Goal: Task Accomplishment & Management: Manage account settings

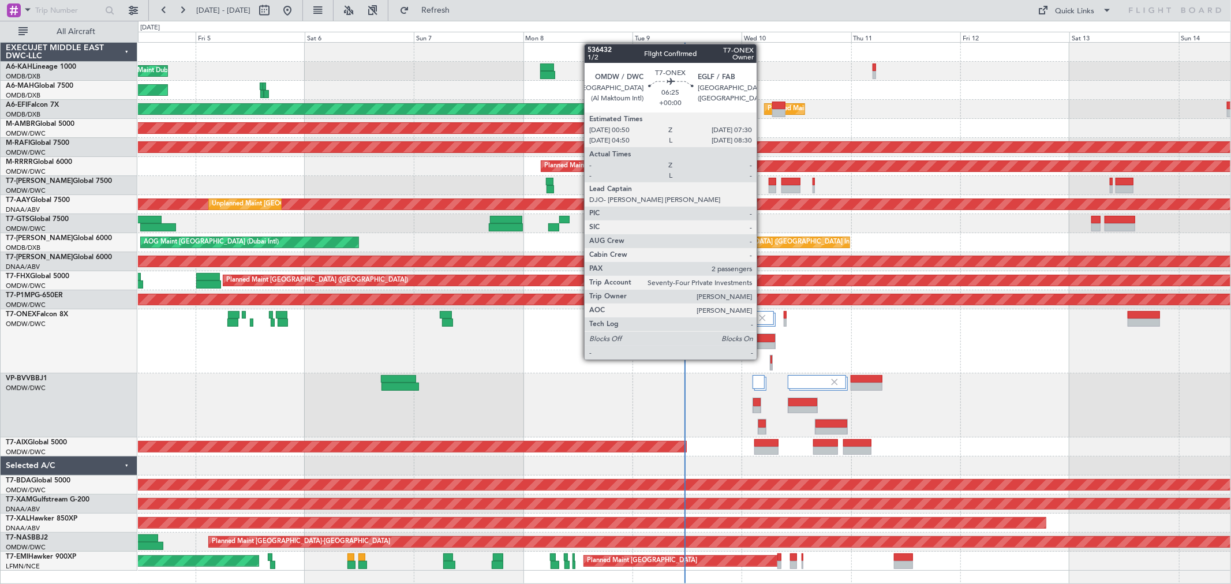
click at [762, 348] on div at bounding box center [760, 346] width 29 height 8
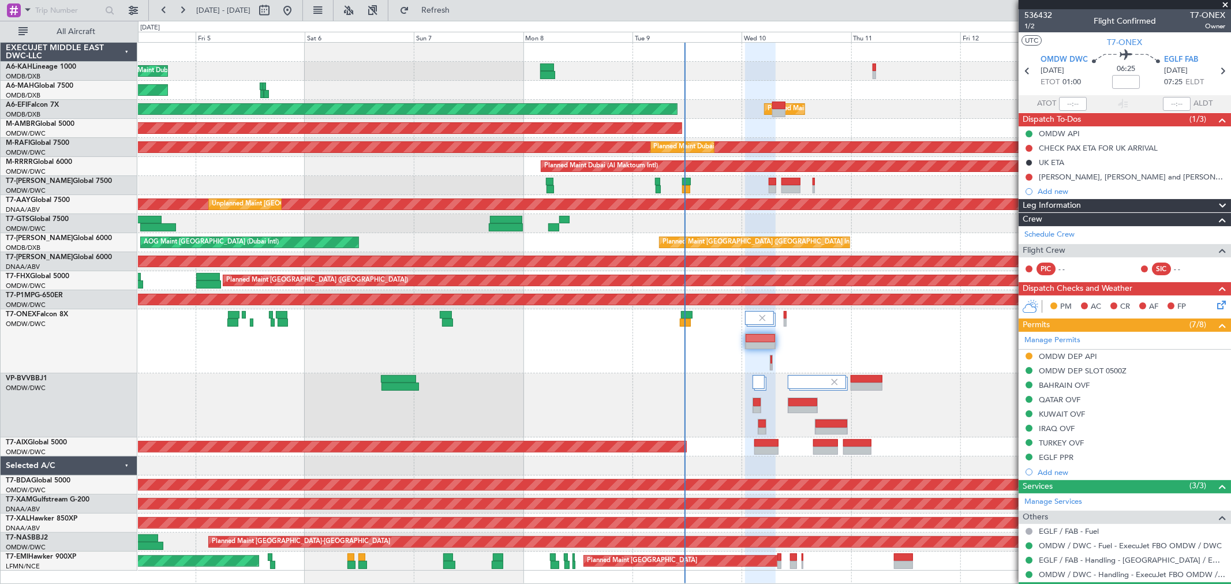
click at [886, 405] on div "Planned Maint Dubai (Al Maktoum Intl)" at bounding box center [684, 405] width 1092 height 64
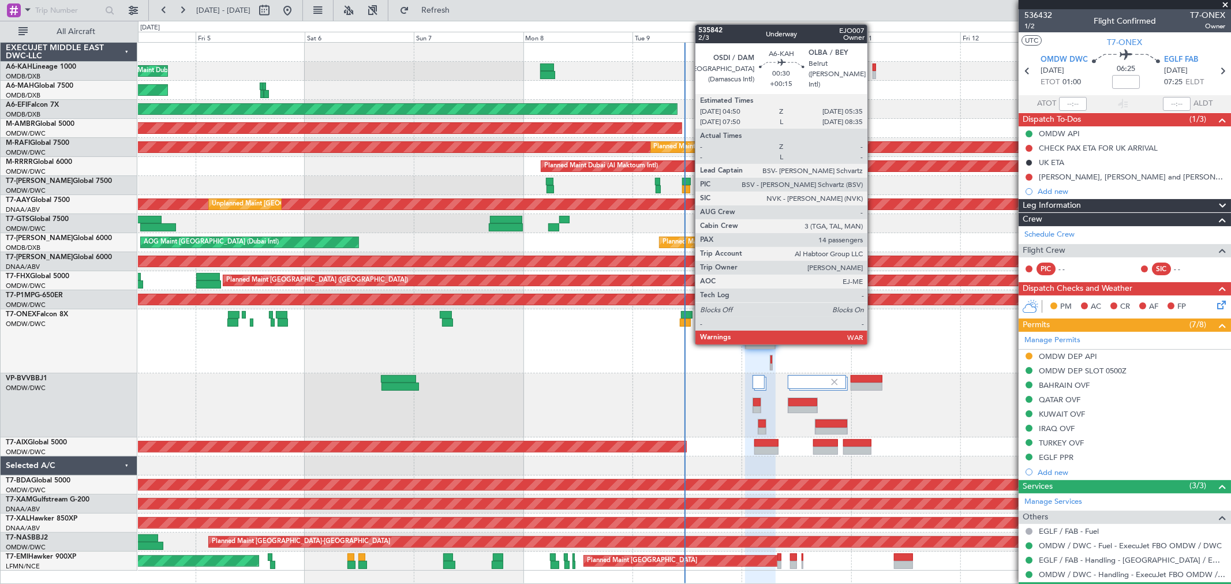
click at [873, 73] on div at bounding box center [873, 75] width 3 height 8
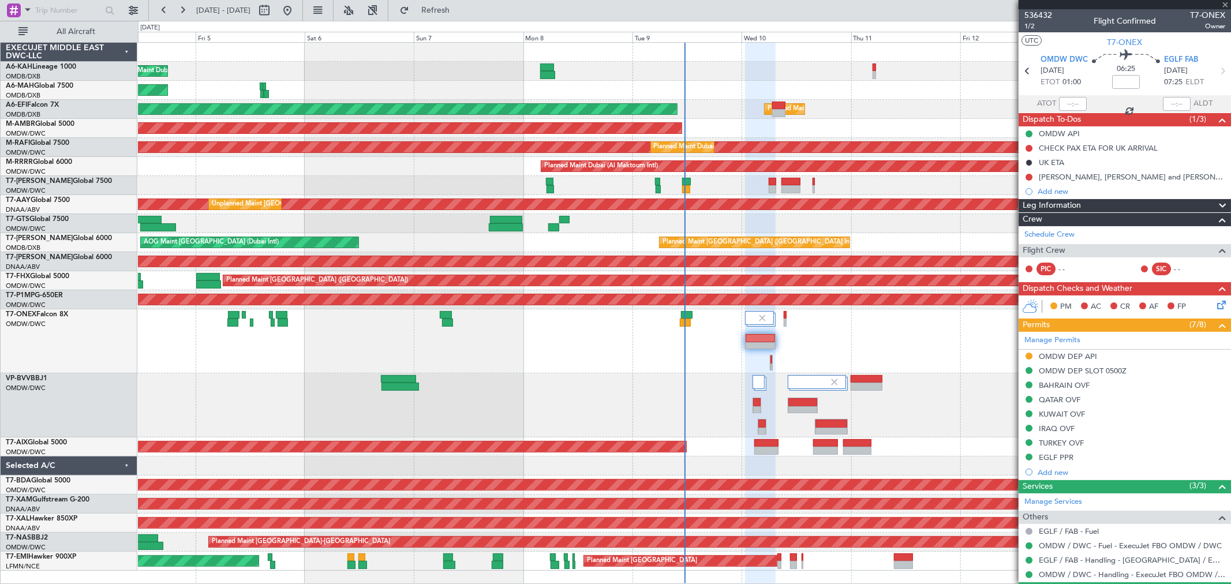
type input "+00:15"
type input "14"
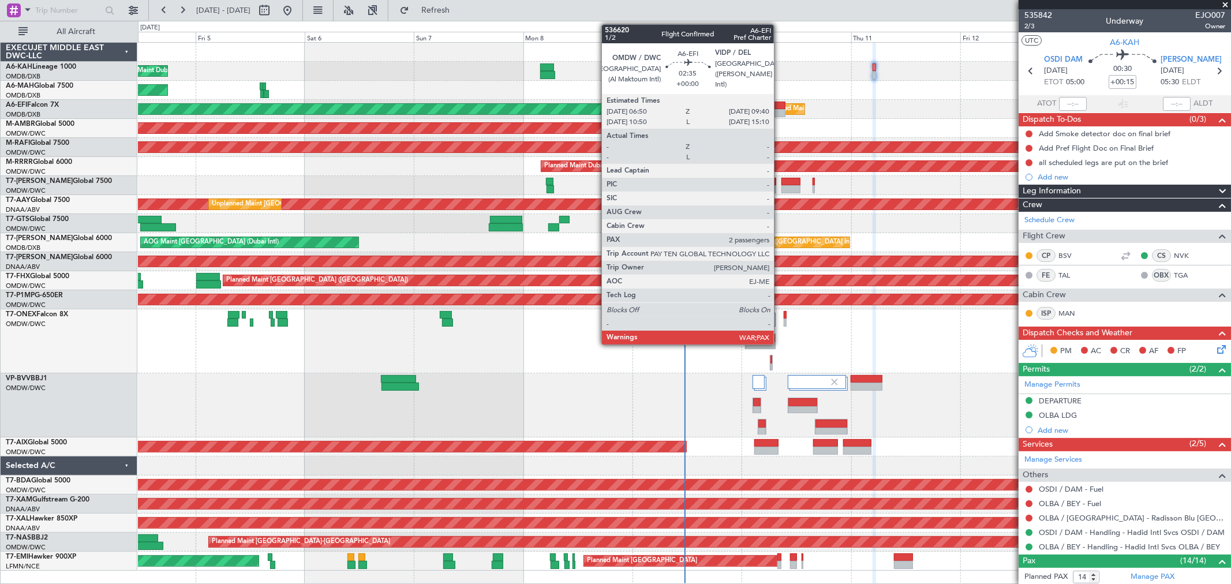
click at [780, 110] on div at bounding box center [778, 113] width 13 height 8
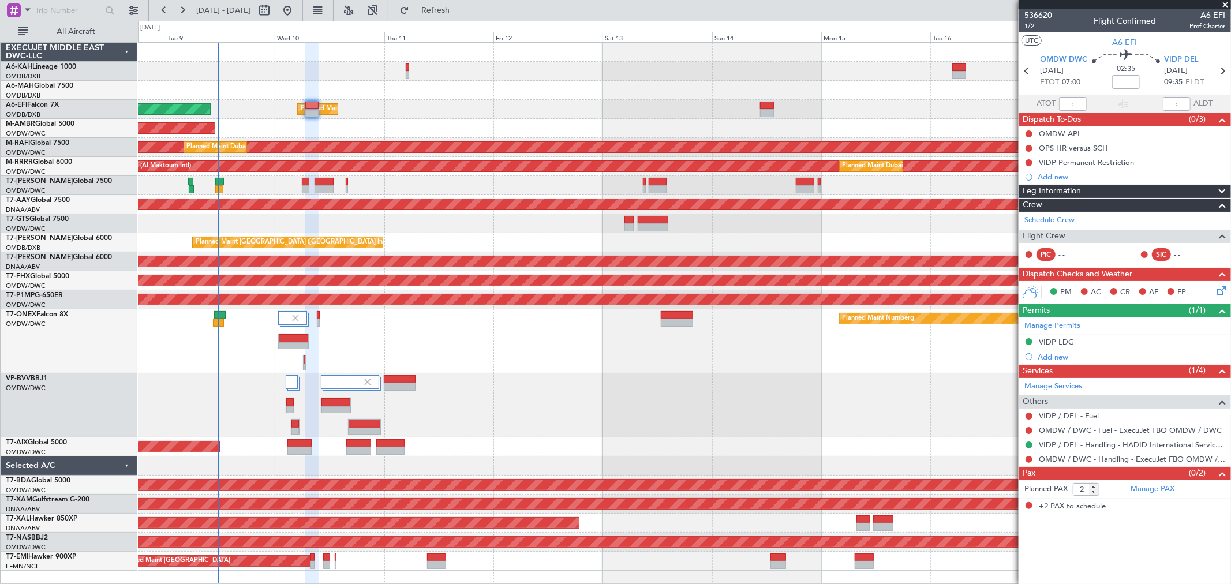
click at [426, 89] on div at bounding box center [684, 90] width 1092 height 19
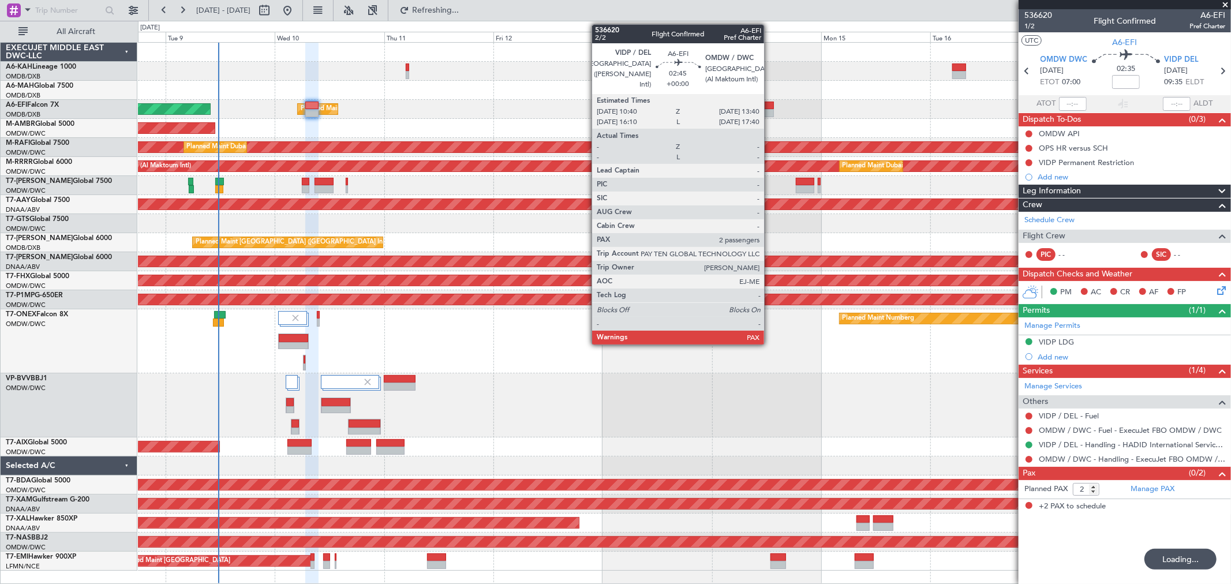
click at [770, 113] on div at bounding box center [767, 113] width 14 height 8
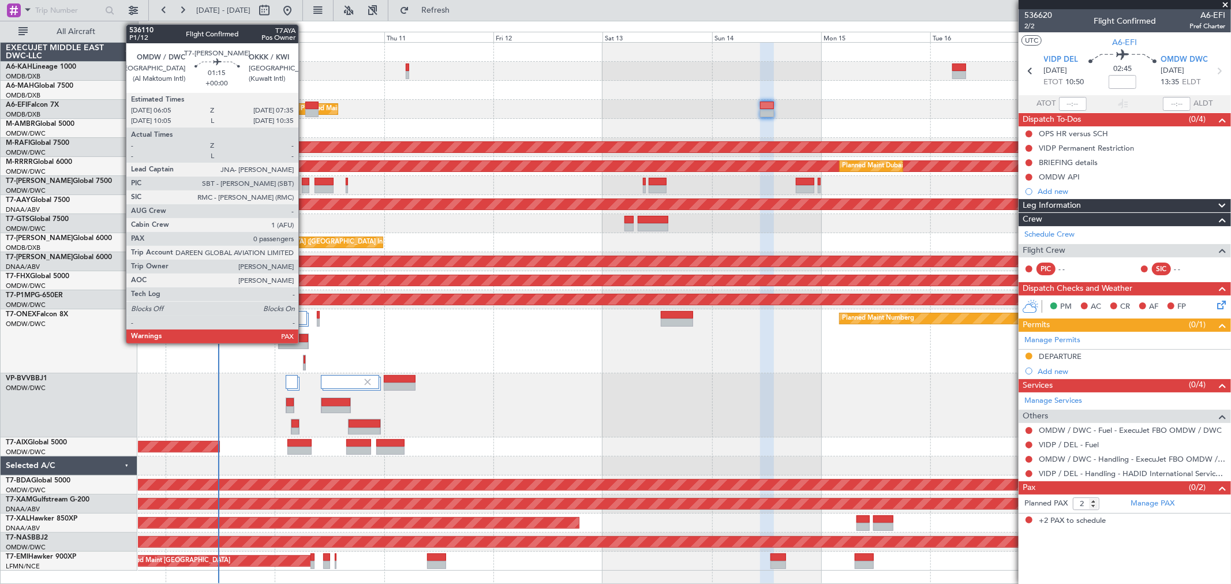
click at [304, 189] on div at bounding box center [305, 189] width 7 height 8
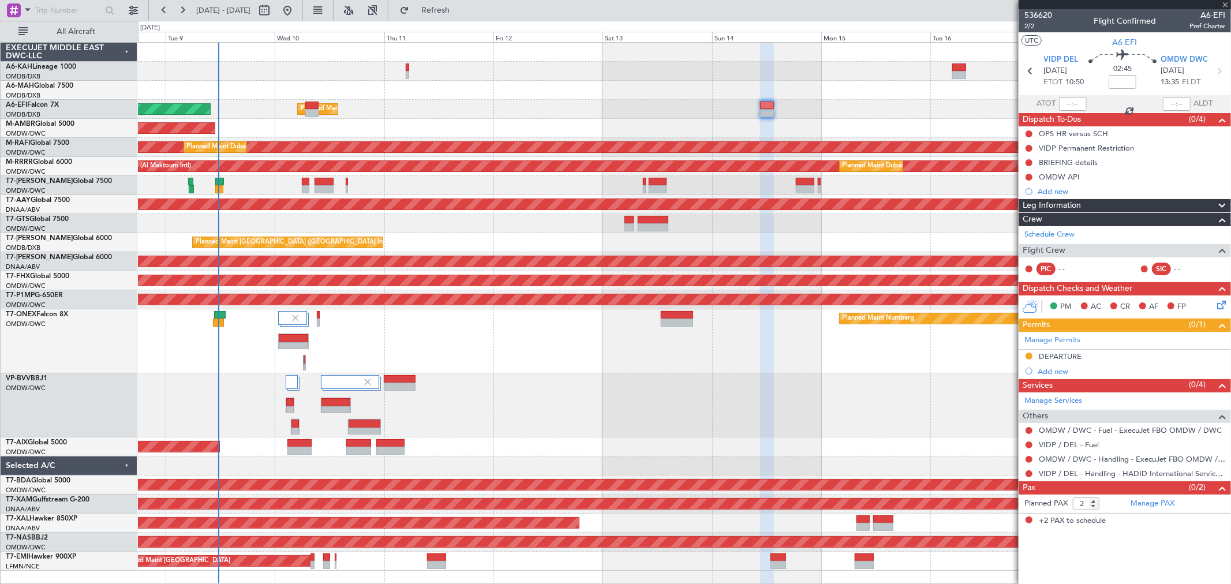
type input "0"
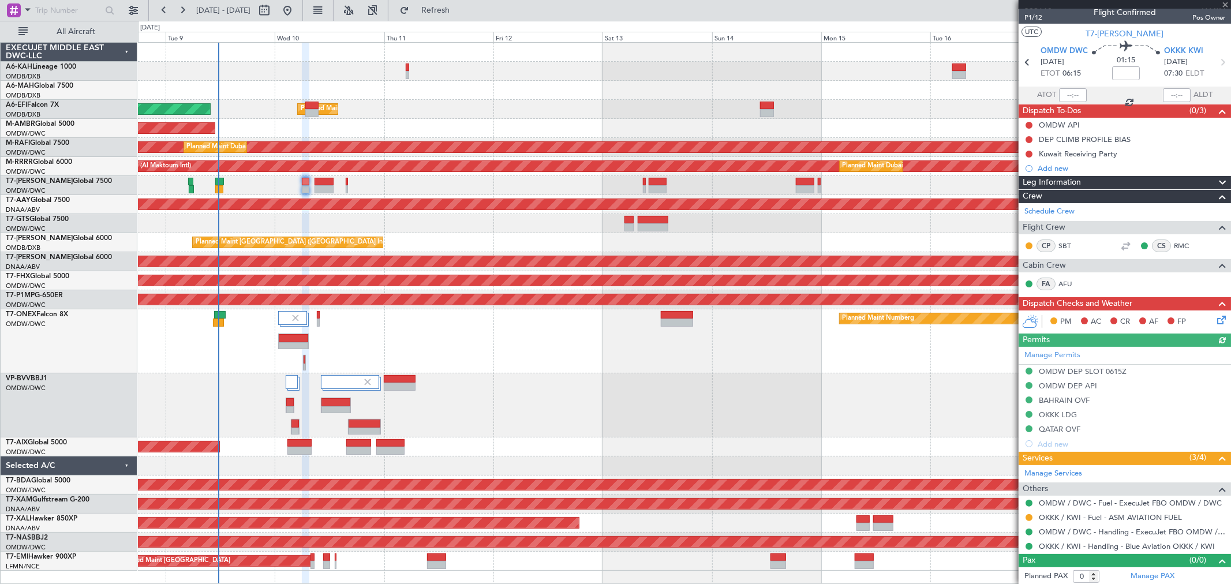
scroll to position [10, 0]
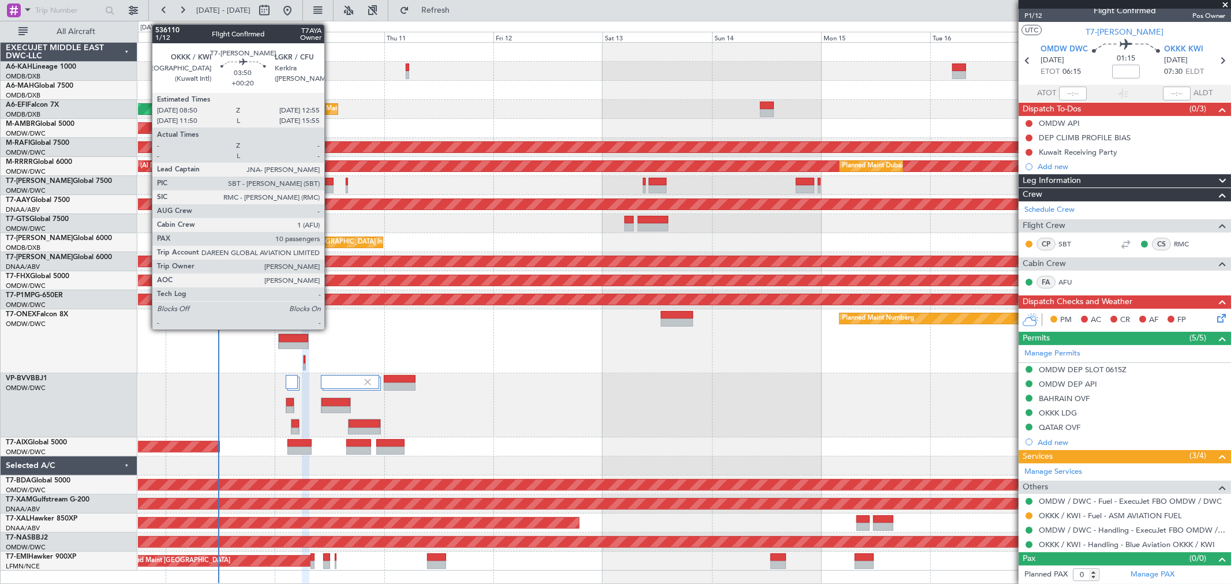
click at [330, 187] on div at bounding box center [323, 189] width 19 height 8
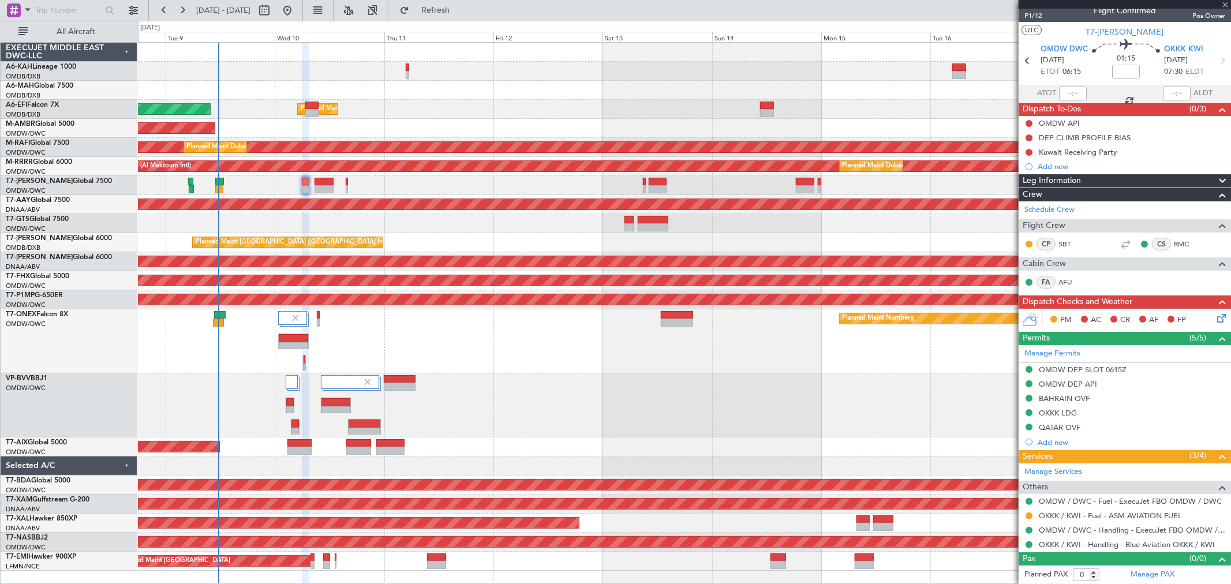
type input "+00:20"
type input "10"
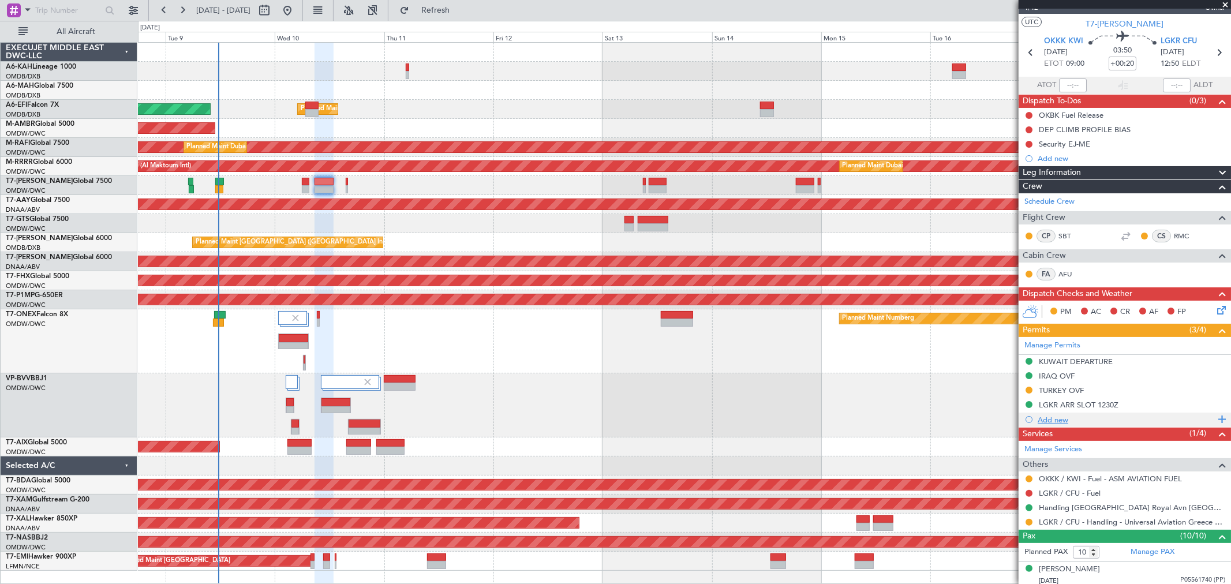
scroll to position [0, 0]
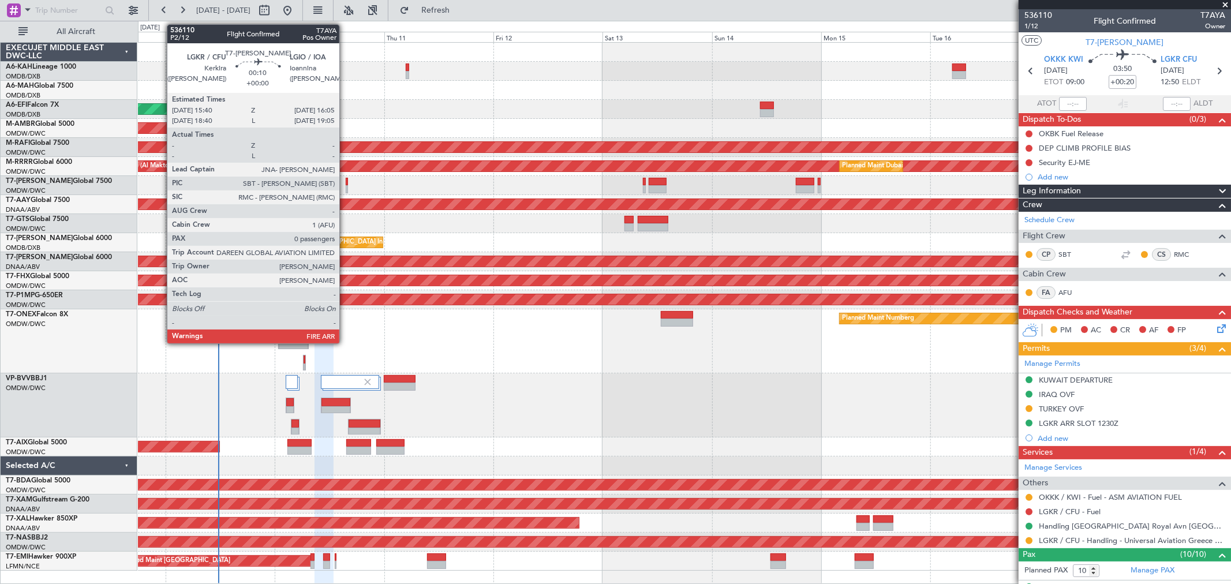
click at [346, 186] on div at bounding box center [347, 189] width 2 height 8
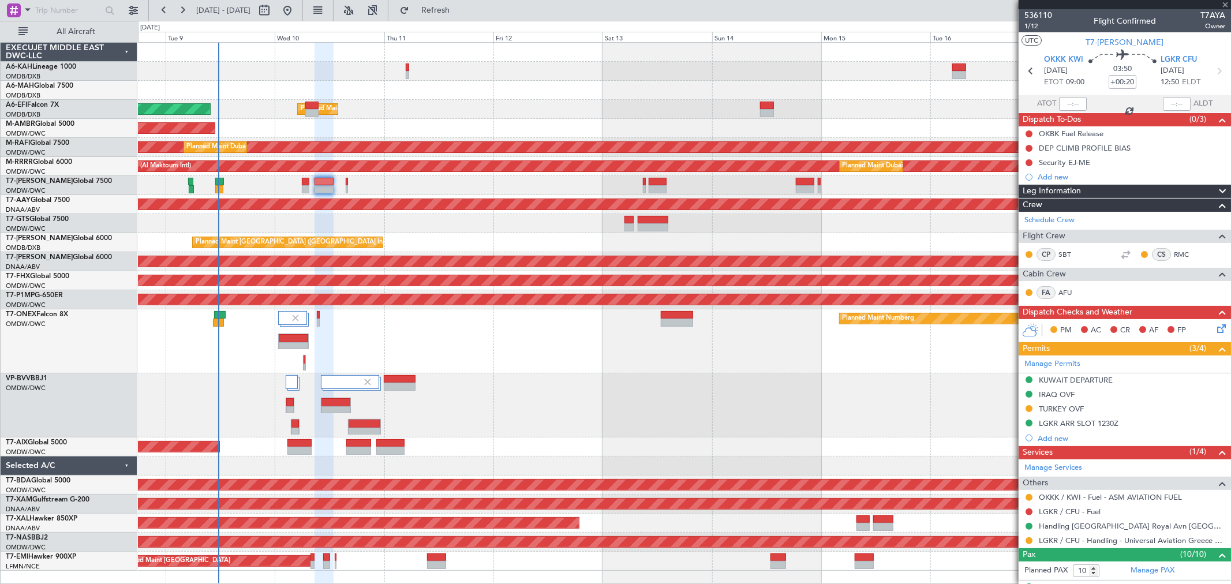
type input "0"
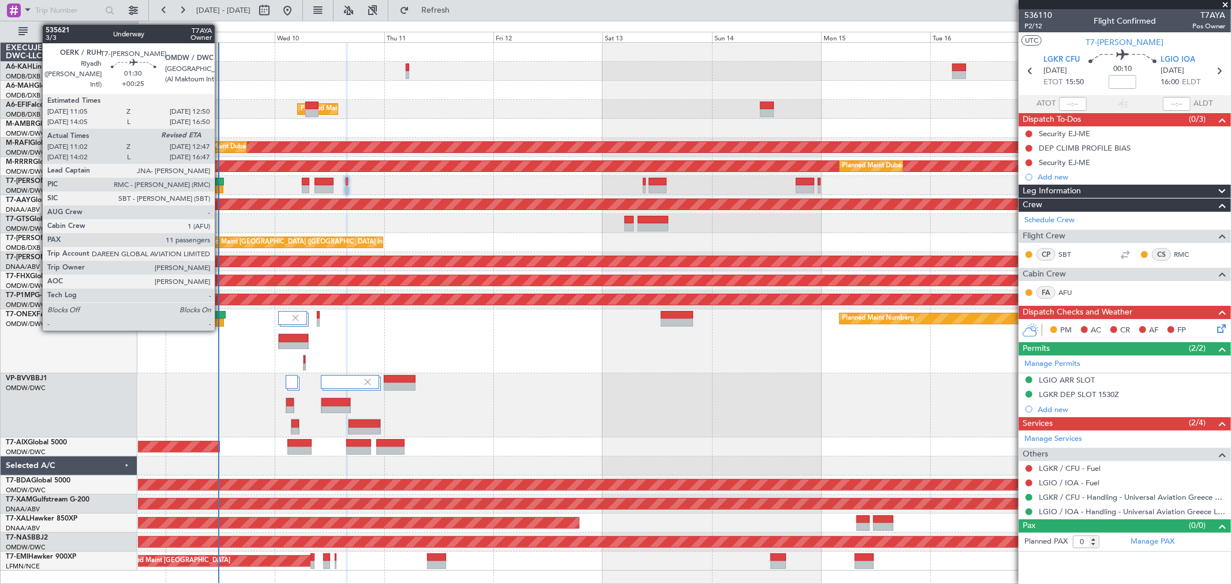
click at [220, 179] on div at bounding box center [219, 182] width 8 height 8
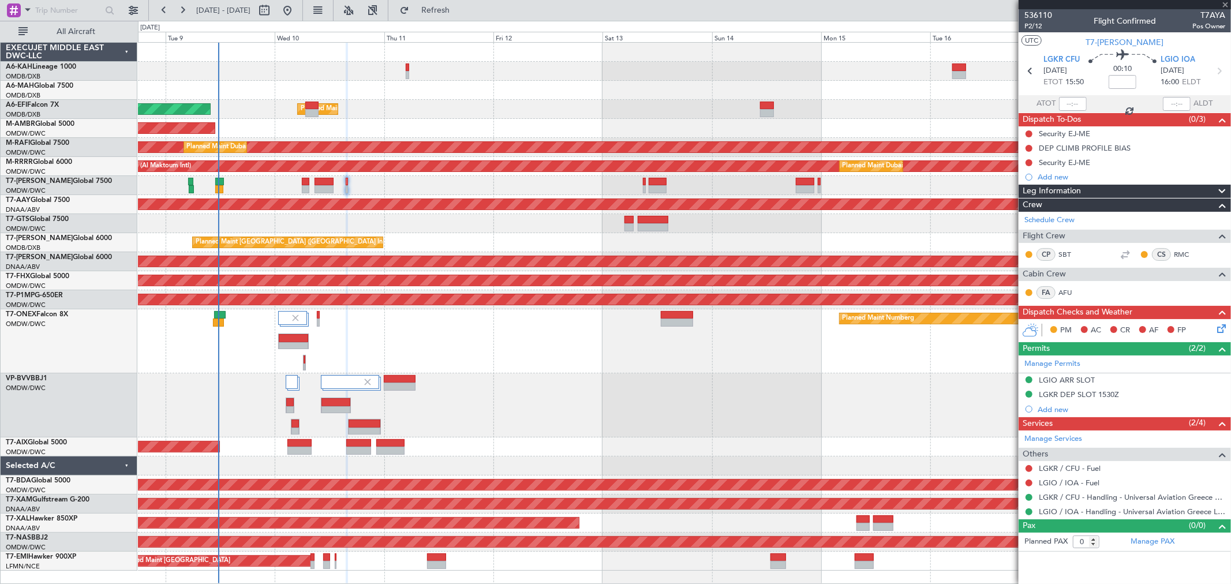
type input "+00:25"
type input "11:12"
type input "11"
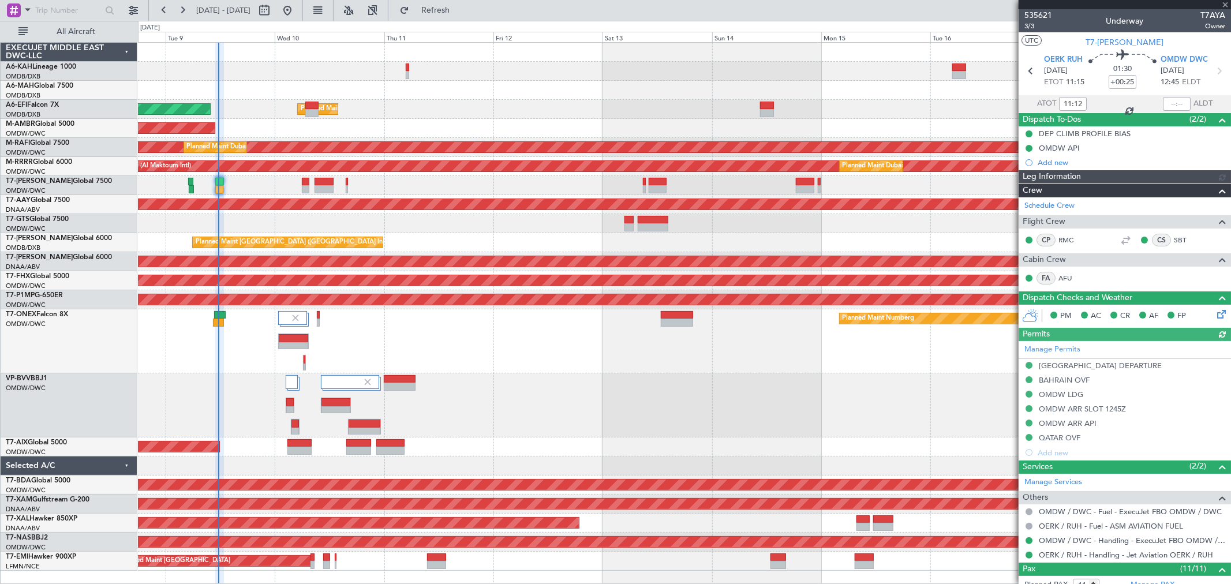
type input "Dherander Fithani (DHF)"
type input "7122"
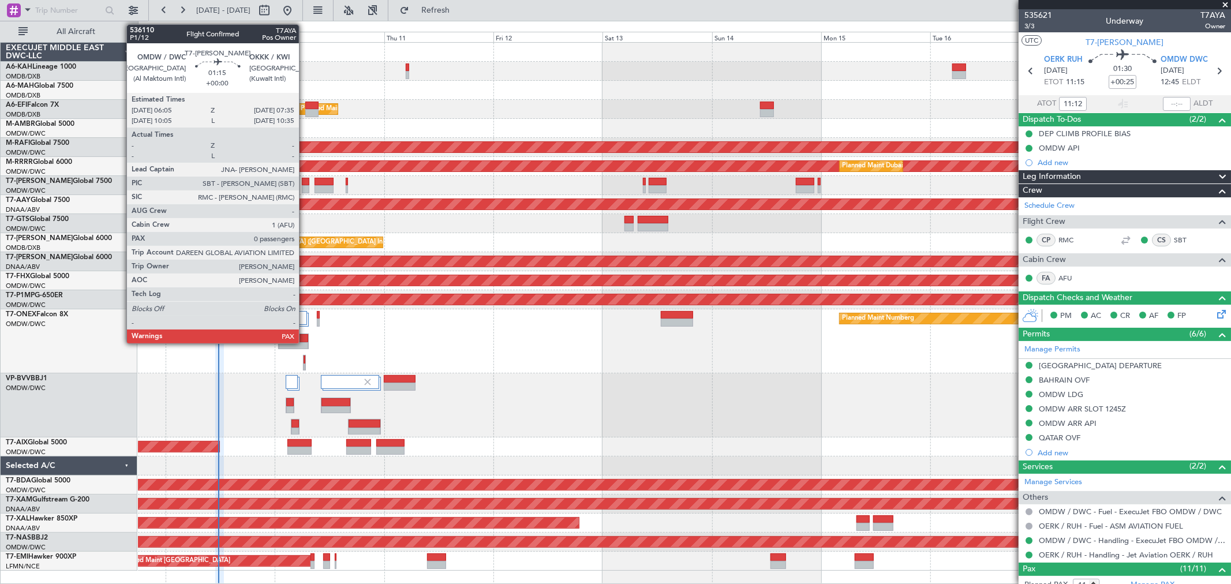
click at [305, 186] on div at bounding box center [305, 189] width 7 height 8
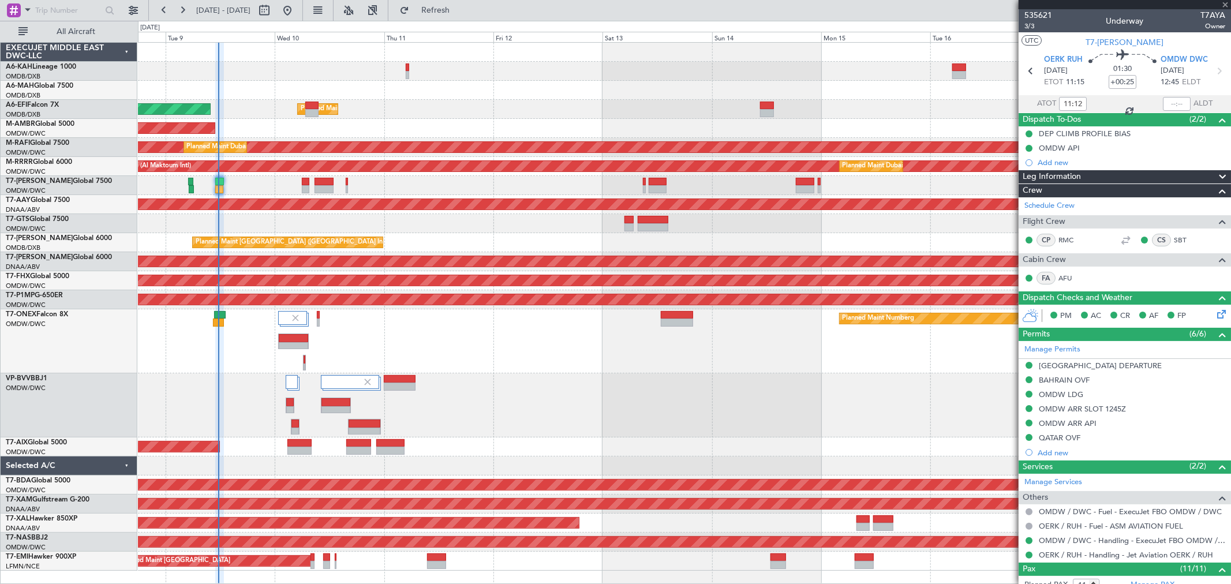
type input "0"
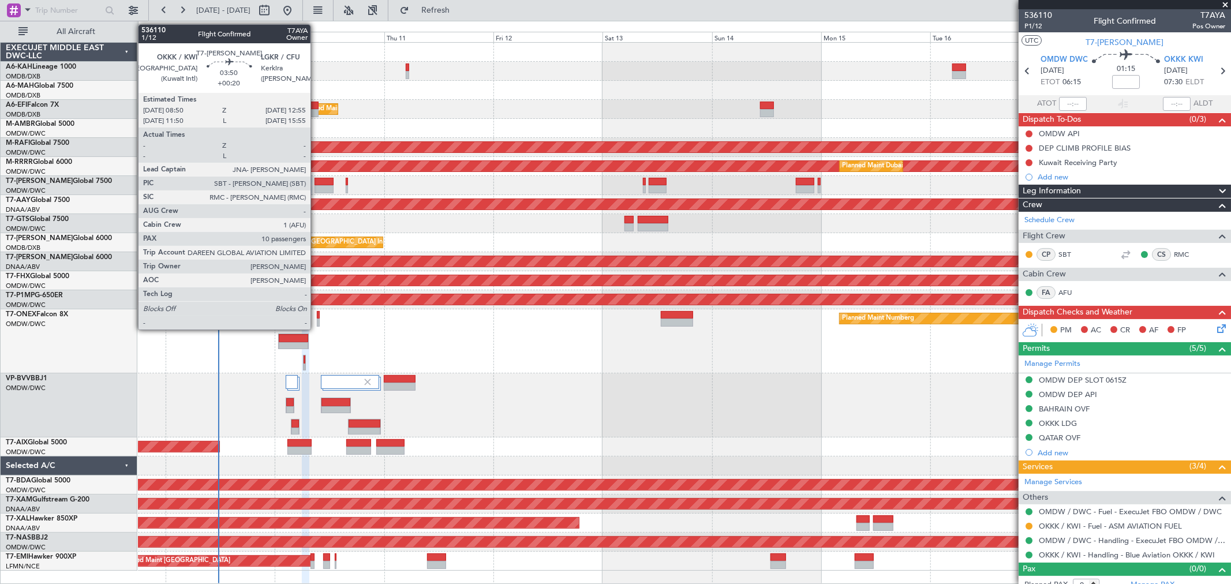
click at [316, 188] on div at bounding box center [323, 189] width 19 height 8
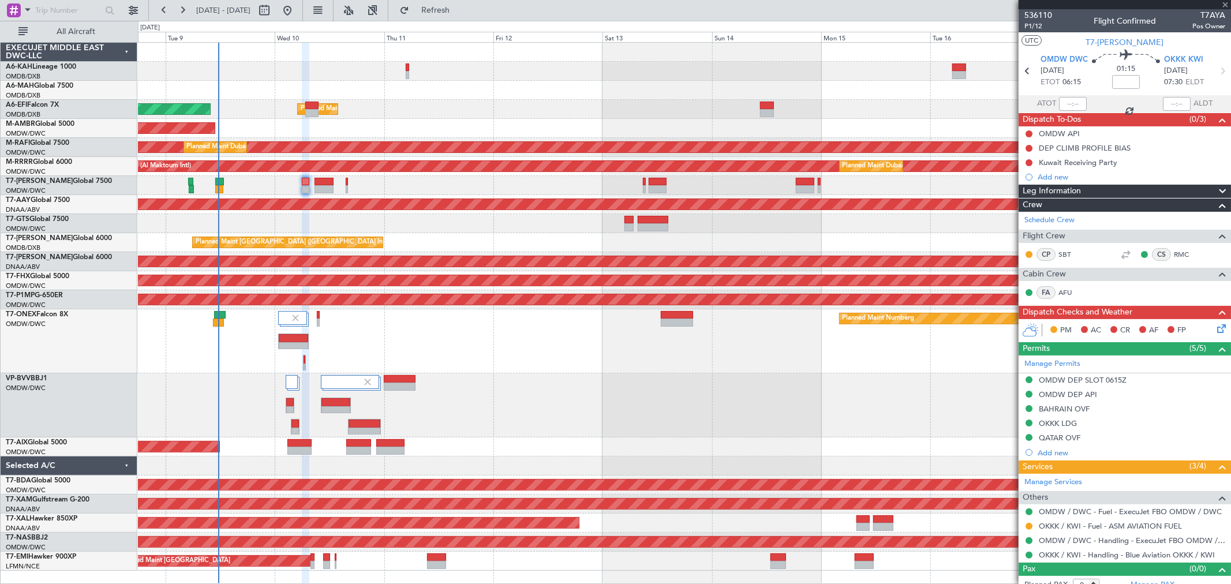
type input "+00:20"
type input "10"
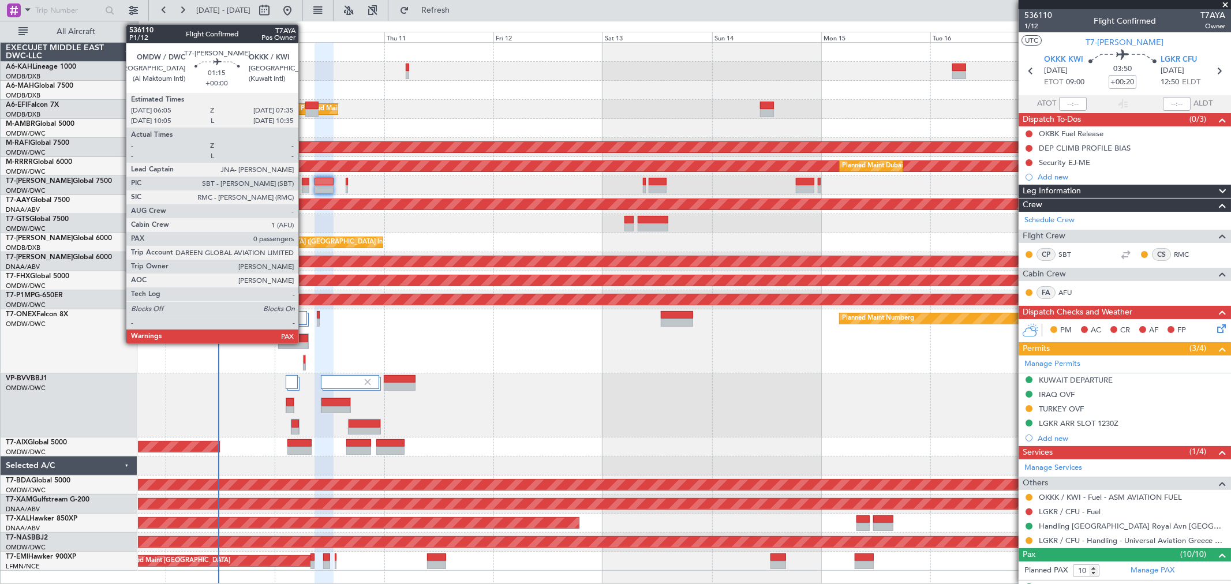
click at [304, 185] on div at bounding box center [305, 189] width 7 height 8
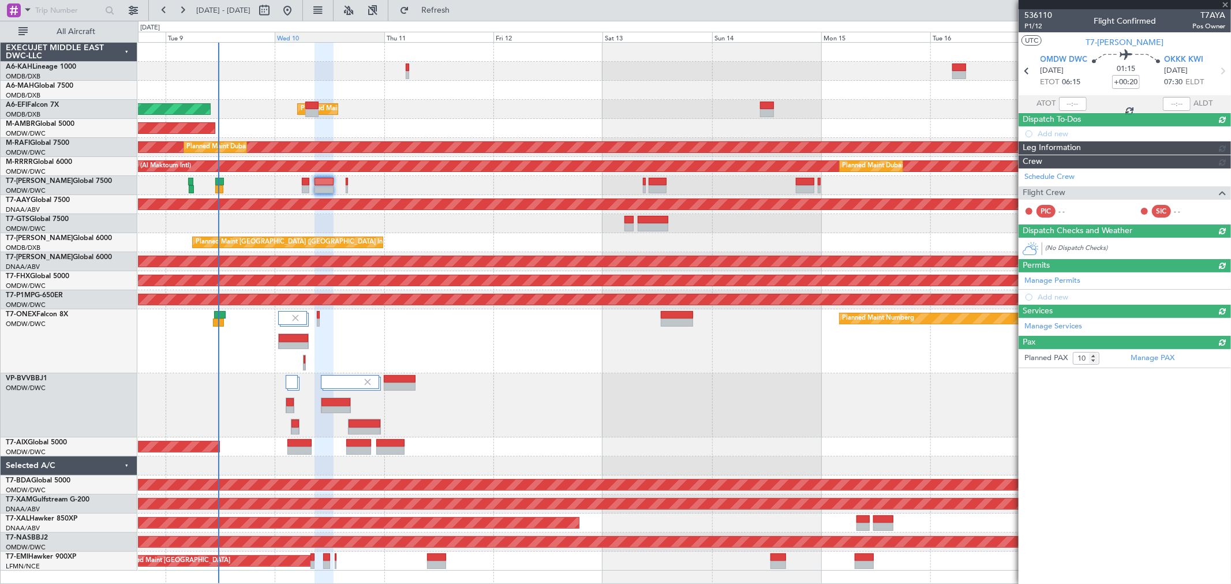
type input "0"
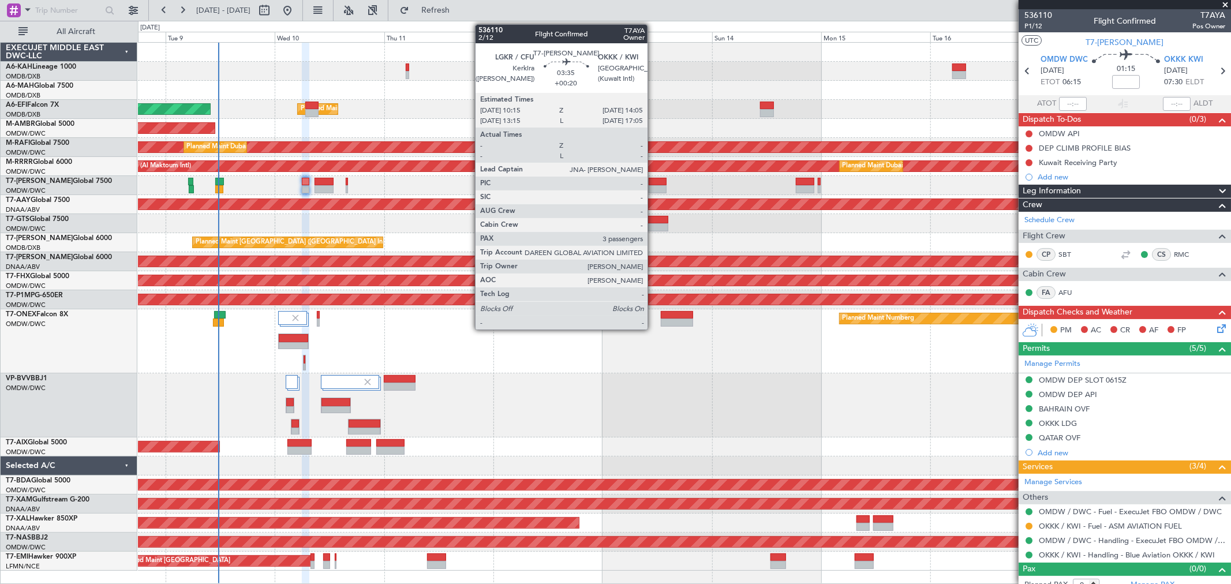
click at [653, 187] on div at bounding box center [658, 189] width 18 height 8
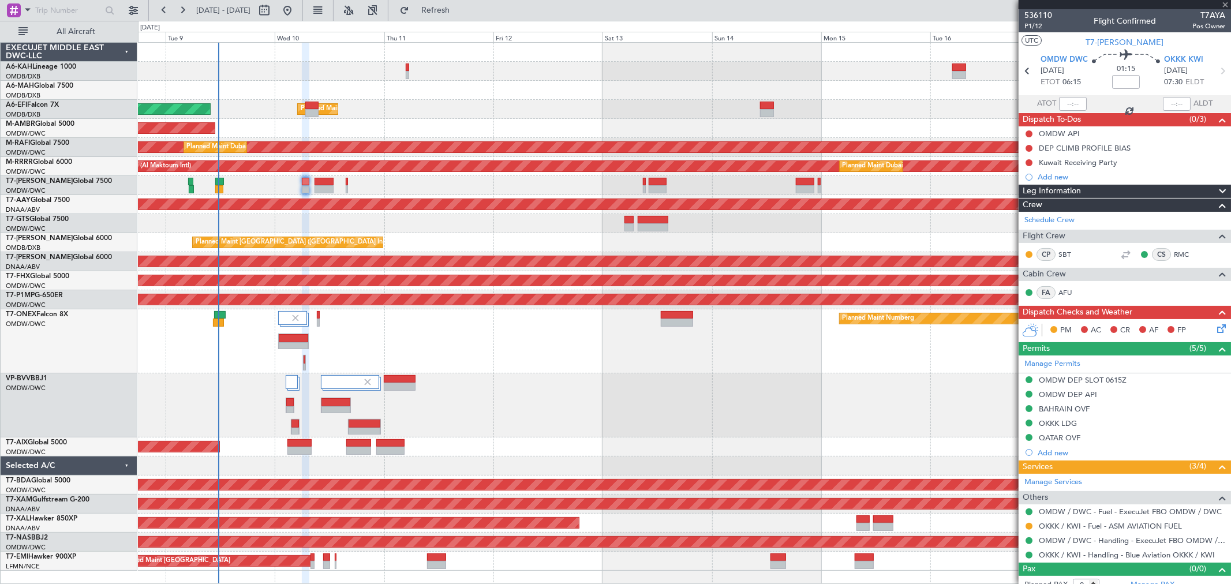
type input "+00:20"
type input "3"
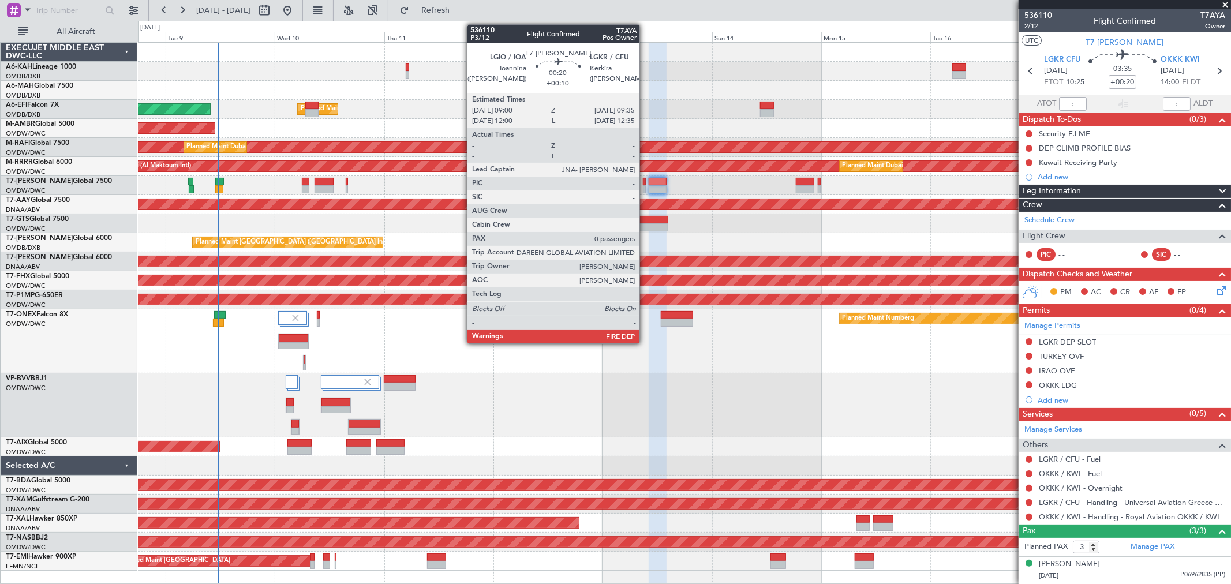
click at [645, 185] on div at bounding box center [644, 189] width 3 height 8
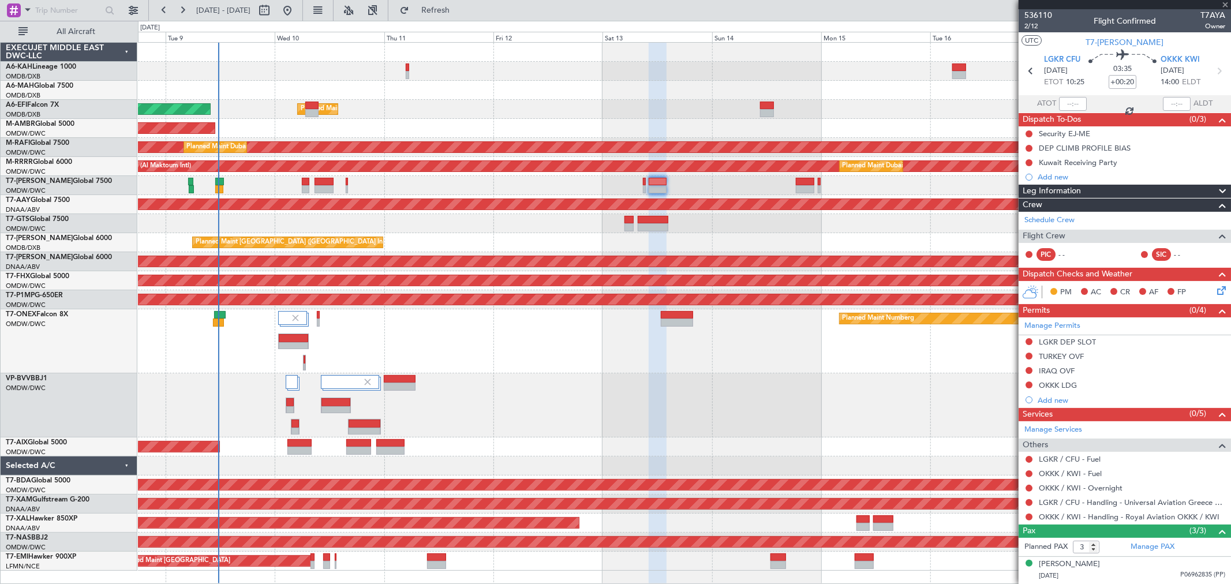
type input "+00:10"
type input "0"
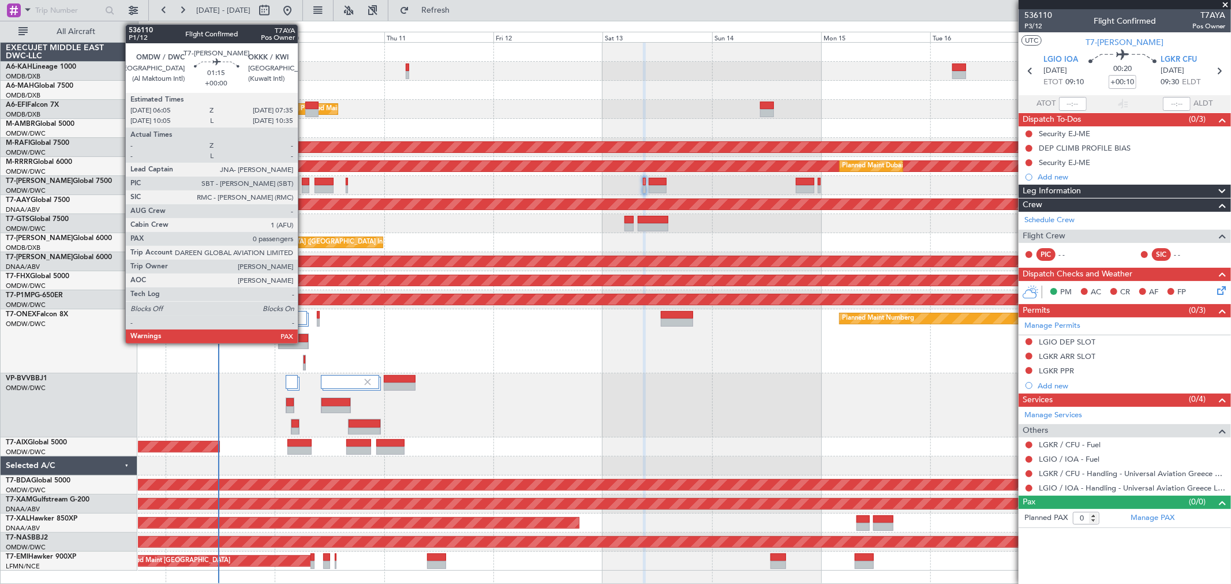
click at [304, 185] on div at bounding box center [305, 189] width 7 height 8
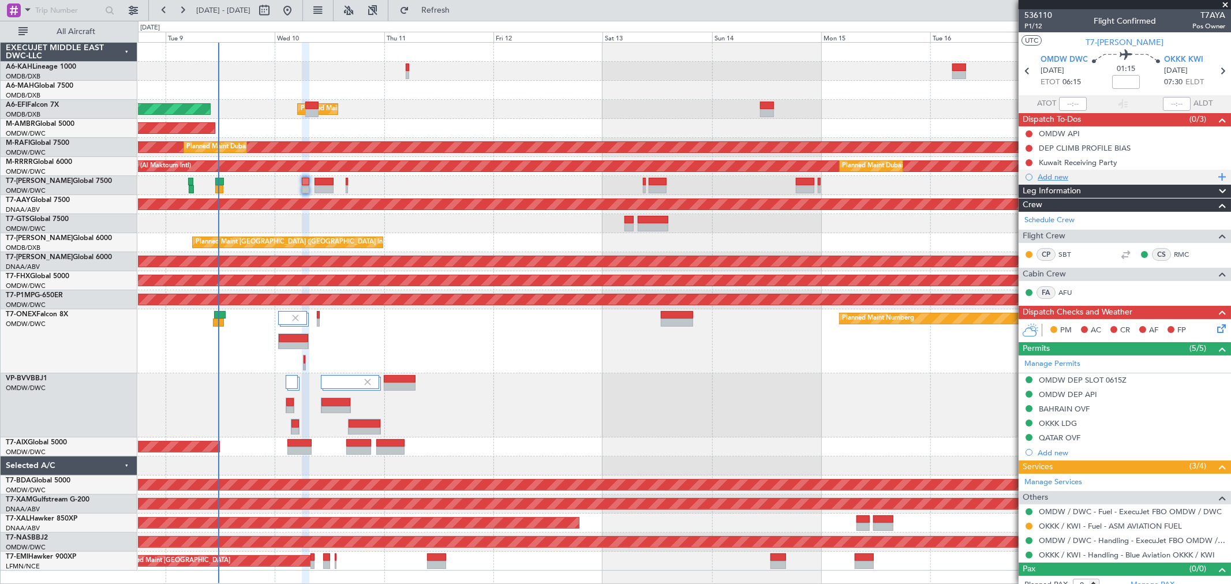
click at [886, 176] on div "Add new" at bounding box center [1125, 177] width 177 height 10
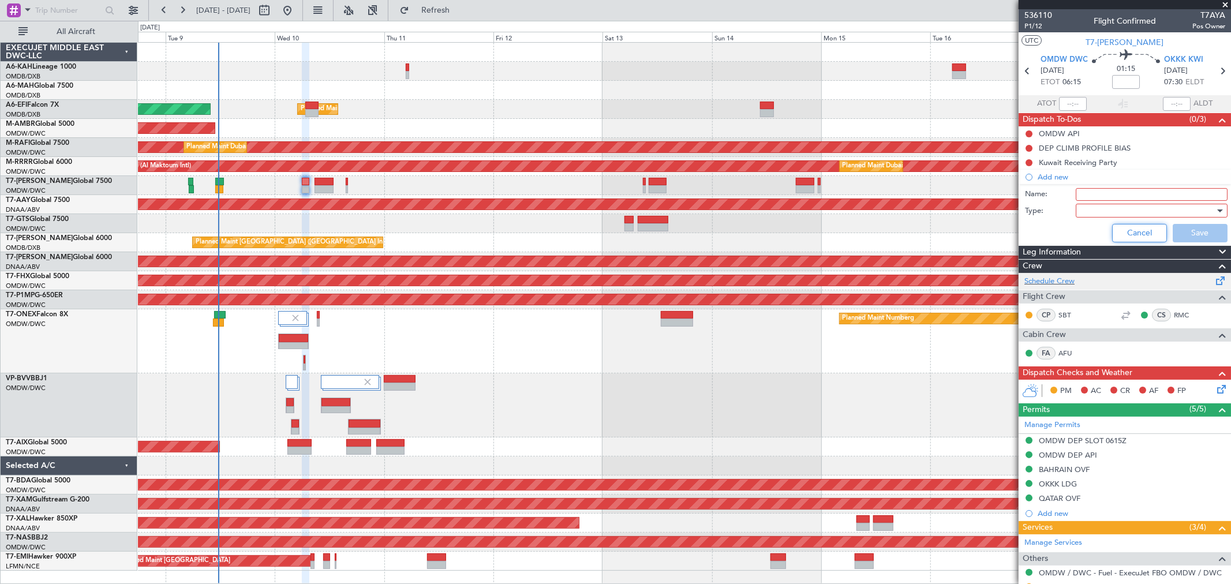
click at [886, 224] on button "Cancel" at bounding box center [1139, 233] width 55 height 18
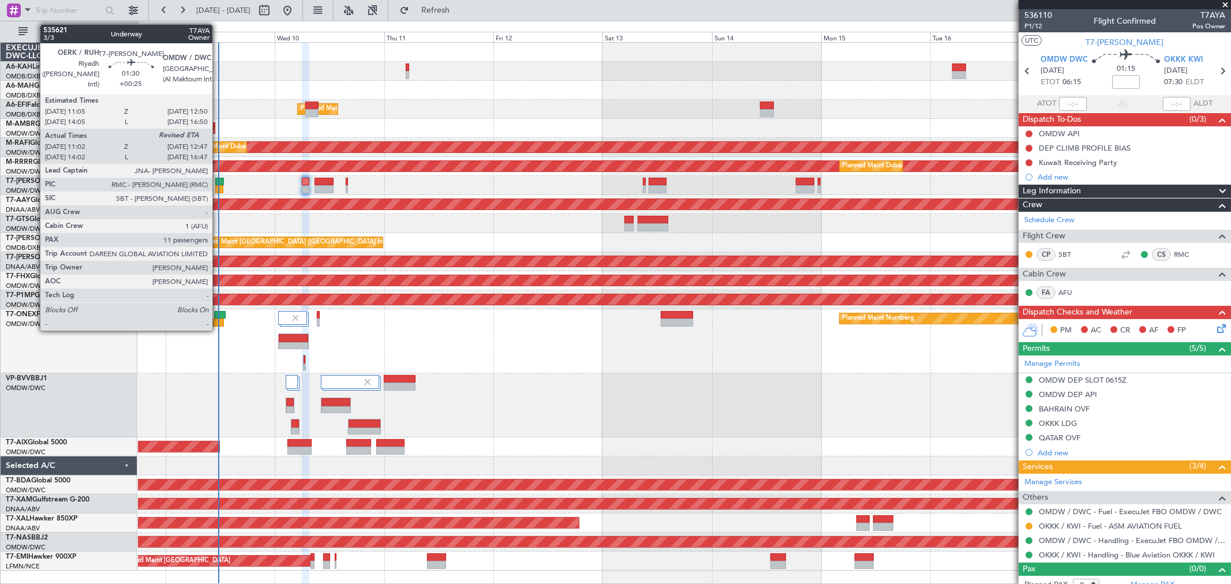
click at [218, 188] on div at bounding box center [219, 189] width 8 height 8
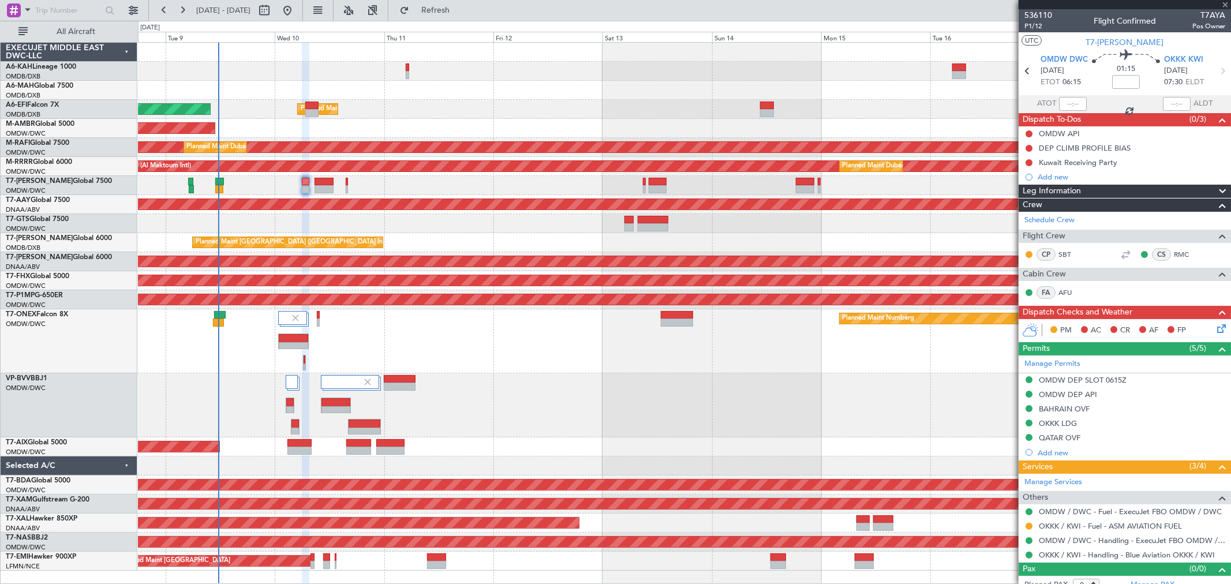
type input "+00:25"
type input "11:12"
type input "11"
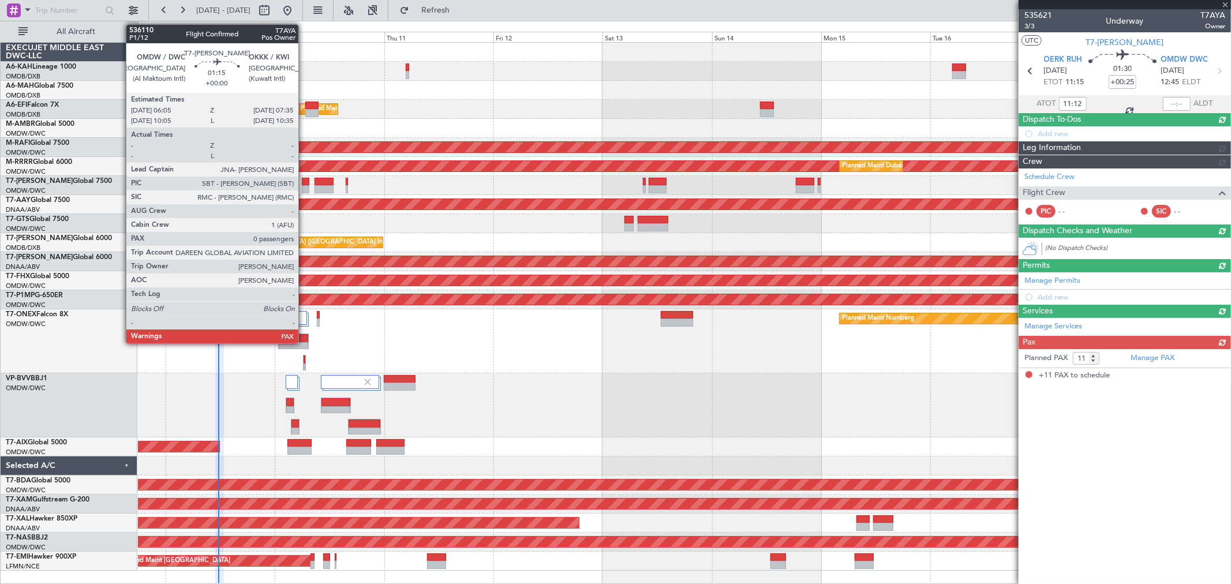
click at [304, 185] on div at bounding box center [305, 189] width 7 height 8
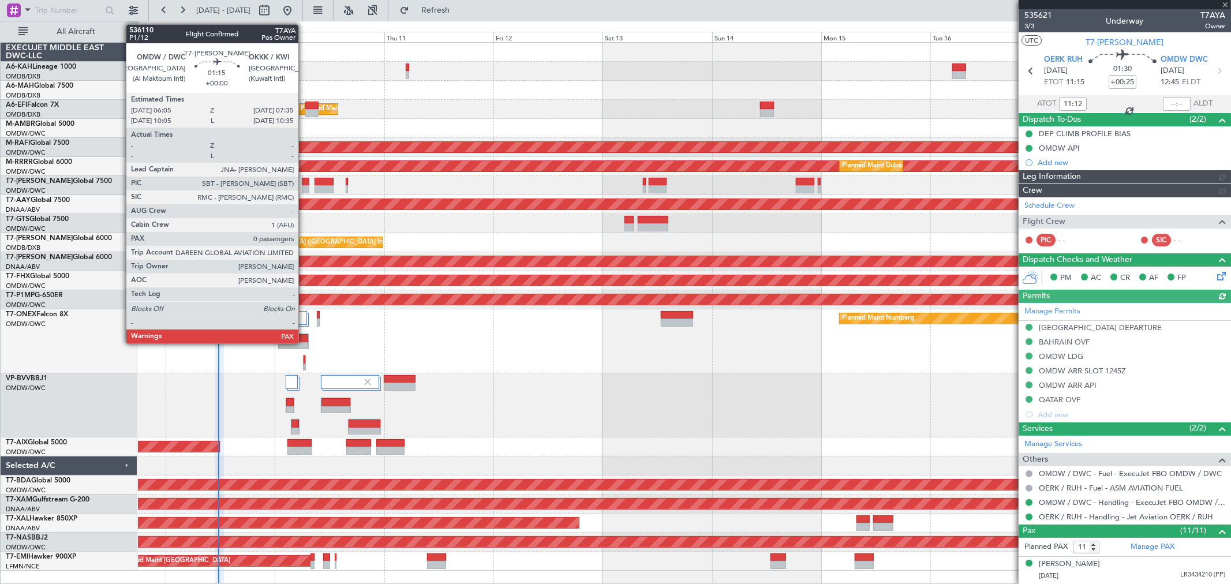
type input "Dherander Fithani (DHF)"
type input "7122"
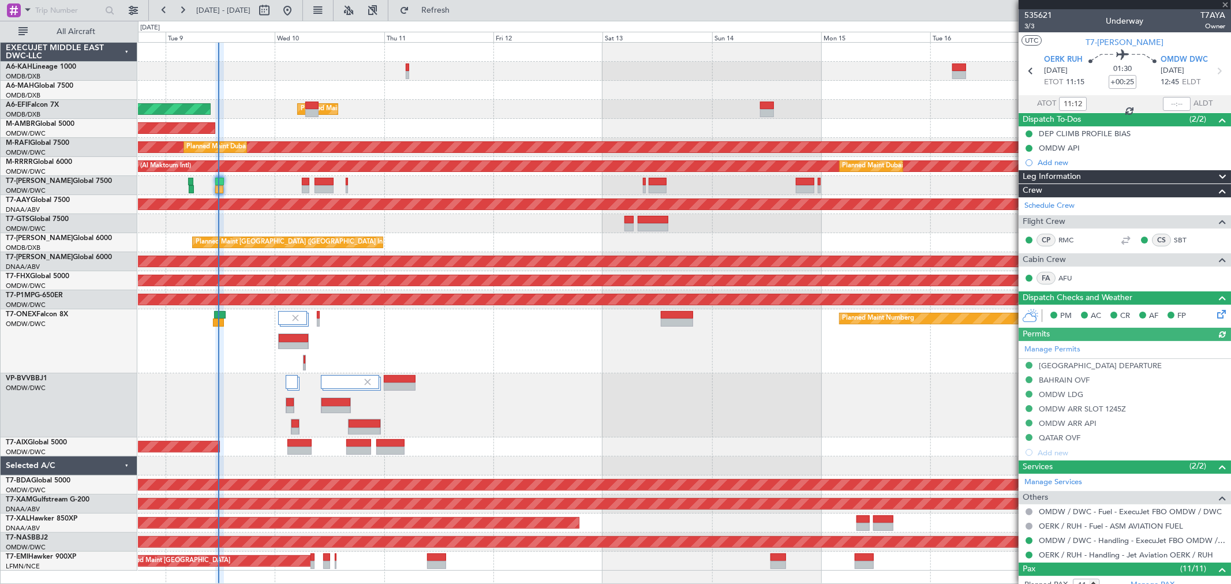
type input "0"
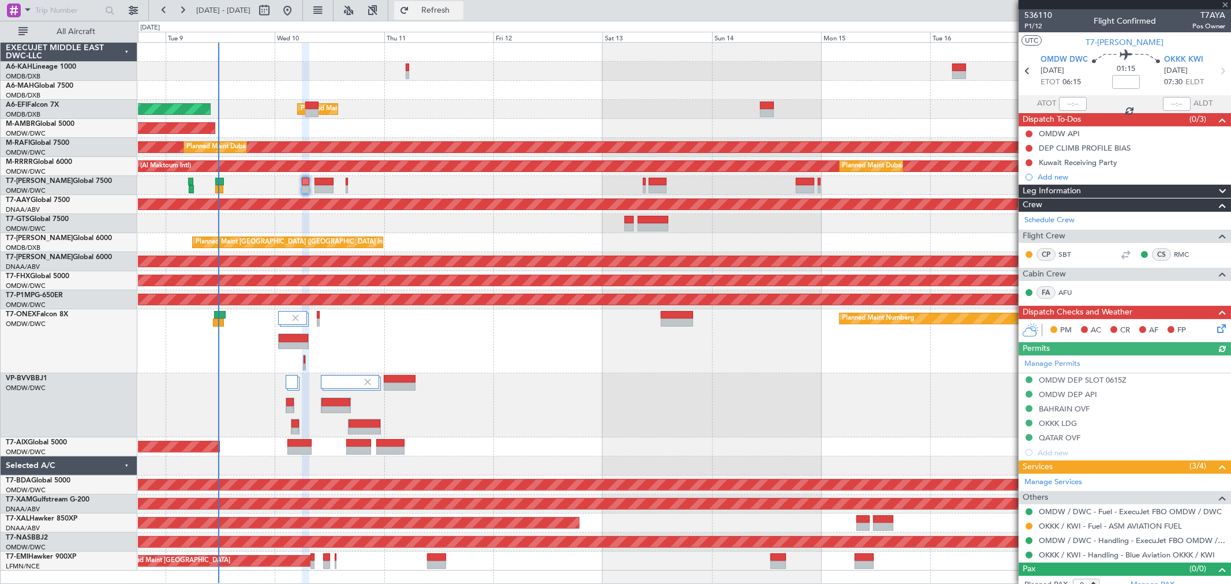
click at [460, 6] on span "Refresh" at bounding box center [435, 10] width 48 height 8
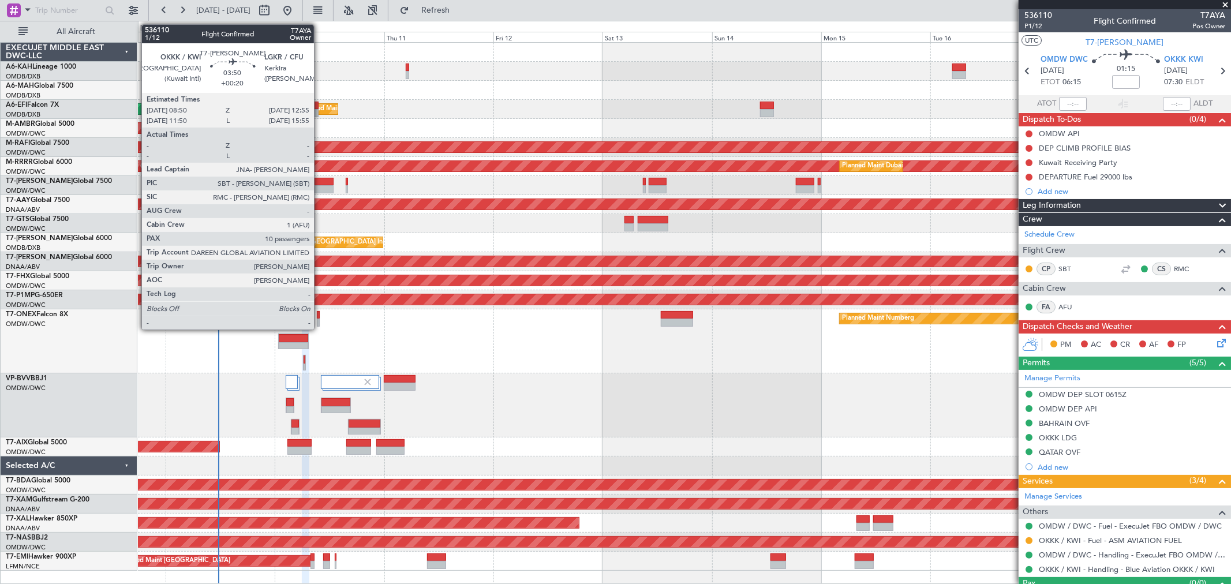
click at [320, 182] on div at bounding box center [323, 182] width 19 height 8
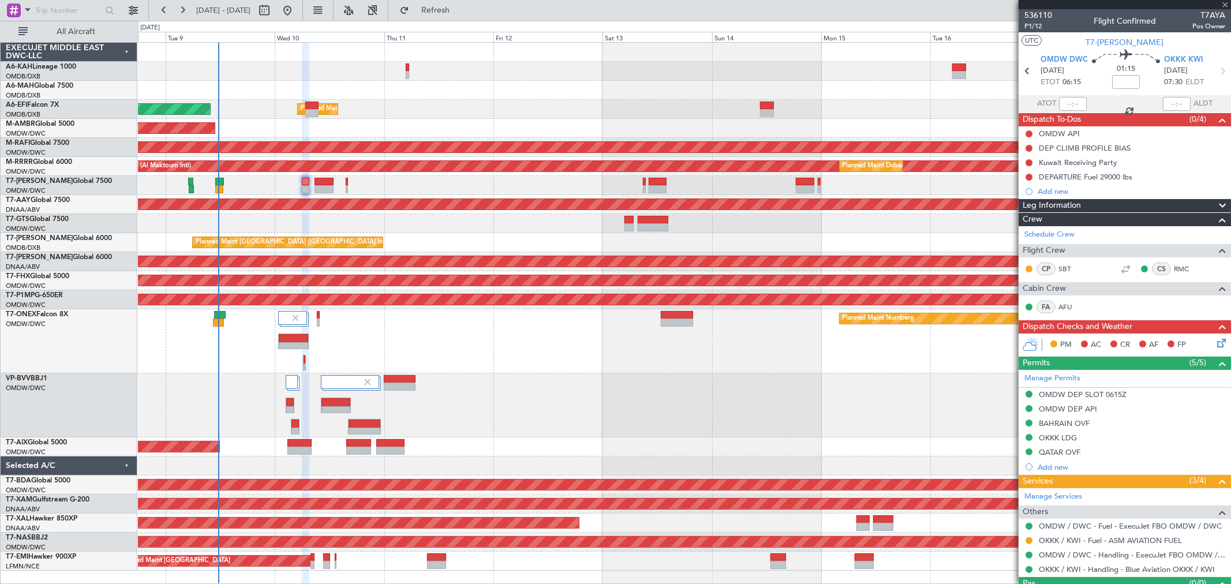
type input "+00:20"
type input "10"
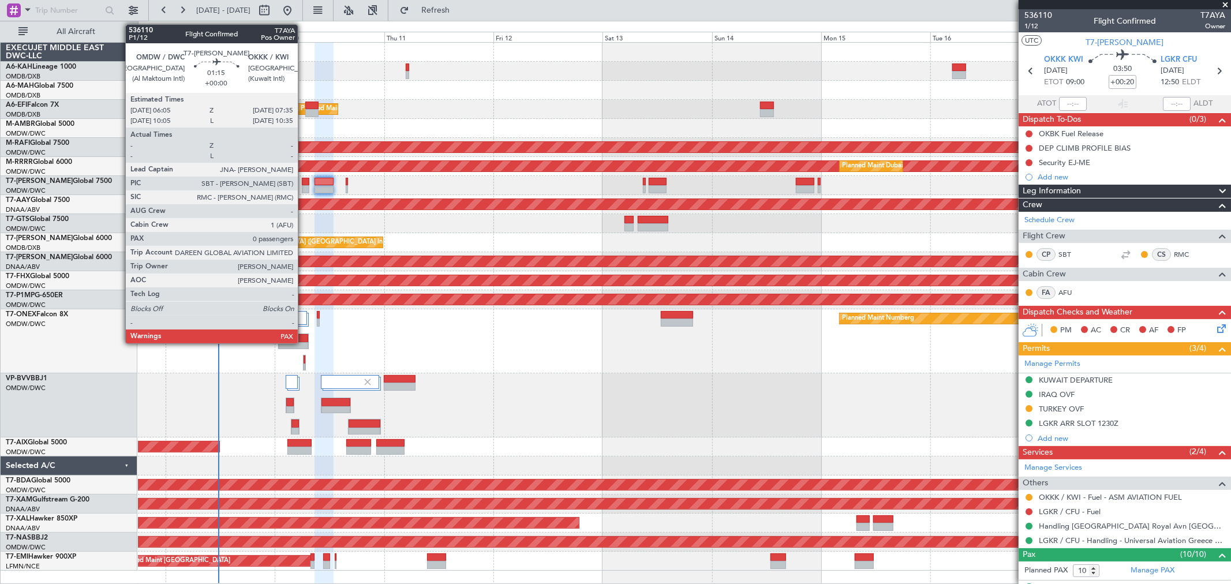
click at [304, 185] on div at bounding box center [305, 189] width 7 height 8
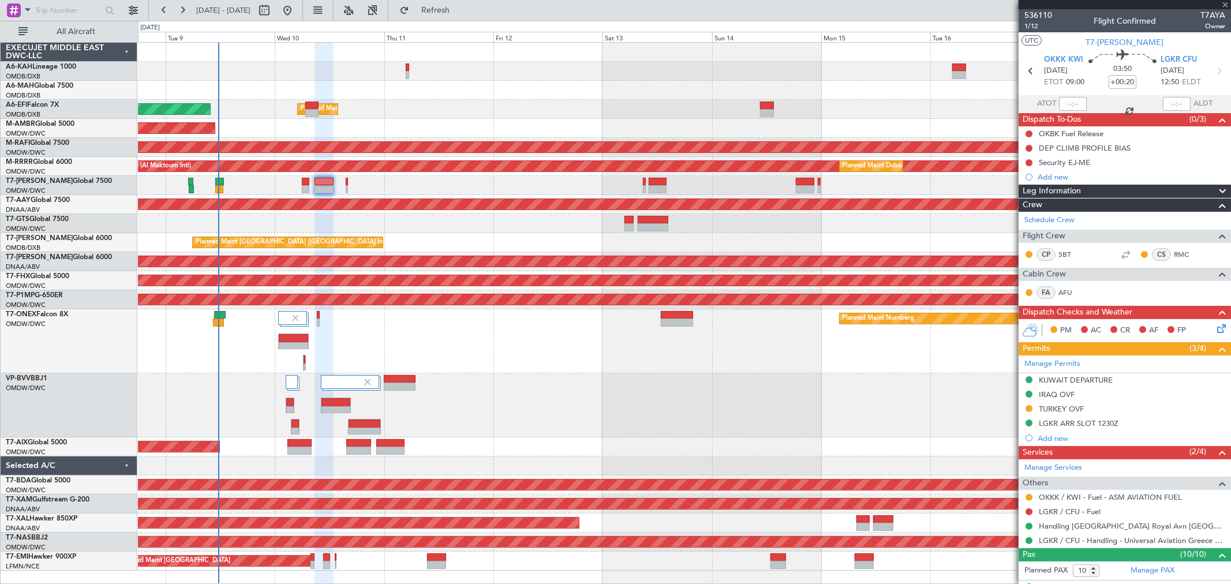
type input "0"
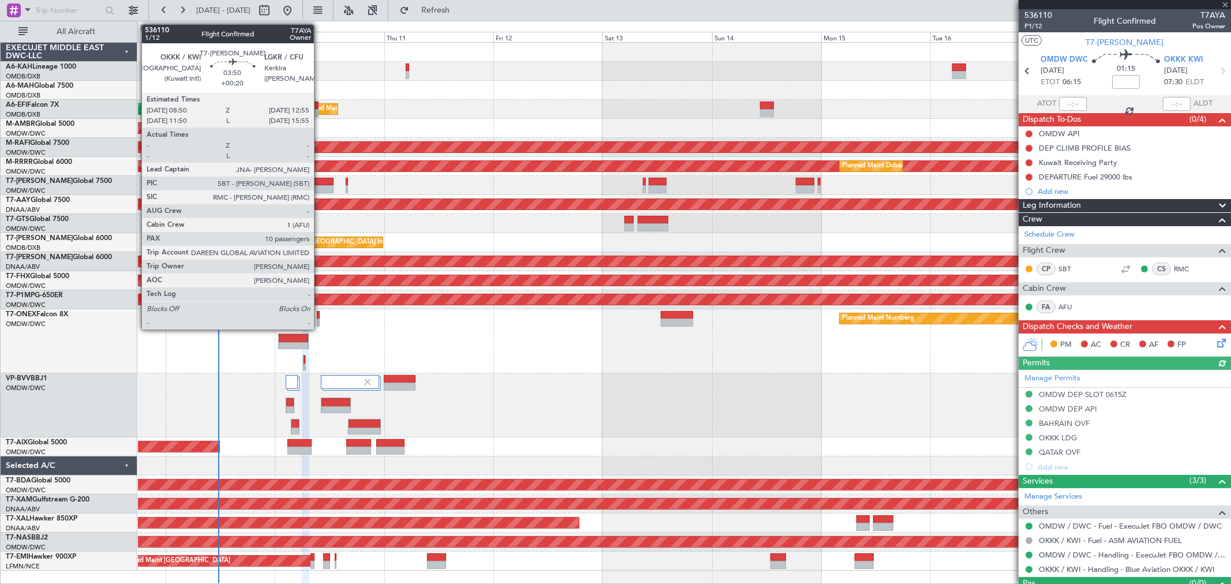
click at [320, 186] on div at bounding box center [323, 189] width 19 height 8
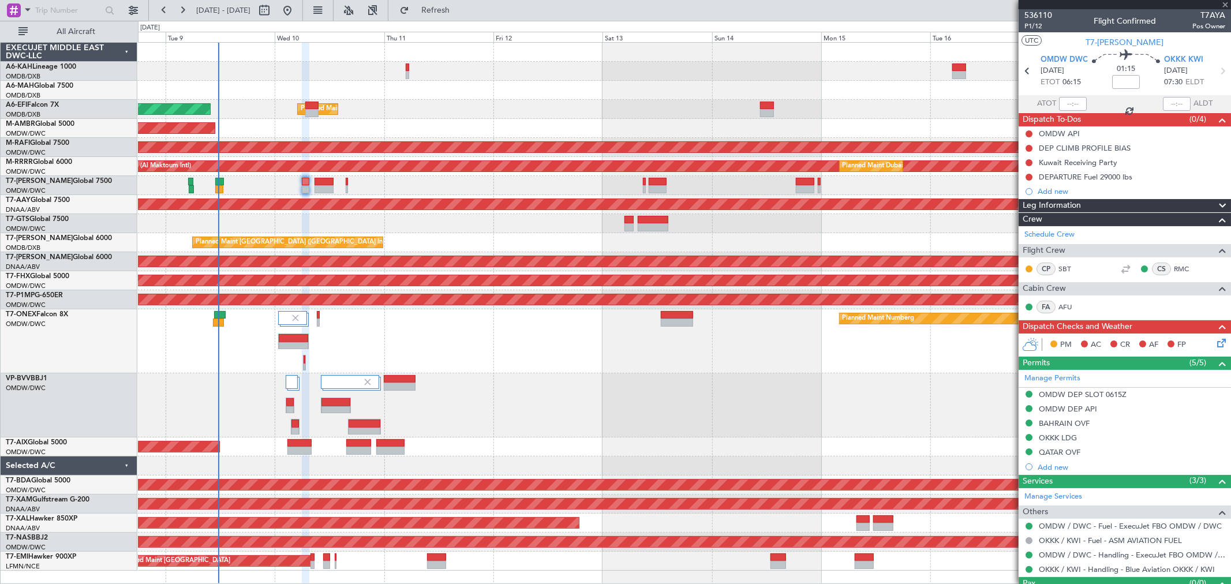
type input "+00:20"
type input "10"
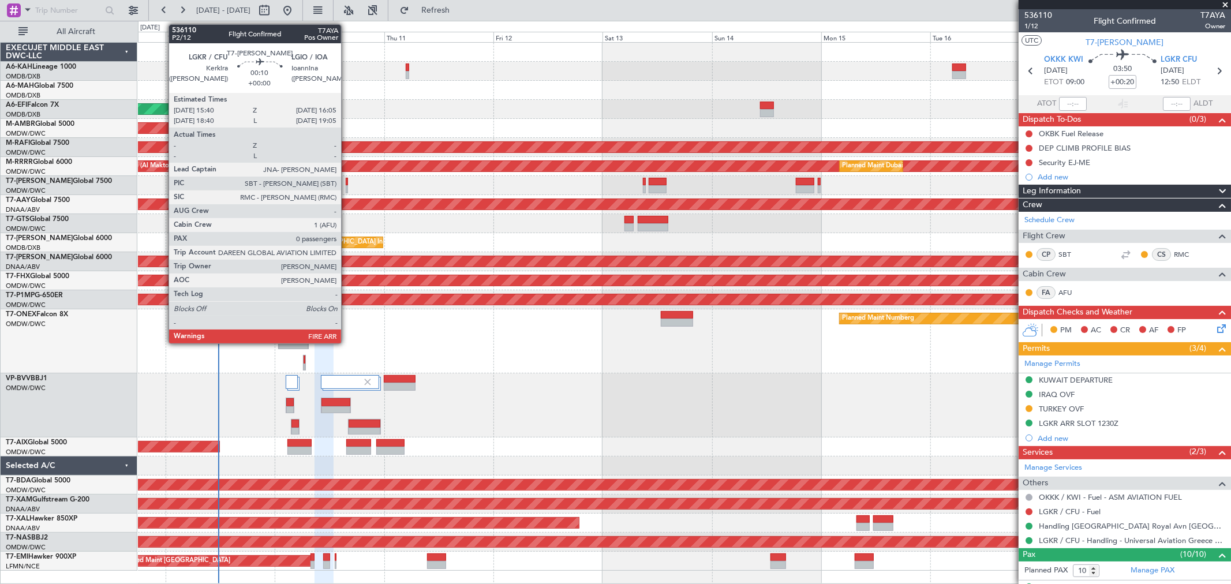
click at [347, 186] on div at bounding box center [347, 189] width 2 height 8
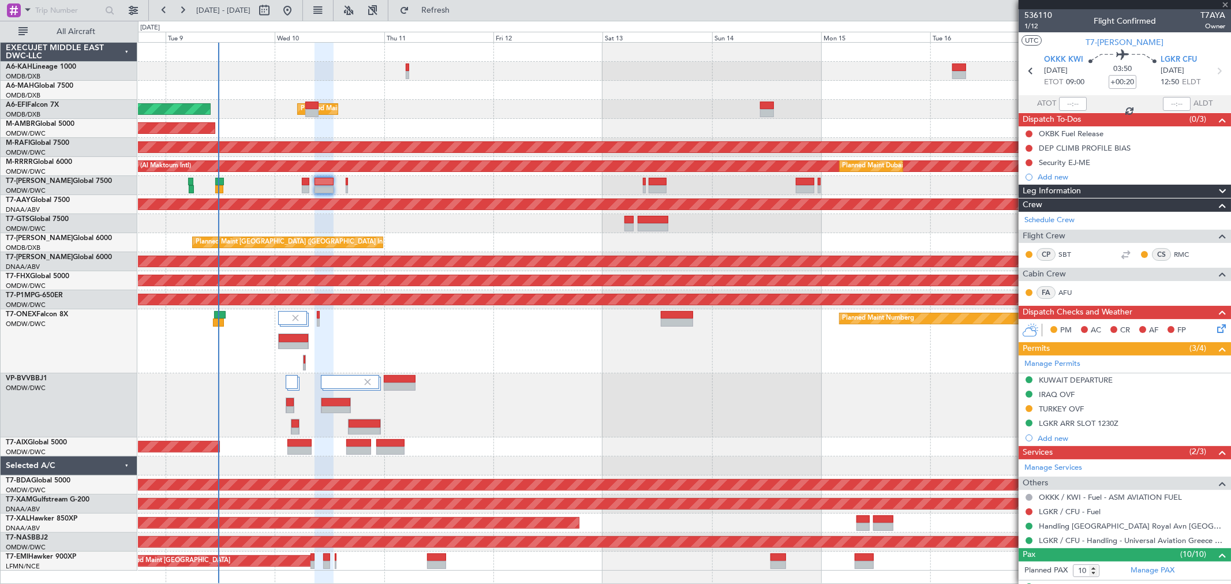
type input "0"
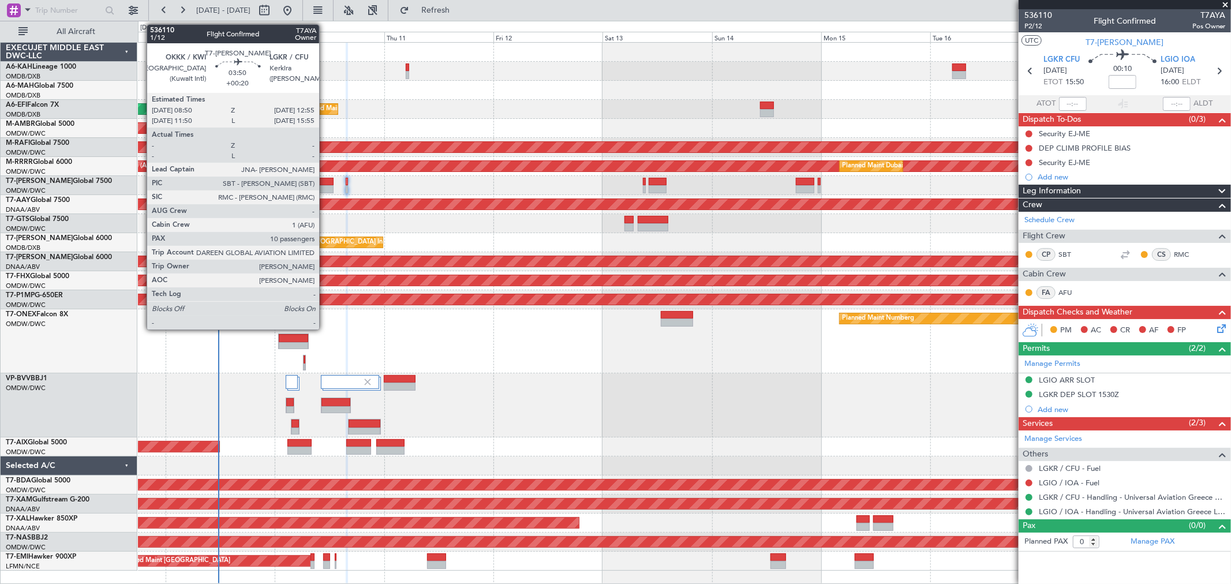
click at [325, 191] on div at bounding box center [323, 189] width 19 height 8
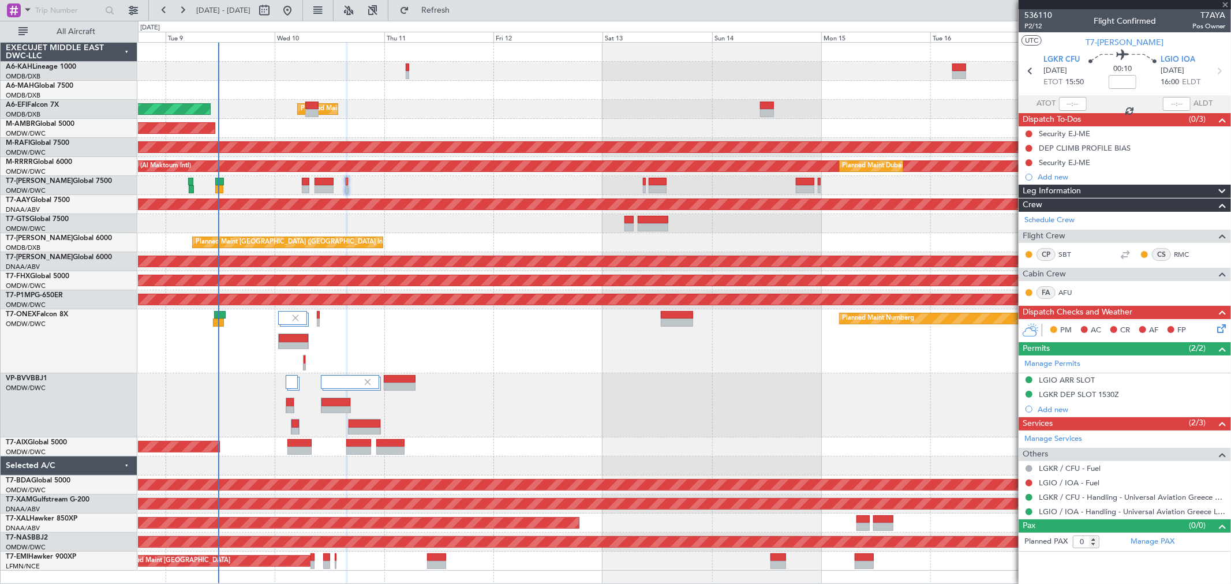
type input "+00:20"
type input "10"
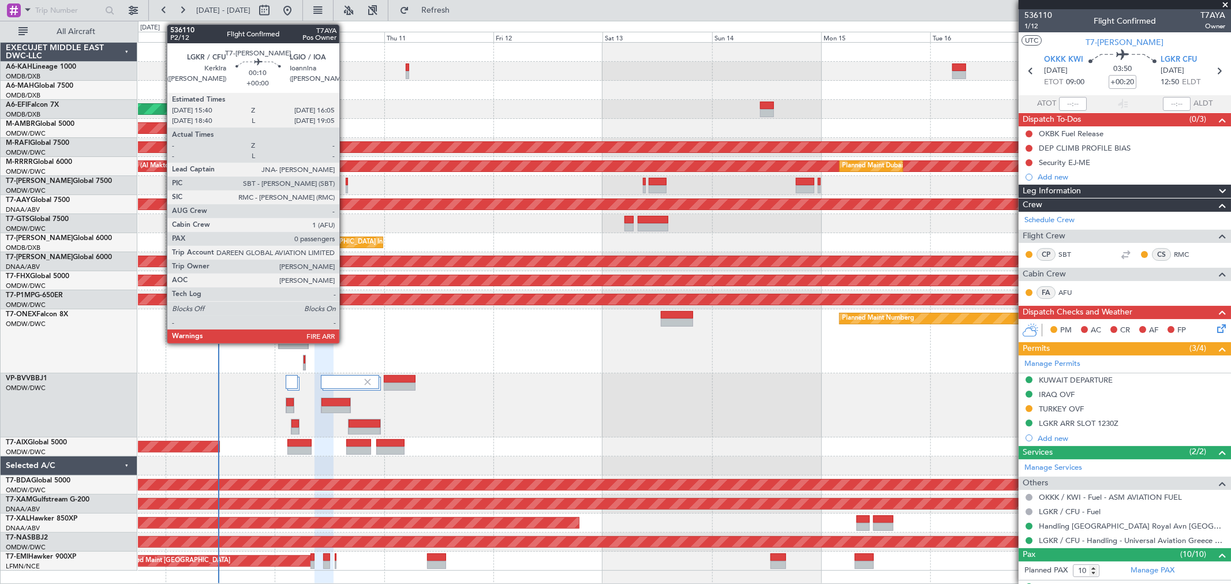
click at [346, 189] on div at bounding box center [347, 189] width 2 height 8
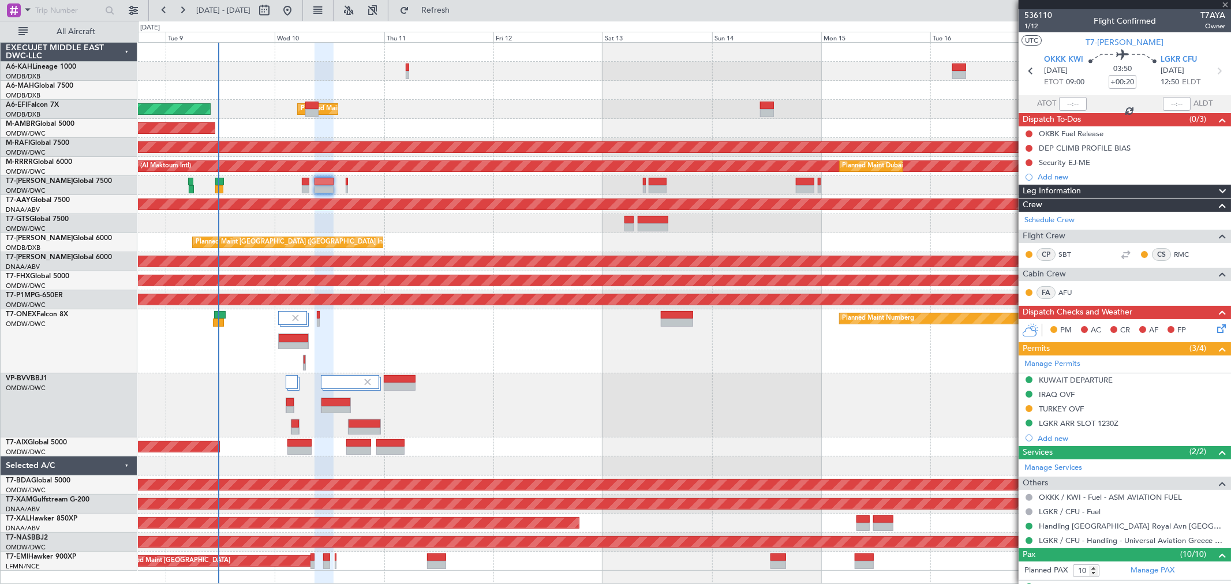
type input "0"
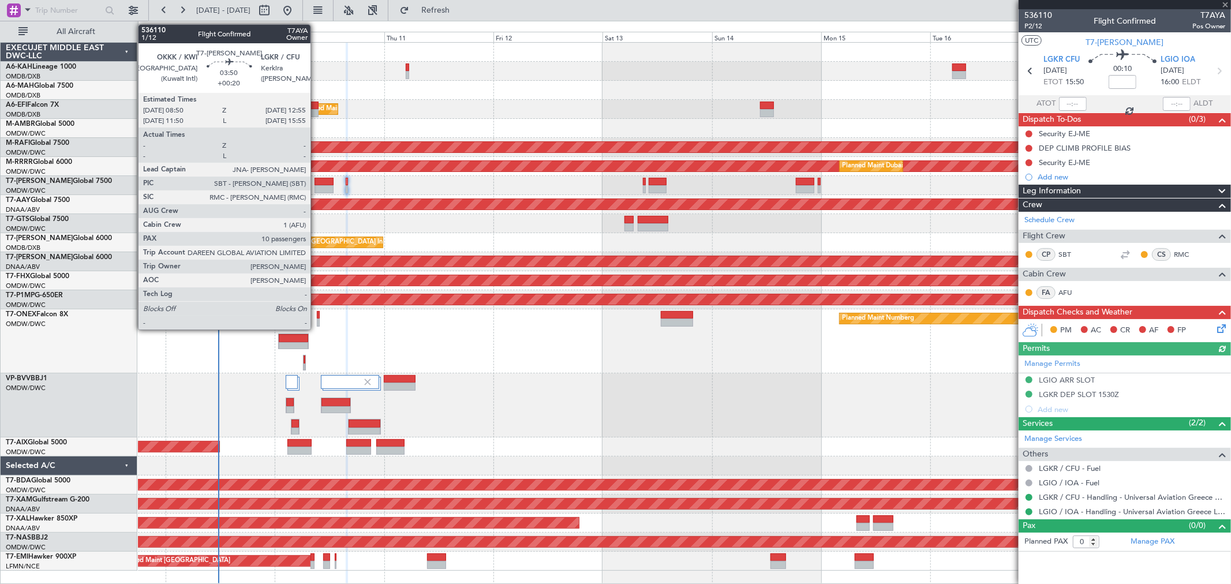
click at [320, 186] on div at bounding box center [323, 189] width 19 height 8
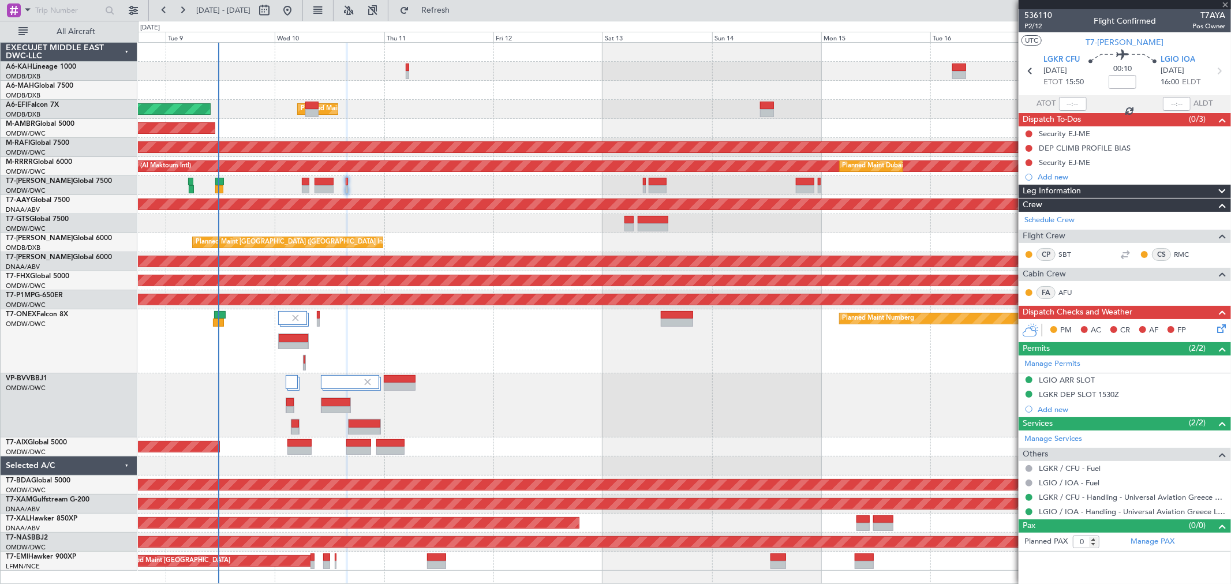
type input "+00:20"
type input "10"
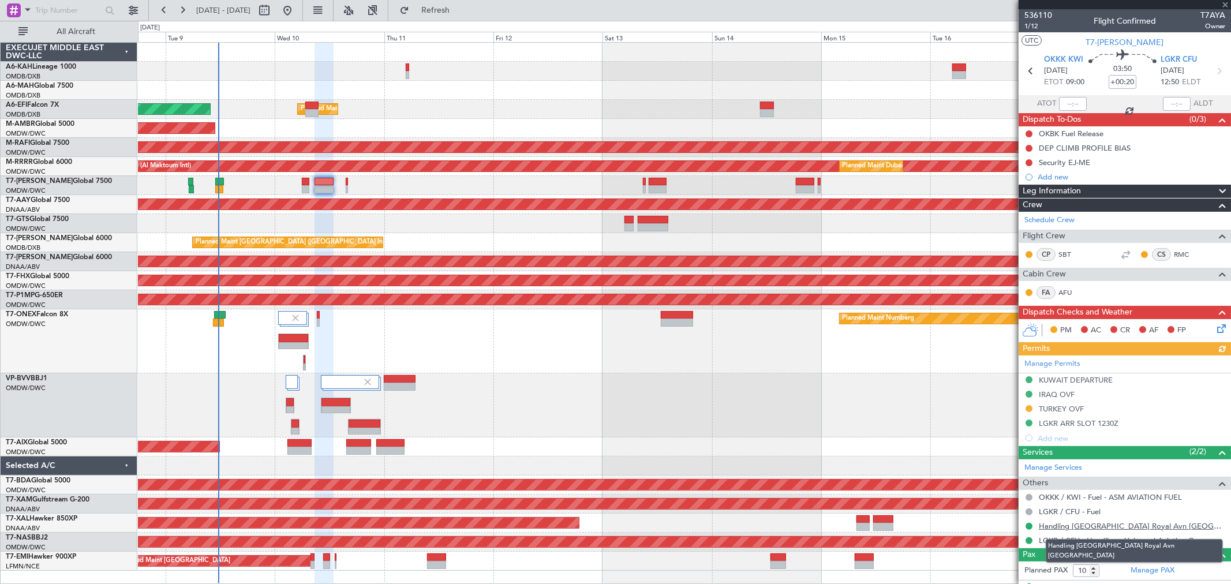
click at [886, 420] on link "Handling [GEOGRAPHIC_DATA] Royal Avn [GEOGRAPHIC_DATA]" at bounding box center [1132, 526] width 186 height 10
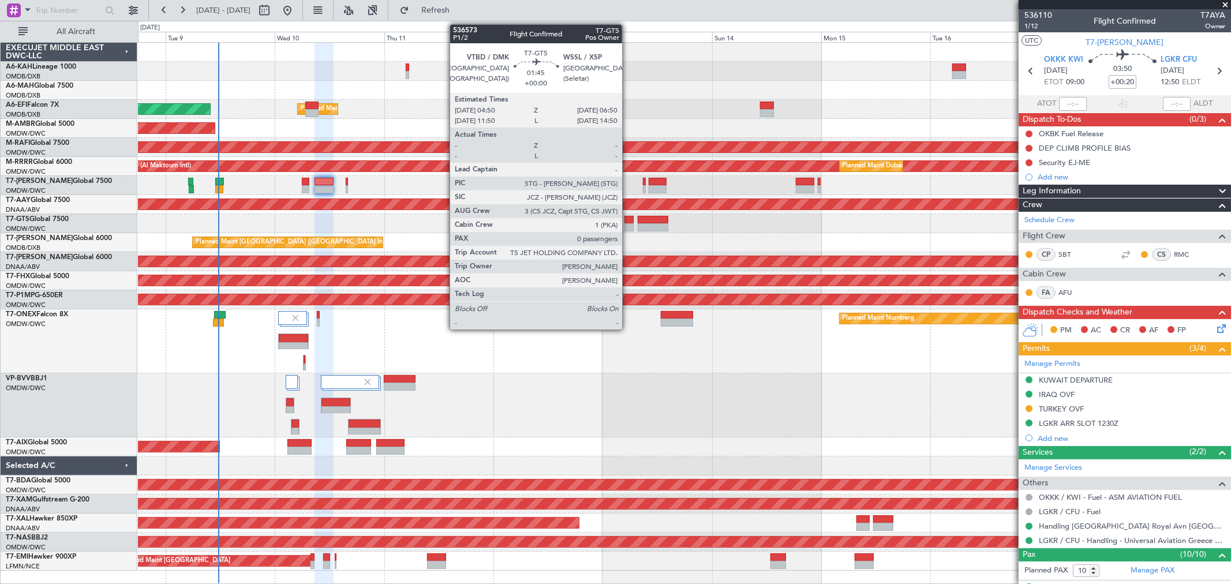
click at [628, 218] on div at bounding box center [628, 220] width 9 height 8
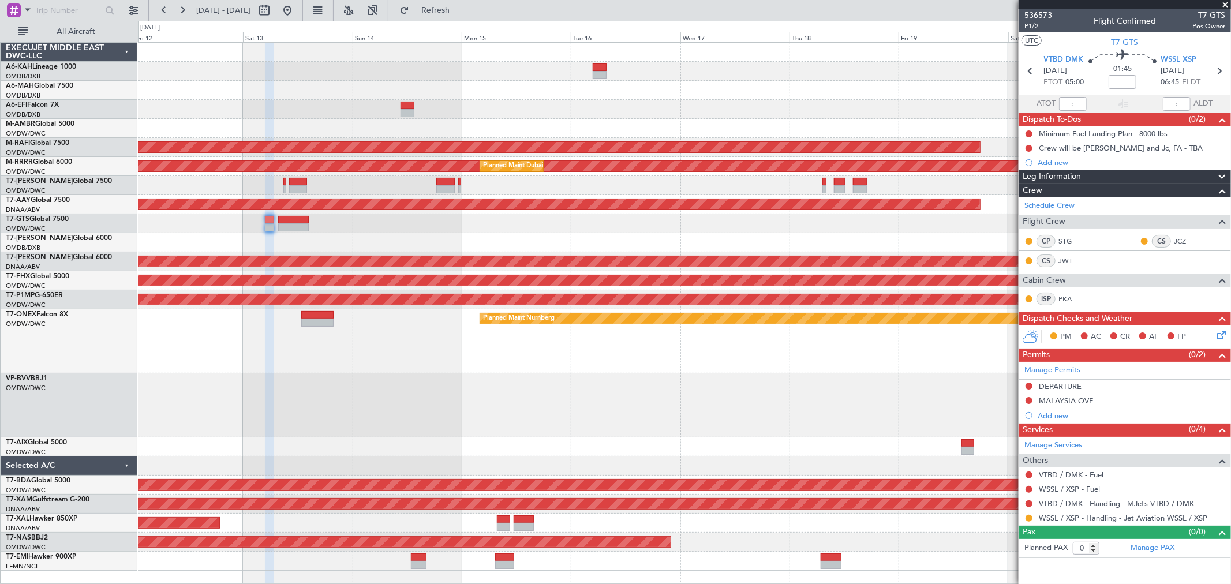
click at [429, 179] on div at bounding box center [684, 185] width 1092 height 19
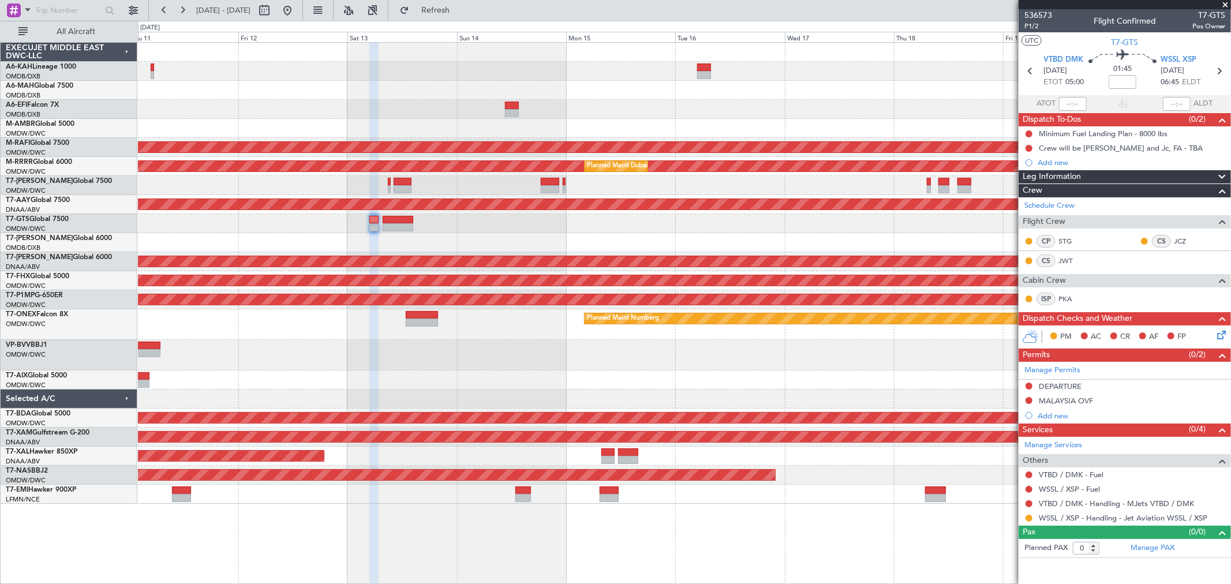
click at [639, 183] on div at bounding box center [684, 185] width 1092 height 19
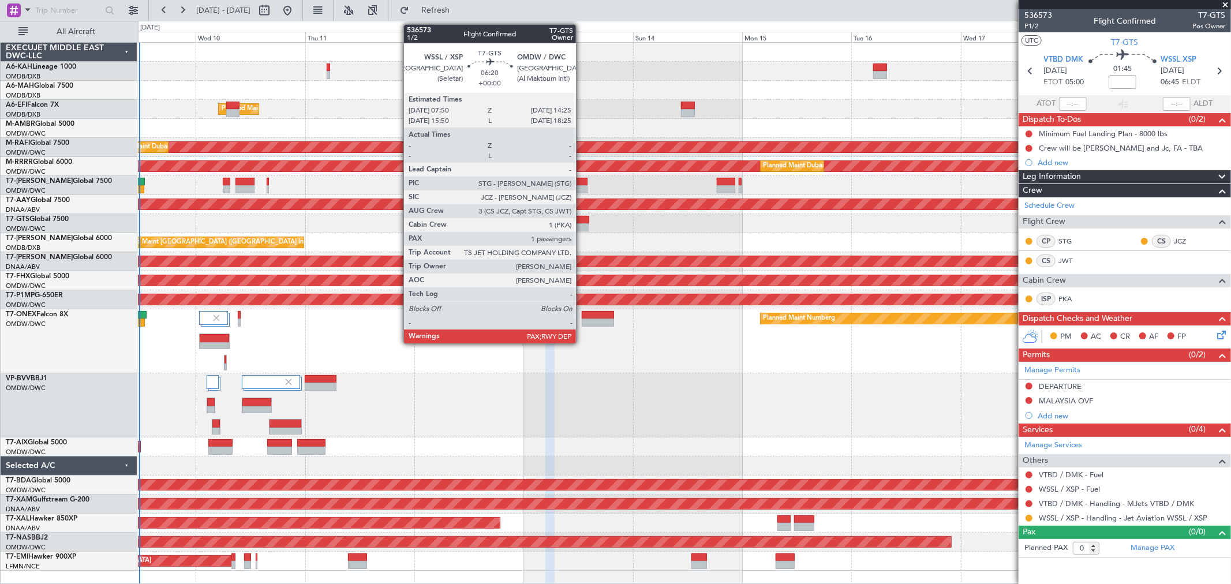
click at [581, 223] on div at bounding box center [574, 227] width 30 height 8
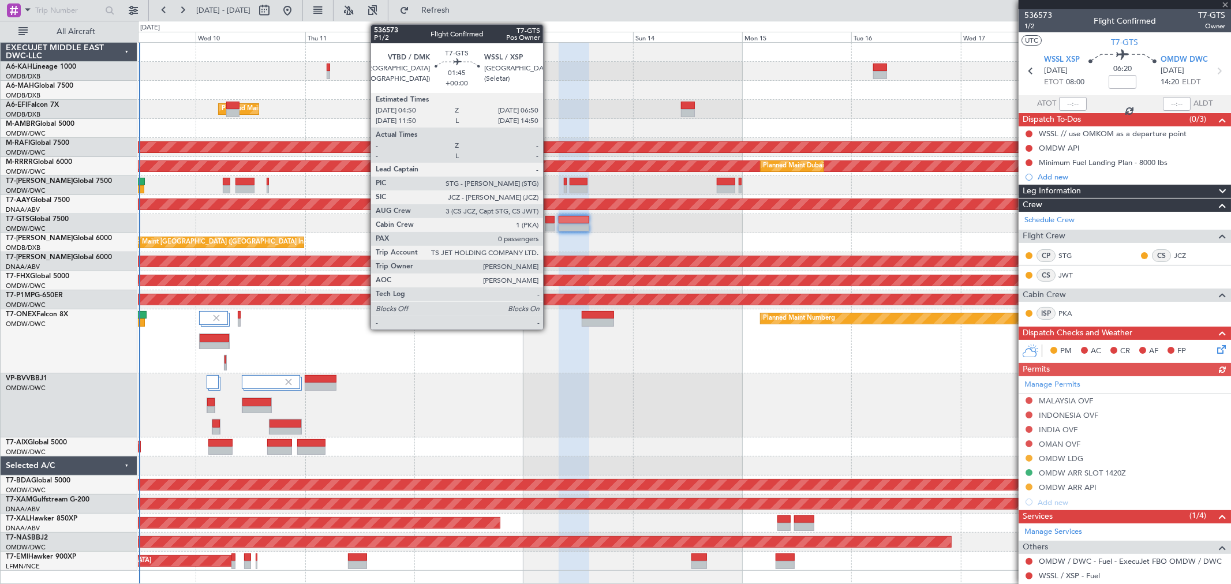
click at [549, 223] on div at bounding box center [549, 227] width 9 height 8
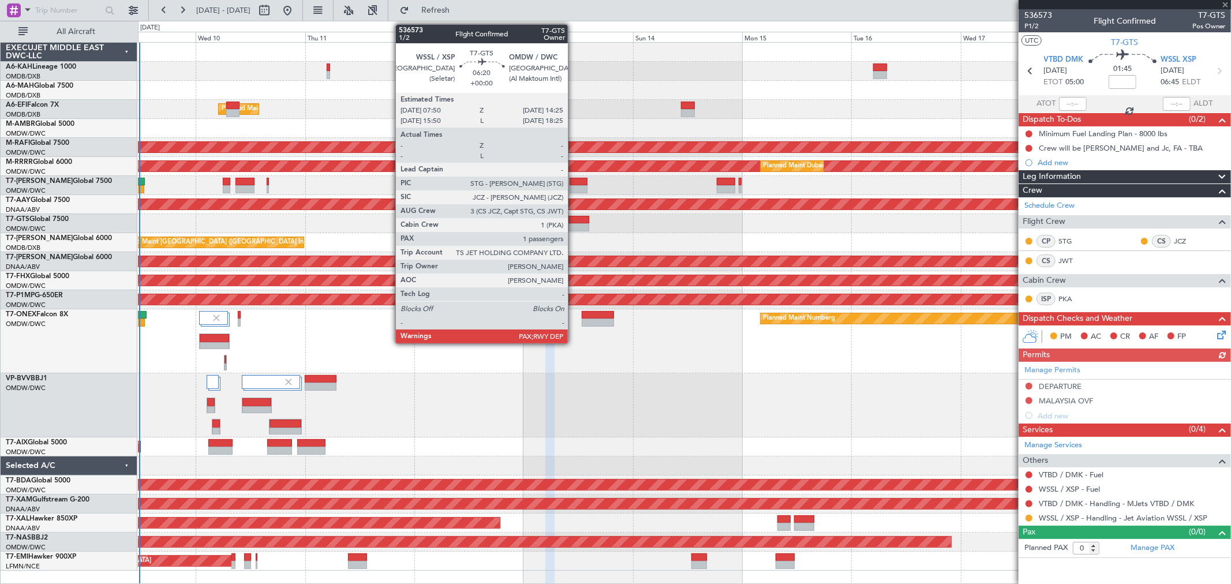
click at [574, 225] on div at bounding box center [574, 227] width 30 height 8
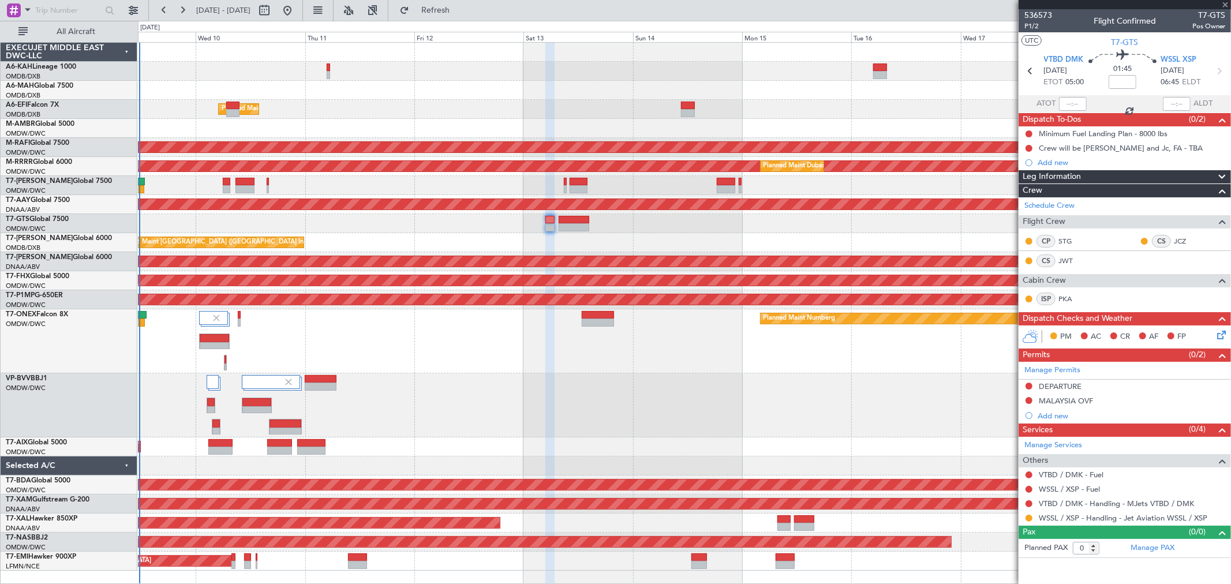
type input "2"
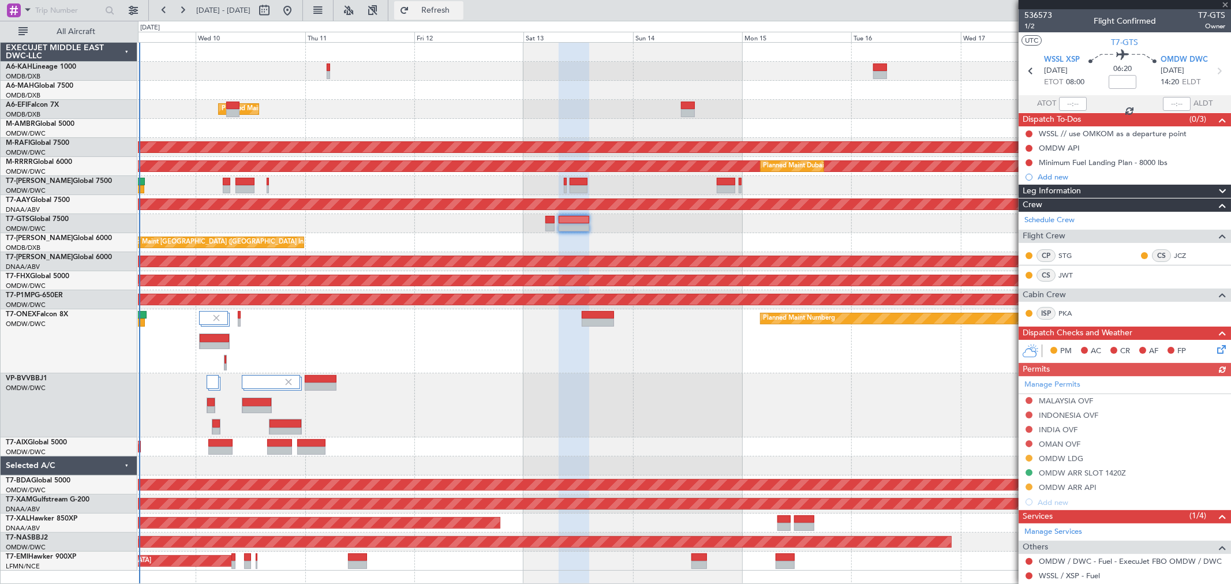
click at [445, 12] on button "Refresh" at bounding box center [428, 10] width 69 height 18
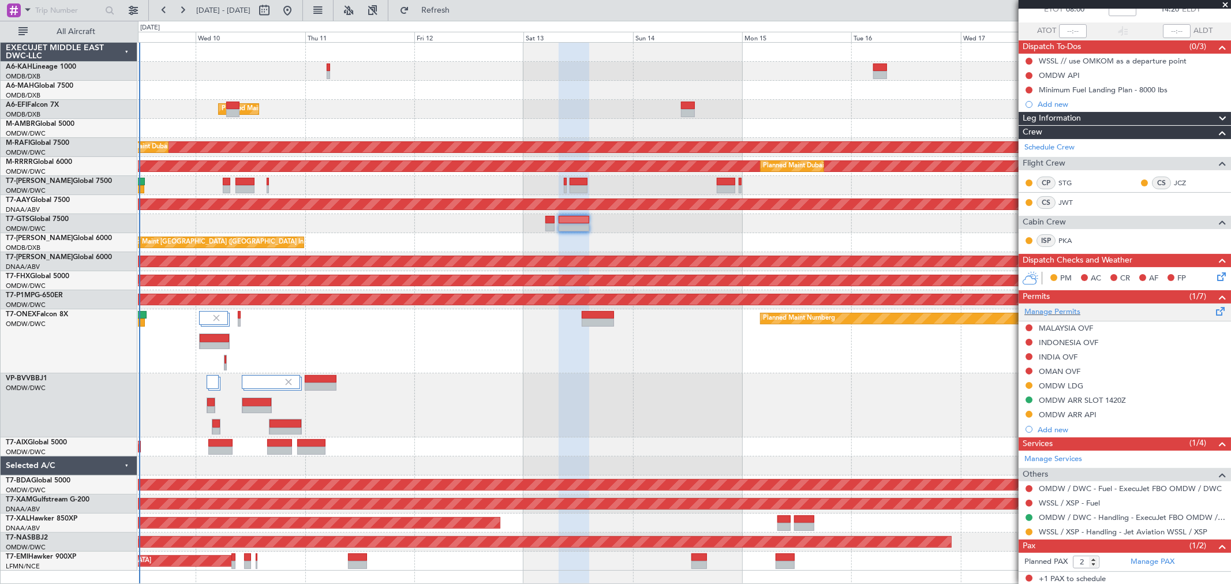
scroll to position [101, 0]
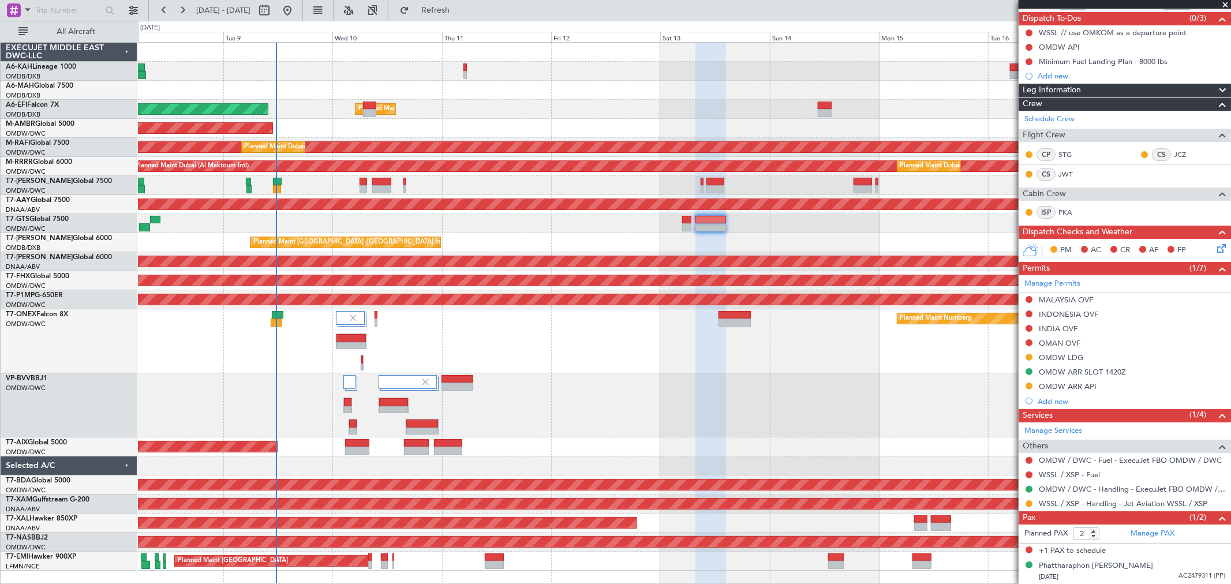
click at [637, 239] on div "Planned Maint Dubai (Al Maktoum Intl) Planned Maint Dubai (Al Maktoum Intl) AOG…" at bounding box center [684, 307] width 1092 height 528
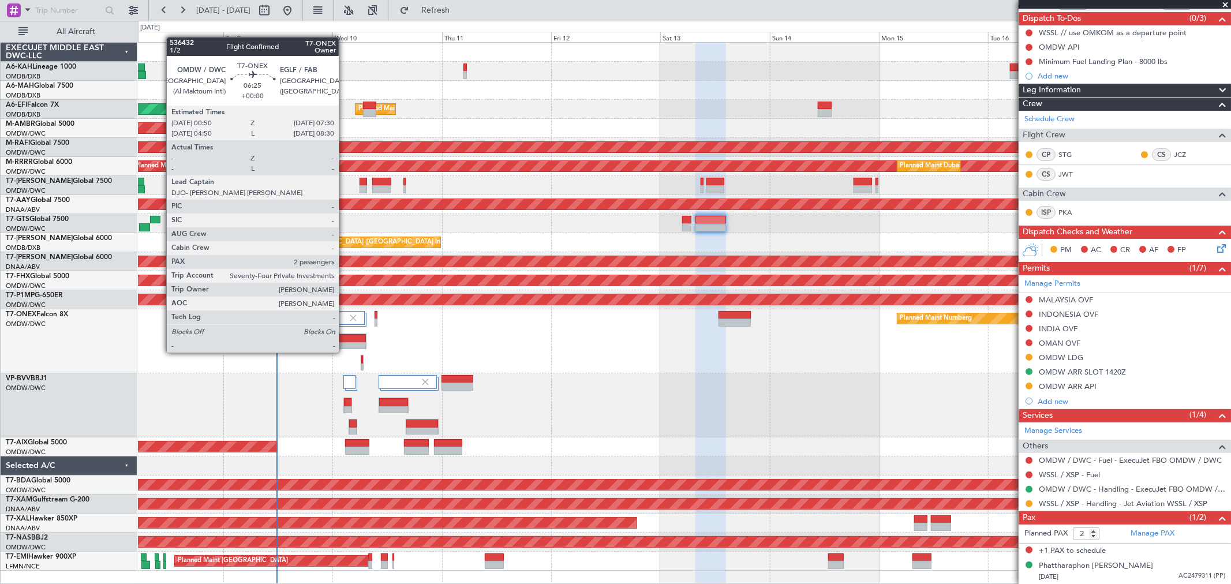
click at [344, 341] on div at bounding box center [350, 338] width 29 height 8
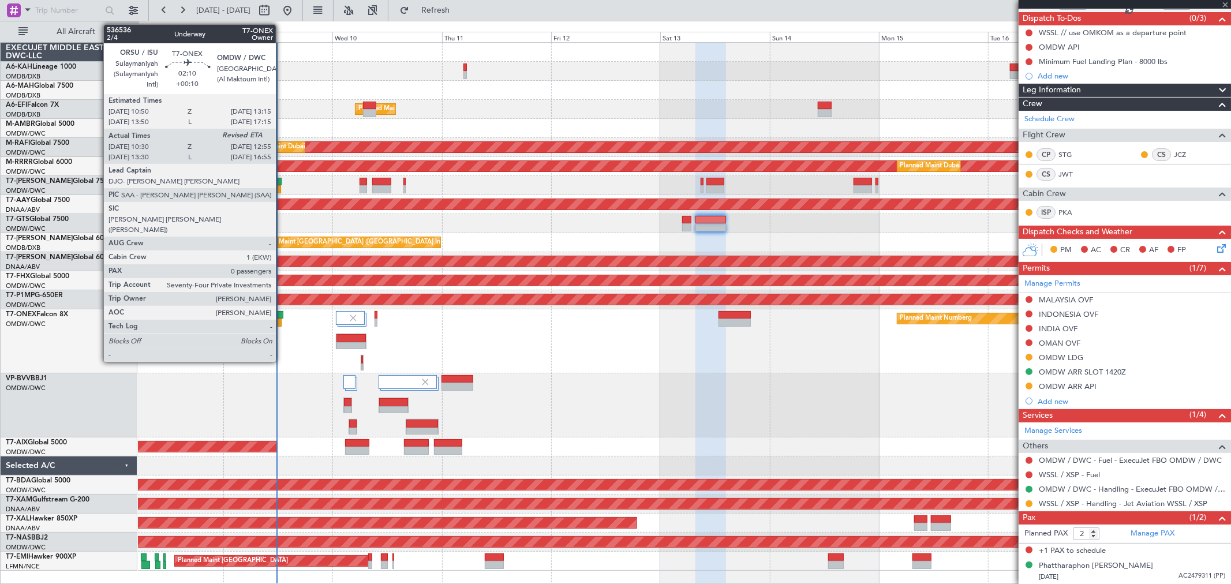
click at [282, 314] on div at bounding box center [278, 315] width 12 height 8
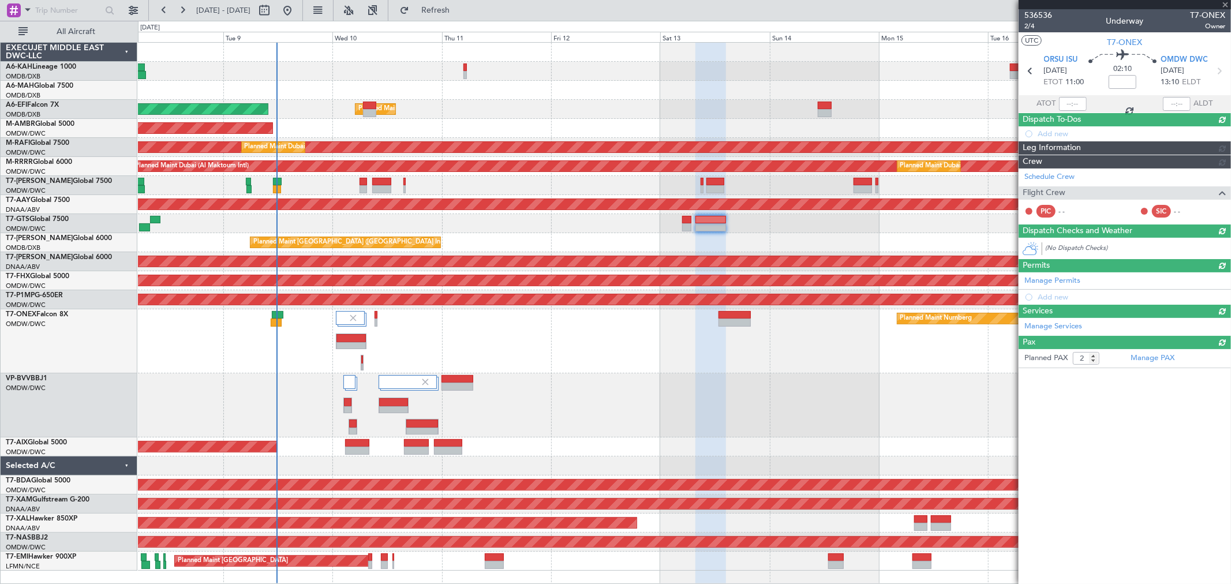
type input "+00:10"
type input "10:40"
type input "0"
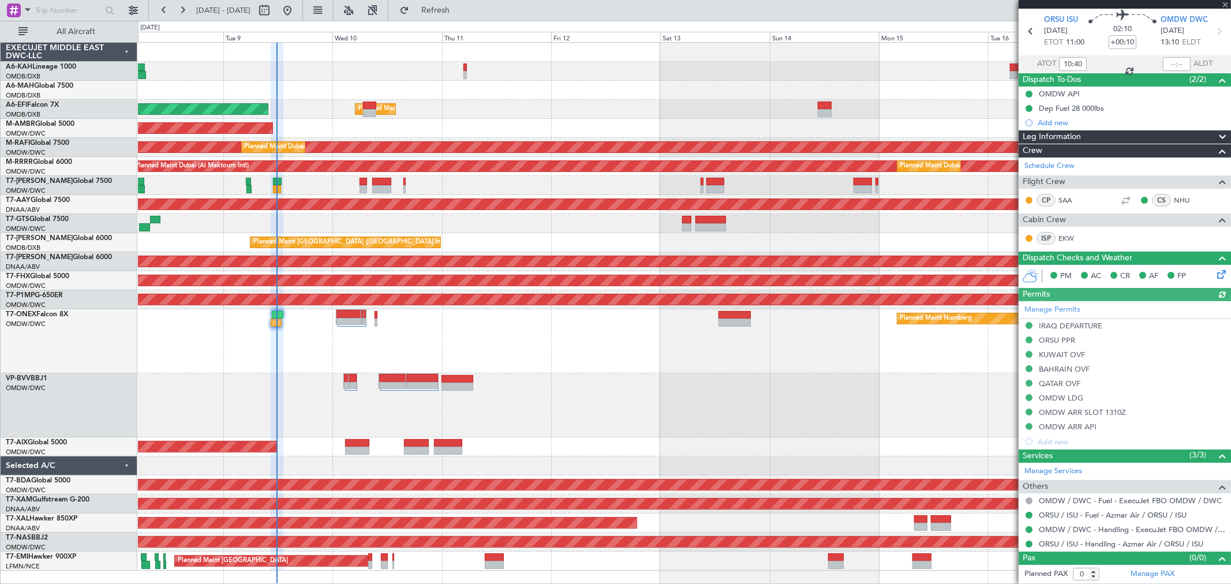
type input "Anita Mani (ANI)"
type input "7248"
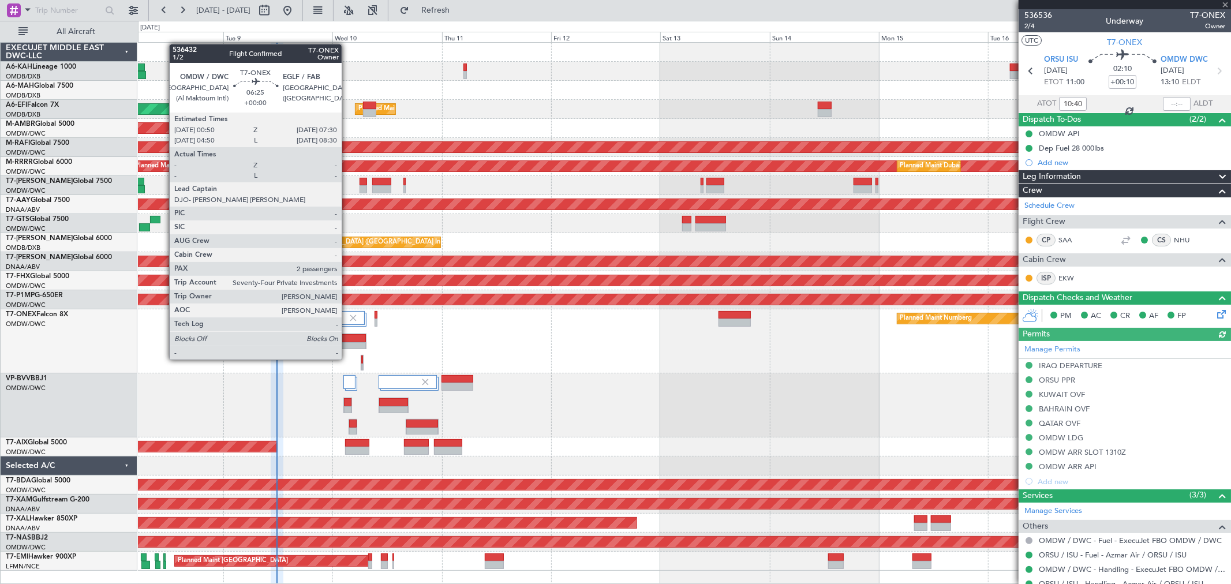
click at [347, 347] on div at bounding box center [350, 346] width 29 height 8
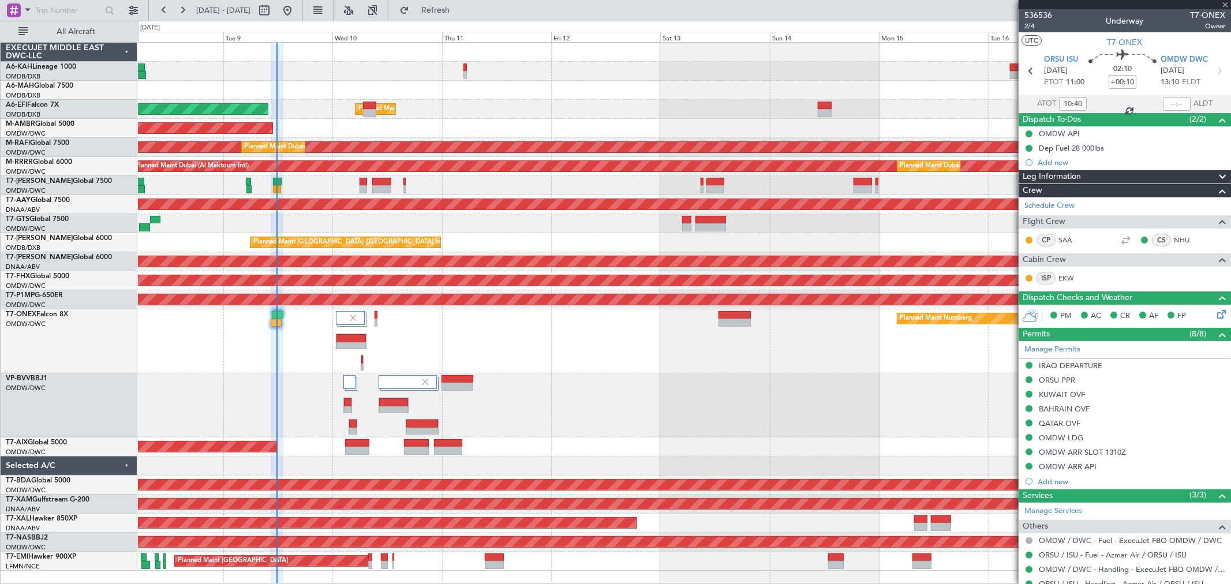
type input "2"
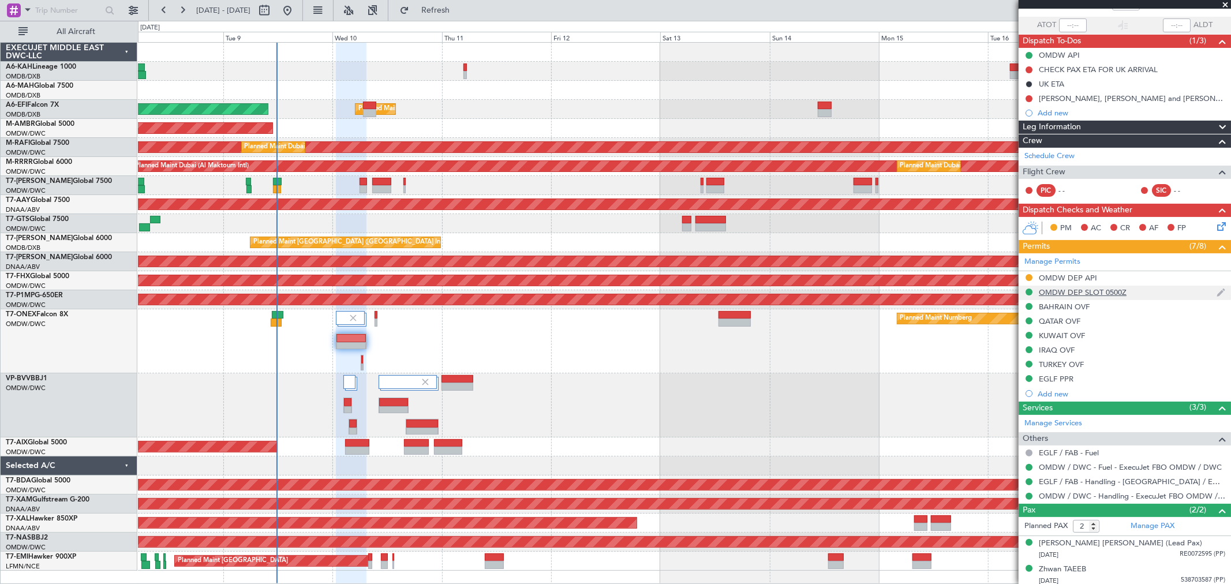
scroll to position [83, 0]
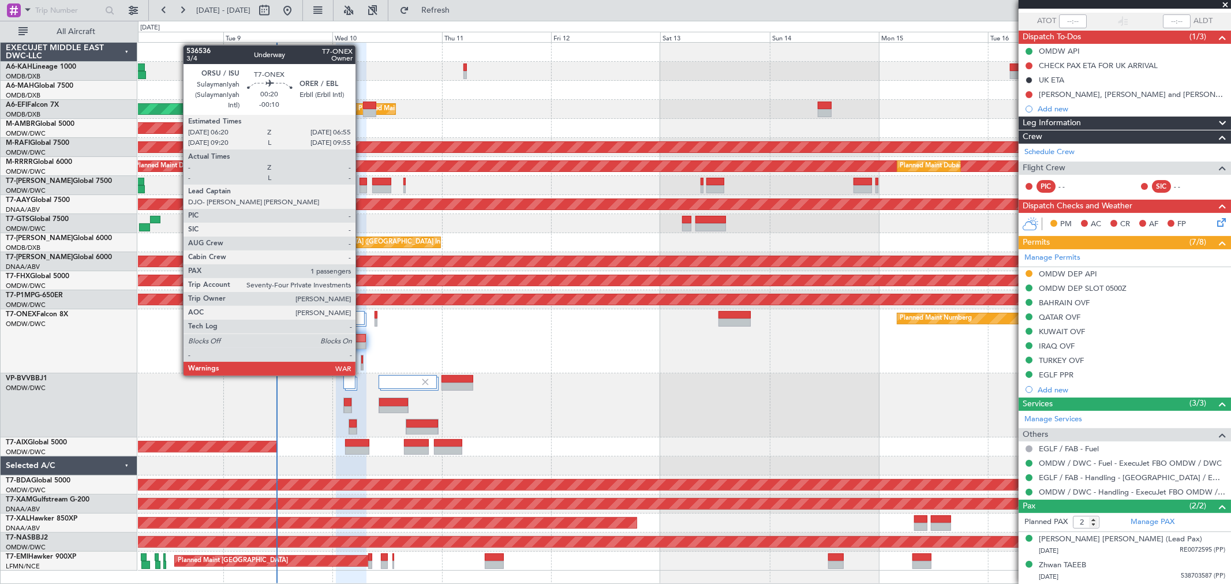
click at [361, 364] on div at bounding box center [362, 368] width 2 height 8
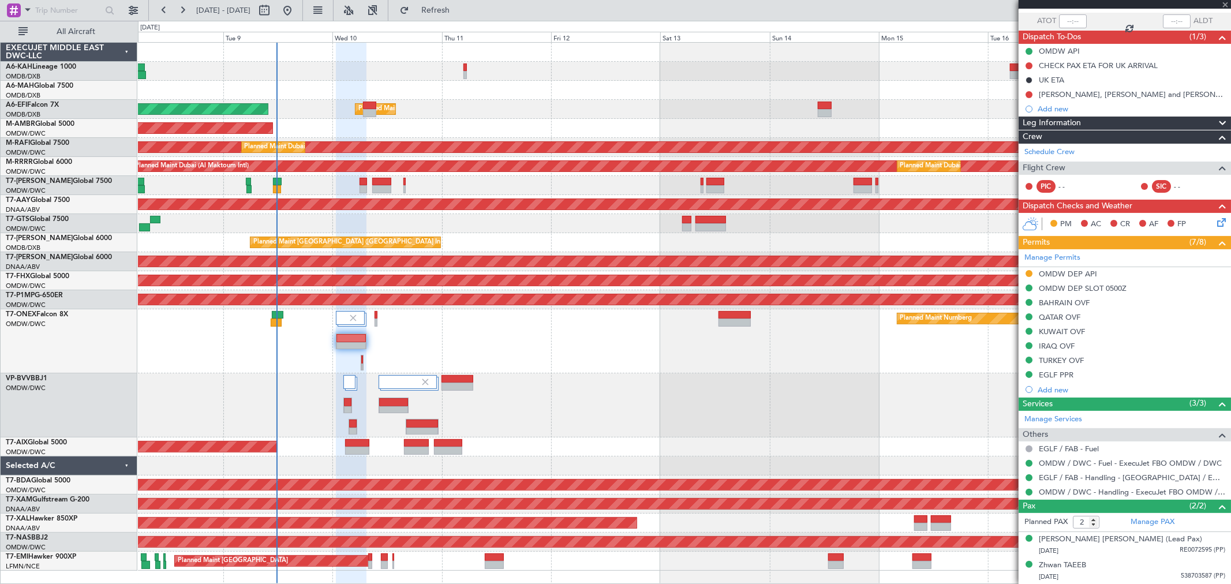
type input "-00:10"
type input "1"
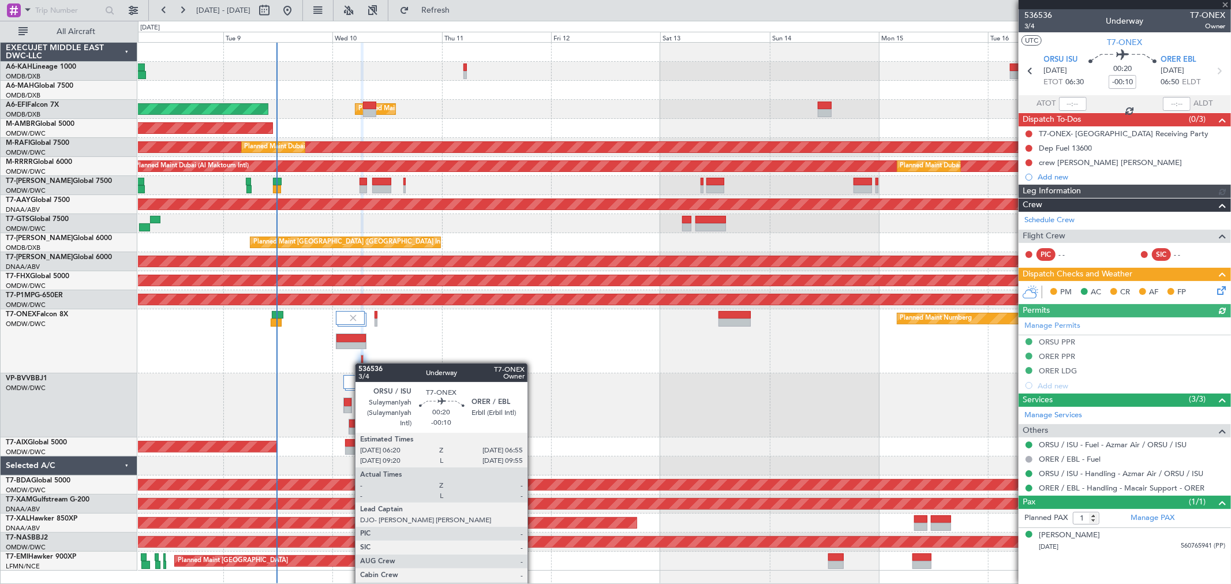
type input "Dherander Fithani (DHF)"
type input "7233"
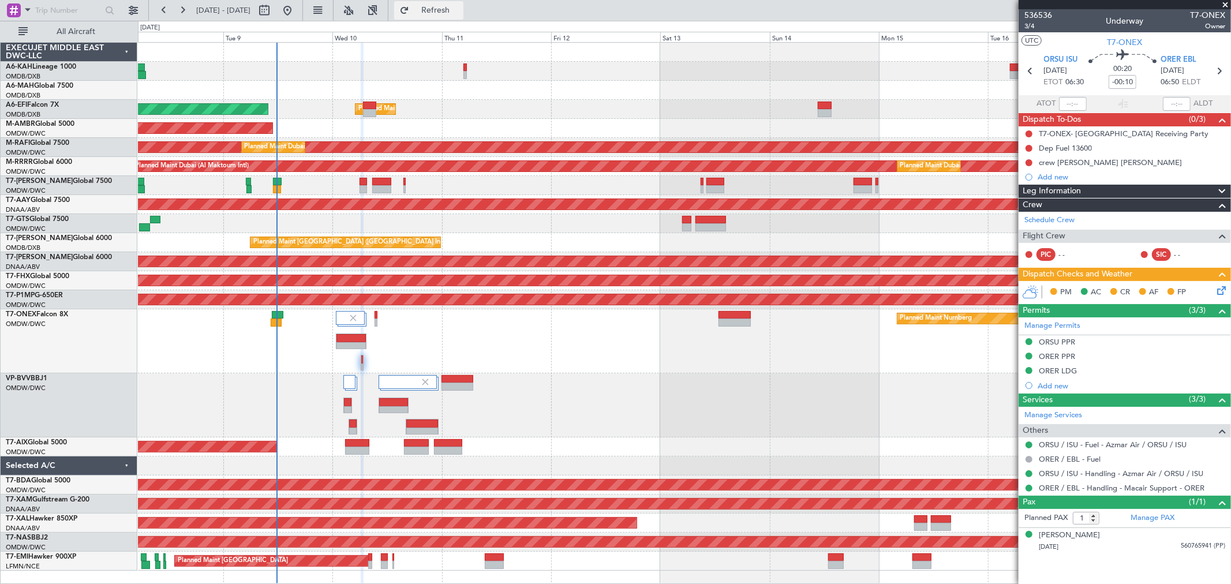
click at [460, 6] on span "Refresh" at bounding box center [435, 10] width 48 height 8
type input "Dherander Fithani (DHF)"
type input "7233"
click at [460, 9] on span "Refresh" at bounding box center [435, 10] width 48 height 8
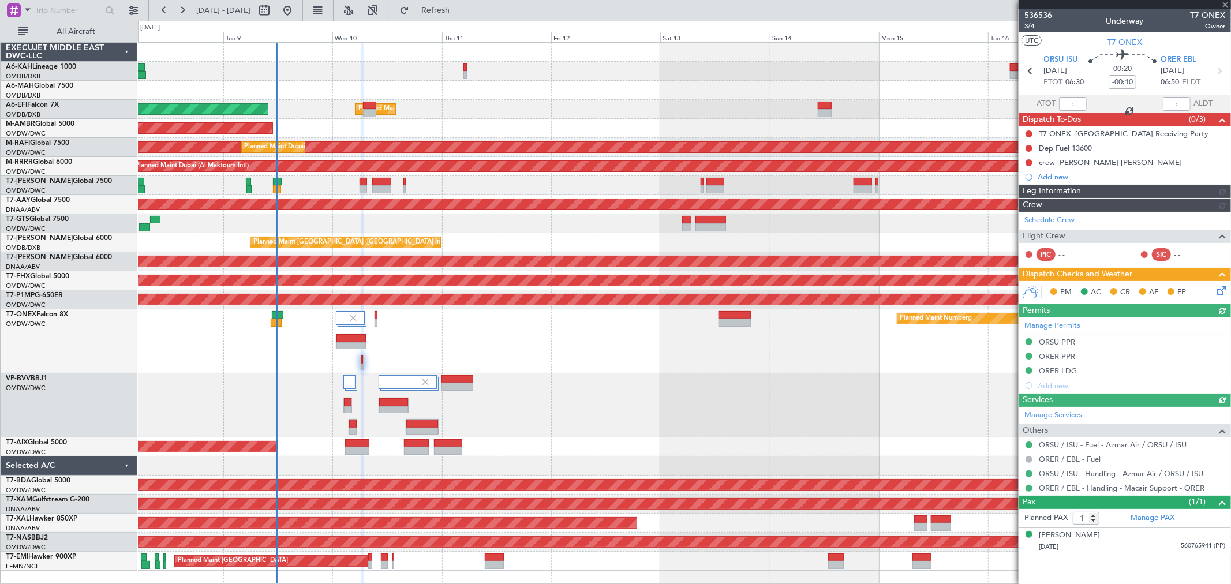
type input "Dherander Fithani (DHF)"
type input "7233"
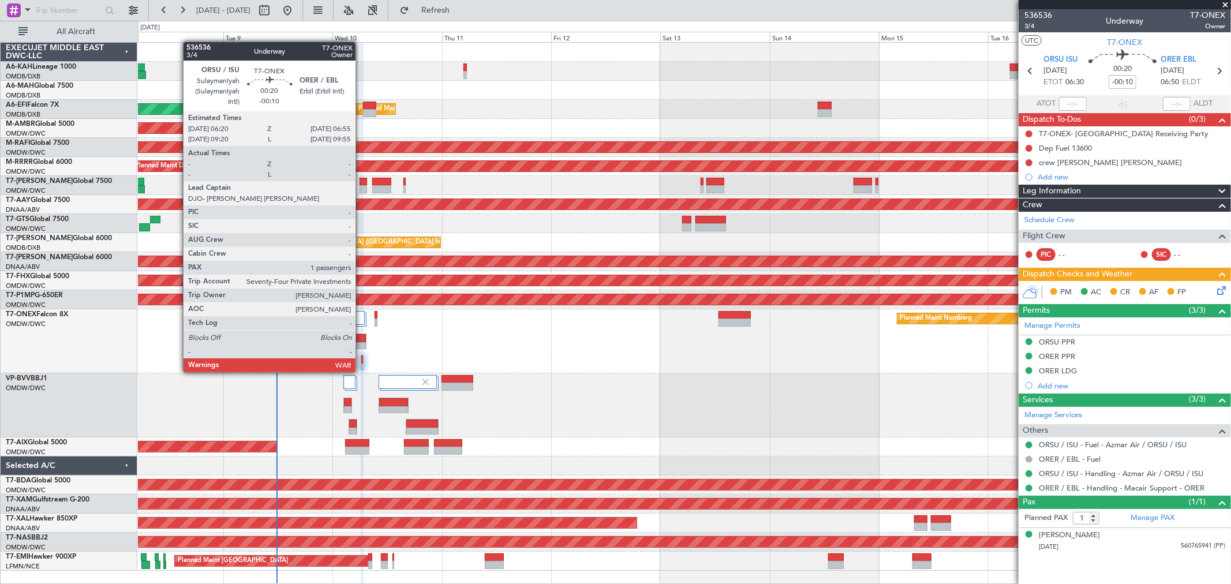
click at [361, 361] on div at bounding box center [362, 359] width 2 height 8
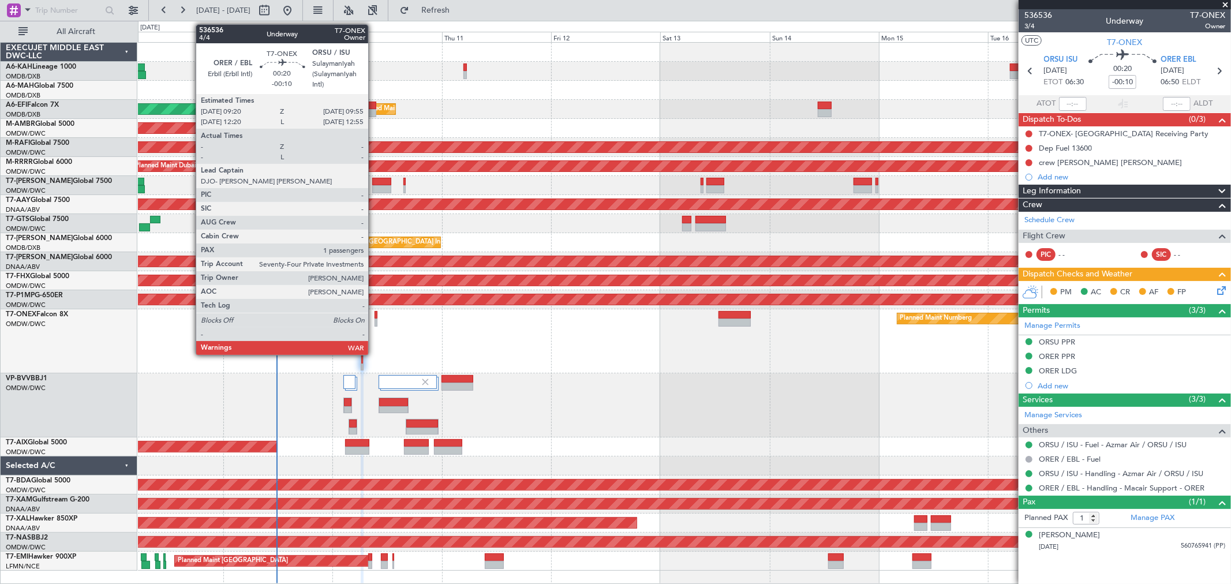
click at [374, 319] on div at bounding box center [375, 323] width 3 height 8
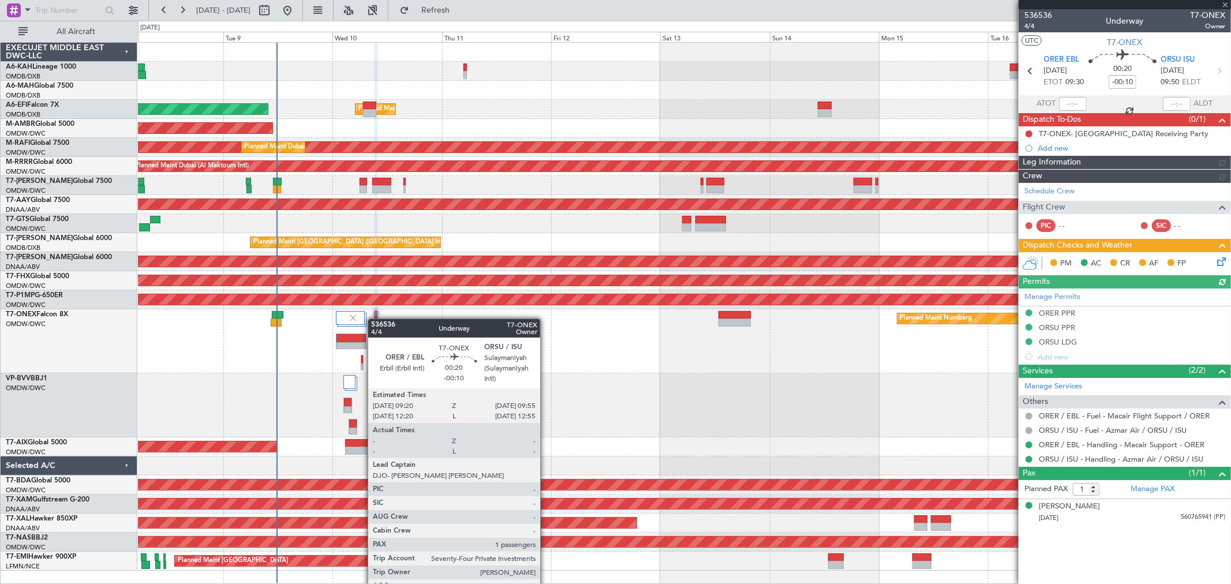
type input "Dherander Fithani (DHF)"
type input "7234"
click at [374, 319] on div at bounding box center [375, 323] width 3 height 8
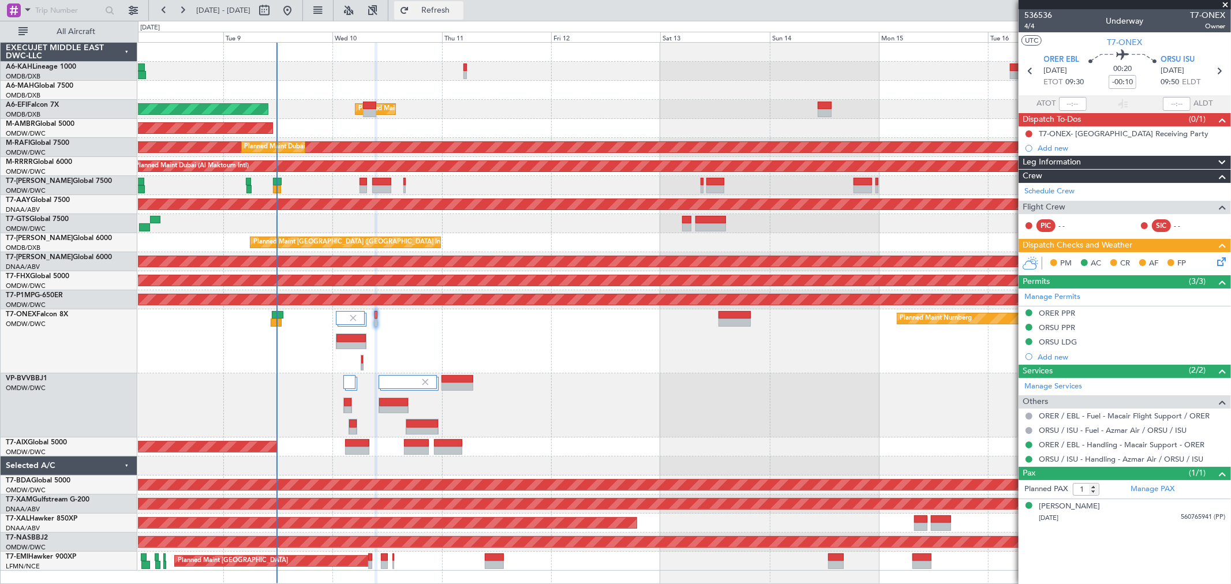
click at [460, 6] on span "Refresh" at bounding box center [435, 10] width 48 height 8
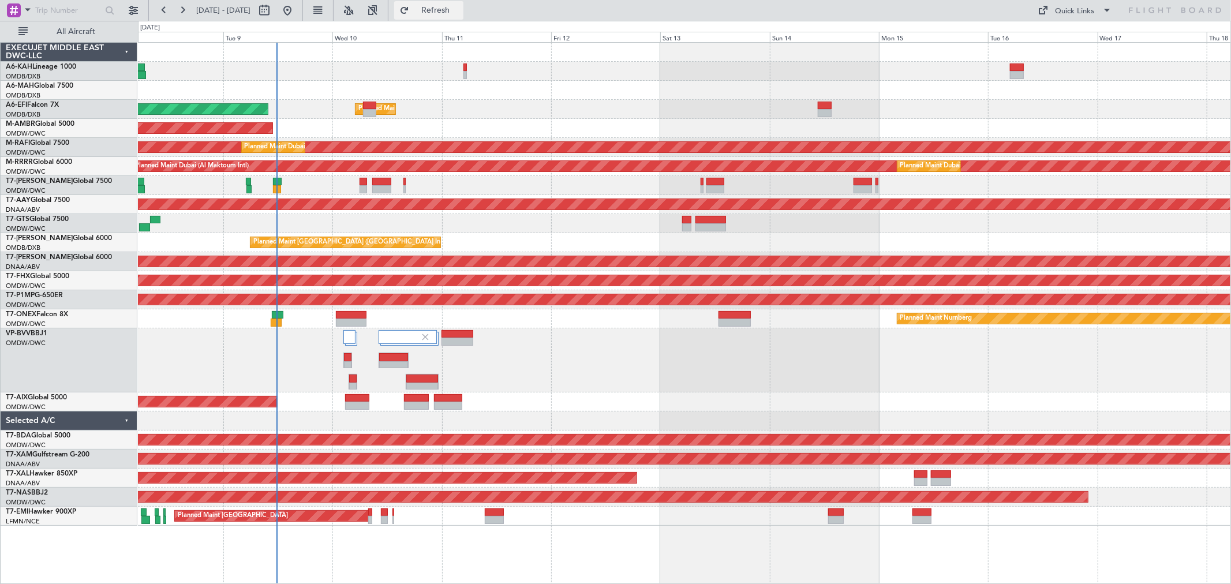
click at [460, 12] on span "Refresh" at bounding box center [435, 10] width 48 height 8
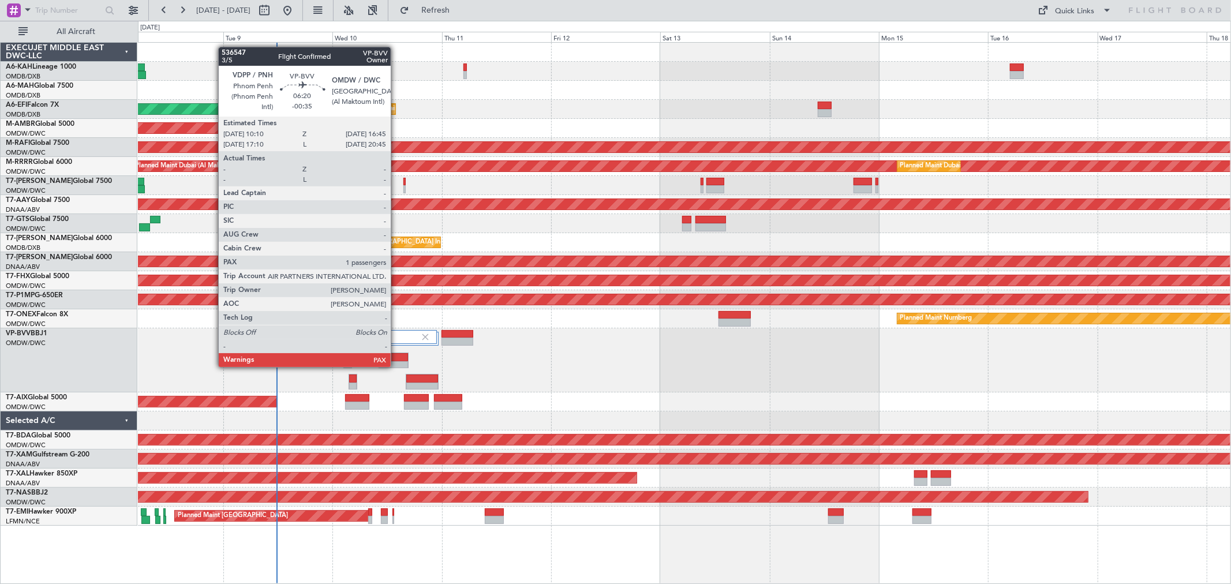
click at [396, 365] on div at bounding box center [393, 365] width 29 height 8
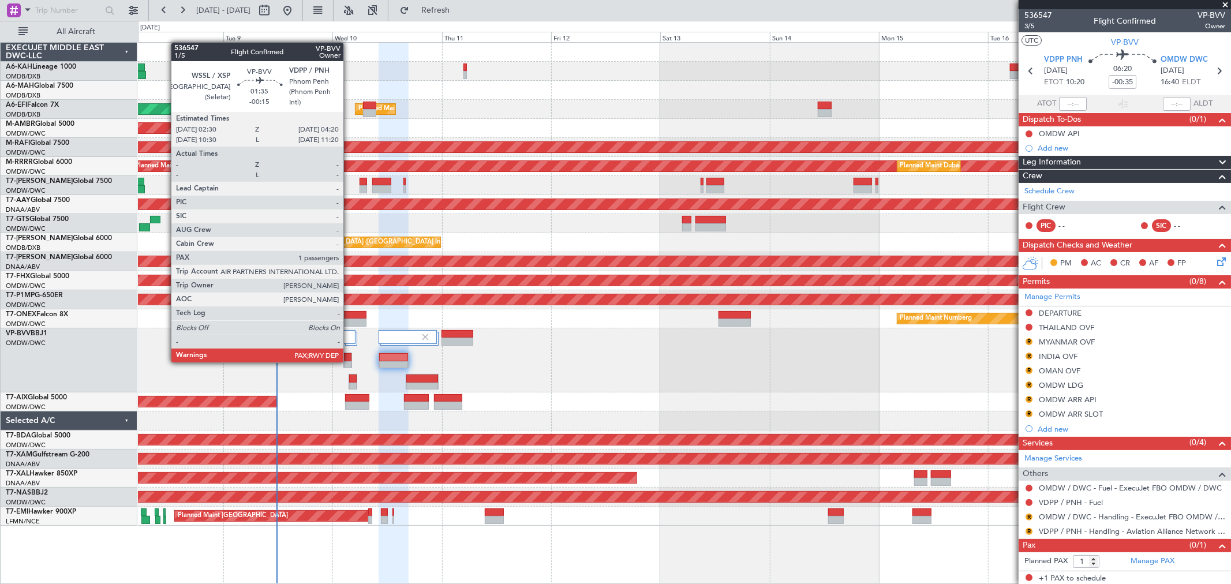
click at [349, 361] on div at bounding box center [348, 365] width 8 height 8
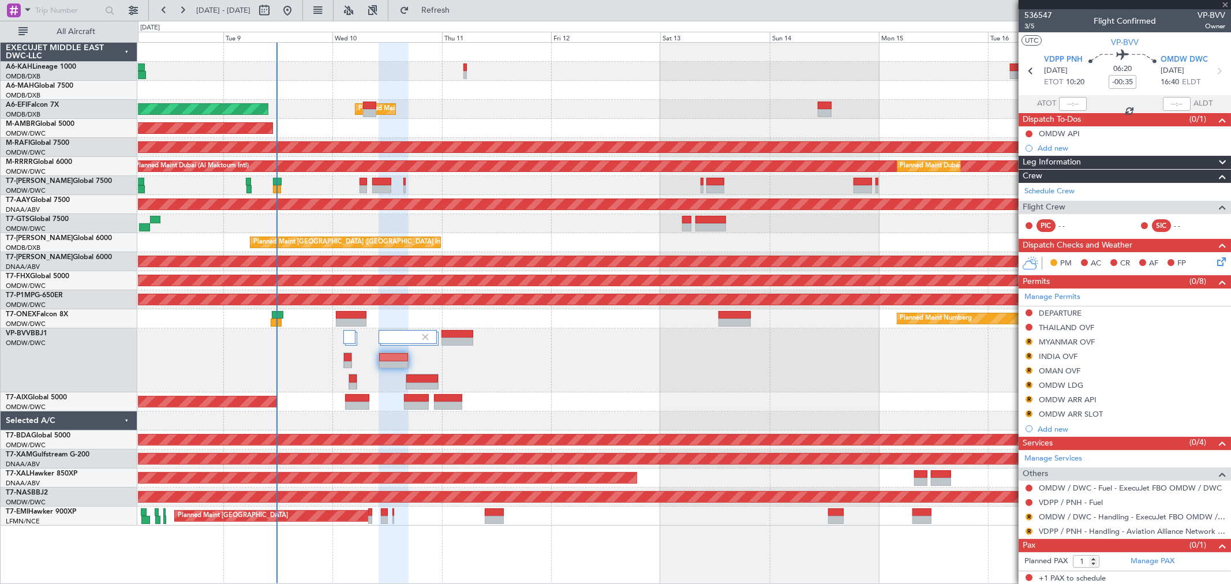
type input "-00:15"
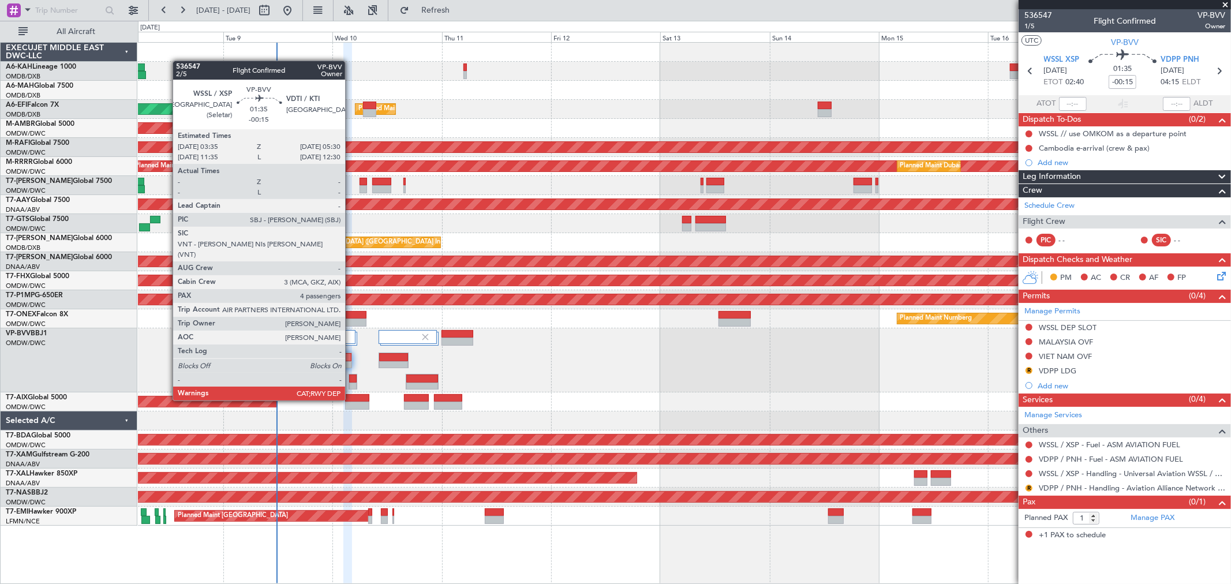
click at [351, 380] on div at bounding box center [353, 378] width 8 height 8
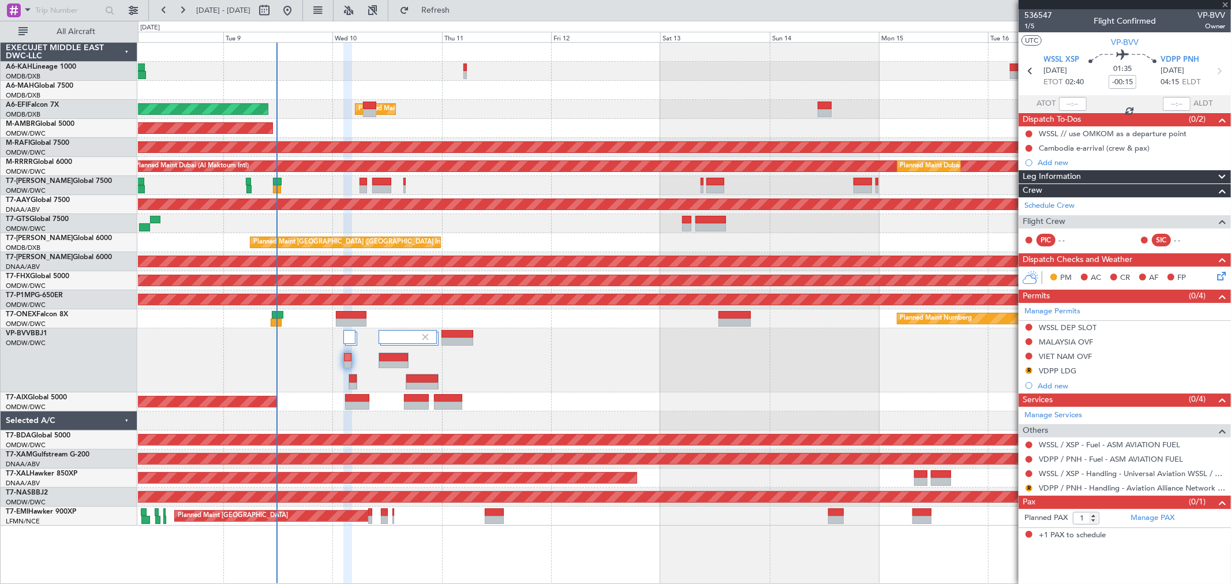
type input "4"
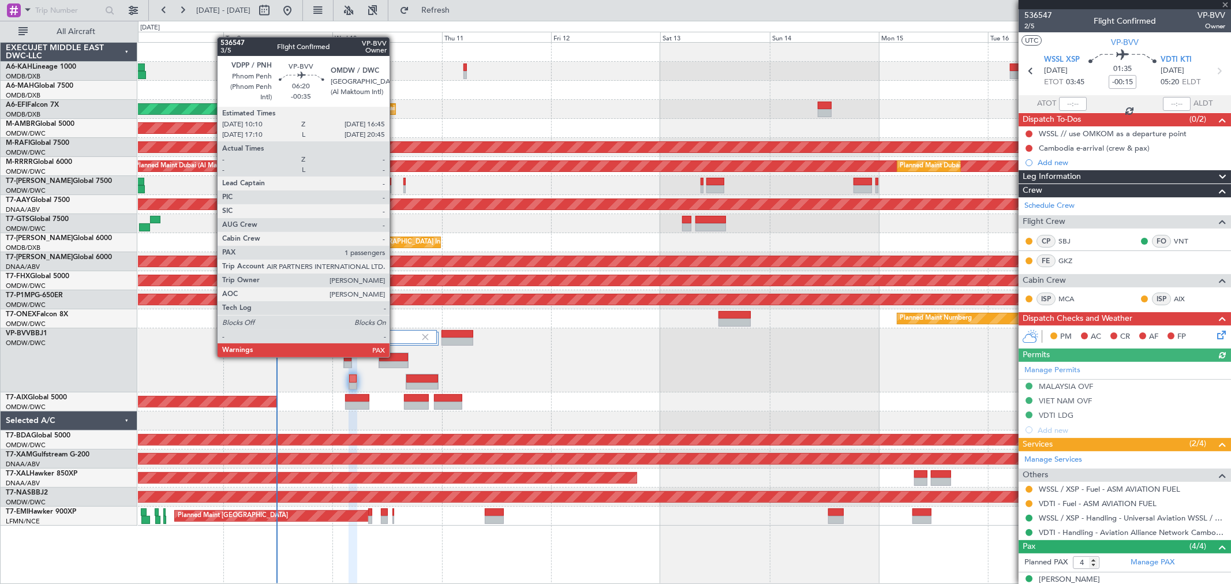
click at [395, 356] on div at bounding box center [393, 357] width 29 height 8
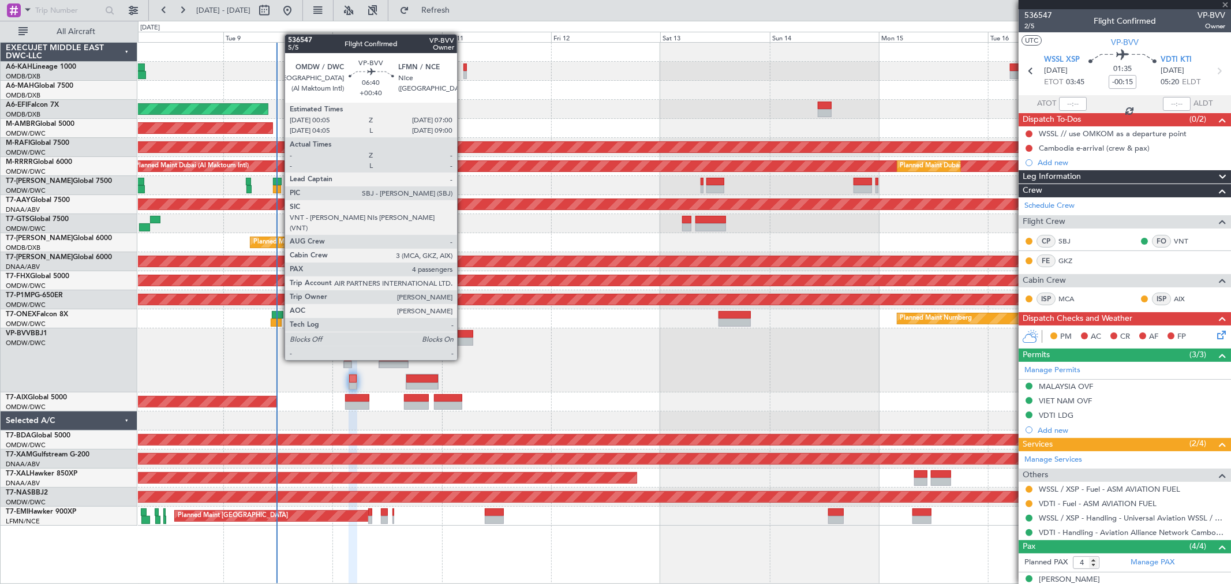
type input "-00:35"
type input "1"
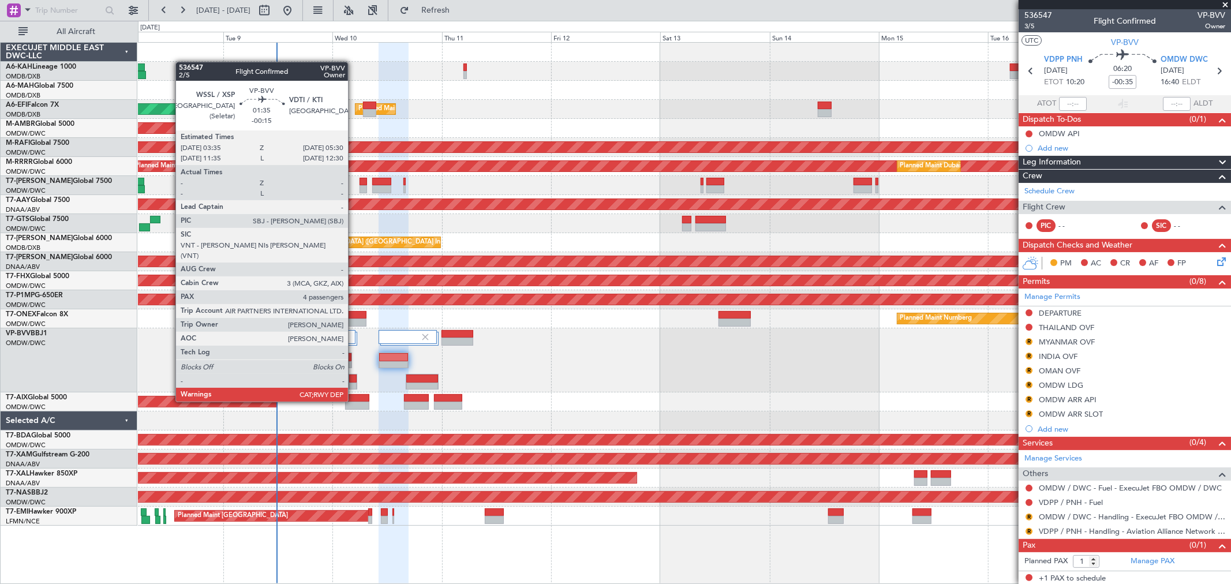
click at [354, 381] on div at bounding box center [353, 378] width 8 height 8
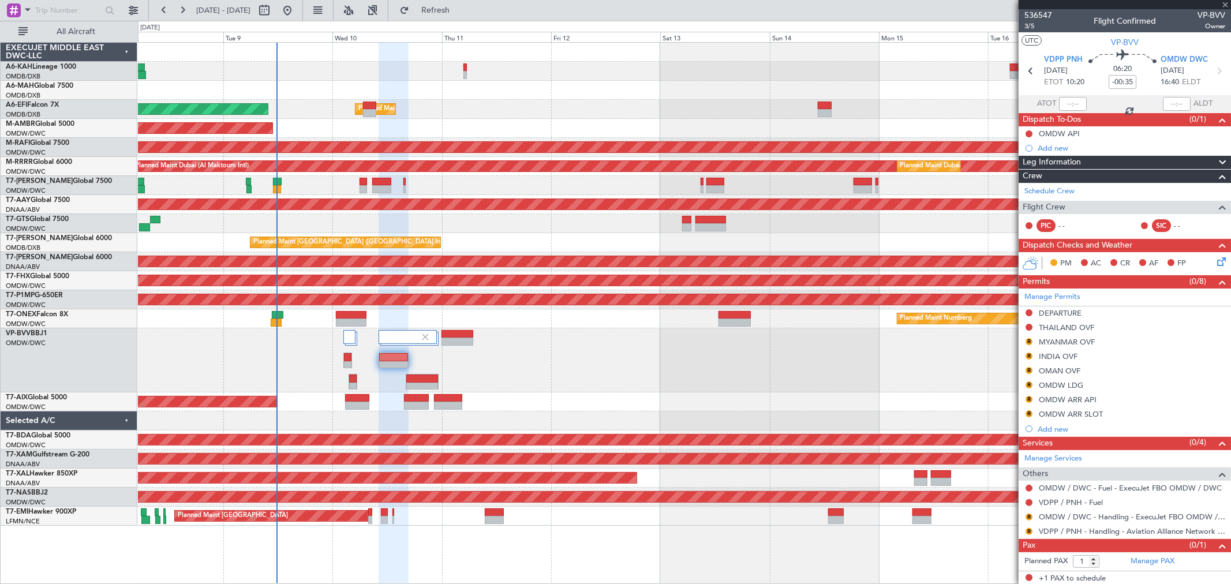
type input "-00:15"
type input "4"
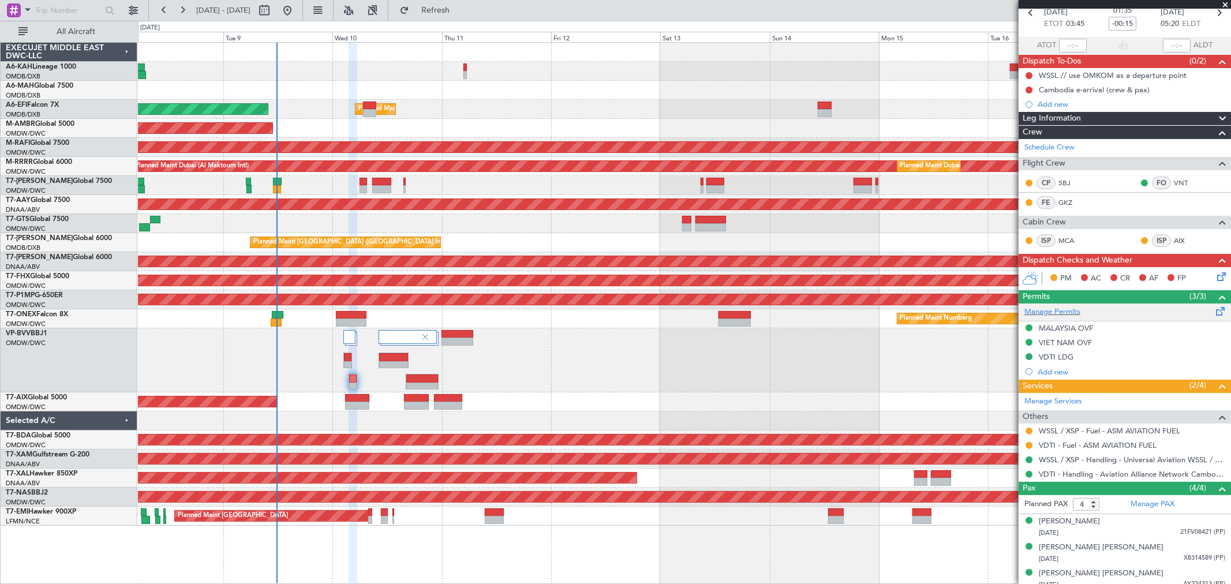
scroll to position [28, 0]
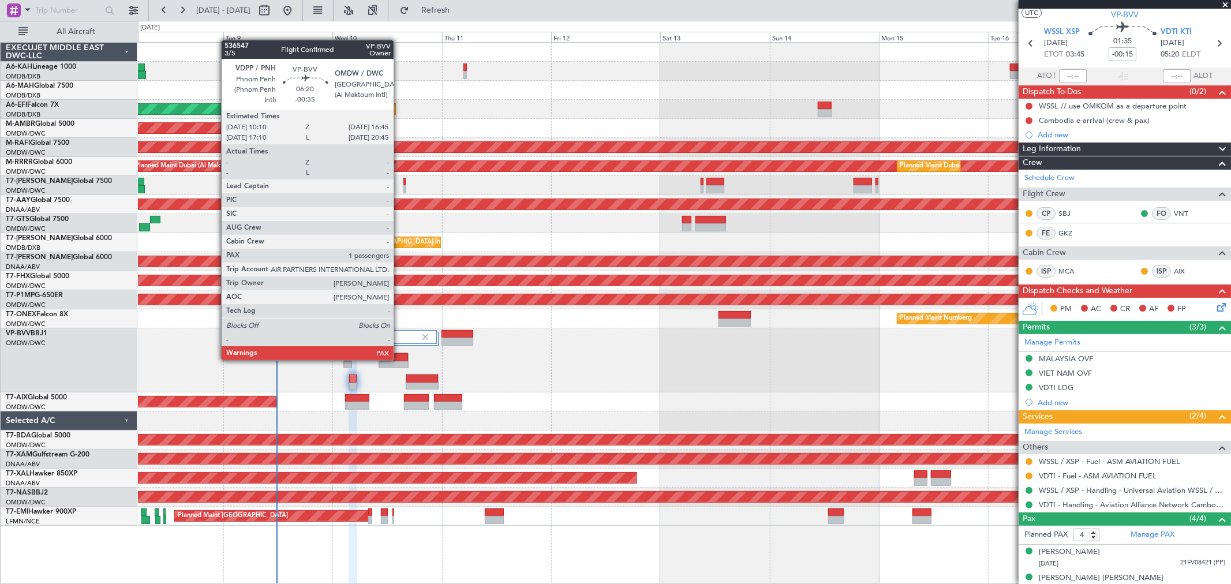
click at [399, 359] on div at bounding box center [393, 357] width 29 height 8
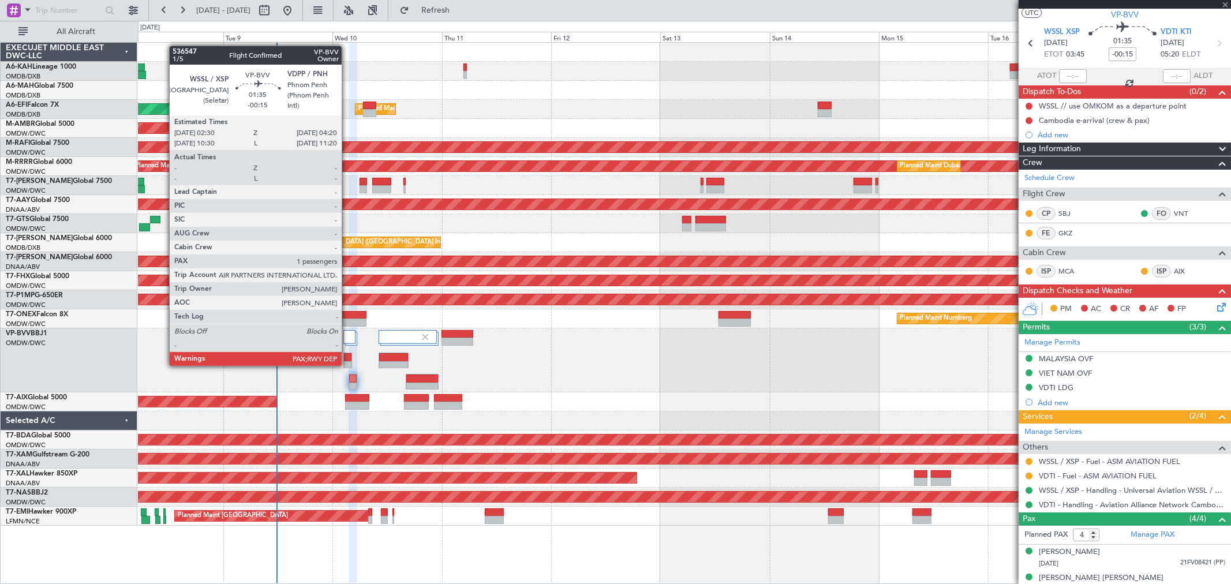
type input "-00:35"
type input "1"
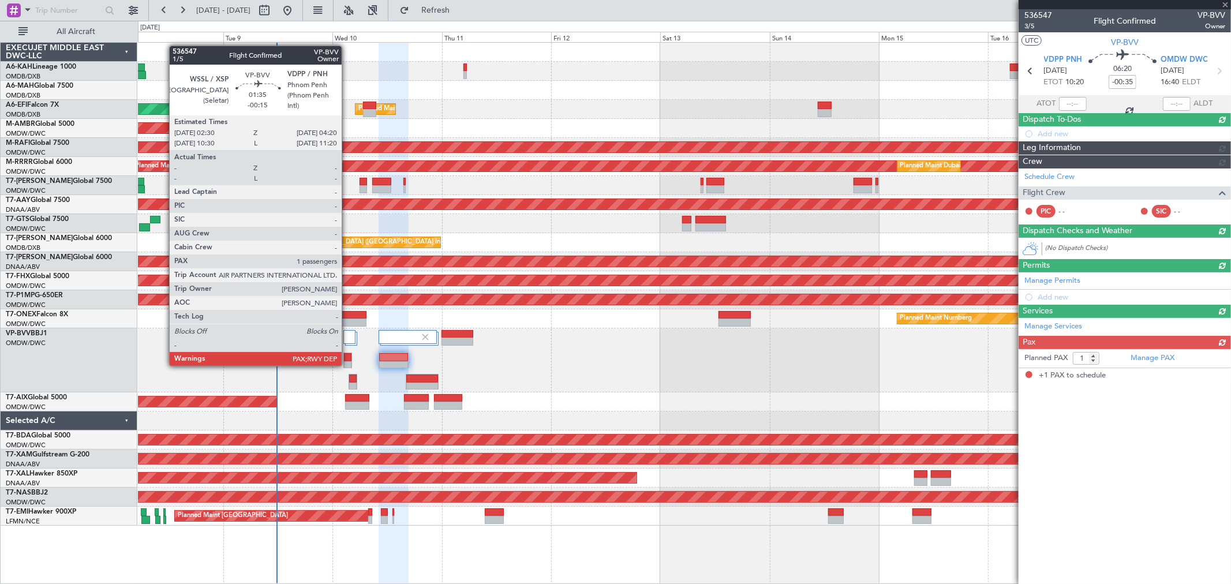
scroll to position [0, 0]
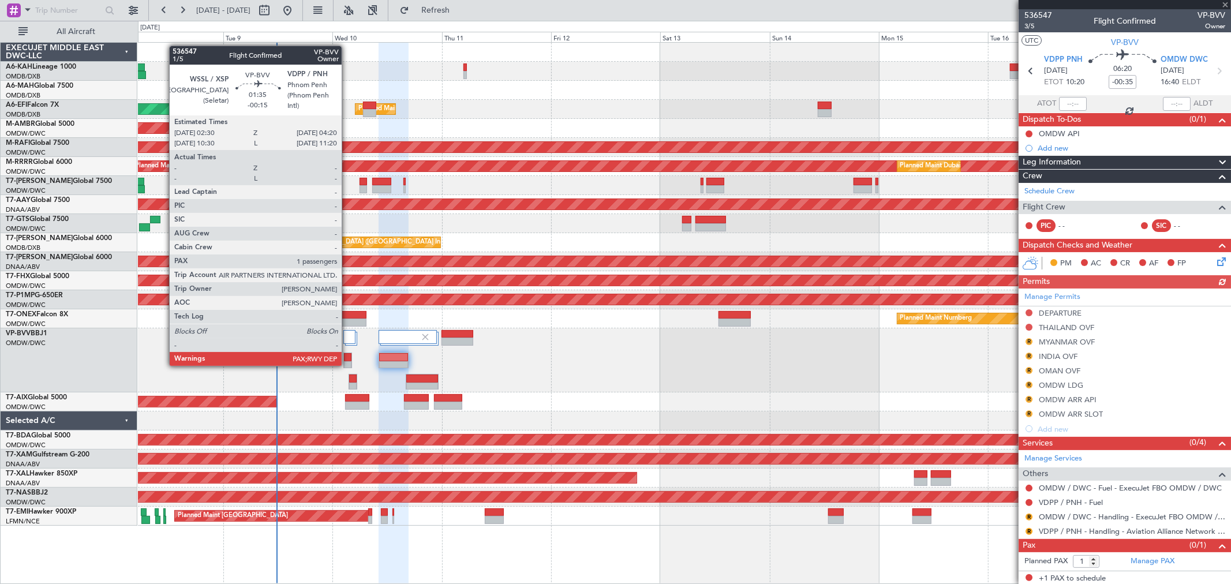
click at [347, 365] on div at bounding box center [348, 365] width 8 height 8
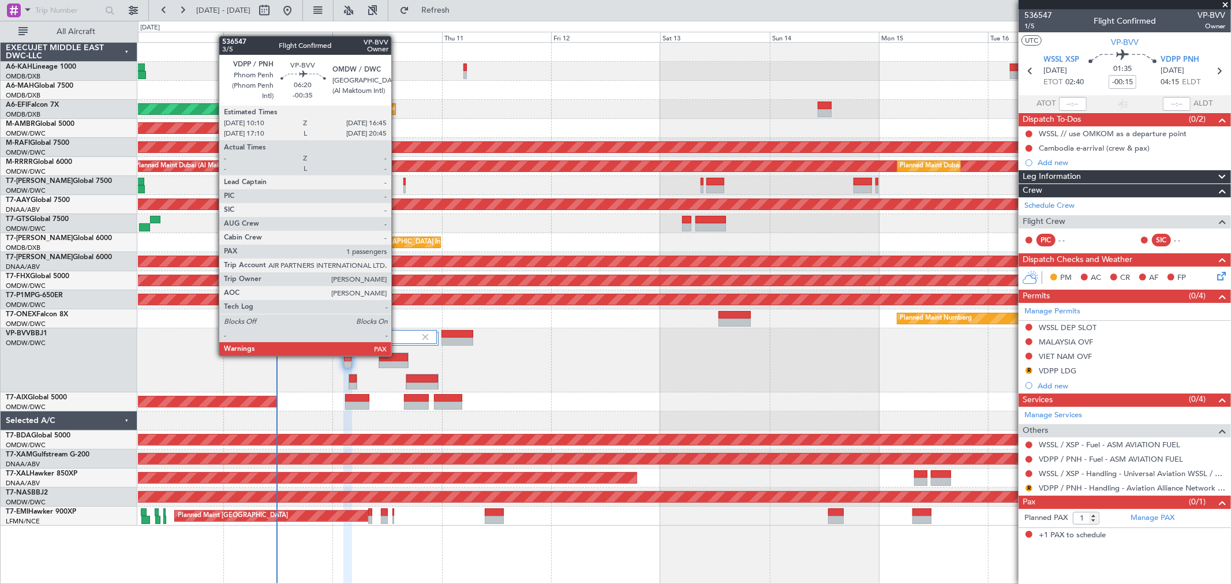
click at [397, 354] on div at bounding box center [393, 357] width 29 height 8
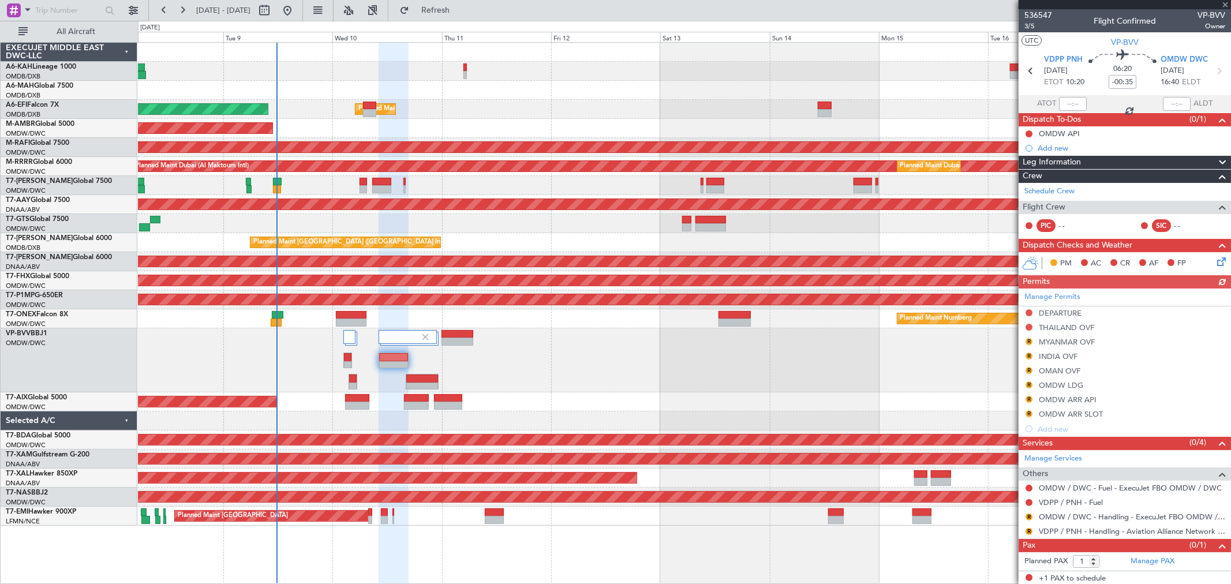
scroll to position [2, 0]
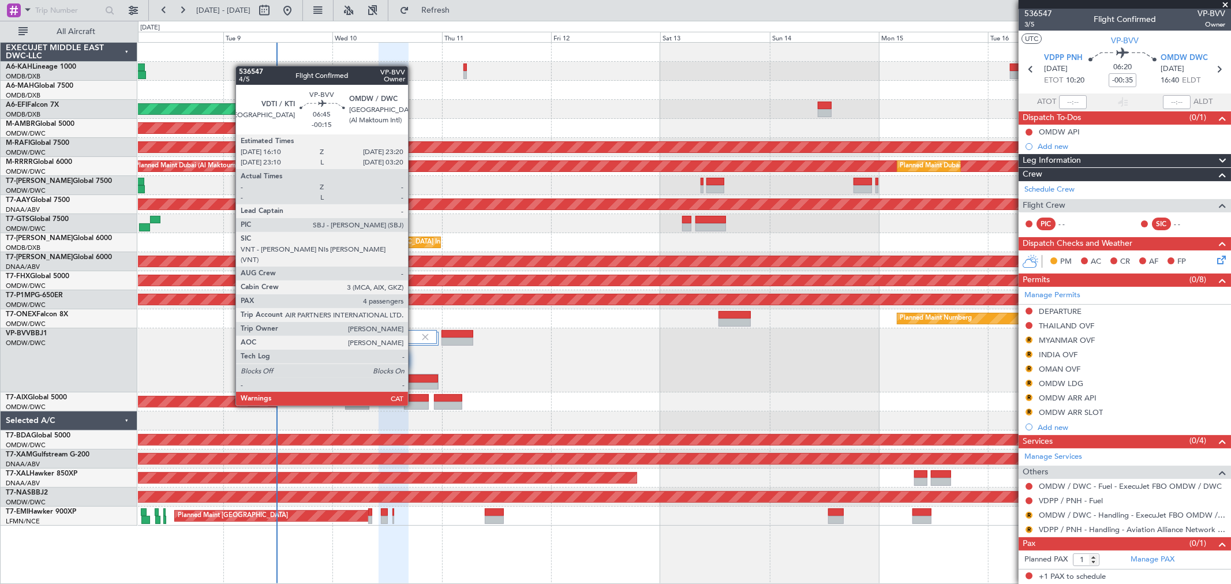
click at [414, 384] on div at bounding box center [422, 387] width 32 height 8
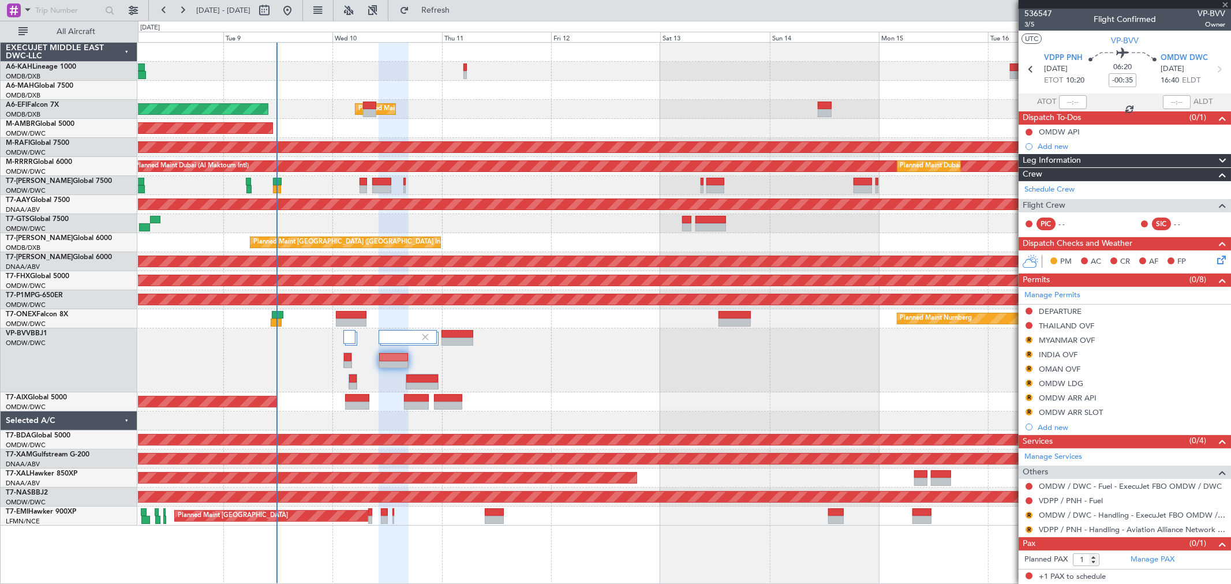
type input "-00:15"
type input "4"
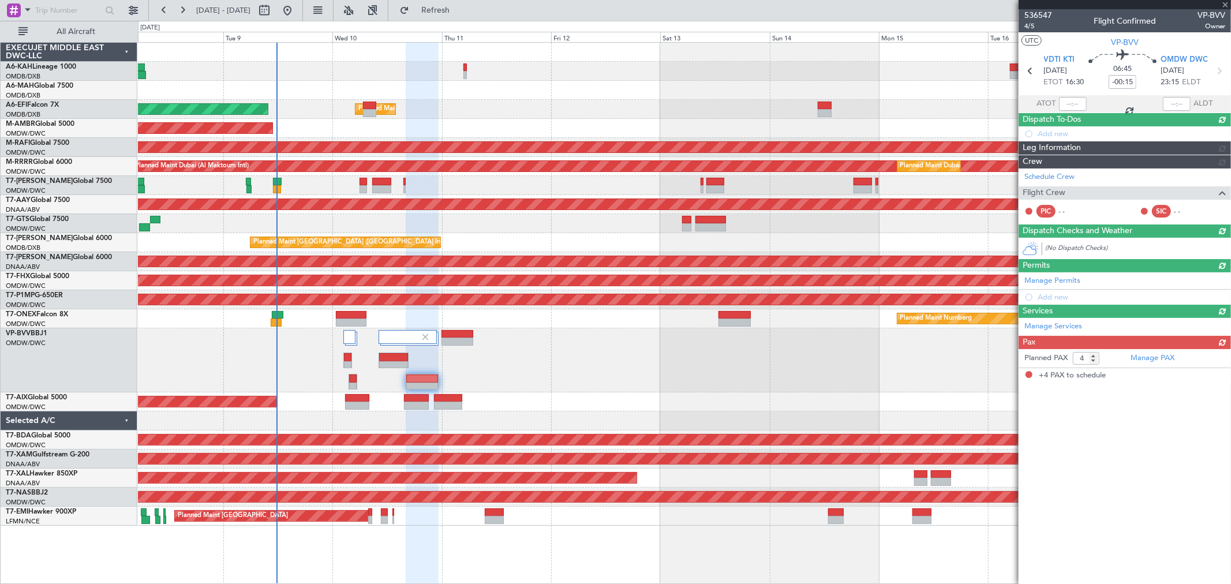
scroll to position [0, 0]
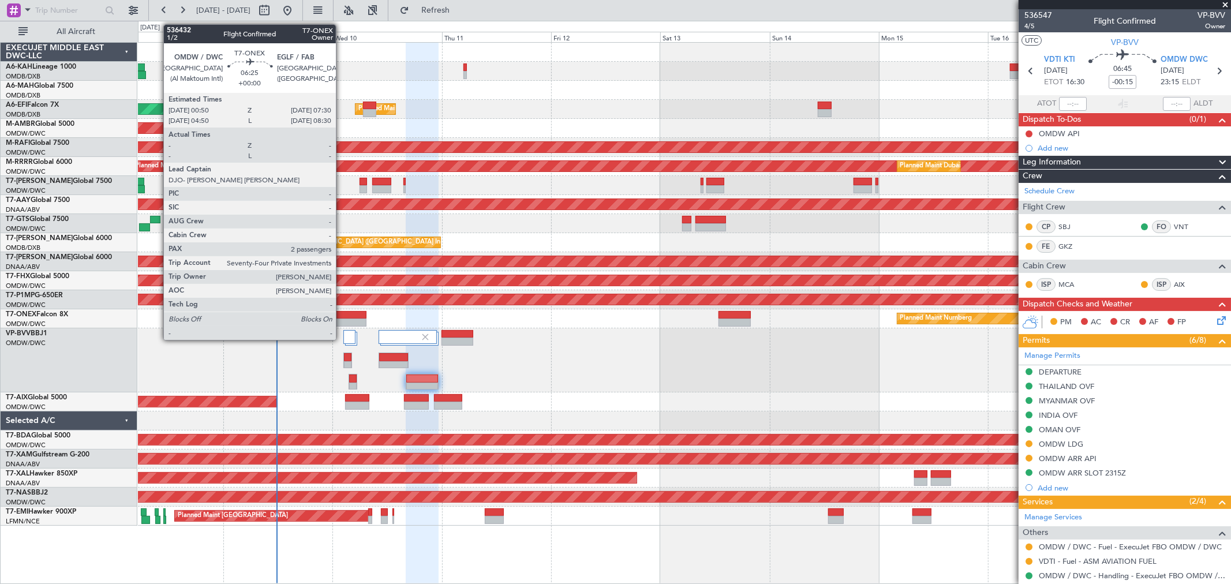
click at [342, 319] on div at bounding box center [351, 323] width 31 height 8
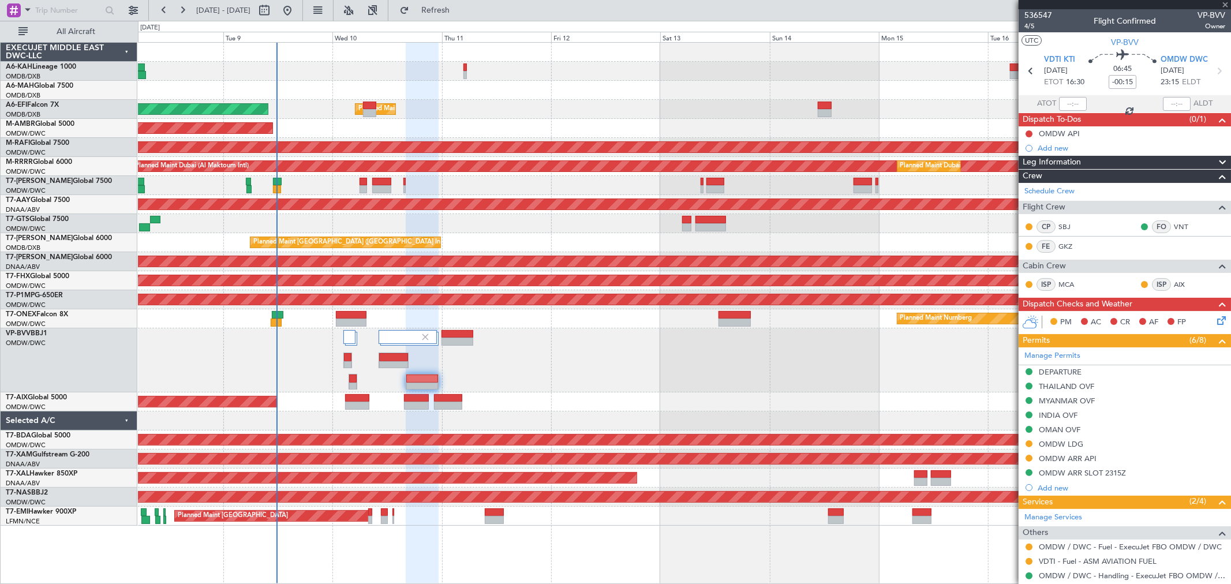
type input "2"
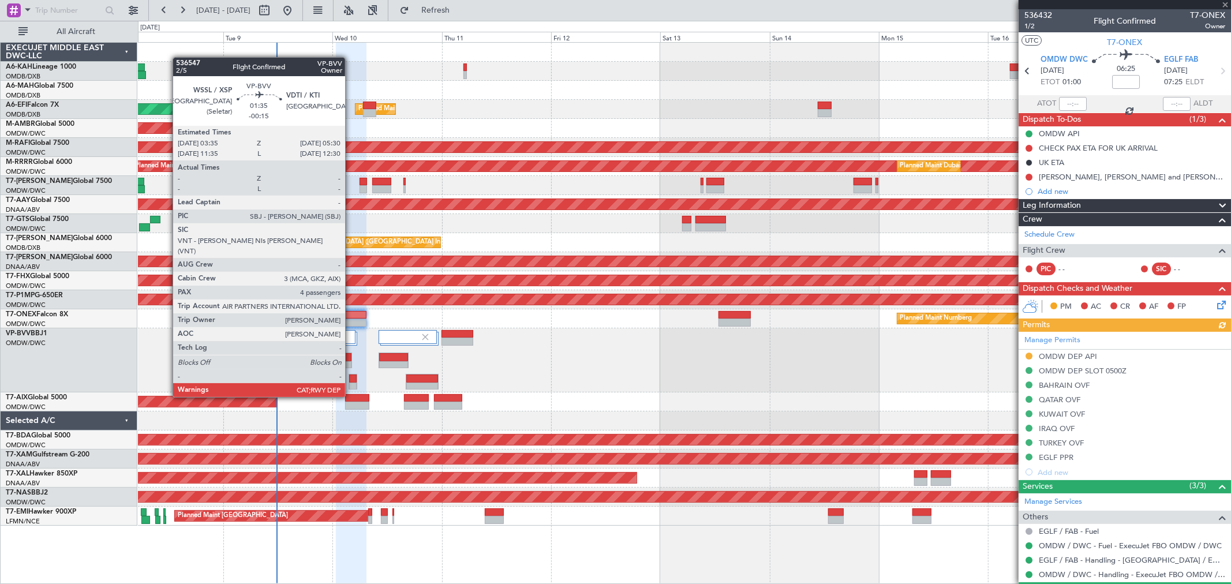
click at [351, 376] on div at bounding box center [353, 378] width 8 height 8
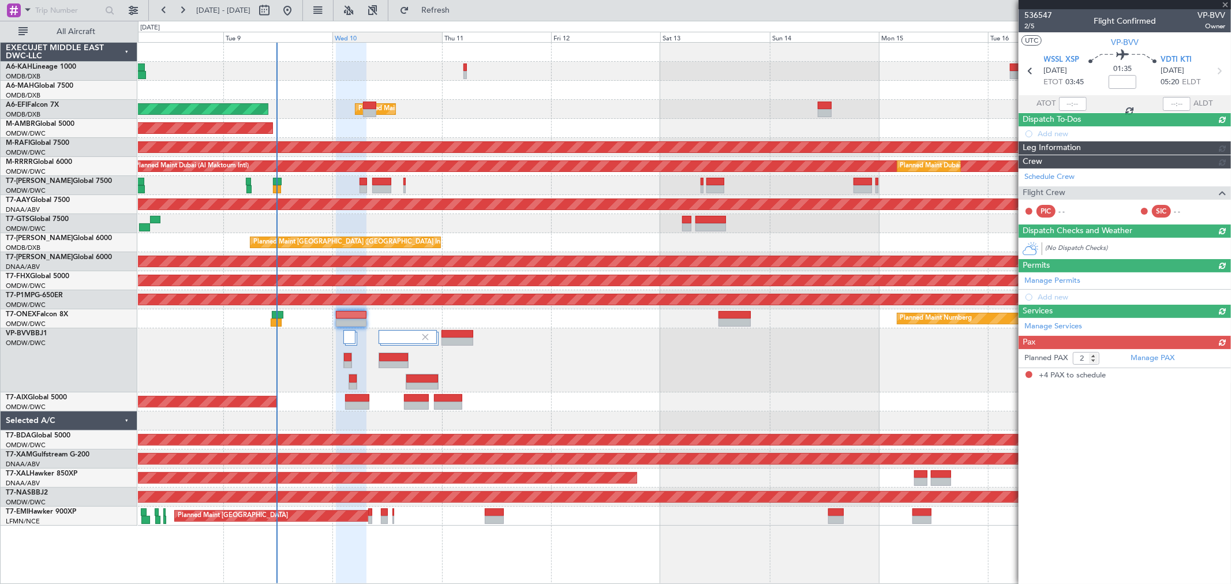
type input "-00:15"
type input "4"
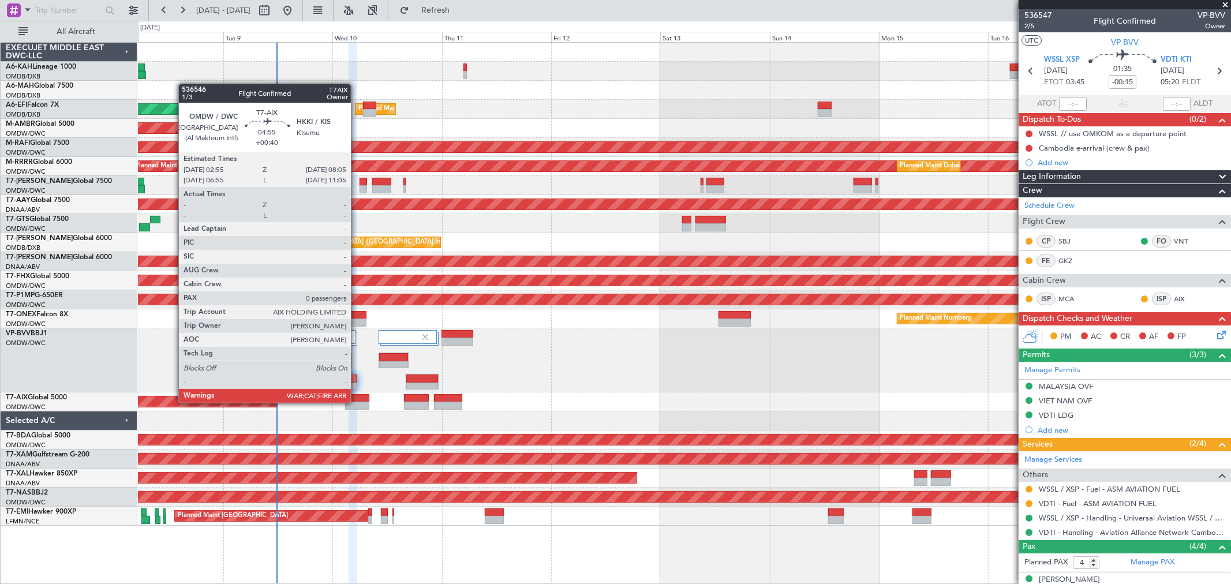
click at [357, 402] on div at bounding box center [357, 406] width 24 height 8
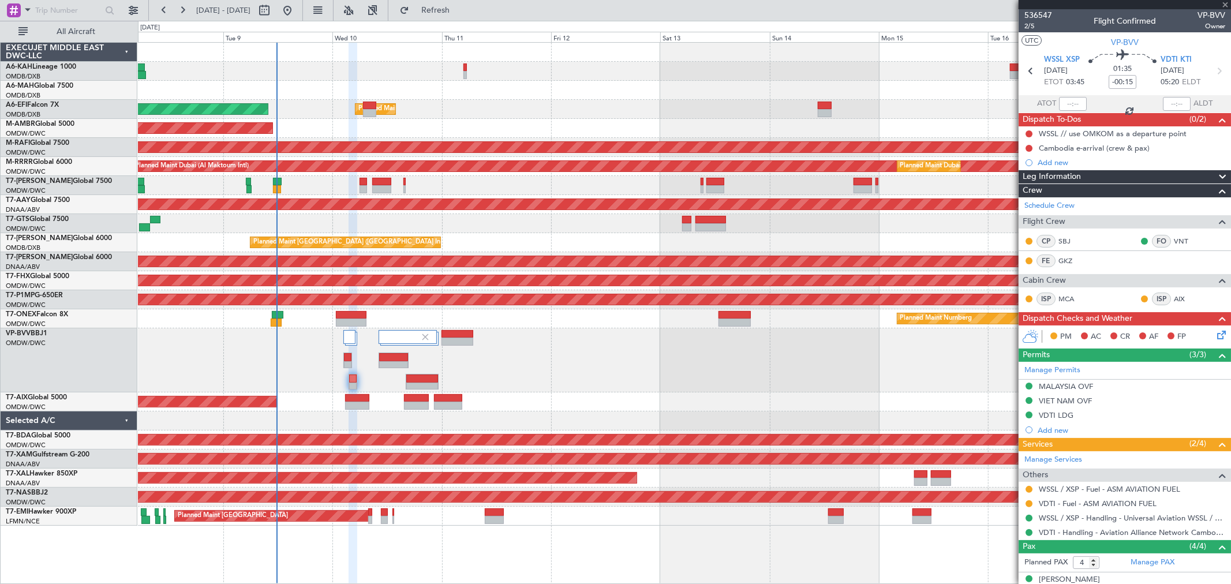
type input "+00:40"
type input "0"
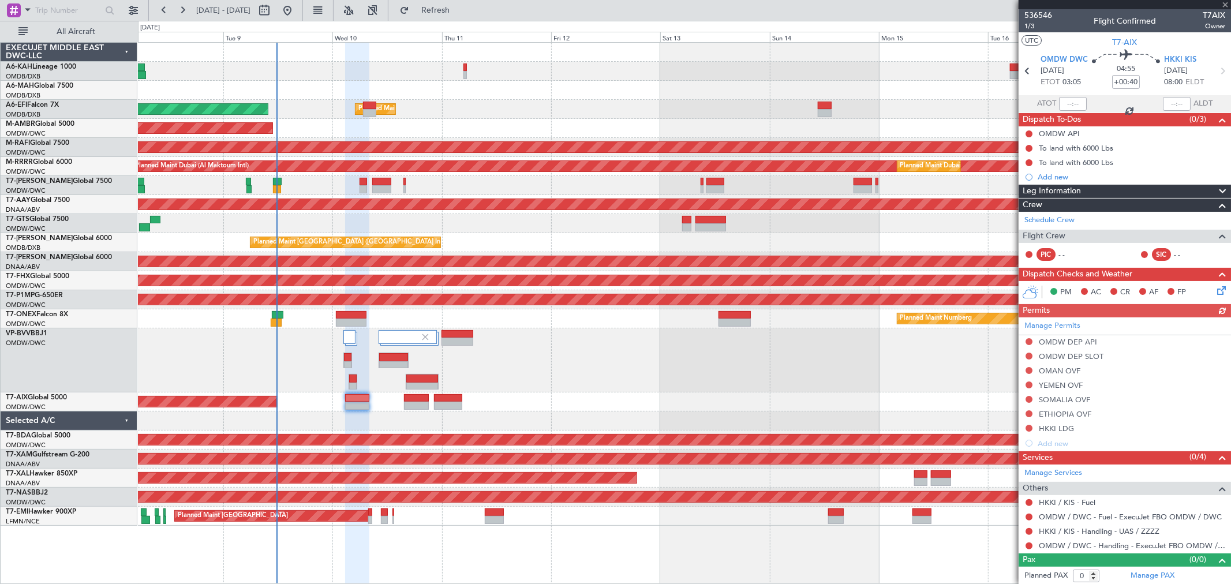
scroll to position [2, 0]
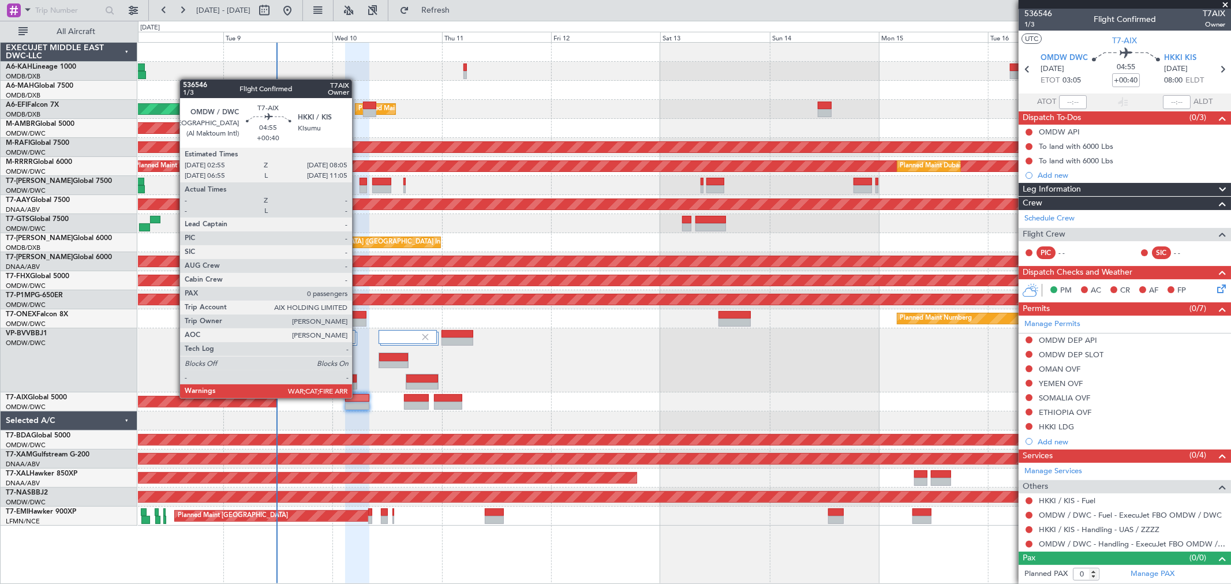
click at [358, 397] on div at bounding box center [357, 398] width 24 height 8
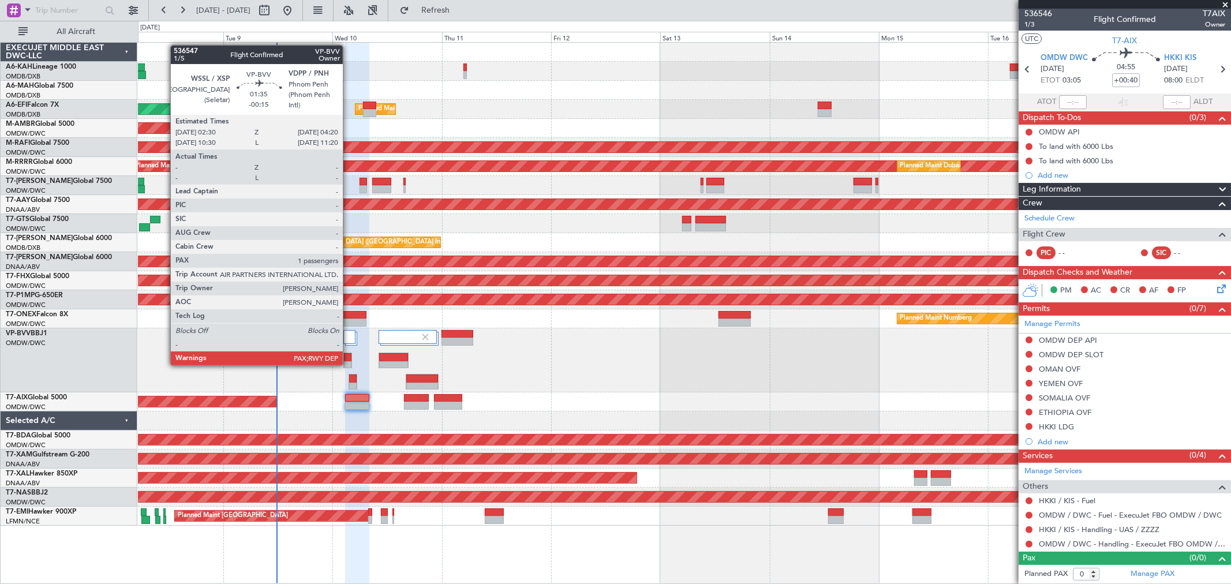
click at [349, 364] on div at bounding box center [348, 365] width 8 height 8
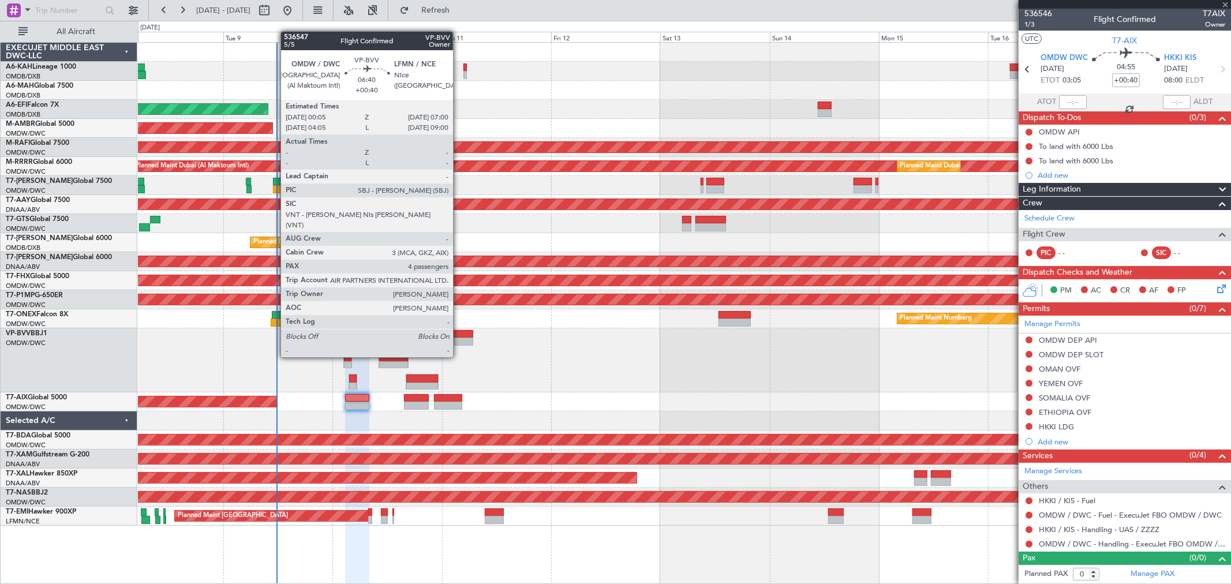
type input "-00:15"
type input "1"
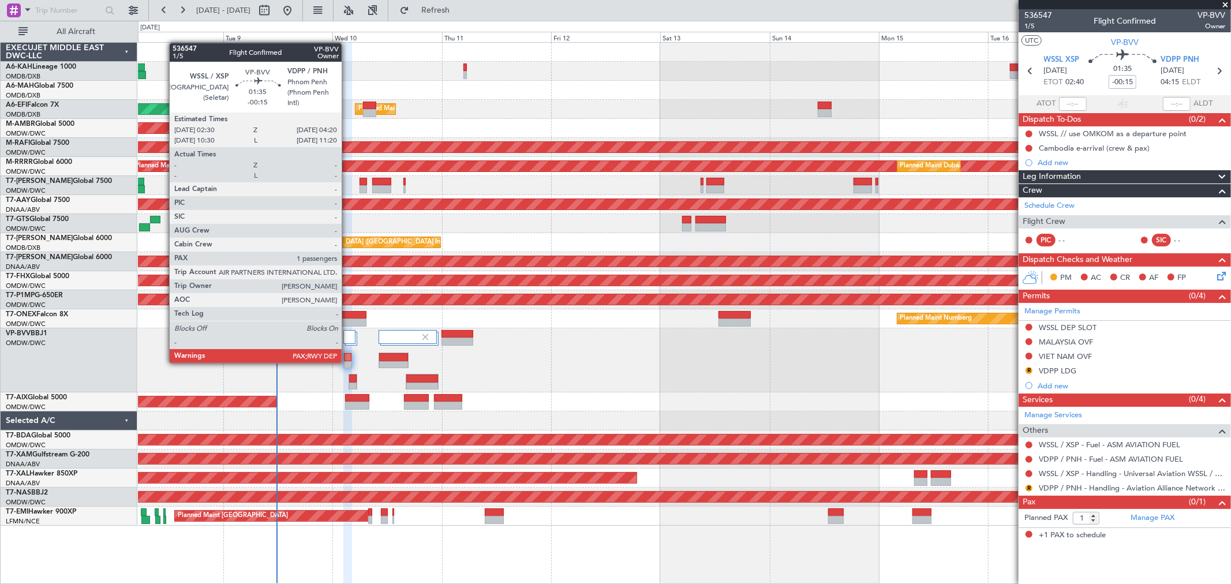
click at [347, 362] on div at bounding box center [348, 365] width 8 height 8
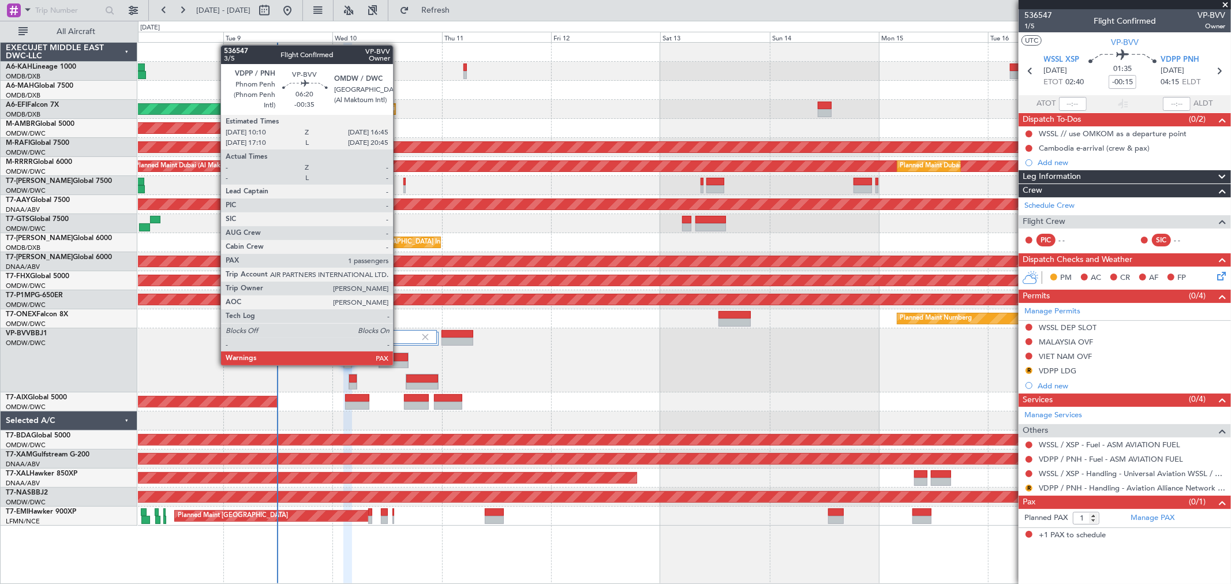
click at [399, 364] on div at bounding box center [393, 365] width 29 height 8
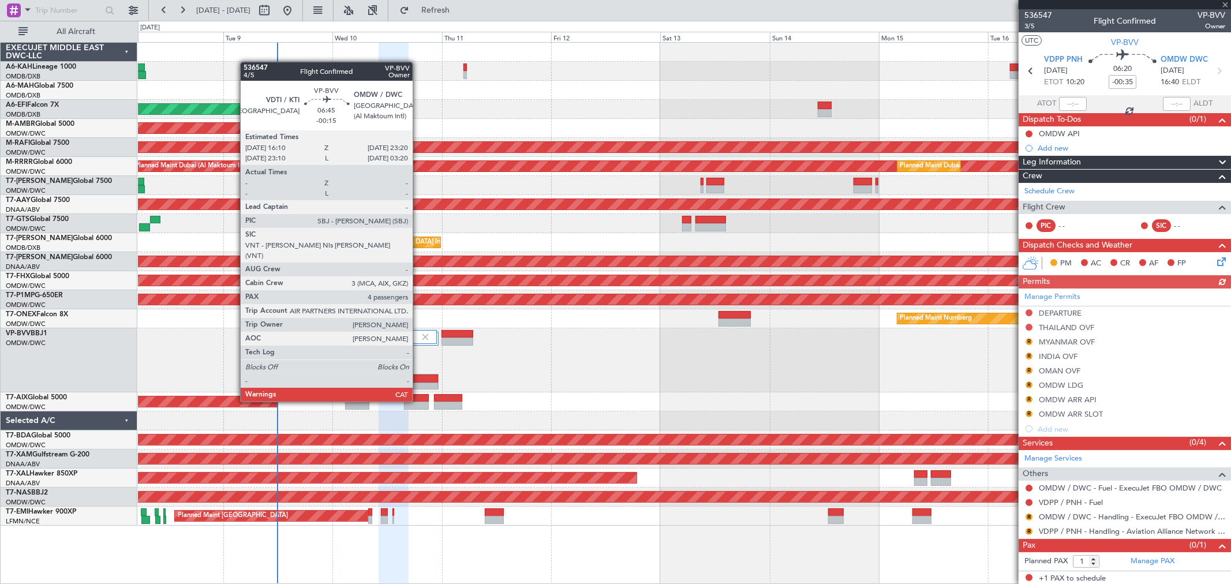
click at [418, 380] on div at bounding box center [422, 378] width 32 height 8
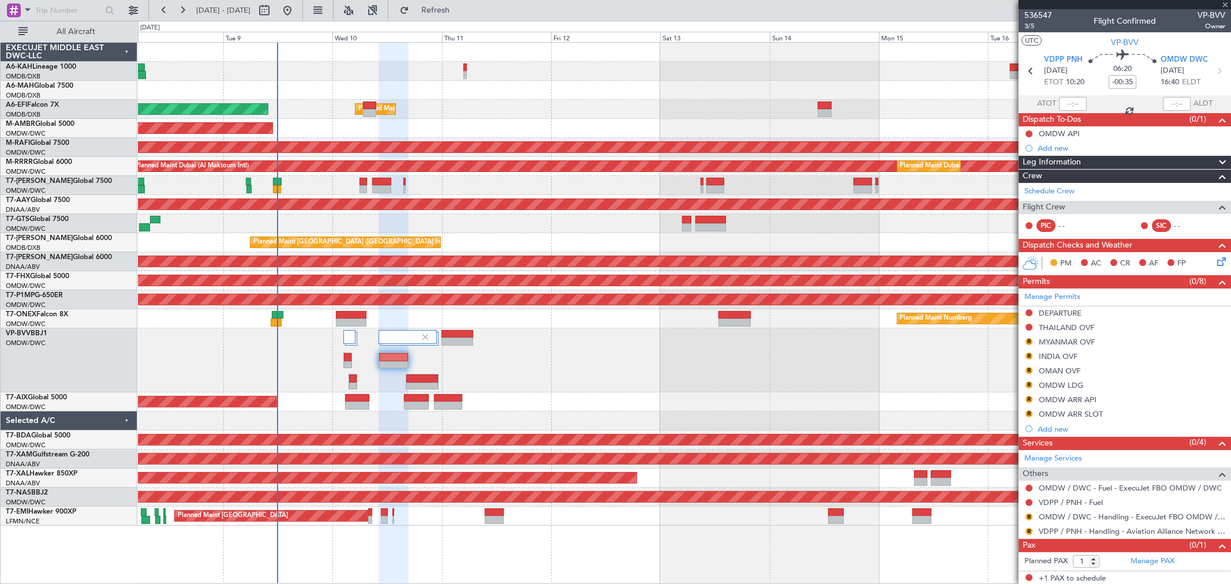
type input "-00:15"
type input "4"
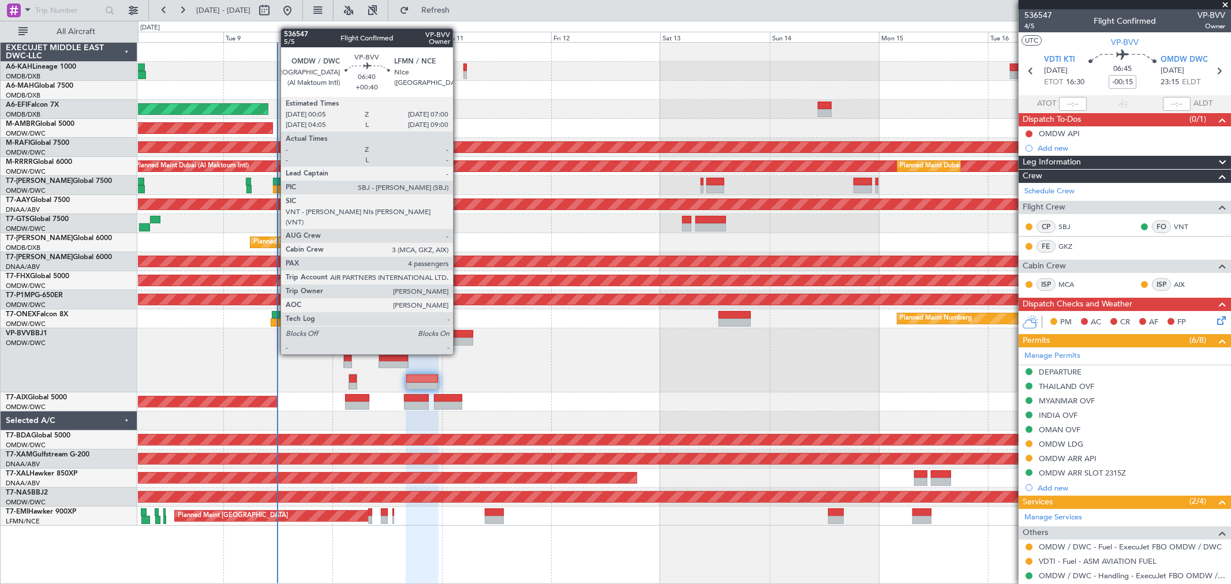
click at [459, 333] on div at bounding box center [457, 334] width 32 height 8
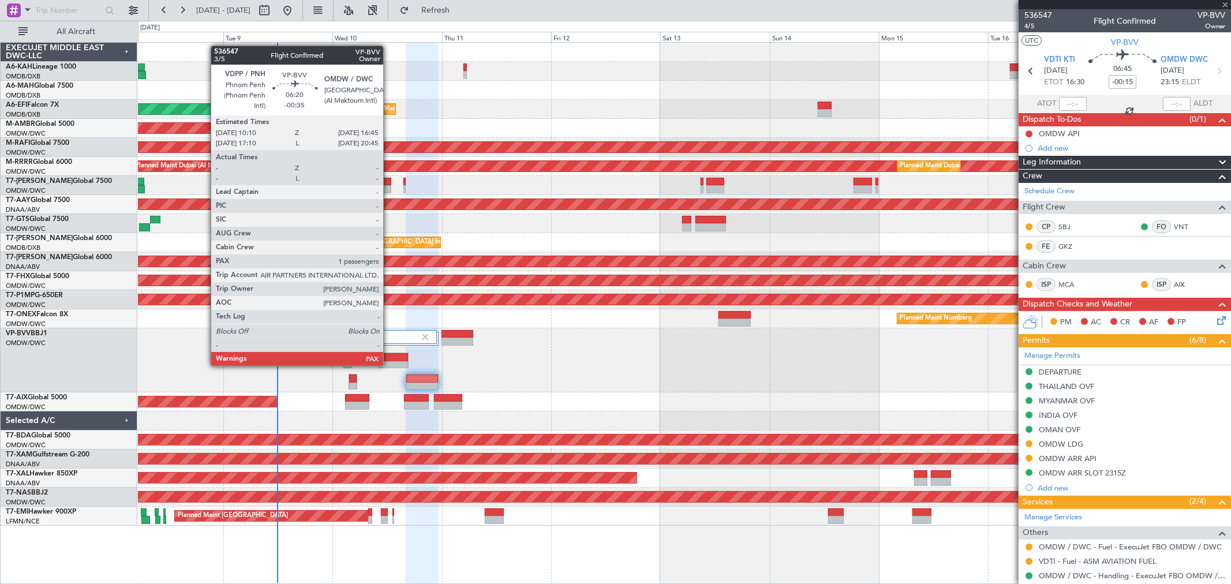
type input "+00:40"
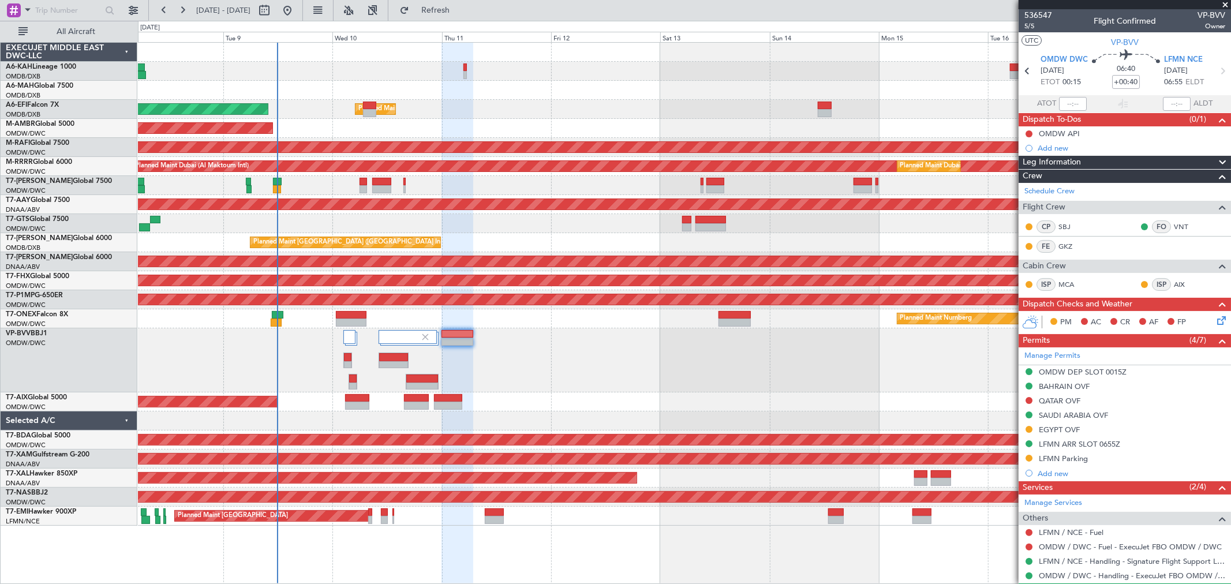
click at [487, 359] on div at bounding box center [684, 360] width 1092 height 64
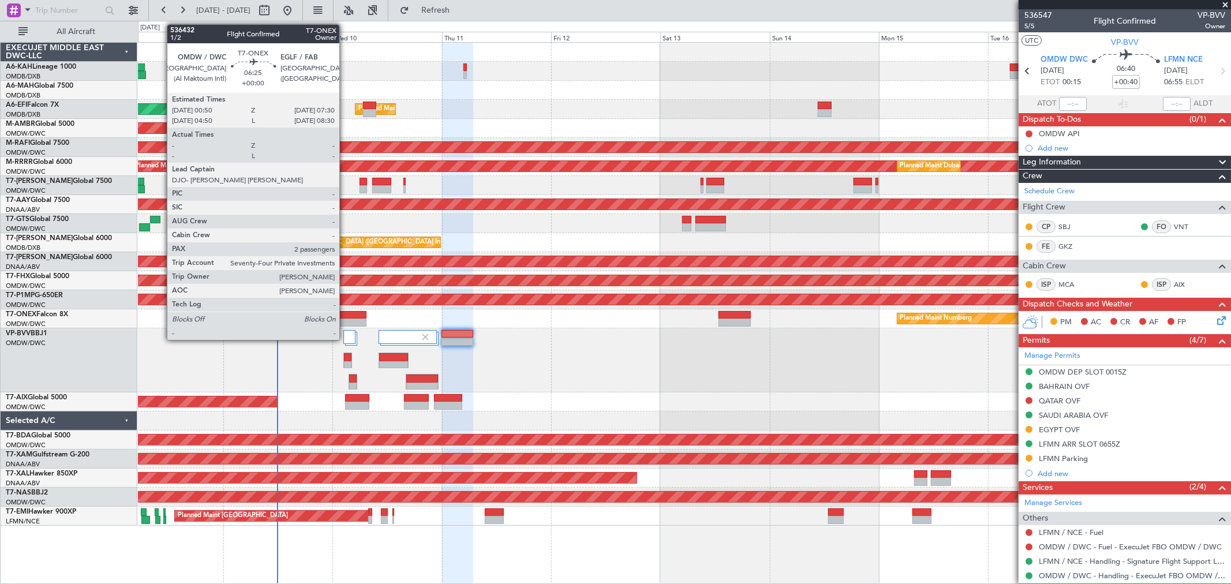
click at [345, 321] on div at bounding box center [351, 323] width 31 height 8
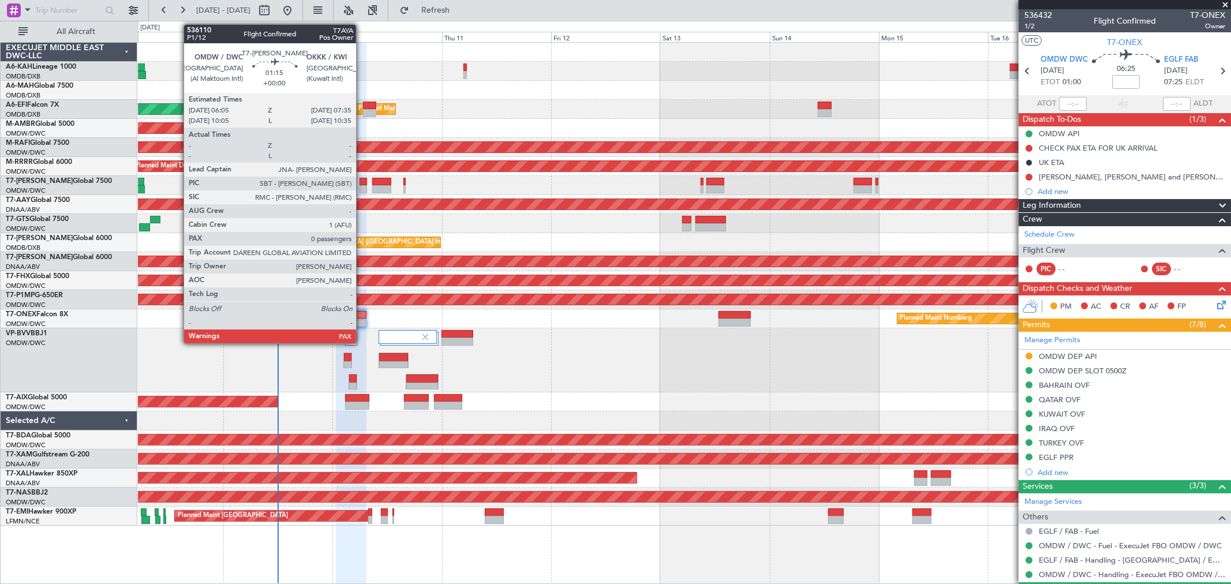
click at [362, 183] on div at bounding box center [362, 182] width 7 height 8
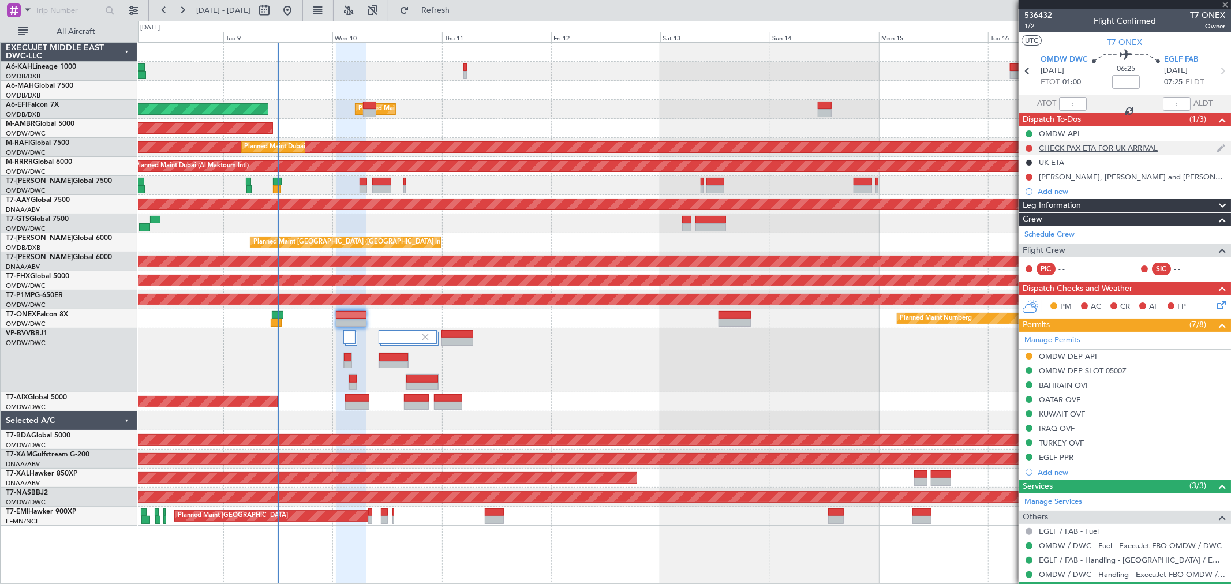
type input "0"
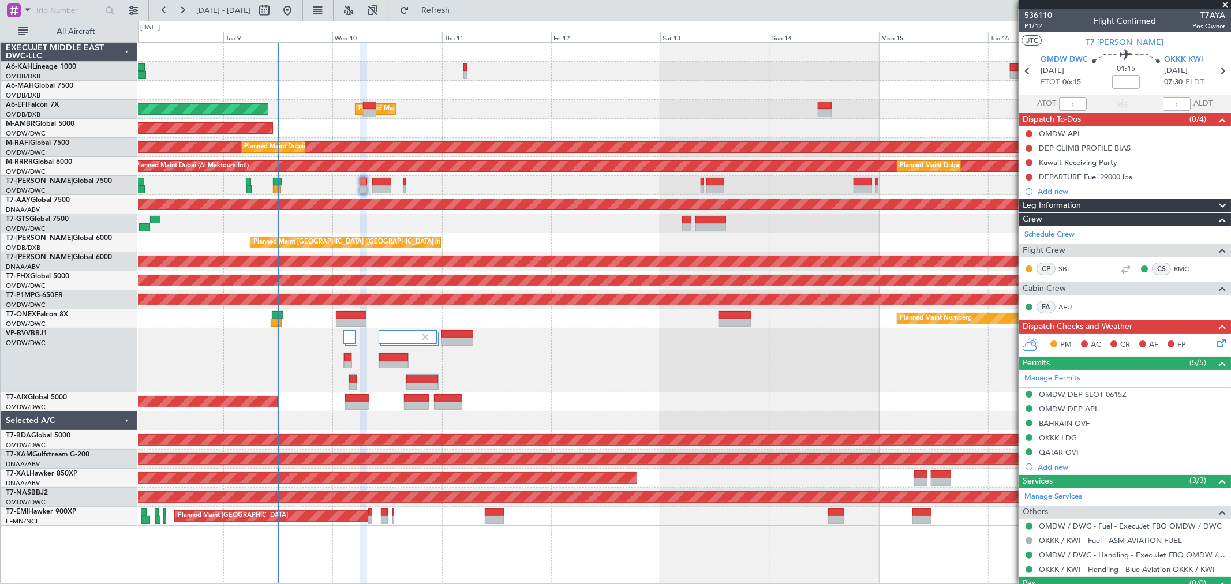
click at [614, 221] on div at bounding box center [684, 223] width 1092 height 19
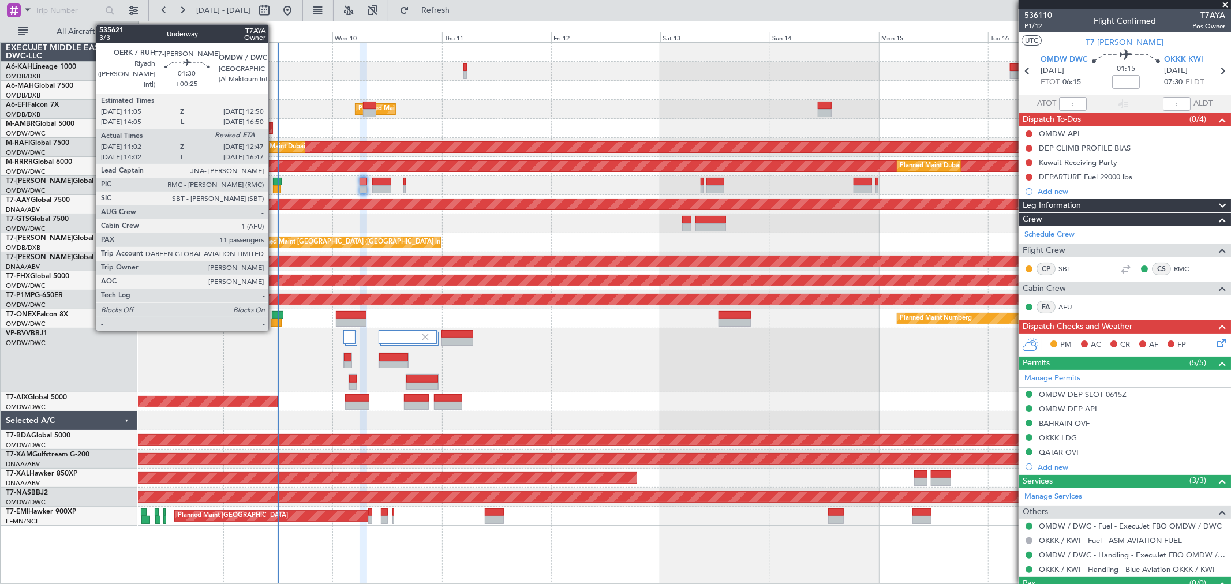
click at [274, 189] on div at bounding box center [277, 189] width 8 height 8
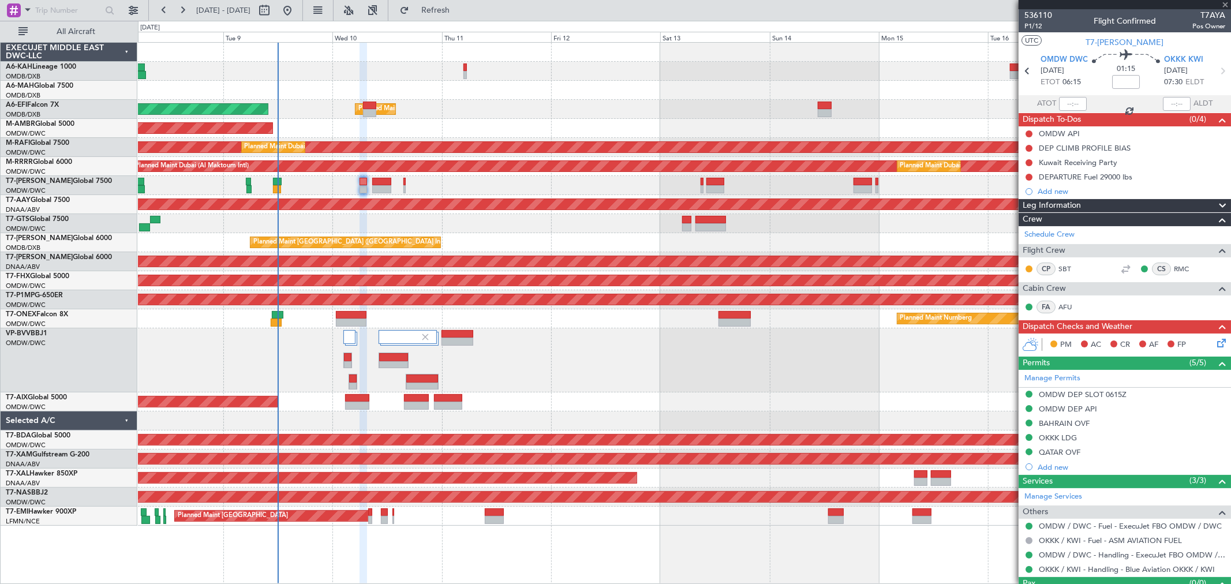
type input "+00:25"
type input "11:12"
type input "11"
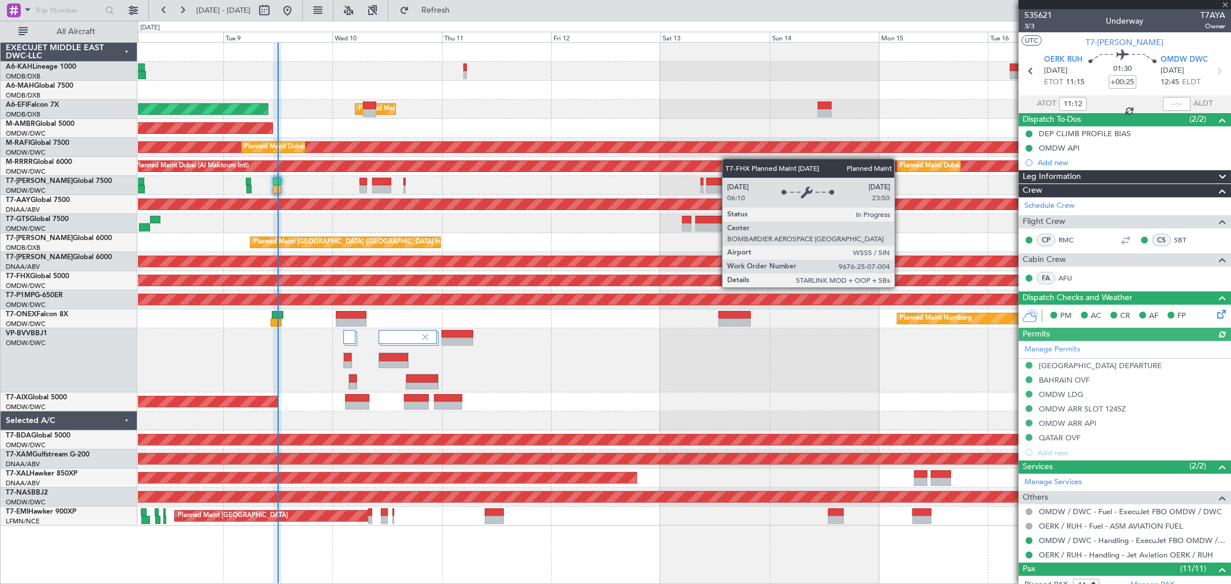
type input "Dherander Fithani (DHF)"
type input "7122"
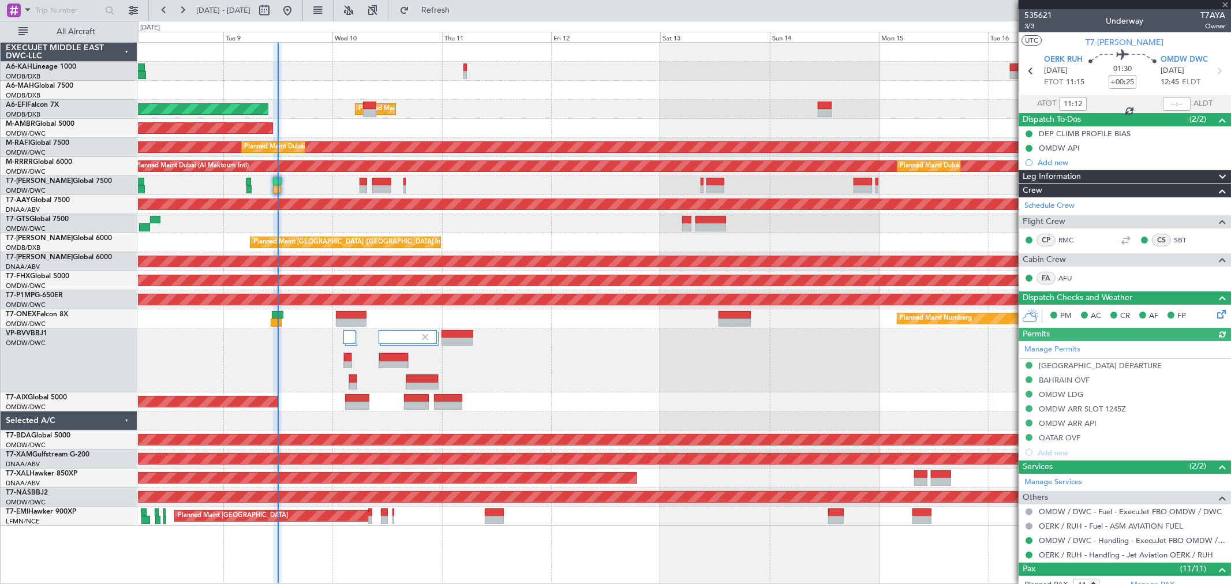
scroll to position [128, 0]
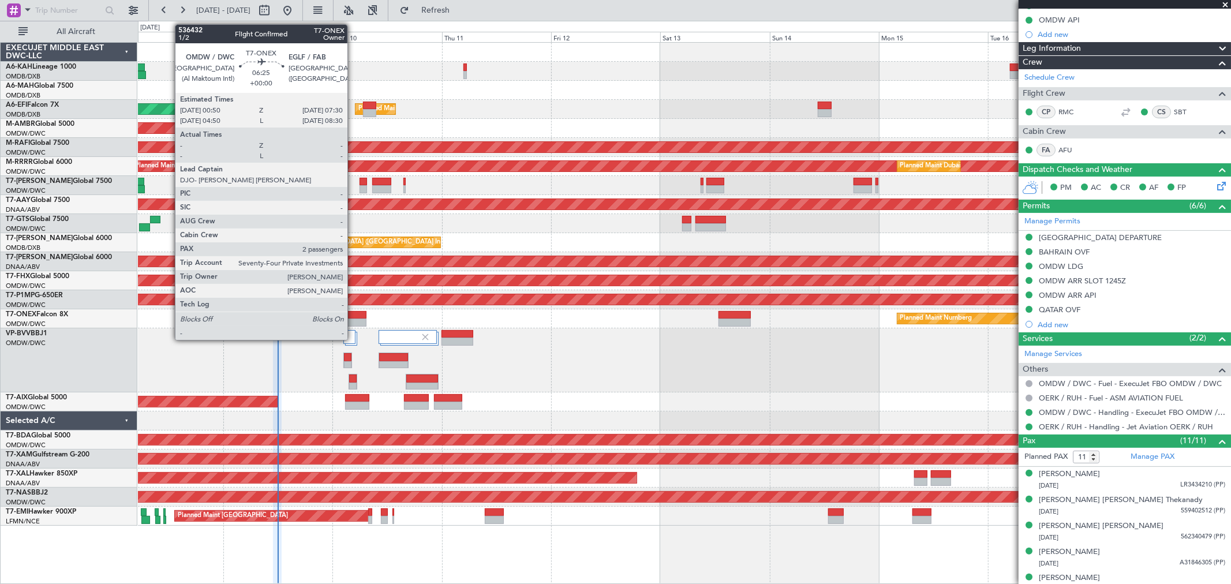
click at [353, 315] on div at bounding box center [351, 315] width 31 height 8
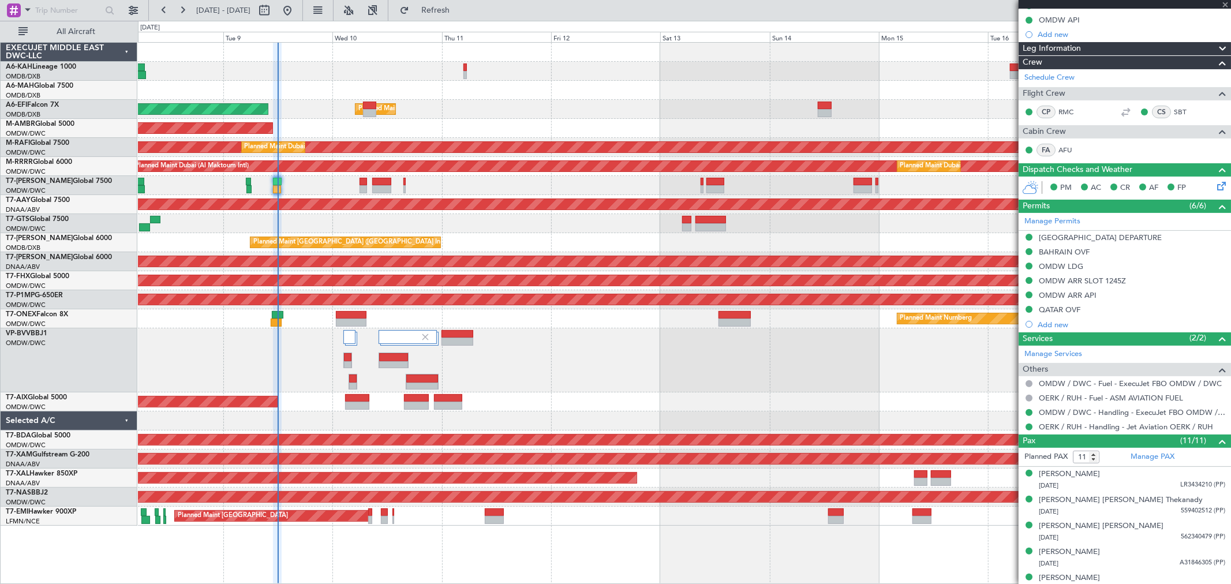
type input "2"
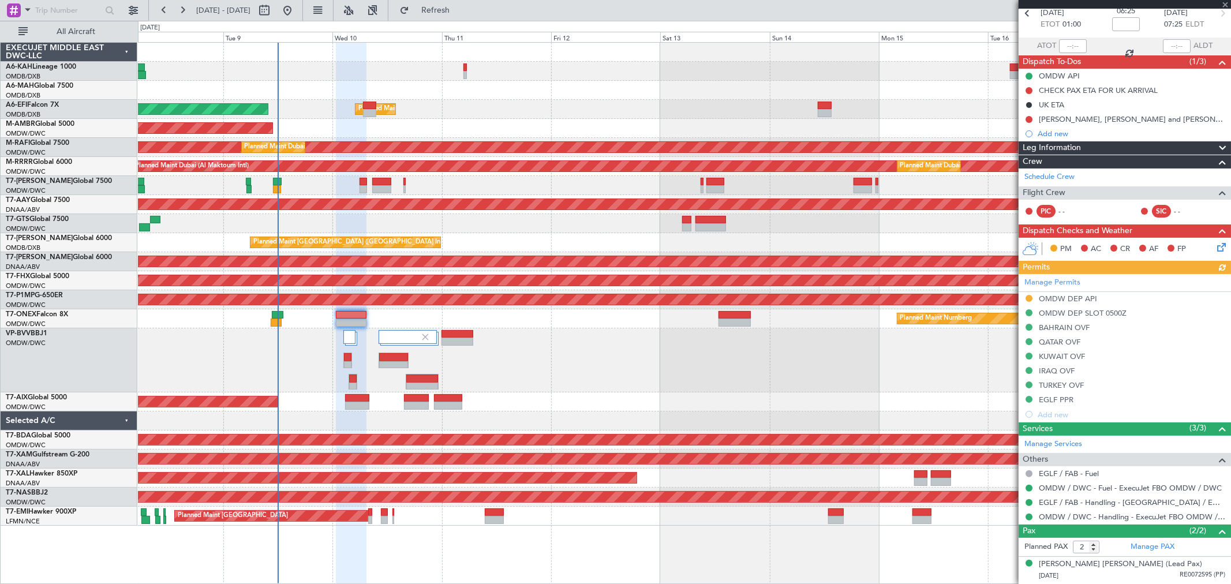
scroll to position [83, 0]
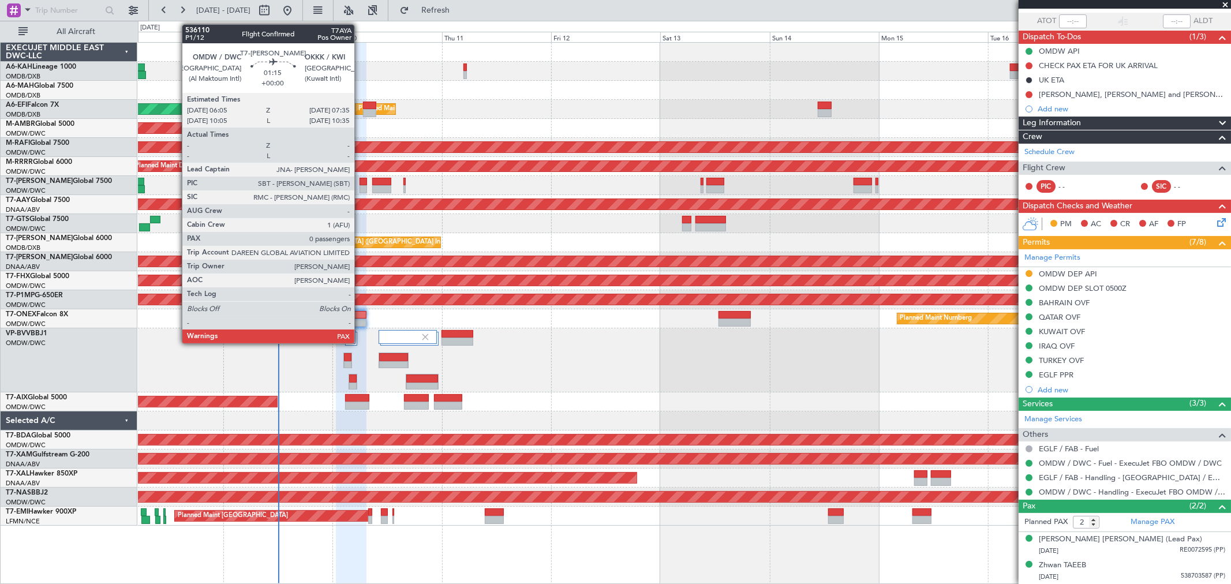
click at [360, 191] on div at bounding box center [362, 189] width 7 height 8
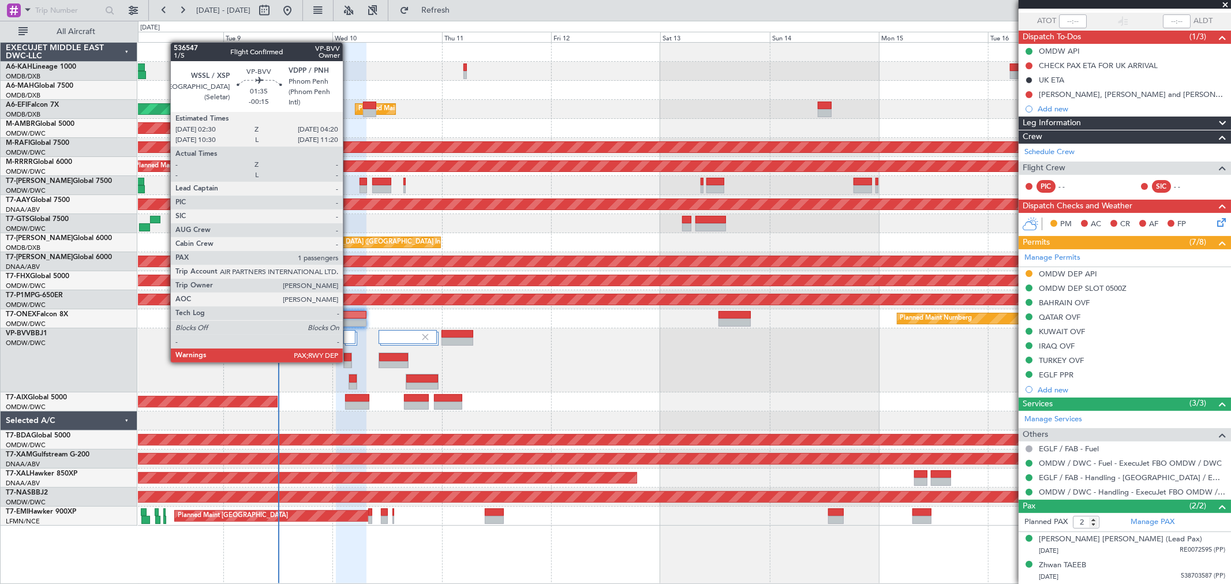
click at [349, 361] on div at bounding box center [348, 365] width 8 height 8
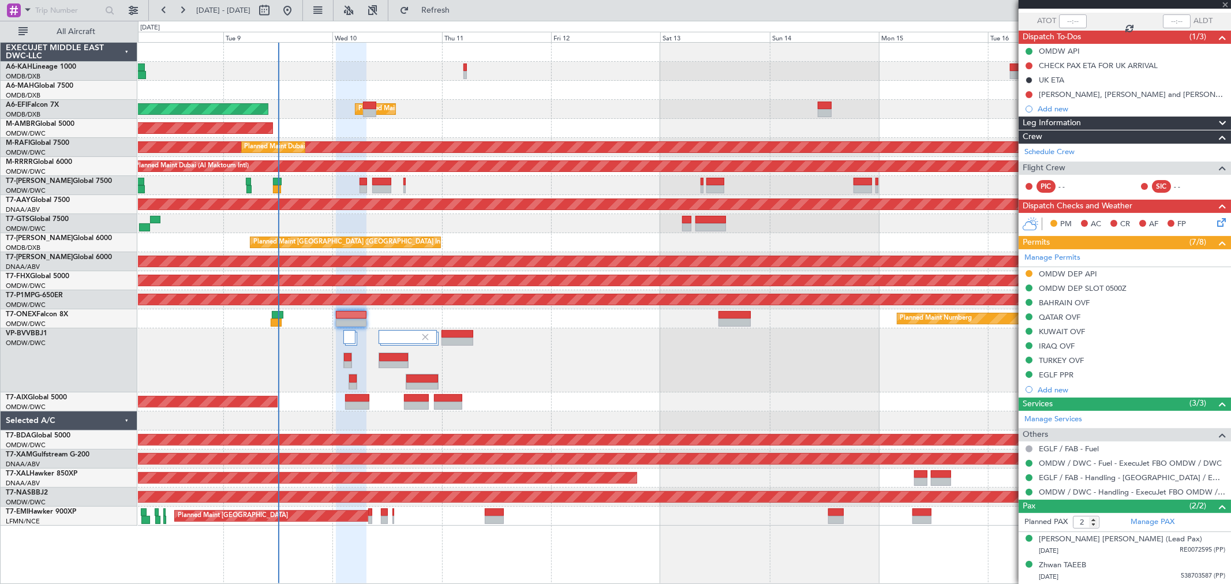
type input "-00:15"
type input "1"
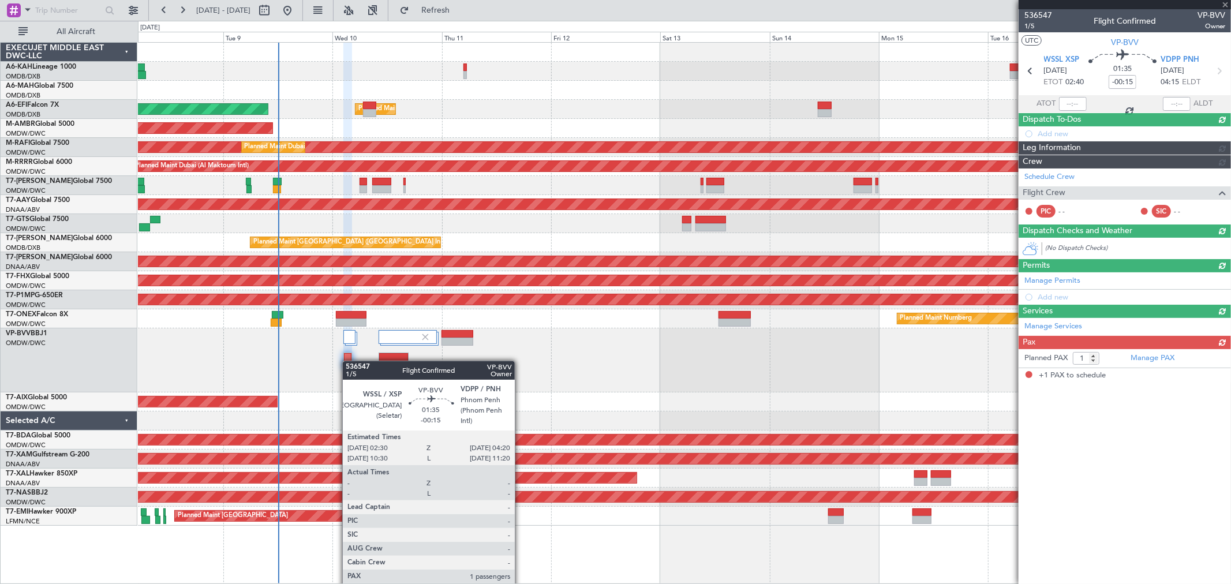
scroll to position [0, 0]
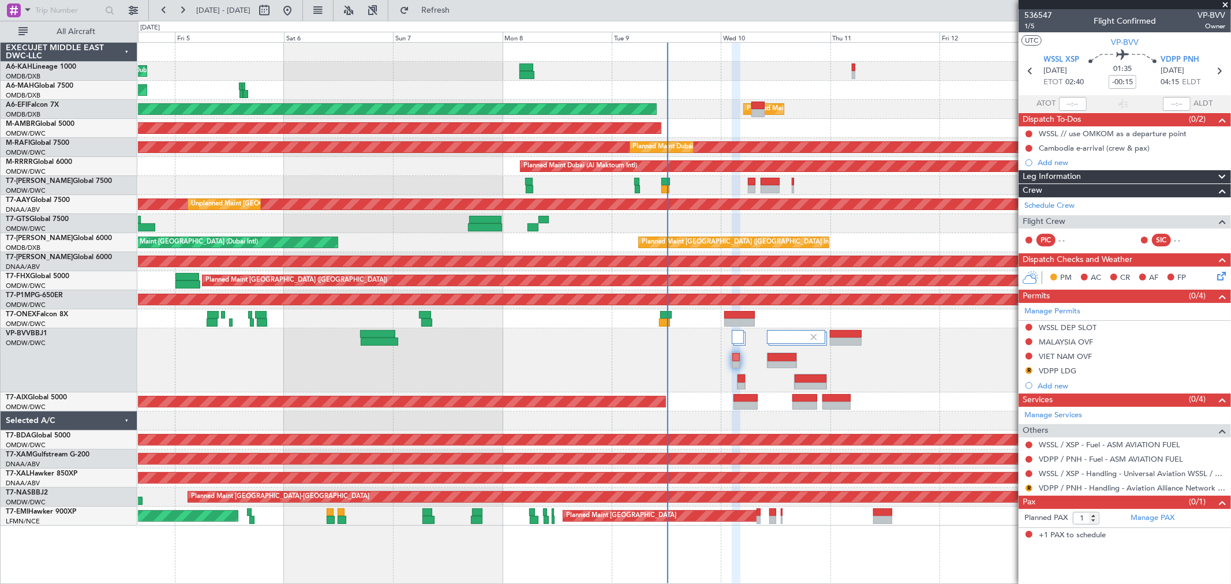
click at [629, 349] on div "Planned Maint Dubai (Al Maktoum Intl)" at bounding box center [684, 360] width 1092 height 64
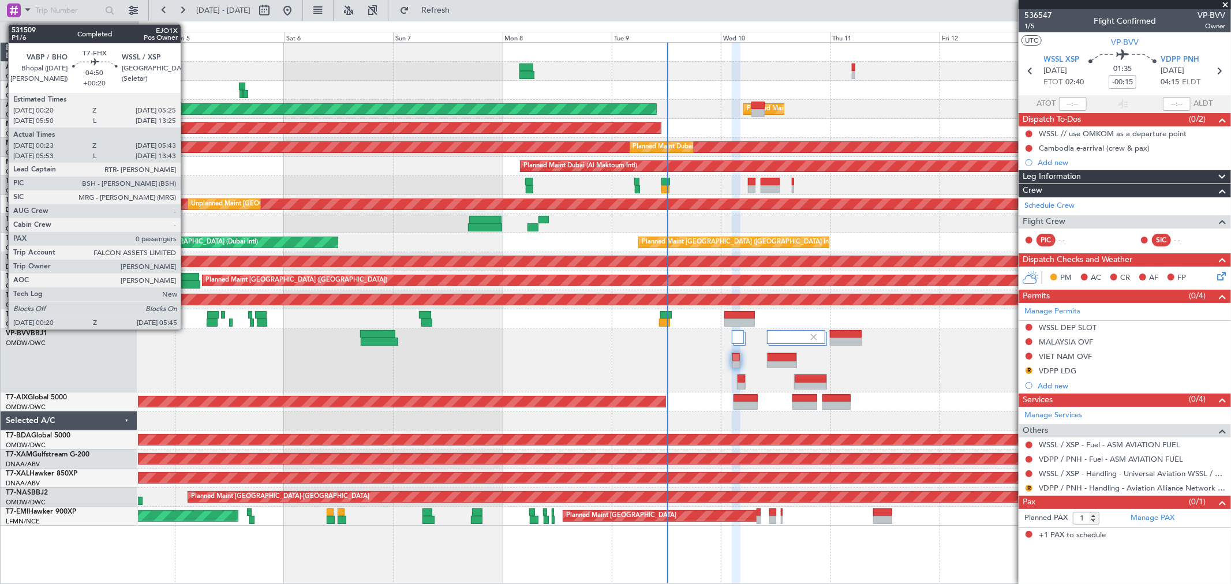
click at [186, 280] on div at bounding box center [187, 284] width 25 height 8
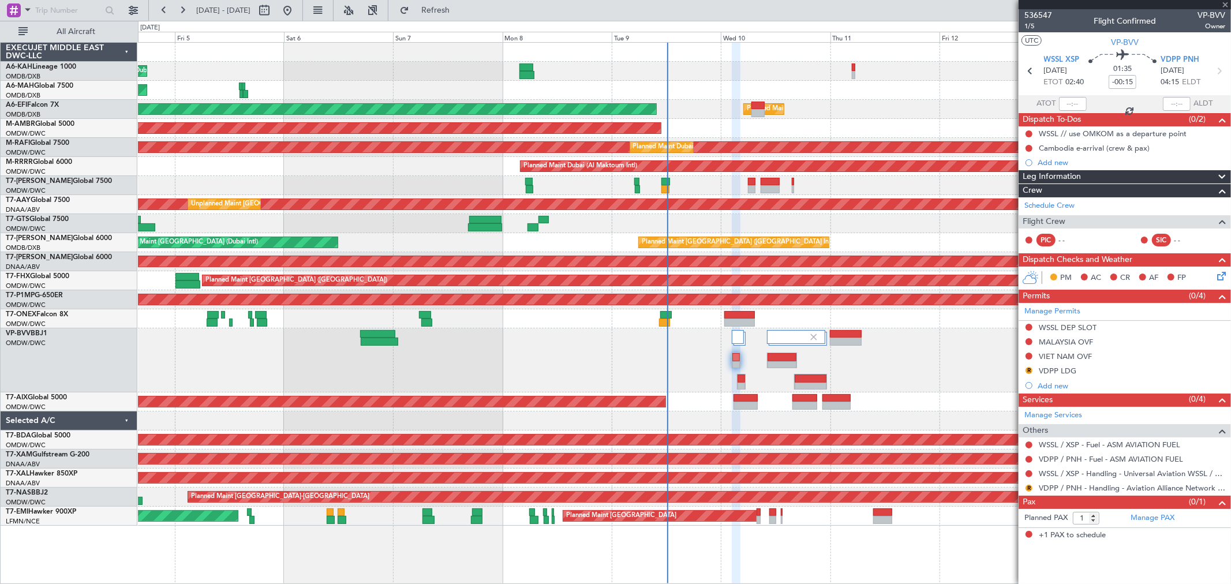
type input "+00:20"
type input "00:33"
type input "05:38"
type input "0"
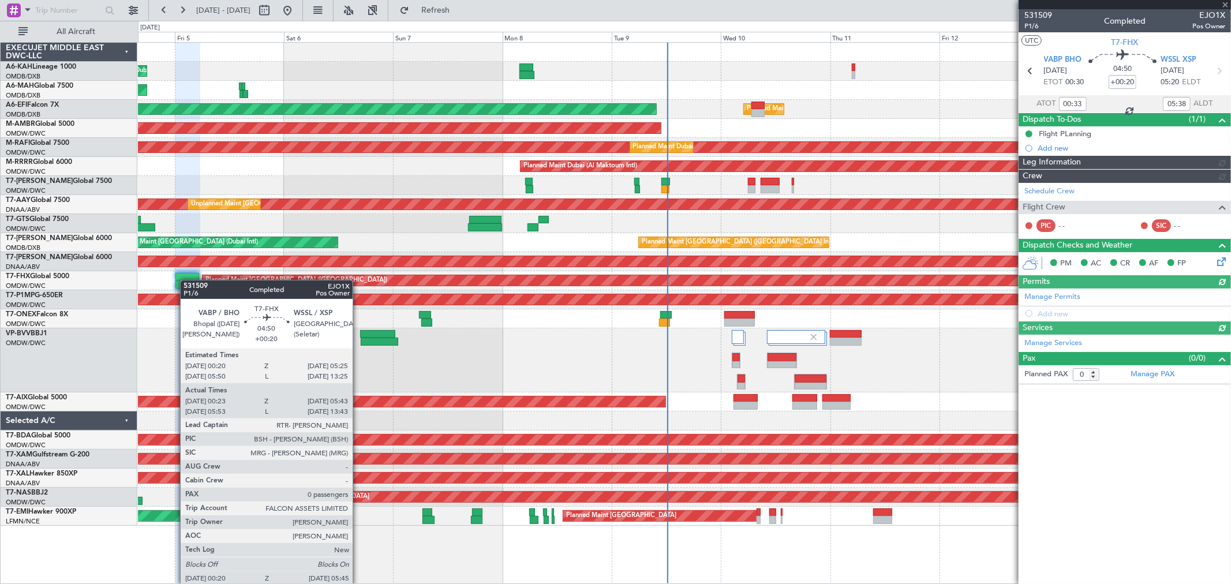
type input "Syed Shakeel (SYS)"
type input "7052"
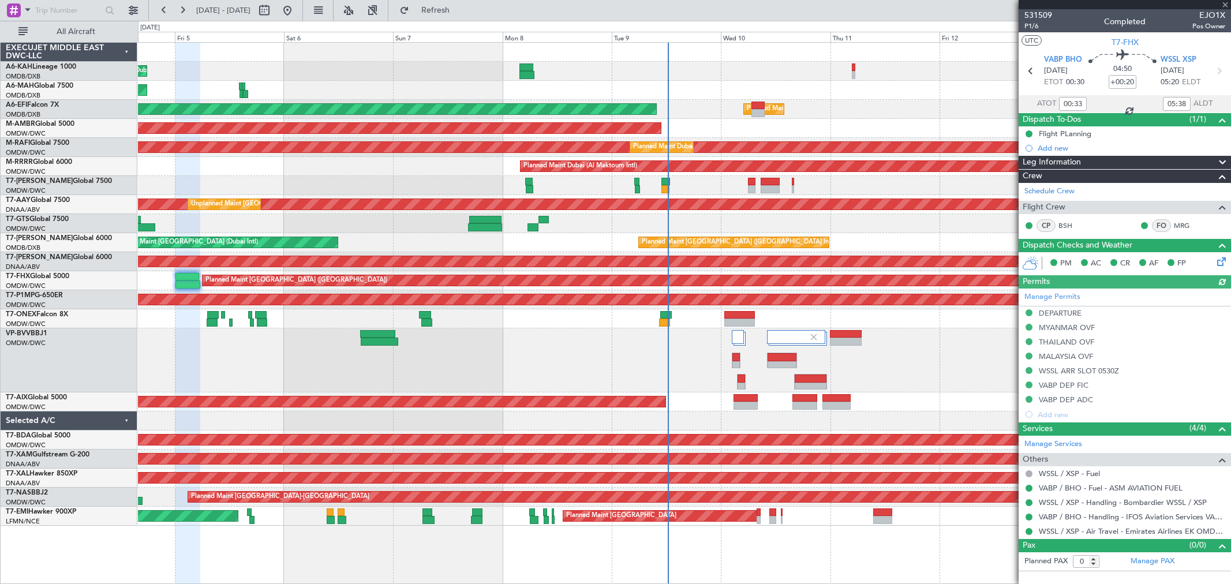
type input "Syed Shakeel (SYS)"
type input "7052"
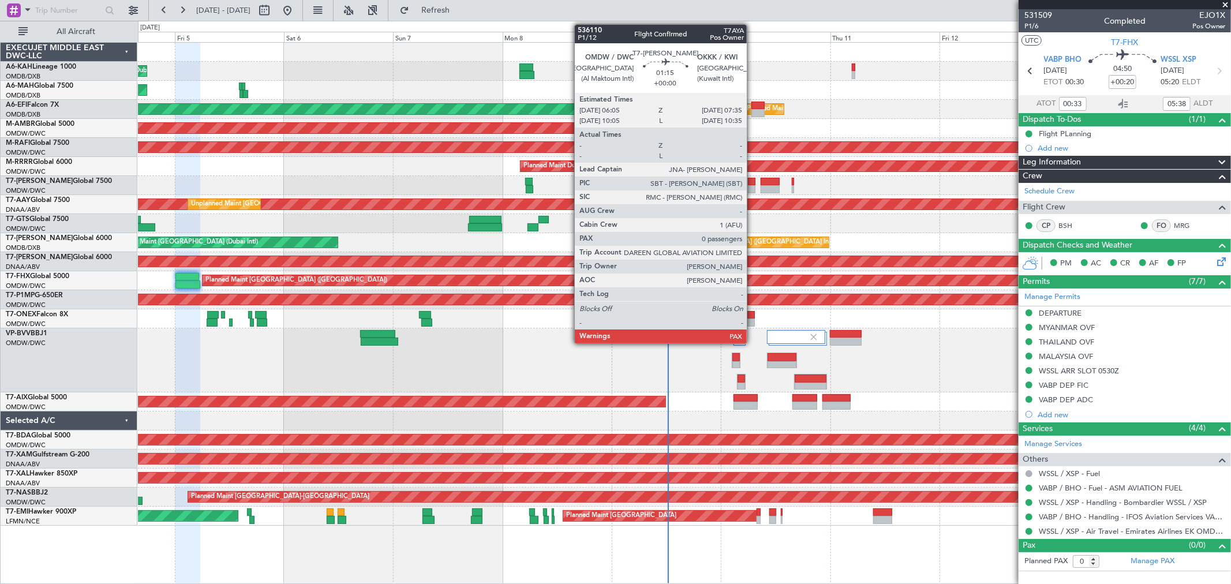
click at [752, 187] on div at bounding box center [751, 189] width 7 height 8
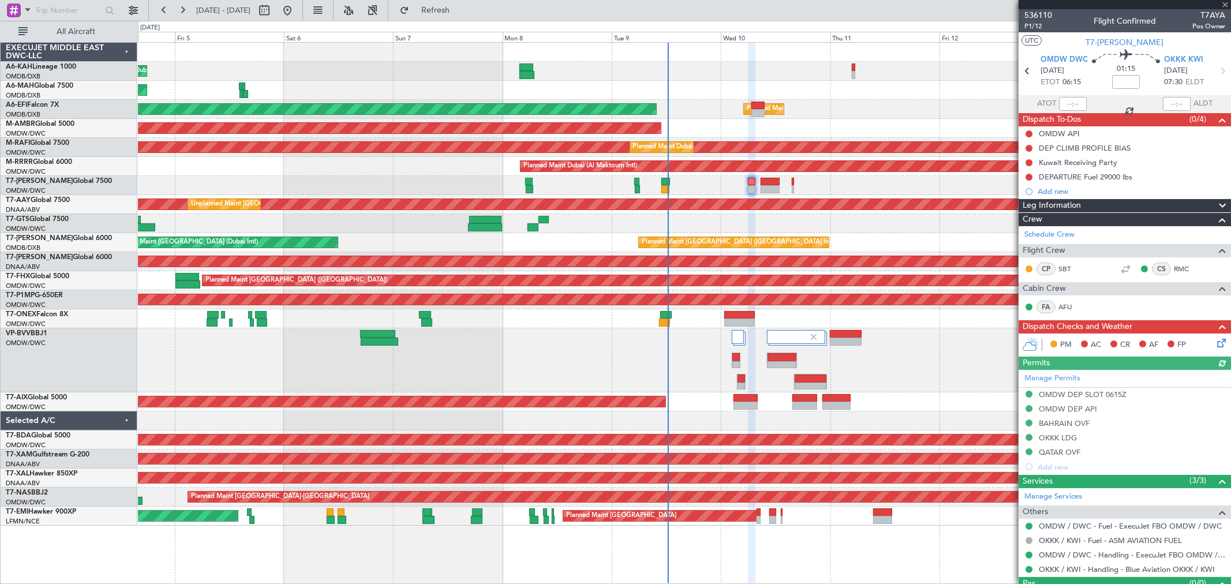
scroll to position [25, 0]
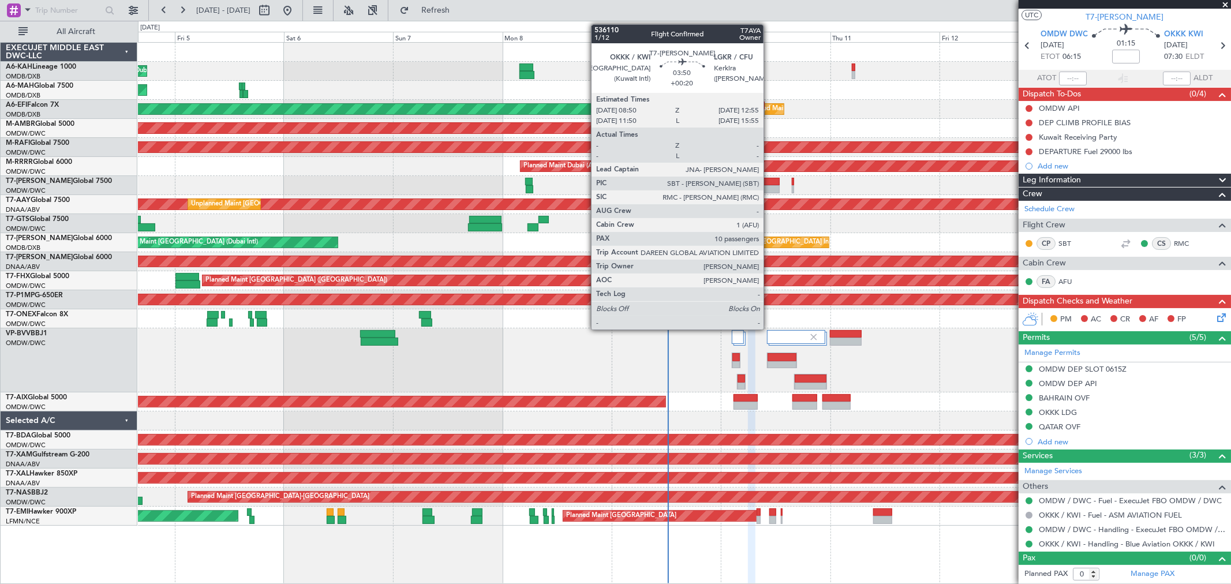
click at [769, 186] on div at bounding box center [770, 189] width 19 height 8
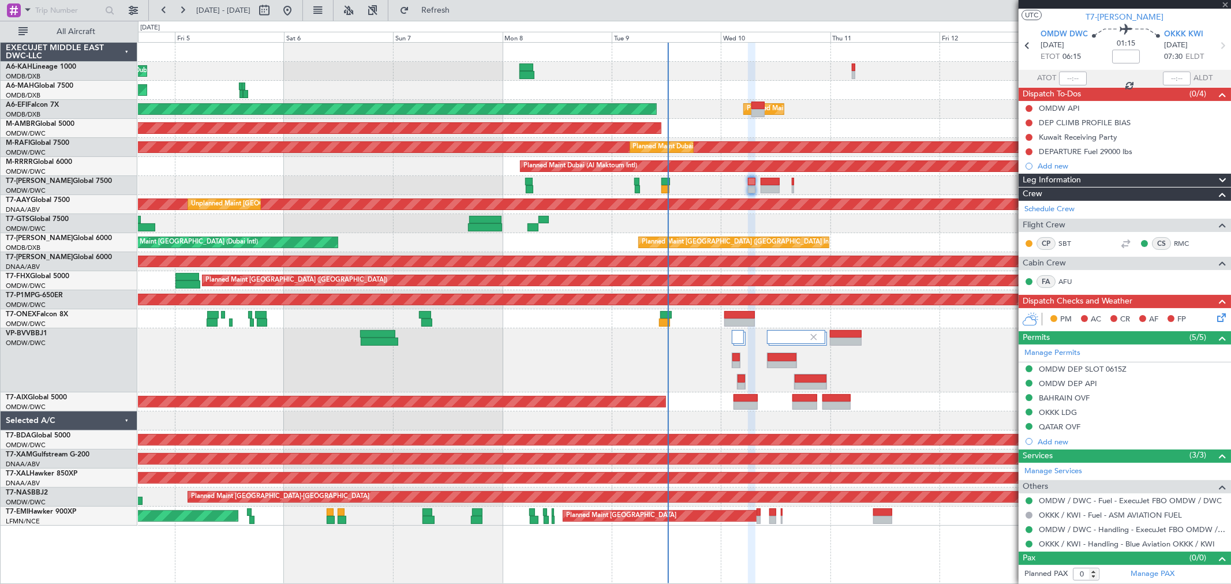
type input "+00:20"
type input "10"
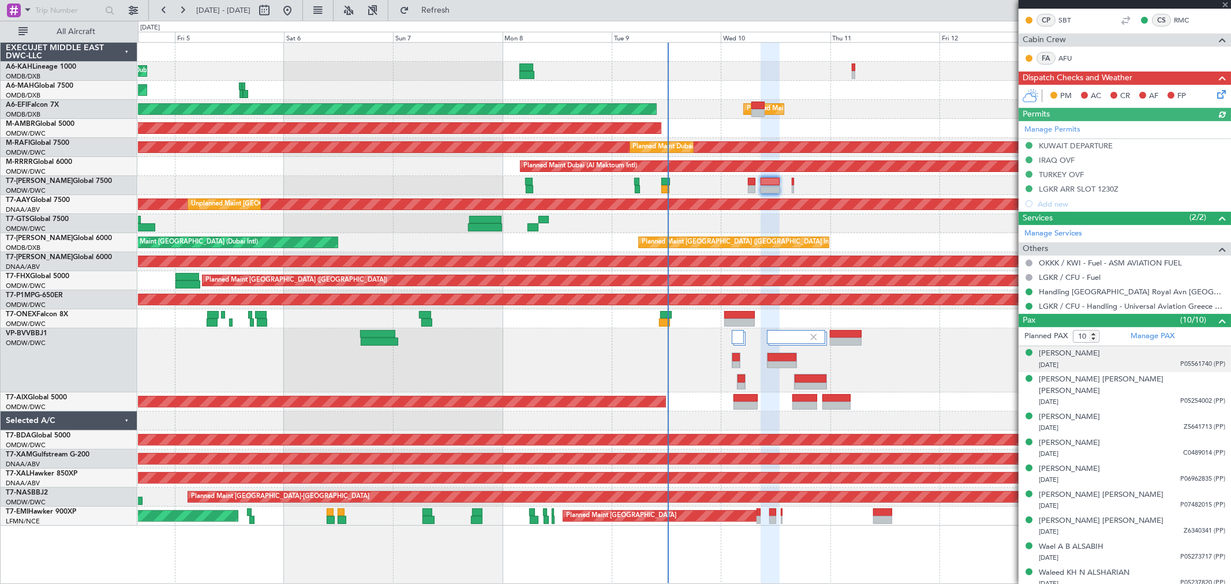
scroll to position [256, 0]
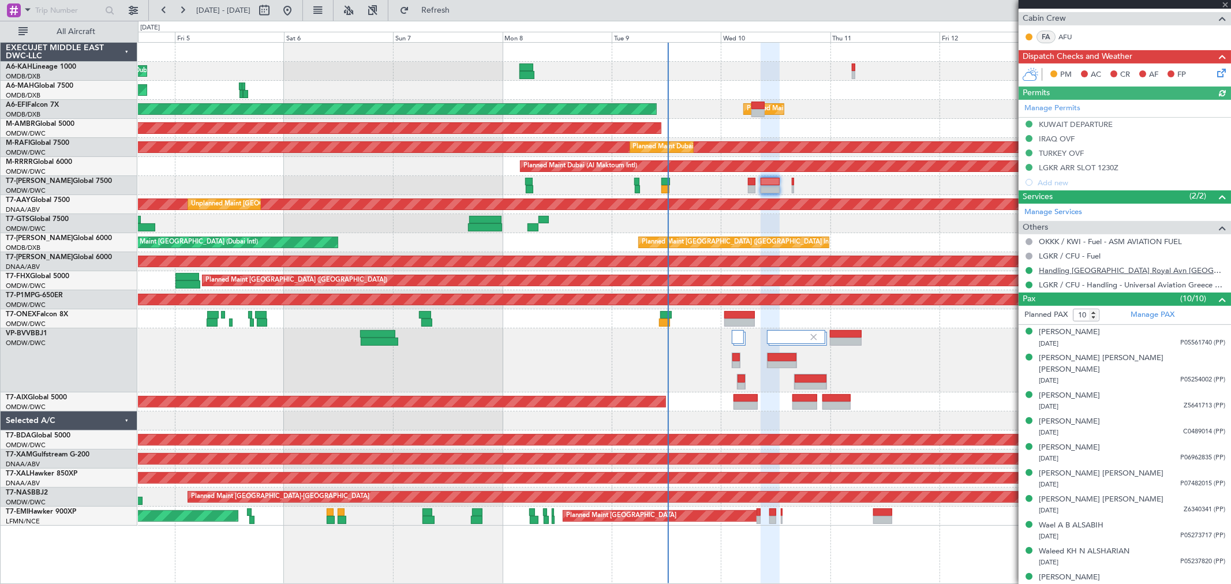
click at [1122, 266] on link "Handling [GEOGRAPHIC_DATA] Royal Avn [GEOGRAPHIC_DATA]" at bounding box center [1132, 270] width 186 height 10
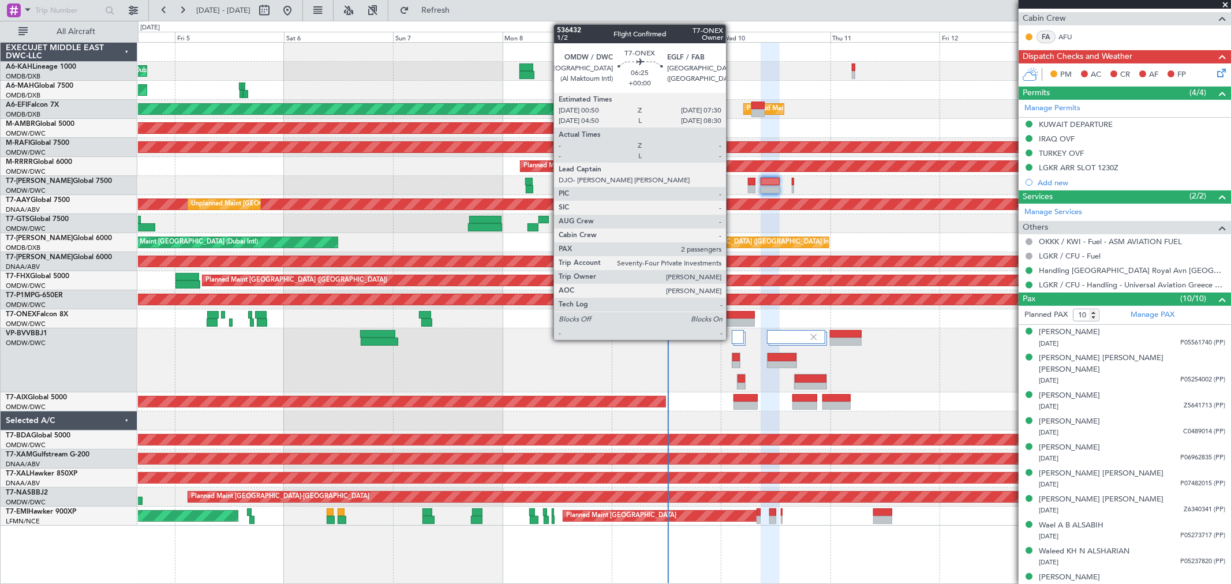
click at [732, 314] on div at bounding box center [739, 315] width 31 height 8
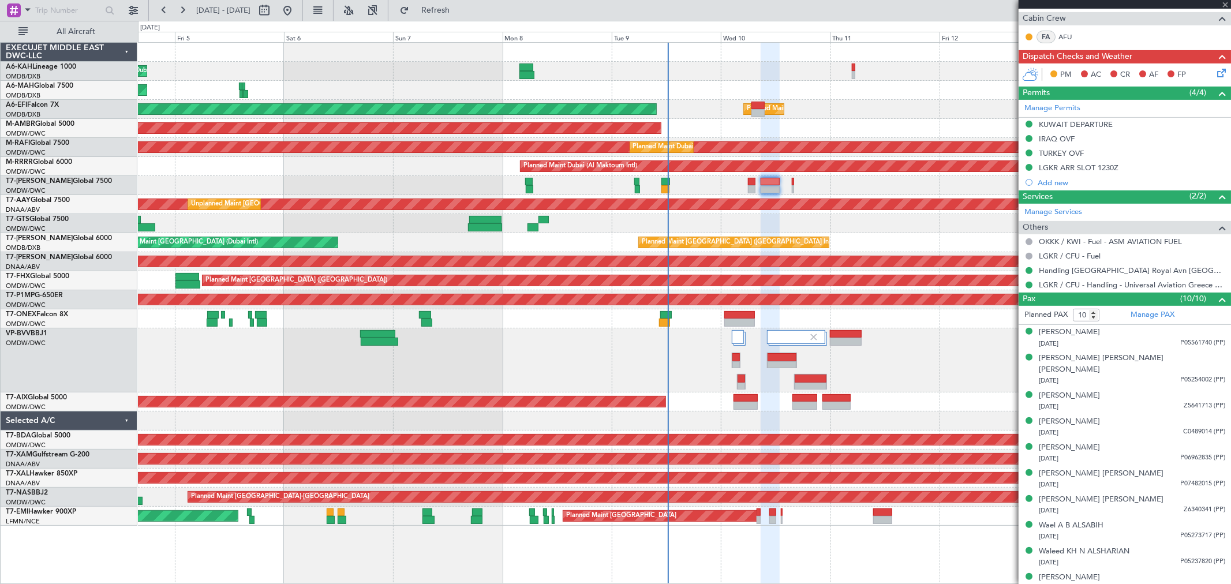
type input "2"
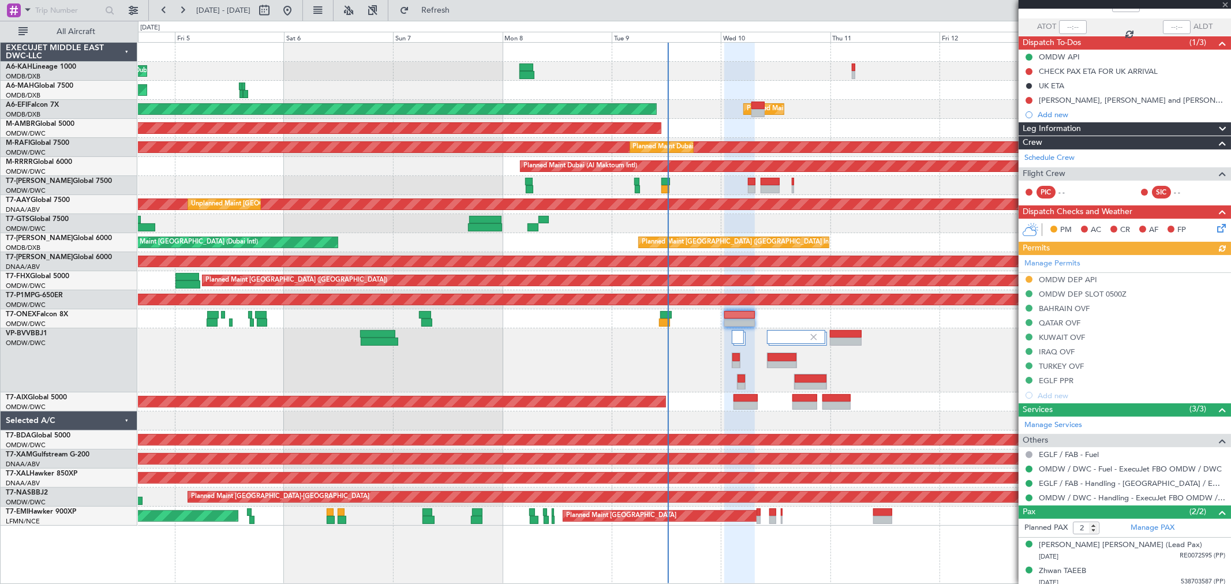
scroll to position [83, 0]
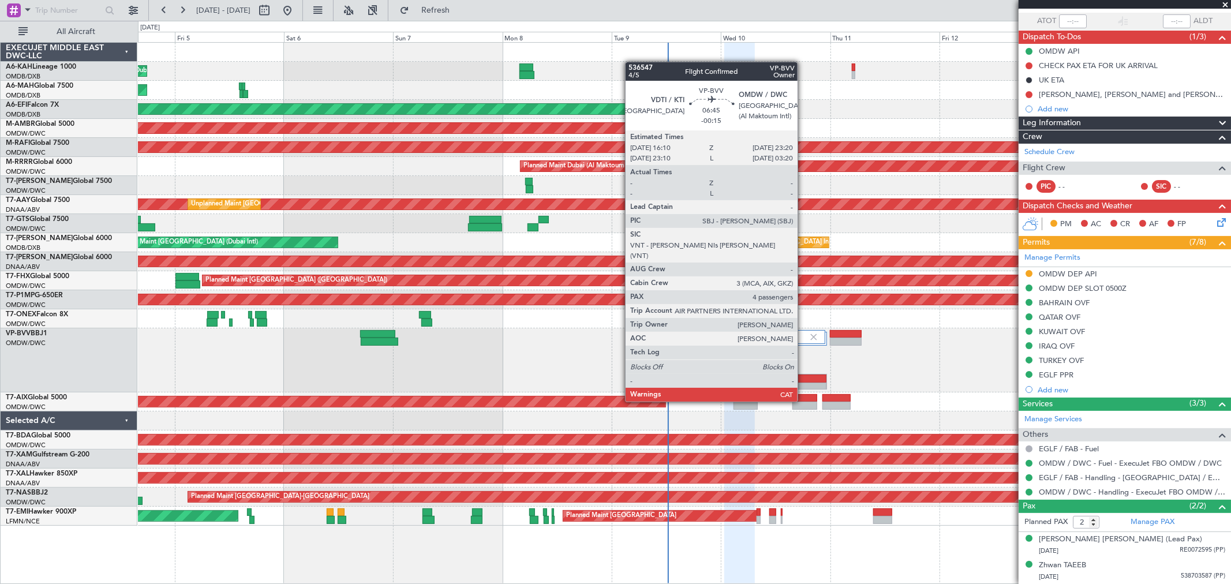
click at [803, 381] on div at bounding box center [811, 378] width 32 height 8
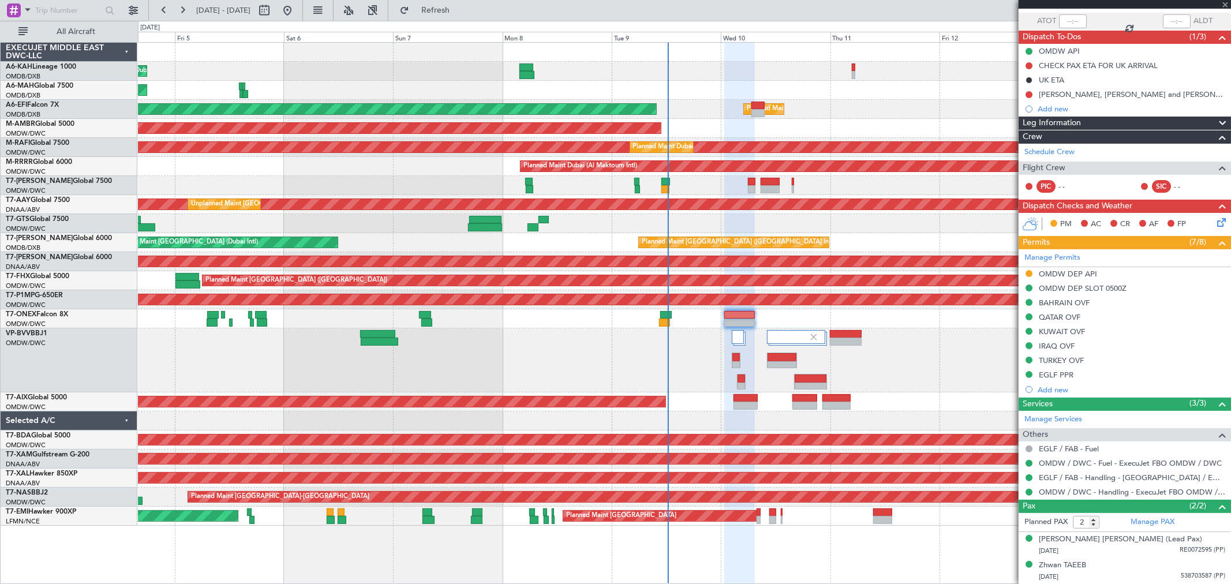
type input "-00:15"
type input "4"
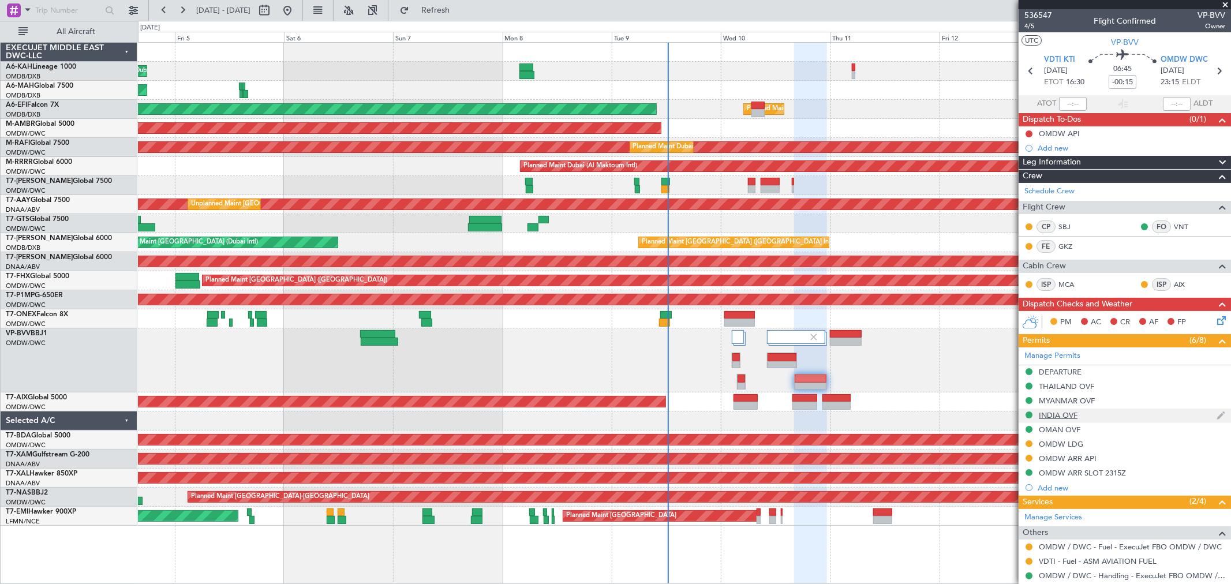
scroll to position [128, 0]
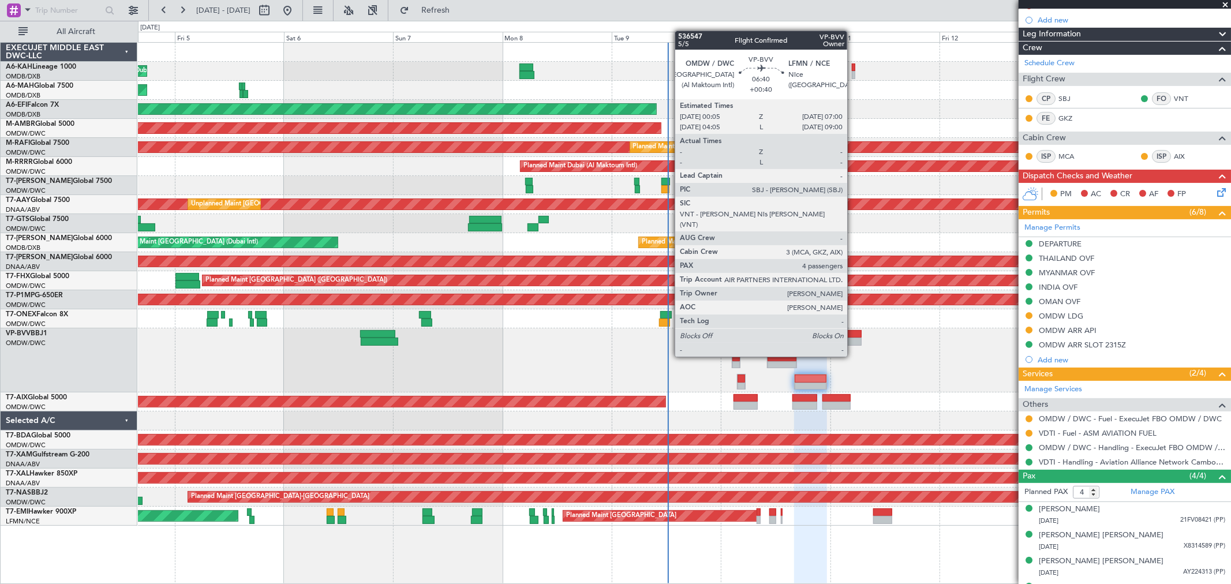
click at [853, 334] on div at bounding box center [846, 334] width 32 height 8
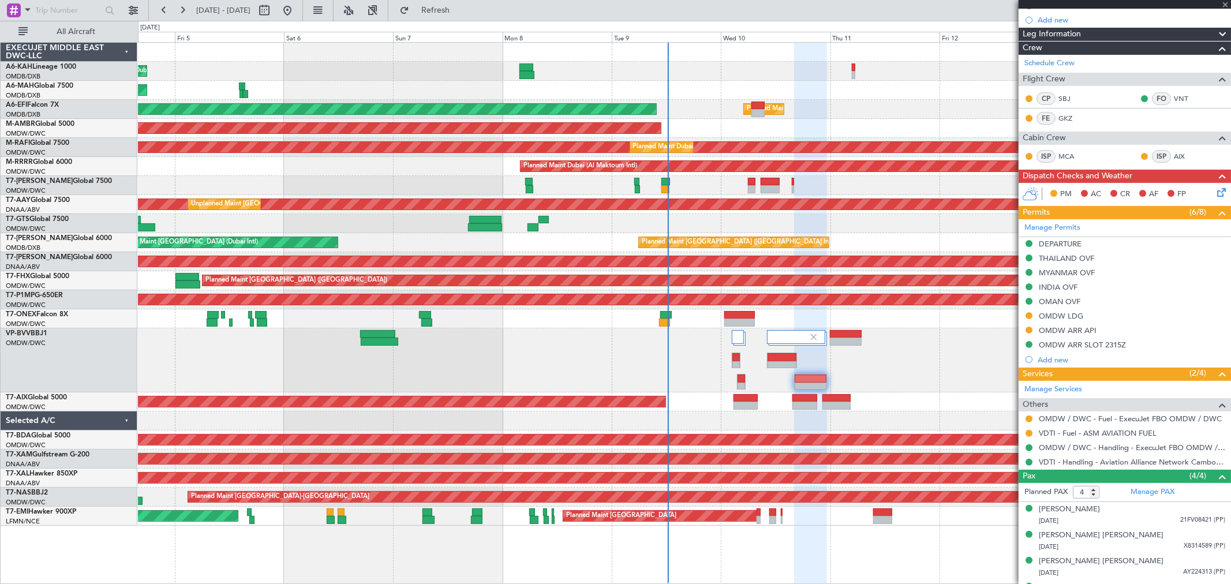
type input "+00:40"
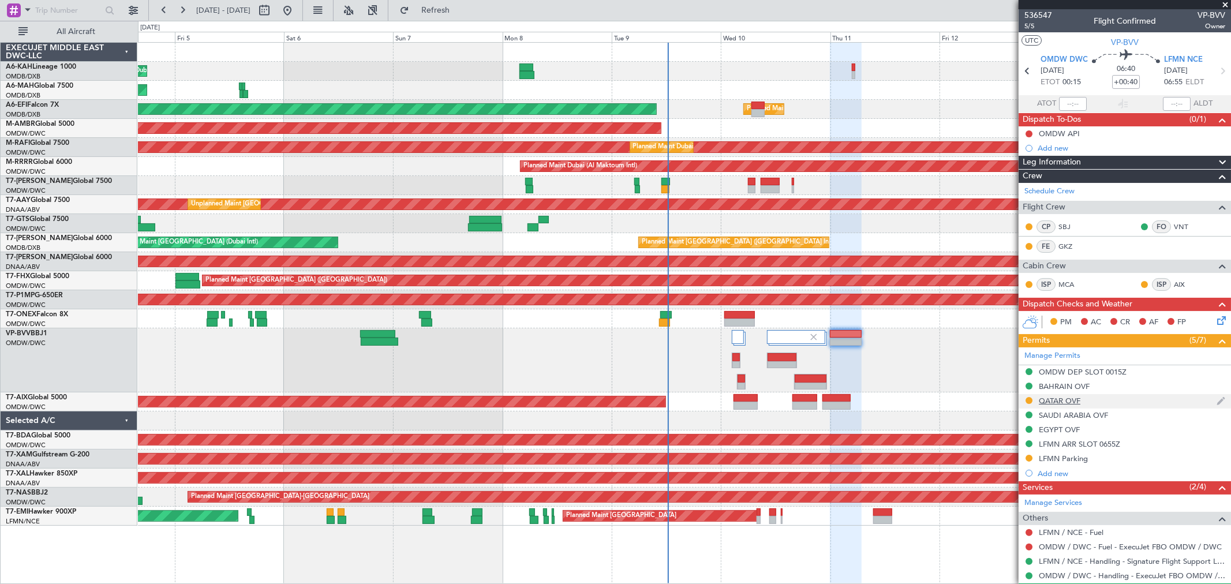
click at [1076, 396] on div "QATAR OVF" at bounding box center [1060, 401] width 42 height 10
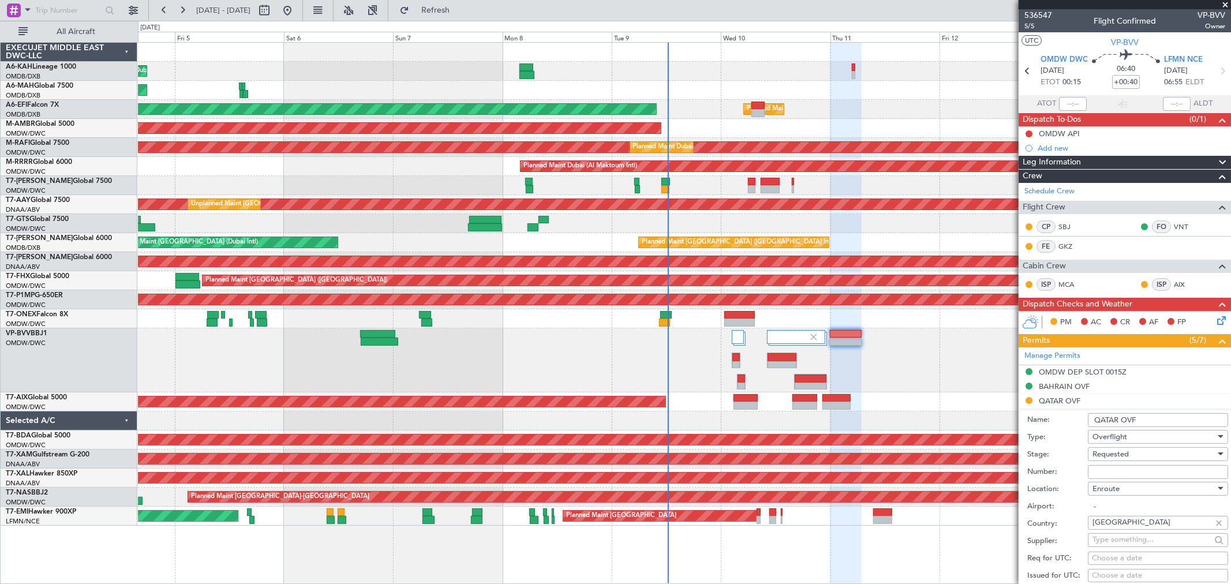
drag, startPoint x: 1104, startPoint y: 474, endPoint x: 1101, endPoint y: 467, distance: 7.0
click at [1104, 474] on input "Number:" at bounding box center [1158, 472] width 140 height 14
paste input "1757418849890"
type input "1757418849890"
click at [1100, 458] on span "Requested" at bounding box center [1110, 454] width 36 height 10
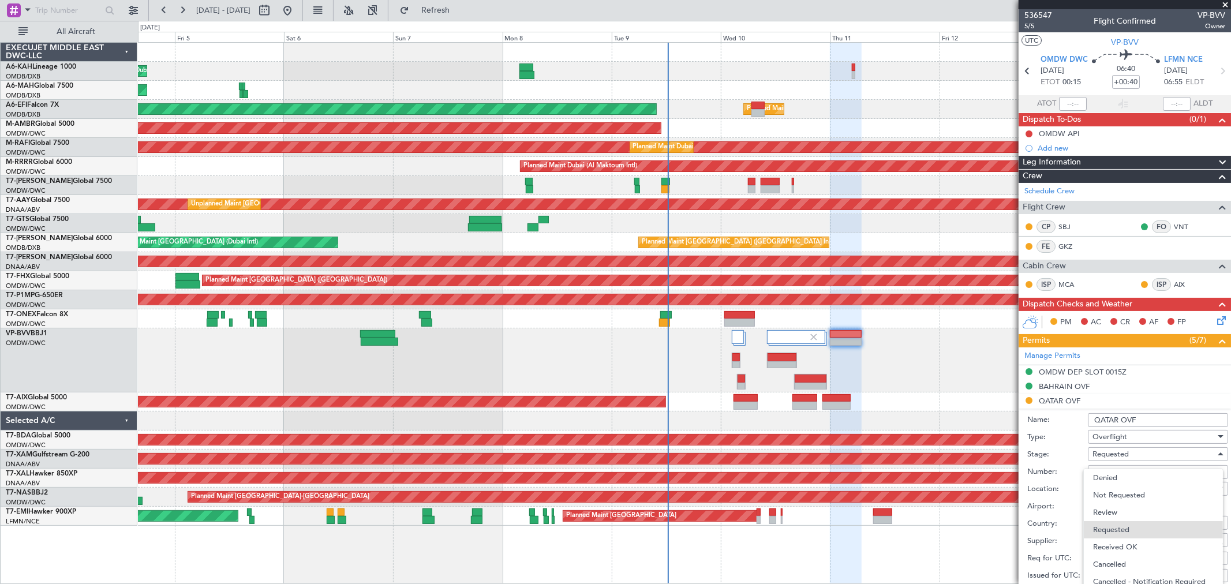
drag, startPoint x: 1122, startPoint y: 547, endPoint x: 1190, endPoint y: 469, distance: 103.9
click at [1121, 547] on span "Received OK" at bounding box center [1153, 546] width 120 height 17
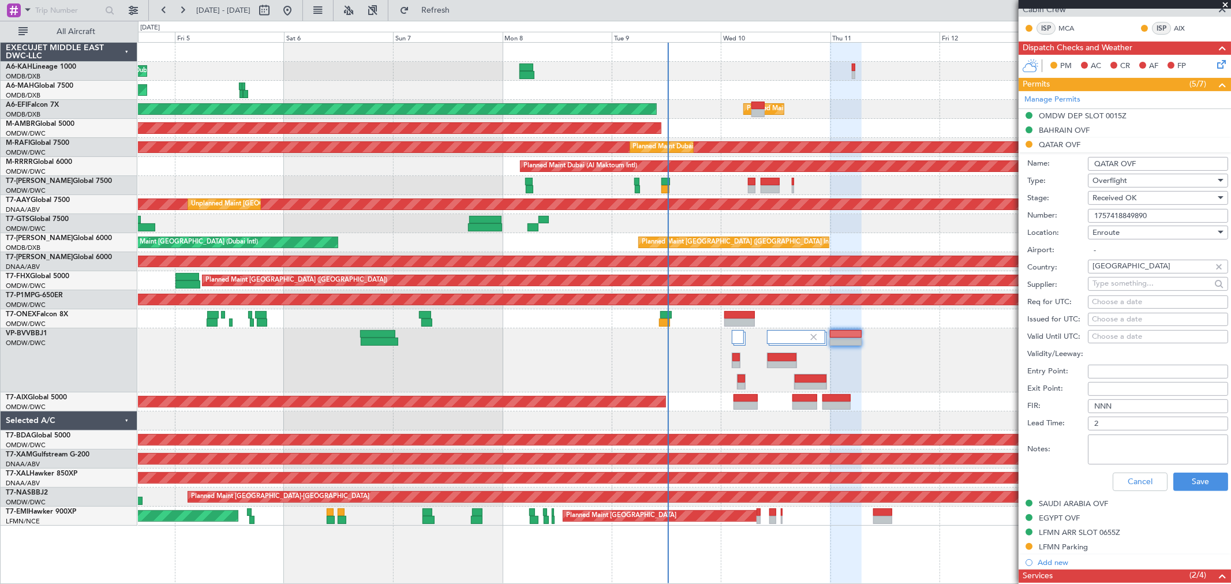
scroll to position [448, 0]
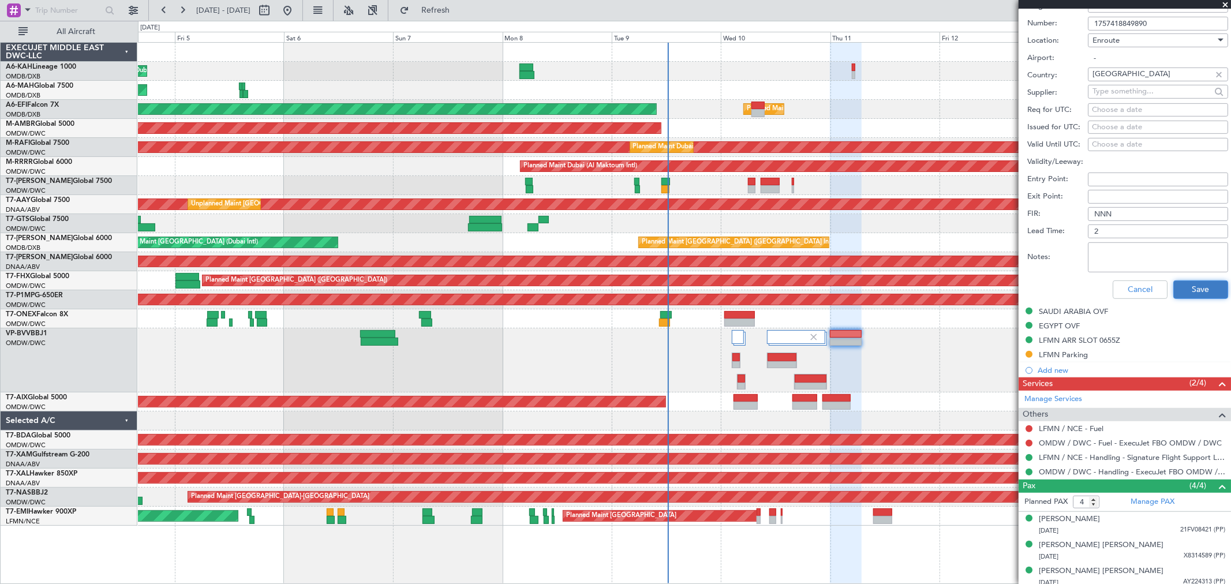
click at [1185, 289] on button "Save" at bounding box center [1200, 289] width 55 height 18
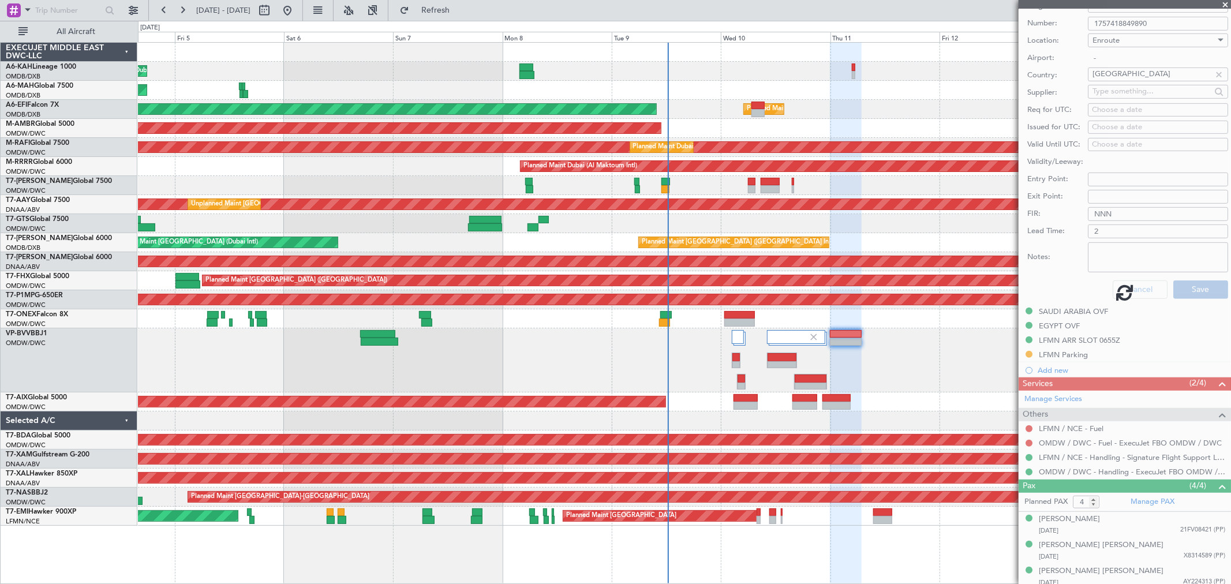
scroll to position [104, 0]
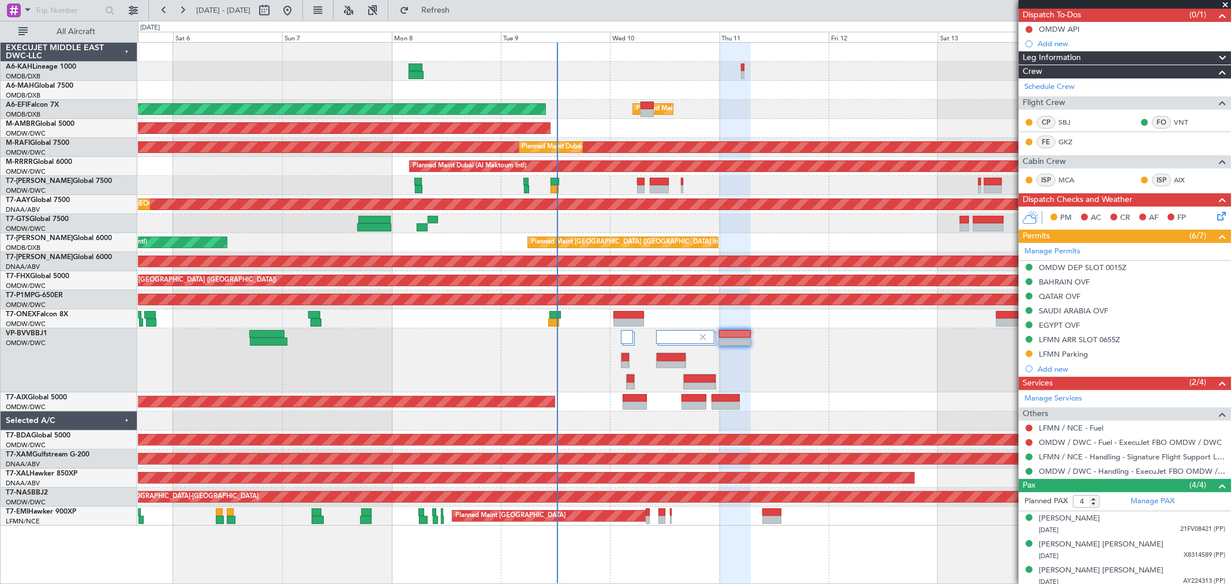
click at [717, 540] on div "Planned Maint Dubai (Al Maktoum Intl) Planned Maint Dubai (Dubai Intl) Planned …" at bounding box center [684, 313] width 1093 height 542
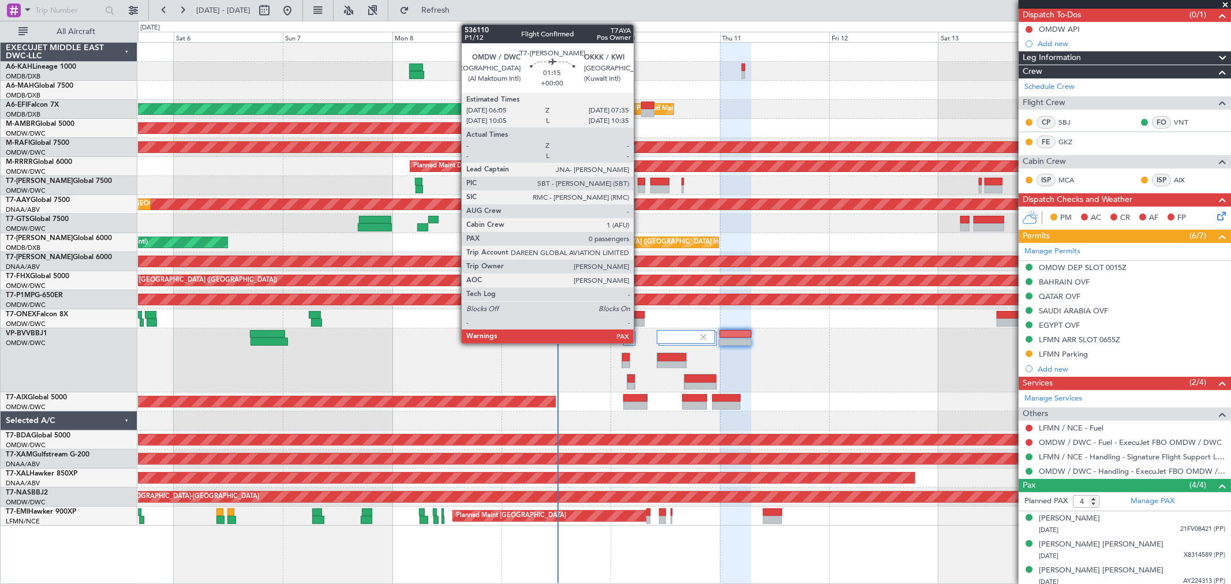
click at [639, 180] on div at bounding box center [641, 182] width 7 height 8
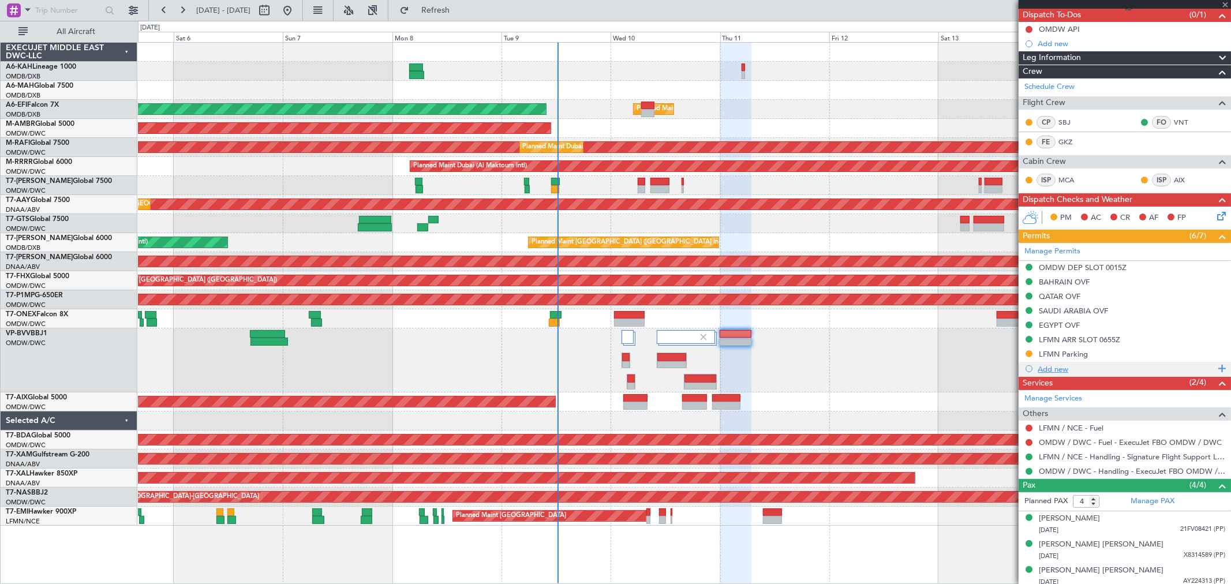
type input "0"
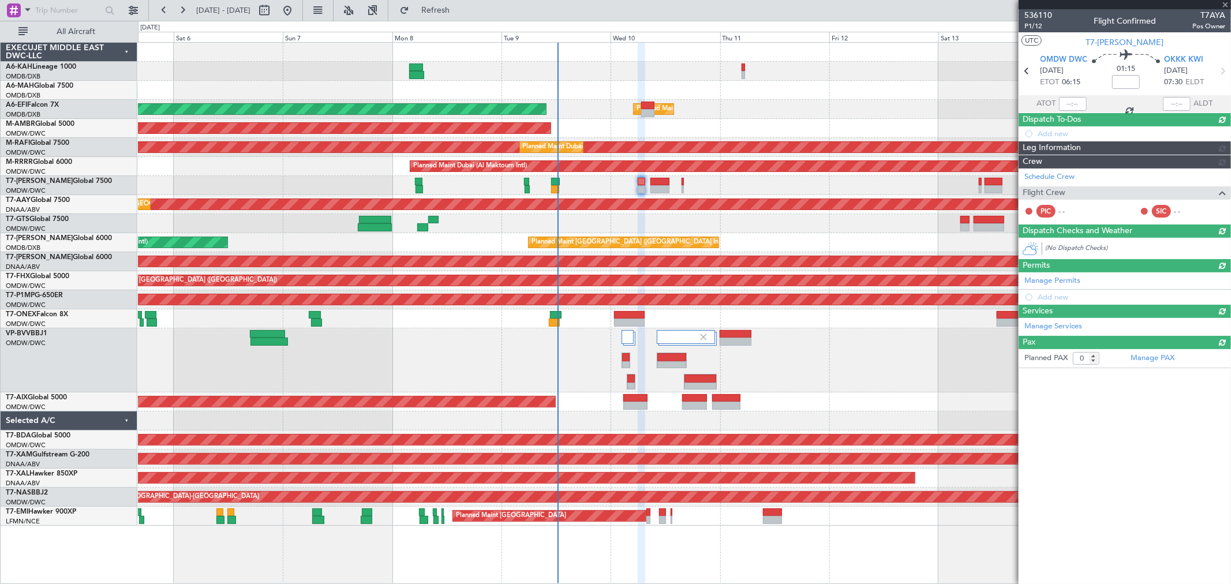
scroll to position [0, 0]
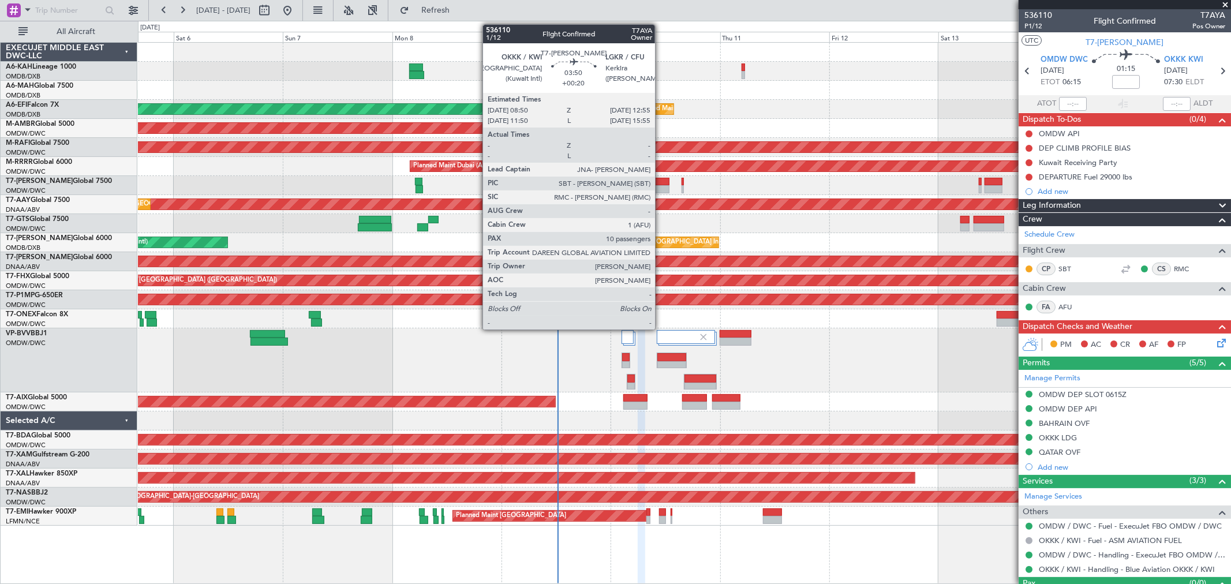
click at [661, 183] on div at bounding box center [659, 182] width 19 height 8
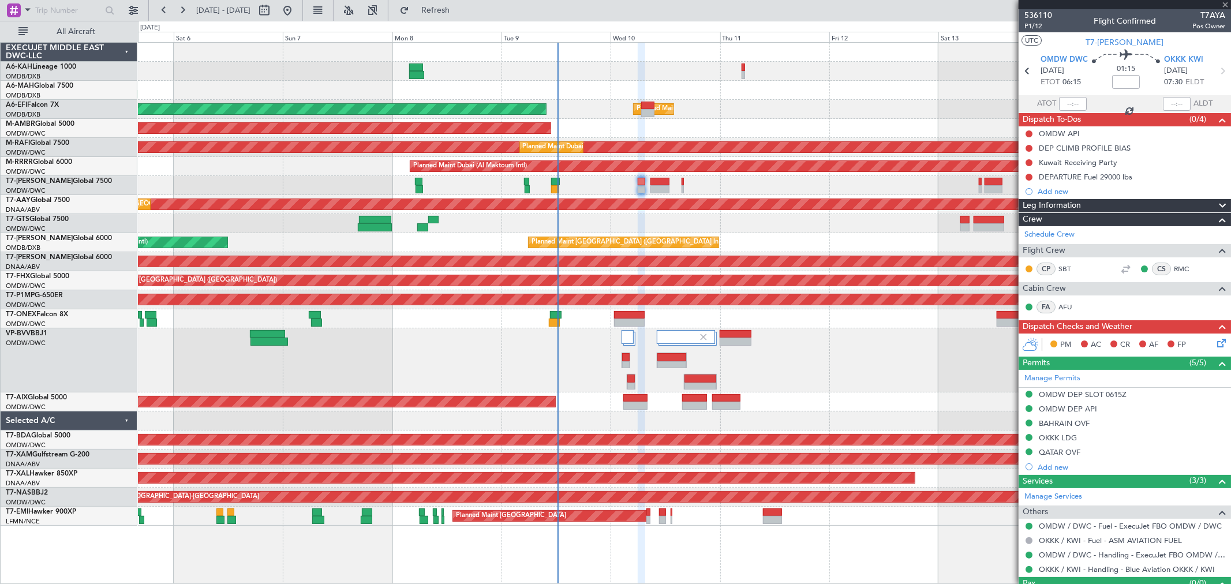
type input "+00:20"
type input "10"
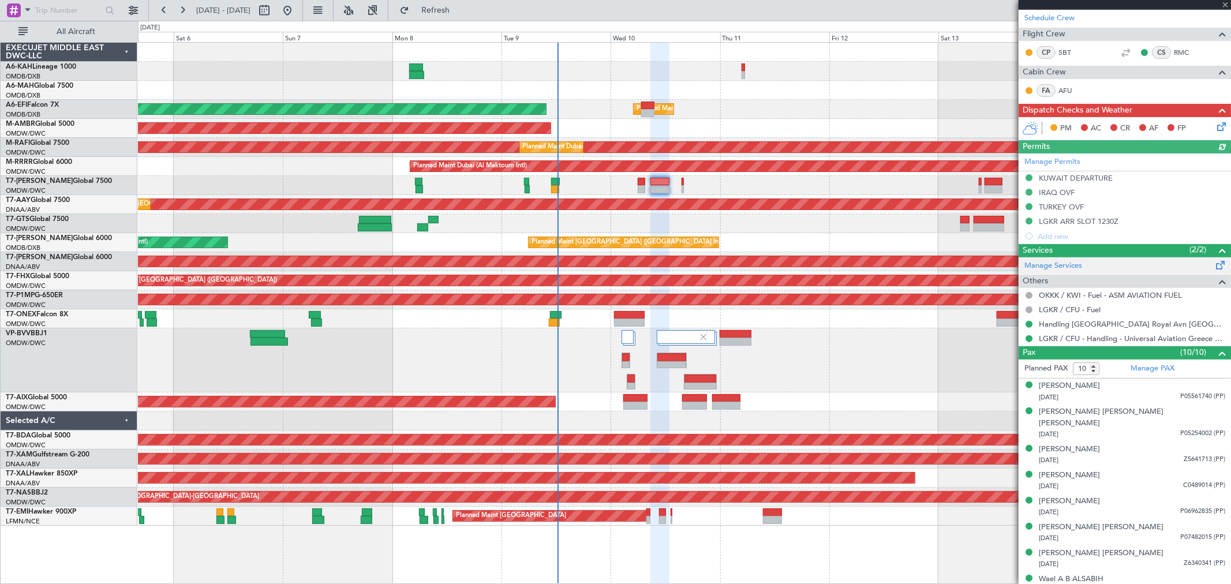
scroll to position [256, 0]
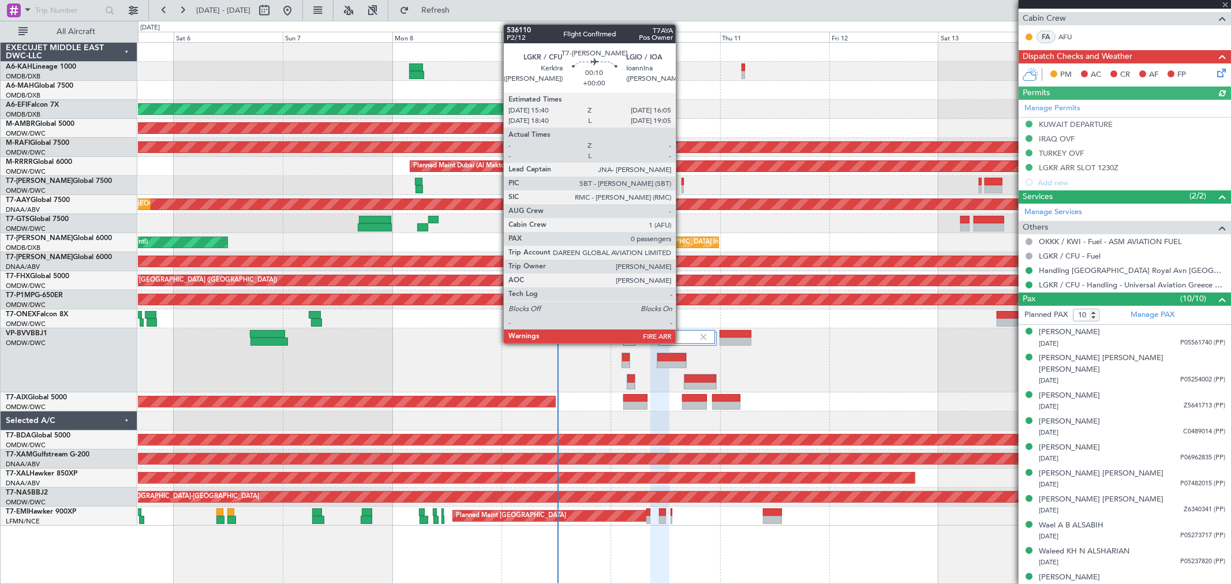
click at [681, 182] on div at bounding box center [682, 182] width 2 height 8
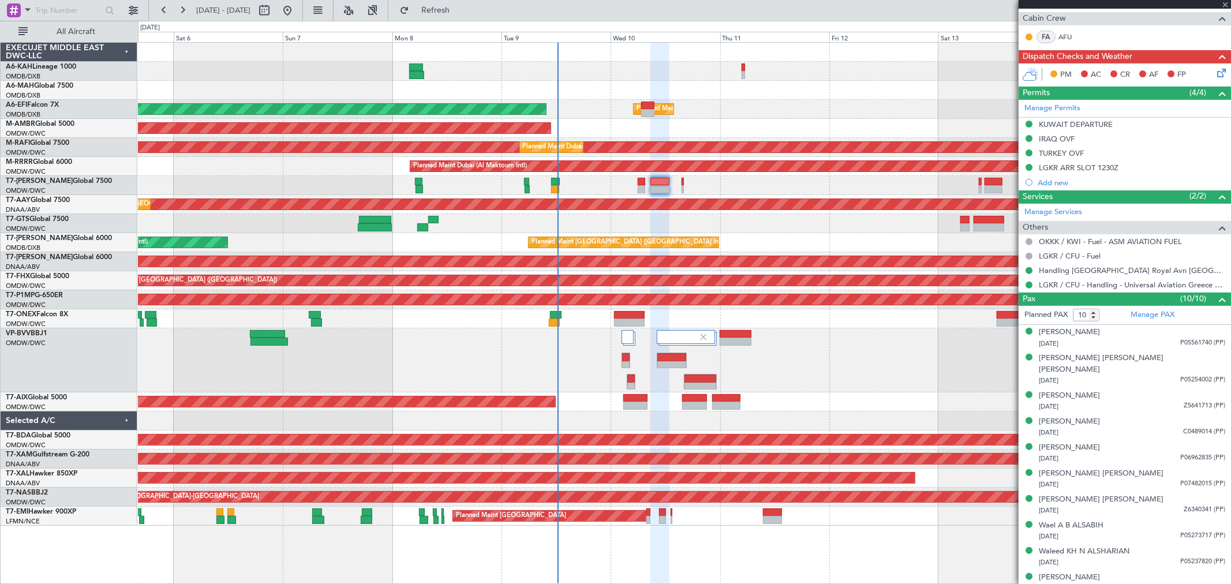
type input "0"
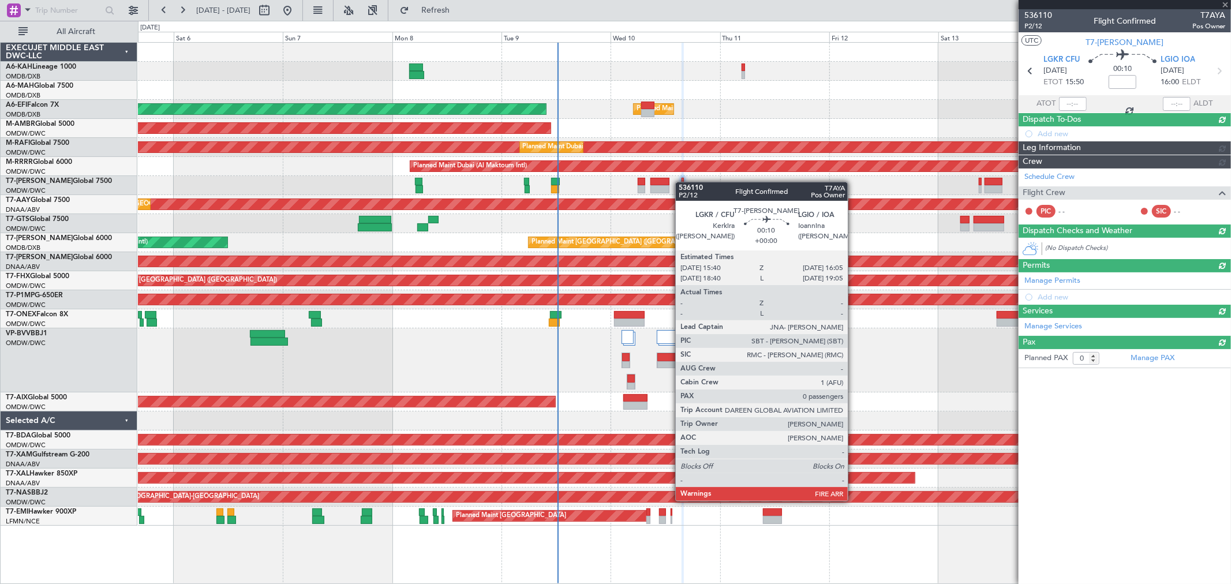
scroll to position [0, 0]
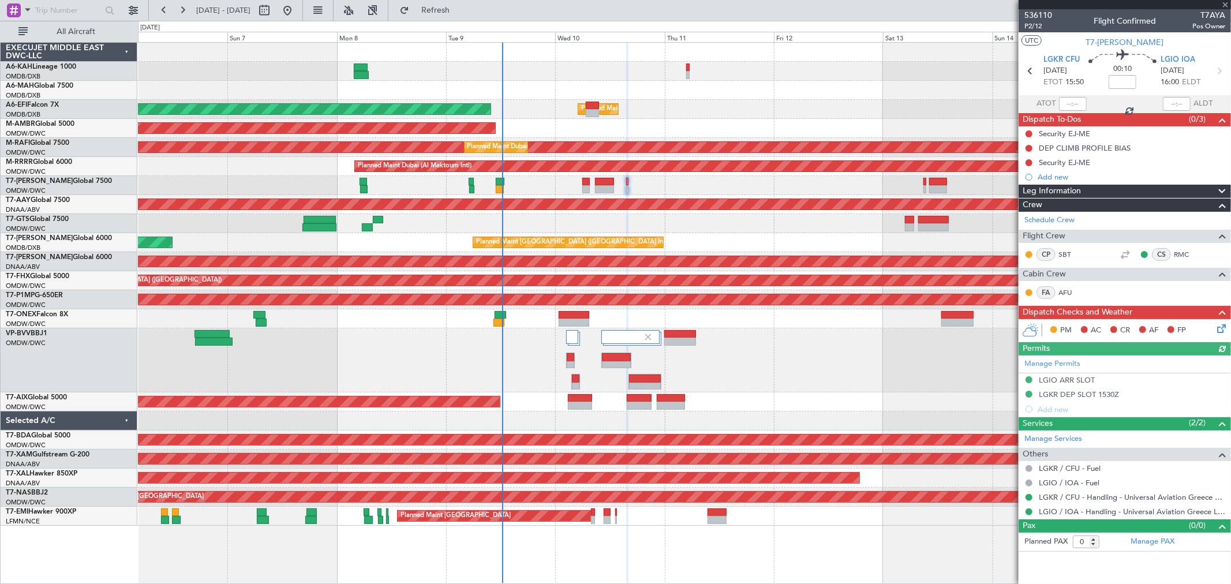
click at [599, 246] on div "Planned Maint Dubai (Al Maktoum Intl) Planned Maint Dubai (Dubai Intl) Planned …" at bounding box center [684, 284] width 1092 height 483
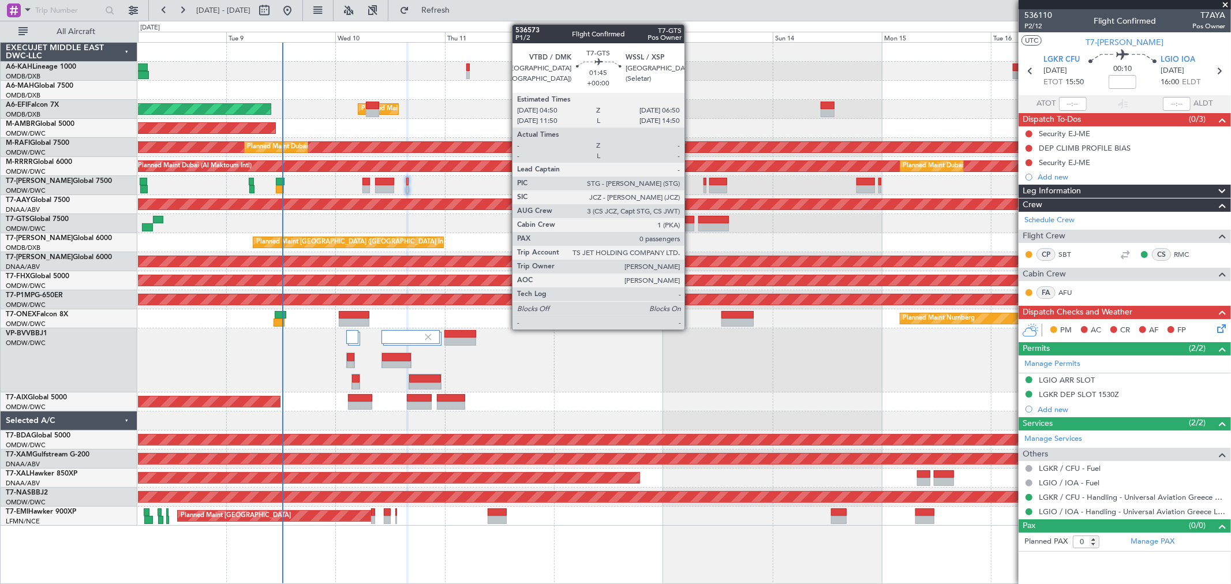
click at [690, 224] on div at bounding box center [689, 227] width 9 height 8
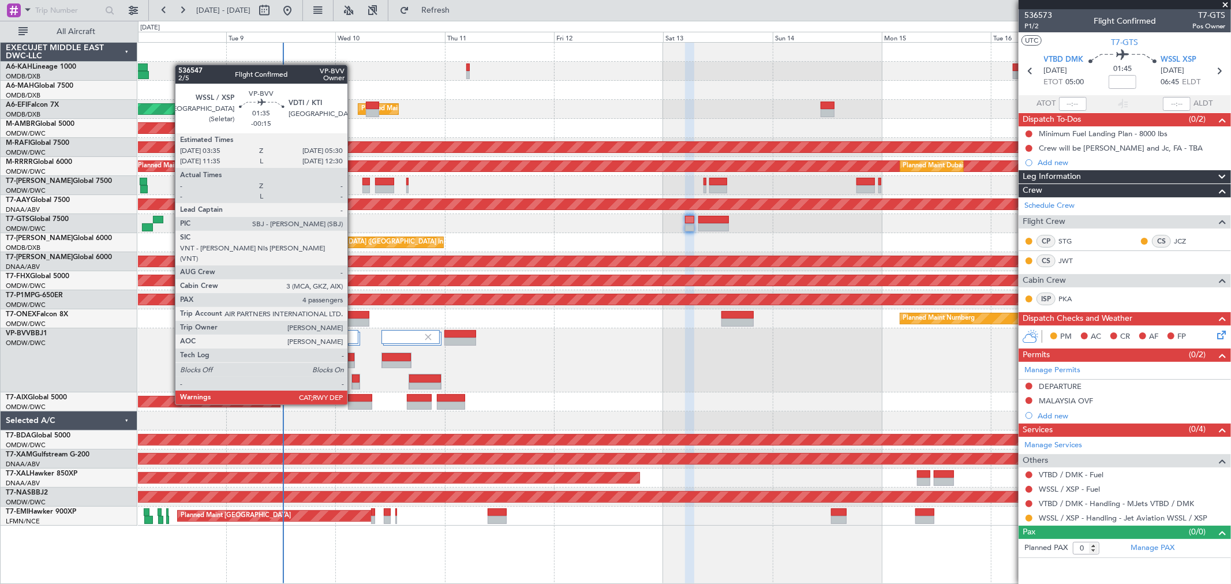
click at [353, 384] on div at bounding box center [356, 387] width 8 height 8
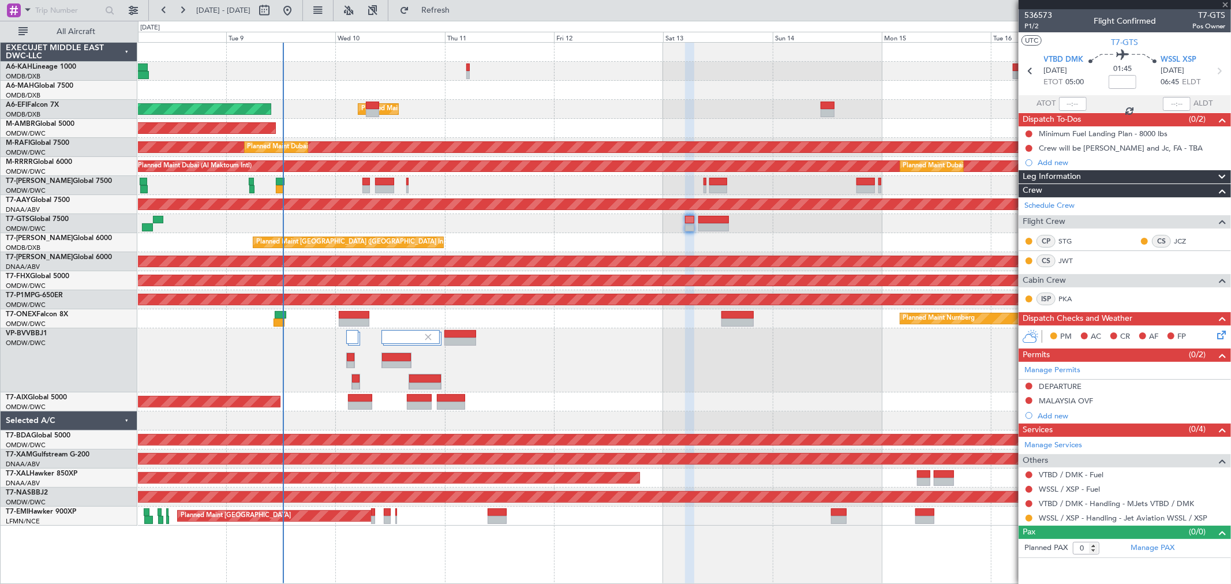
type input "-00:15"
type input "4"
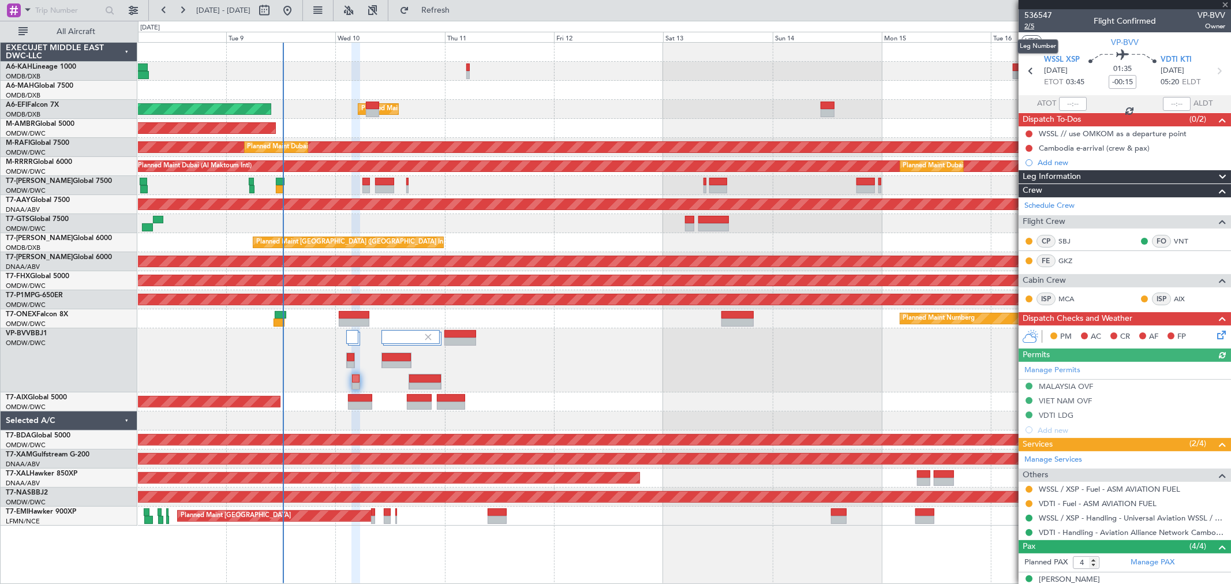
click at [1032, 27] on span "2/5" at bounding box center [1038, 26] width 28 height 10
click at [1110, 147] on div "Cambodia e-arrival (crew & pax)" at bounding box center [1094, 148] width 111 height 10
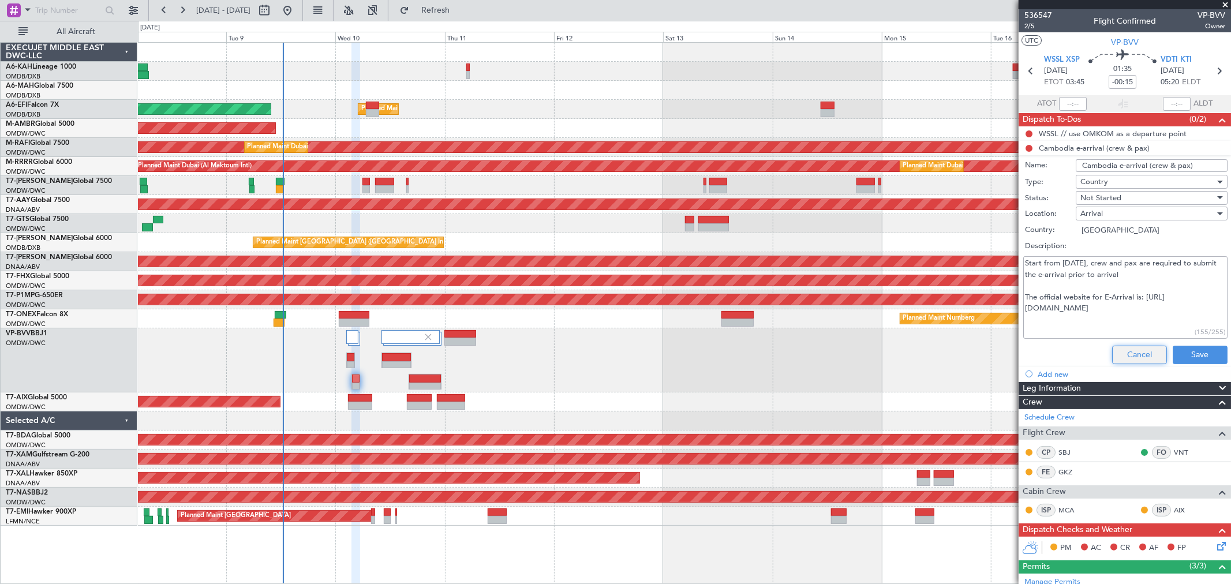
click at [1139, 355] on button "Cancel" at bounding box center [1139, 355] width 55 height 18
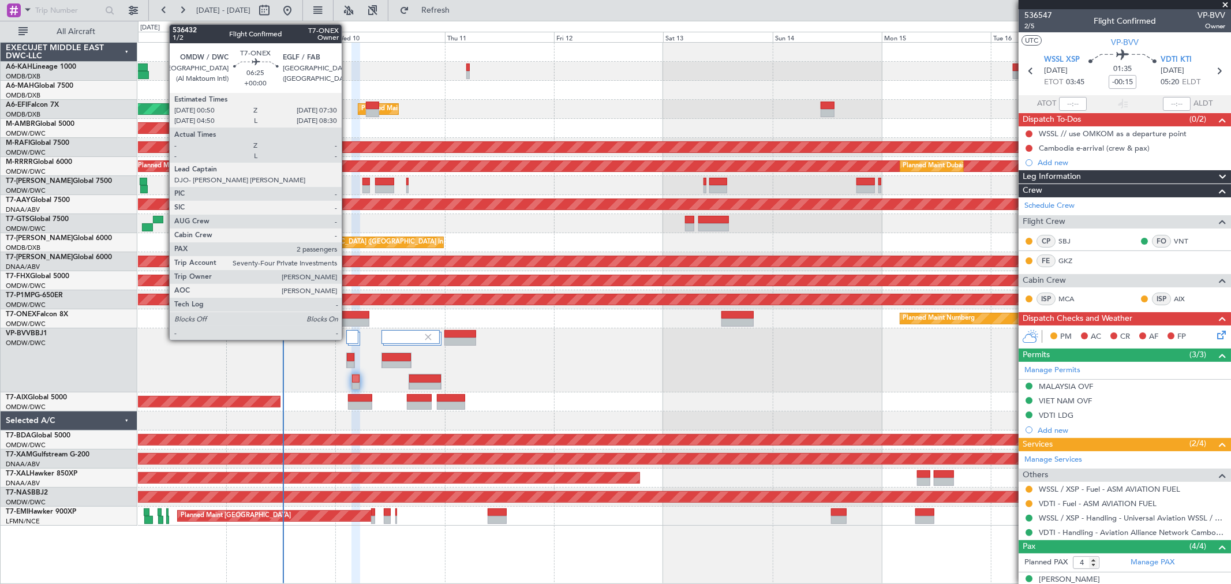
click at [347, 314] on div at bounding box center [354, 315] width 31 height 8
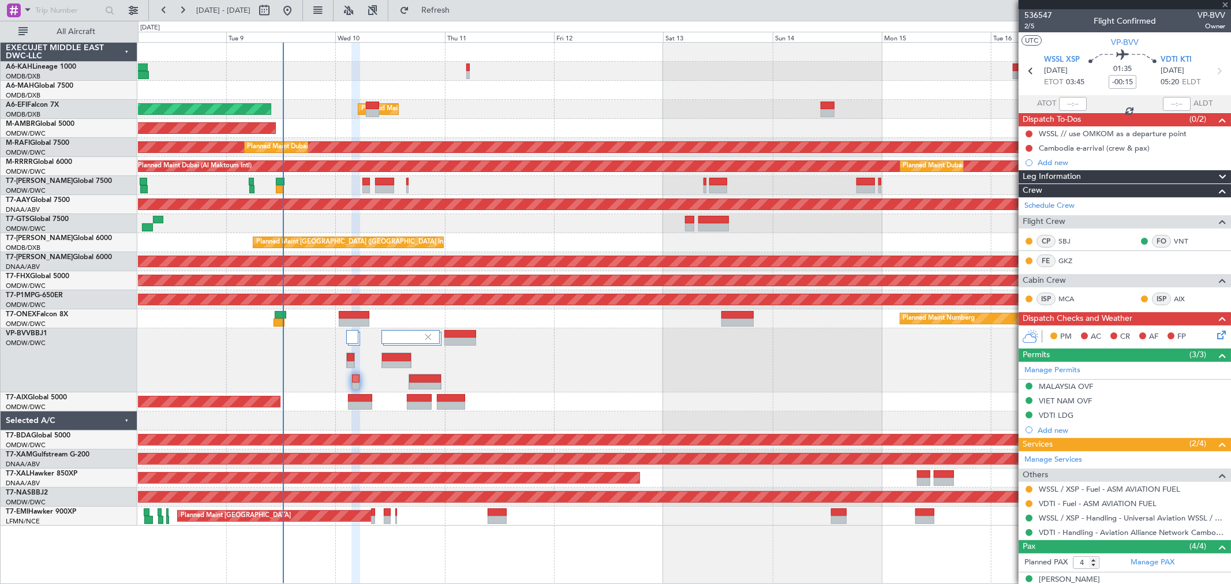
type input "2"
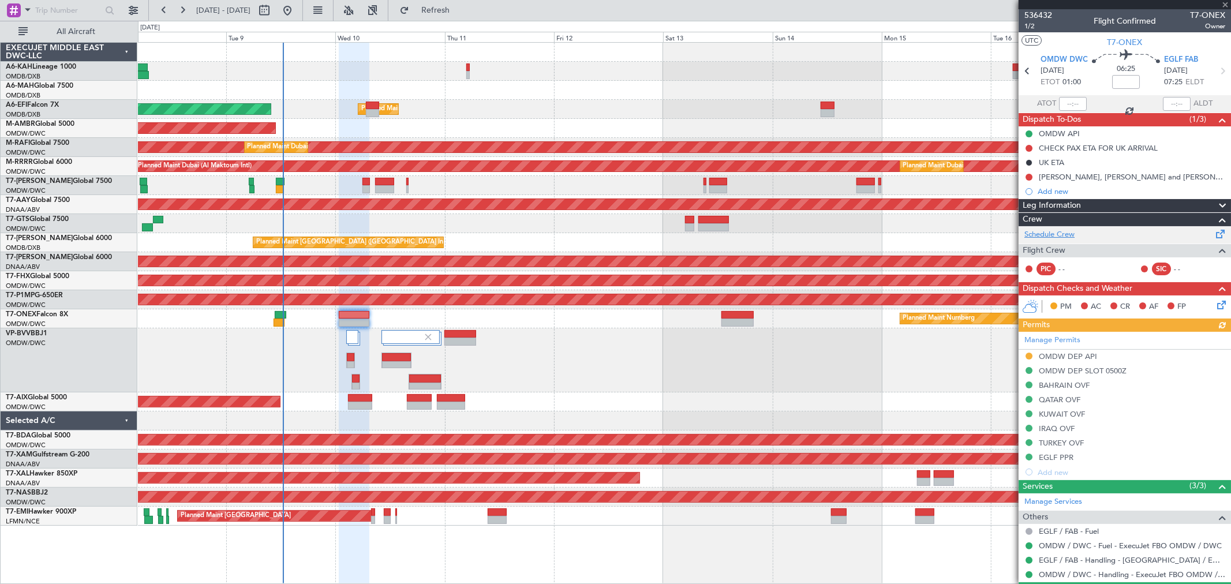
click at [1054, 234] on link "Schedule Crew" at bounding box center [1049, 235] width 50 height 12
click at [454, 9] on span "Refresh" at bounding box center [435, 10] width 48 height 8
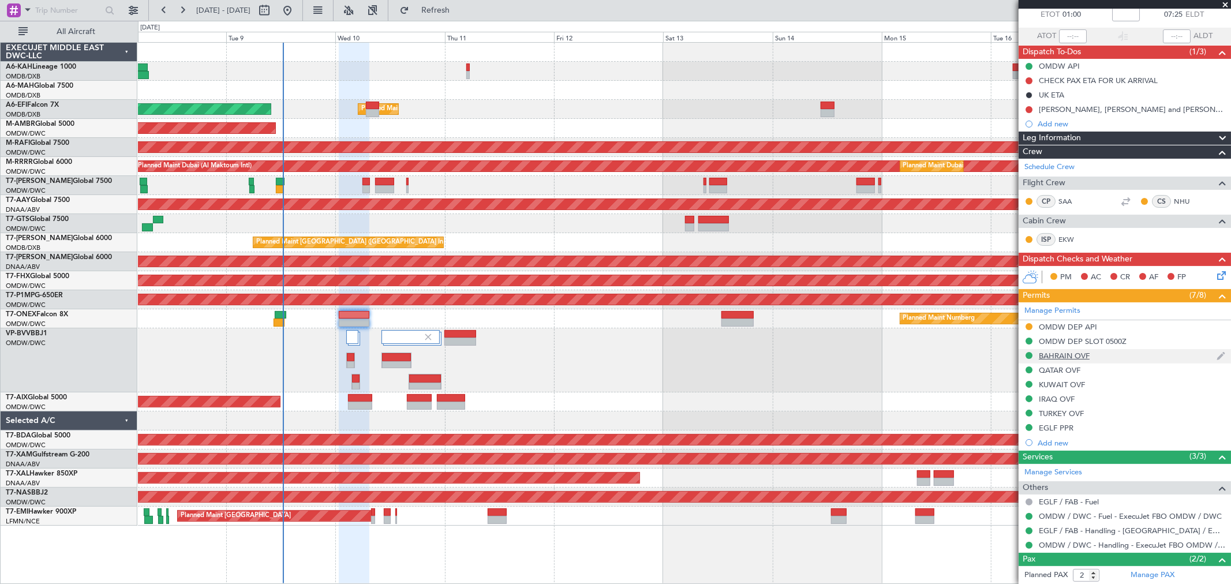
scroll to position [120, 0]
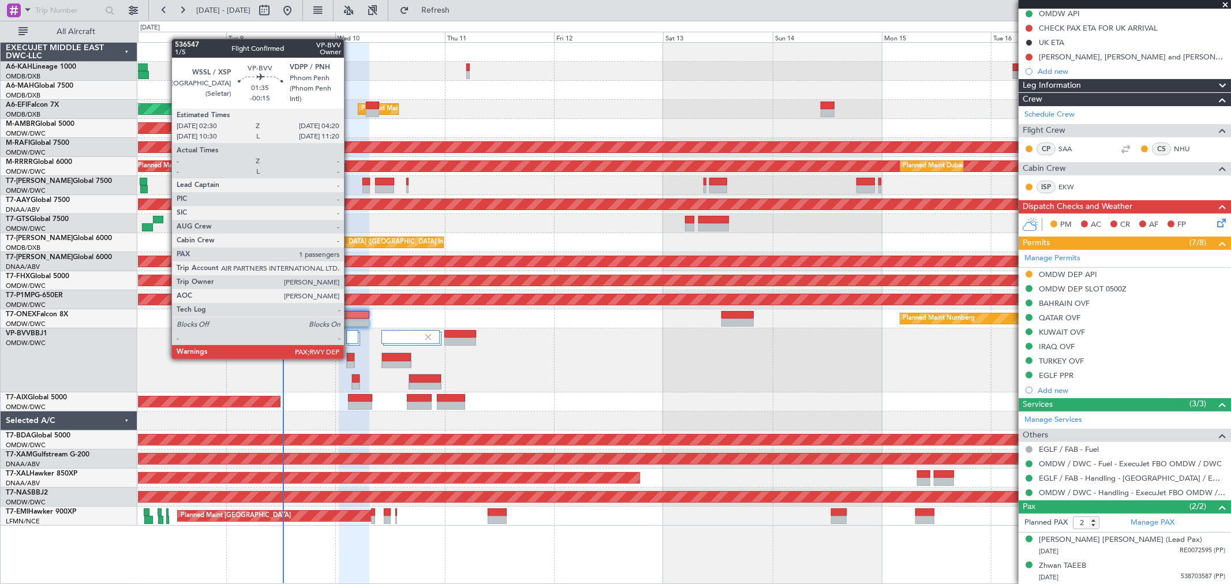
click at [350, 356] on div at bounding box center [351, 357] width 8 height 8
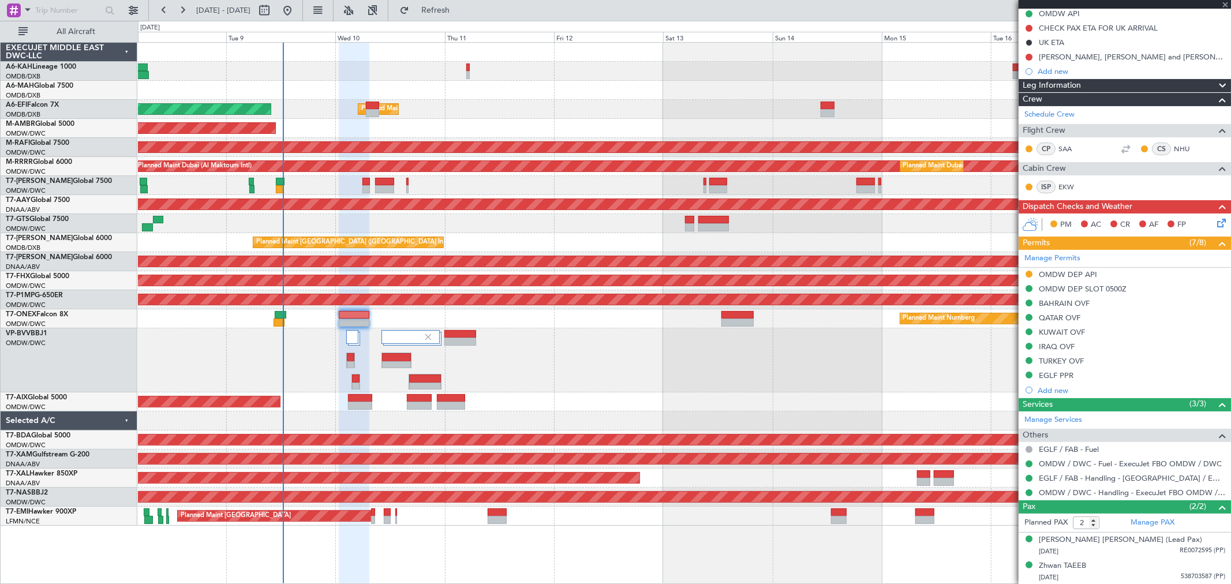
type input "-00:15"
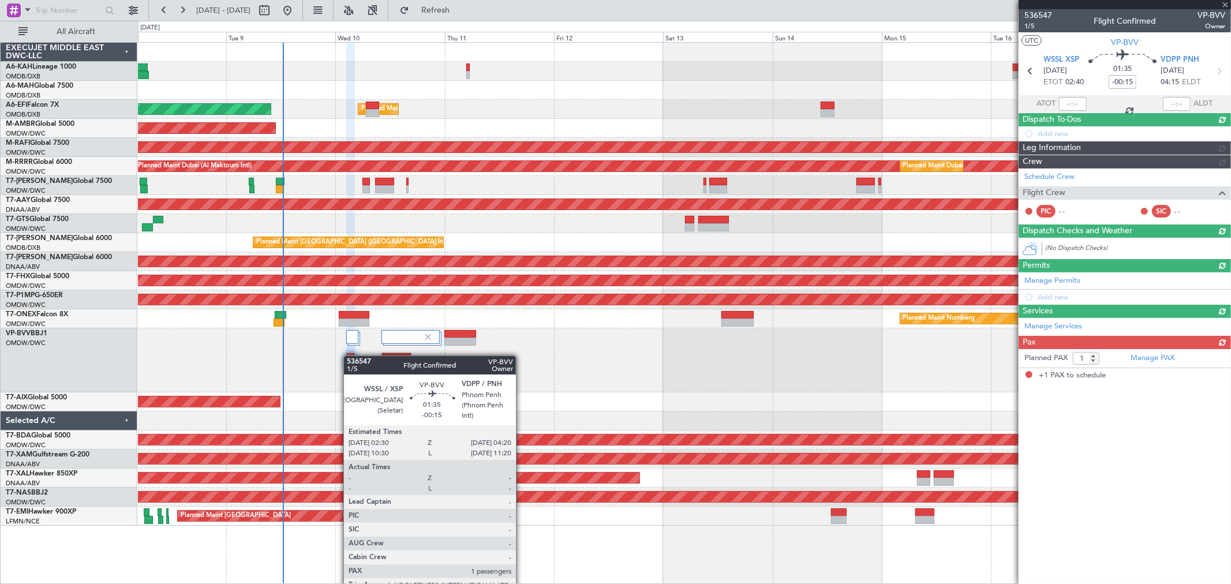
scroll to position [0, 0]
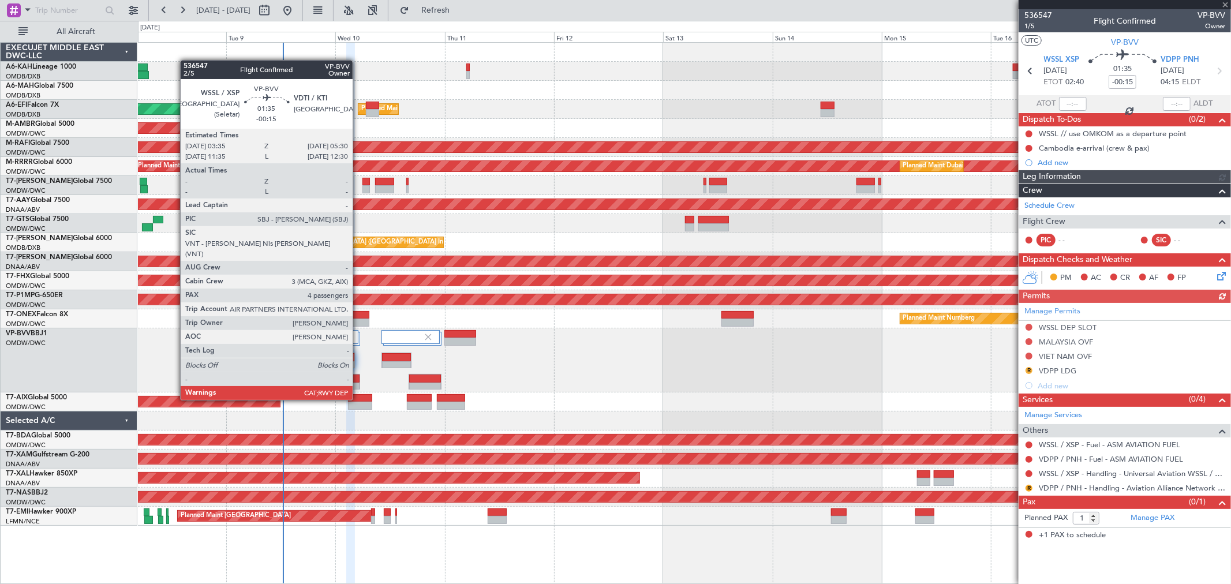
click at [358, 379] on div at bounding box center [356, 378] width 8 height 8
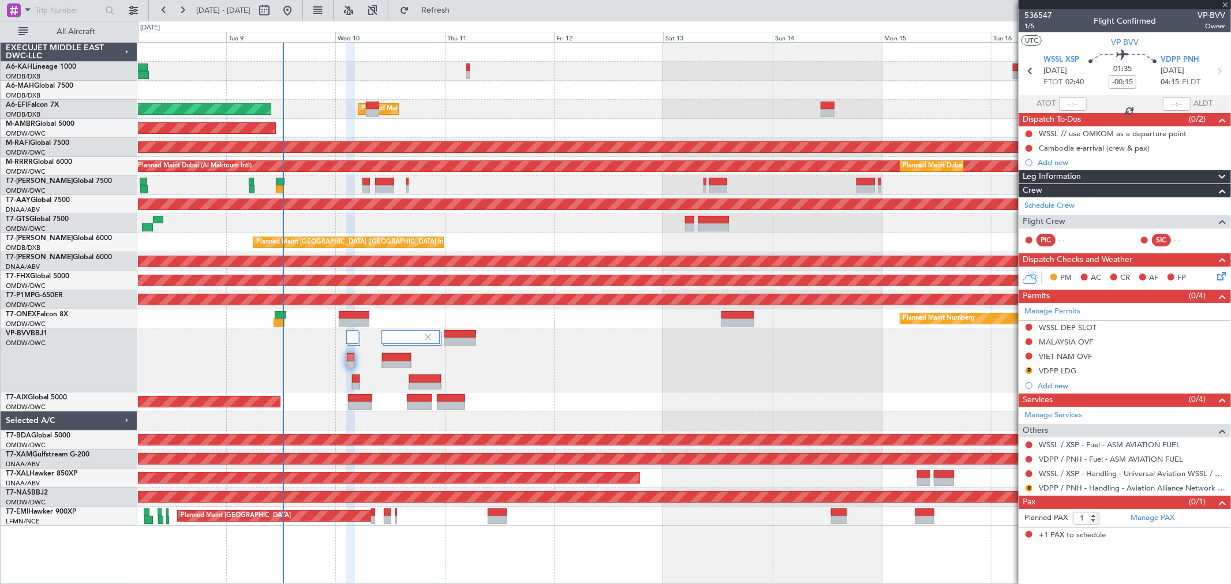
type input "4"
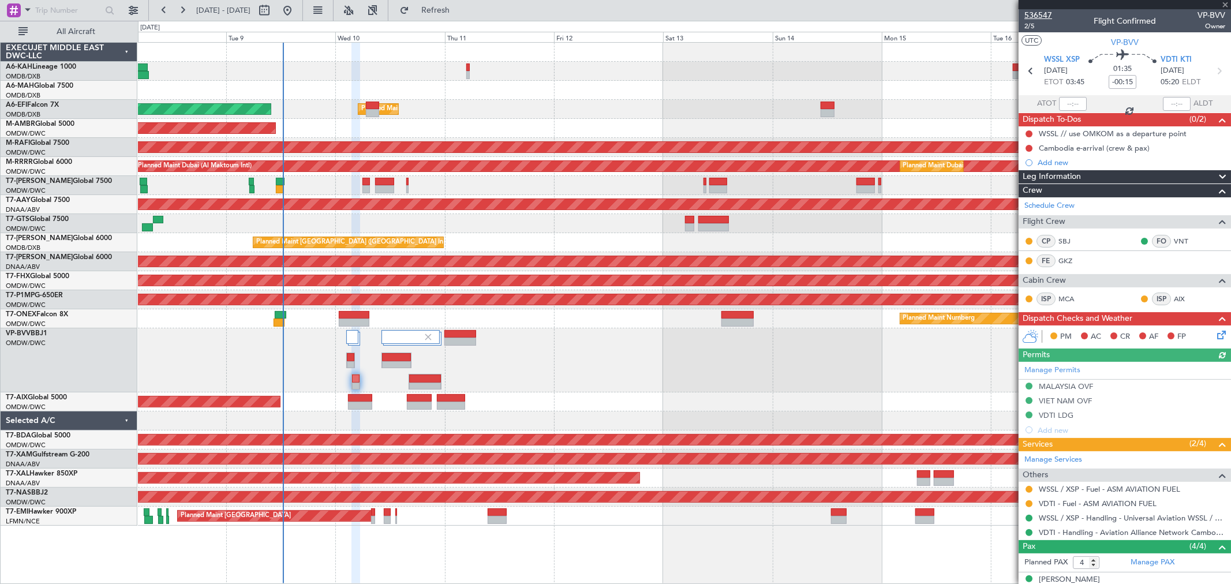
click at [1042, 9] on span "536547" at bounding box center [1038, 15] width 28 height 12
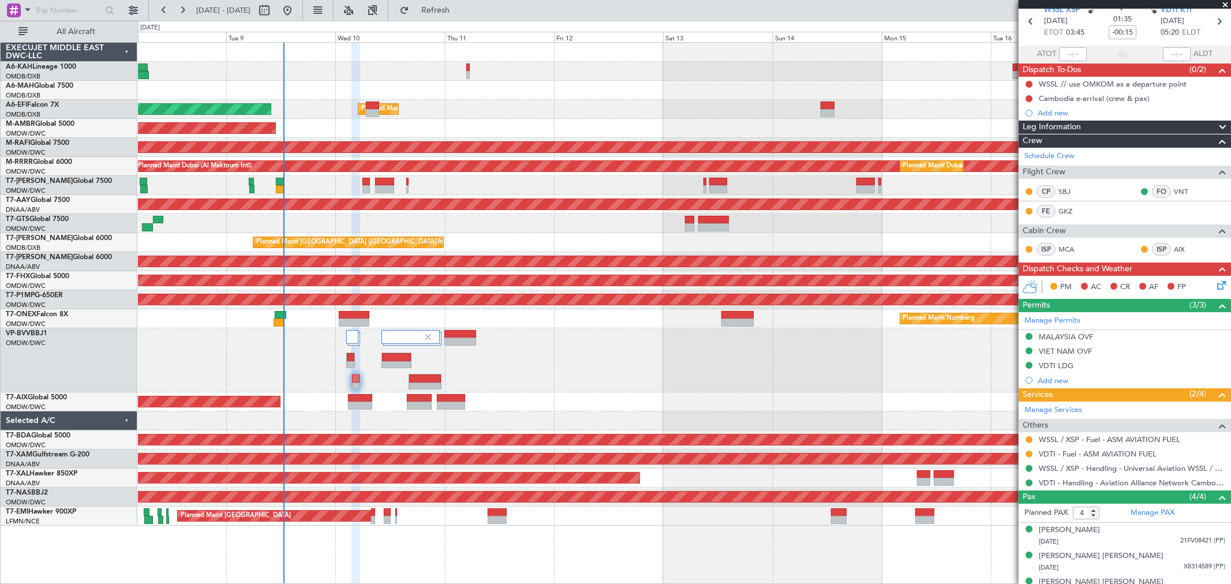
scroll to position [92, 0]
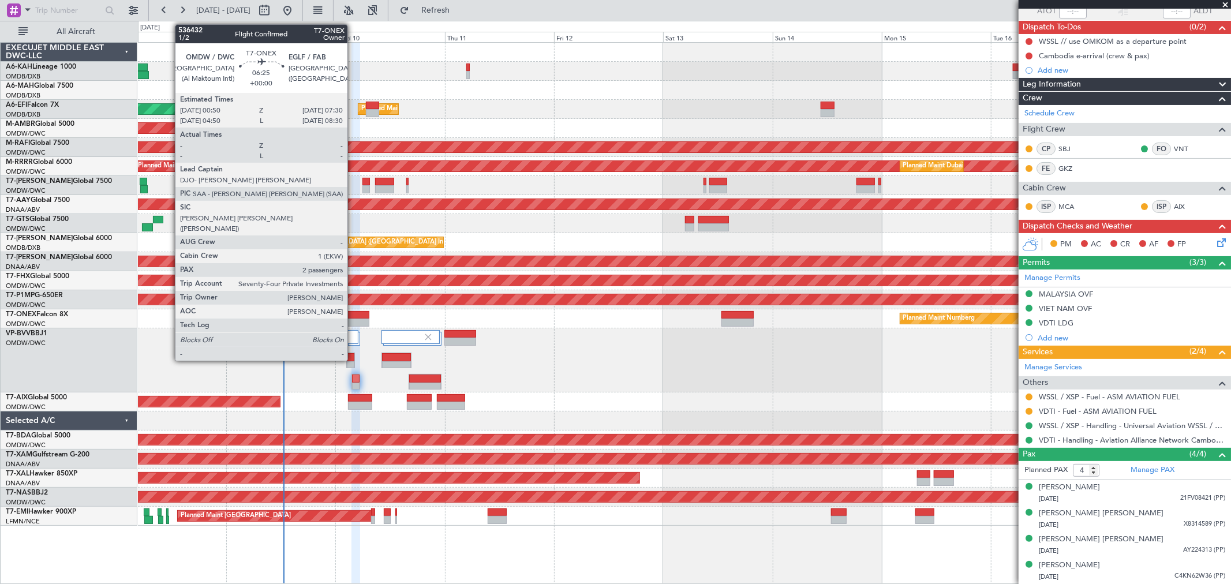
click at [353, 313] on div at bounding box center [354, 315] width 31 height 8
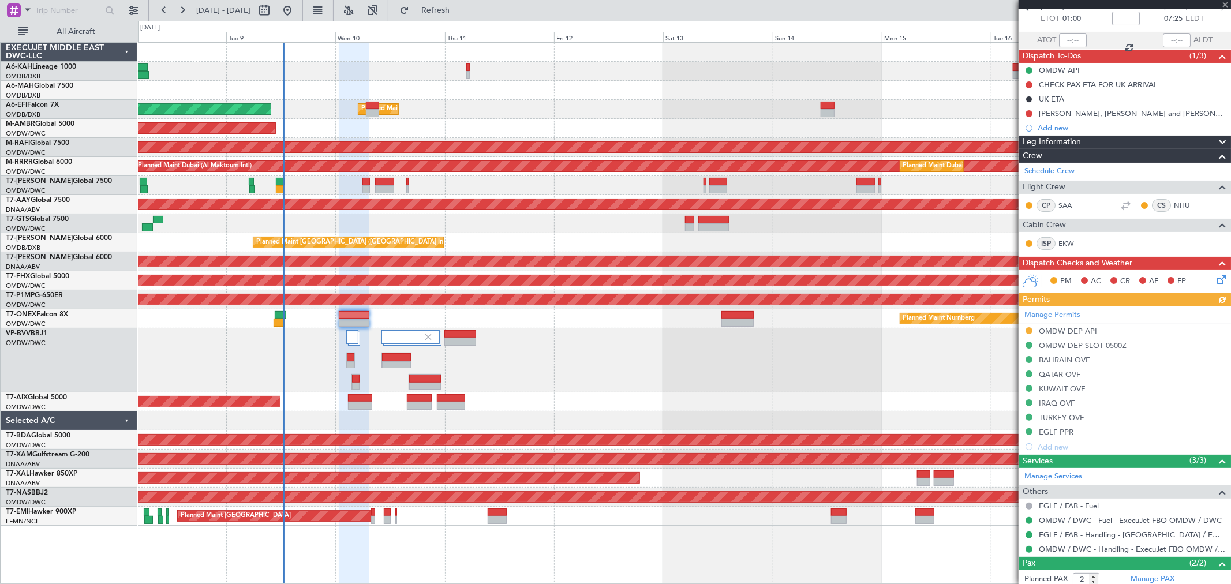
scroll to position [120, 0]
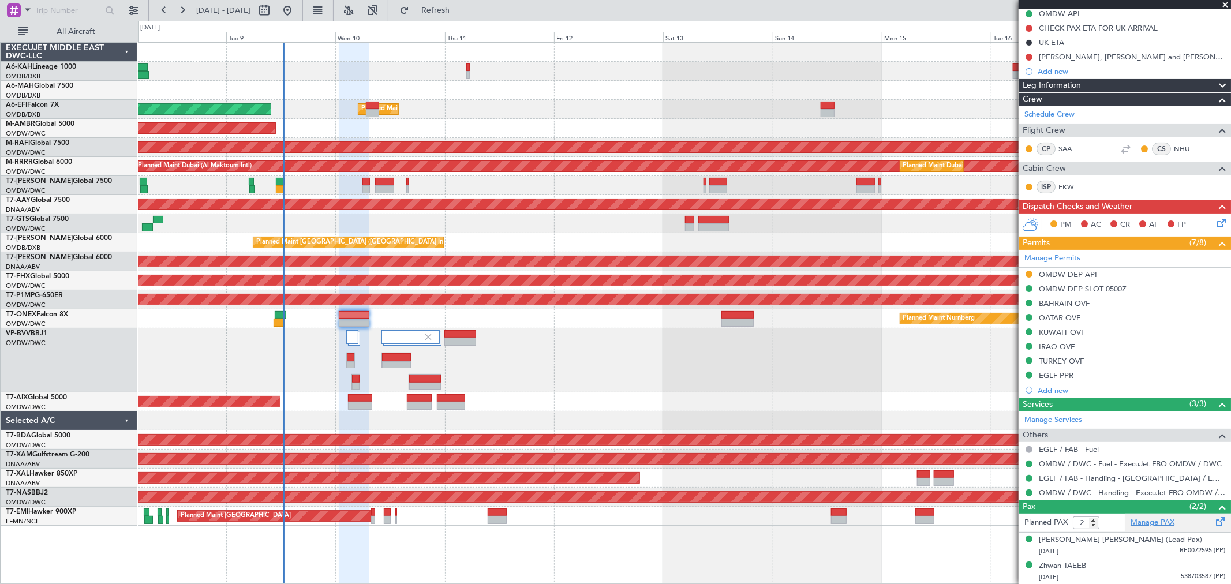
click at [1136, 519] on link "Manage PAX" at bounding box center [1152, 523] width 44 height 12
click at [507, 117] on div "Planned Maint Dubai (Al Maktoum Intl) Planned Maint Dubai (Al Maktoum Intl)" at bounding box center [684, 109] width 1092 height 19
click at [460, 13] on span "Refresh" at bounding box center [435, 10] width 48 height 8
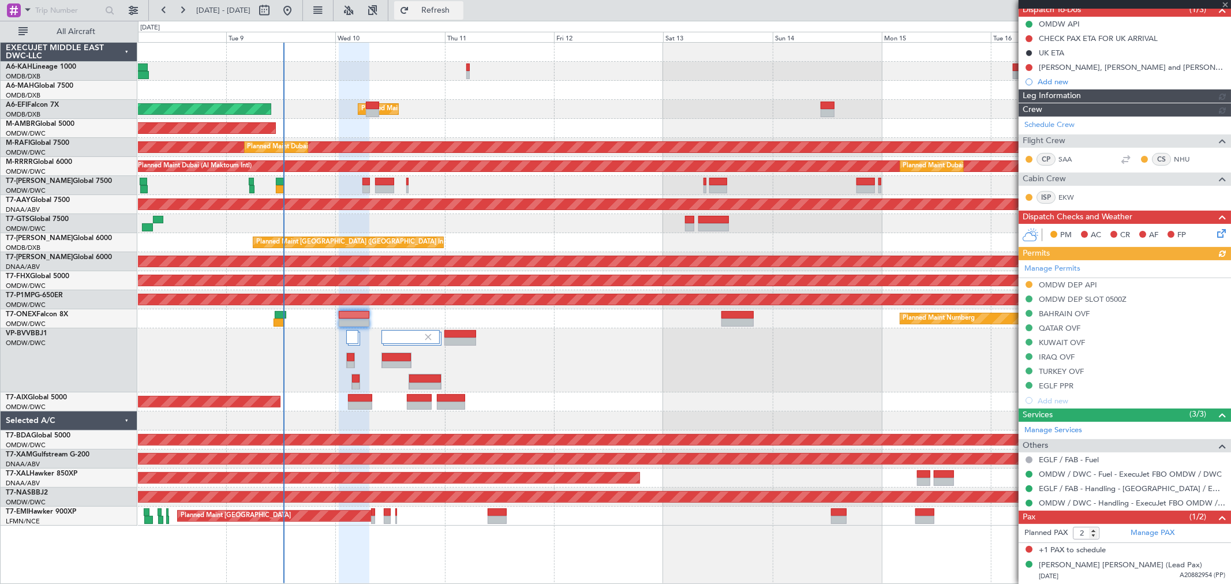
scroll to position [110, 0]
click at [1097, 535] on input "2" at bounding box center [1086, 533] width 27 height 13
type input "1"
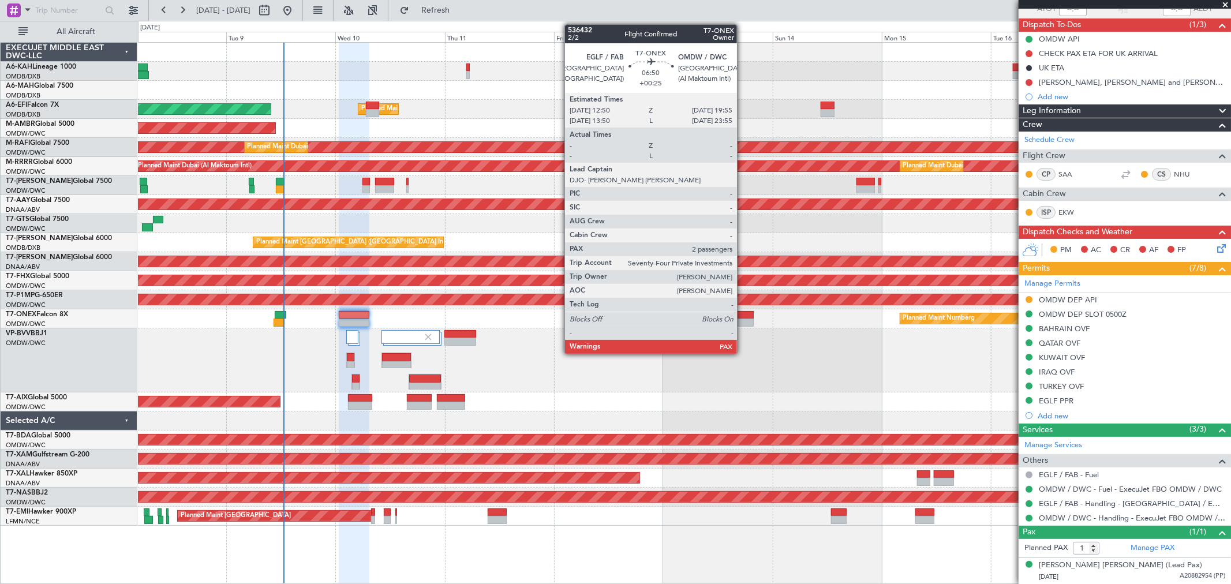
scroll to position [95, 0]
click at [743, 320] on div at bounding box center [737, 323] width 32 height 8
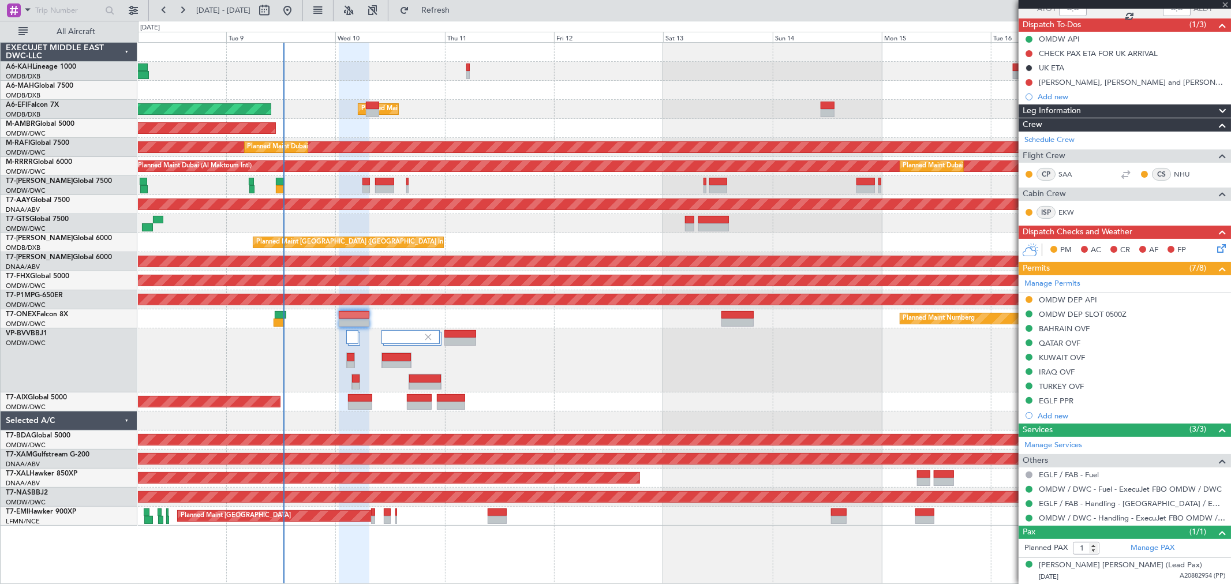
type input "+00:25"
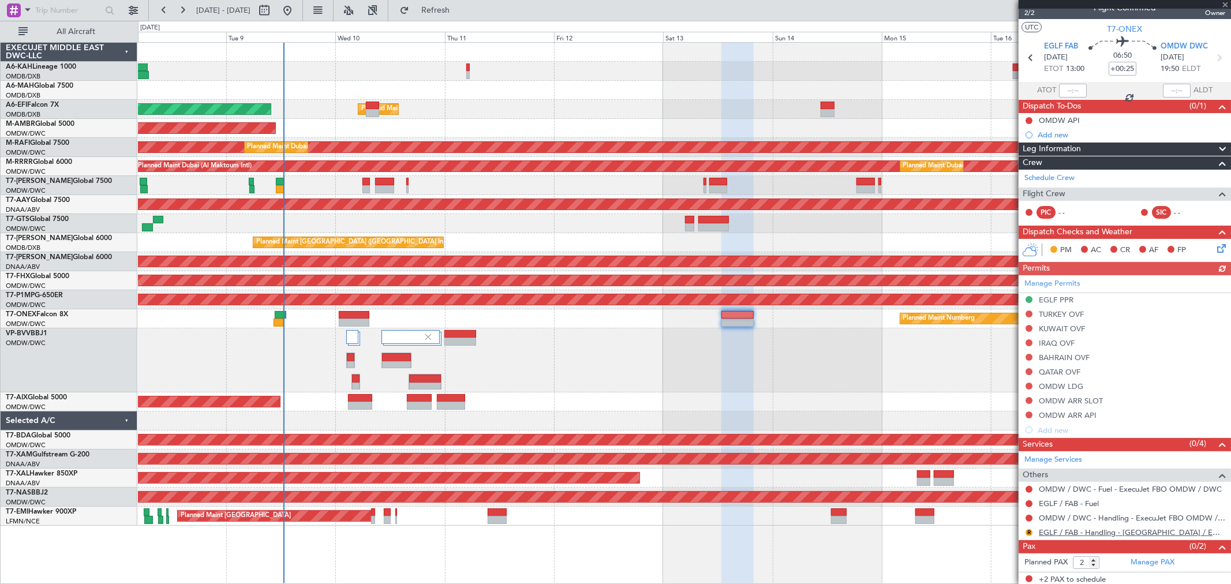
scroll to position [16, 0]
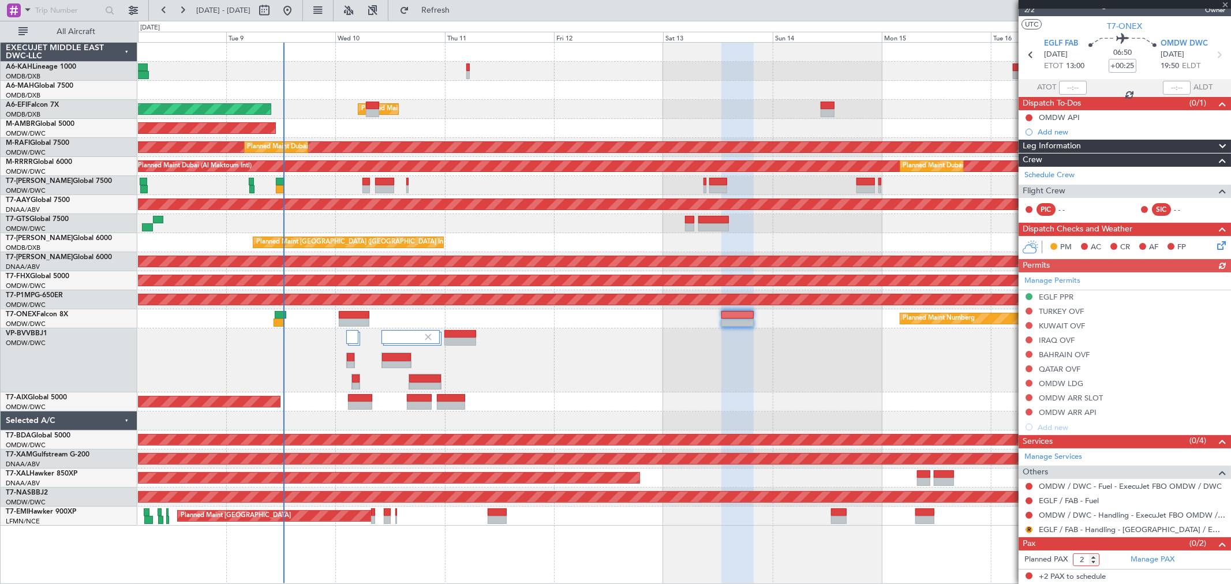
drag, startPoint x: 1080, startPoint y: 560, endPoint x: 1098, endPoint y: 568, distance: 19.9
click at [1096, 568] on form "Planned PAX 2" at bounding box center [1071, 559] width 106 height 18
type input "1"
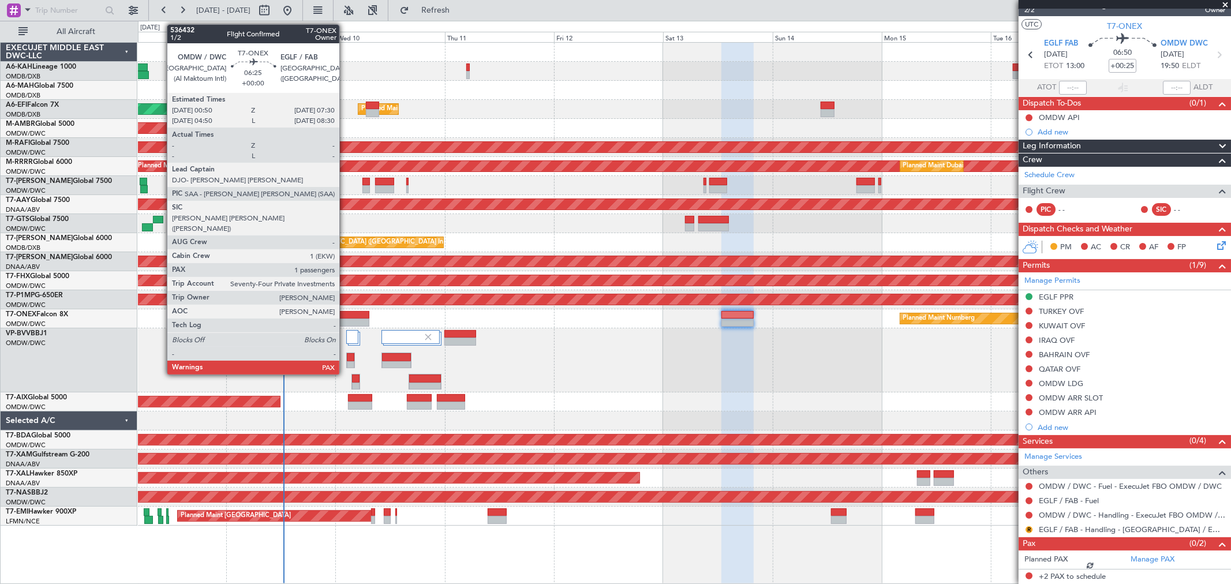
click at [345, 317] on div at bounding box center [354, 315] width 31 height 8
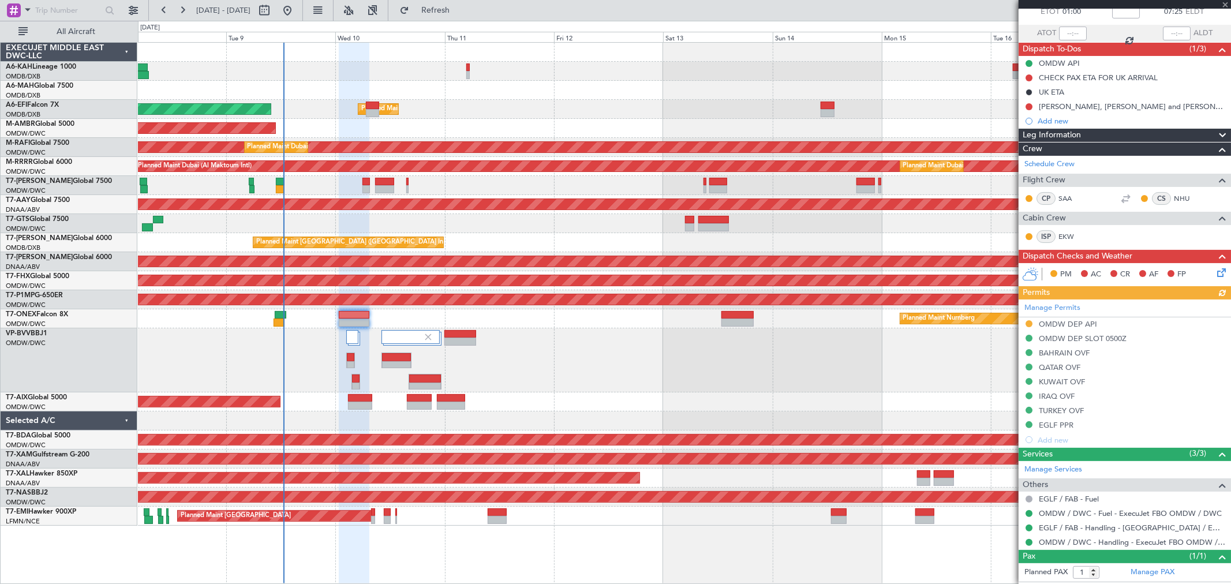
scroll to position [95, 0]
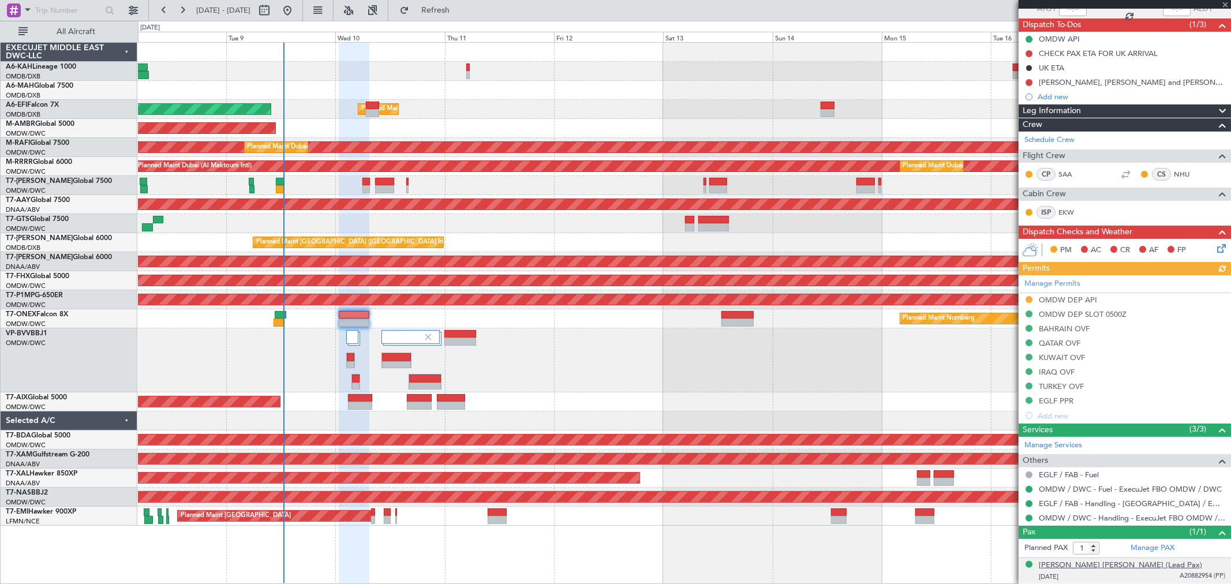
click at [1123, 564] on div "[PERSON_NAME] [PERSON_NAME] (Lead Pax)" at bounding box center [1120, 566] width 163 height 12
click at [463, 2] on button "Refresh" at bounding box center [428, 10] width 69 height 18
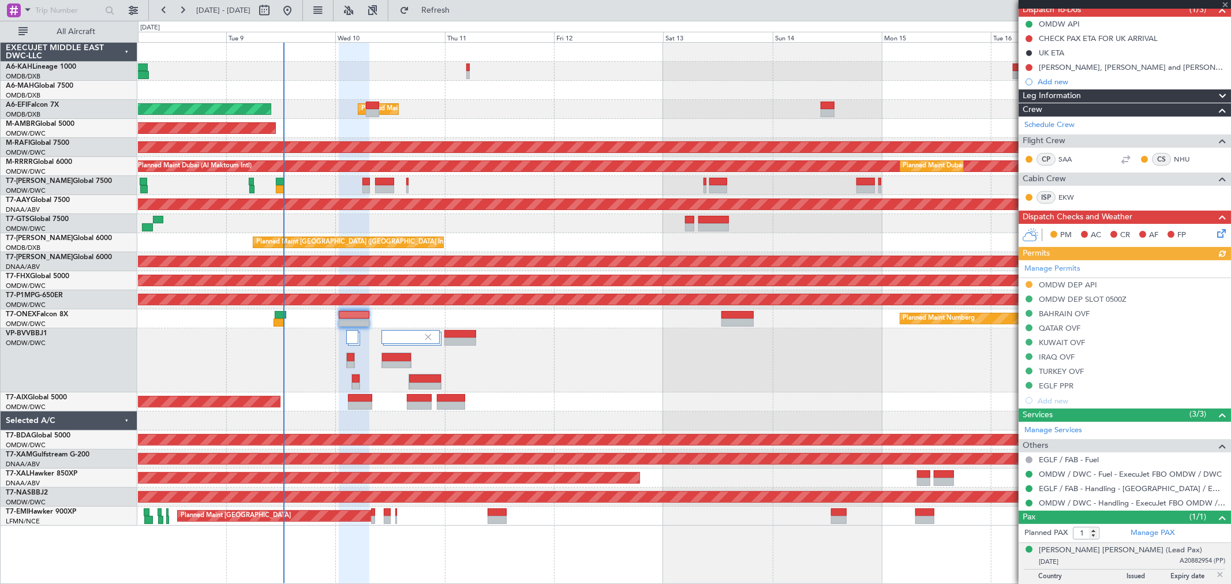
scroll to position [123, 0]
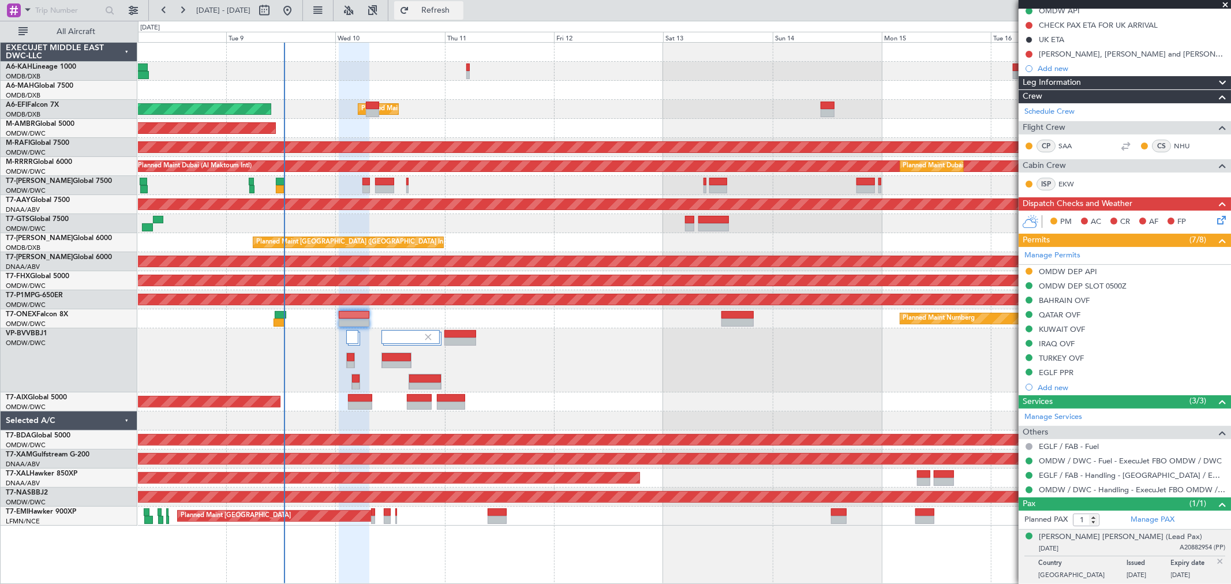
click at [460, 9] on span "Refresh" at bounding box center [435, 10] width 48 height 8
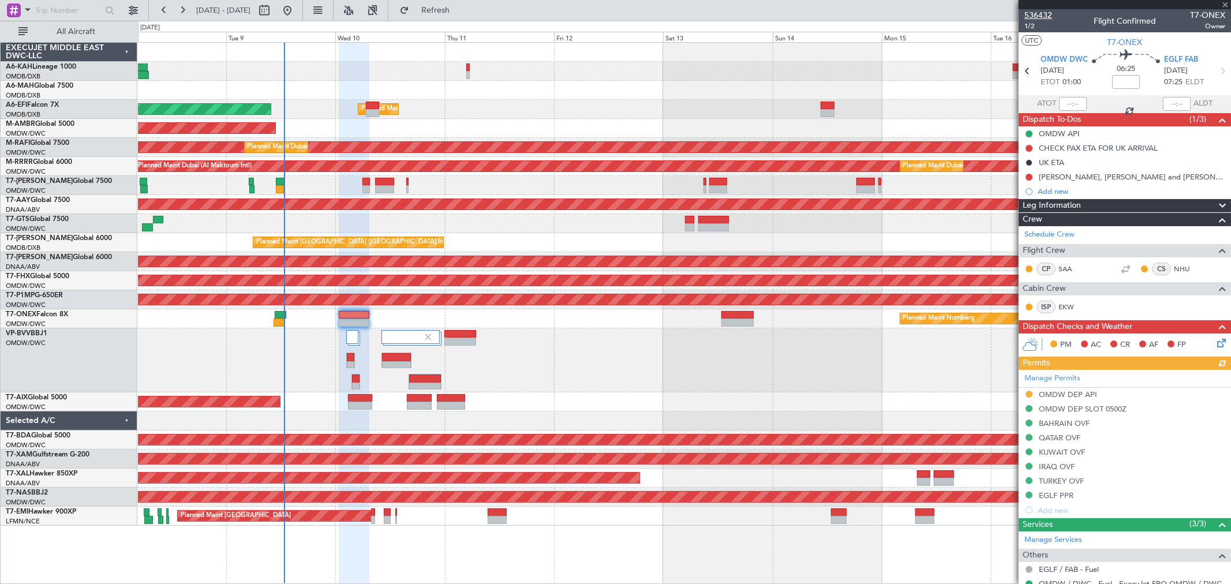
click at [1043, 13] on span "536432" at bounding box center [1038, 15] width 28 height 12
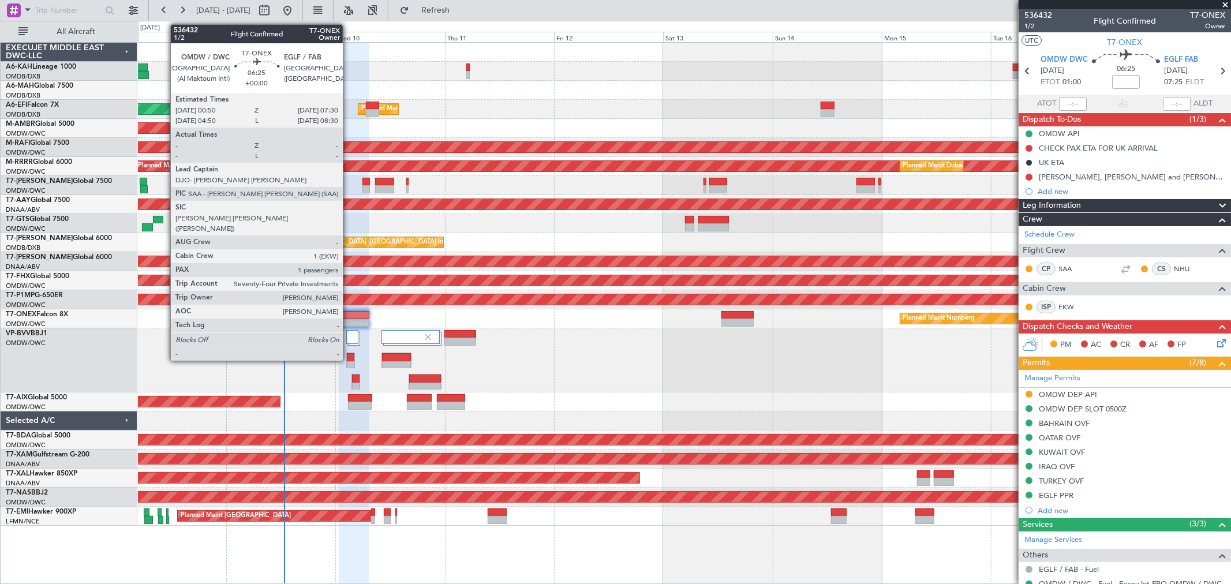
click at [349, 319] on div at bounding box center [354, 323] width 31 height 8
click at [350, 317] on div at bounding box center [354, 315] width 31 height 8
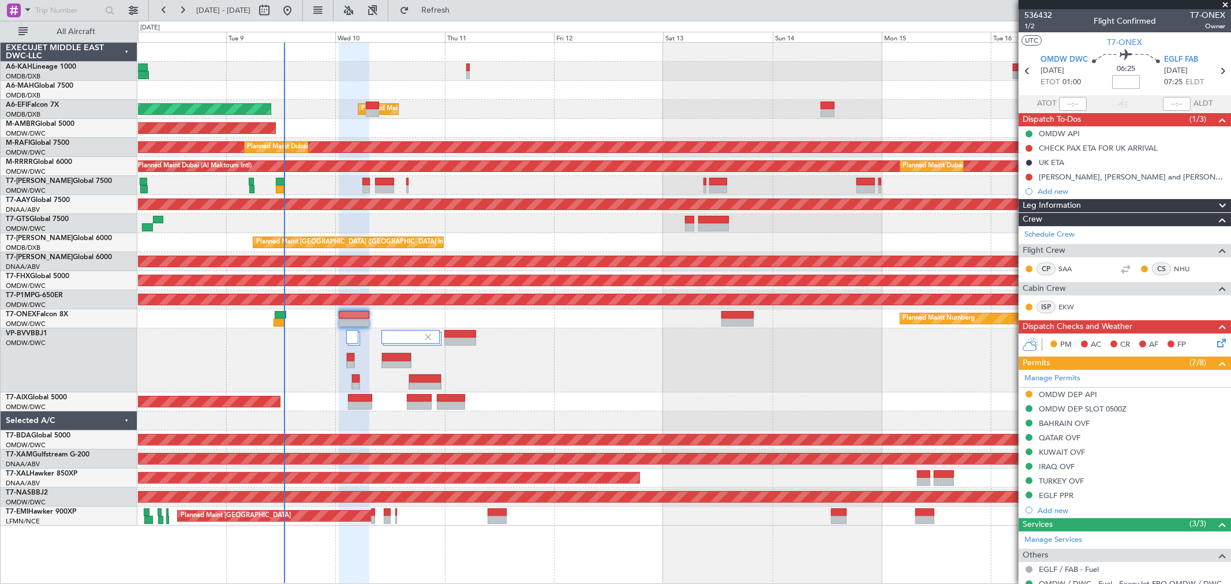
click at [1122, 80] on input at bounding box center [1126, 82] width 28 height 14
click at [1084, 497] on div "EGLF PPR" at bounding box center [1124, 496] width 212 height 14
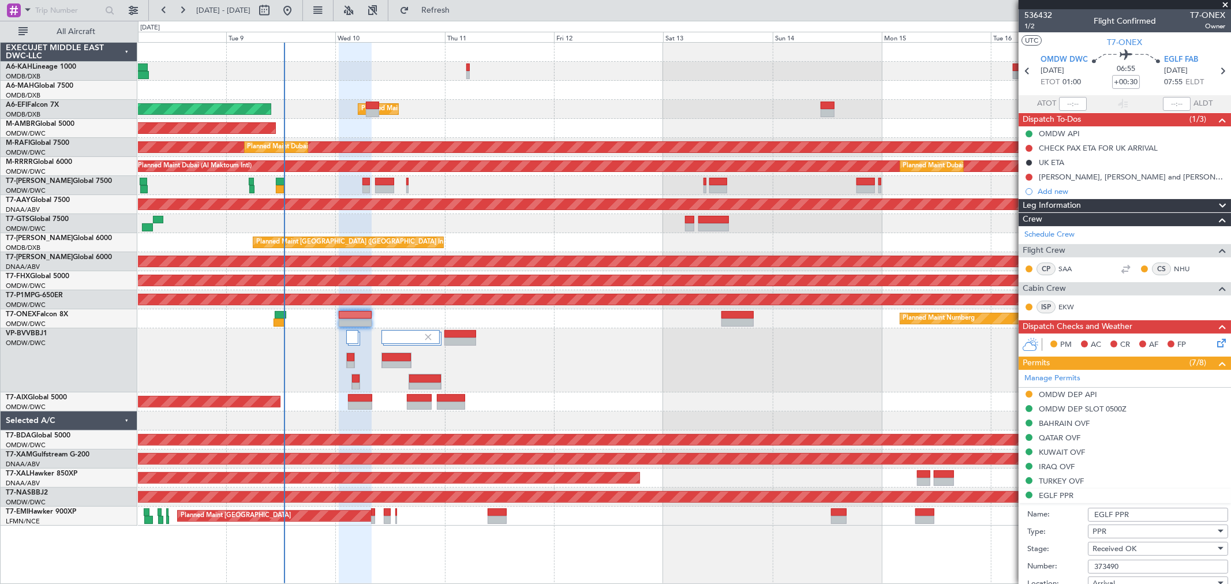
scroll to position [128, 0]
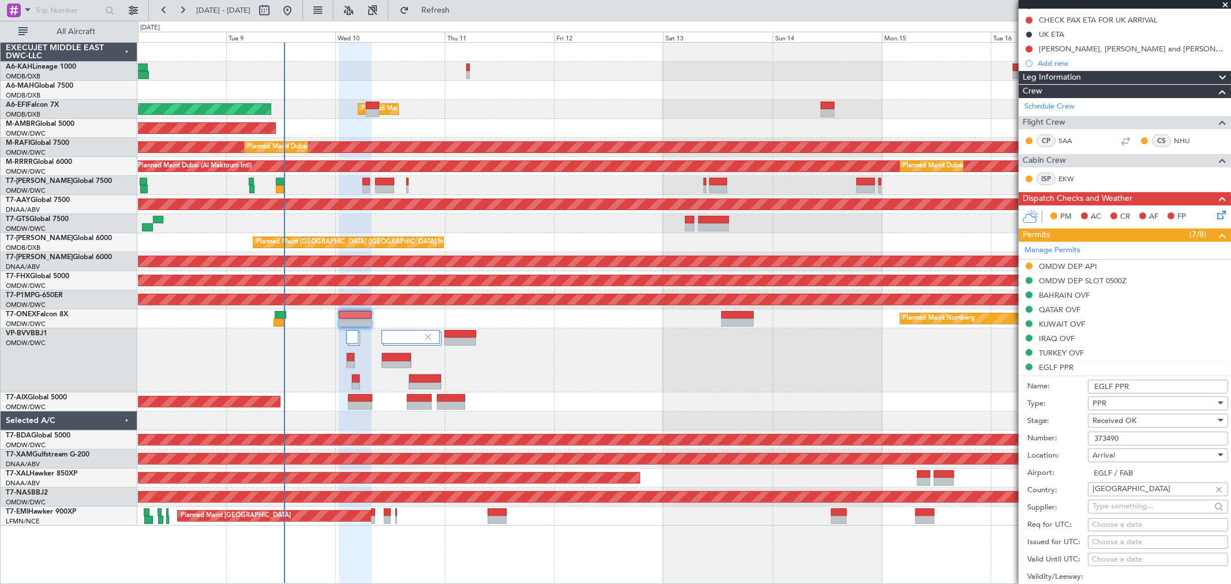
drag, startPoint x: 1132, startPoint y: 439, endPoint x: 983, endPoint y: 427, distance: 148.7
click at [958, 435] on fb-app "08 Sep 2025 - 18 Sep 2025 Refresh Quick Links All Aircraft Planned Maint Dubai …" at bounding box center [615, 296] width 1231 height 575
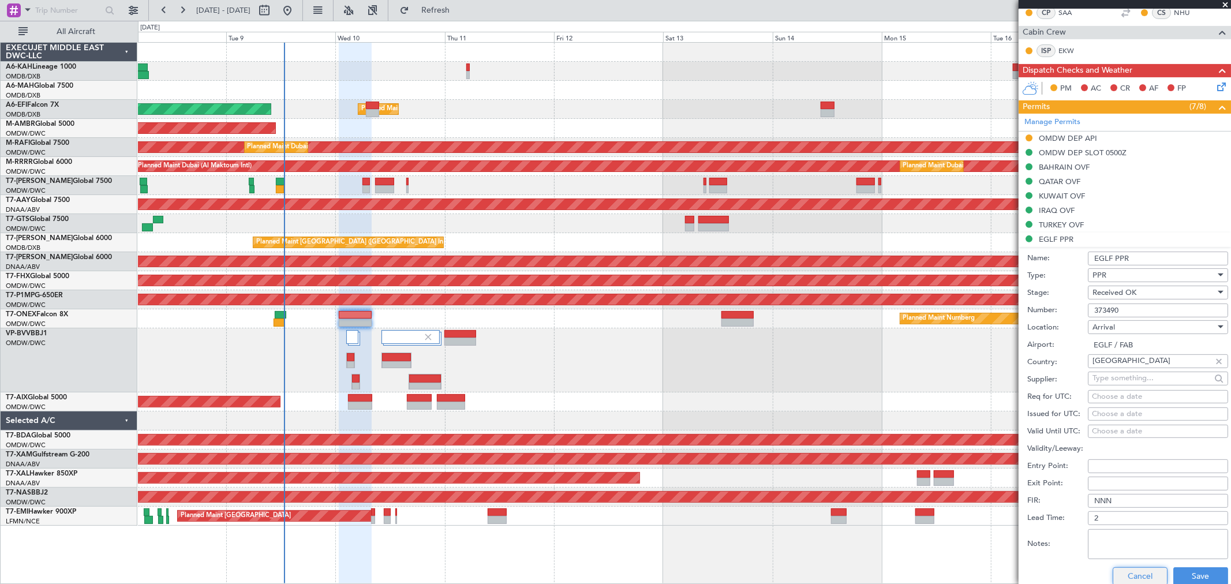
click at [1140, 572] on button "Cancel" at bounding box center [1139, 576] width 55 height 18
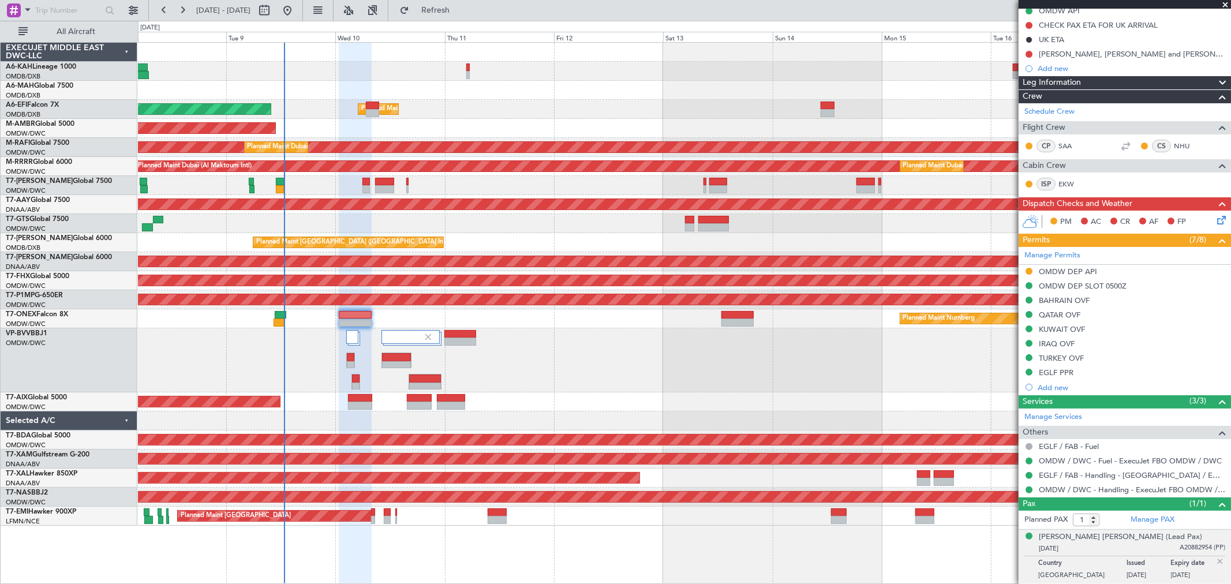
scroll to position [123, 0]
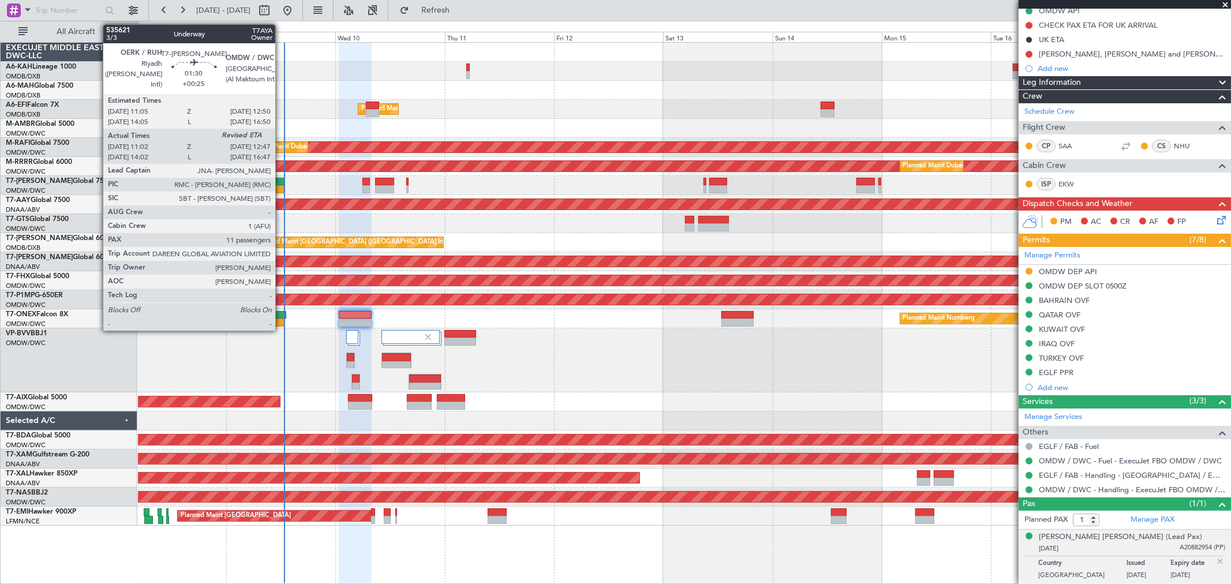
click at [280, 179] on div at bounding box center [280, 182] width 8 height 8
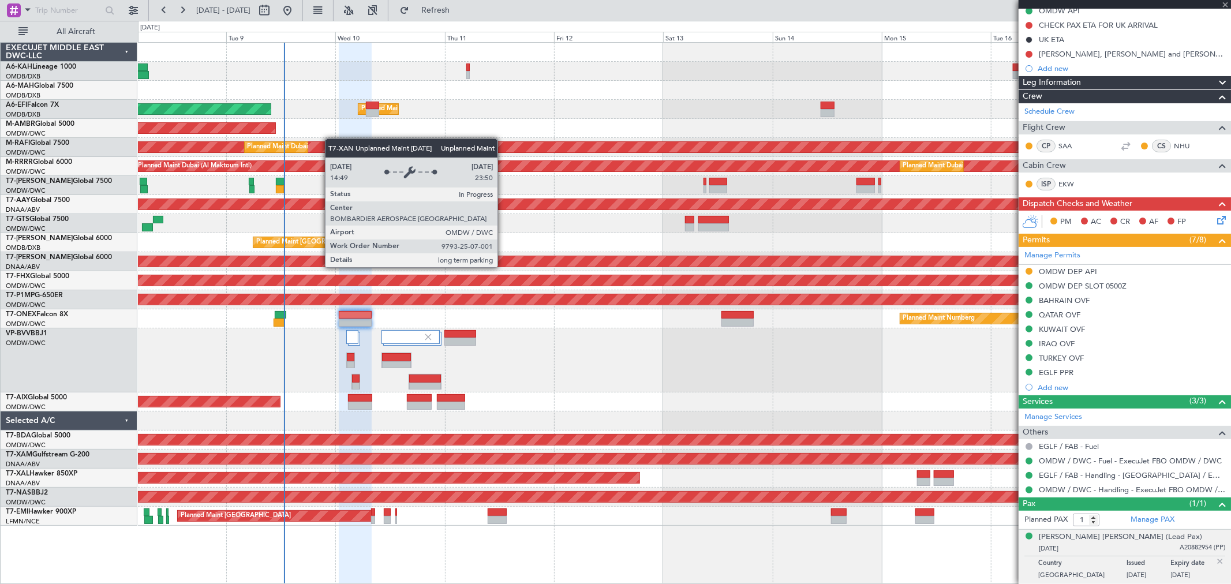
type input "+00:25"
type input "11:12"
type input "11"
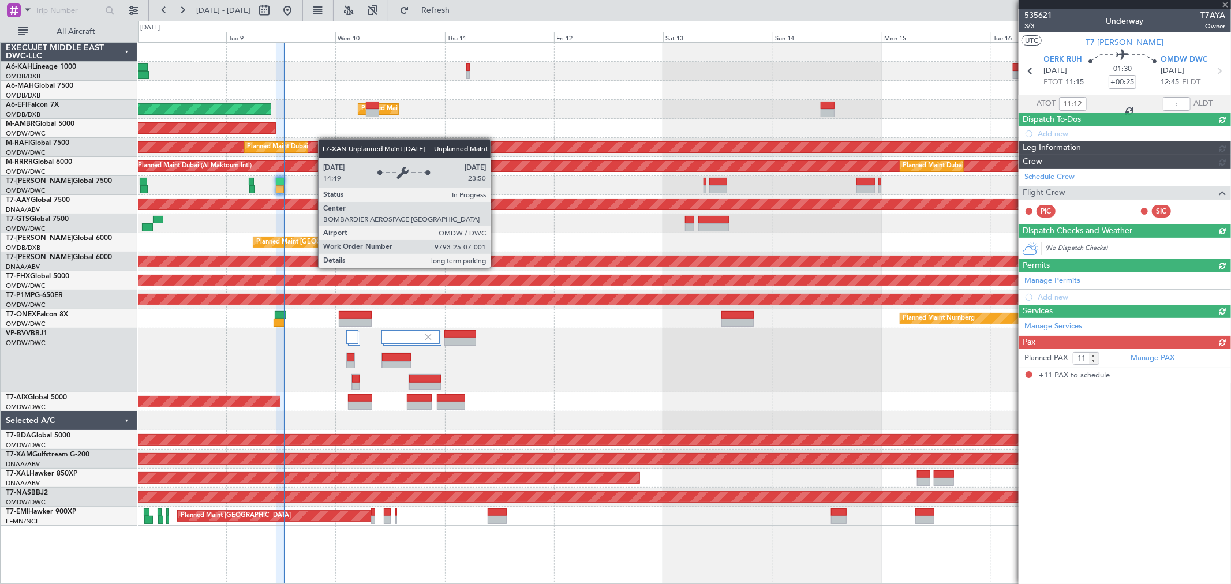
scroll to position [0, 0]
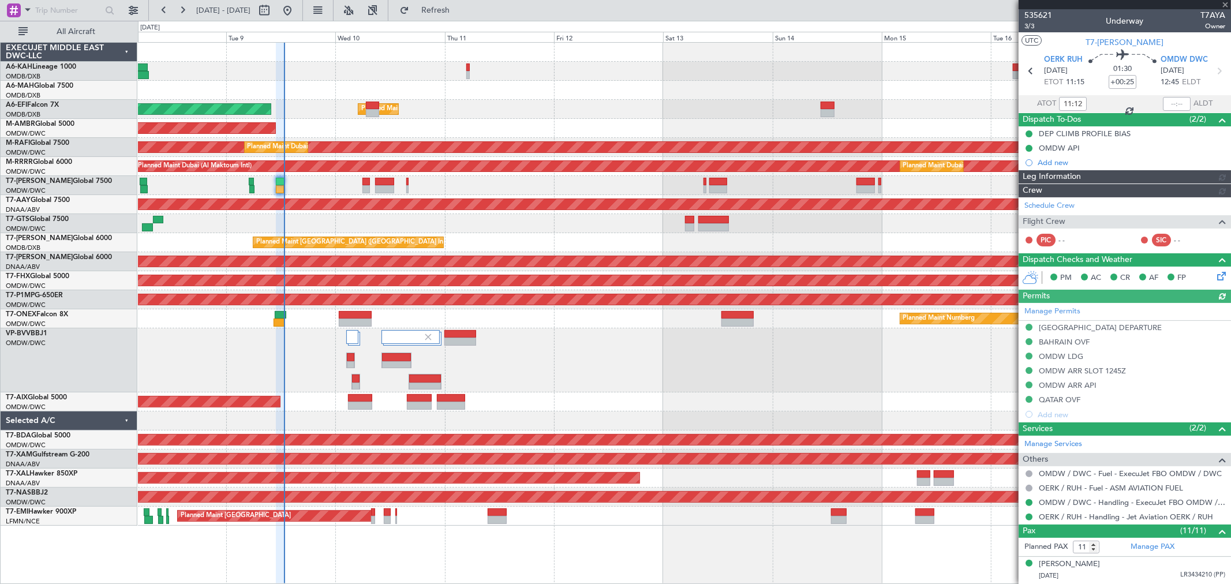
type input "Dherander Fithani (DHF)"
type input "7122"
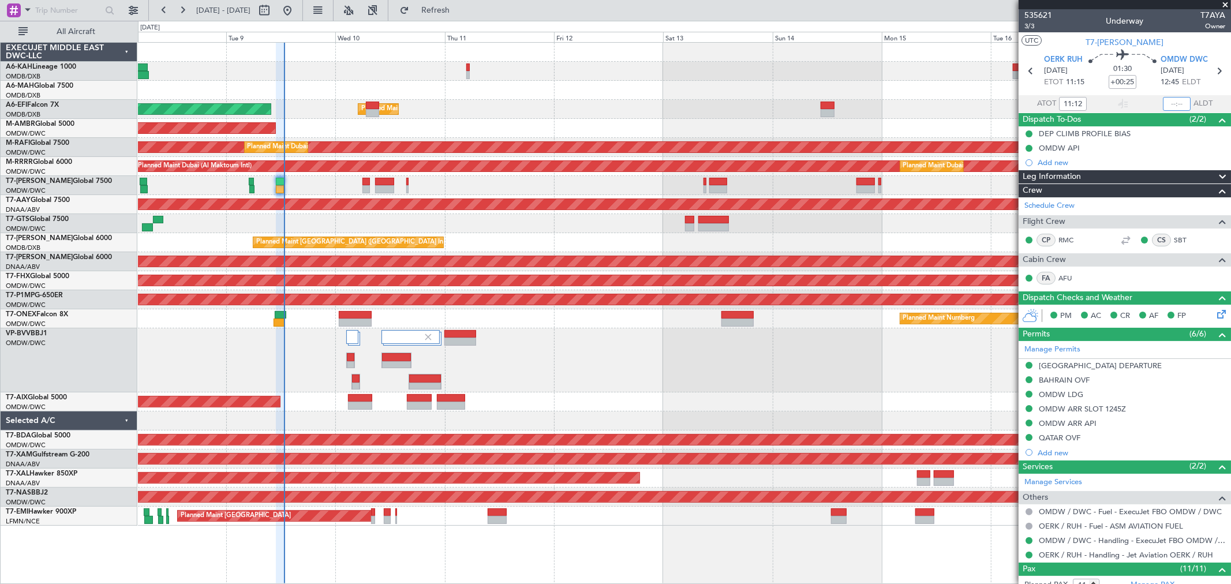
click at [1164, 102] on input "text" at bounding box center [1177, 104] width 28 height 14
type input "12:42"
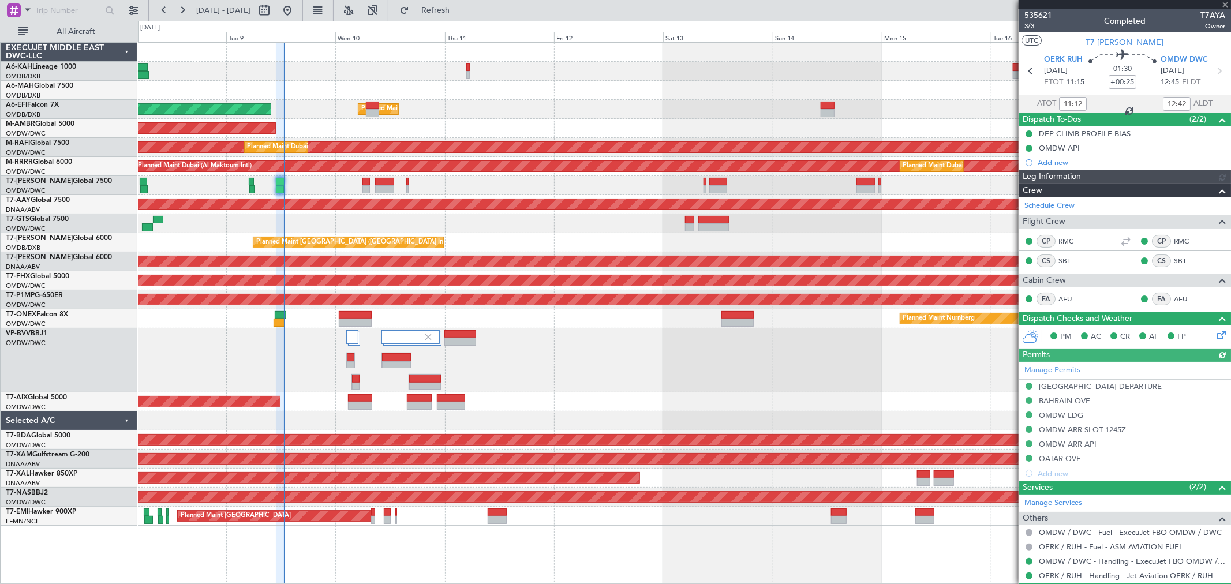
type input "Dherander Fithani (DHF)"
type input "7122"
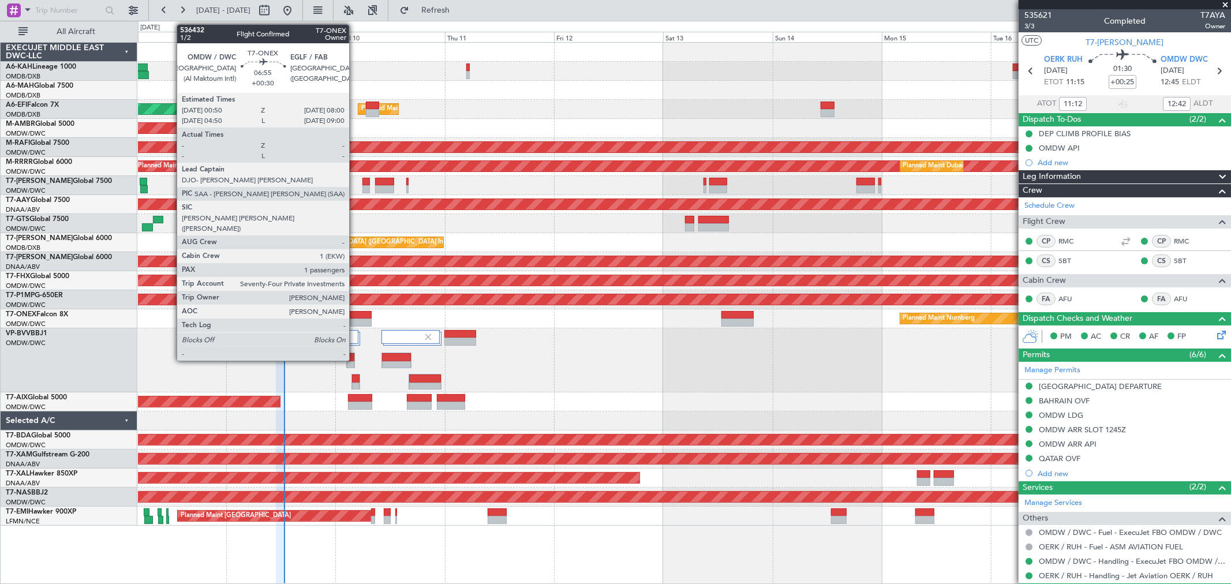
click at [355, 313] on div at bounding box center [355, 315] width 33 height 8
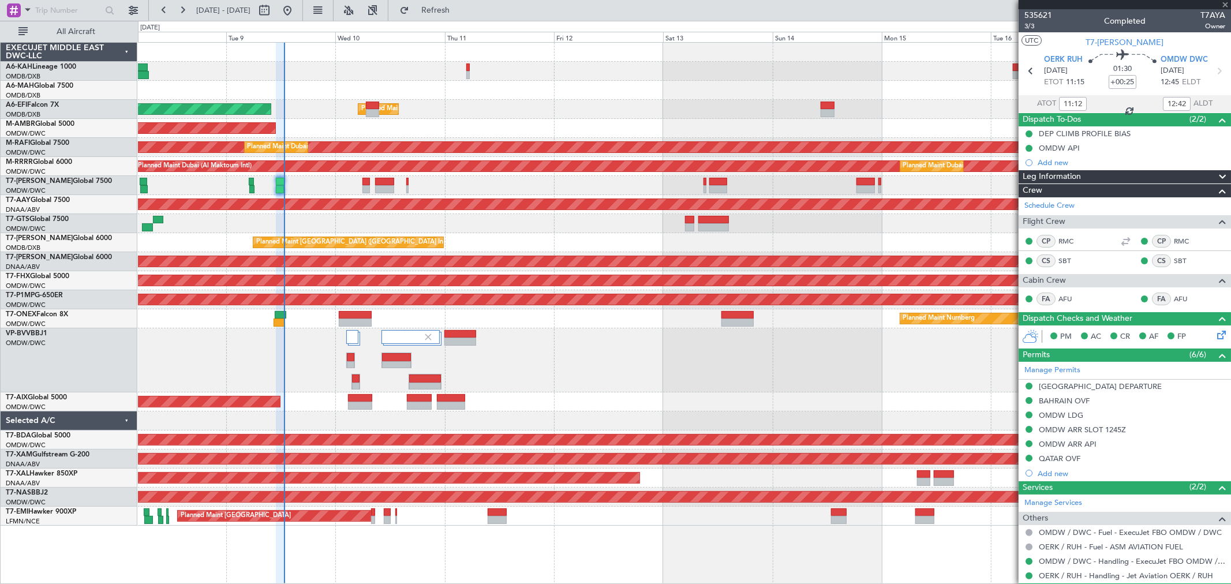
type input "+00:30"
type input "1"
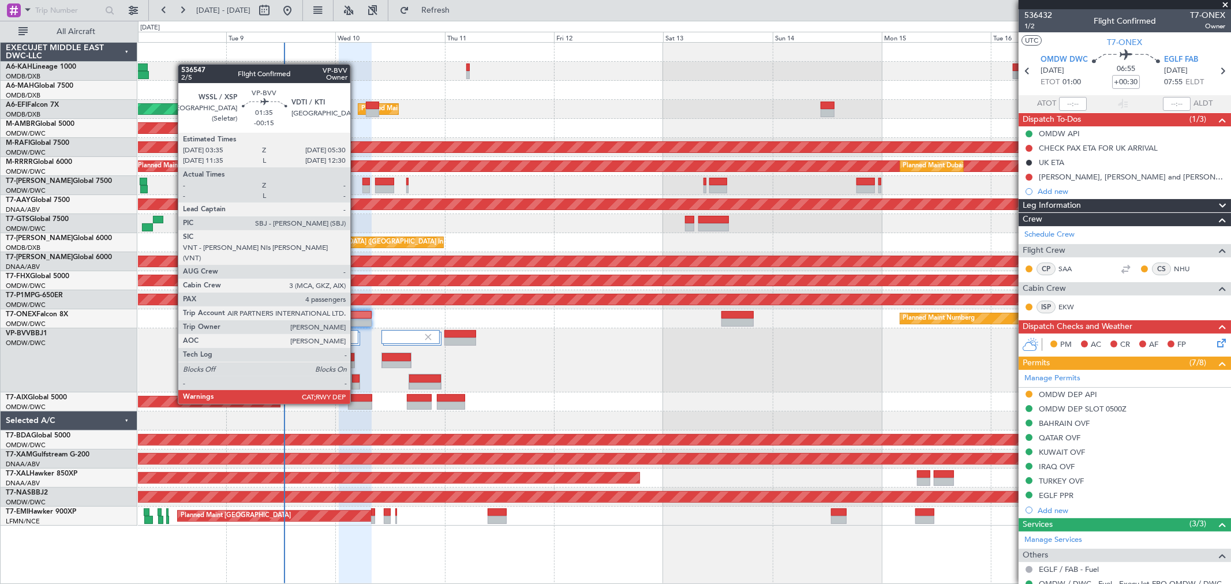
click at [356, 383] on div at bounding box center [356, 387] width 8 height 8
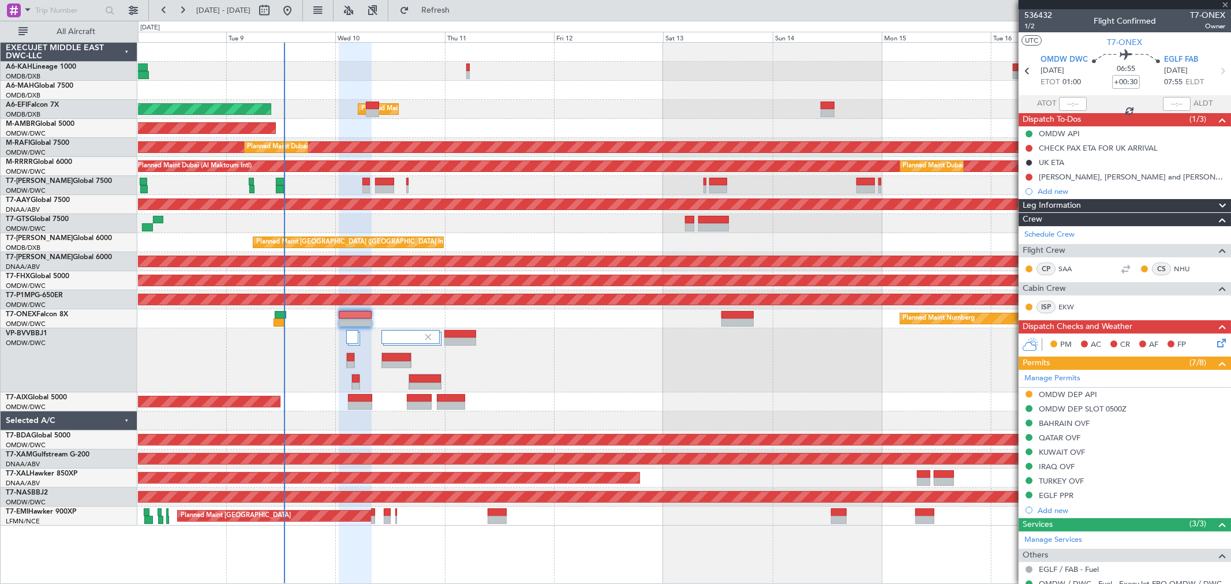
type input "-00:15"
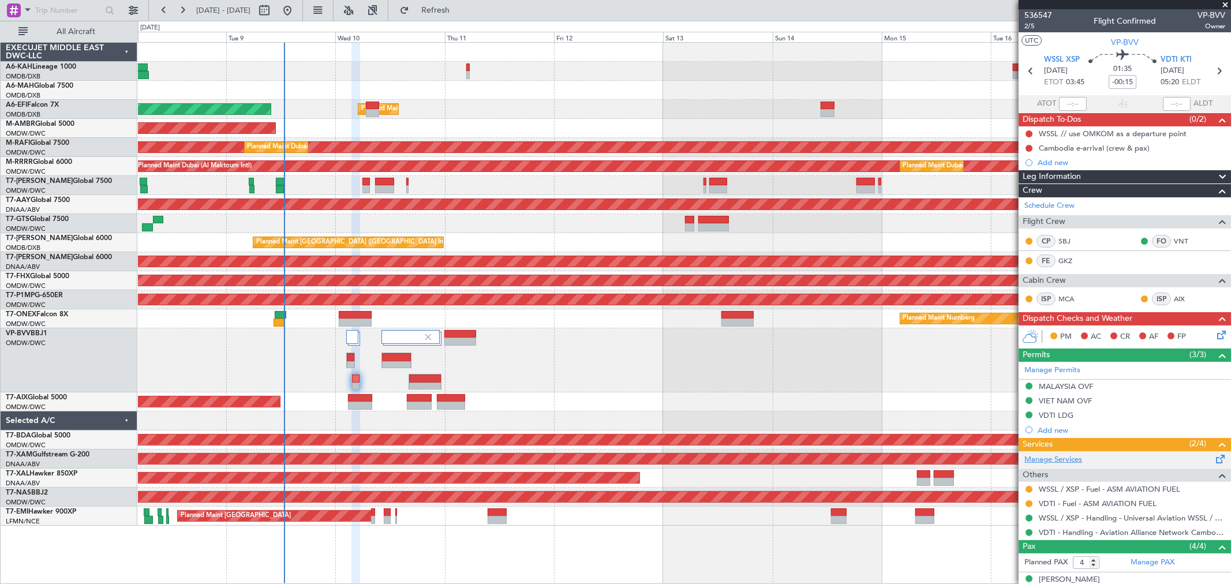
click at [1062, 458] on link "Manage Services" at bounding box center [1053, 460] width 58 height 12
click at [441, 16] on button "Refresh" at bounding box center [428, 10] width 69 height 18
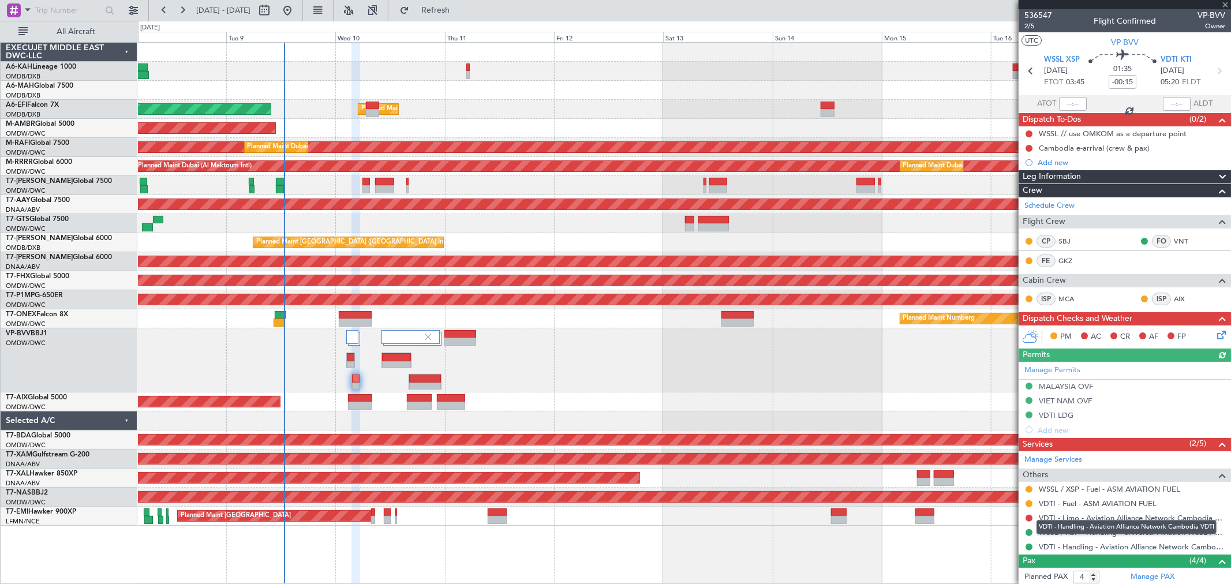
click at [1028, 518] on mat-tooltip-component "VDTI - Handling - Aviation Alliance Network Cambodia VDTI" at bounding box center [1126, 527] width 196 height 31
click at [1025, 518] on button at bounding box center [1028, 518] width 7 height 7
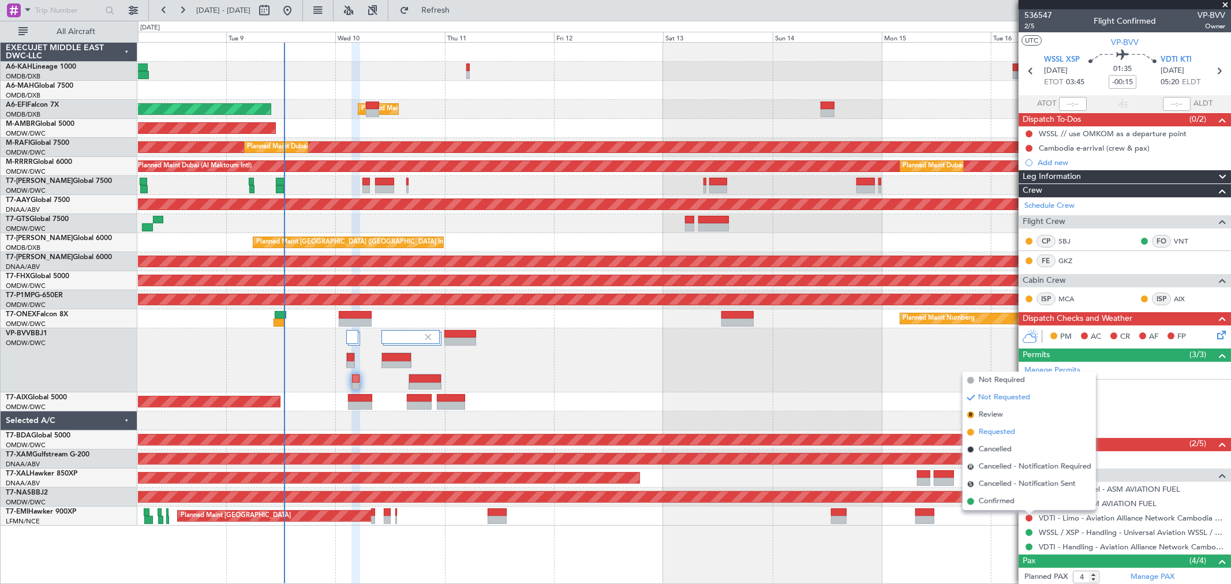
click at [1002, 430] on span "Requested" at bounding box center [997, 432] width 36 height 12
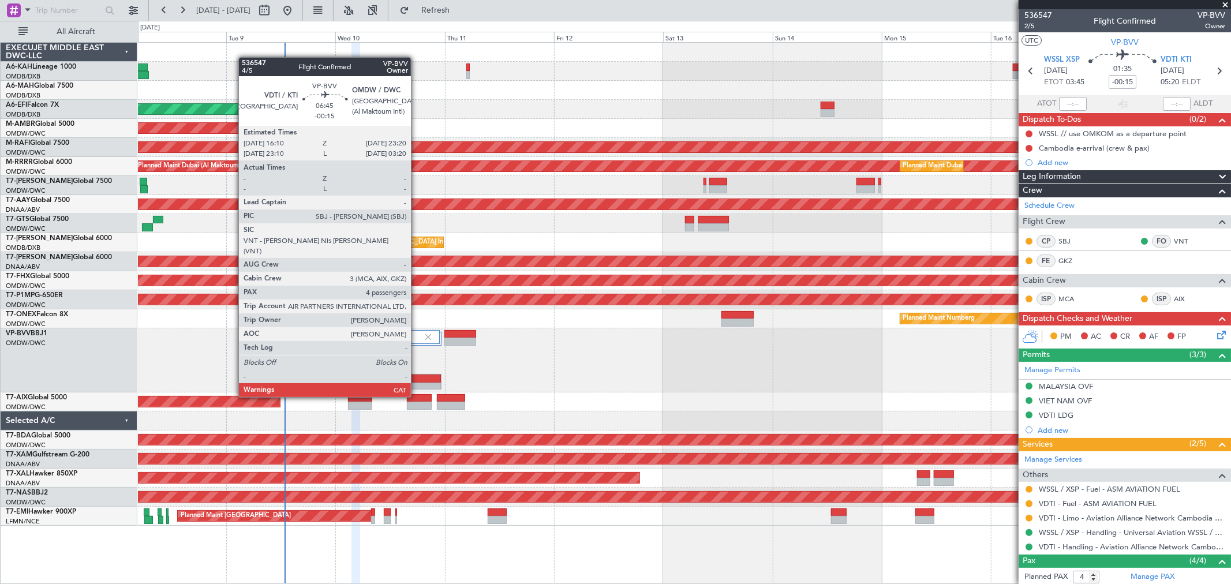
click at [417, 376] on div at bounding box center [425, 378] width 32 height 8
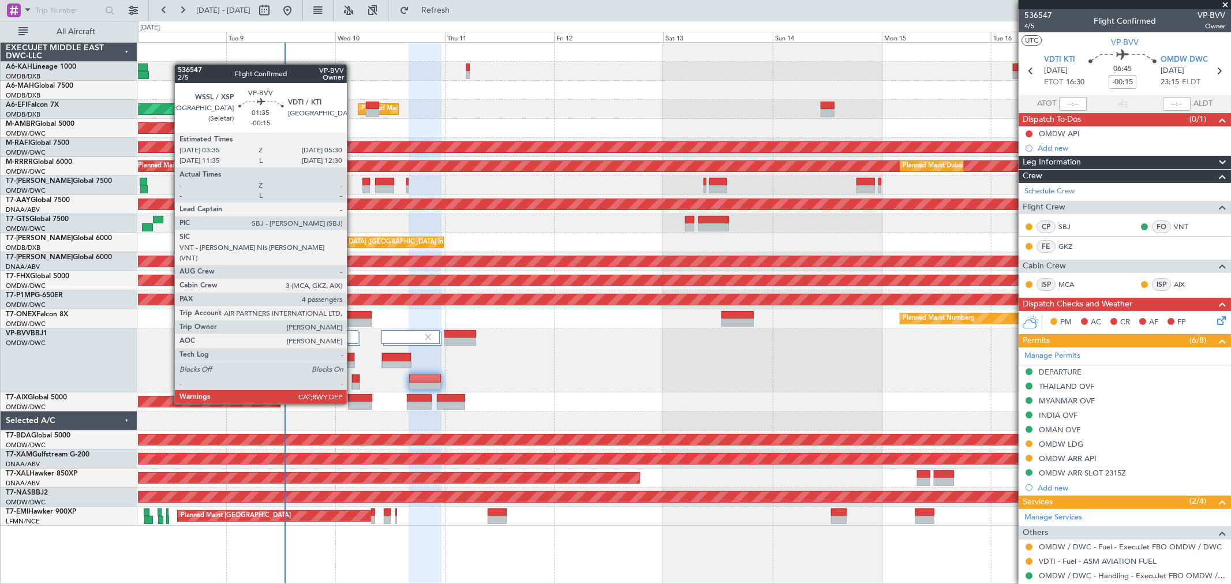
click at [353, 383] on div at bounding box center [356, 387] width 8 height 8
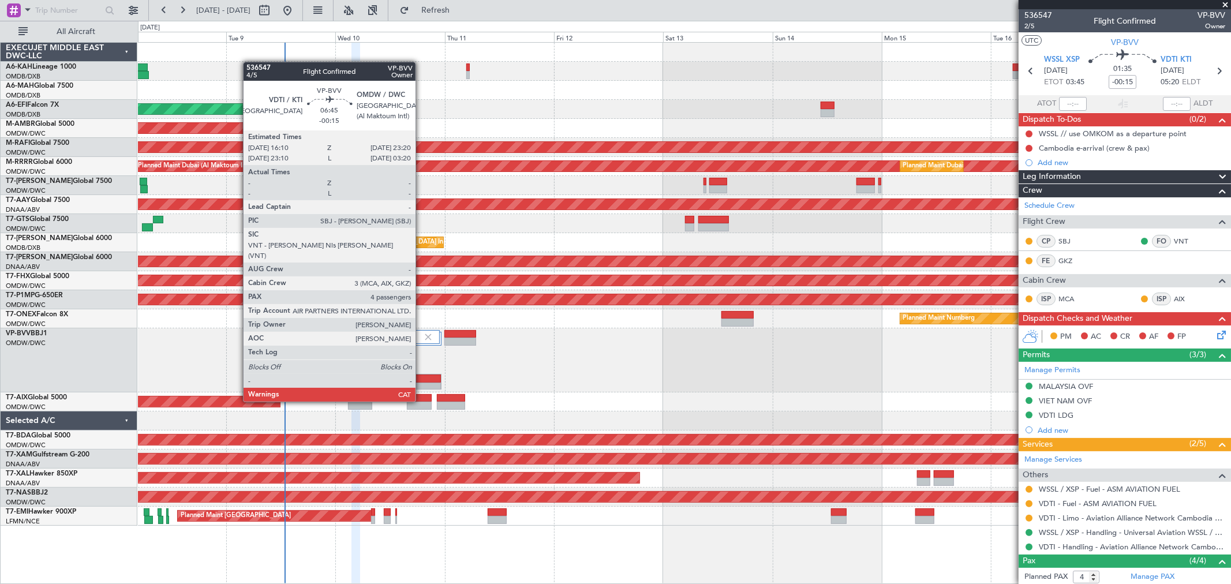
click at [421, 381] on div at bounding box center [425, 378] width 32 height 8
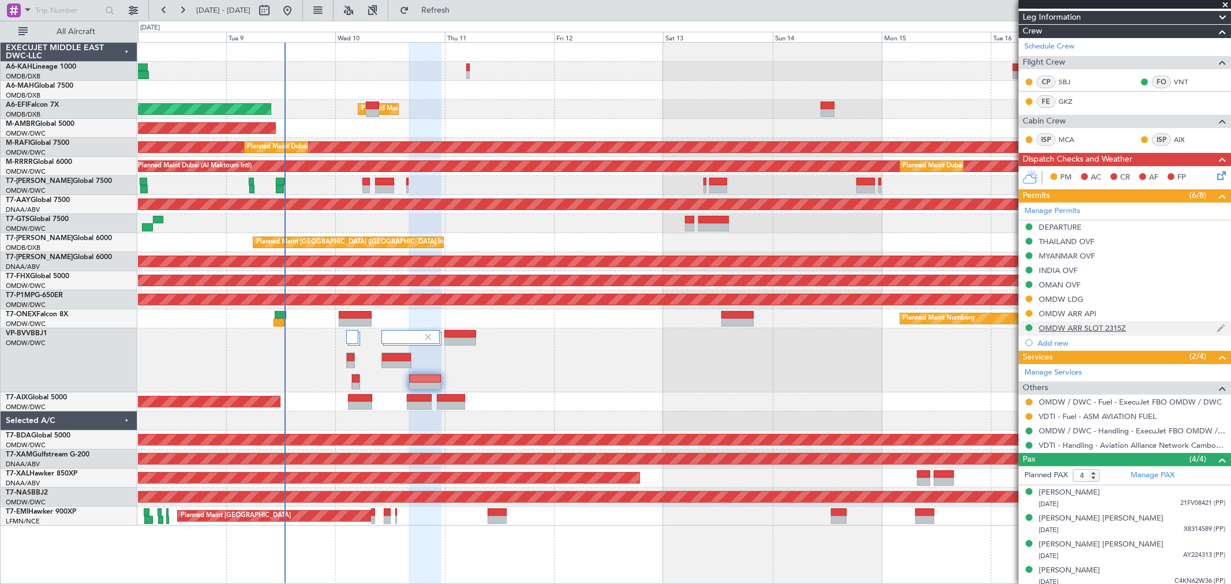
scroll to position [150, 0]
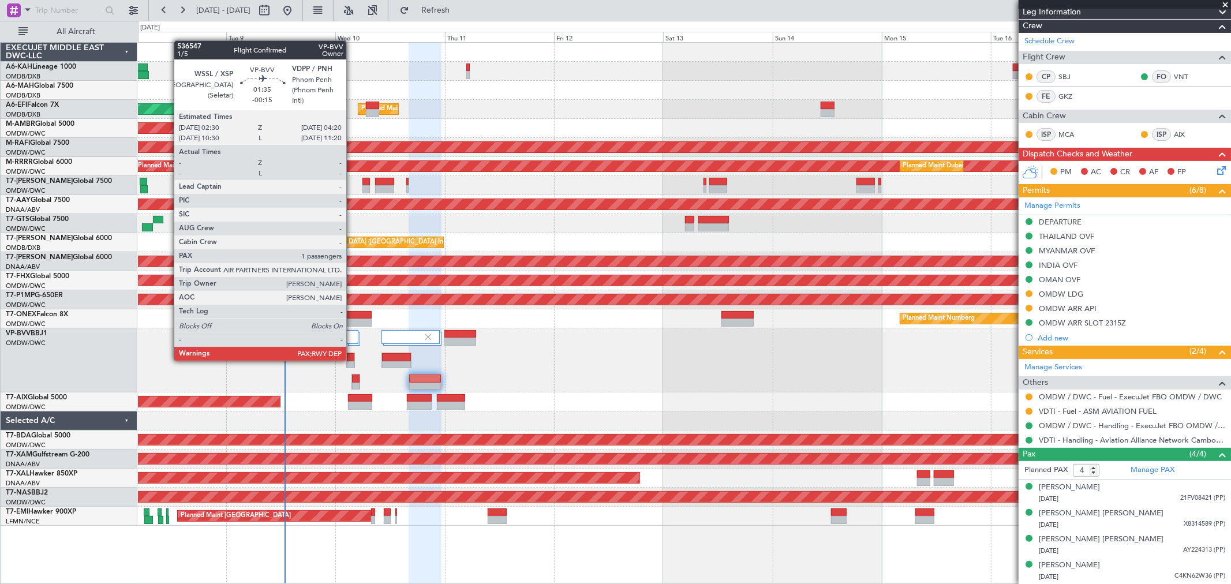
click at [352, 359] on div at bounding box center [351, 357] width 8 height 8
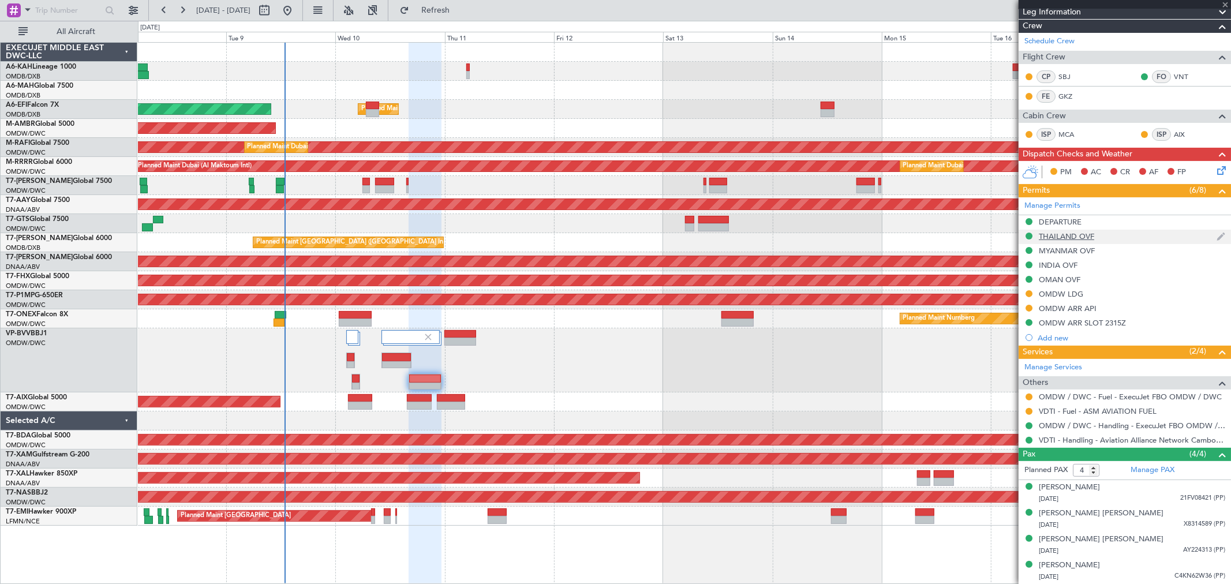
type input "1"
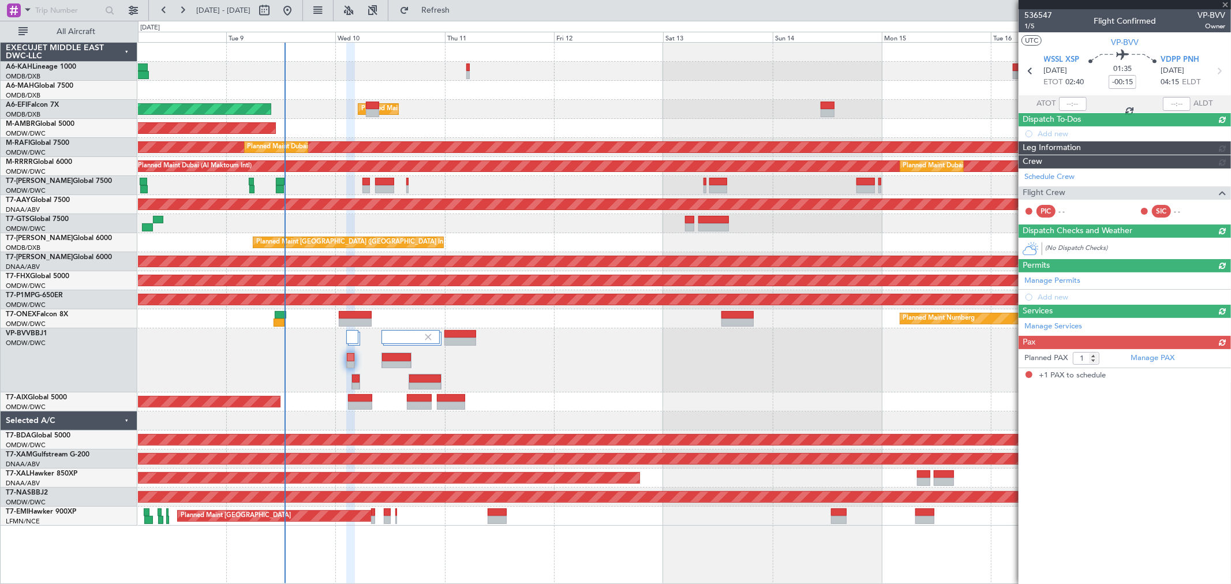
scroll to position [0, 0]
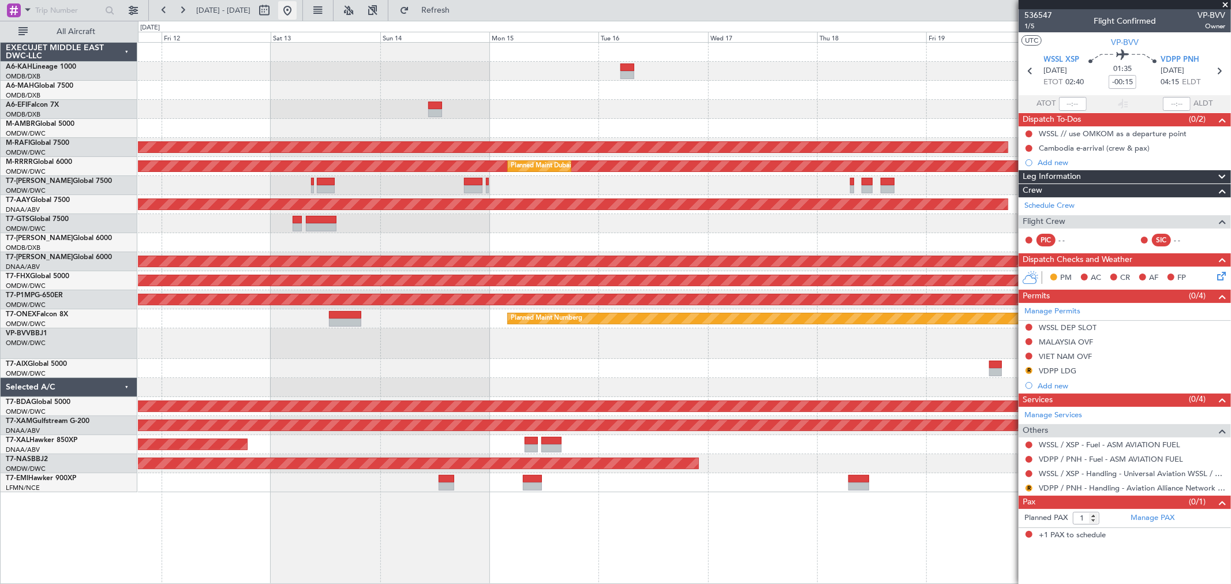
click at [297, 13] on button at bounding box center [287, 10] width 18 height 18
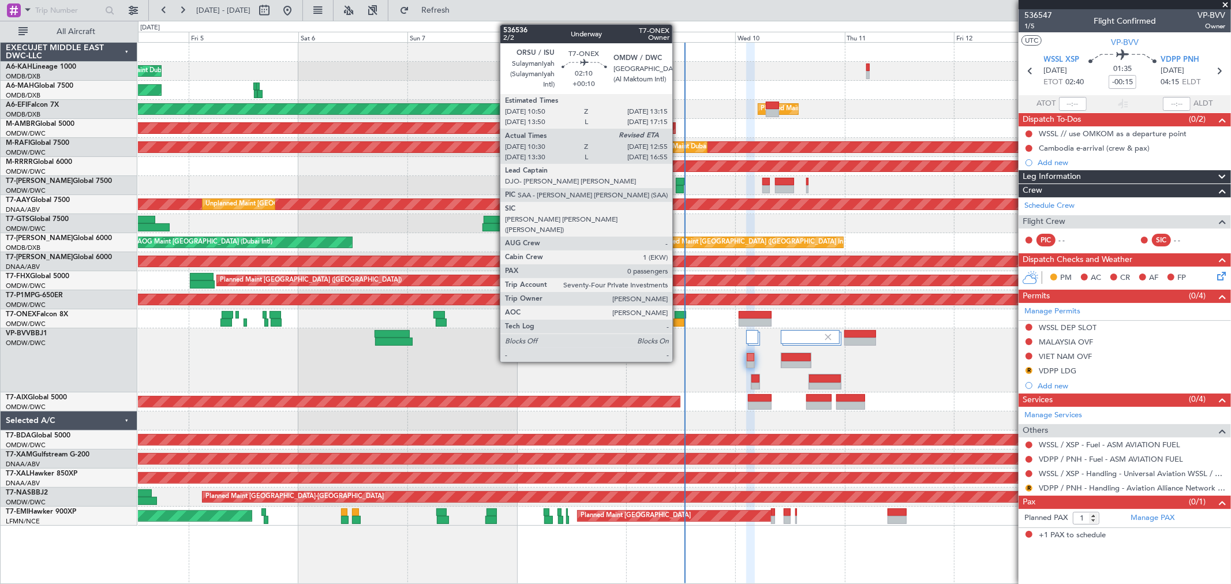
click at [678, 323] on div at bounding box center [679, 323] width 12 height 8
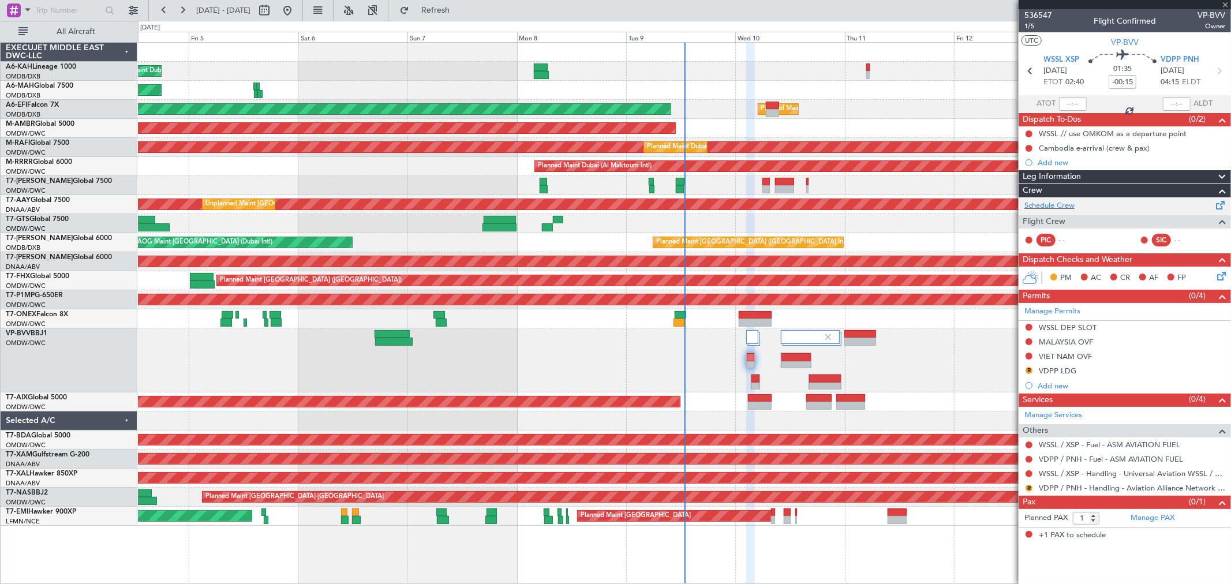
type input "+00:10"
type input "10:40"
type input "0"
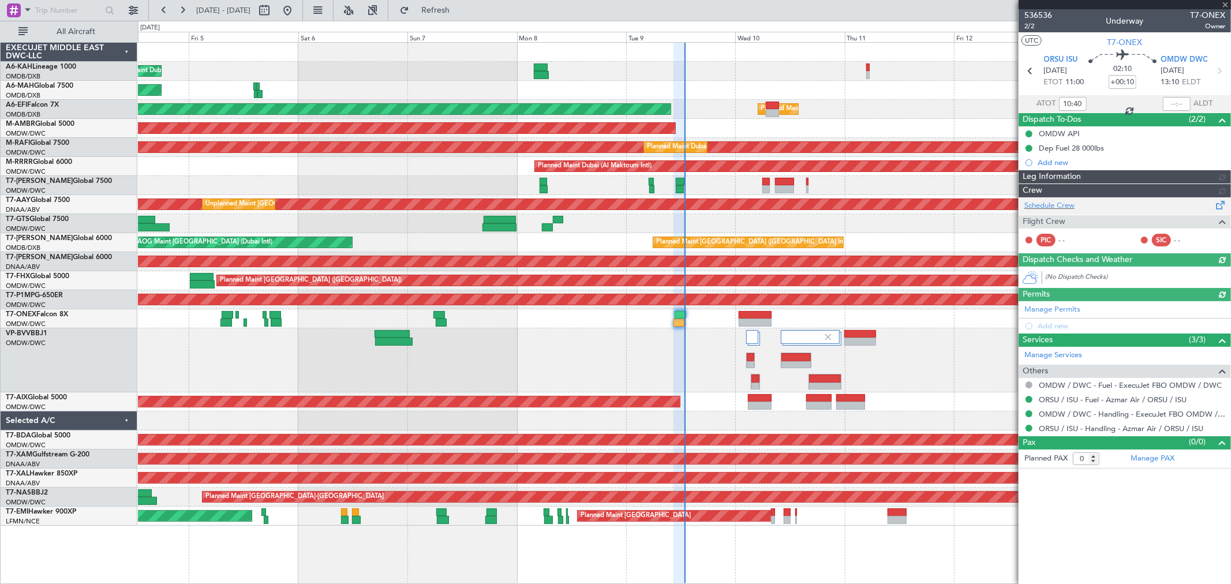
type input "Anita Mani (ANI)"
type input "7248"
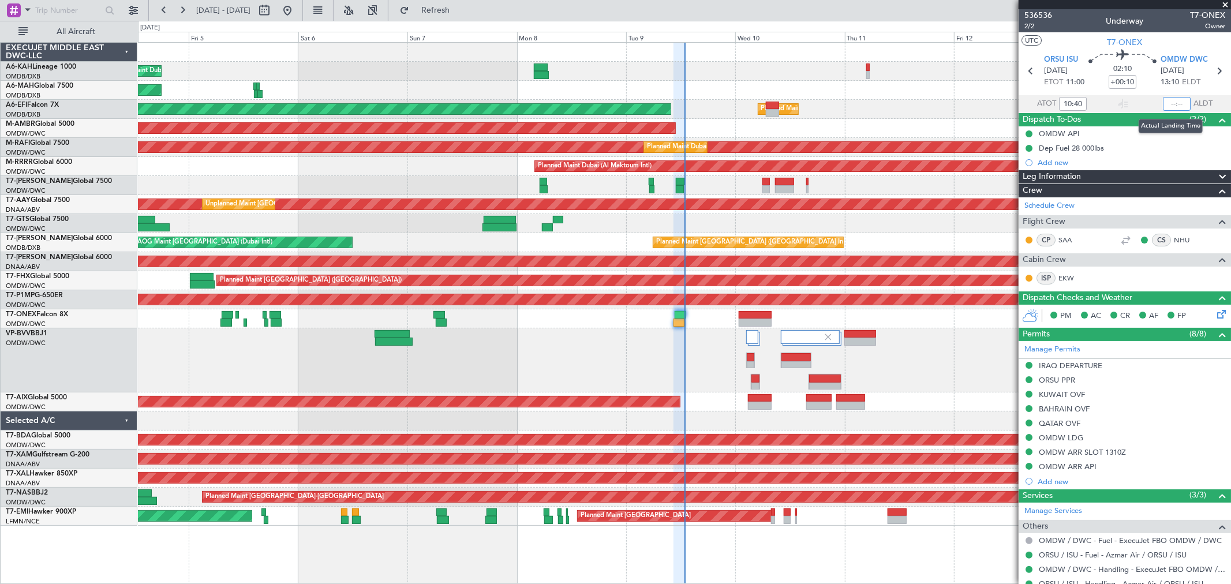
click at [1164, 100] on input "text" at bounding box center [1177, 104] width 28 height 14
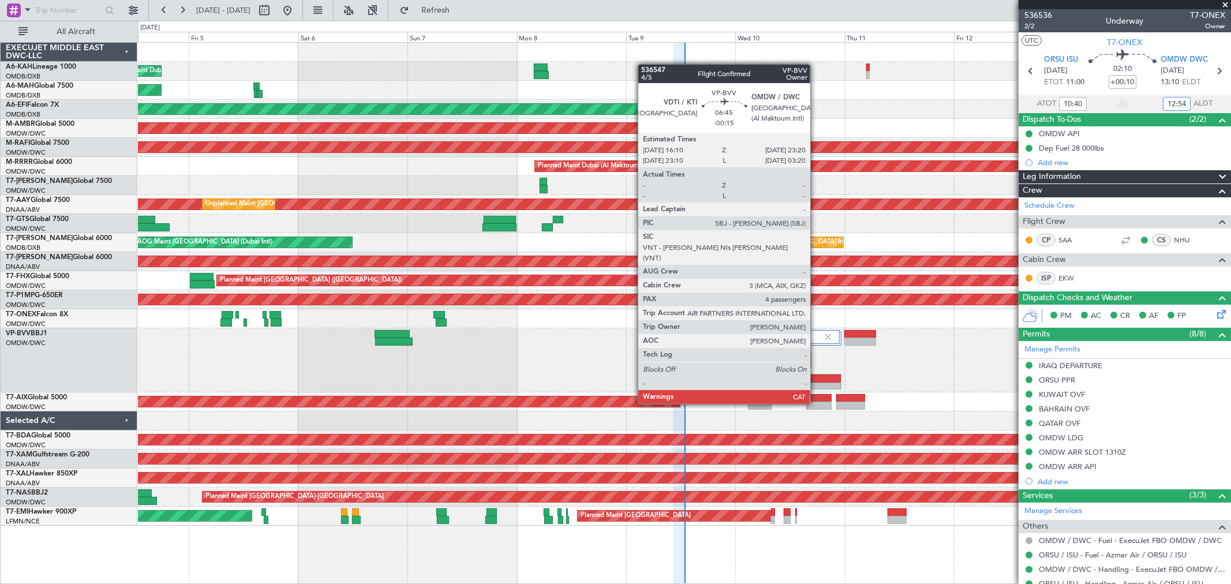
click at [816, 383] on div at bounding box center [825, 387] width 32 height 8
type input "12:54"
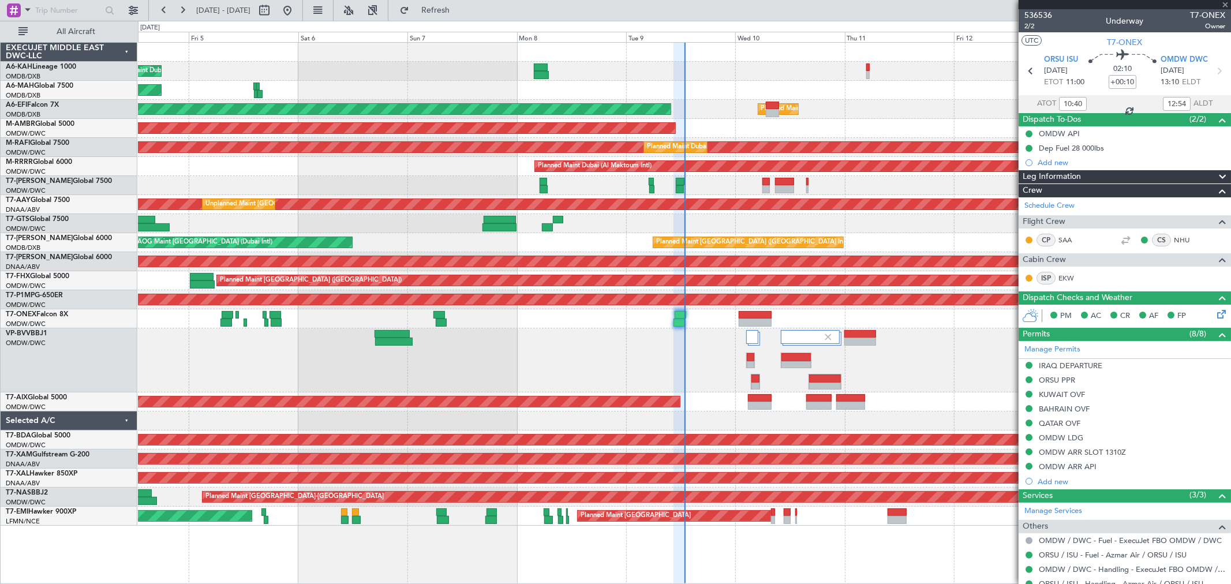
type input "-00:15"
type input "4"
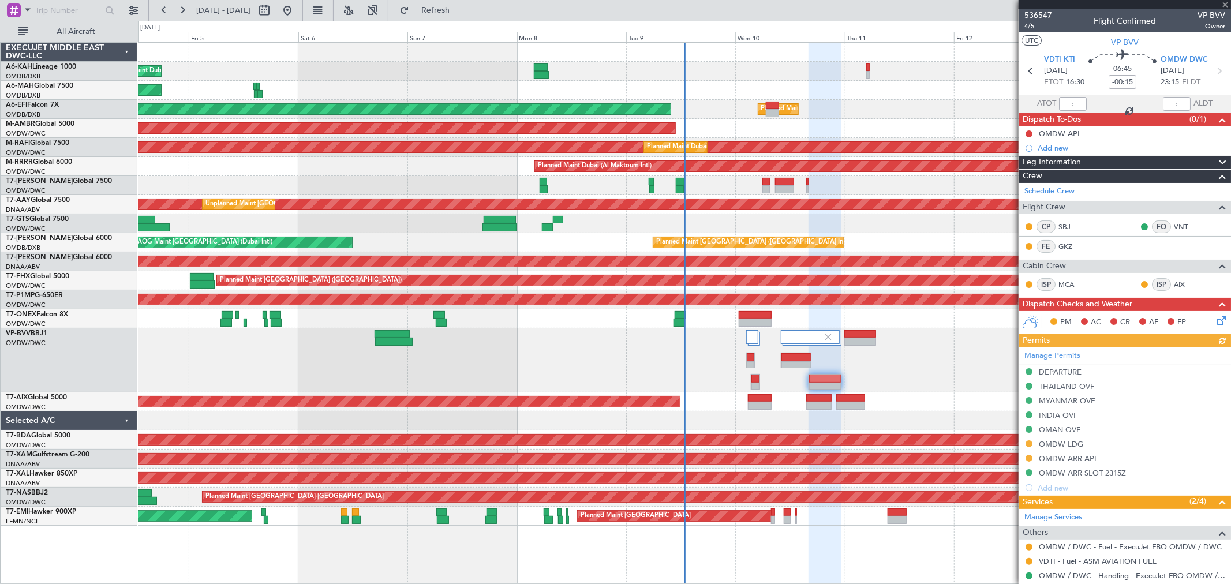
scroll to position [150, 0]
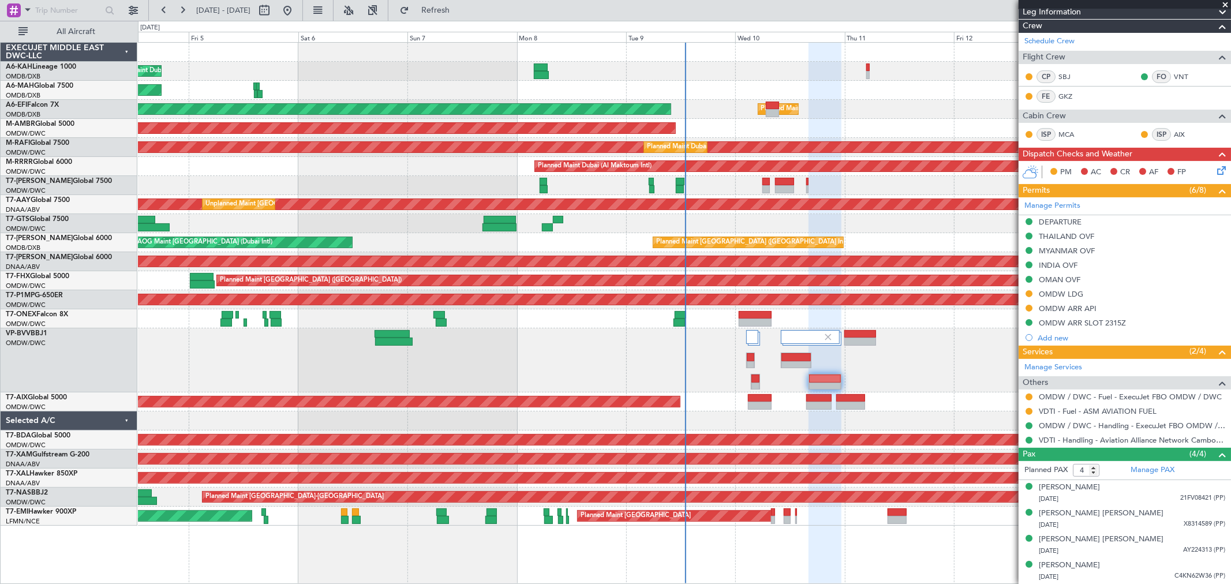
drag, startPoint x: 1060, startPoint y: 294, endPoint x: 1088, endPoint y: 304, distance: 29.7
click at [1060, 294] on div "OMDW LDG" at bounding box center [1061, 294] width 44 height 10
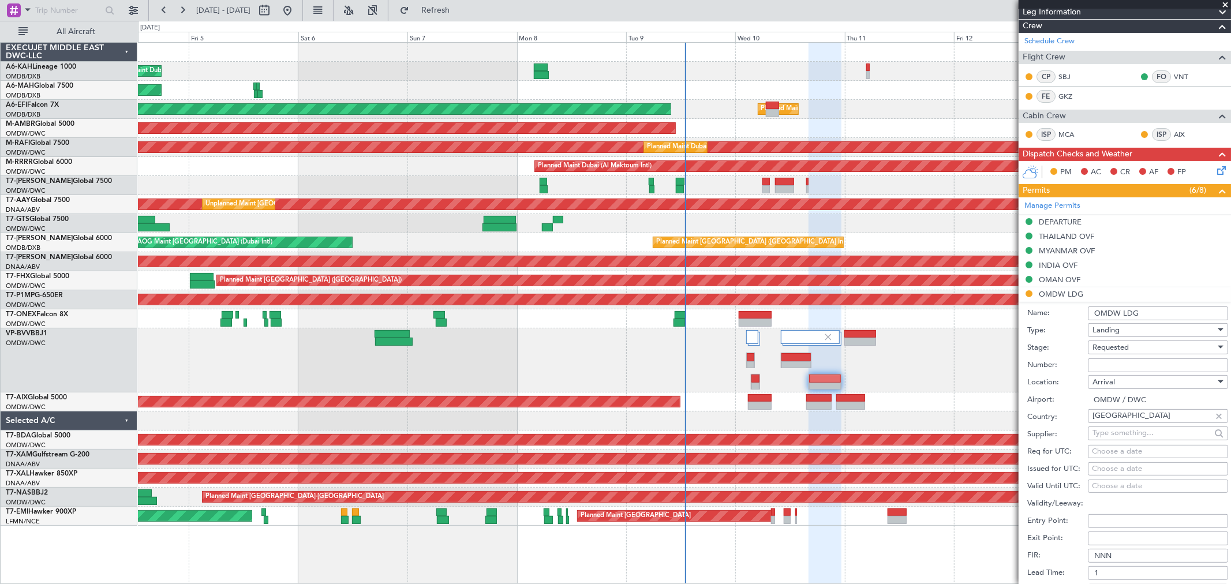
drag, startPoint x: 1111, startPoint y: 369, endPoint x: 1110, endPoint y: 358, distance: 11.6
click at [1110, 369] on input "Number:" at bounding box center [1158, 365] width 140 height 14
paste input "LP/2025/11991"
type input "LP/2025/11991"
click at [1110, 351] on span "Requested" at bounding box center [1110, 347] width 36 height 10
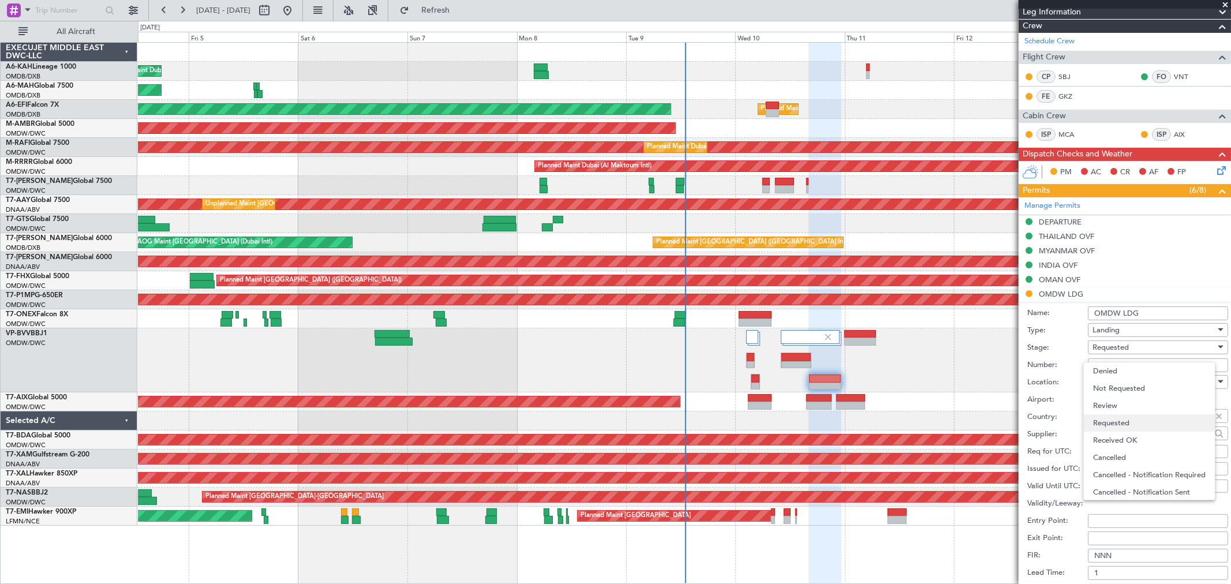
scroll to position [5, 0]
click at [1132, 430] on span "Received OK" at bounding box center [1153, 435] width 120 height 17
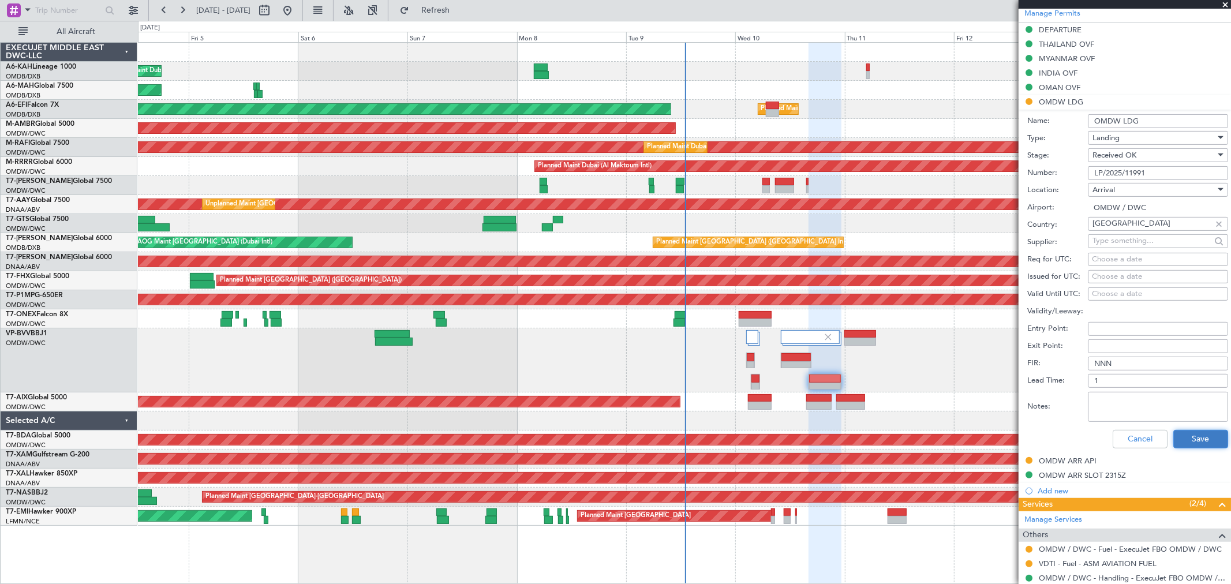
click at [1195, 430] on button "Save" at bounding box center [1200, 439] width 55 height 18
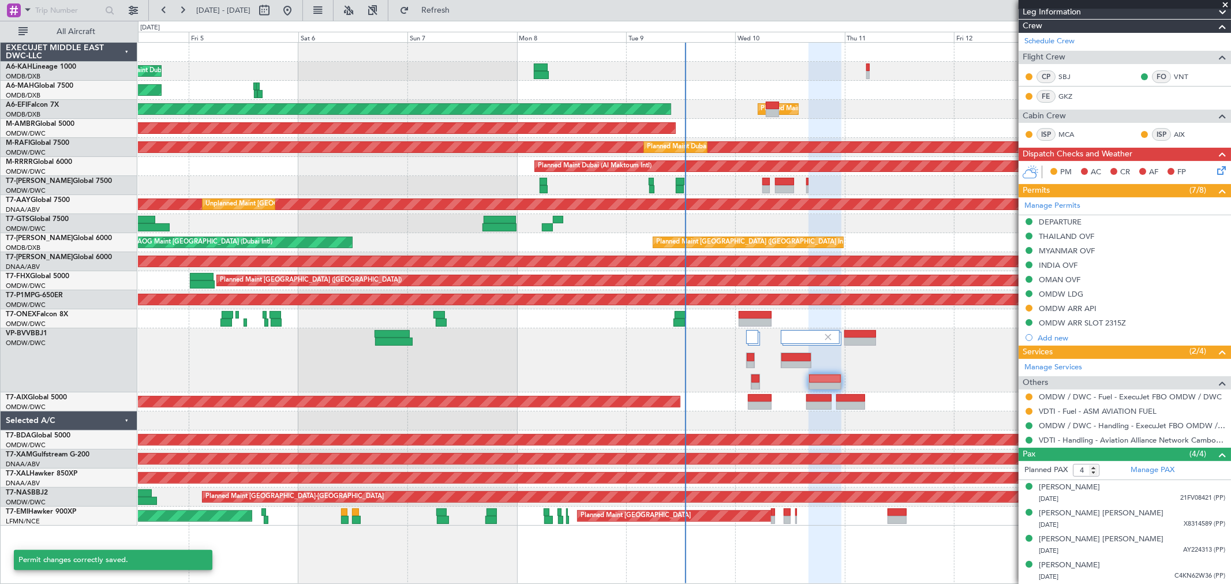
scroll to position [150, 0]
click at [1028, 309] on button at bounding box center [1028, 308] width 7 height 7
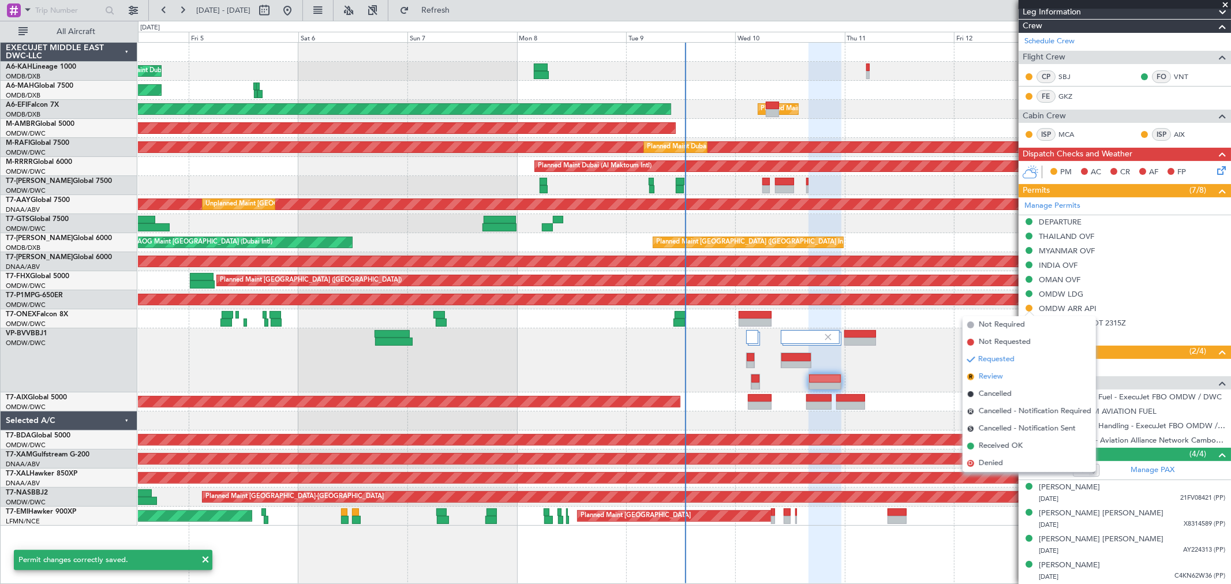
click at [998, 379] on span "Review" at bounding box center [991, 377] width 24 height 12
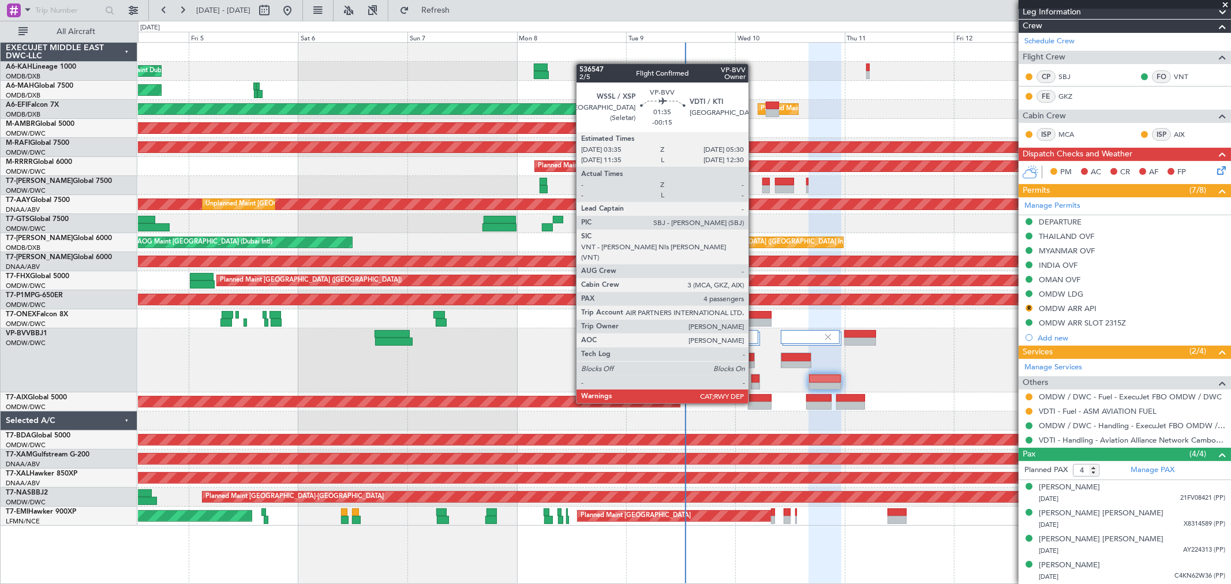
click at [754, 383] on div at bounding box center [755, 387] width 8 height 8
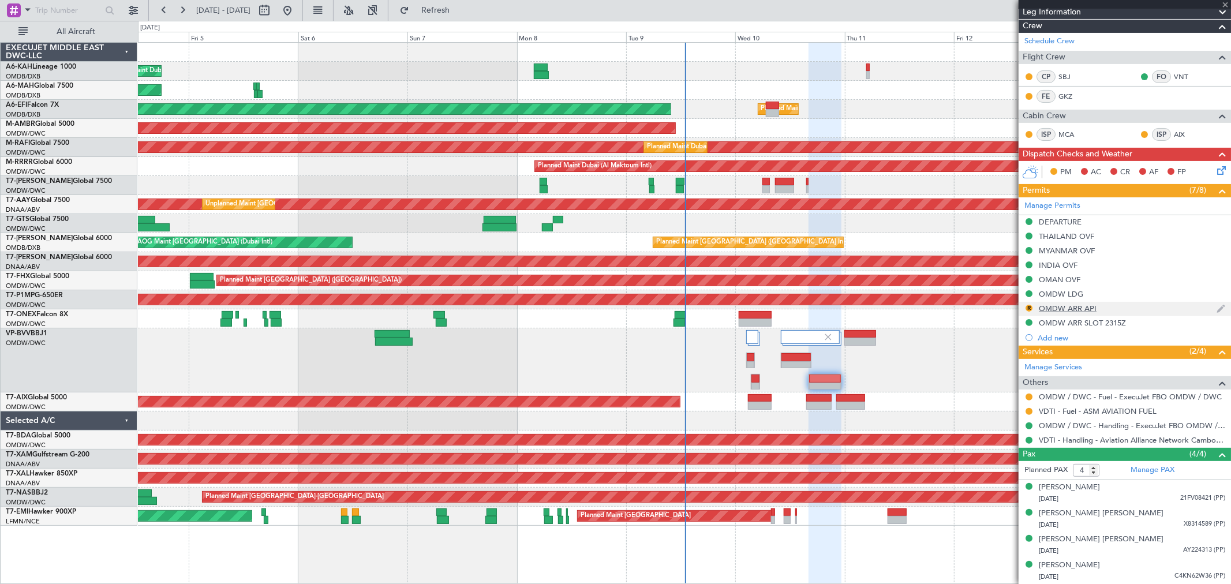
scroll to position [0, 0]
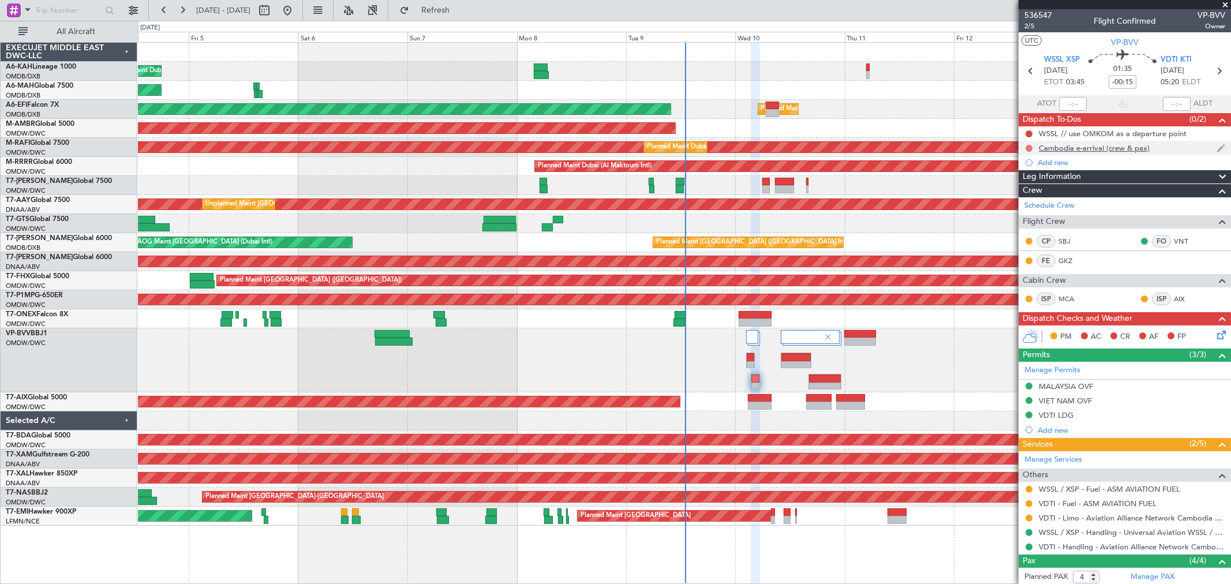
click at [1028, 147] on button at bounding box center [1028, 148] width 7 height 7
click at [1023, 198] on span "Completed" at bounding box center [1034, 199] width 38 height 12
click at [1066, 160] on div "Add new" at bounding box center [1125, 163] width 177 height 10
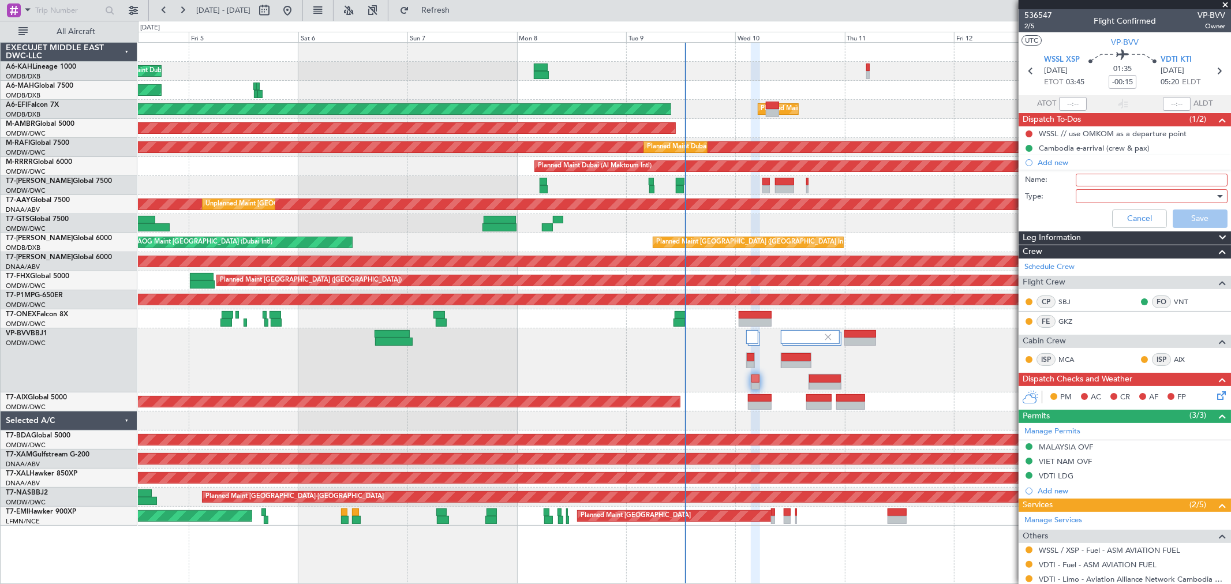
click at [1086, 178] on input "Name:" at bounding box center [1152, 180] width 152 height 13
paste input "22000 Lbs"
type input "Fuel 22000 Lbs"
click at [1098, 206] on div "Cancel Save" at bounding box center [1122, 219] width 218 height 28
click at [1099, 195] on div at bounding box center [1147, 196] width 134 height 17
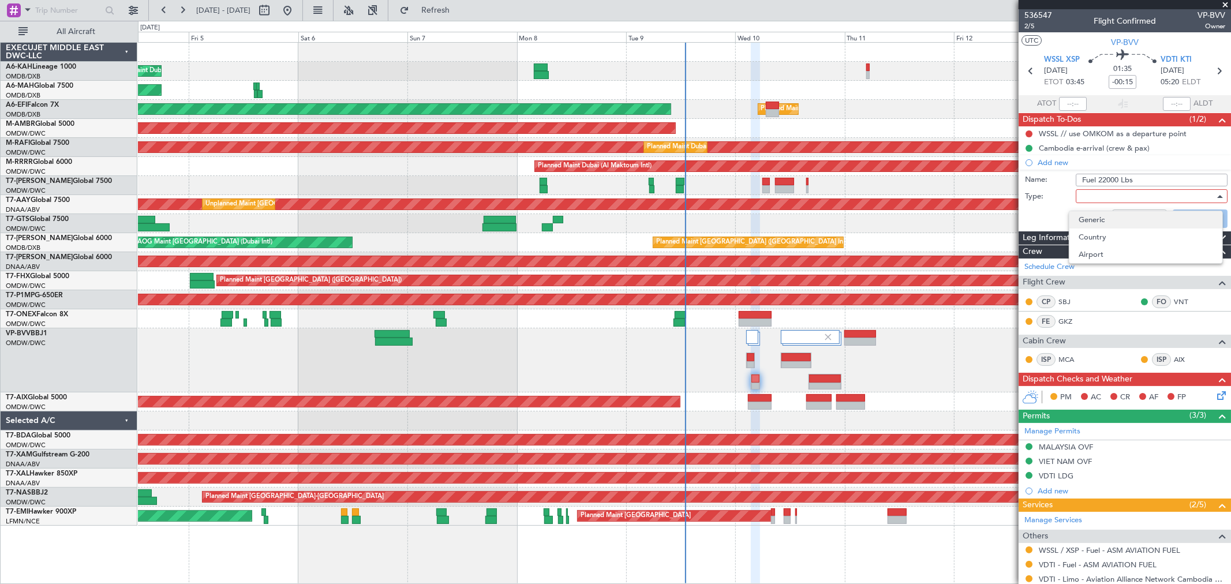
click at [1092, 219] on span "Generic" at bounding box center [1145, 219] width 134 height 17
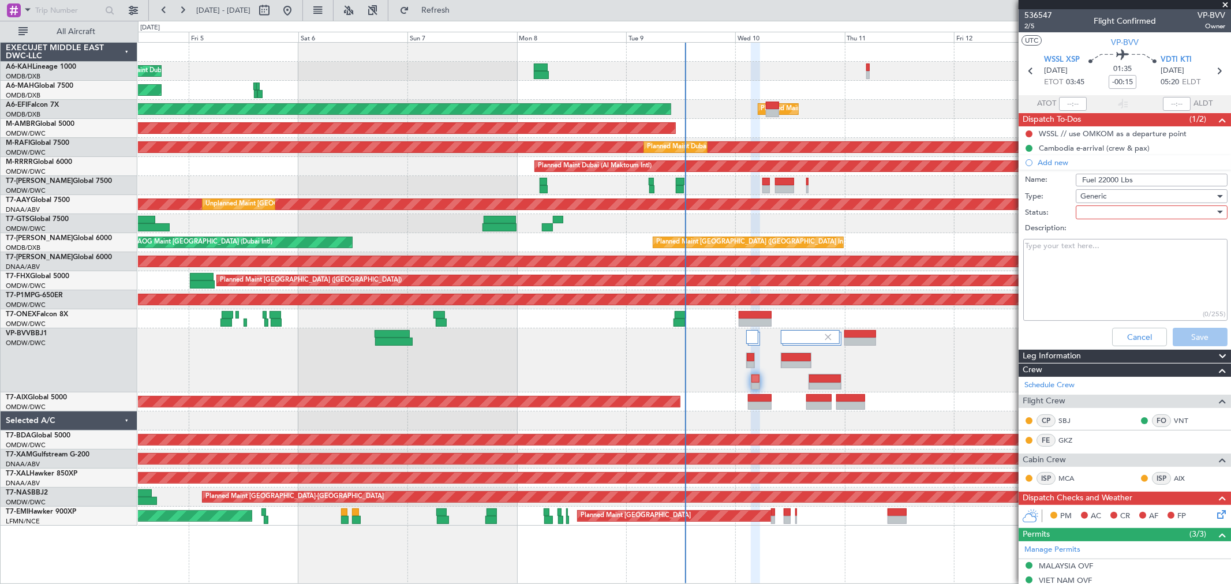
click at [1096, 218] on div at bounding box center [1147, 212] width 134 height 17
drag, startPoint x: 1098, startPoint y: 233, endPoint x: 1164, endPoint y: 318, distance: 107.8
click at [1099, 233] on span "Not Started" at bounding box center [1145, 235] width 134 height 17
click at [1176, 336] on button "Save" at bounding box center [1199, 337] width 55 height 18
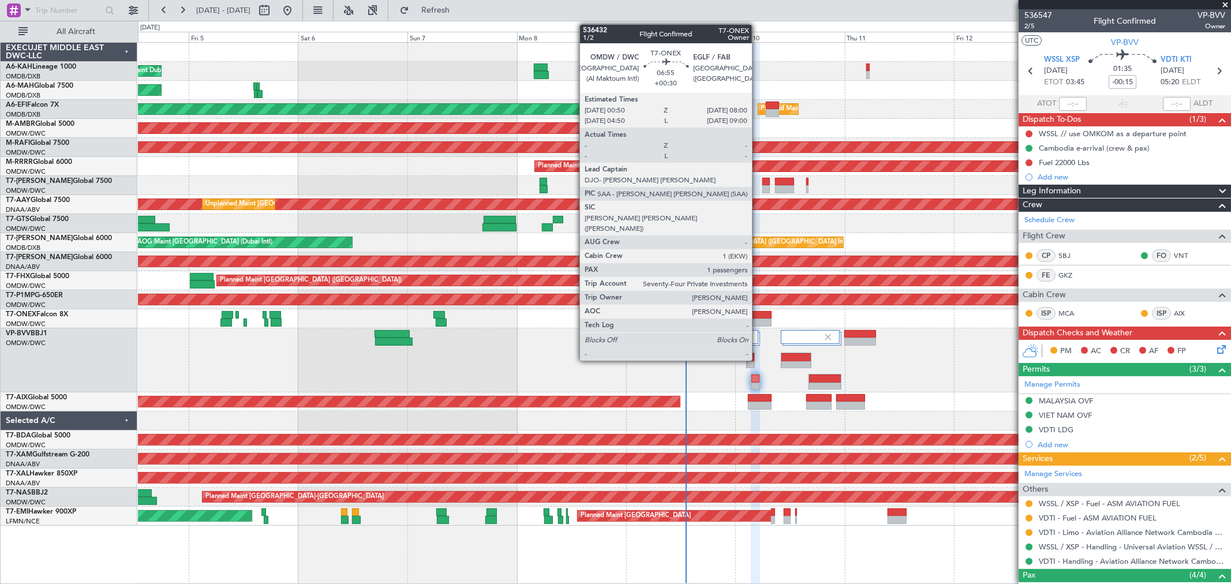
click at [758, 314] on div at bounding box center [755, 315] width 33 height 8
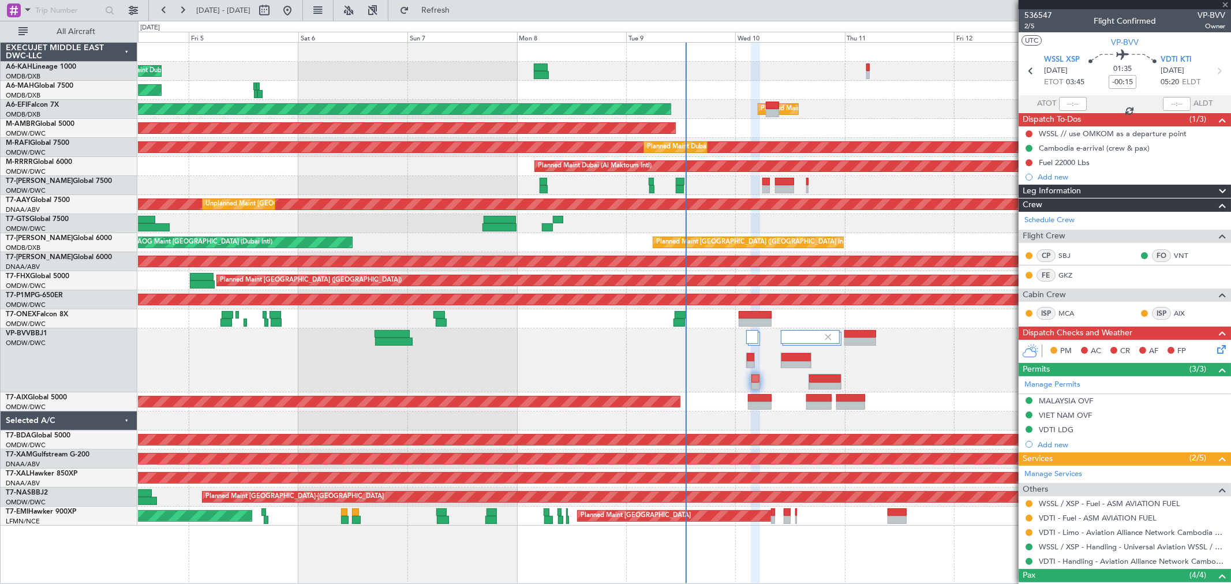
type input "+00:30"
type input "1"
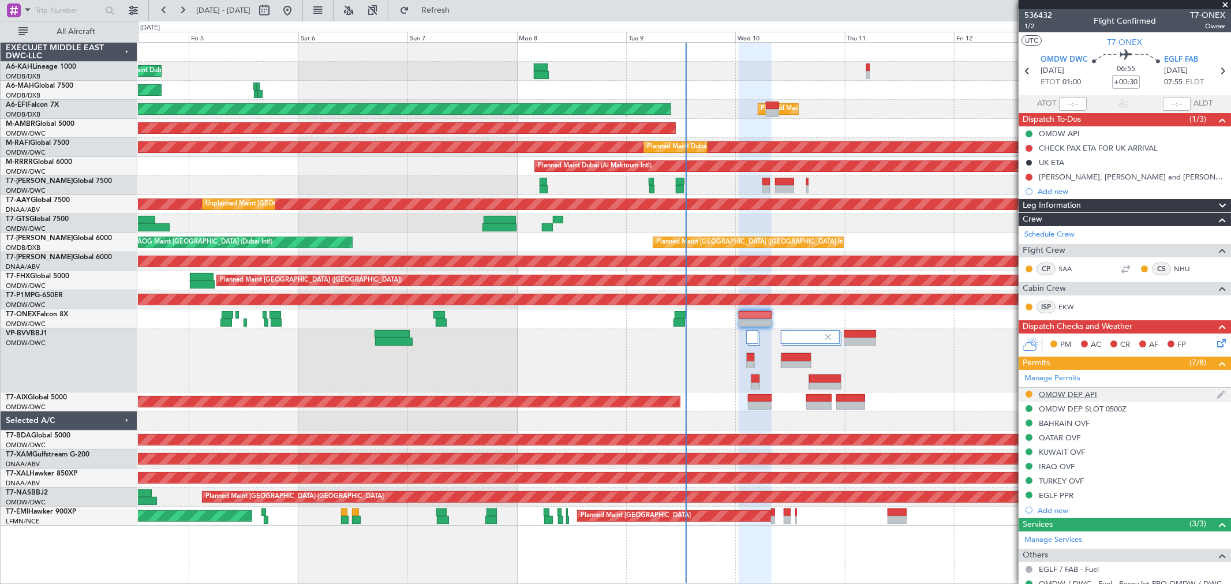
click at [1092, 395] on div "OMDW DEP API" at bounding box center [1068, 394] width 58 height 10
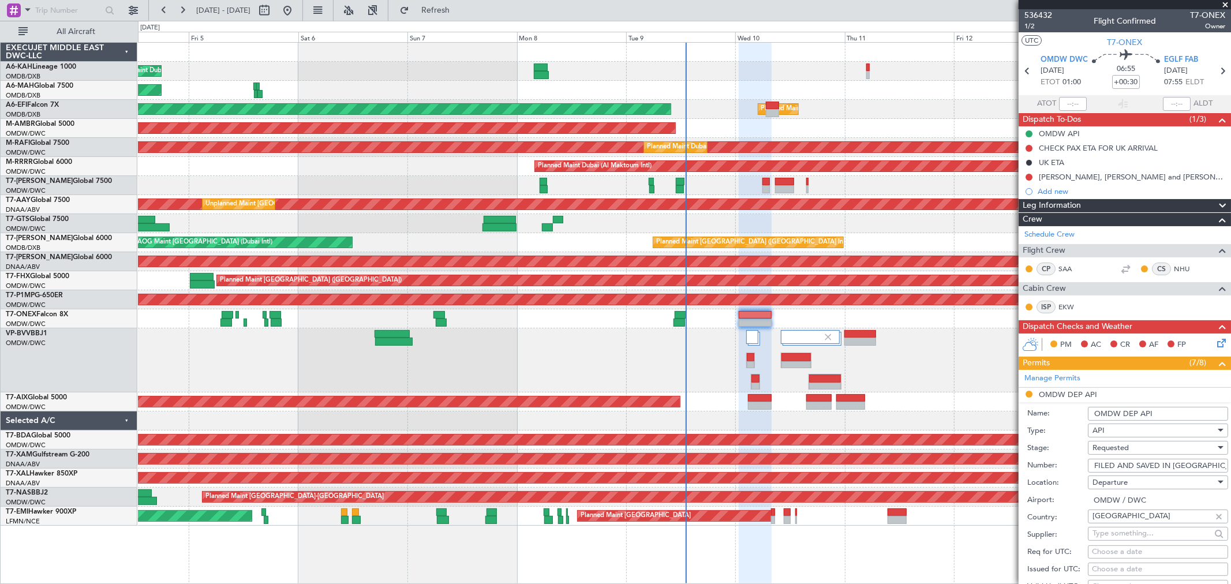
click at [1127, 450] on span "Requested" at bounding box center [1110, 448] width 36 height 10
drag, startPoint x: 1128, startPoint y: 540, endPoint x: 1137, endPoint y: 511, distance: 30.1
click at [1127, 540] on span "Received OK" at bounding box center [1153, 540] width 120 height 17
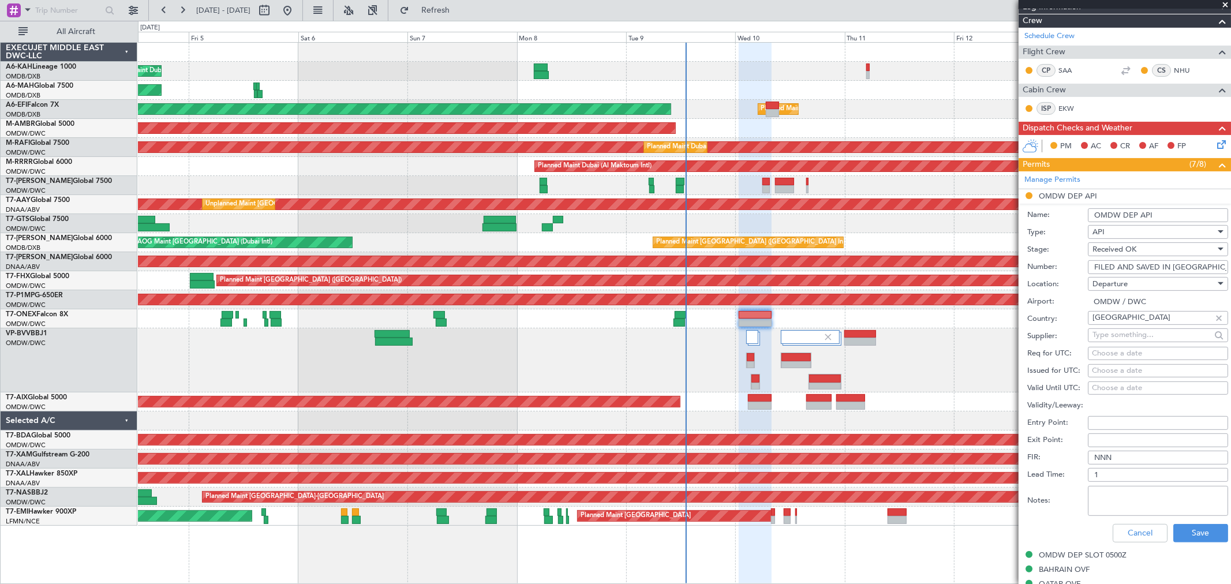
scroll to position [256, 0]
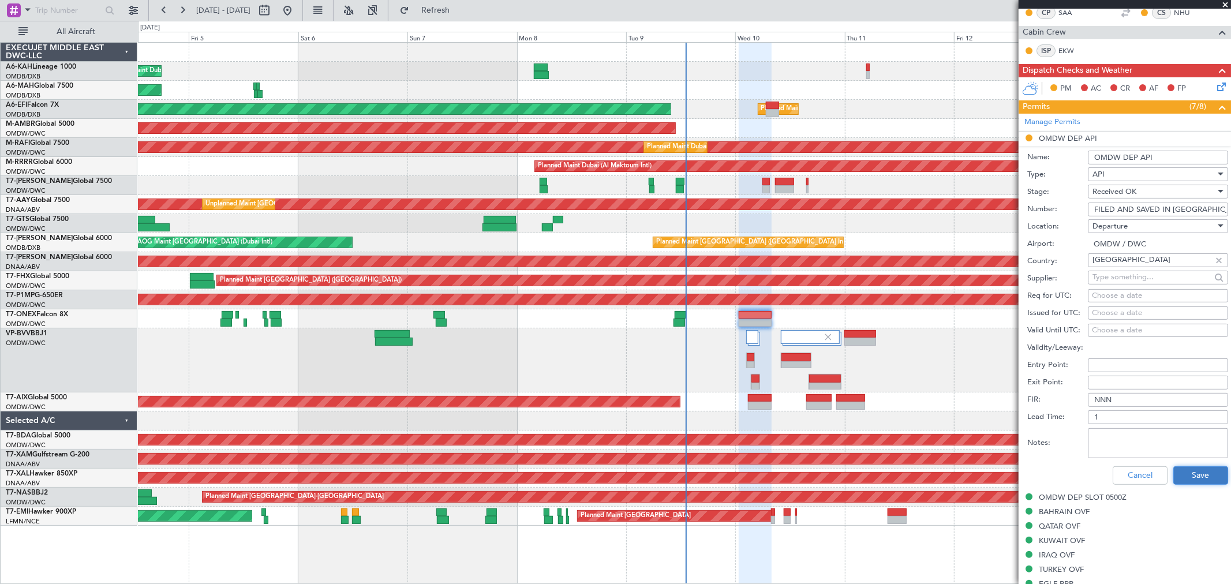
click at [1190, 480] on button "Save" at bounding box center [1200, 475] width 55 height 18
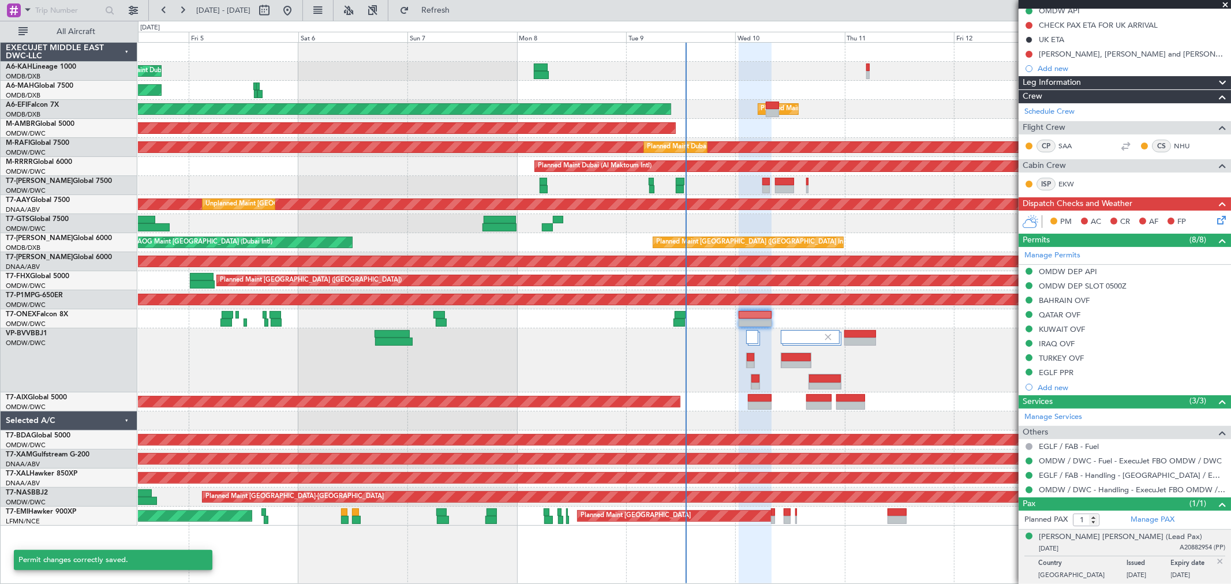
scroll to position [123, 0]
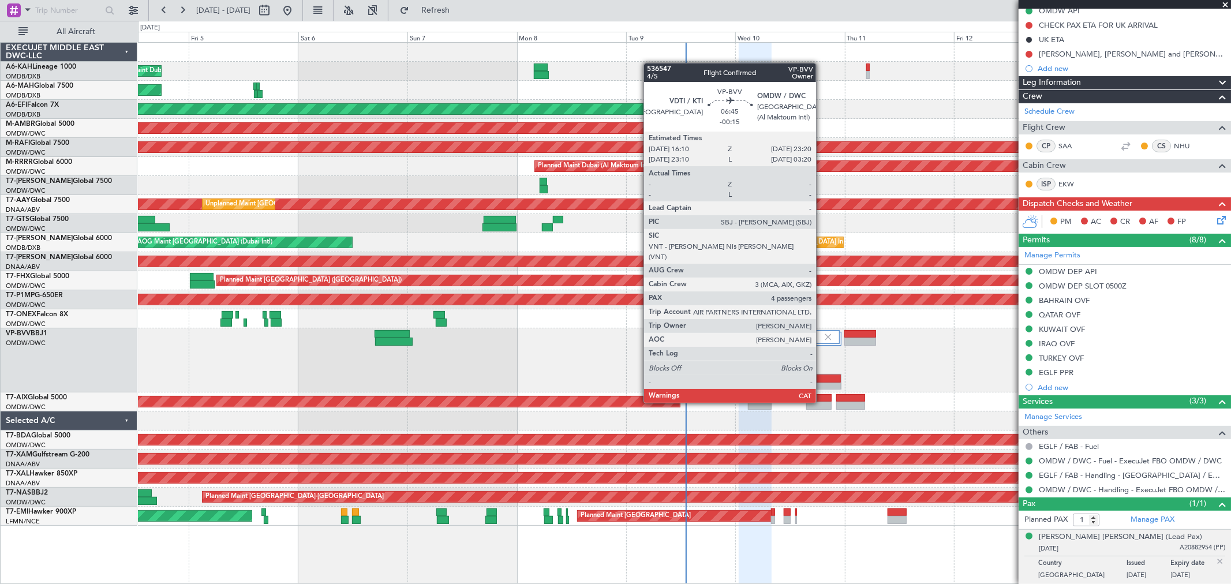
click at [822, 381] on div at bounding box center [825, 378] width 32 height 8
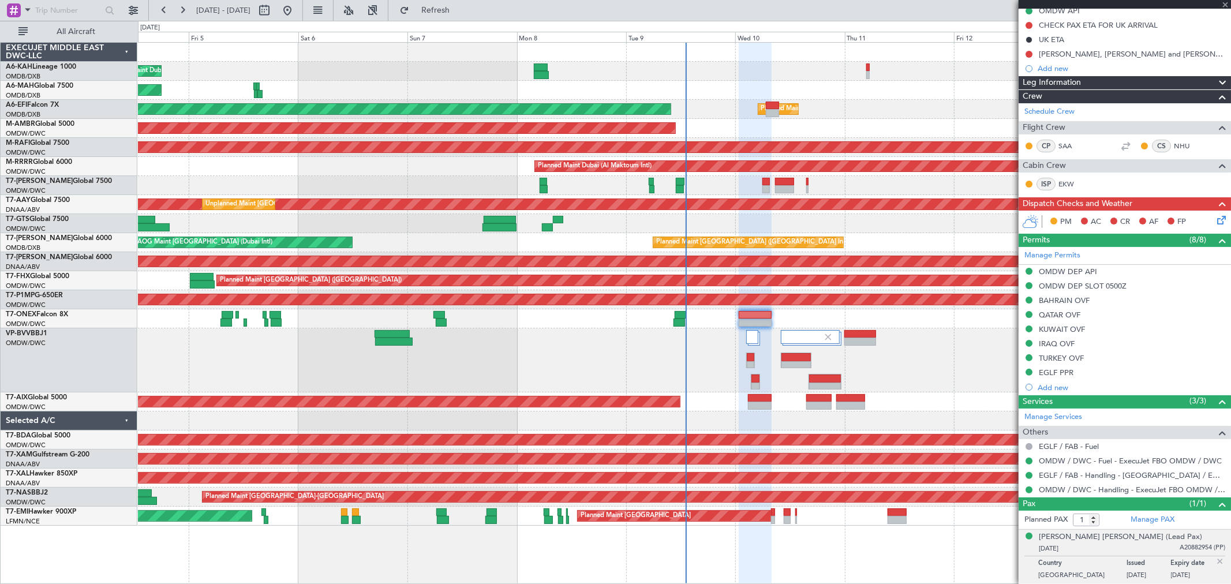
type input "-00:15"
type input "4"
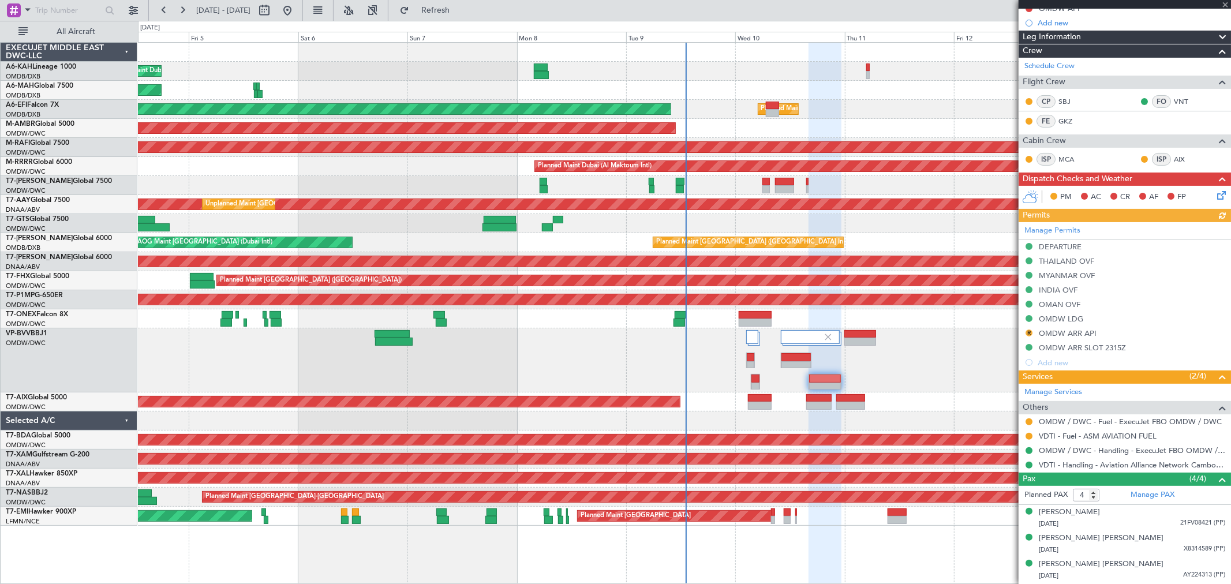
scroll to position [150, 0]
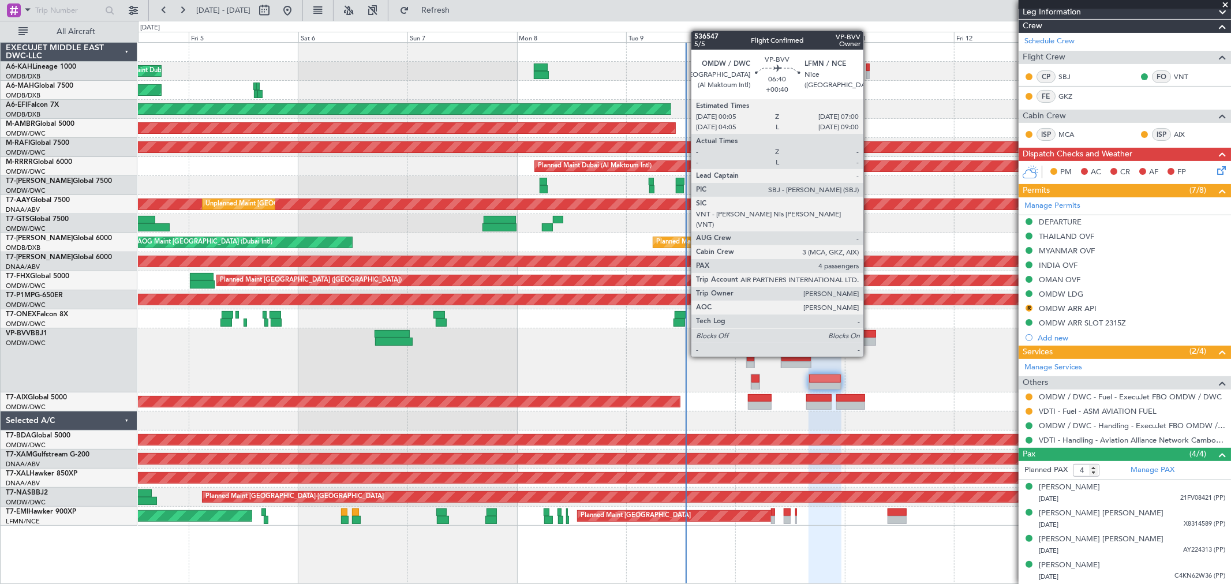
click at [869, 335] on div at bounding box center [860, 334] width 32 height 8
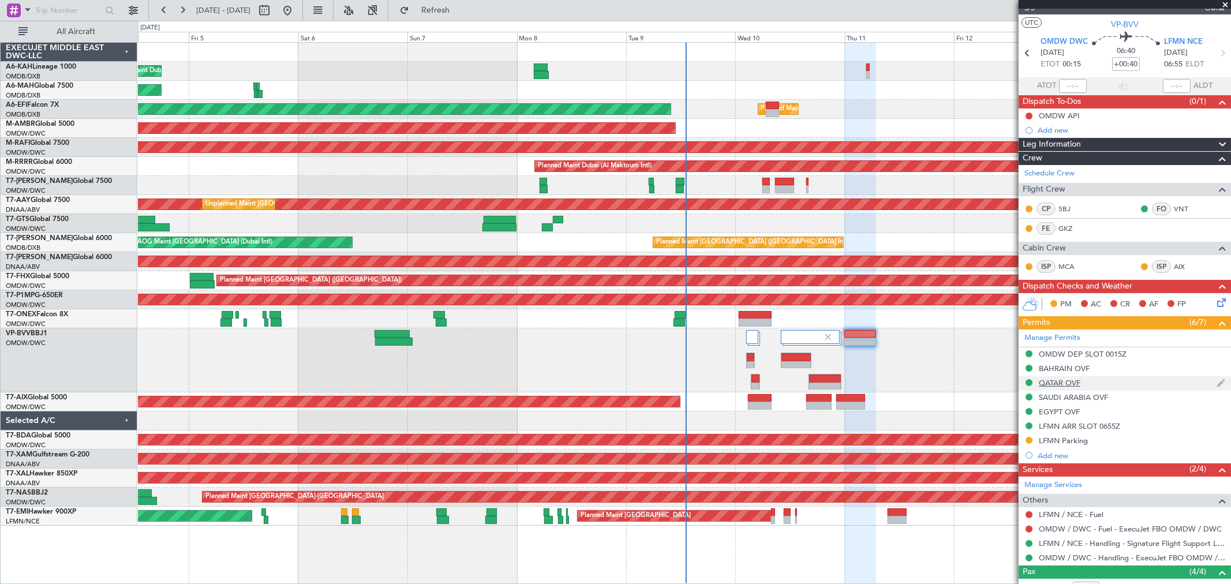
scroll to position [0, 0]
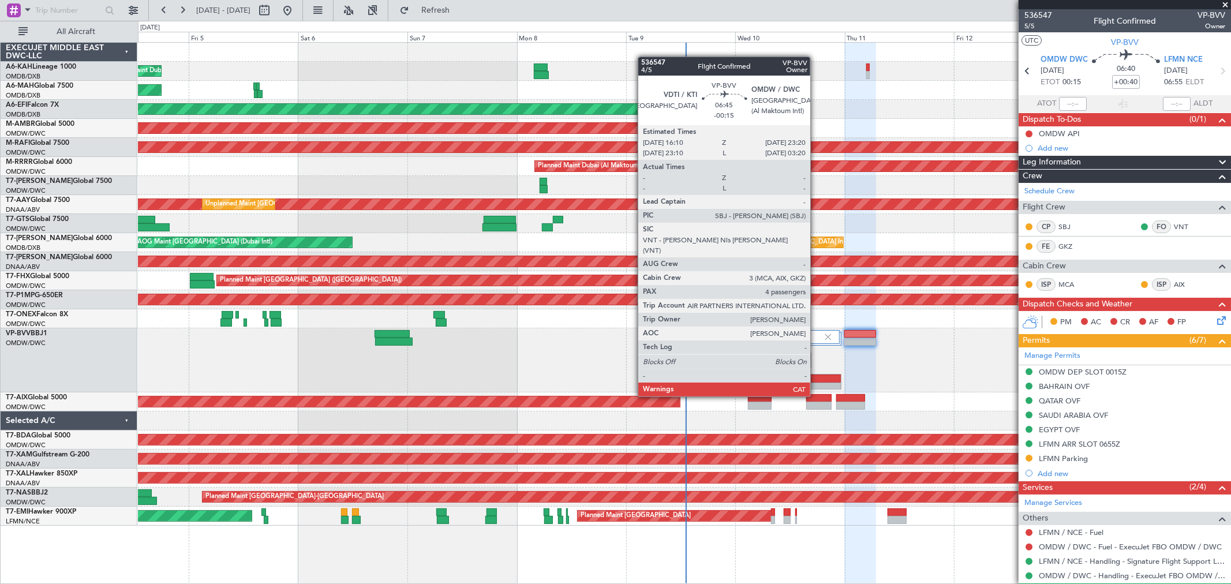
click at [816, 376] on div at bounding box center [825, 378] width 32 height 8
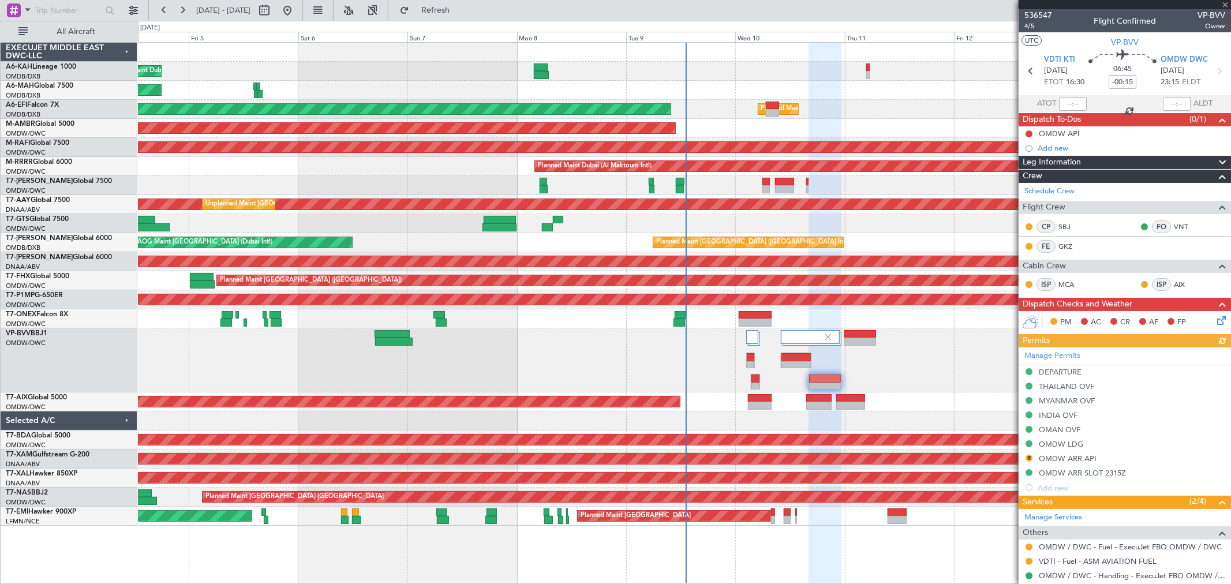
scroll to position [128, 0]
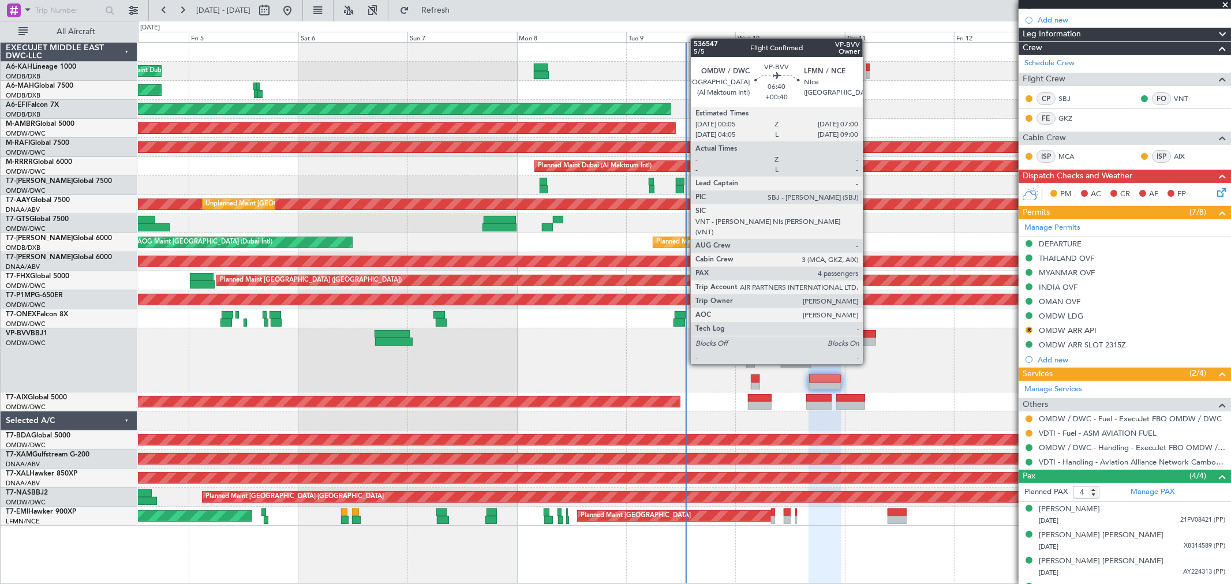
click at [867, 338] on div at bounding box center [860, 342] width 32 height 8
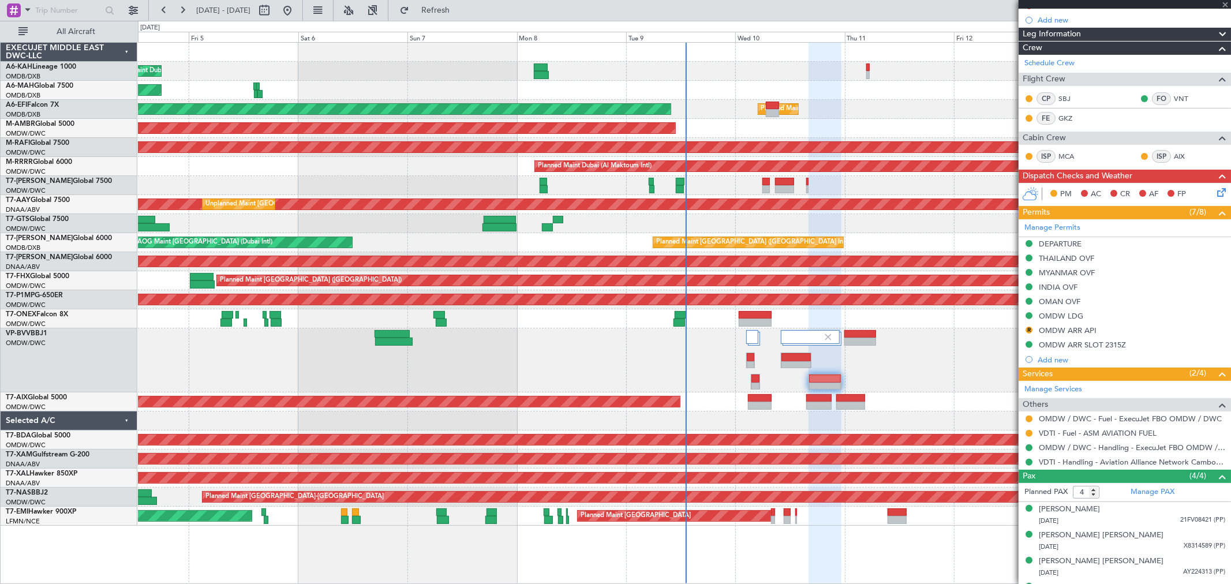
type input "+00:40"
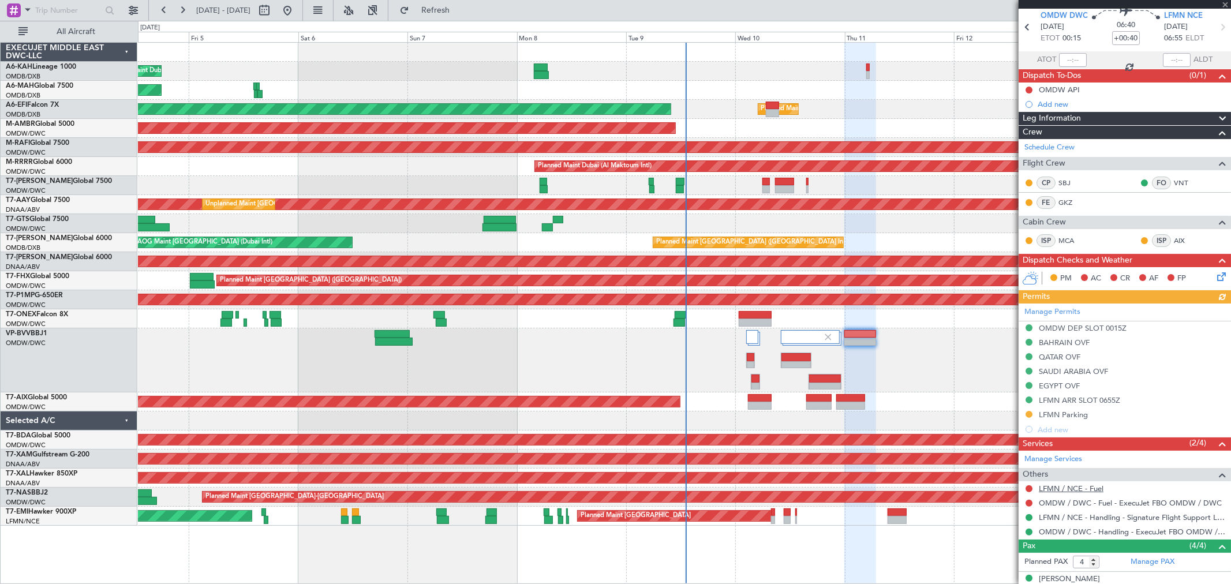
scroll to position [64, 0]
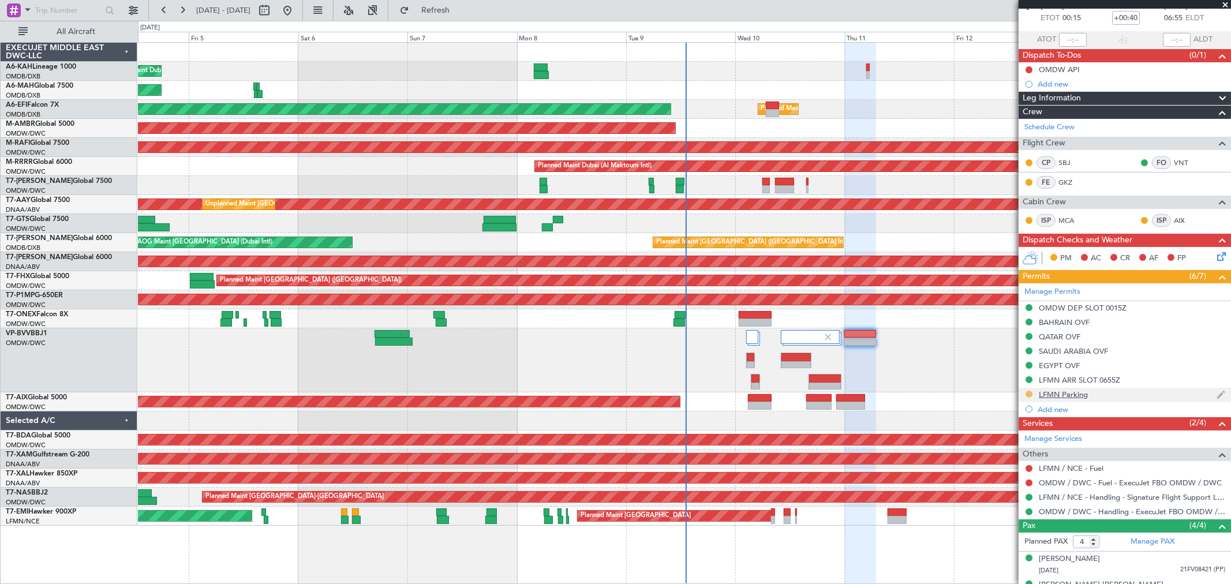
click at [1029, 394] on button at bounding box center [1028, 394] width 7 height 7
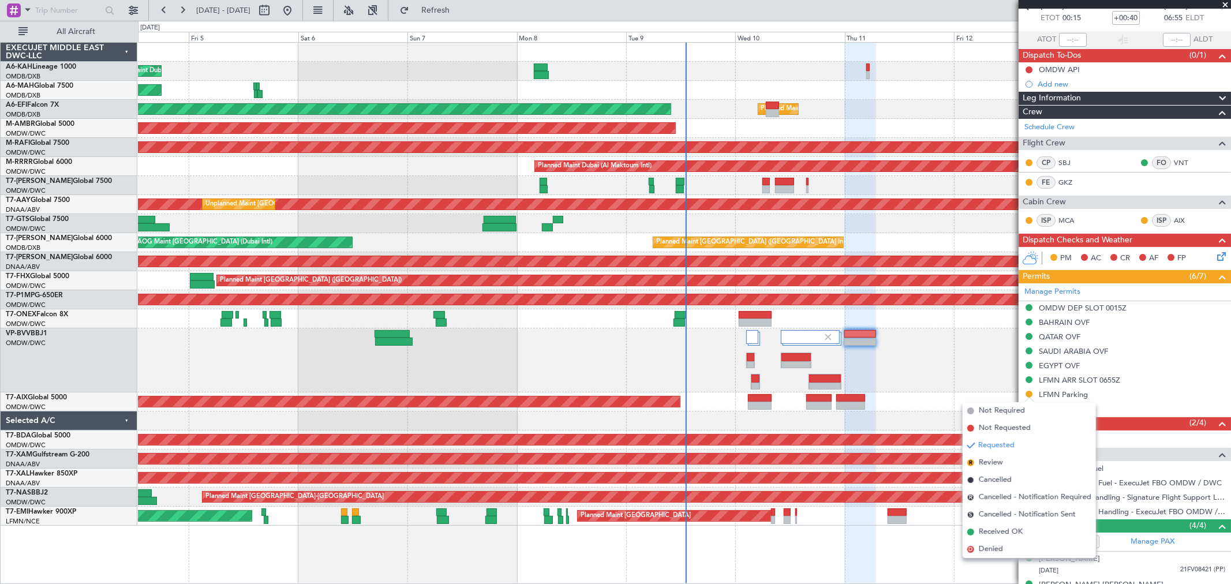
click at [917, 394] on div "AOG Maint" at bounding box center [684, 401] width 1092 height 19
click at [942, 358] on div "Planned Maint Dubai (Al Maktoum Intl)" at bounding box center [684, 360] width 1092 height 64
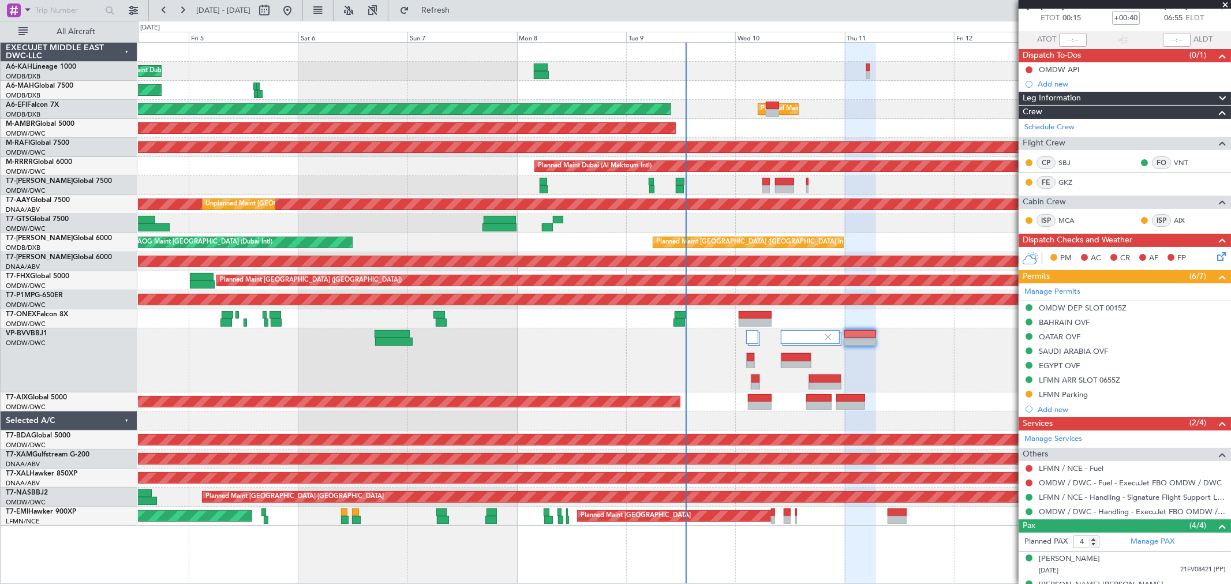
click at [1224, 6] on span at bounding box center [1225, 5] width 12 height 10
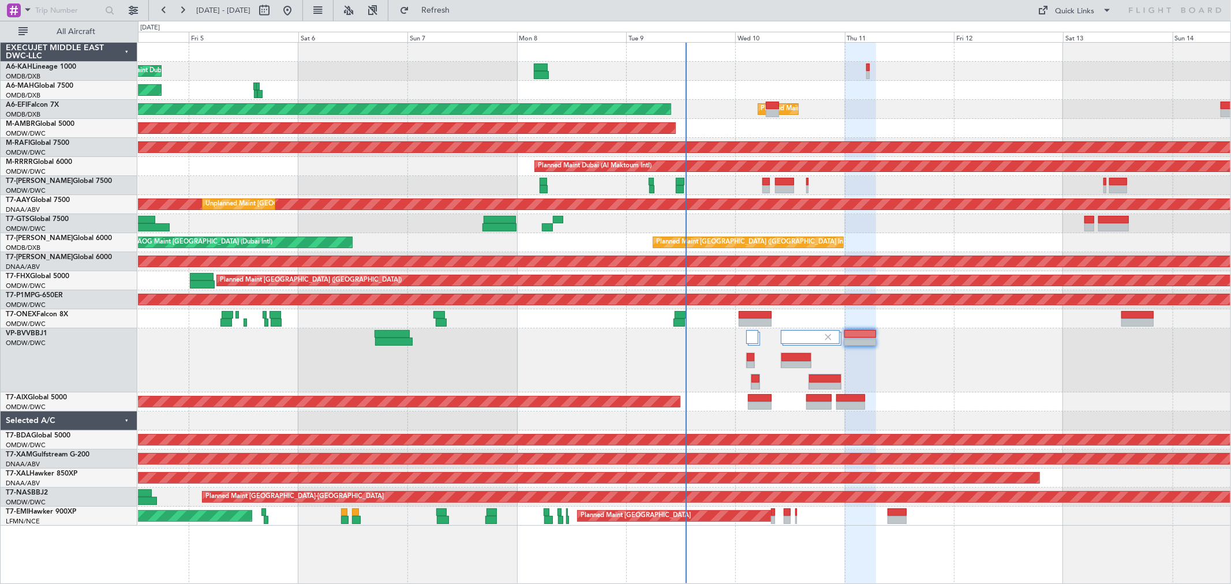
type input "0"
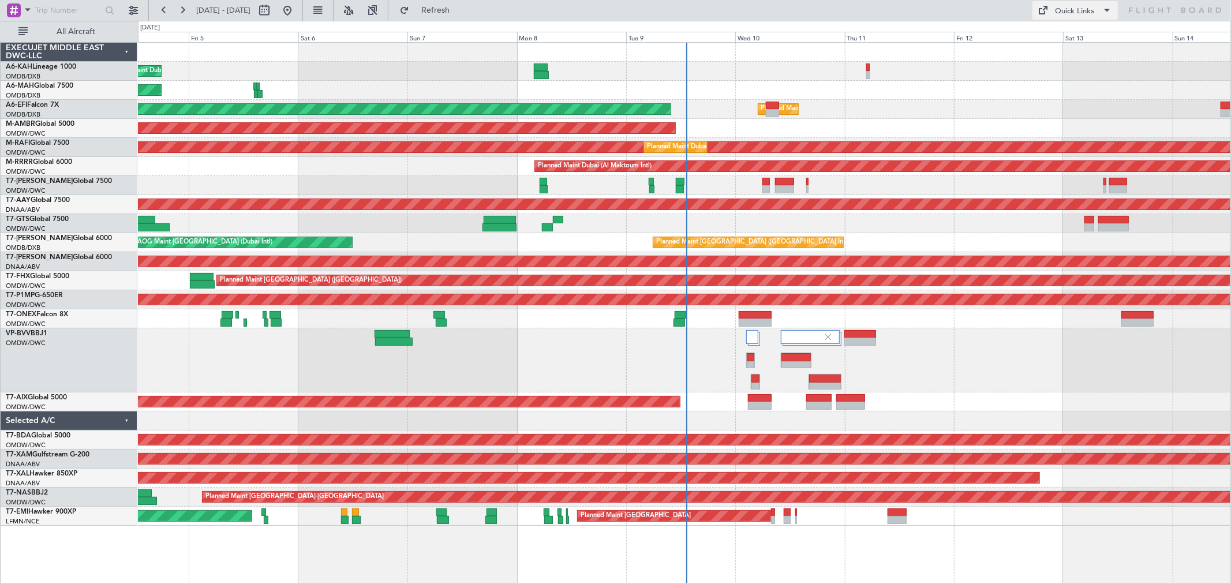
click at [1099, 10] on button "Quick Links" at bounding box center [1074, 10] width 85 height 18
click at [856, 334] on div at bounding box center [615, 292] width 1231 height 584
click at [1097, 12] on button "Quick Links" at bounding box center [1074, 10] width 85 height 18
click at [1049, 44] on button "Trip Builder" at bounding box center [1076, 38] width 87 height 28
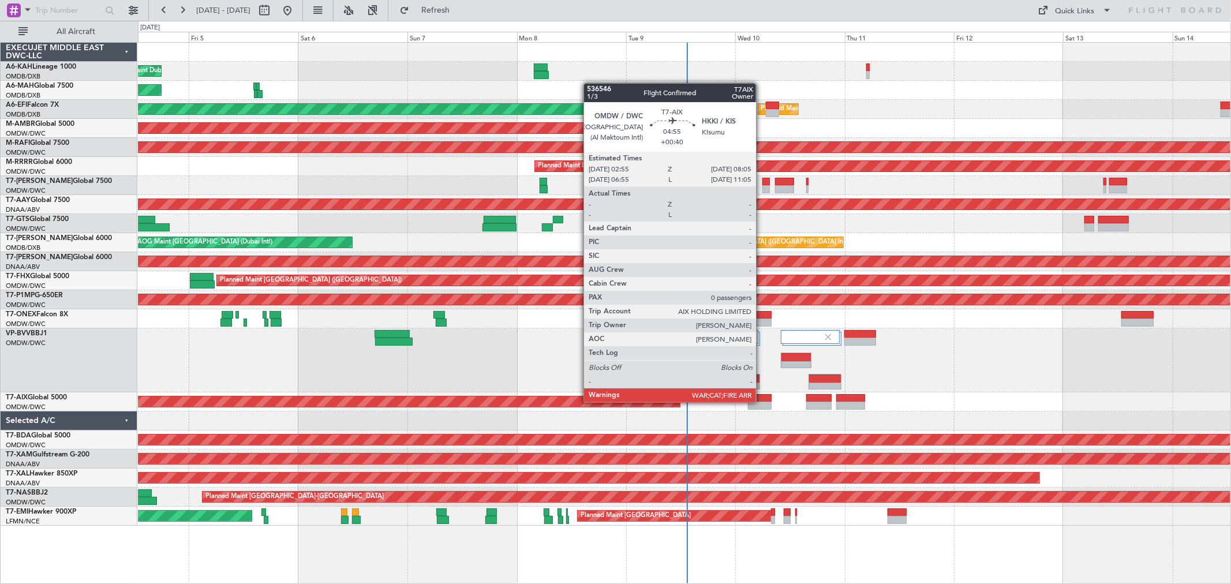
click at [762, 402] on div at bounding box center [760, 406] width 24 height 8
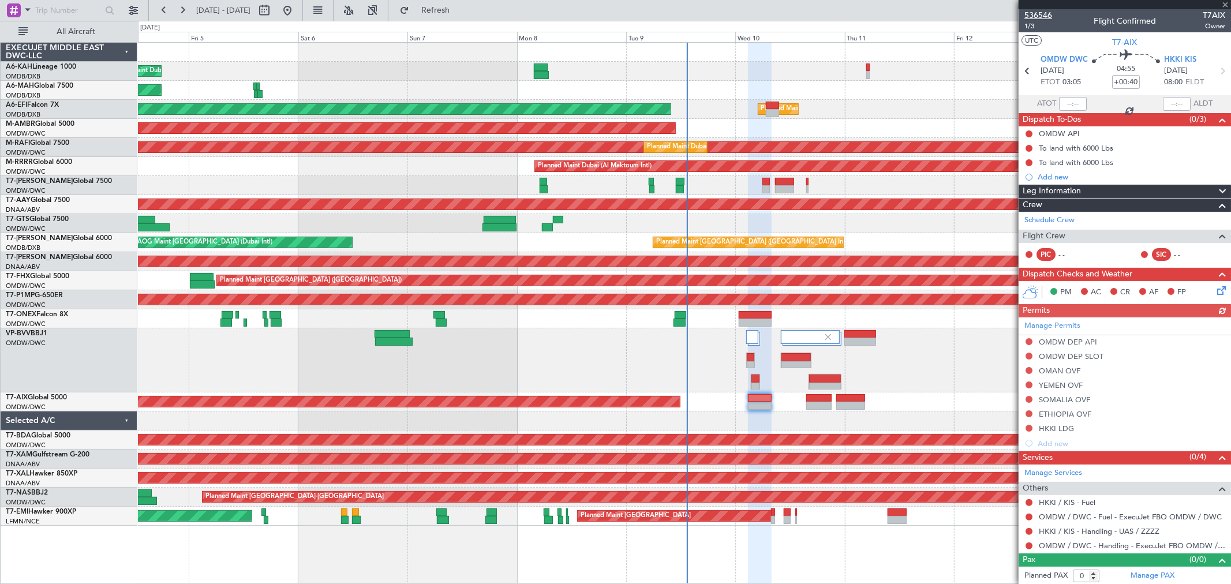
click at [1040, 13] on span "536546" at bounding box center [1038, 15] width 28 height 12
click at [456, 12] on span "Refresh" at bounding box center [435, 10] width 48 height 8
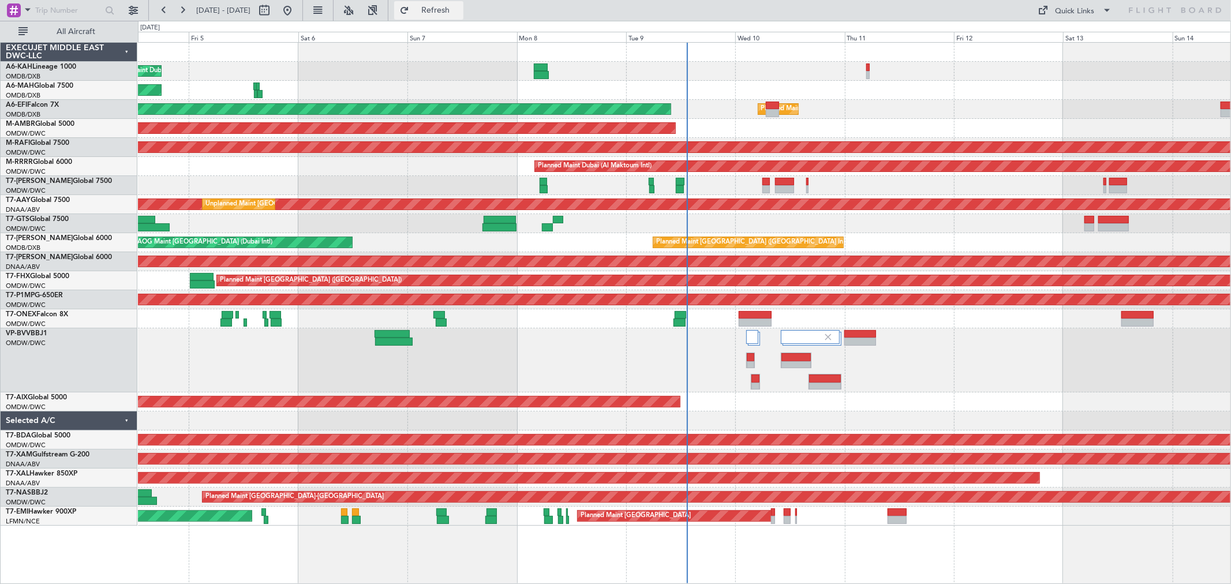
click at [460, 12] on span "Refresh" at bounding box center [435, 10] width 48 height 8
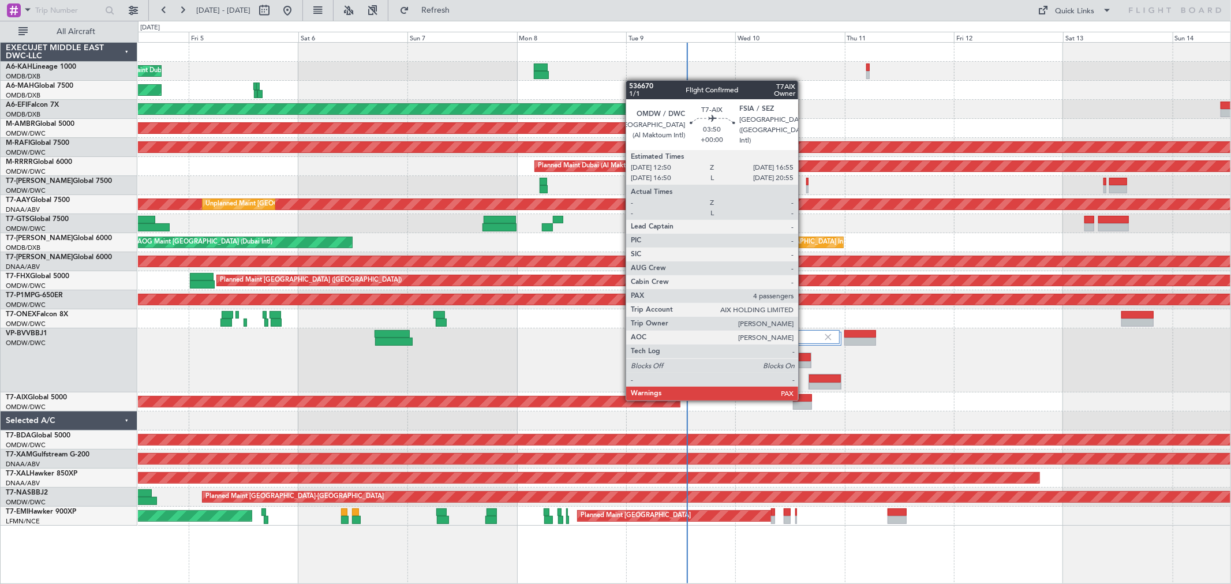
click at [803, 398] on div at bounding box center [802, 398] width 19 height 8
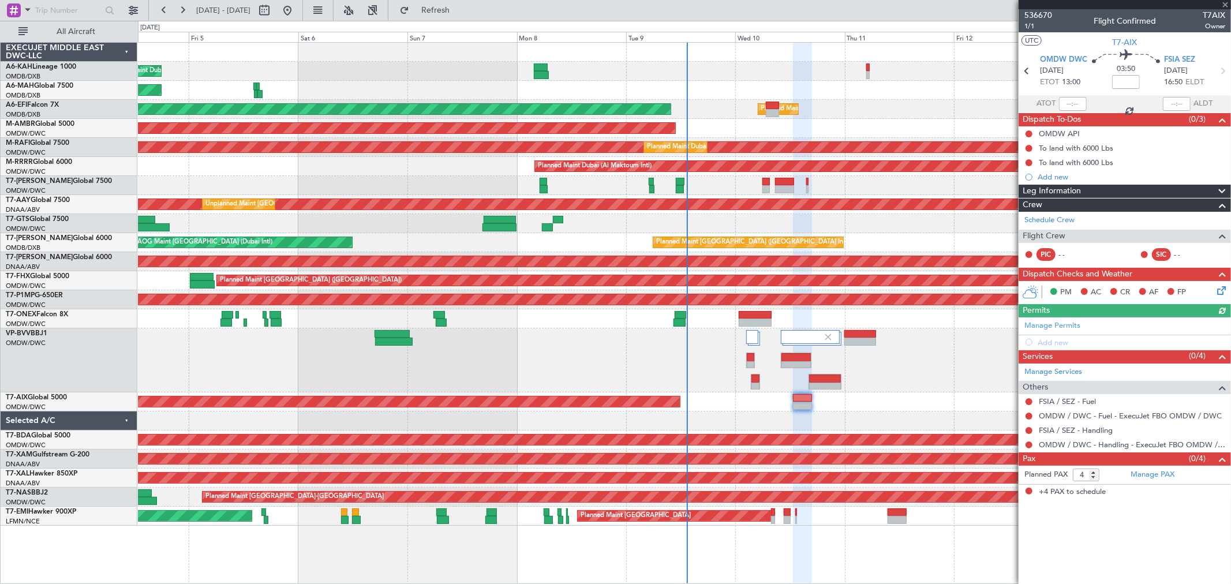
drag, startPoint x: 1144, startPoint y: 470, endPoint x: 1145, endPoint y: 479, distance: 9.3
click at [1144, 470] on mat-tooltip-component "Incomplete" at bounding box center [1124, 481] width 53 height 31
click at [1158, 476] on link "Manage PAX" at bounding box center [1152, 475] width 44 height 12
click at [463, 3] on button "Refresh" at bounding box center [428, 10] width 69 height 18
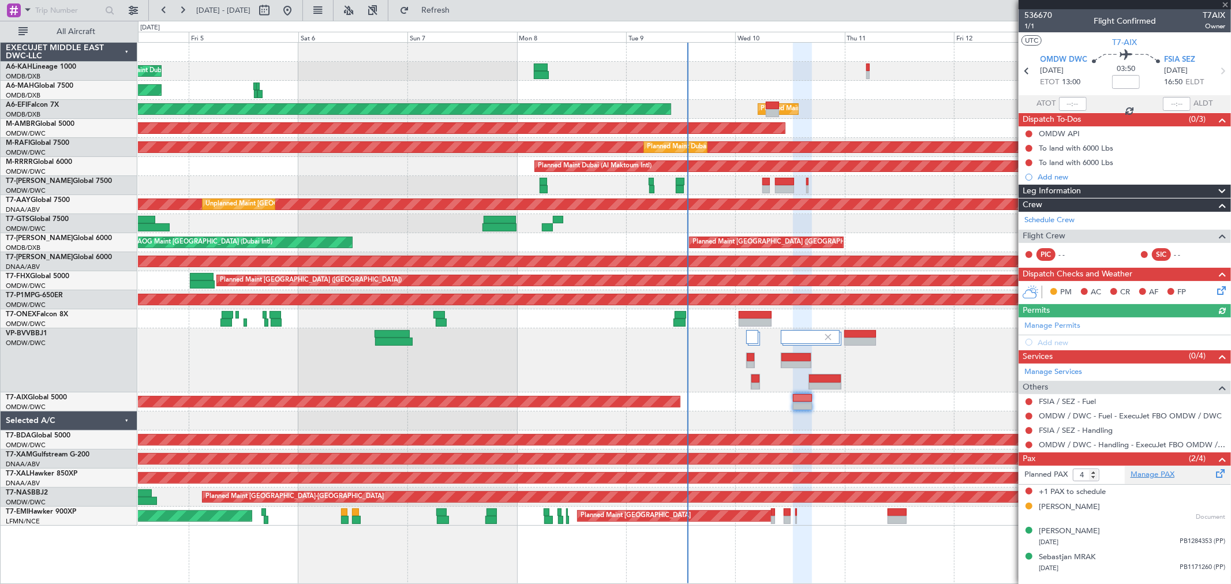
click at [1153, 471] on link "Manage PAX" at bounding box center [1152, 475] width 44 height 12
click at [1058, 179] on div "Add new" at bounding box center [1125, 177] width 177 height 10
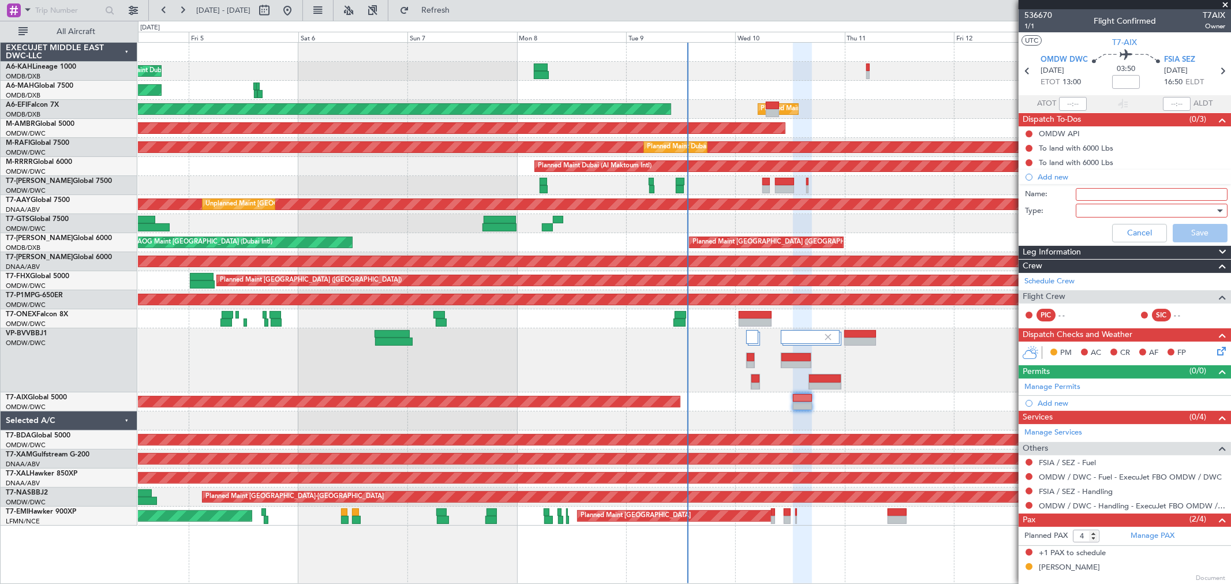
click at [1107, 194] on input "Name:" at bounding box center [1152, 194] width 152 height 13
type input "Crew"
drag, startPoint x: 1107, startPoint y: 199, endPoint x: 1097, endPoint y: 212, distance: 16.0
click at [1097, 211] on div at bounding box center [1147, 210] width 134 height 17
click at [1093, 234] on span "Generic" at bounding box center [1145, 234] width 134 height 17
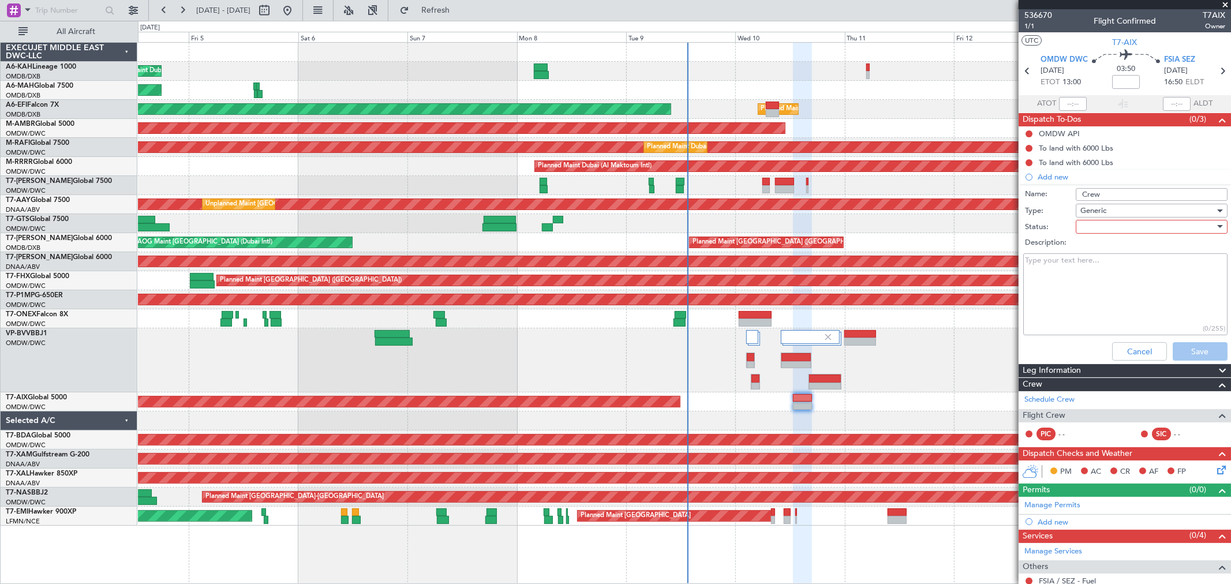
click at [1097, 223] on div at bounding box center [1147, 226] width 134 height 17
click at [1096, 244] on span "Not Started" at bounding box center [1145, 249] width 134 height 17
click at [1083, 266] on textarea "Description:" at bounding box center [1125, 294] width 204 height 83
paste textarea "• Doug • Lorenzo & • Me • No FA (Sophie)"
drag, startPoint x: 1068, startPoint y: 281, endPoint x: 1043, endPoint y: 280, distance: 24.8
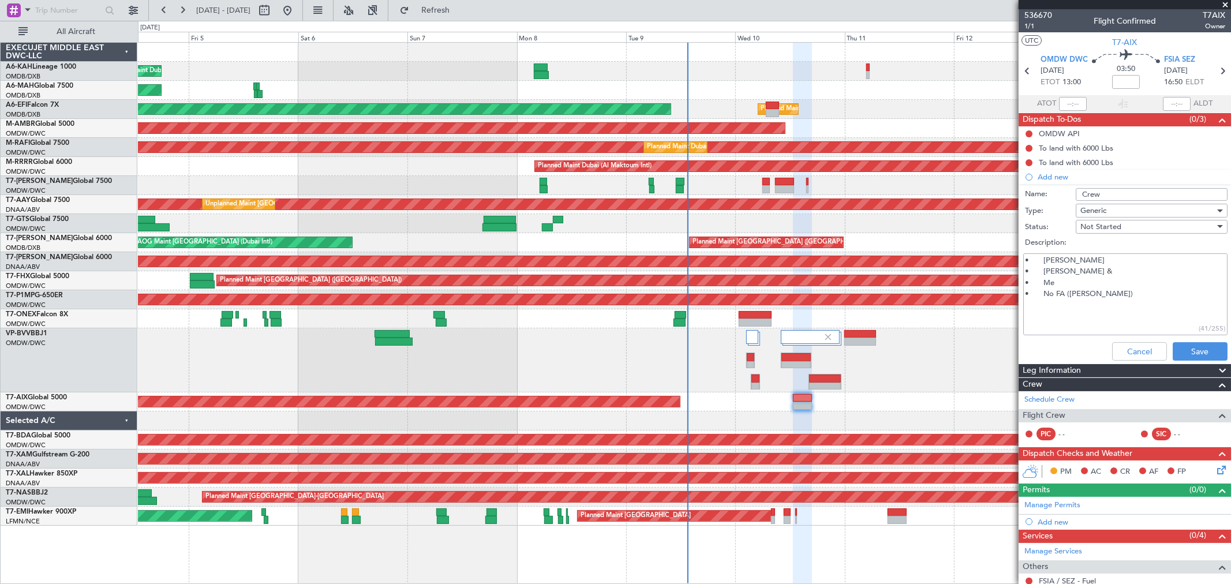
click at [1043, 280] on textarea "• Doug • Lorenzo & • Me • No FA (Sophie)" at bounding box center [1125, 294] width 204 height 83
type textarea "• Doug • Lorenzo & • Peter • No FA (Sophie)"
click at [1203, 350] on button "Save" at bounding box center [1199, 351] width 55 height 18
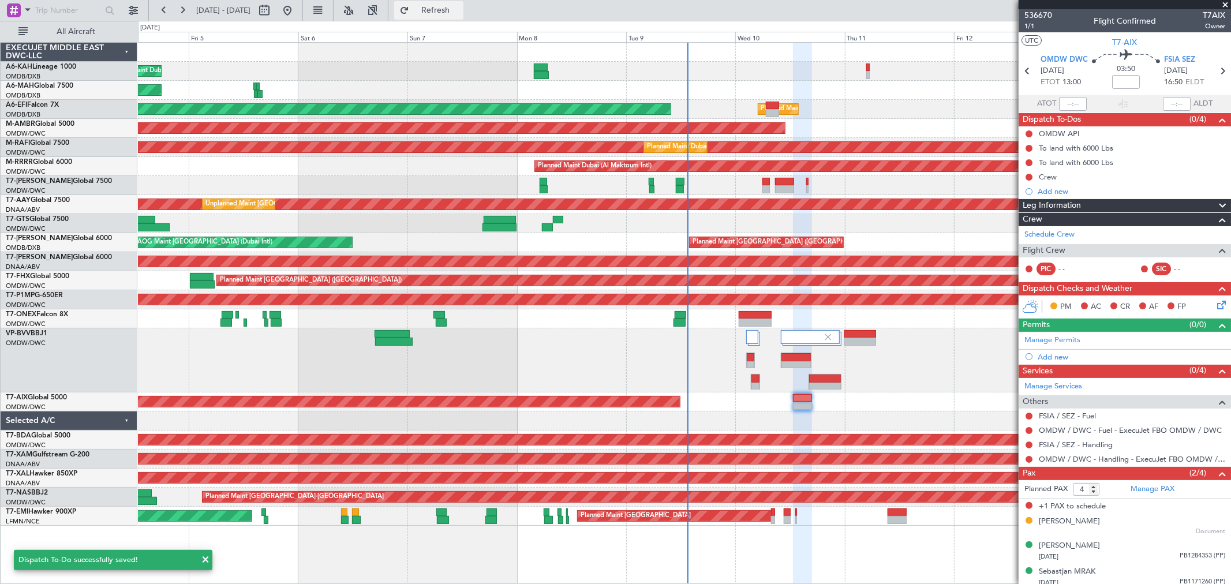
click at [460, 10] on span "Refresh" at bounding box center [435, 10] width 48 height 8
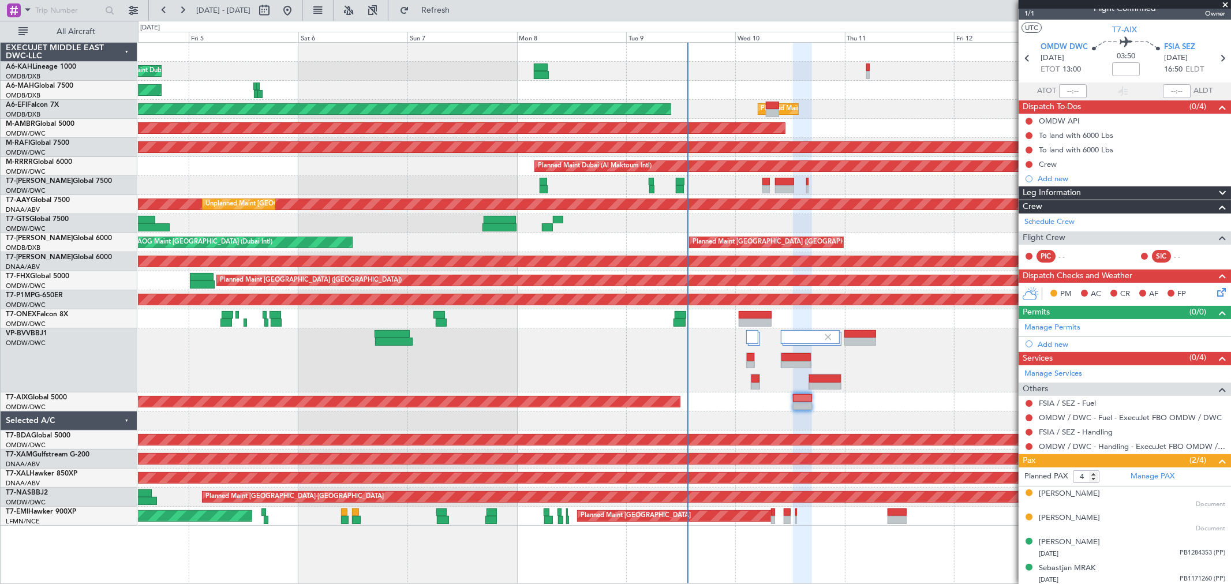
scroll to position [15, 0]
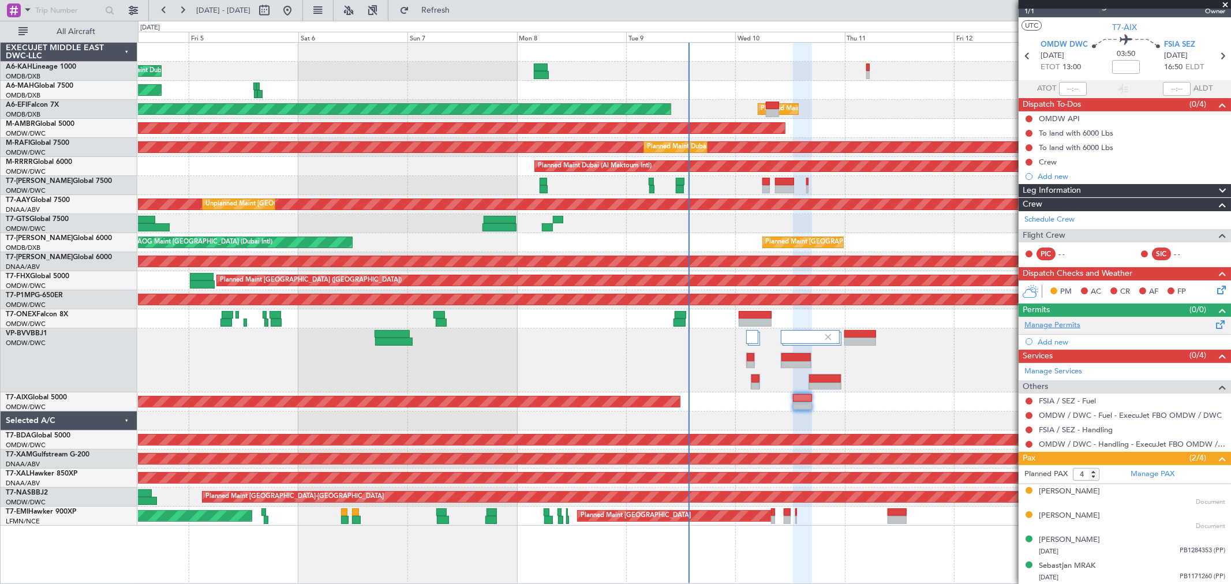
click at [1045, 327] on link "Manage Permits" at bounding box center [1052, 326] width 56 height 12
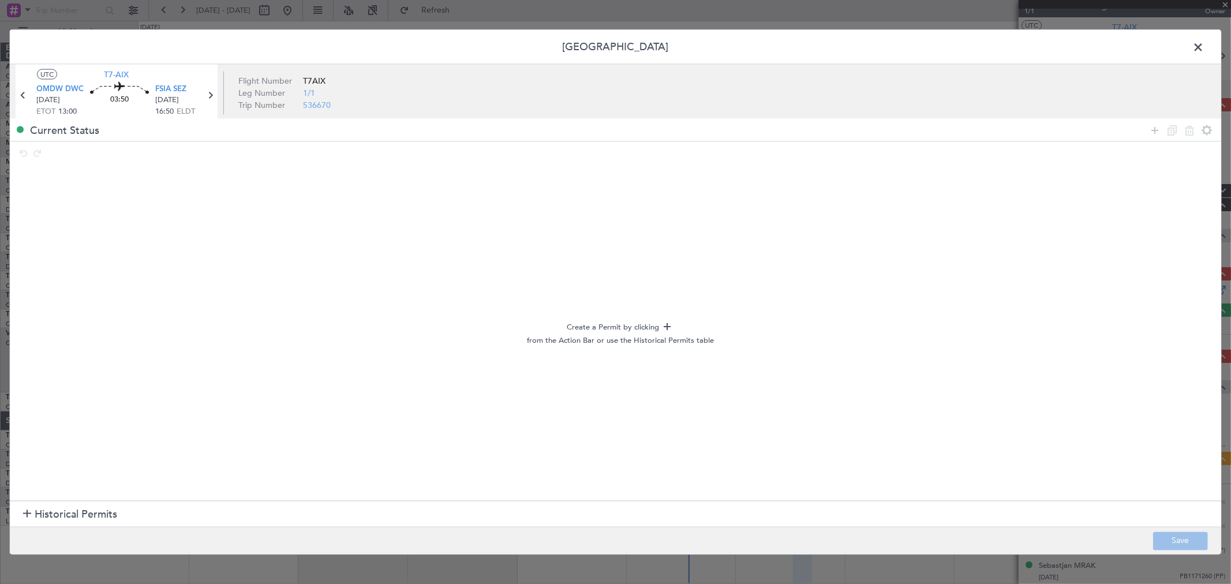
click at [51, 514] on span "Historical Permits" at bounding box center [76, 515] width 83 height 16
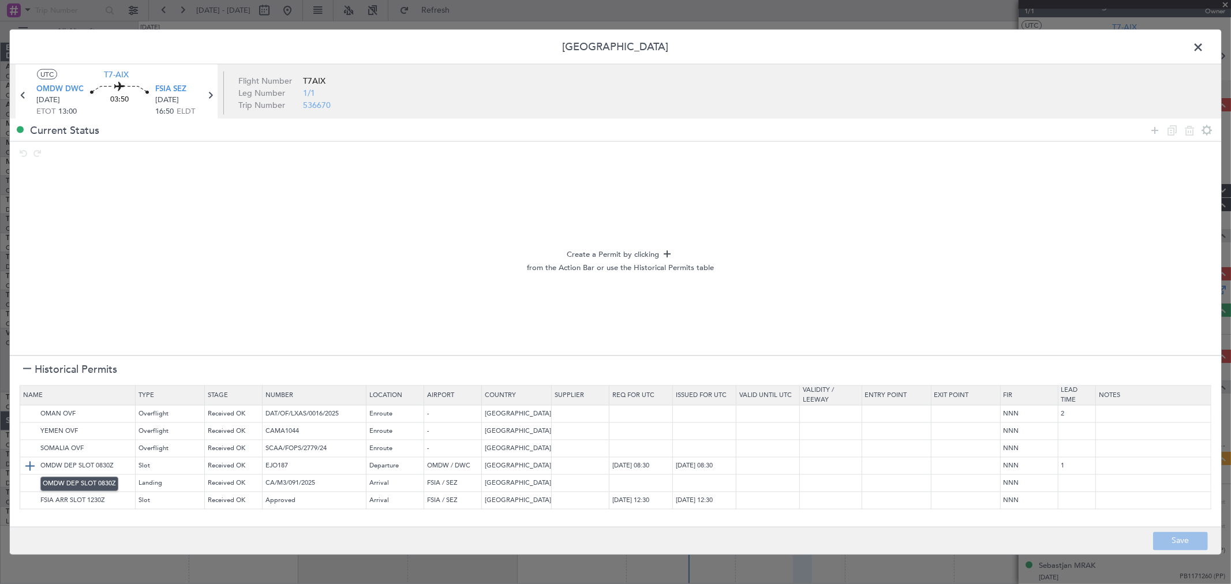
click at [29, 460] on img at bounding box center [30, 466] width 14 height 14
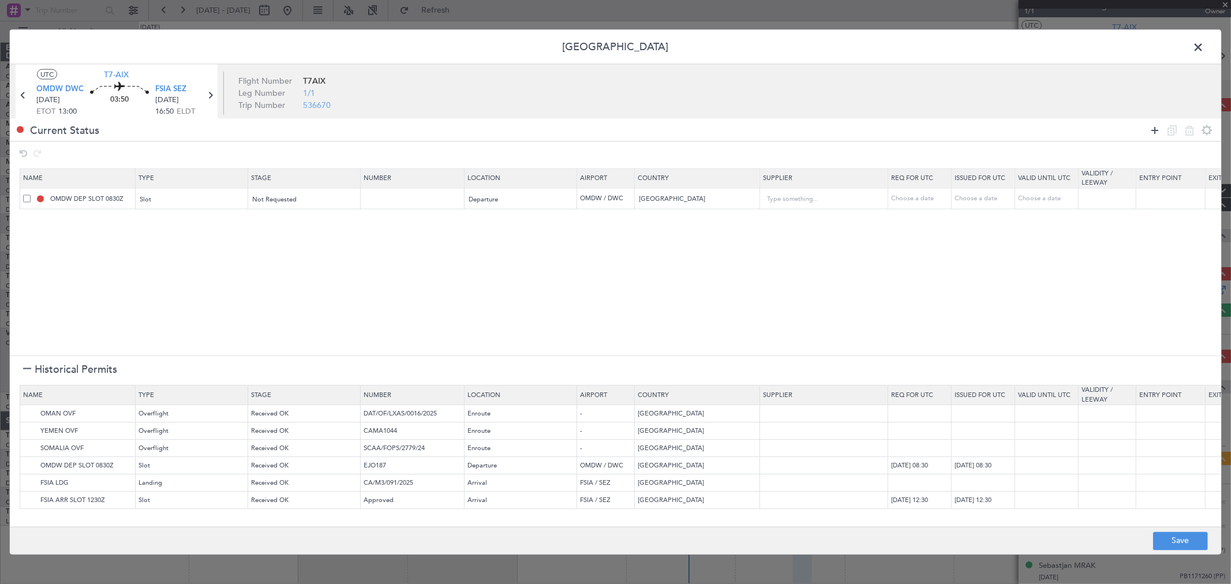
click at [1157, 134] on icon at bounding box center [1155, 130] width 14 height 14
click at [173, 226] on div "Type" at bounding box center [189, 220] width 96 height 17
click at [163, 281] on span "API" at bounding box center [192, 279] width 103 height 17
click at [290, 220] on span "Select an option" at bounding box center [276, 220] width 47 height 9
click at [287, 258] on span "Not Requested" at bounding box center [304, 262] width 103 height 17
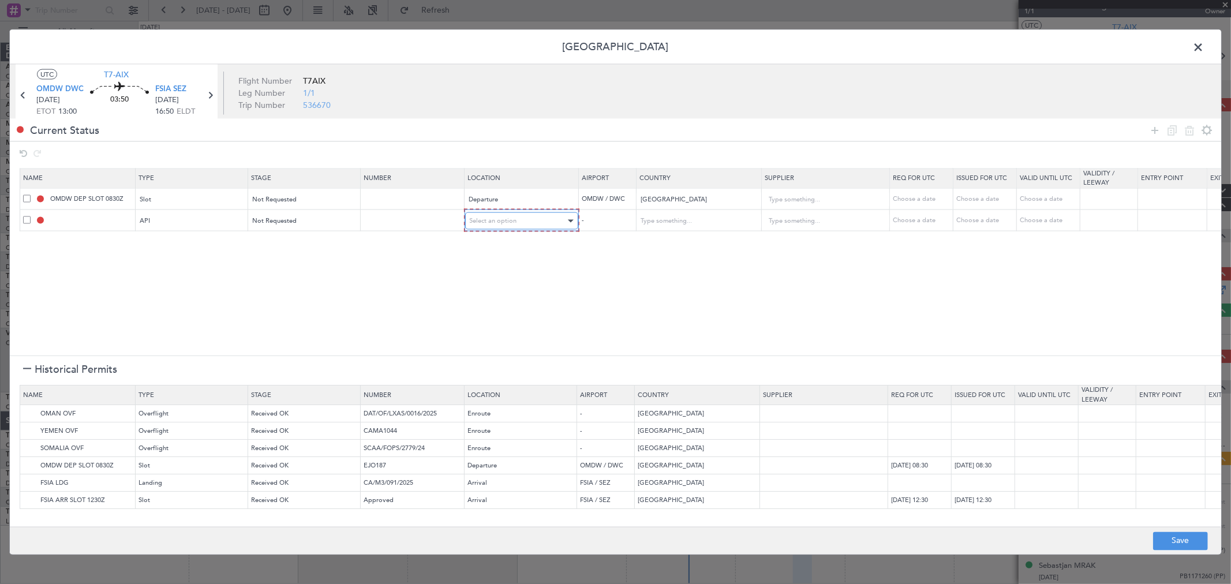
click at [537, 218] on div "Select an option" at bounding box center [518, 220] width 96 height 17
click at [495, 247] on span "Departure" at bounding box center [521, 245] width 103 height 17
click at [28, 416] on img at bounding box center [30, 414] width 14 height 14
click at [29, 430] on img at bounding box center [30, 432] width 14 height 14
click at [29, 449] on img at bounding box center [30, 449] width 14 height 14
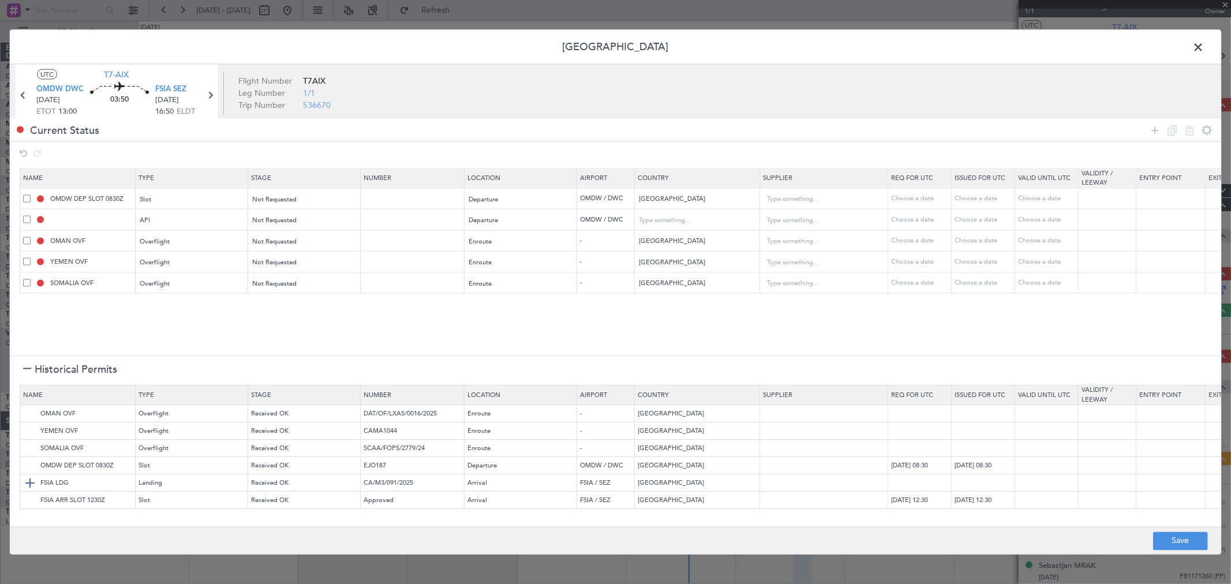
click at [32, 478] on img at bounding box center [30, 484] width 14 height 14
drag, startPoint x: 33, startPoint y: 501, endPoint x: 76, endPoint y: 359, distance: 147.5
click at [0, 0] on img at bounding box center [0, 0] width 0 height 0
click at [1167, 540] on button "Save" at bounding box center [1180, 540] width 55 height 18
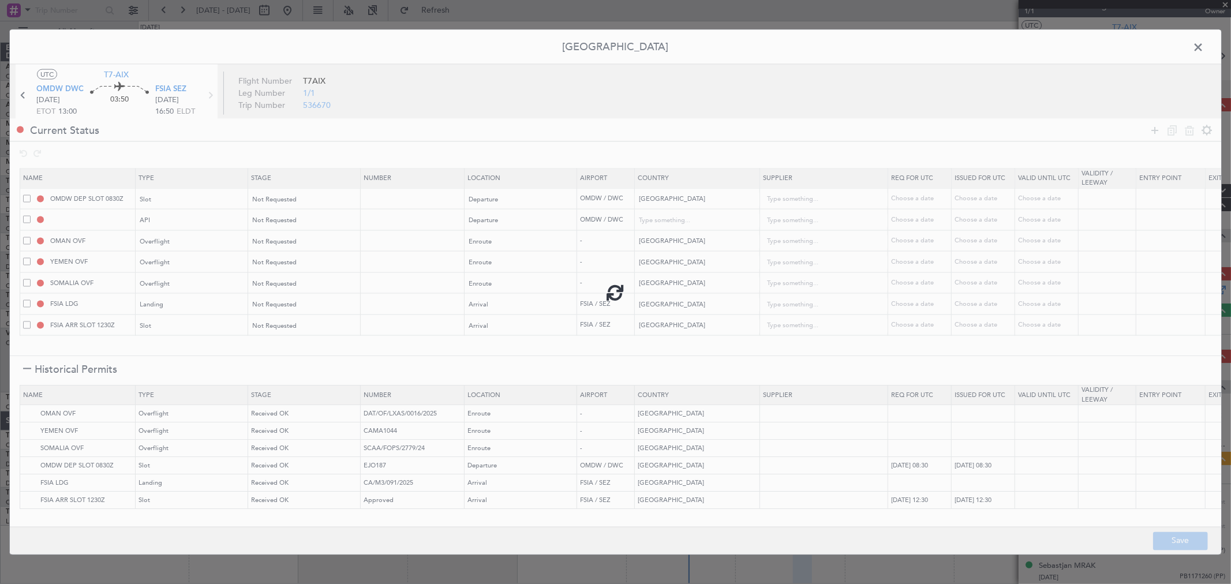
click at [1198, 48] on div at bounding box center [615, 292] width 1211 height 525
type input "OMDW DEP SLOT"
type input "NNN"
type input "1"
type input "OMDW DEP API"
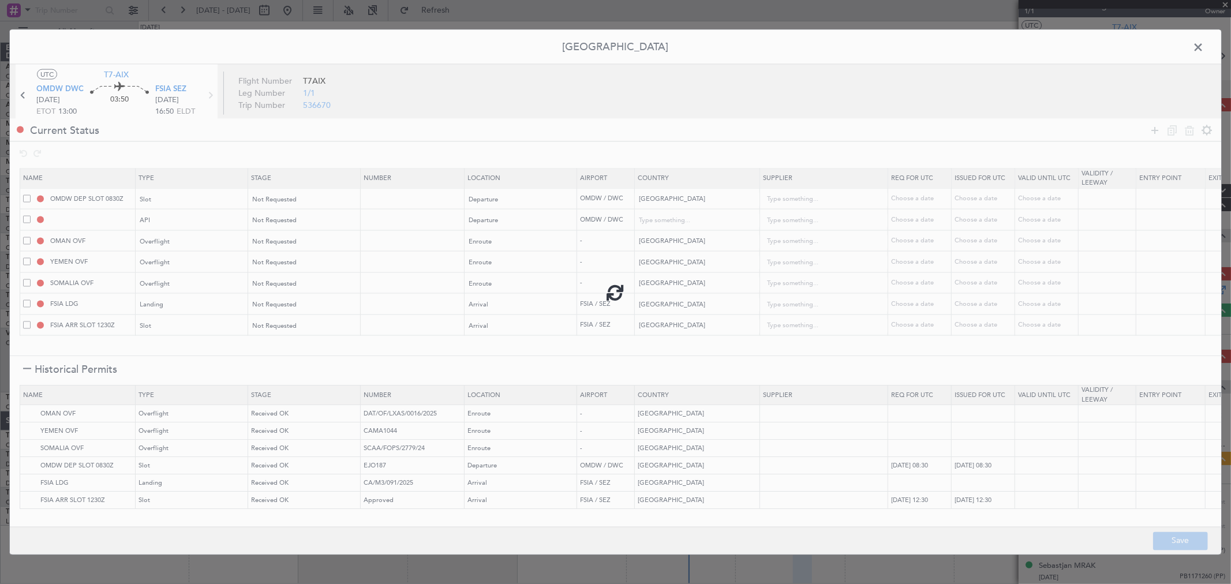
type input "[GEOGRAPHIC_DATA]"
type input "NNN"
type input "1"
type input "NNN"
type input "2"
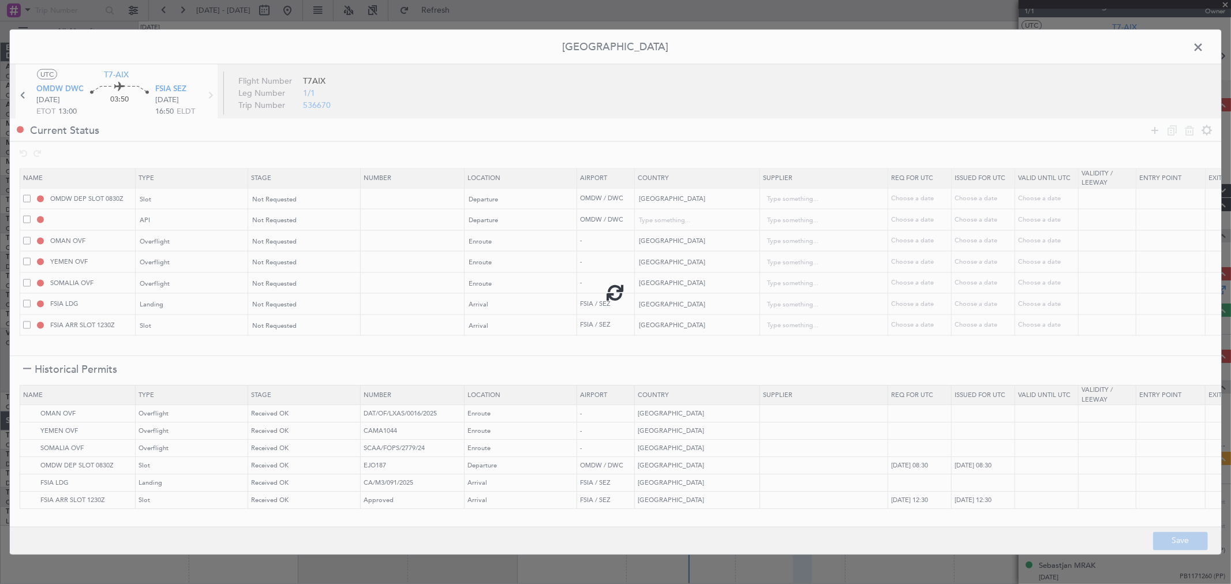
type input "NNN"
type input "FSIA ARR SLOT"
type input "NNN"
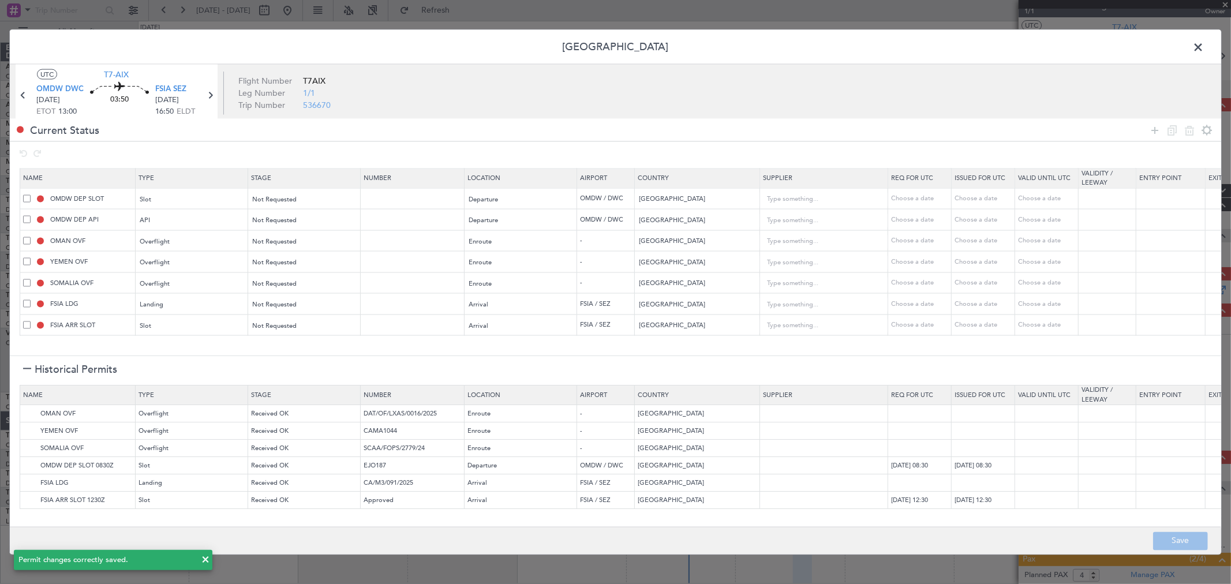
click at [1204, 47] on span at bounding box center [1204, 50] width 0 height 23
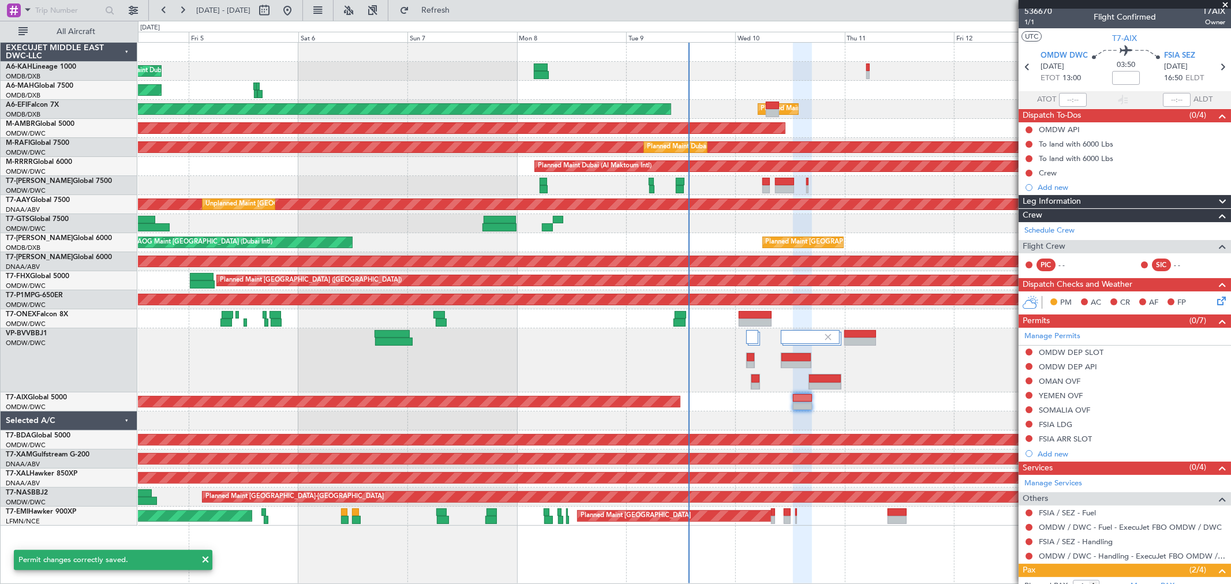
scroll to position [0, 0]
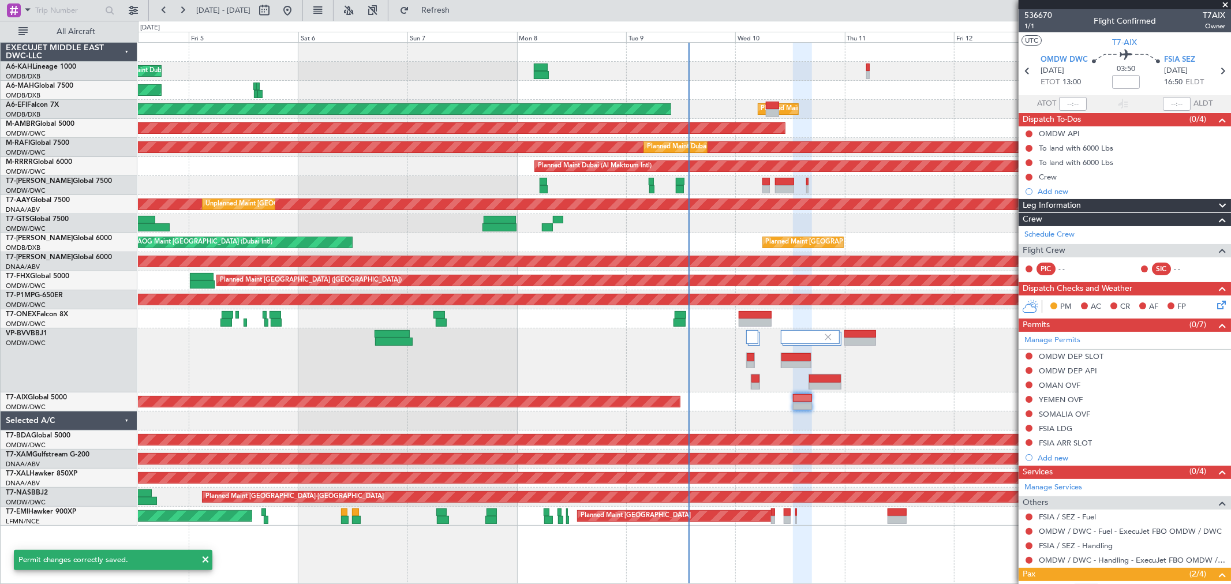
click at [1118, 79] on mat-tooltip-component "Flight Time" at bounding box center [1122, 89] width 53 height 31
click at [1114, 78] on input at bounding box center [1126, 82] width 28 height 14
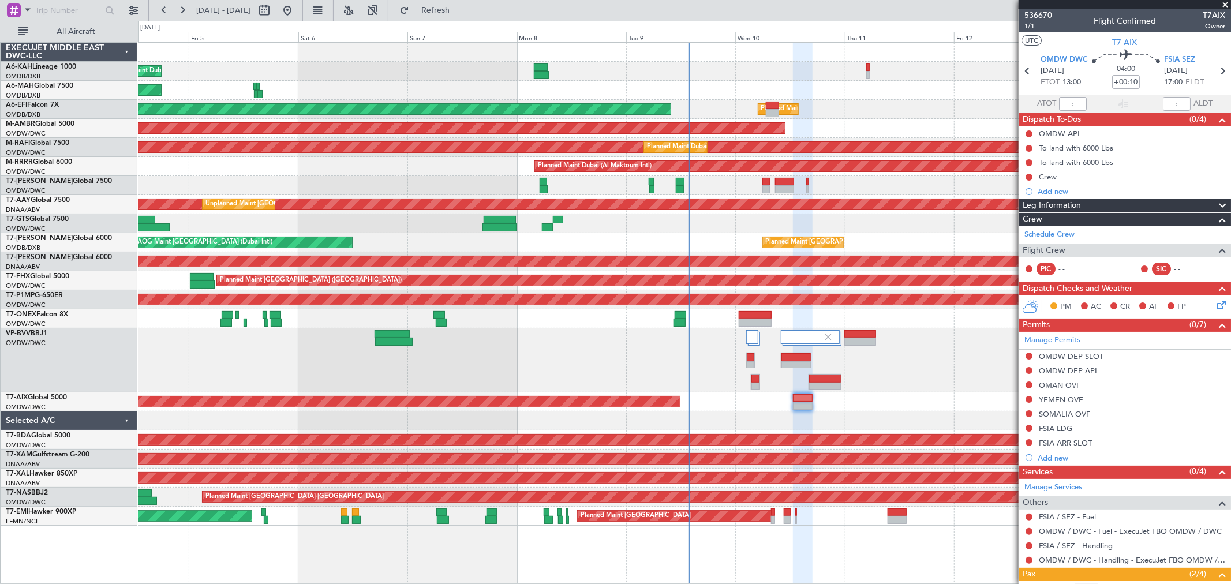
click at [1043, 27] on span "1/1" at bounding box center [1038, 26] width 28 height 10
click at [1127, 81] on input "+00:10" at bounding box center [1126, 82] width 28 height 14
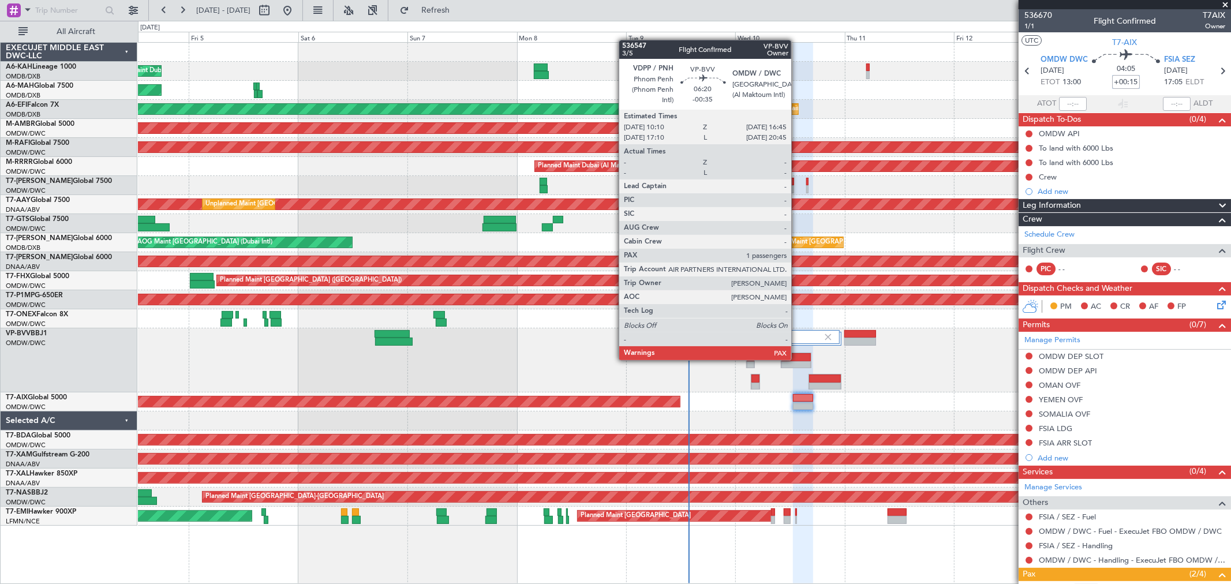
click at [797, 359] on div at bounding box center [795, 357] width 29 height 8
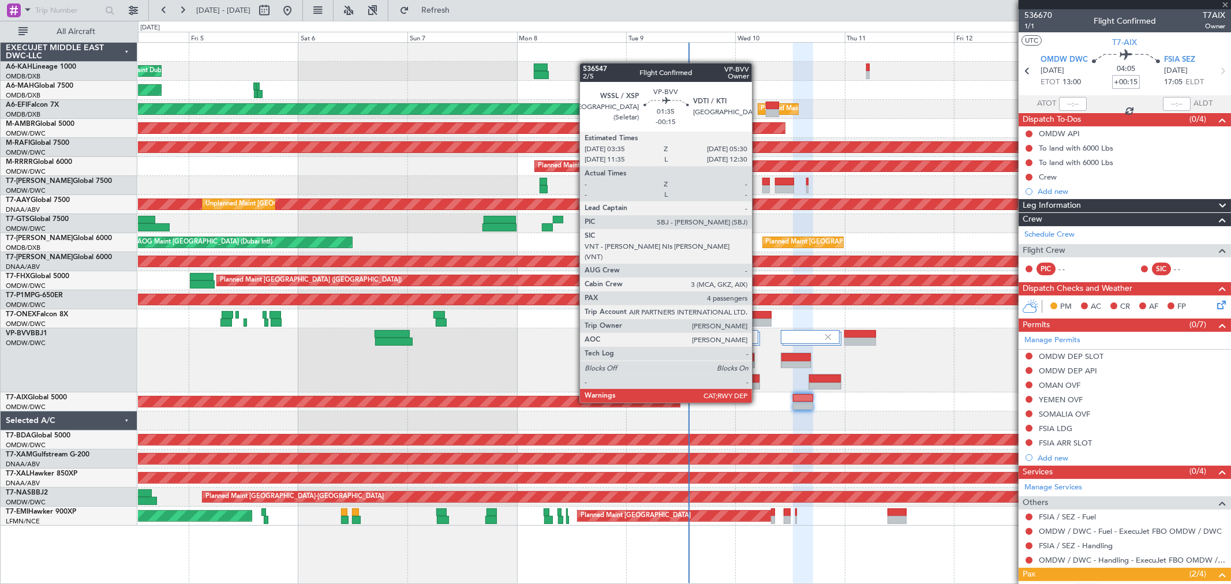
type input "-00:35"
type input "1"
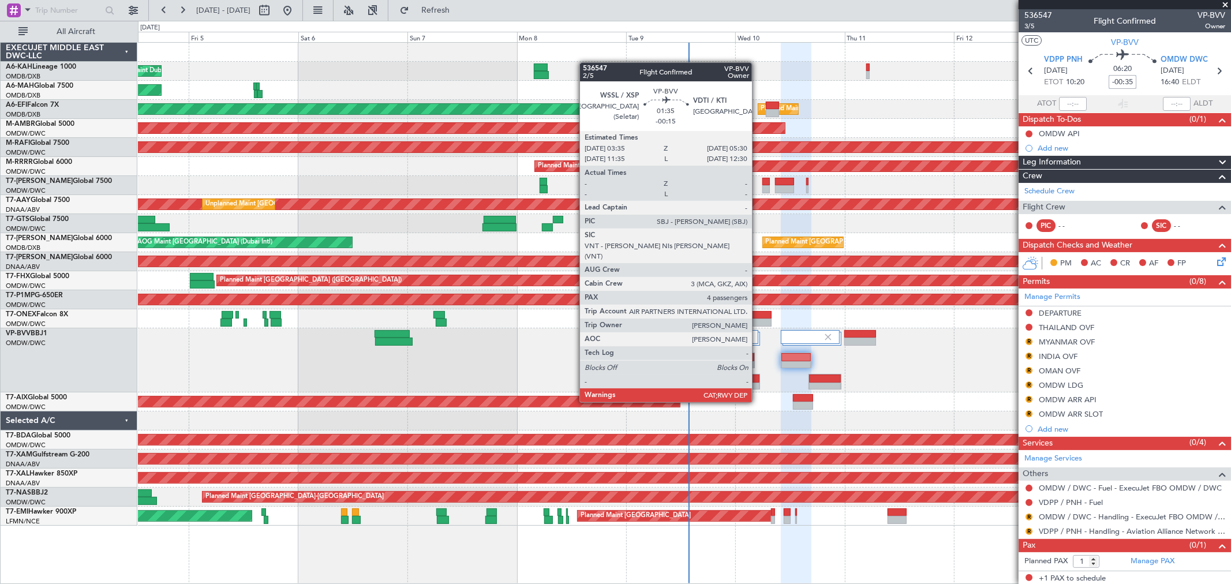
click at [758, 381] on div at bounding box center [755, 378] width 8 height 8
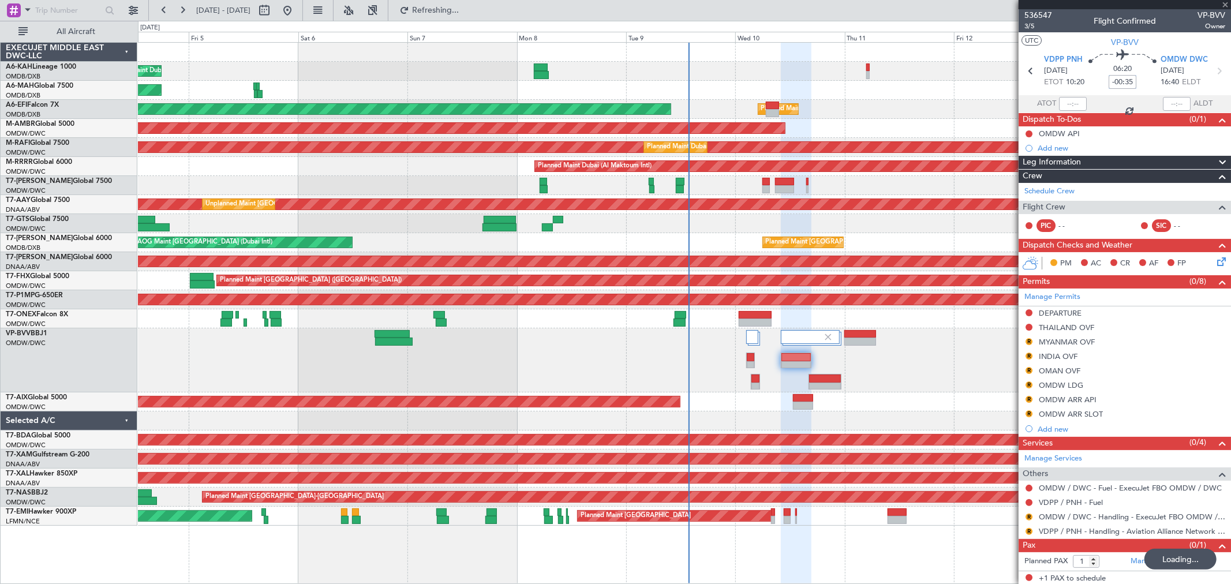
type input "-00:15"
type input "4"
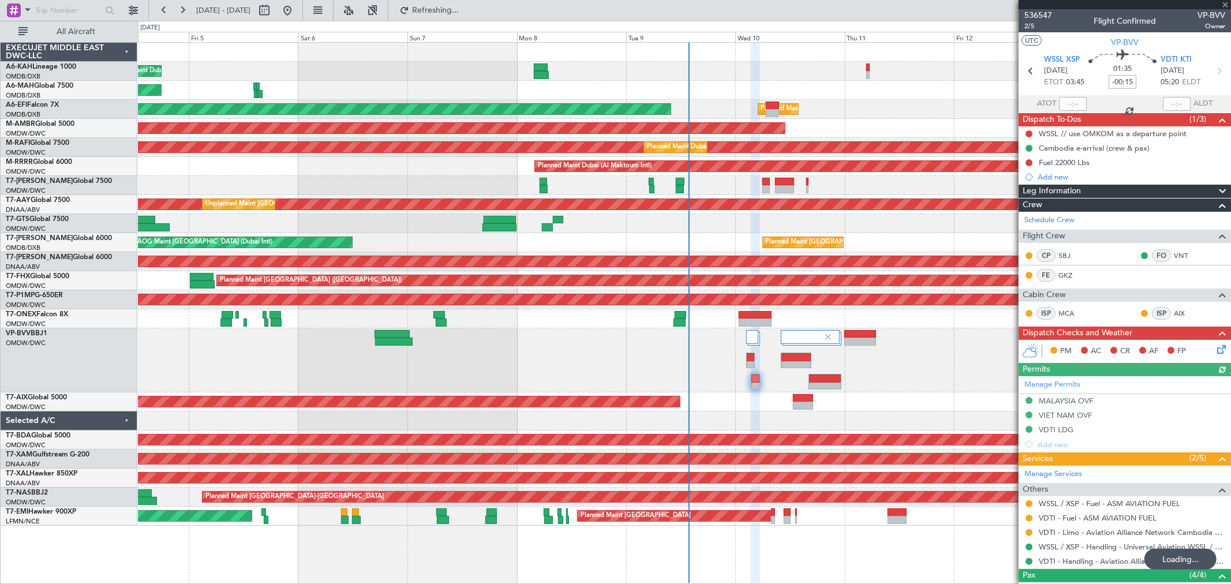
type input "-00:35"
type input "1"
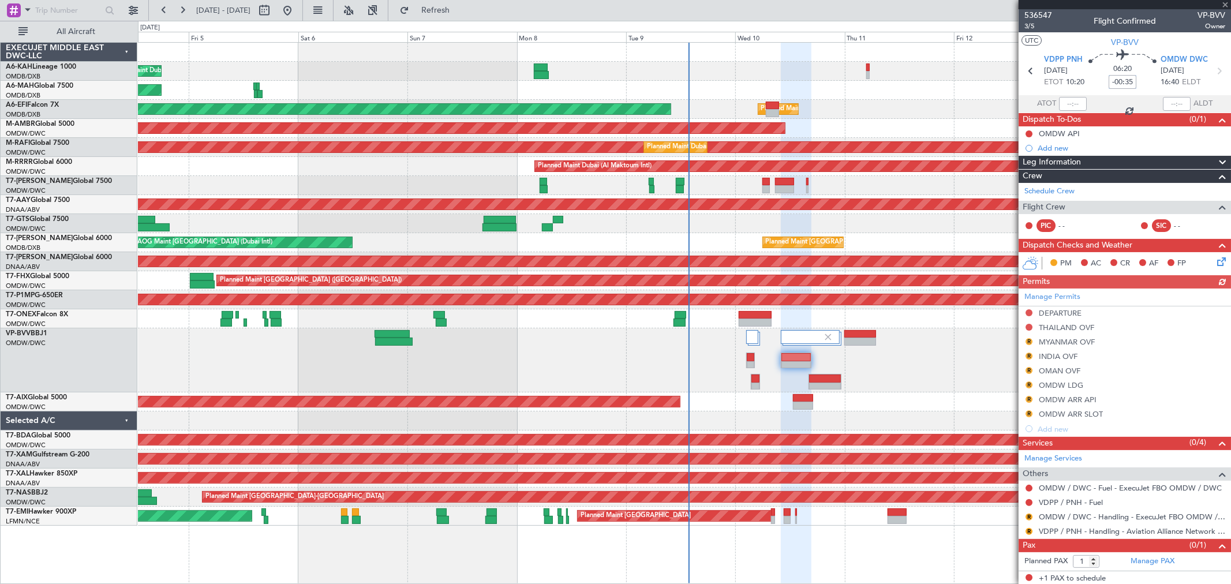
scroll to position [2, 0]
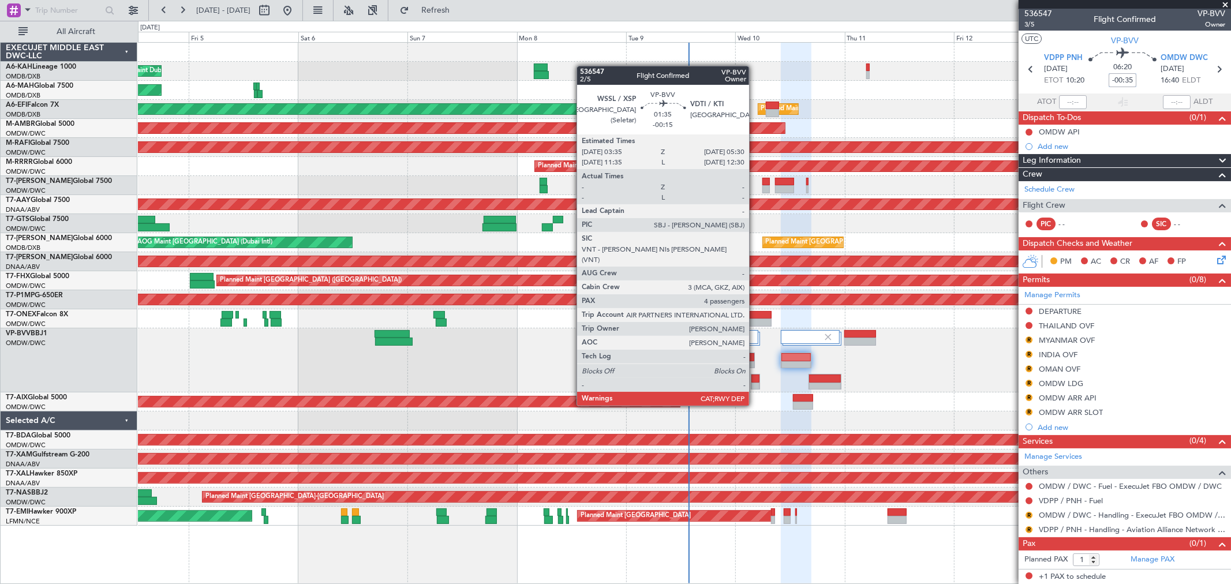
click at [755, 385] on div at bounding box center [755, 387] width 8 height 8
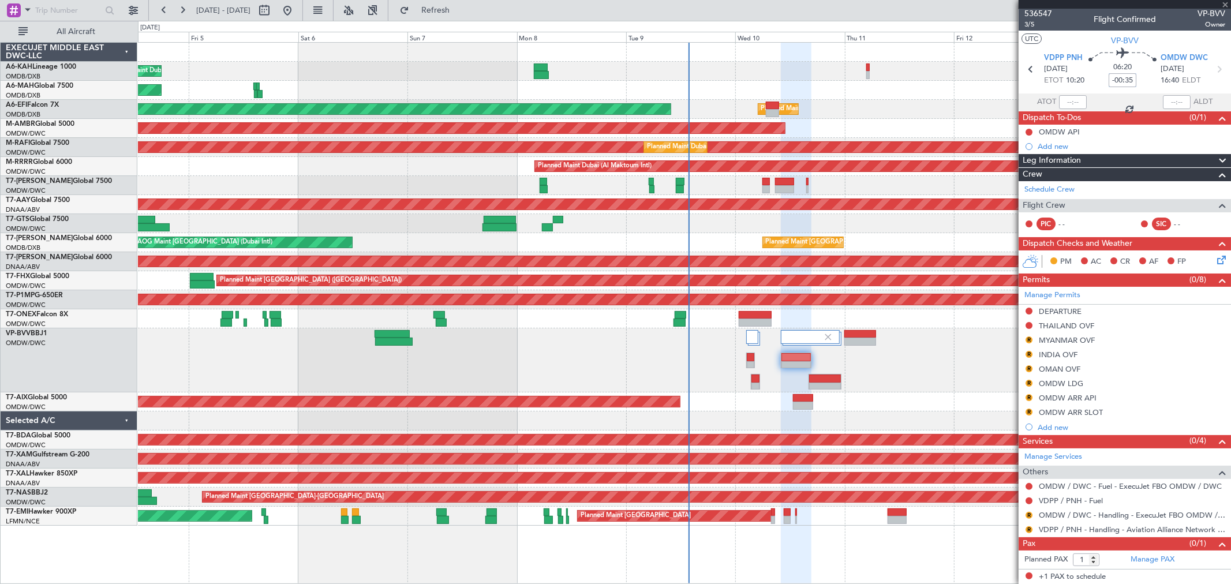
type input "-00:15"
type input "4"
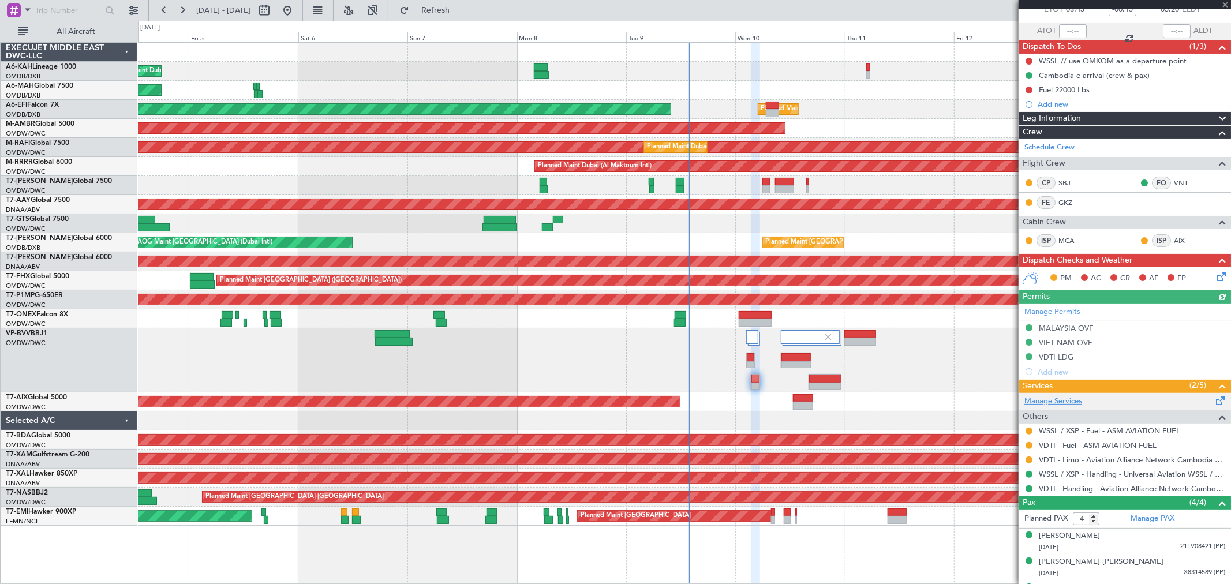
scroll to position [121, 0]
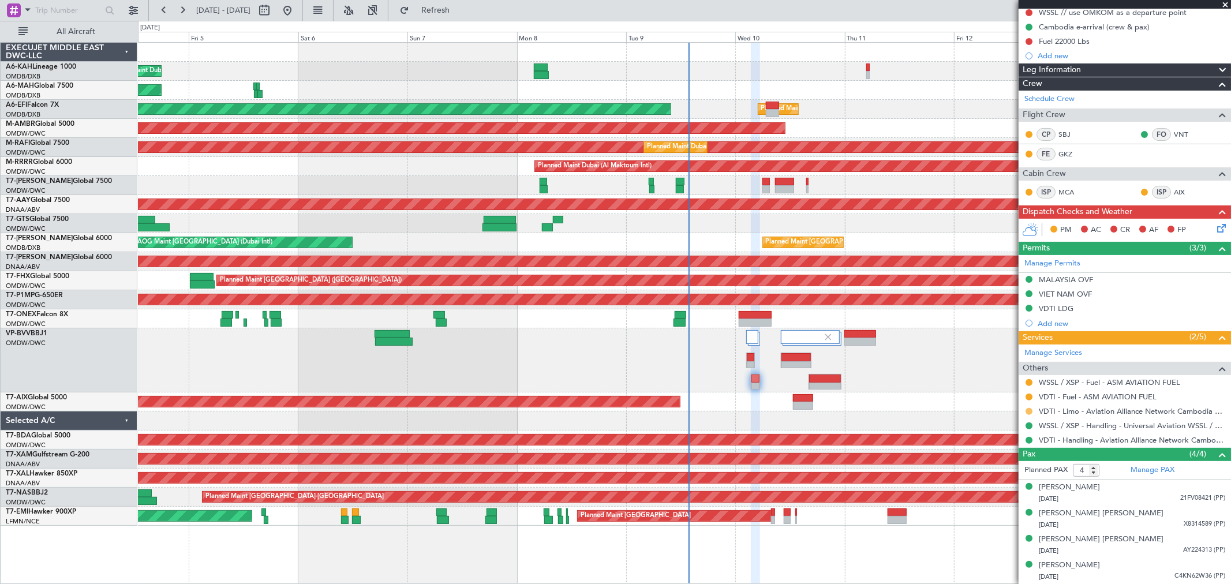
click at [1029, 411] on button at bounding box center [1028, 411] width 7 height 7
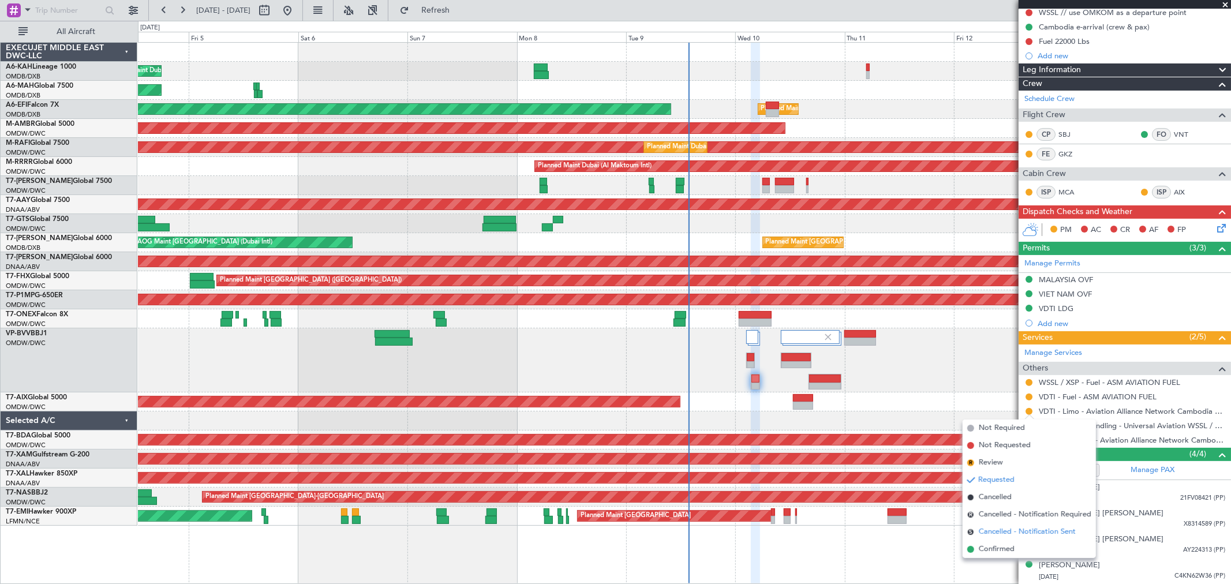
click at [1010, 528] on span "Cancelled - Notification Sent" at bounding box center [1027, 532] width 97 height 12
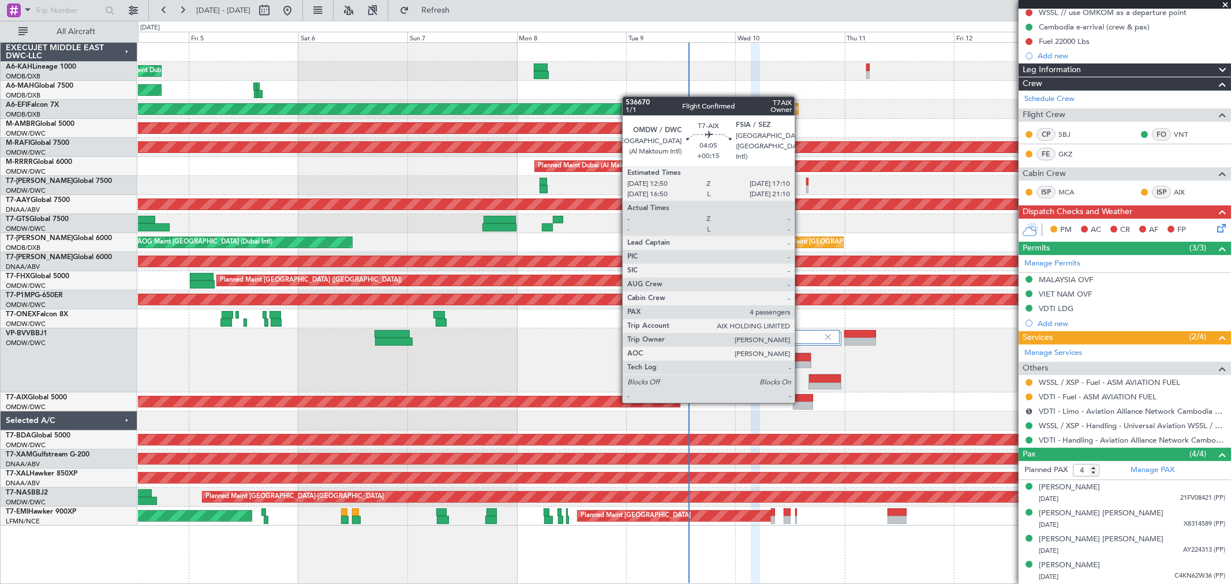
click at [800, 400] on div at bounding box center [803, 398] width 20 height 8
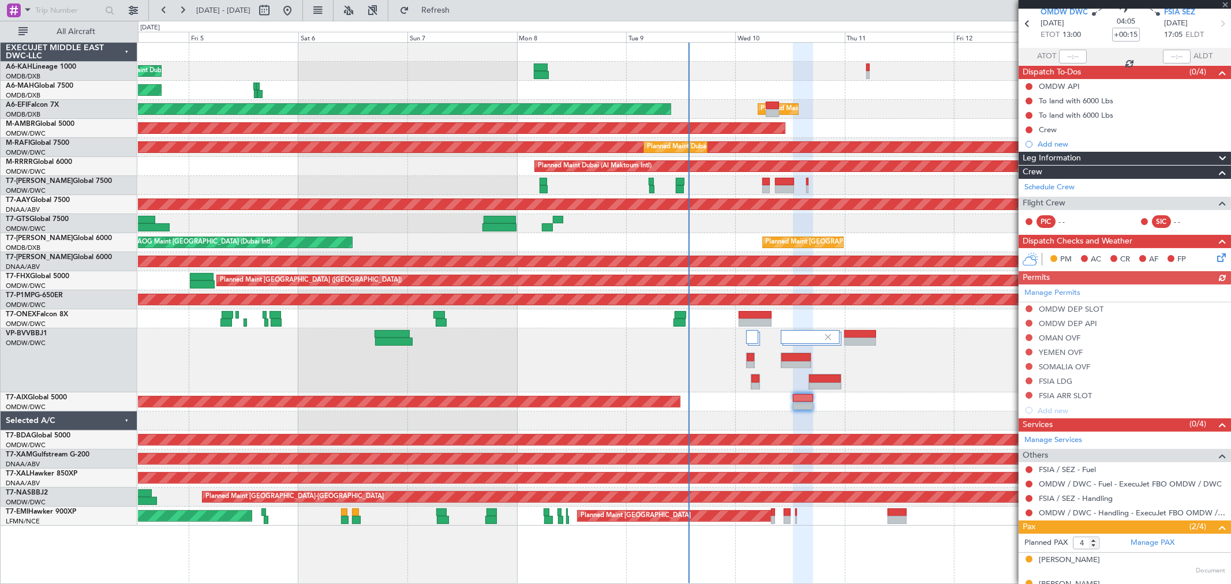
scroll to position [64, 0]
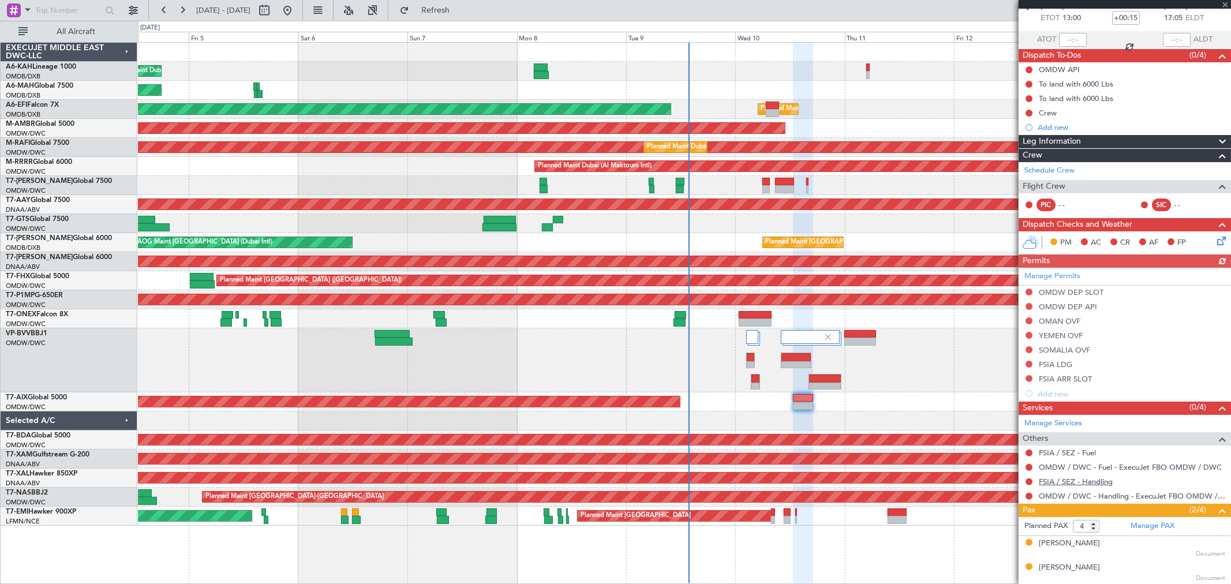
click at [1070, 478] on link "FSIA / SEZ - Handling" at bounding box center [1076, 482] width 74 height 10
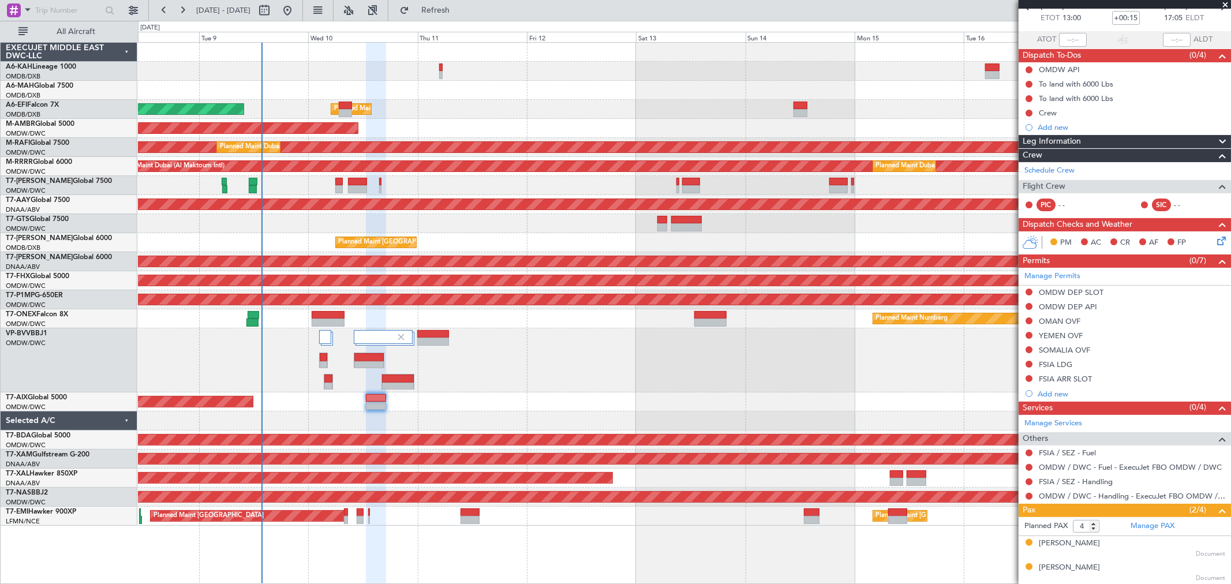
click at [457, 221] on div at bounding box center [684, 223] width 1092 height 19
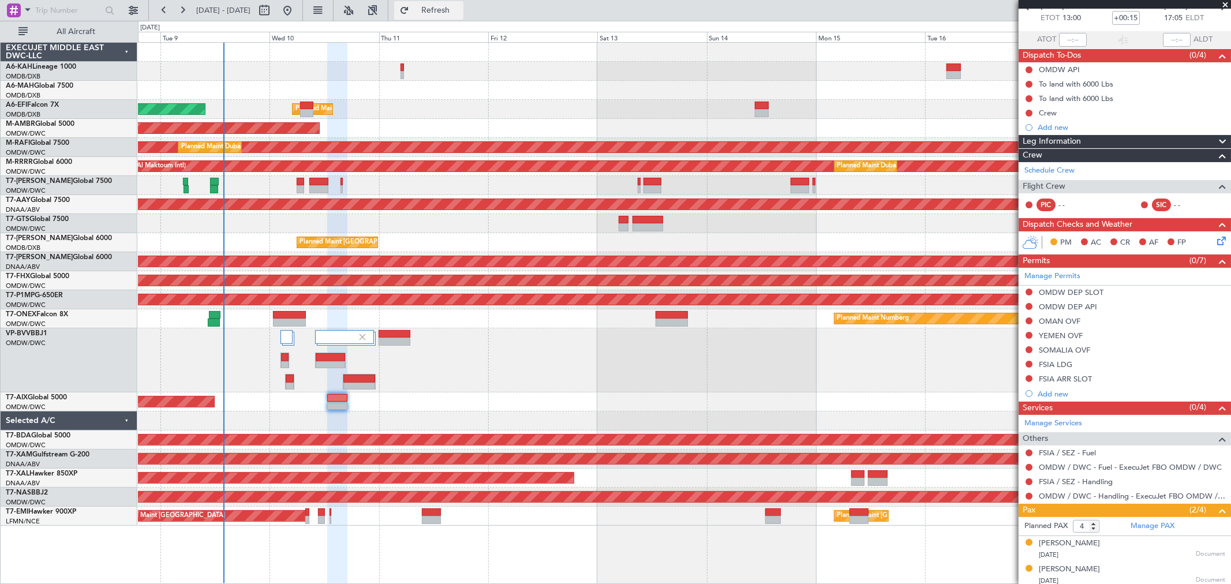
click at [460, 14] on span "Refresh" at bounding box center [435, 10] width 48 height 8
click at [1144, 522] on link "Manage PAX" at bounding box center [1152, 526] width 44 height 12
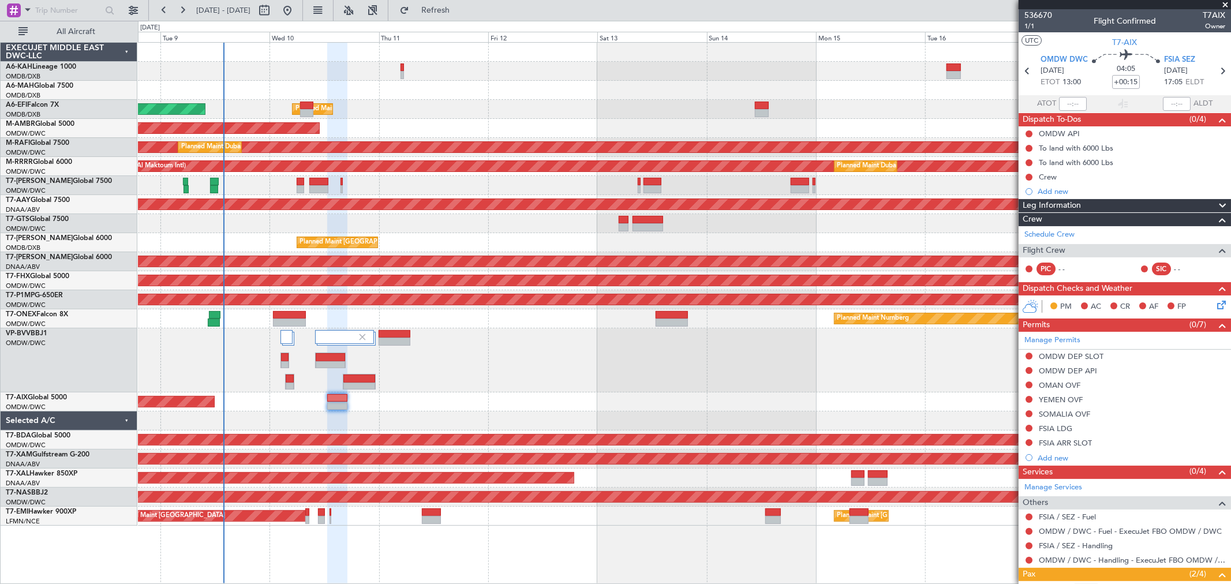
scroll to position [119, 0]
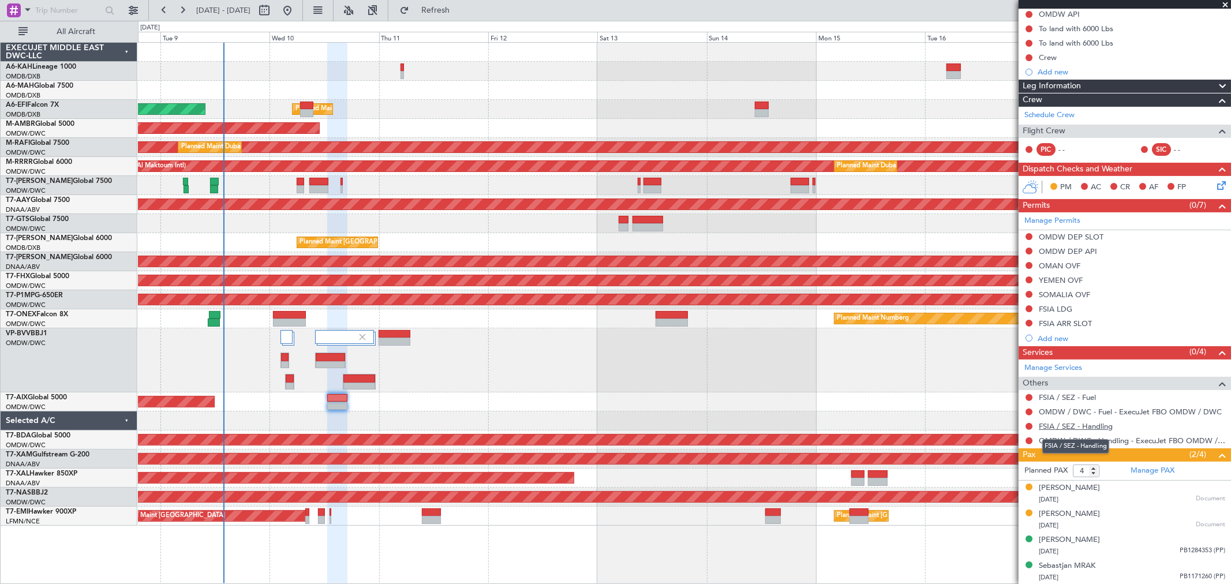
click at [1085, 425] on link "FSIA / SEZ - Handling" at bounding box center [1076, 426] width 74 height 10
click at [1092, 427] on link "FSIA / SEZ - Handling" at bounding box center [1076, 426] width 74 height 10
click at [1048, 110] on link "Schedule Crew" at bounding box center [1049, 116] width 50 height 12
click at [1054, 61] on div "Crew" at bounding box center [1048, 58] width 18 height 10
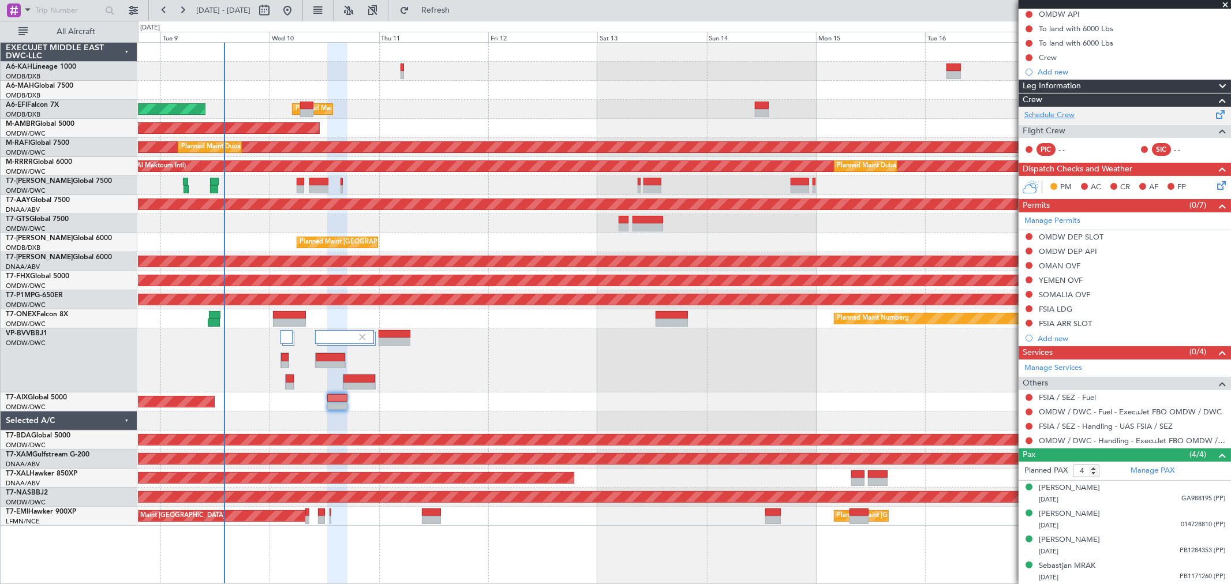
click at [1056, 113] on link "Schedule Crew" at bounding box center [1049, 116] width 50 height 12
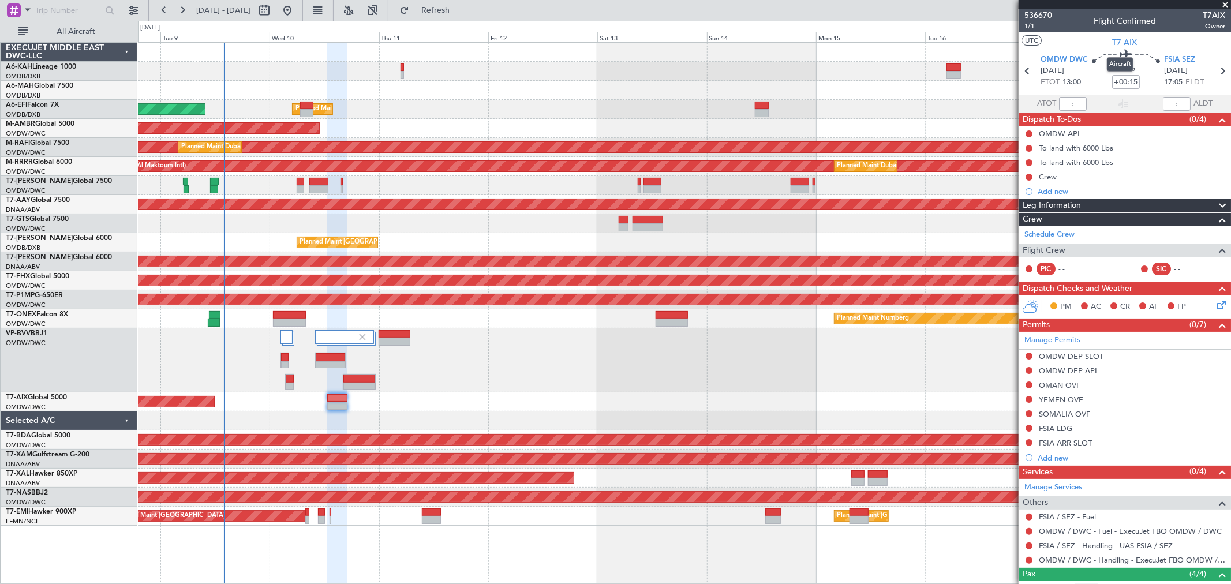
click at [1119, 42] on span "T7-AIX" at bounding box center [1124, 42] width 25 height 12
click at [1063, 234] on link "Schedule Crew" at bounding box center [1049, 235] width 50 height 12
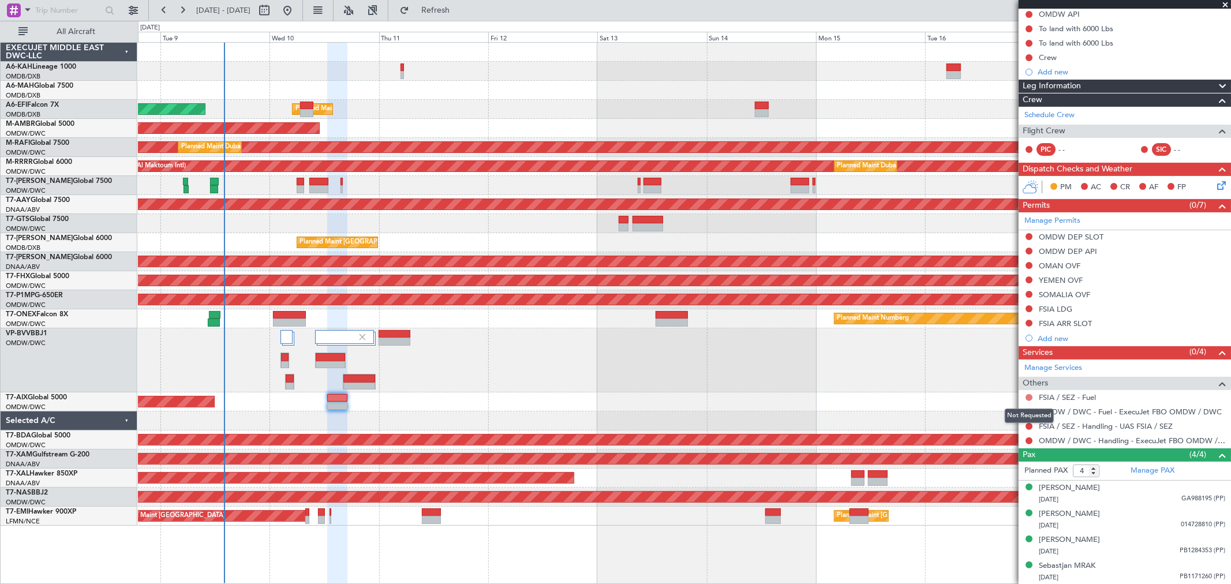
click at [1030, 395] on button at bounding box center [1028, 397] width 7 height 7
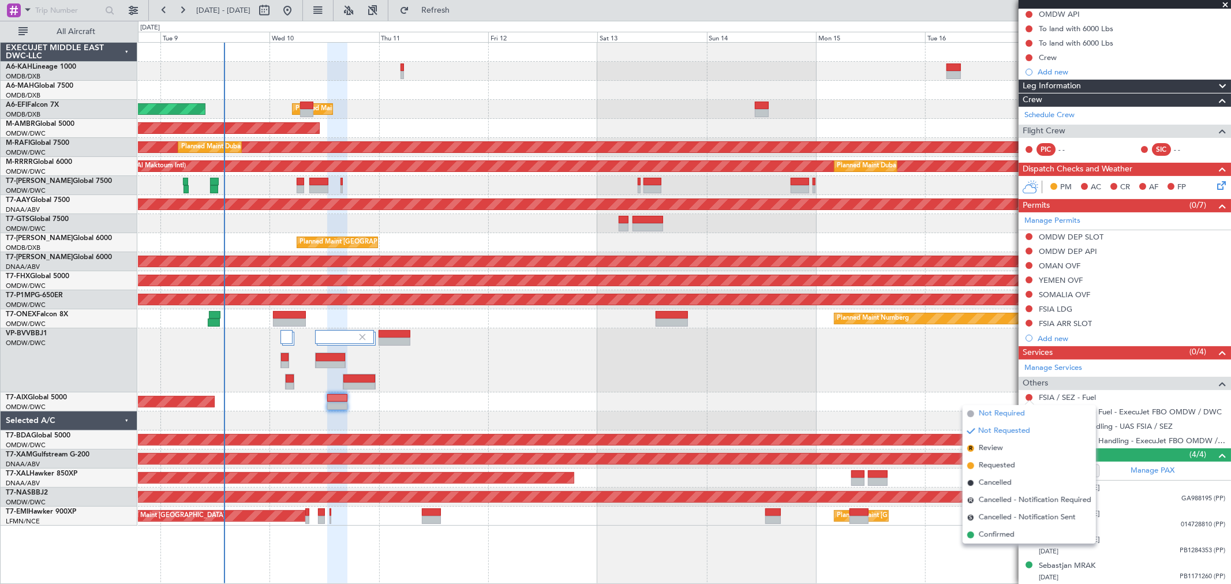
click at [1002, 414] on span "Not Required" at bounding box center [1002, 414] width 46 height 12
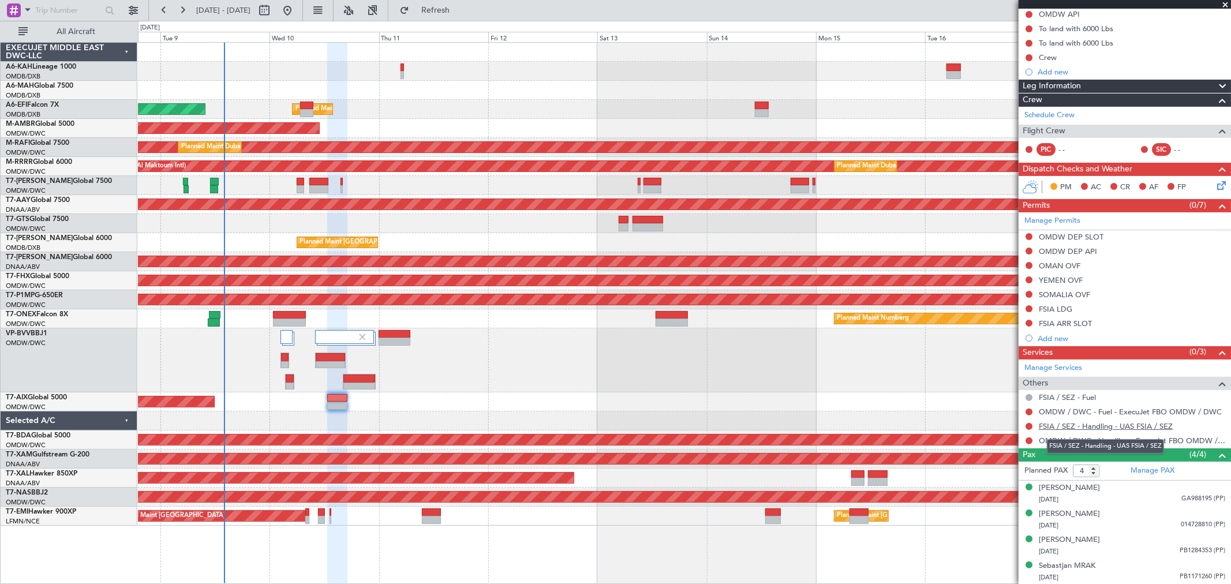
click at [1110, 425] on link "FSIA / SEZ - Handling - UAS FSIA / SEZ" at bounding box center [1106, 426] width 134 height 10
click at [1118, 425] on link "FSIA / SEZ - Handling - UAS FSIA / SEZ" at bounding box center [1106, 426] width 134 height 10
click at [460, 8] on span "Refresh" at bounding box center [435, 10] width 48 height 8
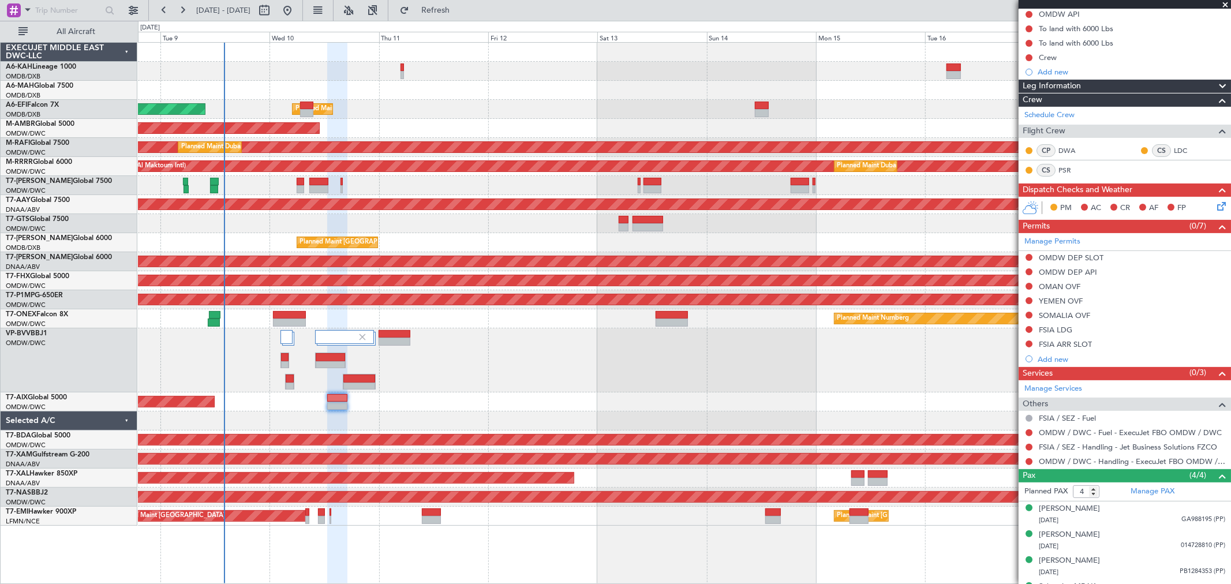
click at [1097, 441] on div "FSIA / SEZ - Handling - Jet Business Solutions FZCO" at bounding box center [1124, 447] width 212 height 14
click at [1097, 448] on link "FSIA / SEZ - Handling - Jet Business Solutions FZCO" at bounding box center [1128, 447] width 178 height 10
click at [1059, 462] on link "OMDW / DWC - Handling - ExecuJet FBO OMDW / DWC" at bounding box center [1132, 461] width 186 height 10
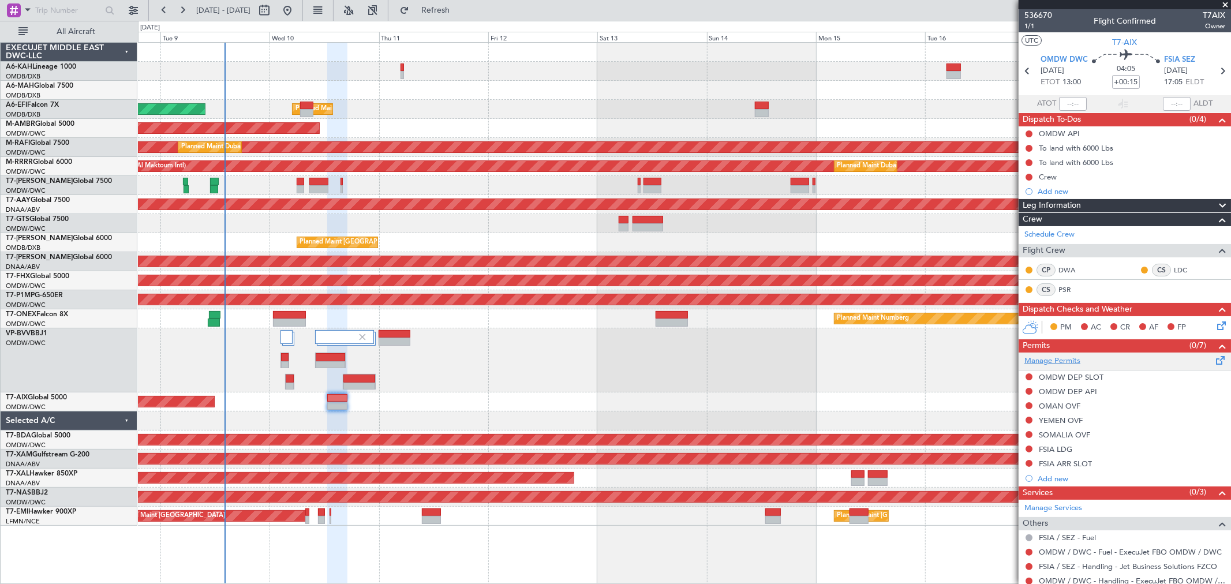
click at [1058, 355] on link "Manage Permits" at bounding box center [1052, 361] width 56 height 12
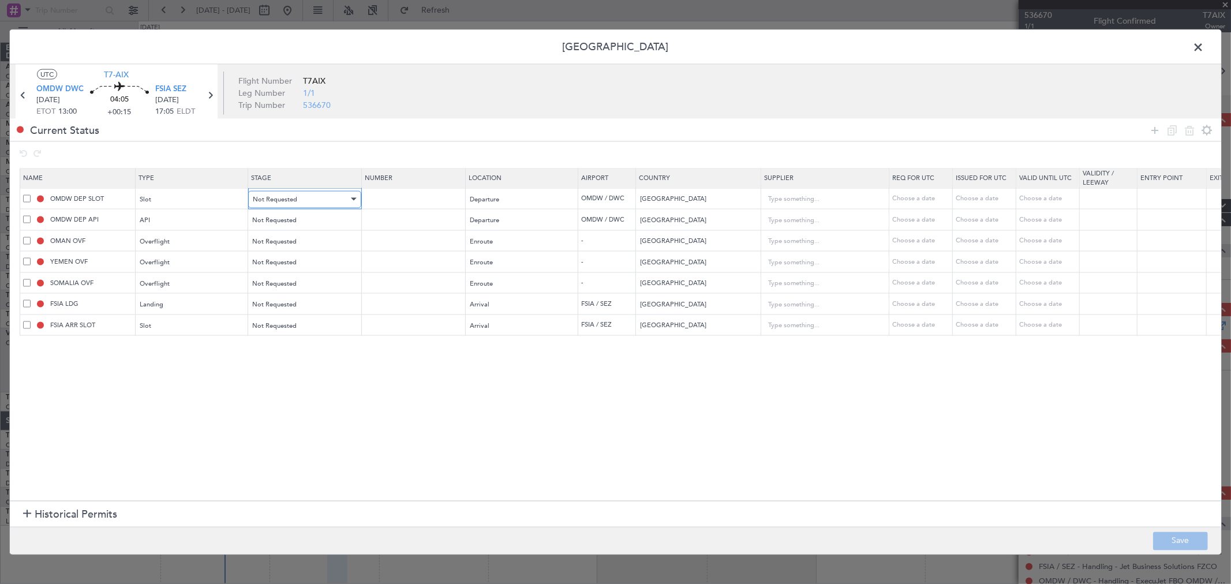
click at [274, 196] on span "Not Requested" at bounding box center [275, 198] width 44 height 9
click at [280, 255] on span "Review" at bounding box center [304, 258] width 103 height 17
click at [285, 203] on div "Review" at bounding box center [301, 198] width 96 height 17
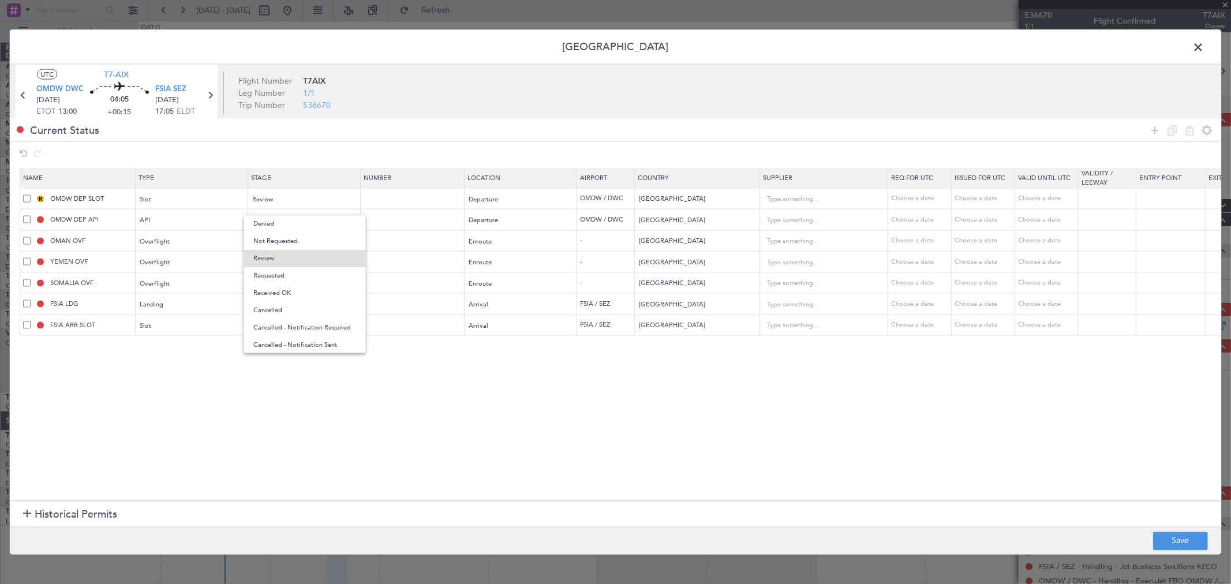
click at [281, 269] on span "Requested" at bounding box center [304, 275] width 103 height 17
click at [281, 218] on span "Not Requested" at bounding box center [275, 220] width 44 height 9
drag, startPoint x: 272, startPoint y: 293, endPoint x: 280, endPoint y: 242, distance: 51.3
click at [270, 293] on span "Requested" at bounding box center [304, 297] width 103 height 17
click at [280, 238] on span "Not Requested" at bounding box center [275, 241] width 44 height 9
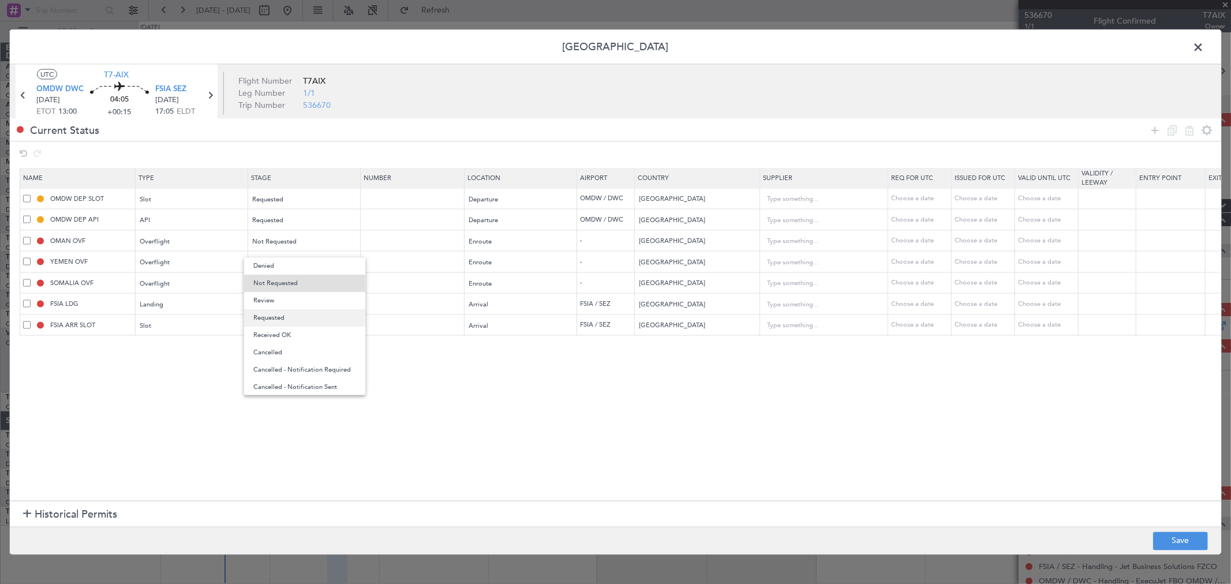
click at [268, 315] on span "Requested" at bounding box center [304, 317] width 103 height 17
click at [283, 260] on span "Not Requested" at bounding box center [275, 262] width 44 height 9
drag, startPoint x: 272, startPoint y: 340, endPoint x: 274, endPoint y: 310, distance: 30.6
click at [269, 339] on span "Requested" at bounding box center [304, 339] width 103 height 17
click at [283, 272] on mat-form-field "Requested" at bounding box center [304, 262] width 112 height 21
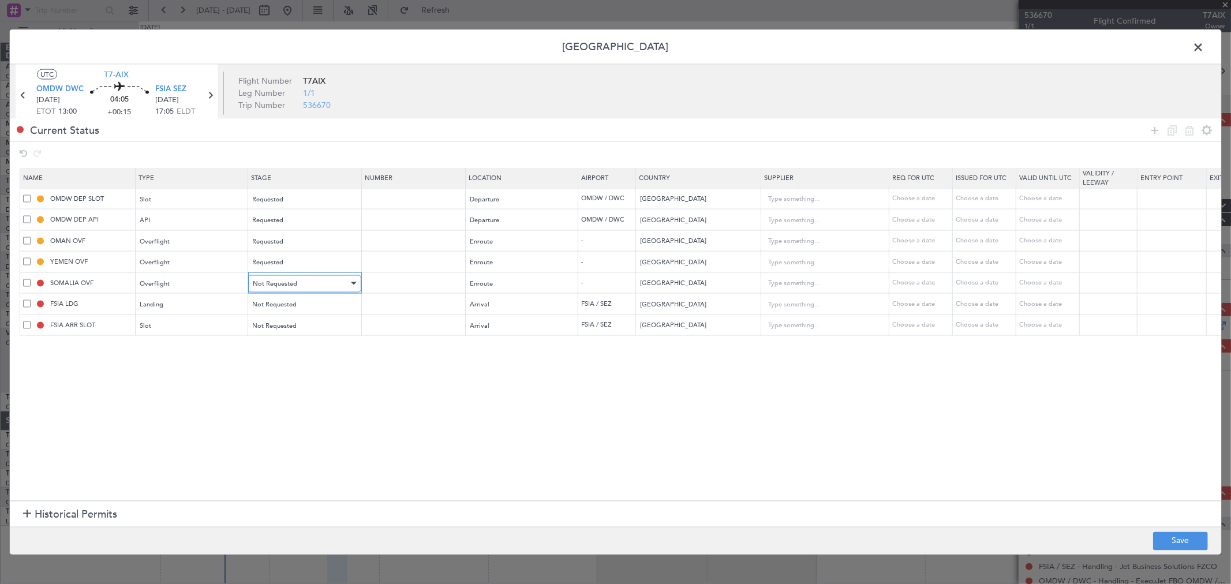
click at [279, 283] on span "Not Requested" at bounding box center [275, 283] width 44 height 9
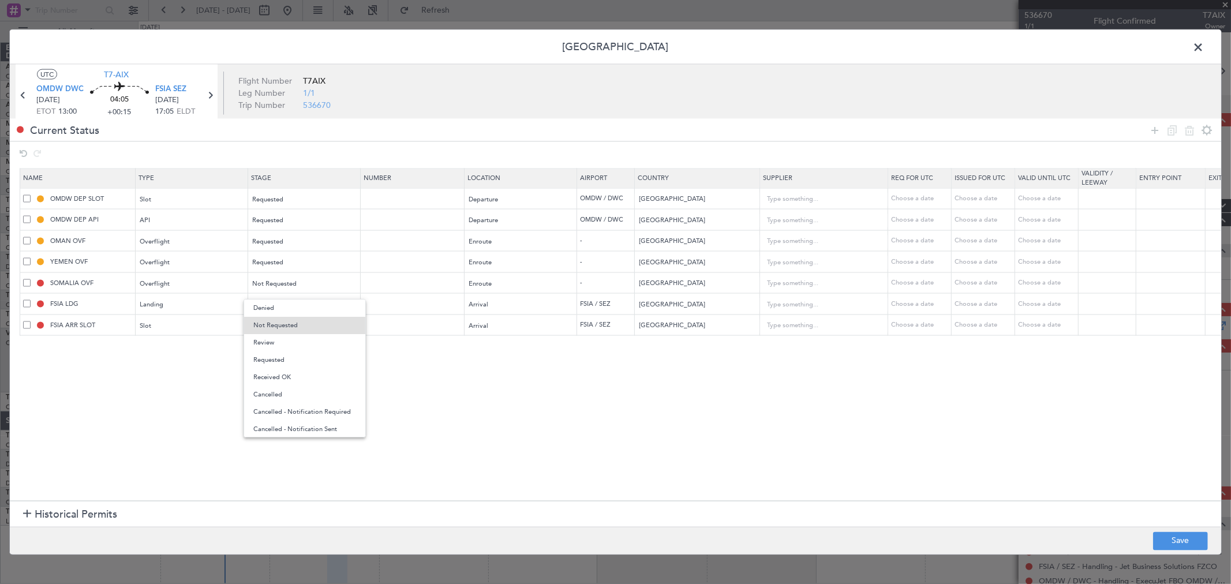
click at [272, 359] on span "Requested" at bounding box center [304, 359] width 103 height 17
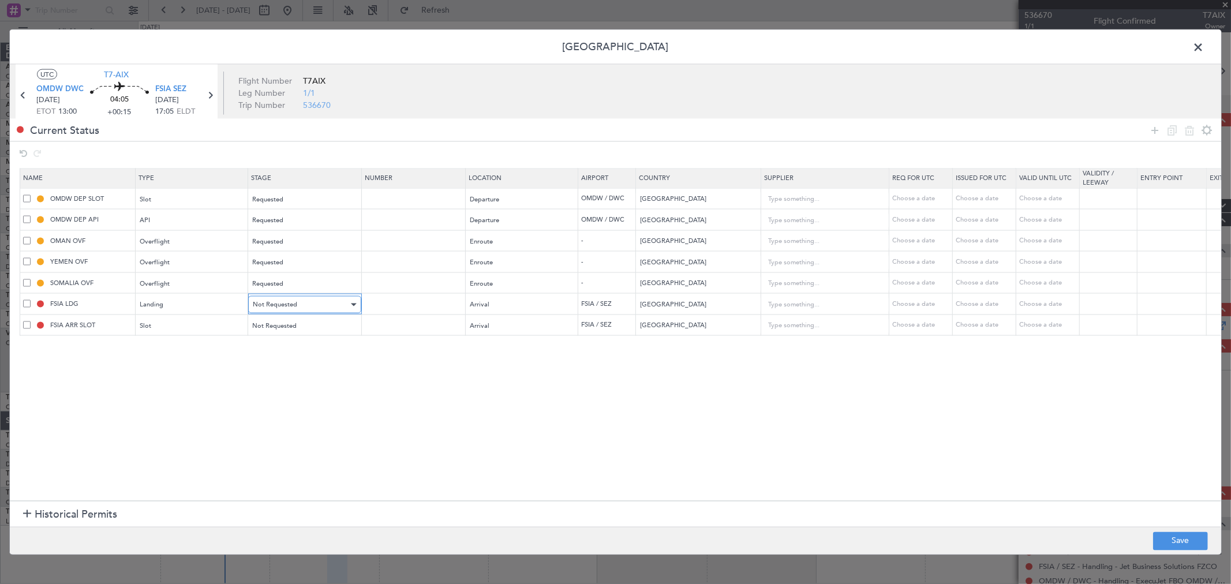
click at [280, 313] on div "Not Requested" at bounding box center [301, 304] width 96 height 17
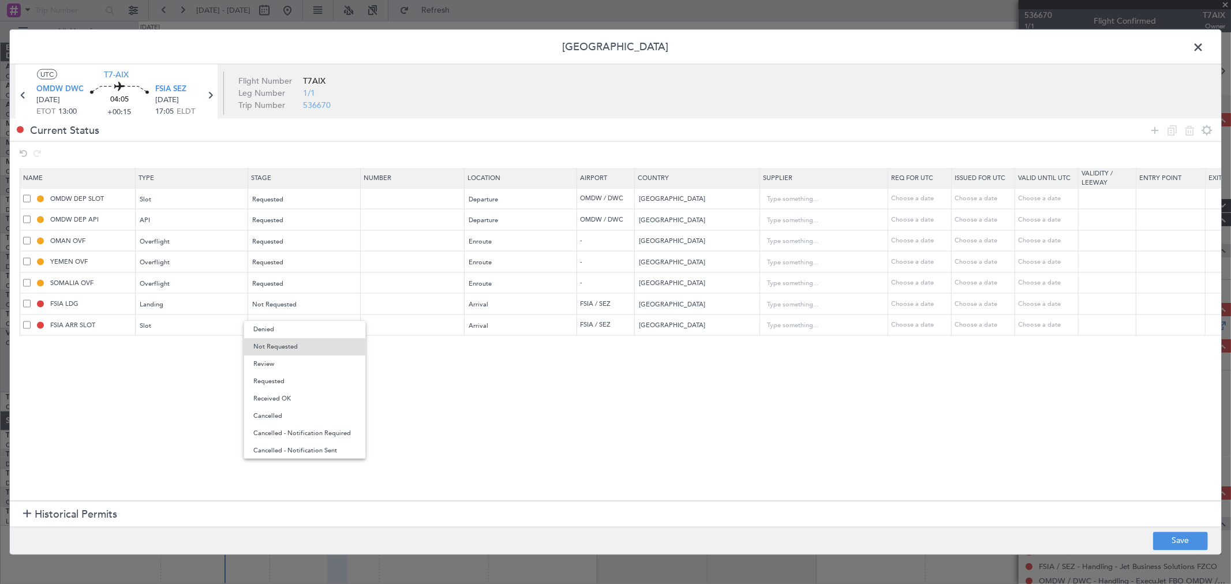
drag, startPoint x: 278, startPoint y: 383, endPoint x: 276, endPoint y: 375, distance: 8.4
click at [277, 383] on span "Requested" at bounding box center [304, 381] width 103 height 17
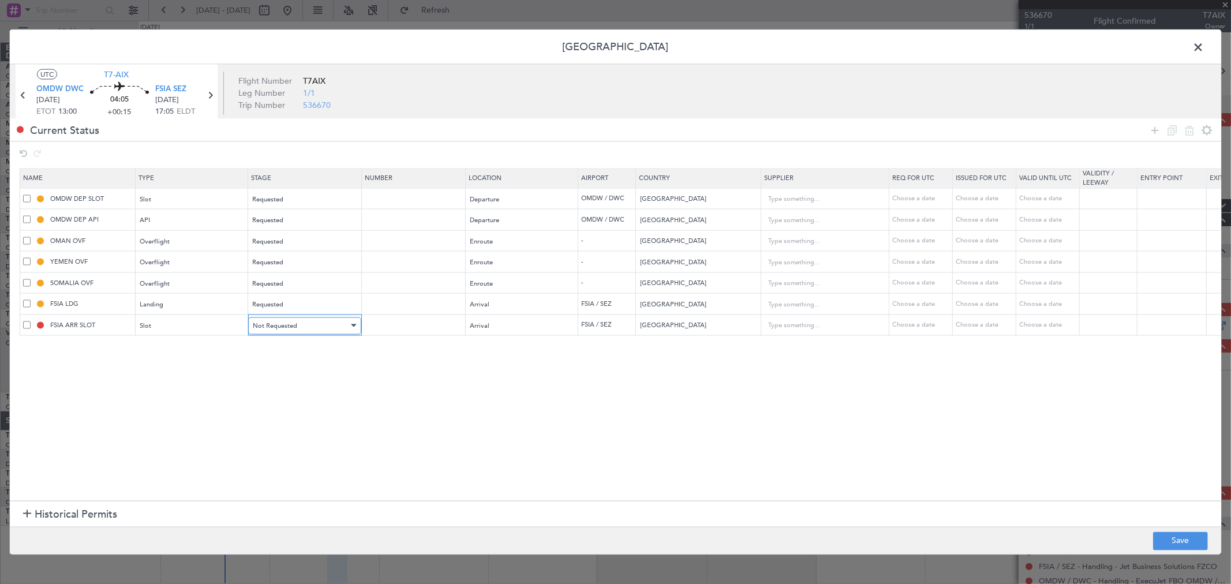
click at [286, 319] on div "Not Requested" at bounding box center [301, 325] width 96 height 17
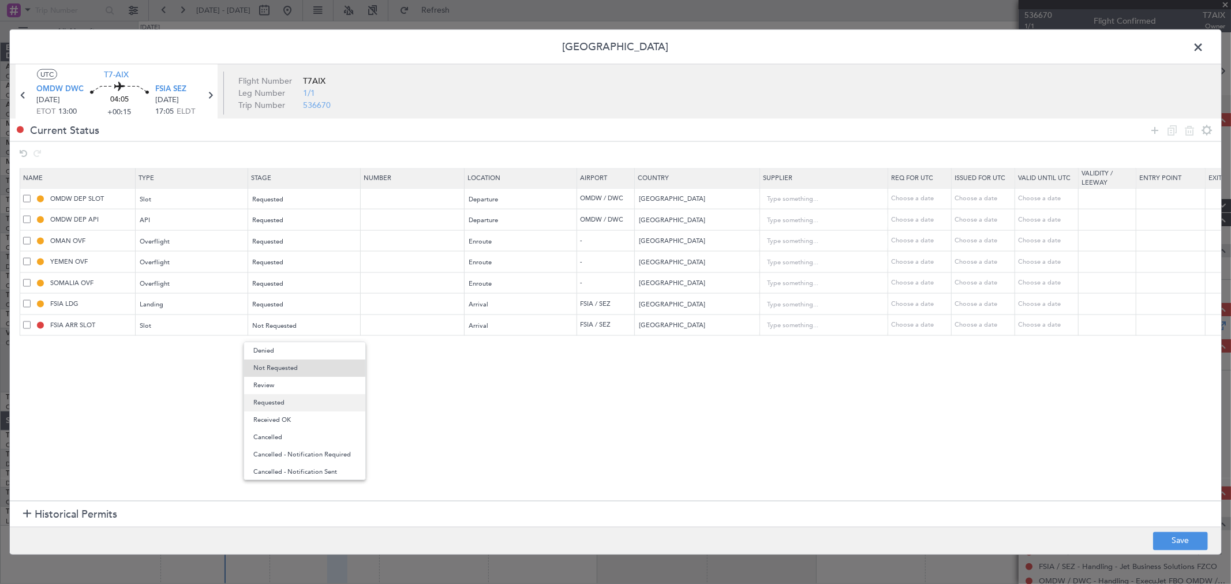
click at [279, 398] on span "Requested" at bounding box center [304, 402] width 103 height 17
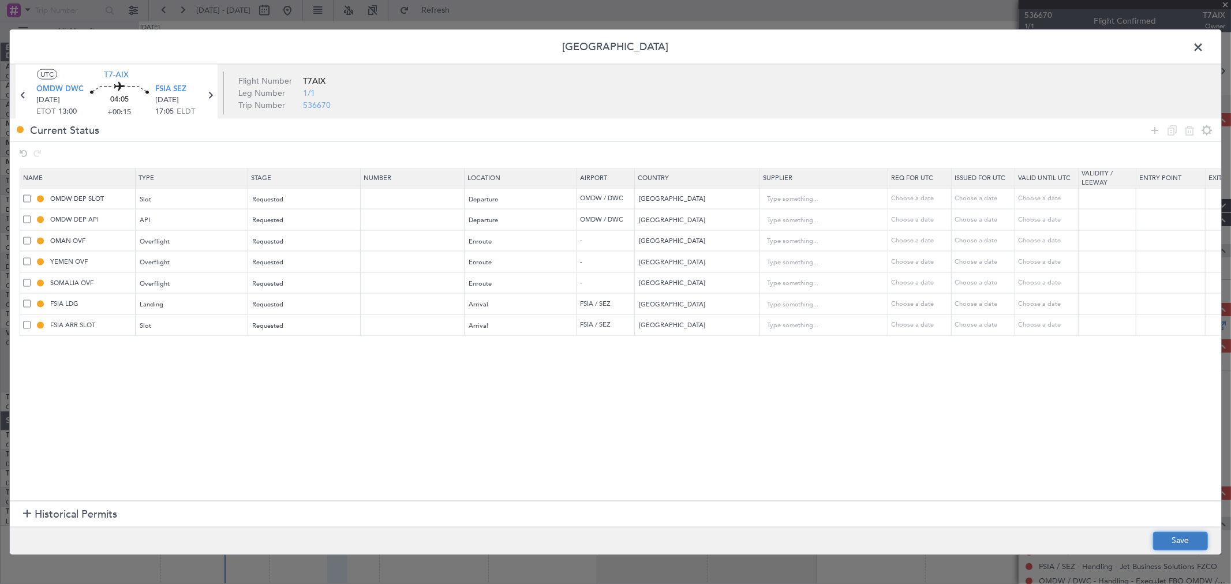
click at [1175, 538] on button "Save" at bounding box center [1180, 540] width 55 height 18
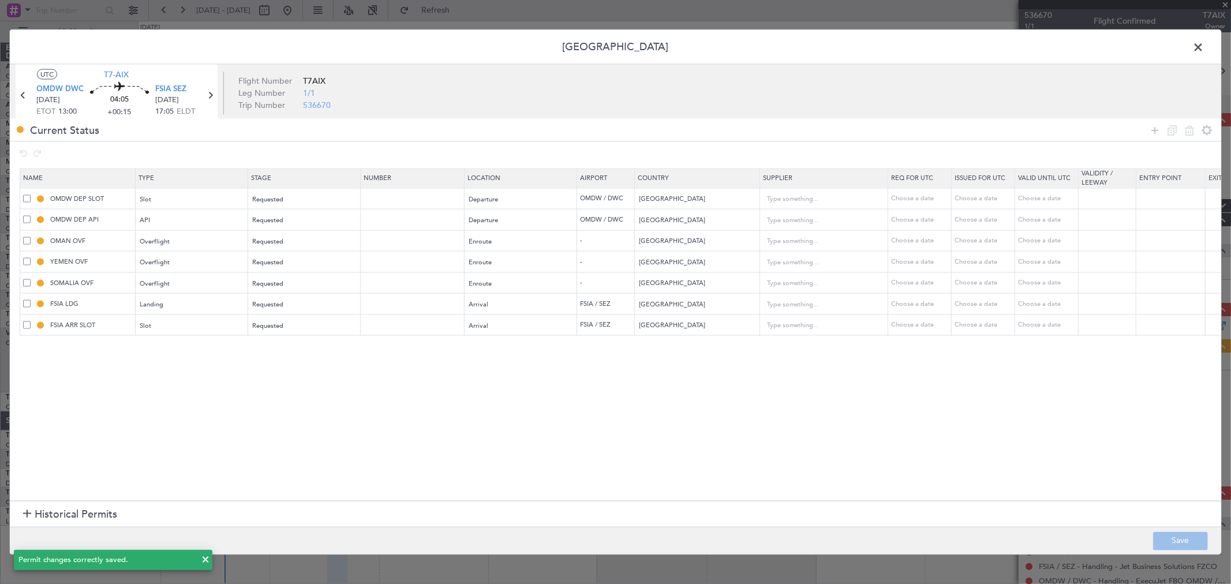
click at [1204, 49] on span at bounding box center [1204, 50] width 0 height 23
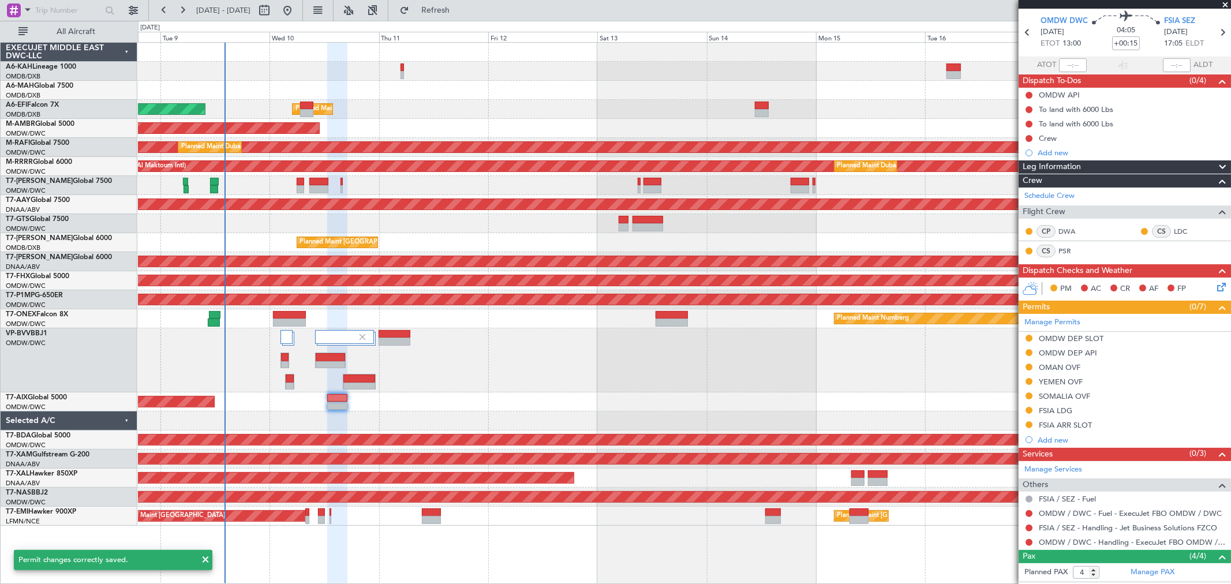
scroll to position [128, 0]
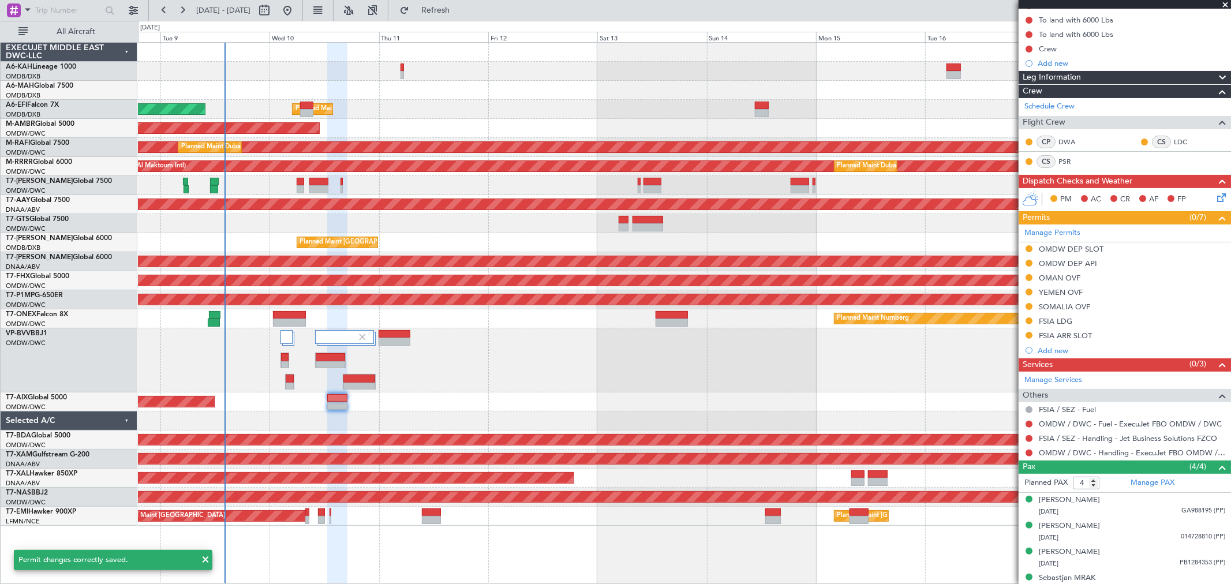
click at [1025, 436] on div at bounding box center [1028, 438] width 9 height 9
click at [1028, 439] on button at bounding box center [1028, 438] width 7 height 7
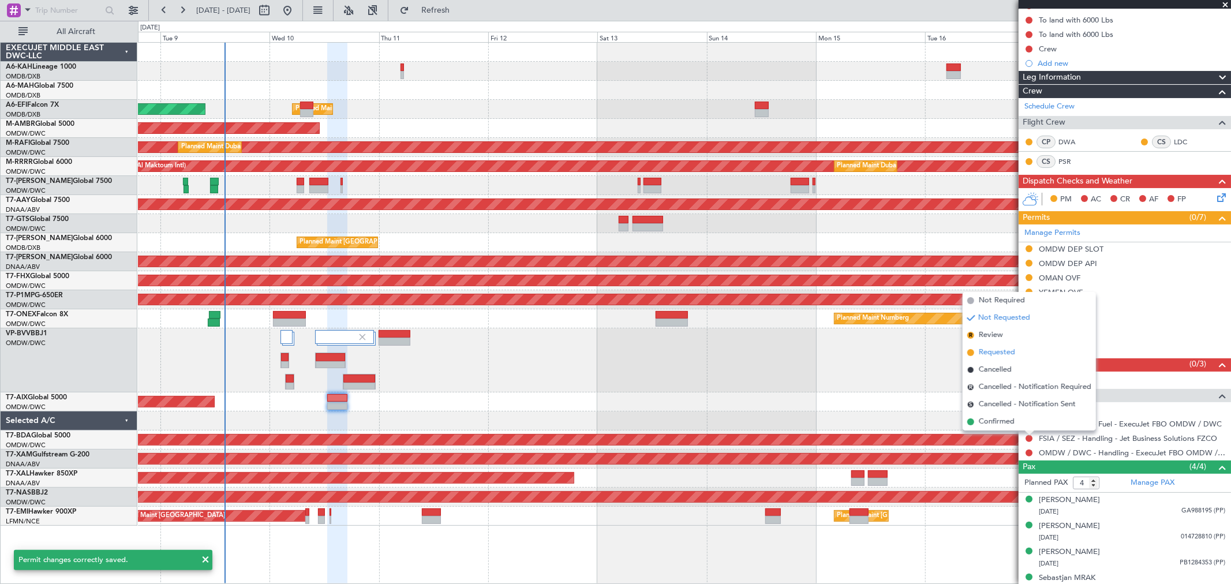
click at [1001, 355] on span "Requested" at bounding box center [997, 353] width 36 height 12
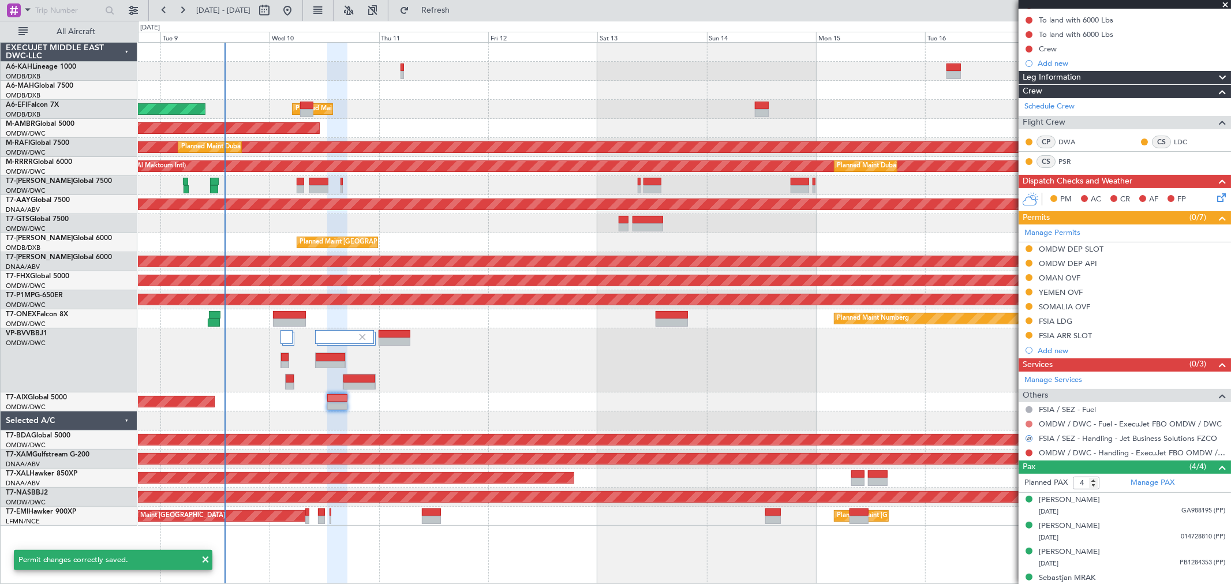
click at [1027, 422] on button at bounding box center [1028, 424] width 7 height 7
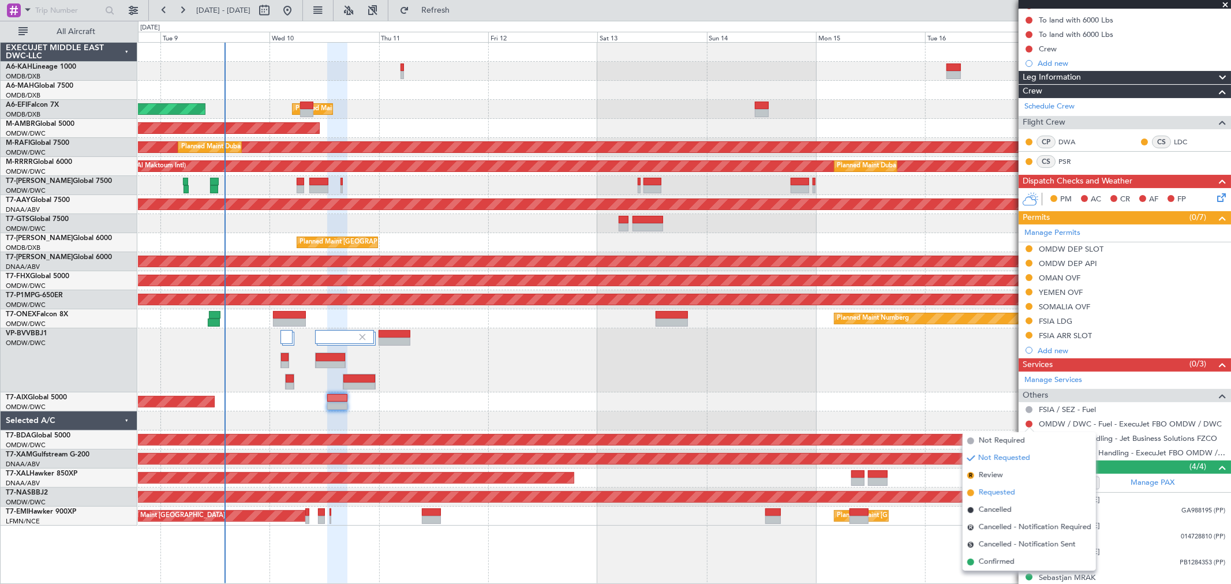
click at [993, 493] on span "Requested" at bounding box center [997, 493] width 36 height 12
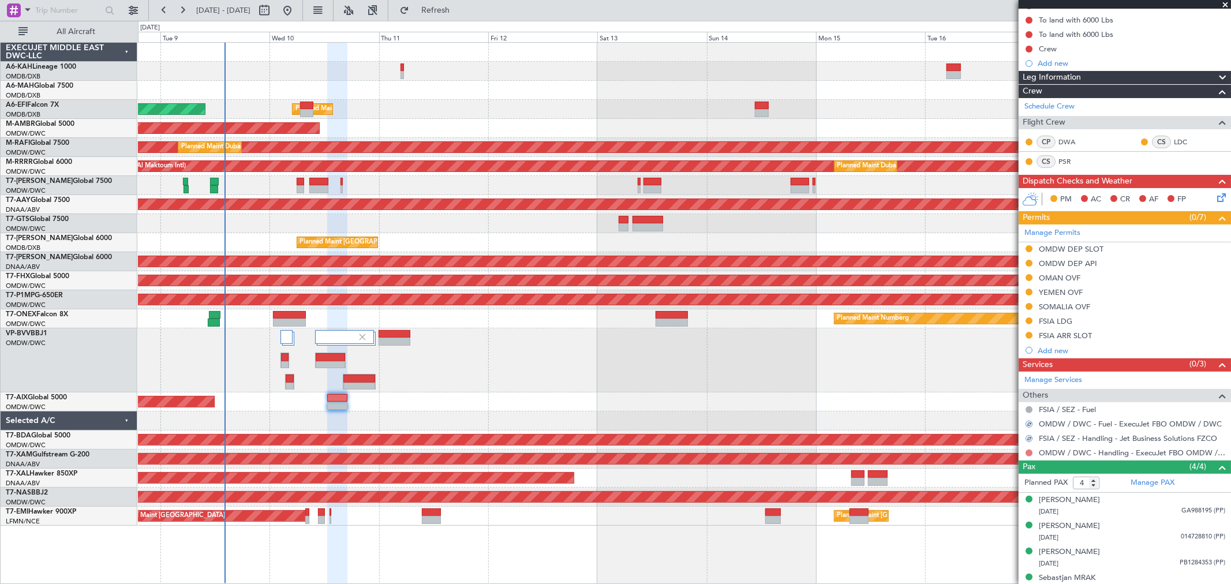
click at [1026, 451] on button at bounding box center [1028, 452] width 7 height 7
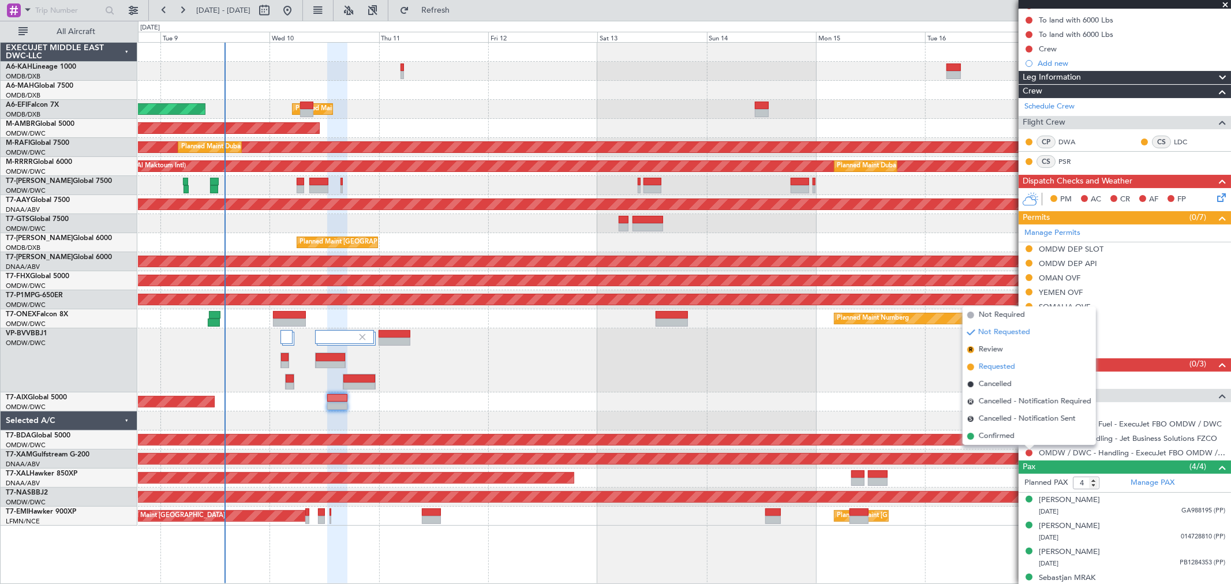
click at [991, 367] on span "Requested" at bounding box center [997, 367] width 36 height 12
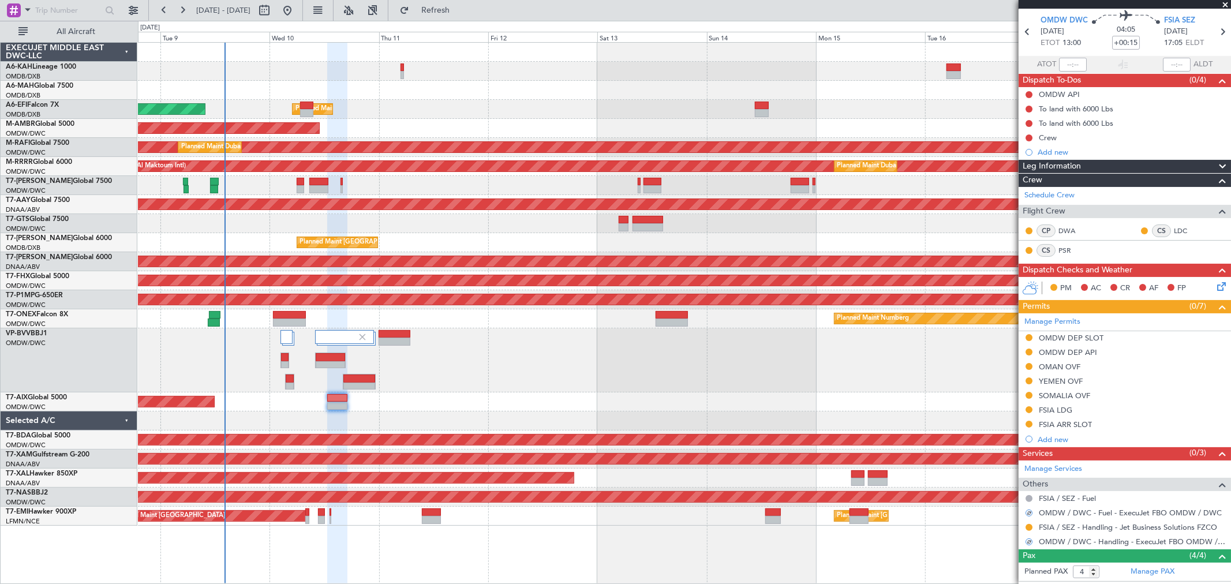
scroll to position [0, 0]
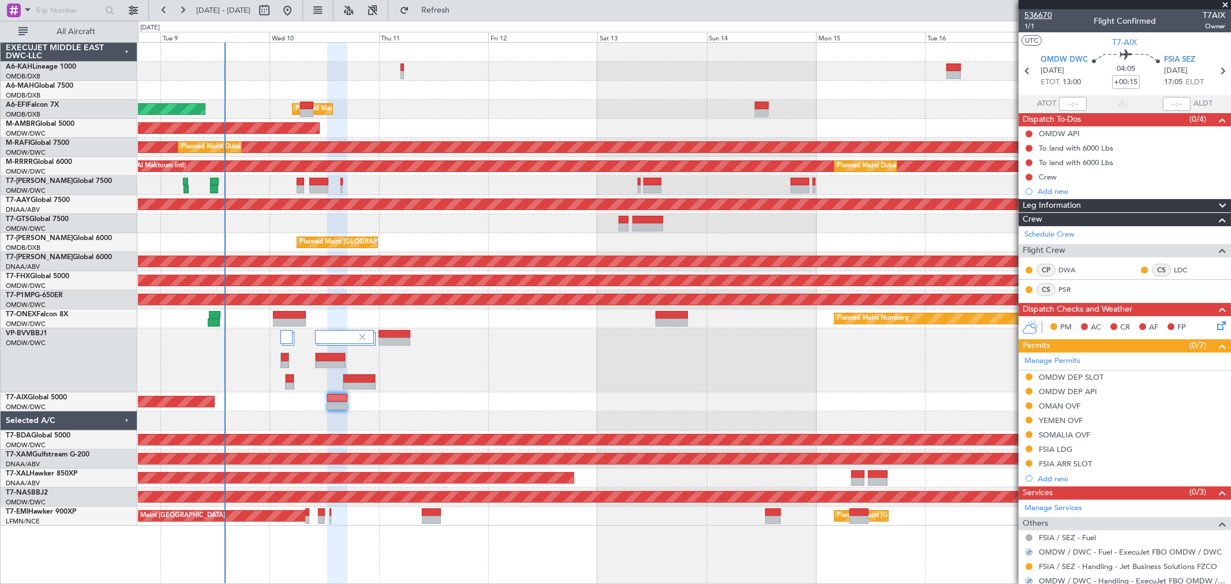
click at [1047, 14] on span "536670" at bounding box center [1038, 15] width 28 height 12
click at [1043, 13] on span "536670" at bounding box center [1038, 15] width 28 height 12
click at [1031, 25] on span "1/1" at bounding box center [1038, 26] width 28 height 10
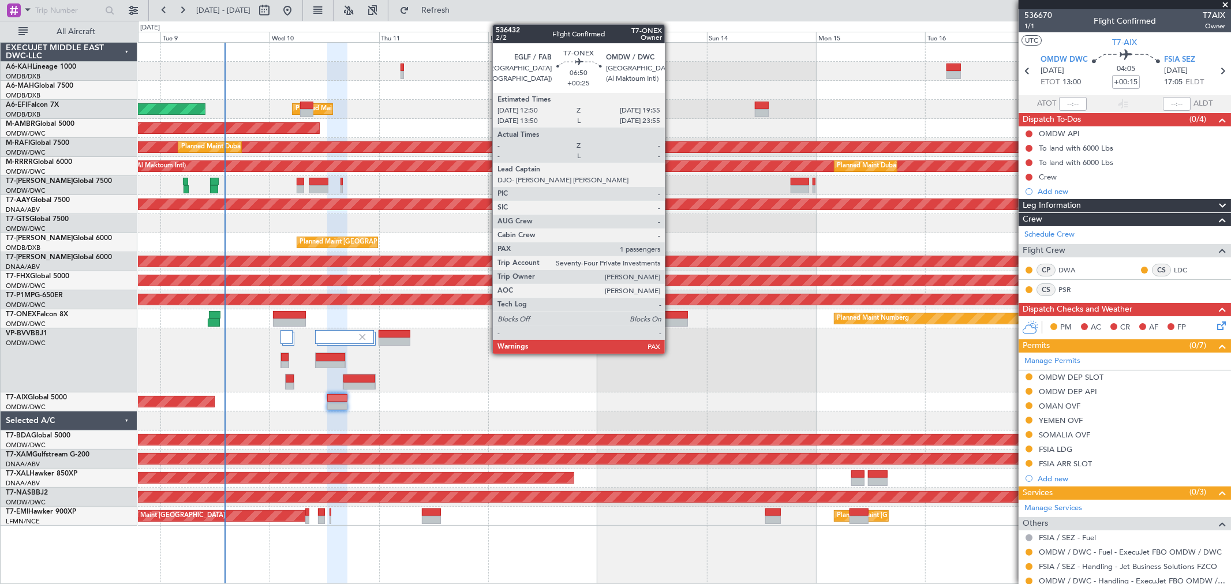
click at [670, 322] on div at bounding box center [671, 323] width 32 height 8
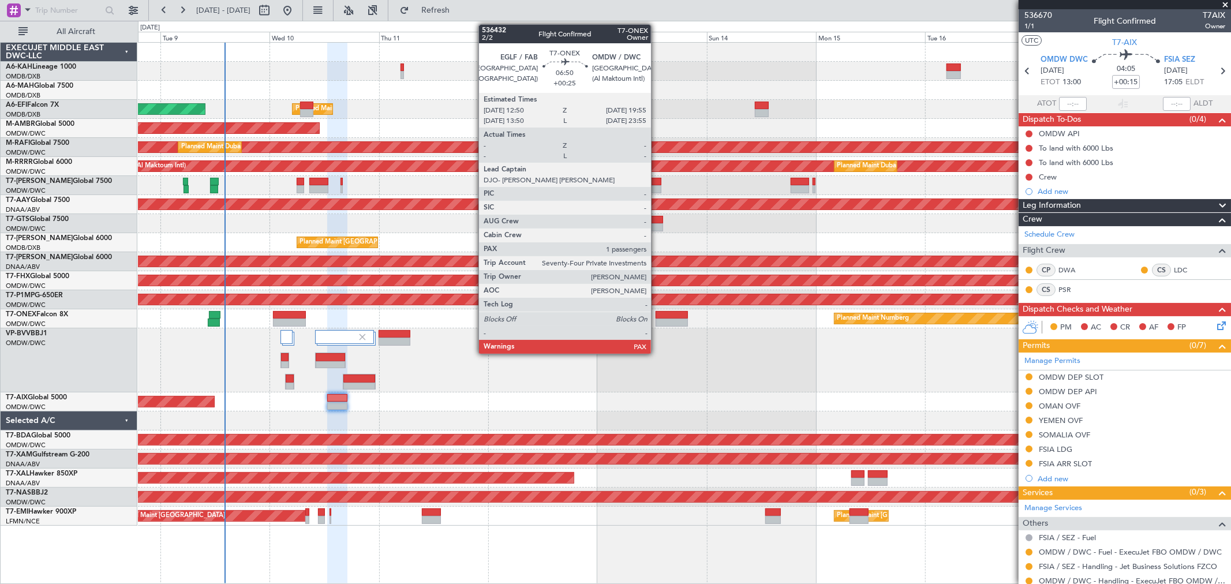
click at [657, 319] on div at bounding box center [671, 323] width 32 height 8
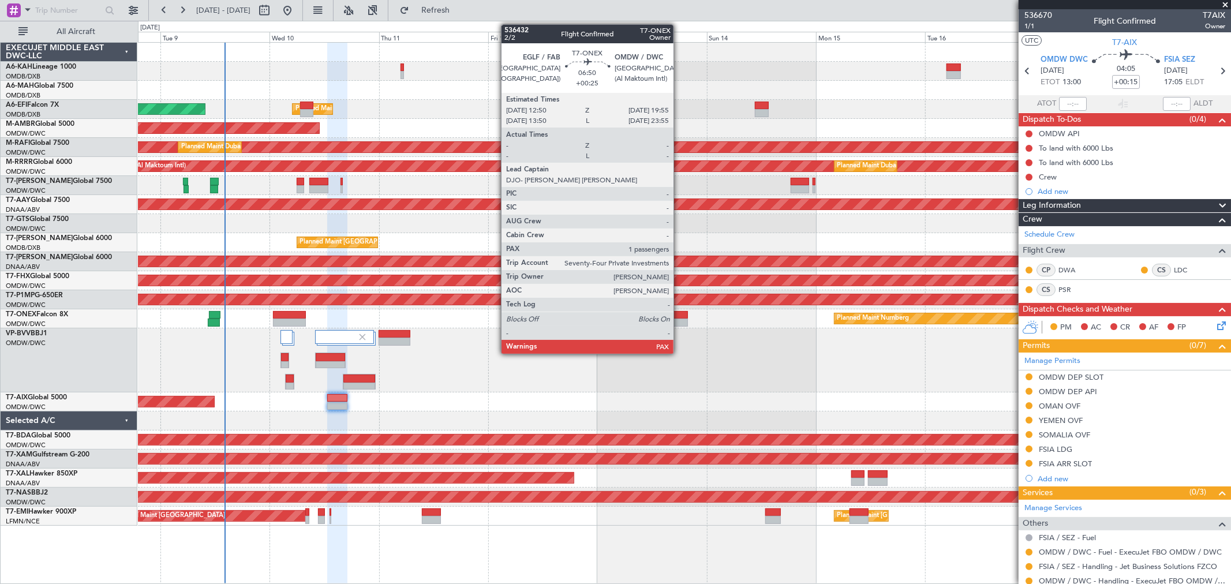
click at [679, 313] on div at bounding box center [671, 315] width 32 height 8
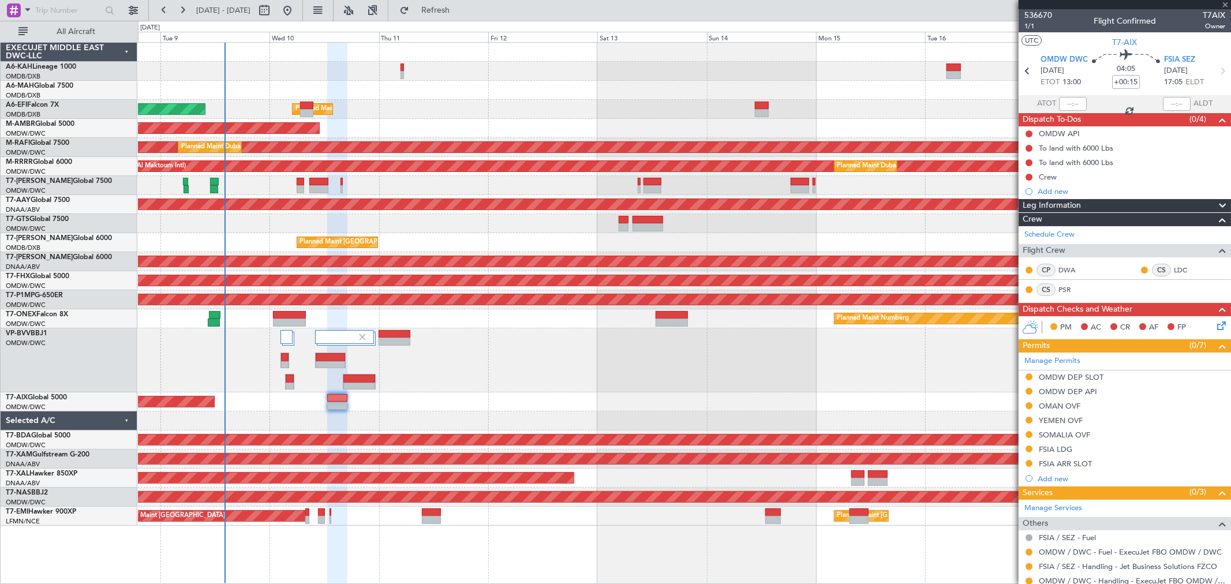
type input "+00:25"
type input "1"
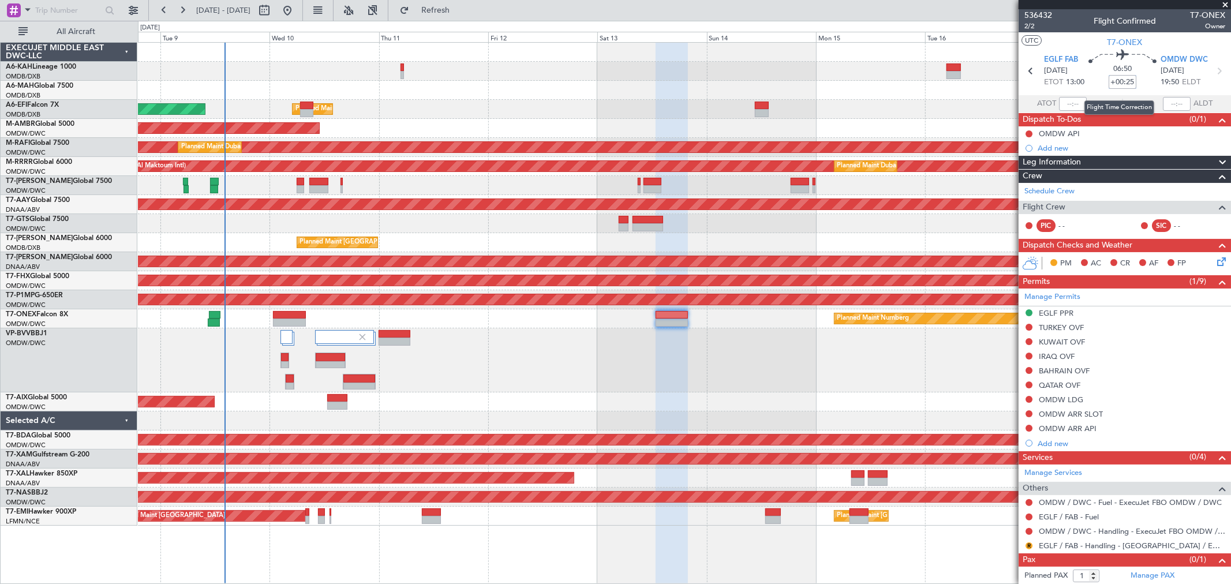
click at [1123, 81] on input "+00:25" at bounding box center [1122, 82] width 28 height 14
click at [1034, 25] on span "2/2" at bounding box center [1038, 26] width 28 height 10
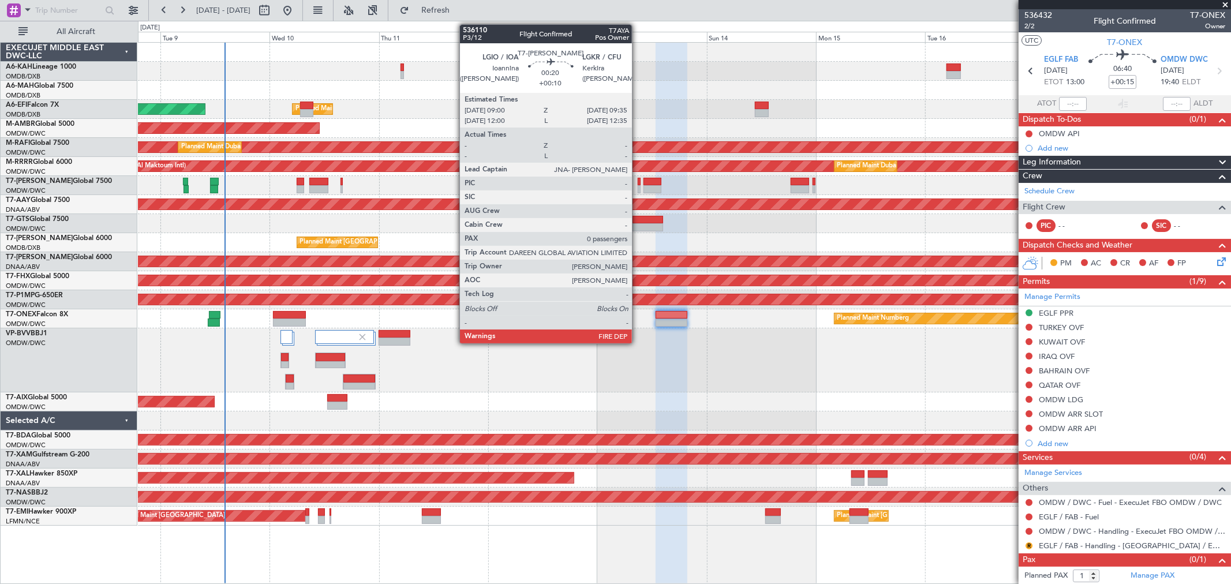
click at [638, 185] on div at bounding box center [639, 189] width 3 height 8
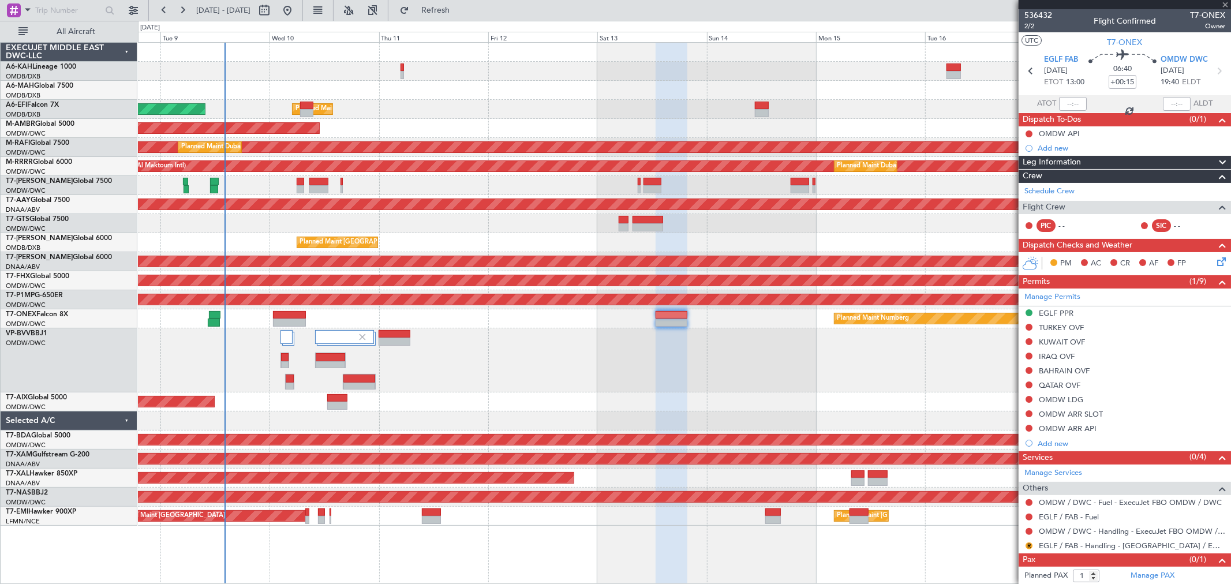
type input "+00:10"
type input "0"
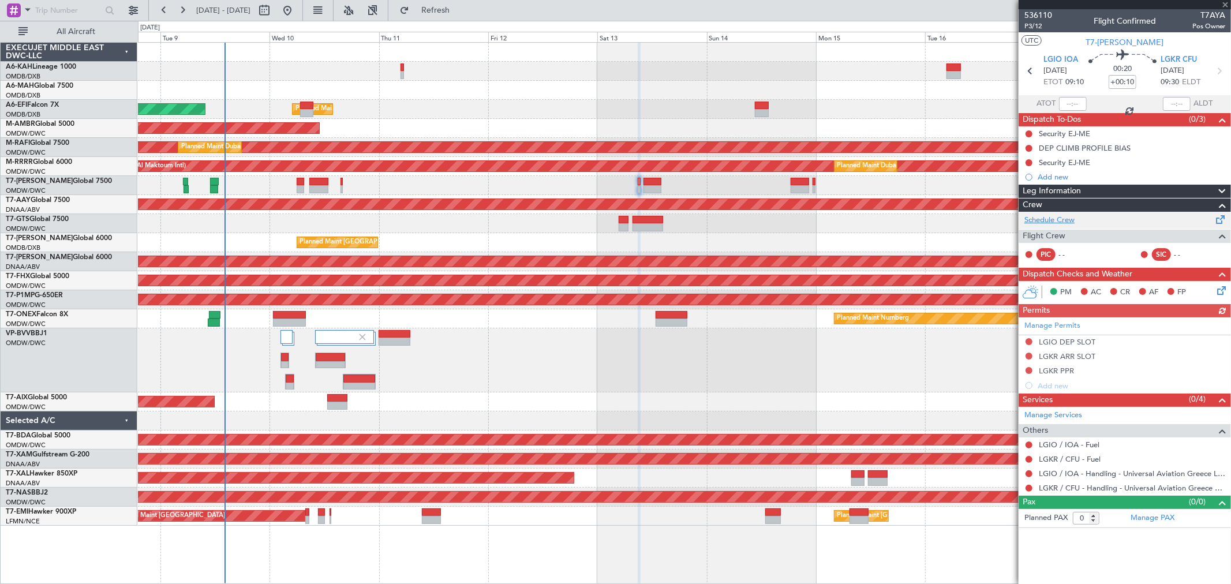
click at [1061, 220] on link "Schedule Crew" at bounding box center [1049, 221] width 50 height 12
click at [1075, 172] on div "Add new" at bounding box center [1125, 177] width 177 height 10
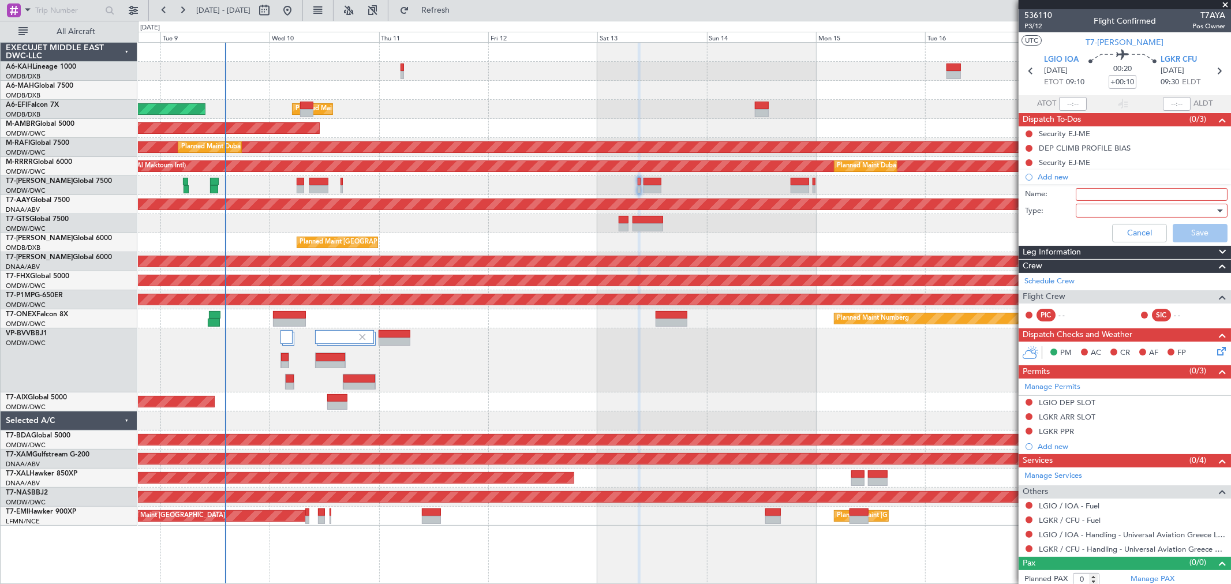
click at [1087, 198] on input "Name:" at bounding box center [1152, 194] width 152 height 13
click at [1101, 194] on input "Name:" at bounding box center [1152, 194] width 152 height 13
paste input "PIC McCoy, SIC Napier, FA Fullwood"
type input "PIC McCoy, SIC Napier, FA Fullwood"
click at [1091, 215] on div at bounding box center [1147, 210] width 134 height 17
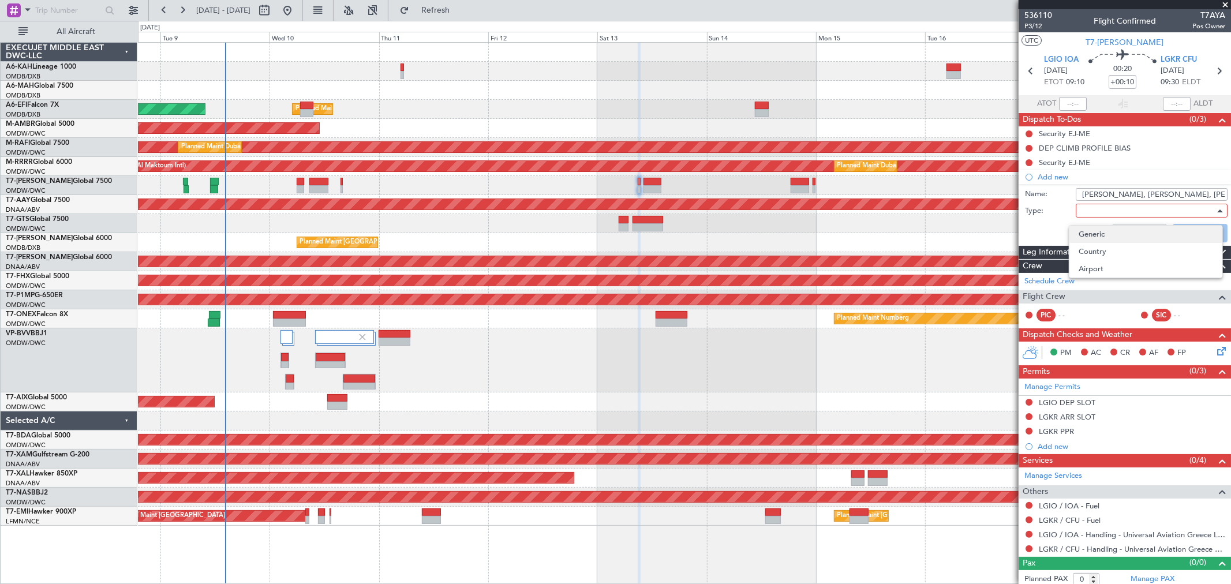
click at [1088, 235] on span "Generic" at bounding box center [1145, 234] width 134 height 17
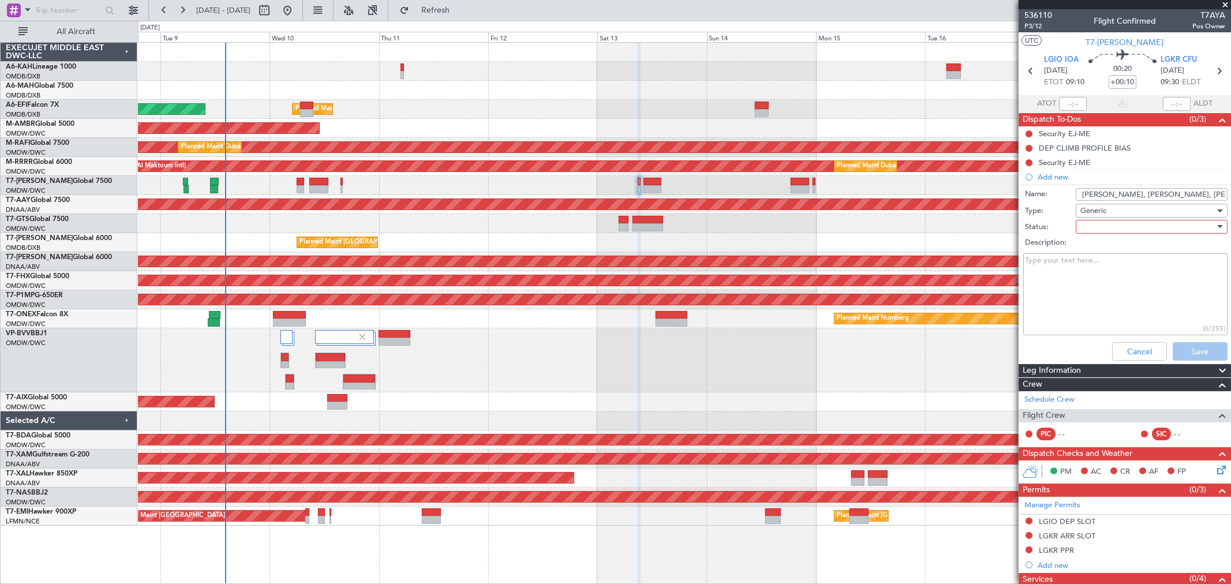
click at [1108, 230] on div at bounding box center [1147, 226] width 134 height 17
click at [1111, 249] on span "Not Started" at bounding box center [1145, 249] width 134 height 17
click at [1181, 355] on button "Save" at bounding box center [1199, 351] width 55 height 18
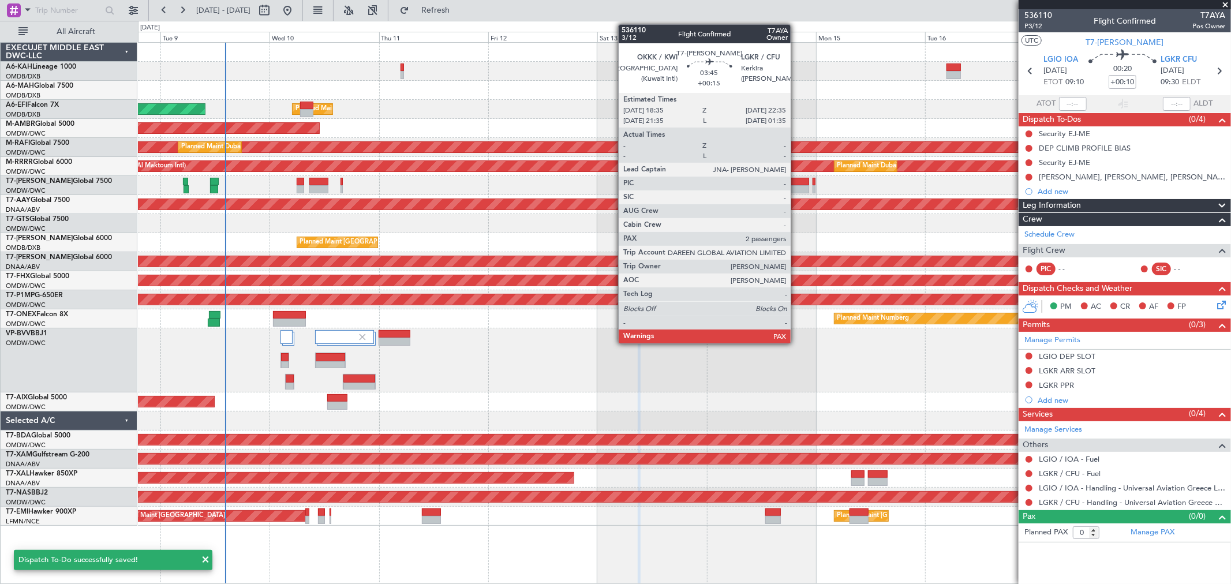
click at [796, 186] on div at bounding box center [800, 189] width 18 height 8
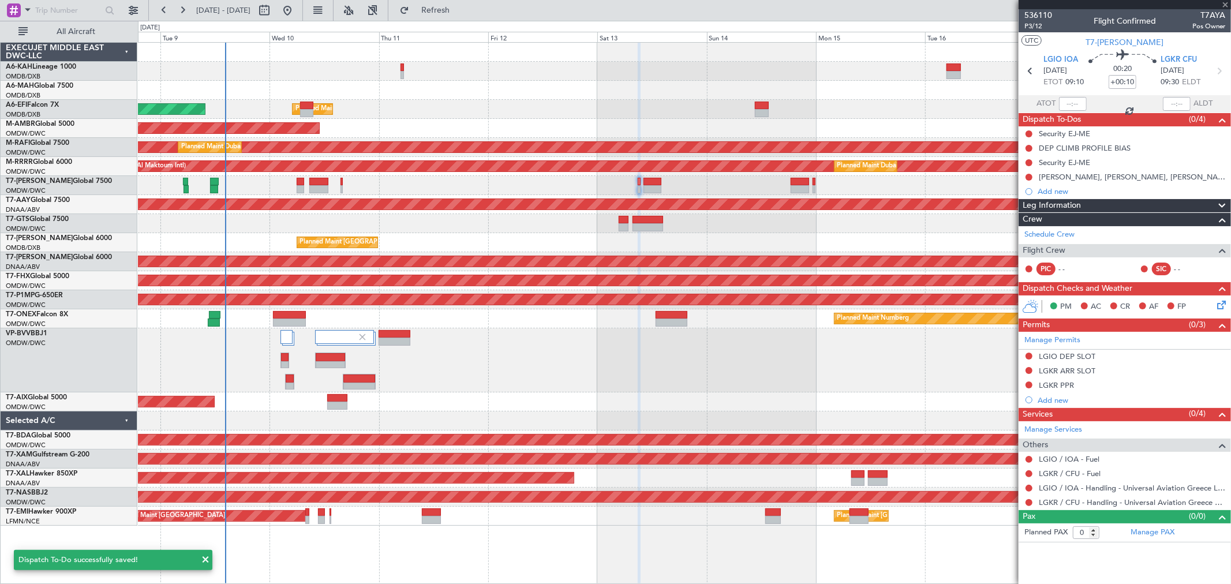
type input "+00:15"
type input "2"
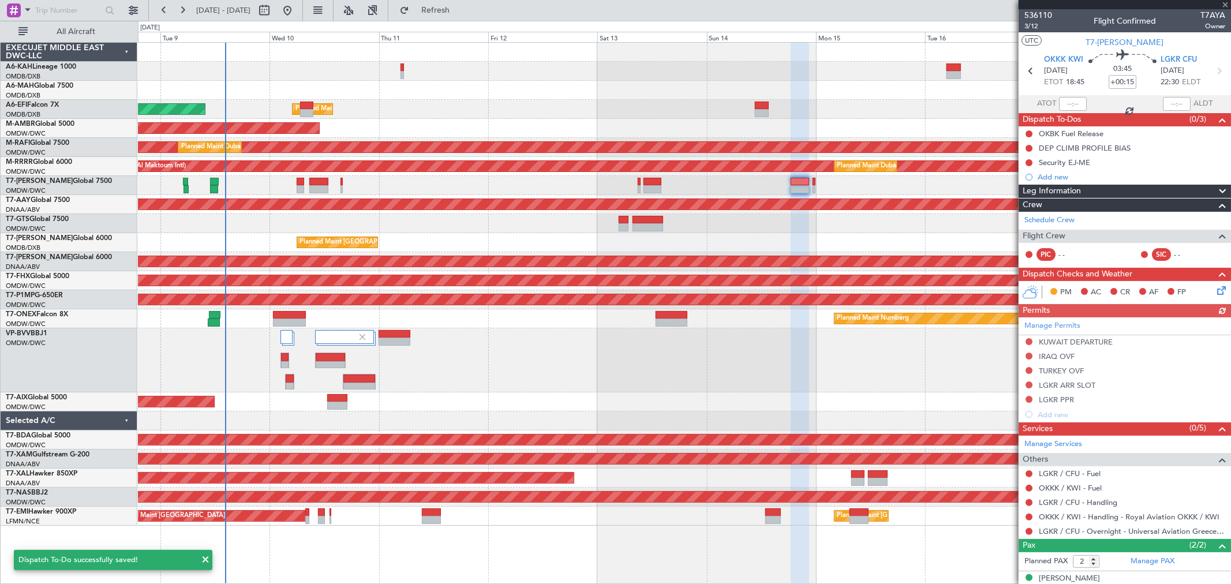
drag, startPoint x: 1063, startPoint y: 174, endPoint x: 1066, endPoint y: 183, distance: 9.7
click at [1063, 174] on div "Add new" at bounding box center [1131, 177] width 188 height 10
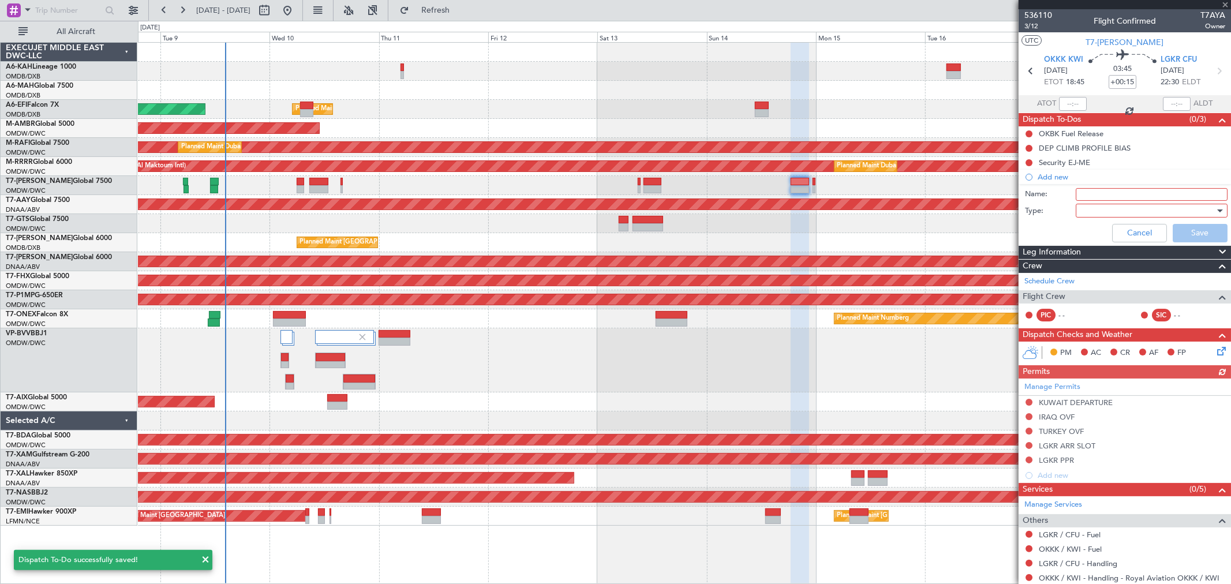
drag, startPoint x: 1069, startPoint y: 187, endPoint x: 1084, endPoint y: 189, distance: 15.2
click at [1069, 187] on div "Name:" at bounding box center [1125, 194] width 224 height 17
click at [1084, 189] on input "Name:" at bounding box center [1152, 194] width 152 height 13
paste input "PIC Napier, SIC McCoy, FA Fullwood"
type input "PIC Napier, SIC McCoy, FA Fullwood"
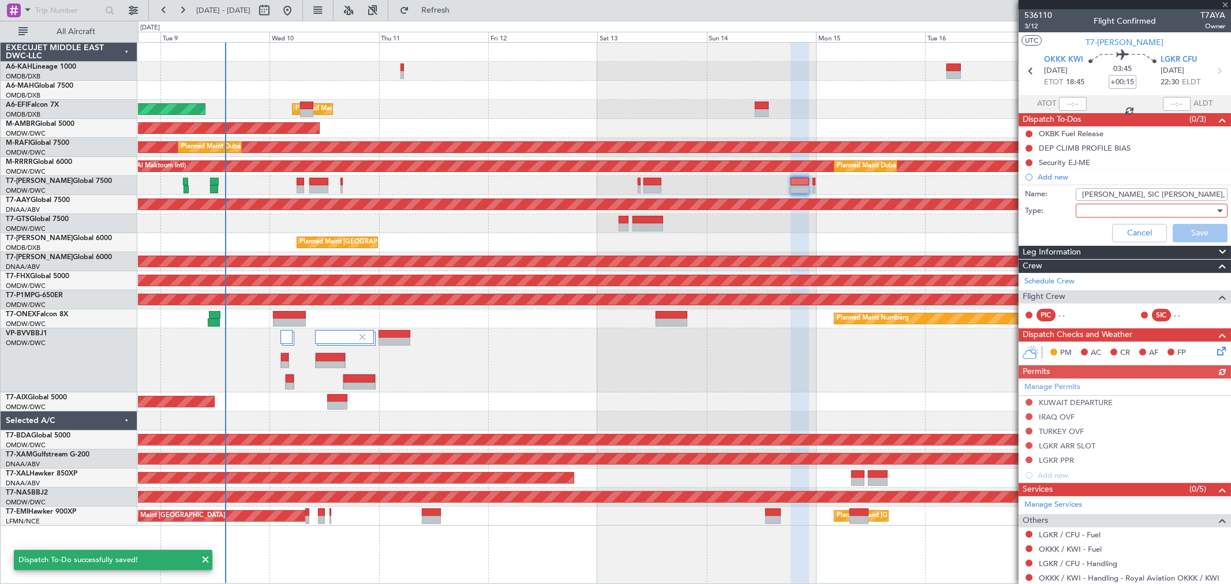
click at [1094, 212] on div at bounding box center [1147, 210] width 134 height 17
click at [1087, 235] on span "Generic" at bounding box center [1145, 234] width 134 height 17
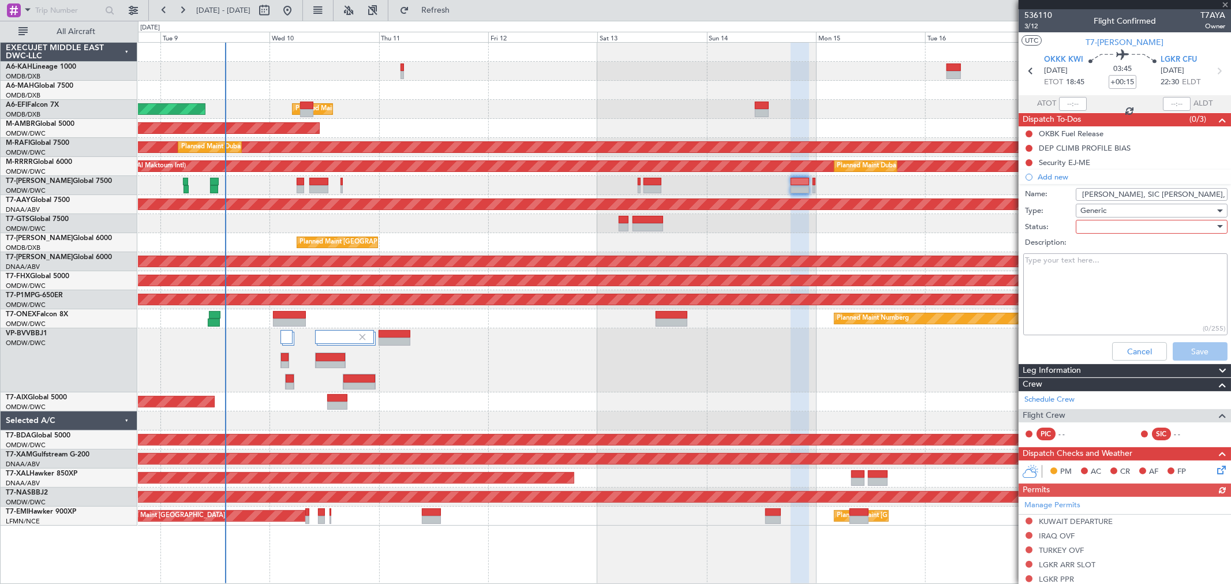
click at [1110, 231] on div at bounding box center [1147, 226] width 134 height 17
click at [1097, 252] on span "Not Started" at bounding box center [1145, 249] width 134 height 17
drag, startPoint x: 1179, startPoint y: 341, endPoint x: 1186, endPoint y: 353, distance: 13.8
click at [1179, 342] on div "Cancel Save" at bounding box center [1122, 352] width 218 height 28
click at [1187, 353] on button "Save" at bounding box center [1199, 351] width 55 height 18
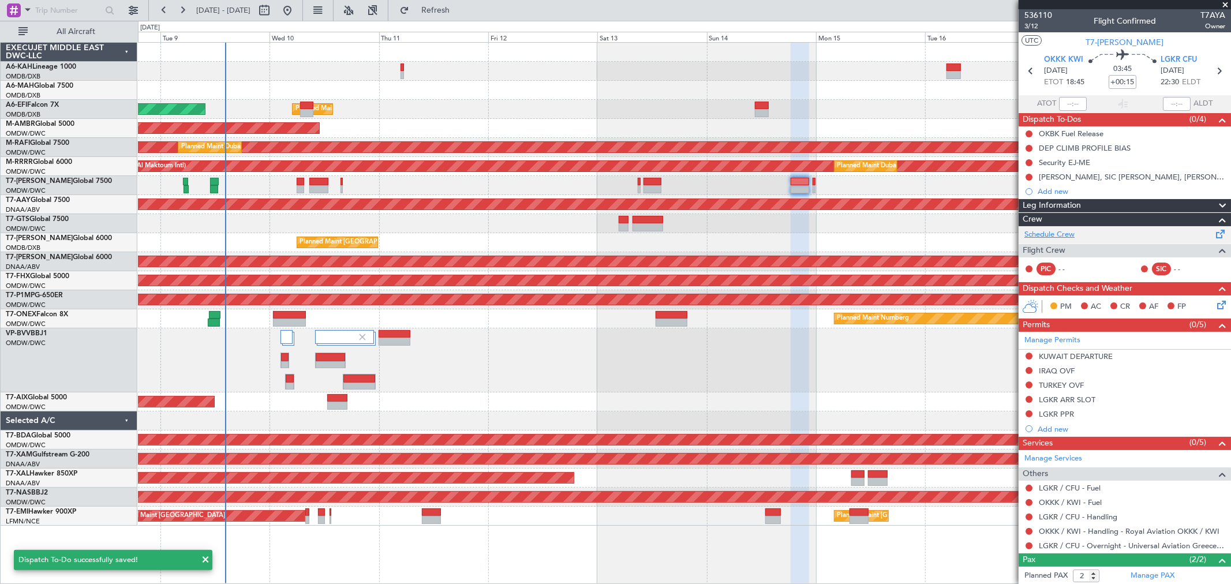
click at [1036, 233] on link "Schedule Crew" at bounding box center [1049, 235] width 50 height 12
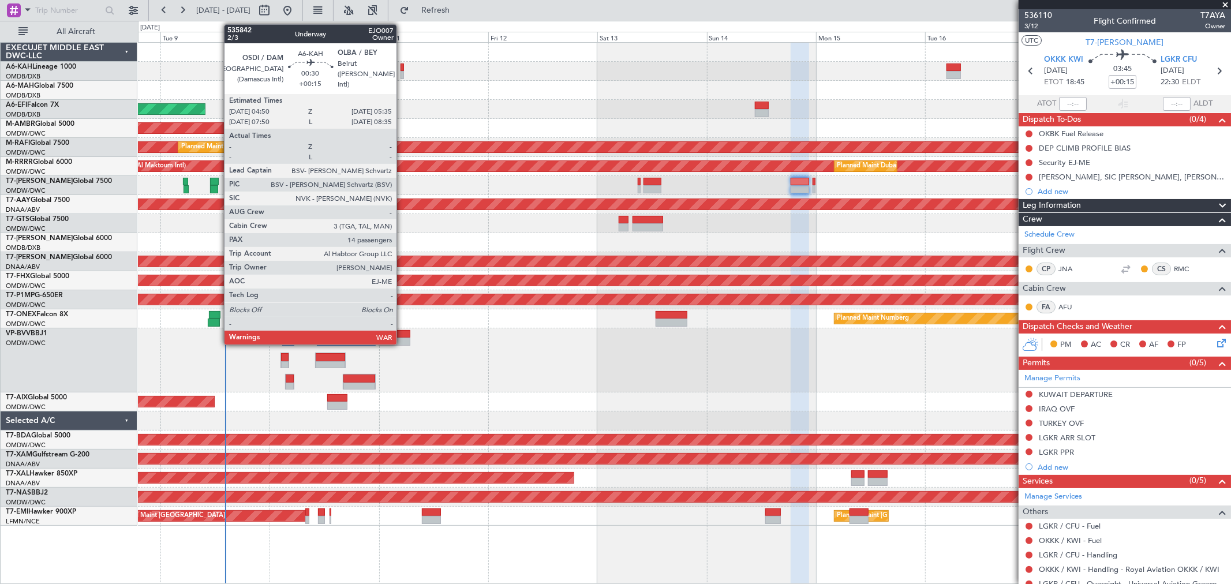
click at [402, 71] on div at bounding box center [401, 75] width 3 height 8
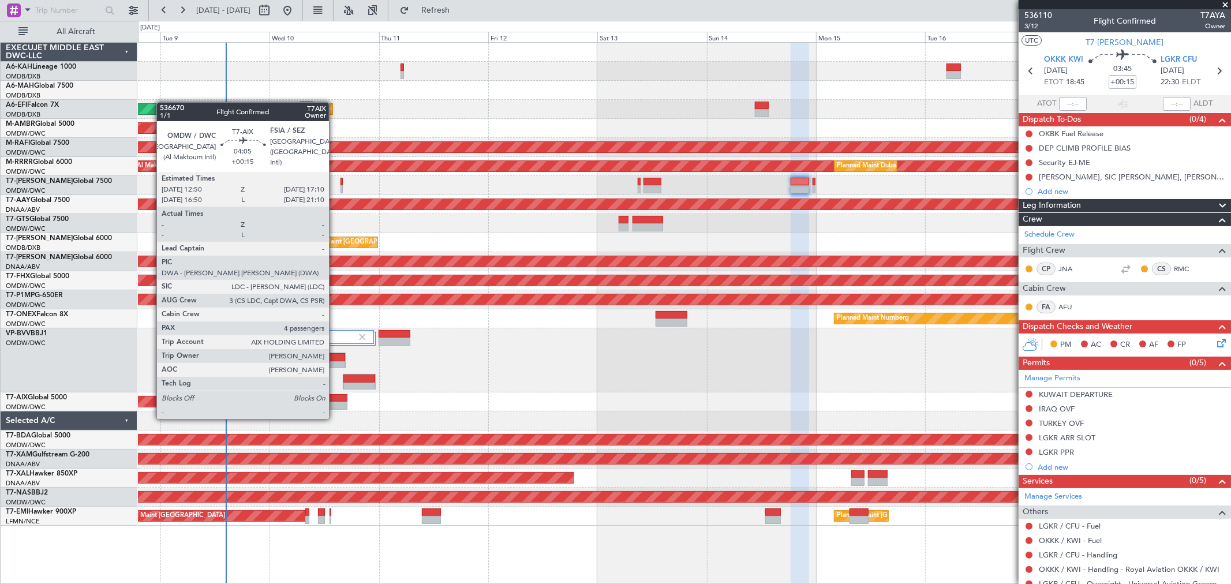
click at [335, 406] on div at bounding box center [337, 406] width 20 height 8
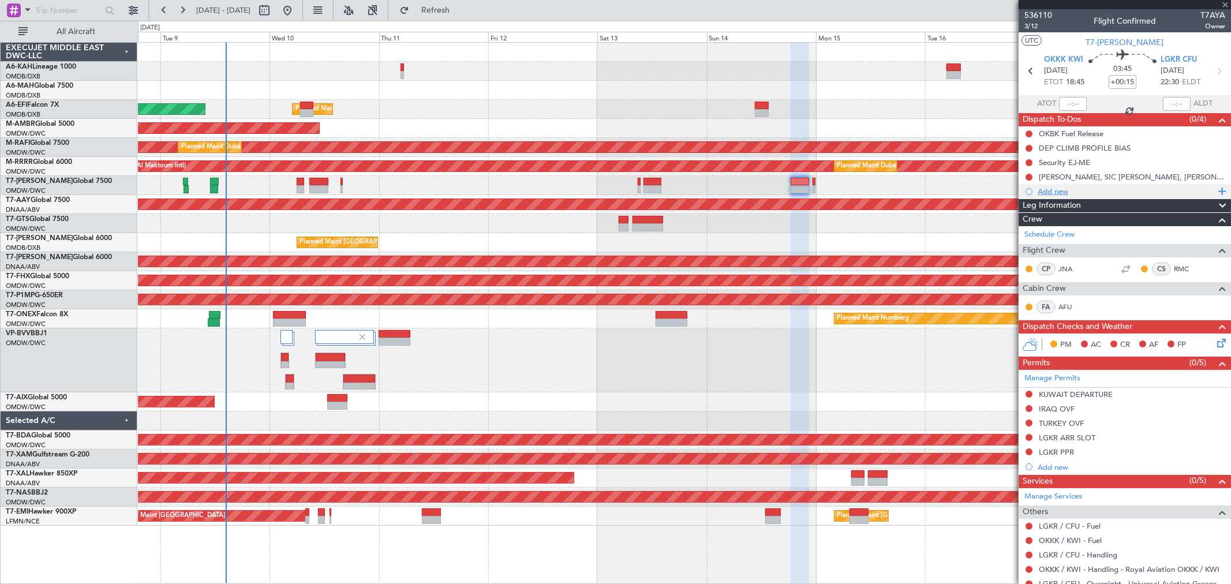
type input "4"
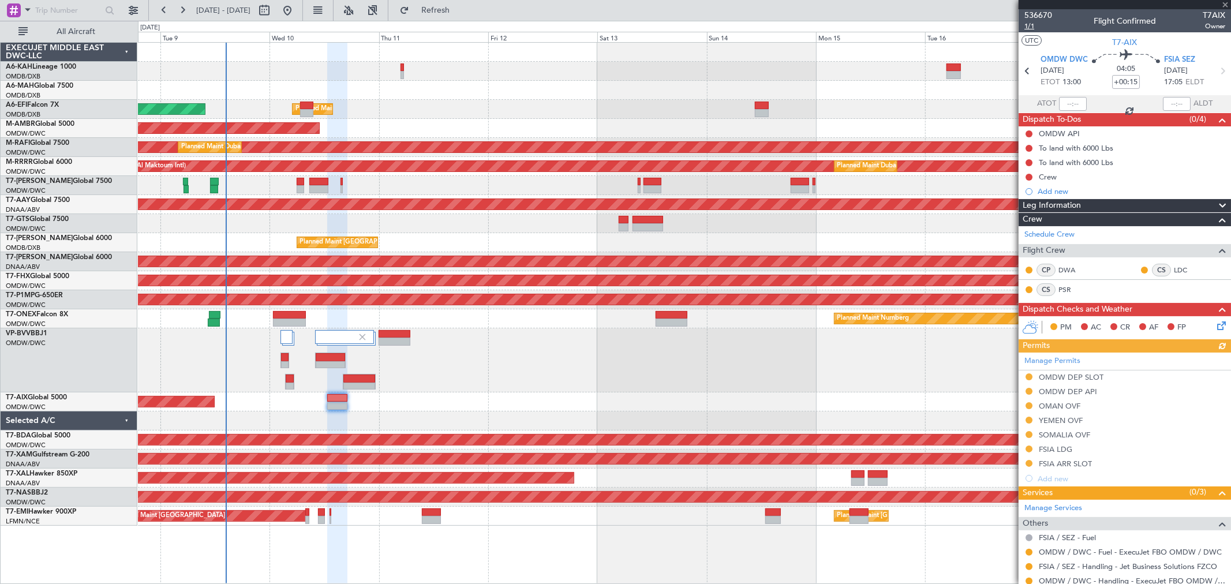
click at [1036, 27] on span "1/1" at bounding box center [1038, 26] width 28 height 10
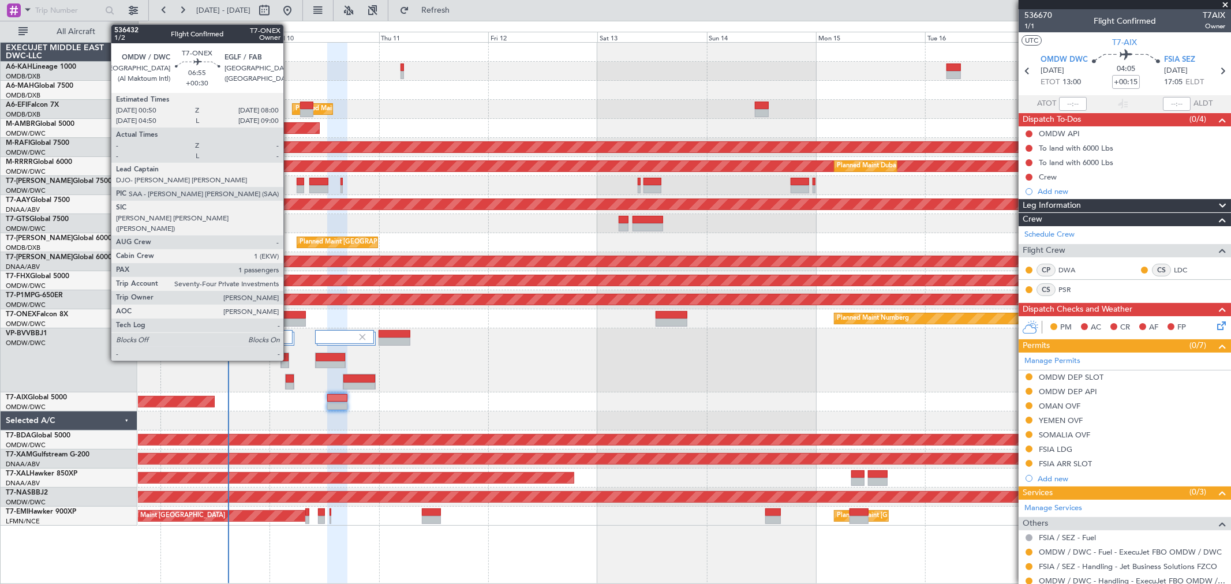
click at [289, 322] on div at bounding box center [289, 323] width 33 height 8
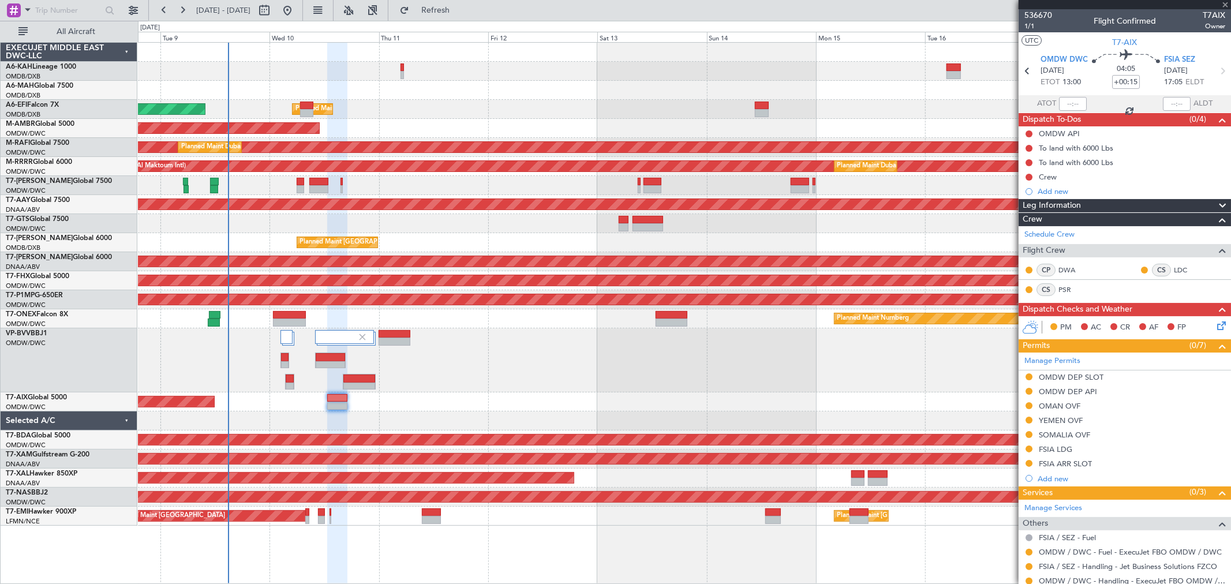
type input "+00:30"
type input "1"
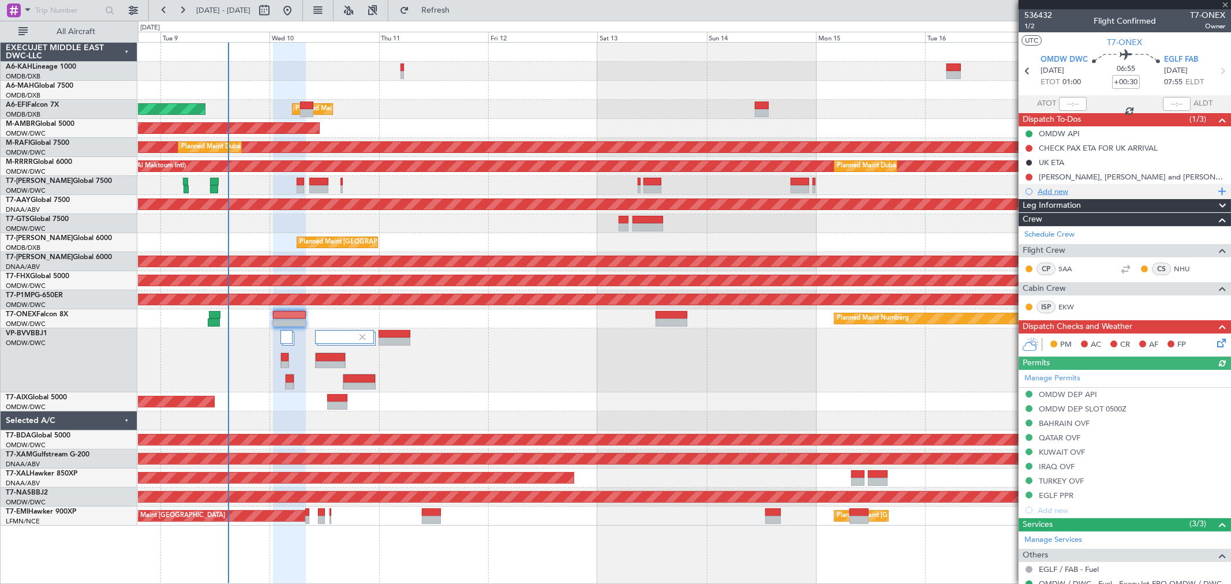
click at [1060, 190] on div "Add new" at bounding box center [1125, 191] width 177 height 10
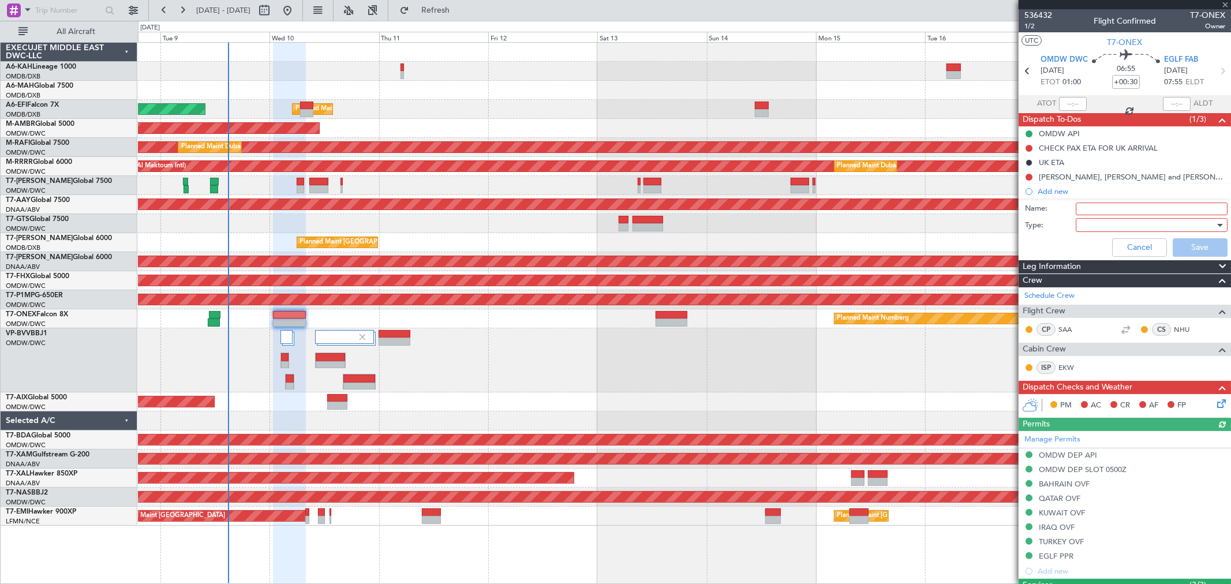
click at [1100, 211] on input "Name:" at bounding box center [1152, 209] width 152 height 13
paste input "25000lbs"
type input "25000lbs"
click at [1087, 228] on div at bounding box center [1147, 224] width 134 height 17
click at [1087, 249] on span "Generic" at bounding box center [1145, 248] width 134 height 17
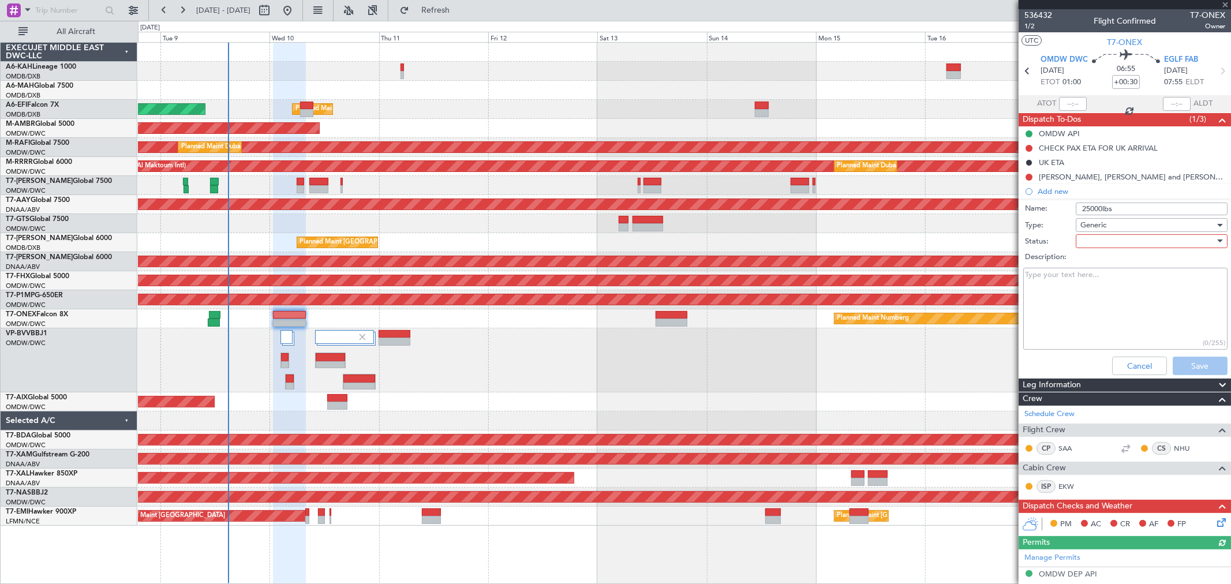
click at [1095, 242] on div at bounding box center [1147, 241] width 134 height 17
click at [1100, 265] on span "Not Started" at bounding box center [1145, 264] width 134 height 17
click at [1187, 361] on button "Save" at bounding box center [1199, 366] width 55 height 18
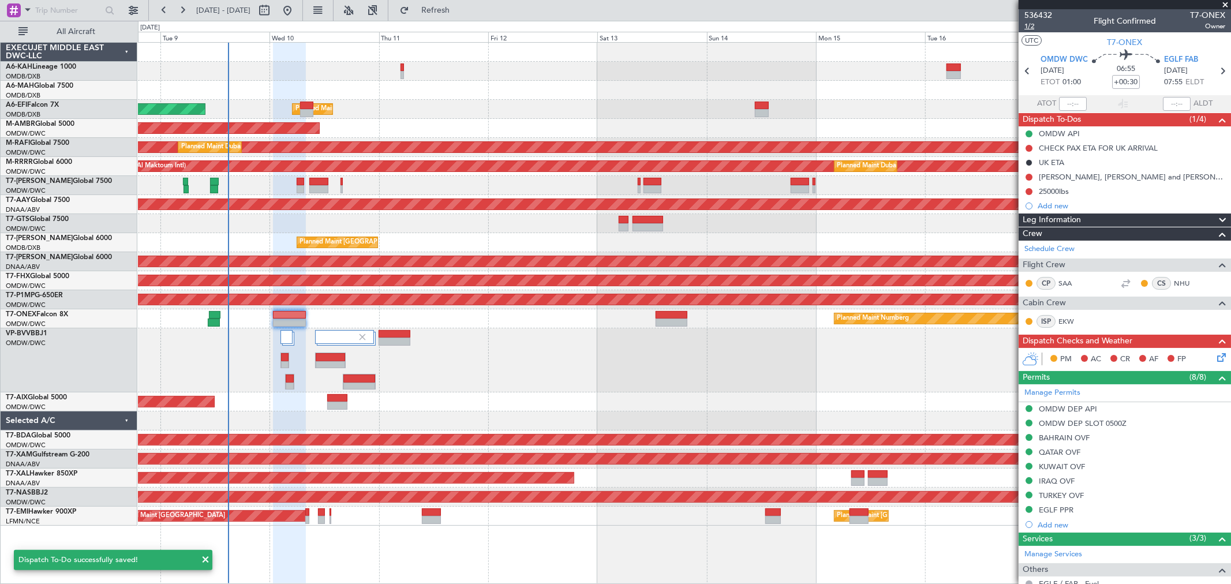
click at [1033, 21] on span "1/2" at bounding box center [1038, 26] width 28 height 10
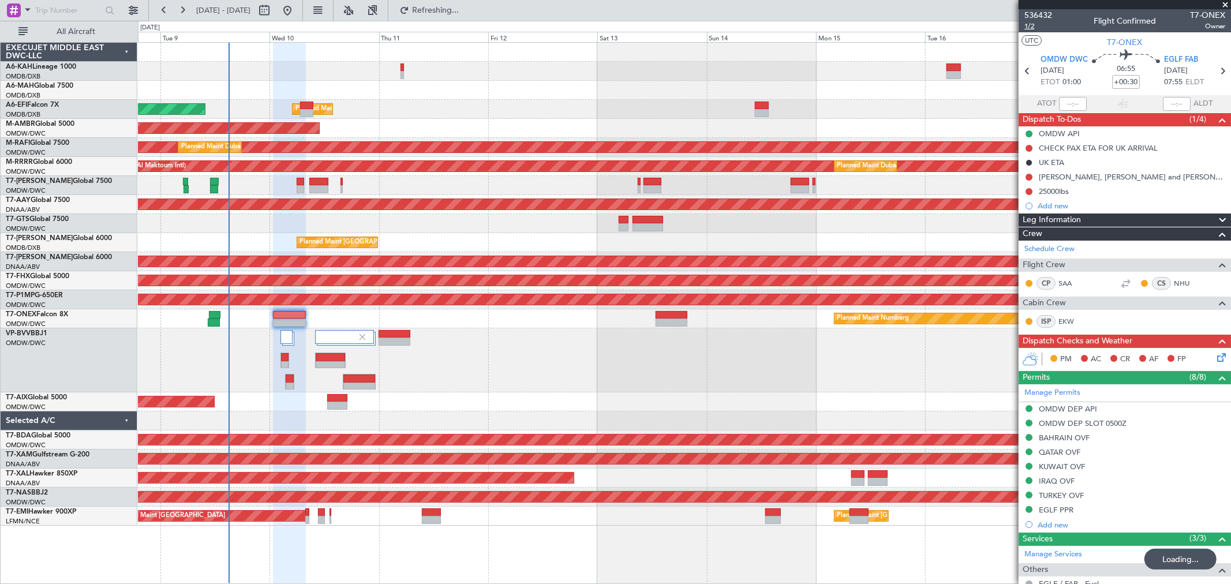
click at [1036, 27] on span "1/2" at bounding box center [1038, 26] width 28 height 10
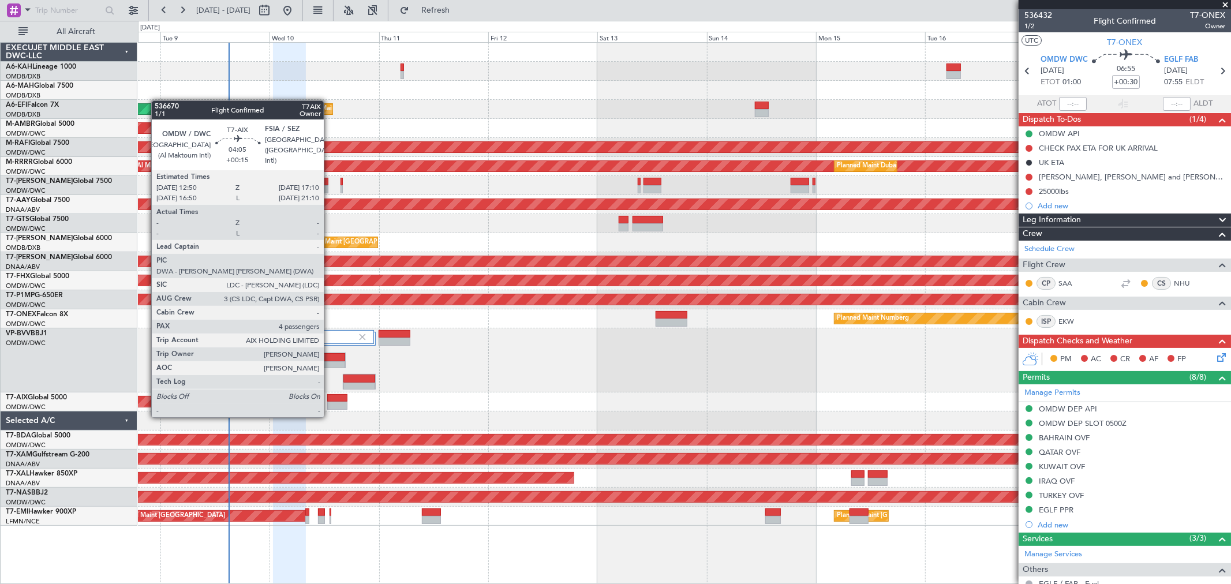
click at [329, 404] on div at bounding box center [337, 406] width 20 height 8
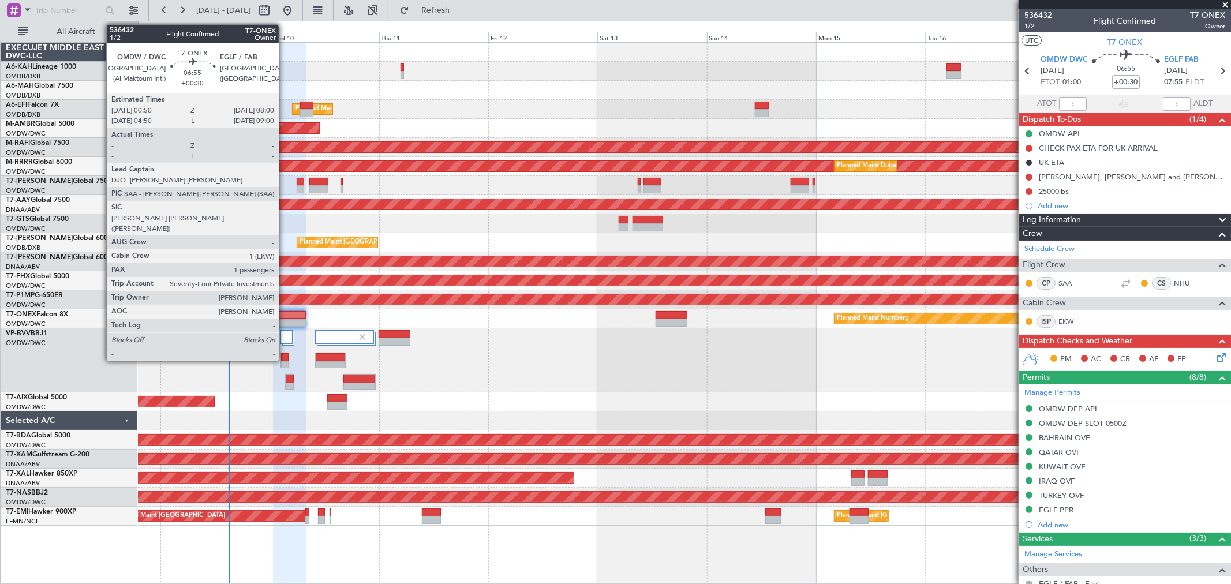
click at [284, 314] on div at bounding box center [289, 315] width 33 height 8
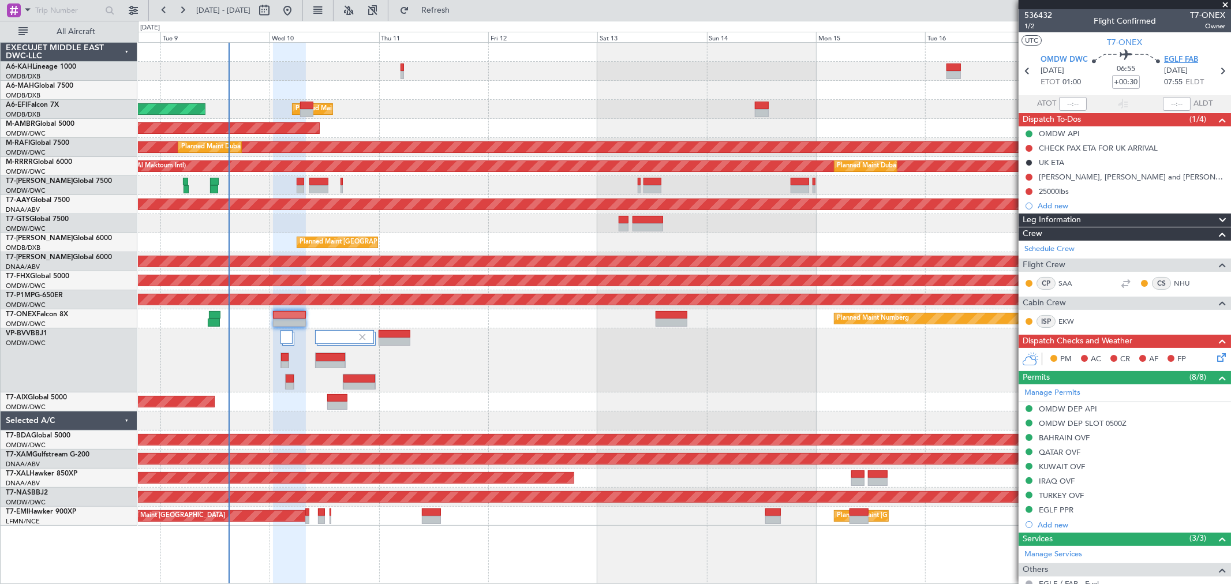
click at [1181, 62] on span "EGLF FAB" at bounding box center [1181, 60] width 34 height 12
click at [1059, 189] on mat-tooltip-component "[PERSON_NAME], [PERSON_NAME] and [PERSON_NAME]." at bounding box center [1133, 202] width 196 height 40
click at [1069, 190] on div "25000lbs" at bounding box center [1054, 191] width 30 height 10
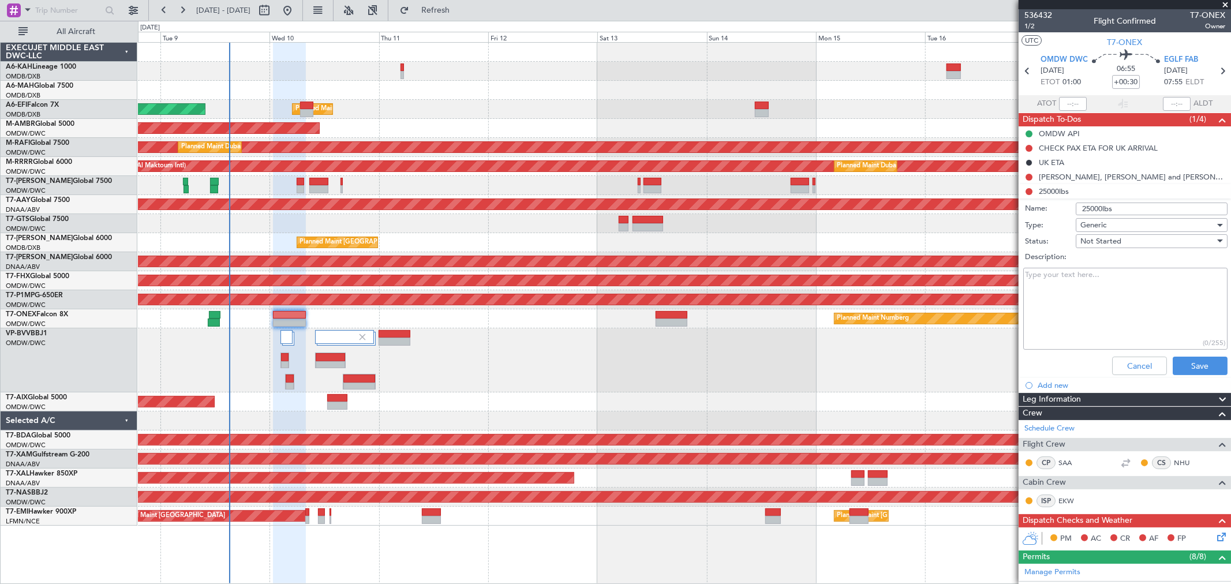
drag, startPoint x: 1146, startPoint y: 210, endPoint x: 1010, endPoint y: 221, distance: 136.6
click at [1013, 222] on fb-app "[DATE] - [DATE] Refresh Quick Links All Aircraft Planned Maint [GEOGRAPHIC_DATA…" at bounding box center [615, 296] width 1231 height 575
type input "22500 lbs"
drag, startPoint x: 1203, startPoint y: 375, endPoint x: 1199, endPoint y: 370, distance: 6.1
click at [1201, 375] on div "Cancel Save" at bounding box center [1122, 366] width 218 height 28
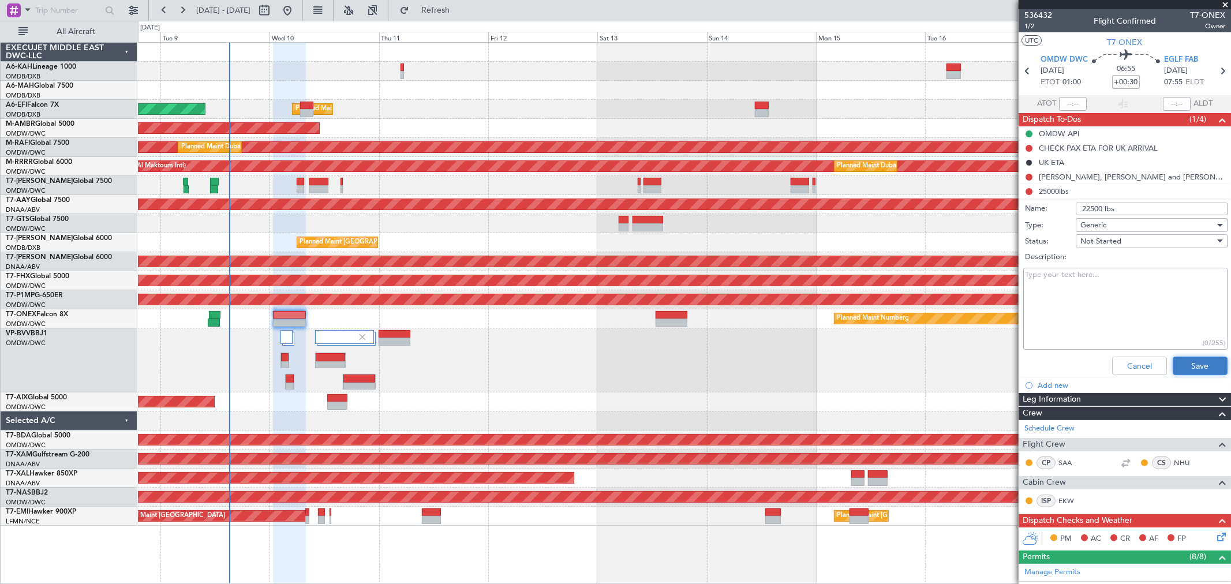
click at [1198, 366] on button "Save" at bounding box center [1199, 366] width 55 height 18
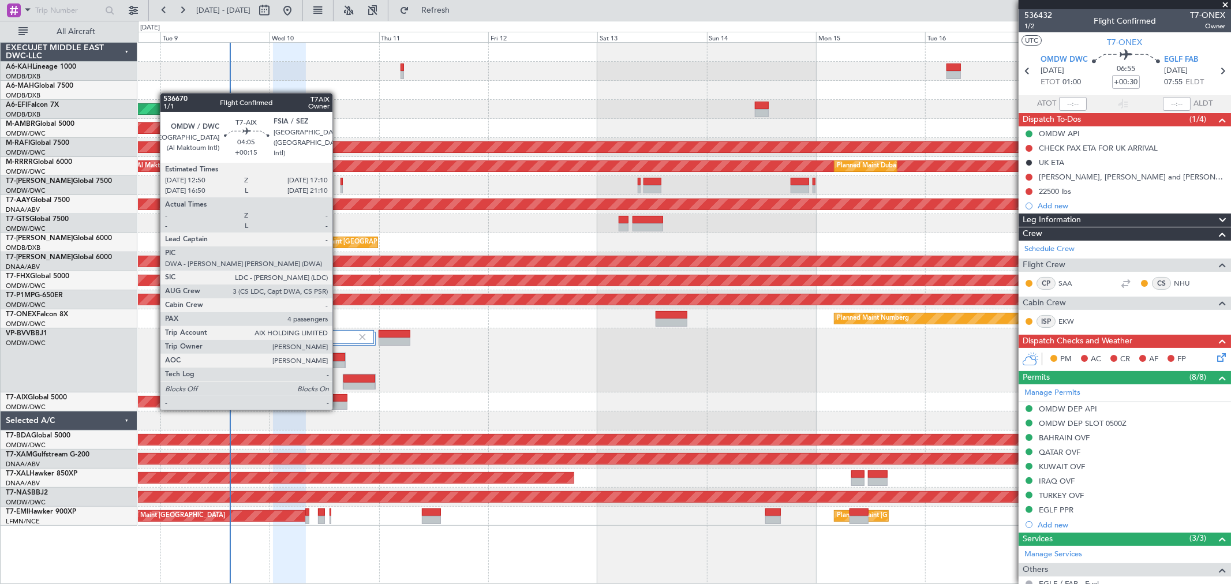
click at [338, 397] on div at bounding box center [337, 398] width 20 height 8
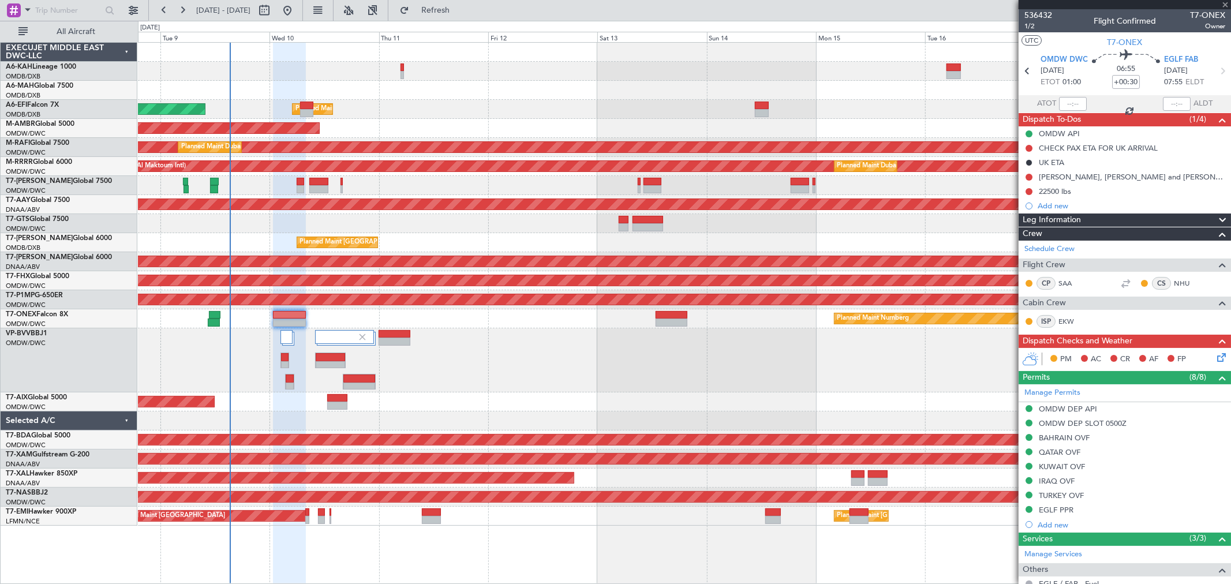
type input "+00:15"
type input "4"
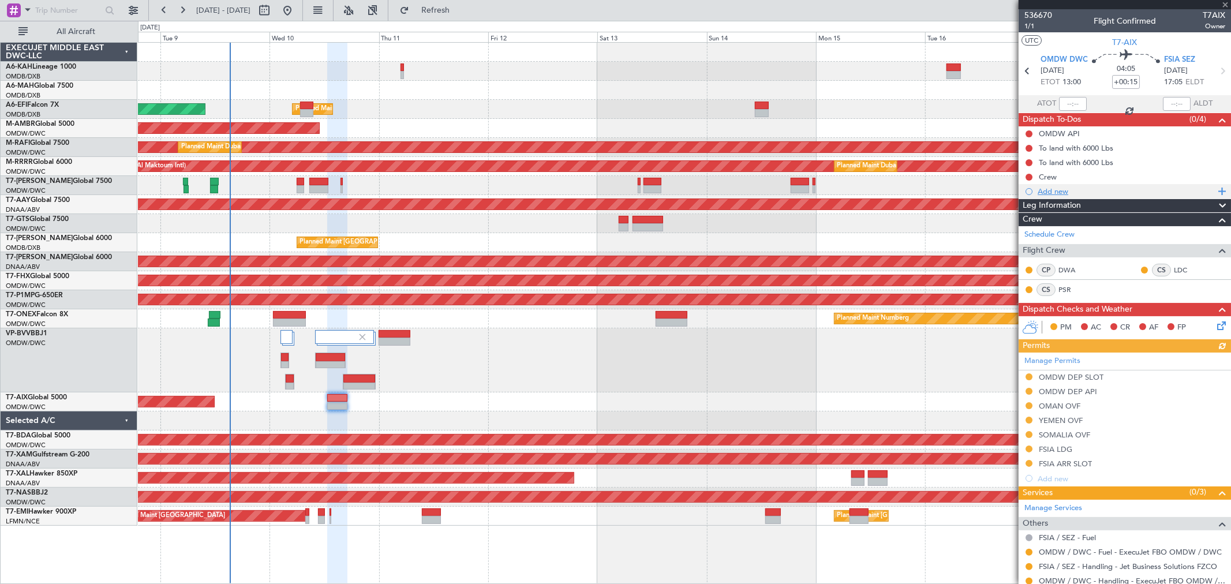
click at [1063, 190] on div "Add new" at bounding box center [1125, 191] width 177 height 10
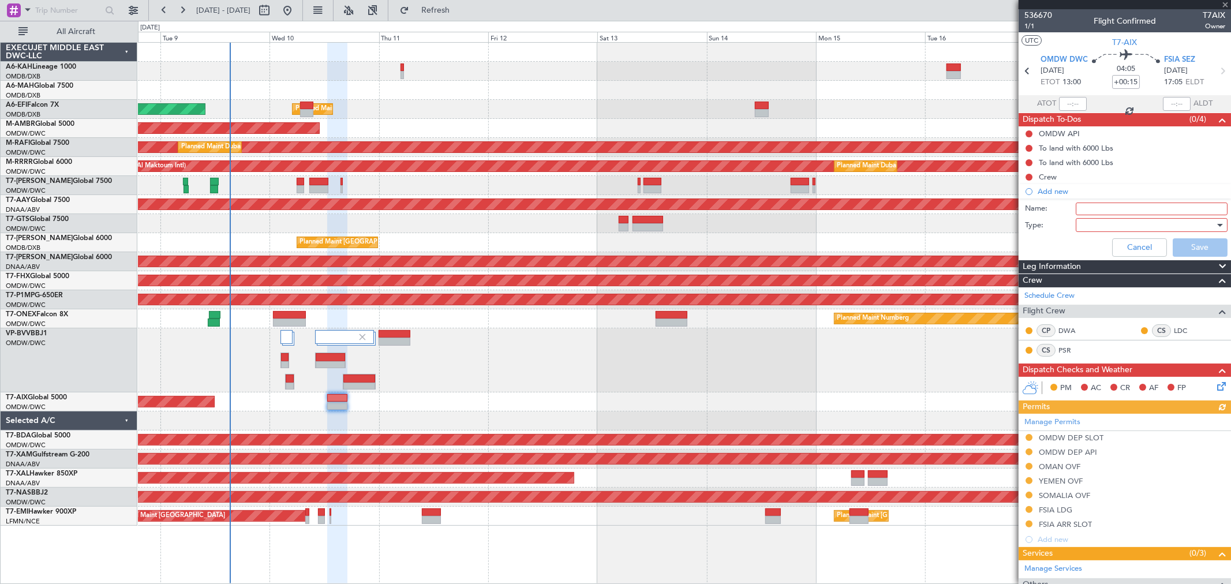
click at [1088, 209] on input "Name:" at bounding box center [1152, 209] width 152 height 13
type input "Travel authorisation"
click at [1114, 226] on div at bounding box center [1147, 224] width 134 height 17
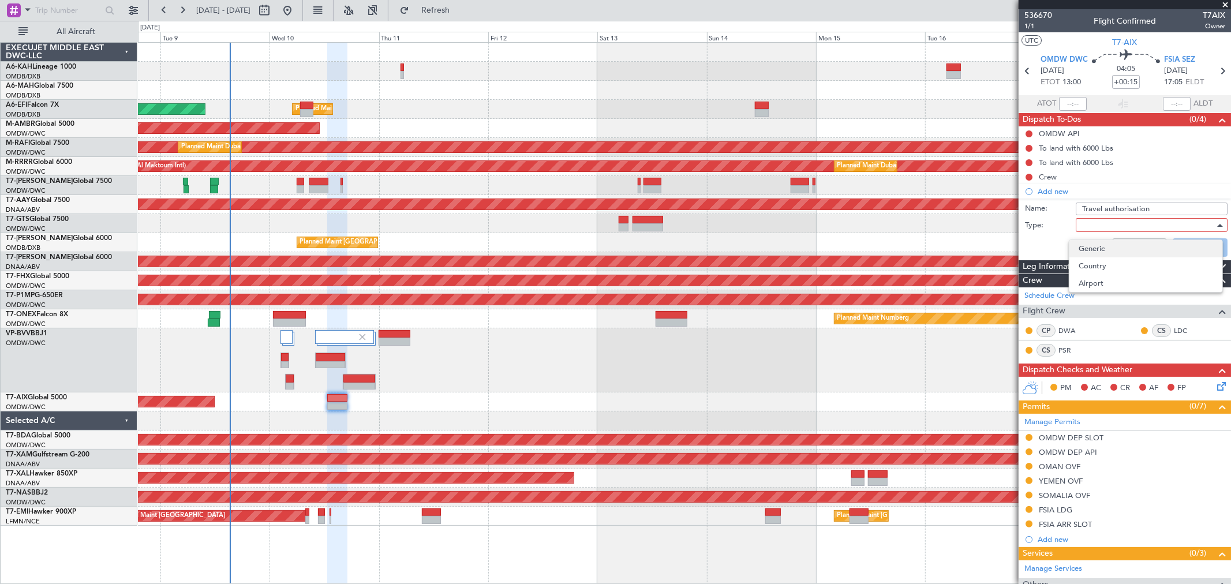
click at [1093, 248] on span "Generic" at bounding box center [1145, 248] width 134 height 17
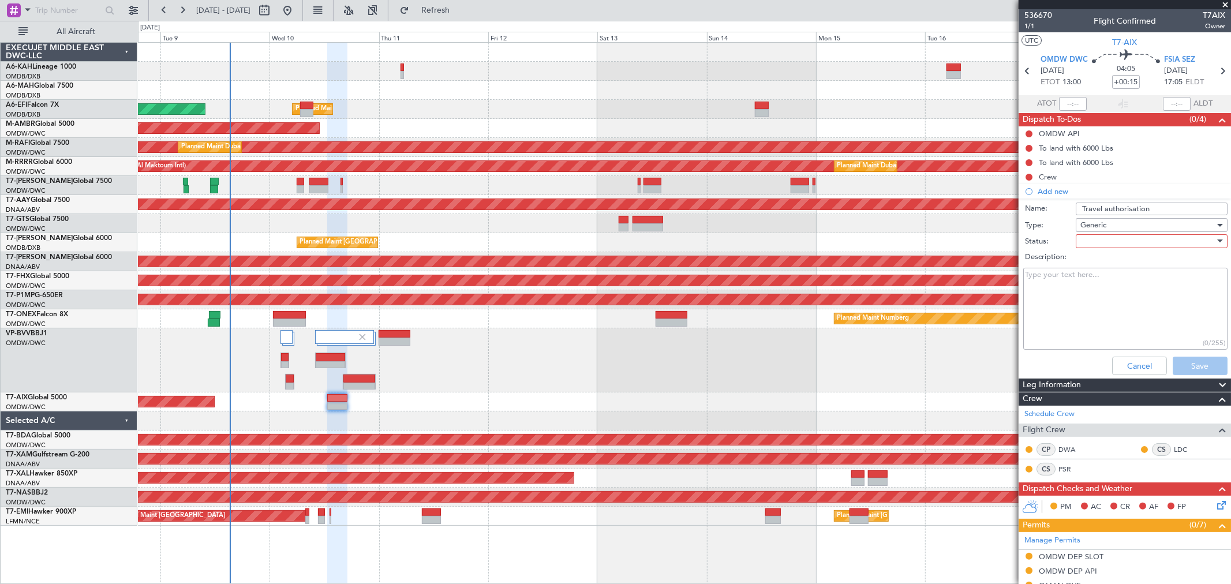
click at [1095, 244] on div at bounding box center [1147, 241] width 134 height 17
click at [1091, 265] on span "Not Started" at bounding box center [1145, 264] width 134 height 17
click at [1077, 297] on textarea "Description:" at bounding box center [1125, 309] width 204 height 83
paste textarea "Please ensure All pax and crew who plan to disembark will be required to comple…"
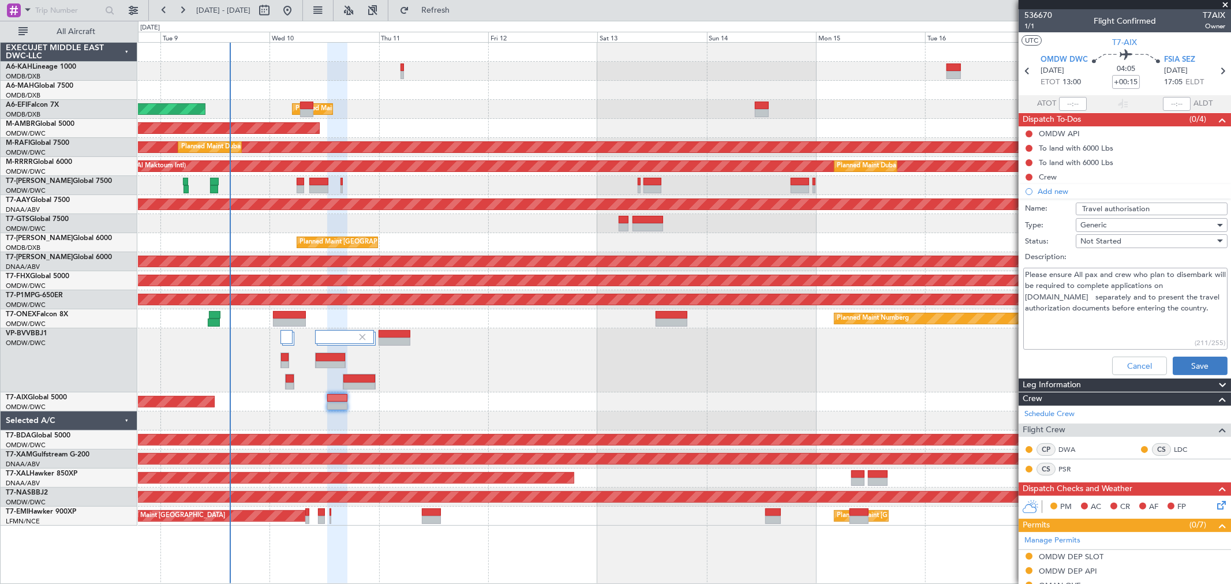
type textarea "Please ensure All pax and crew who plan to disembark will be required to comple…"
click at [1197, 364] on button "Save" at bounding box center [1199, 366] width 55 height 18
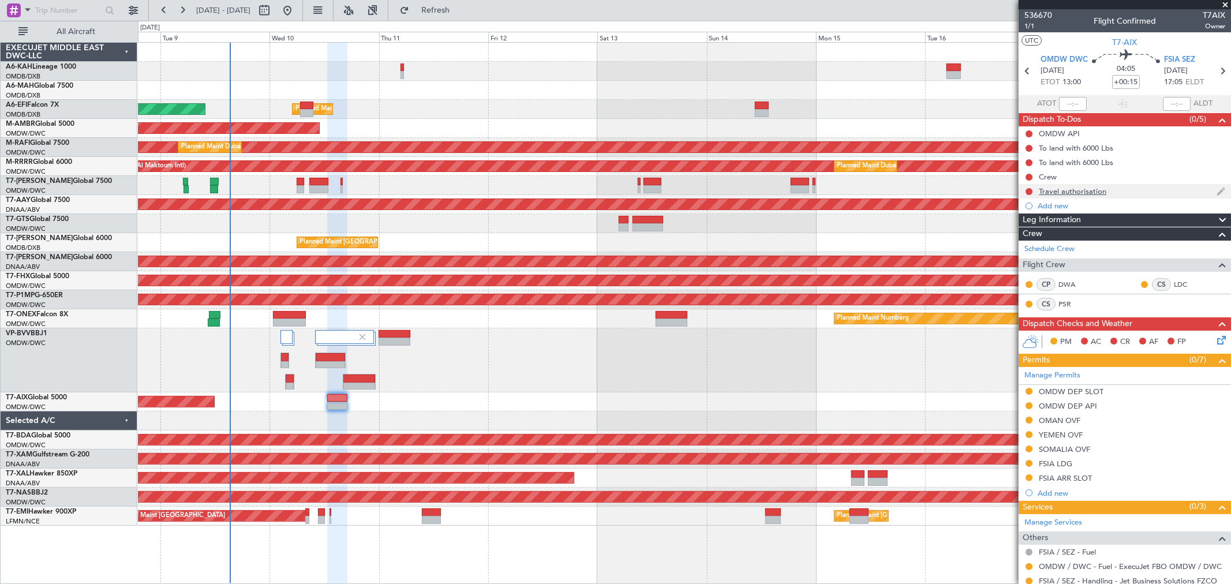
click at [1030, 187] on div at bounding box center [1028, 191] width 9 height 9
click at [1029, 191] on button at bounding box center [1028, 191] width 7 height 7
click at [1022, 226] on span "In Progress" at bounding box center [1034, 225] width 39 height 12
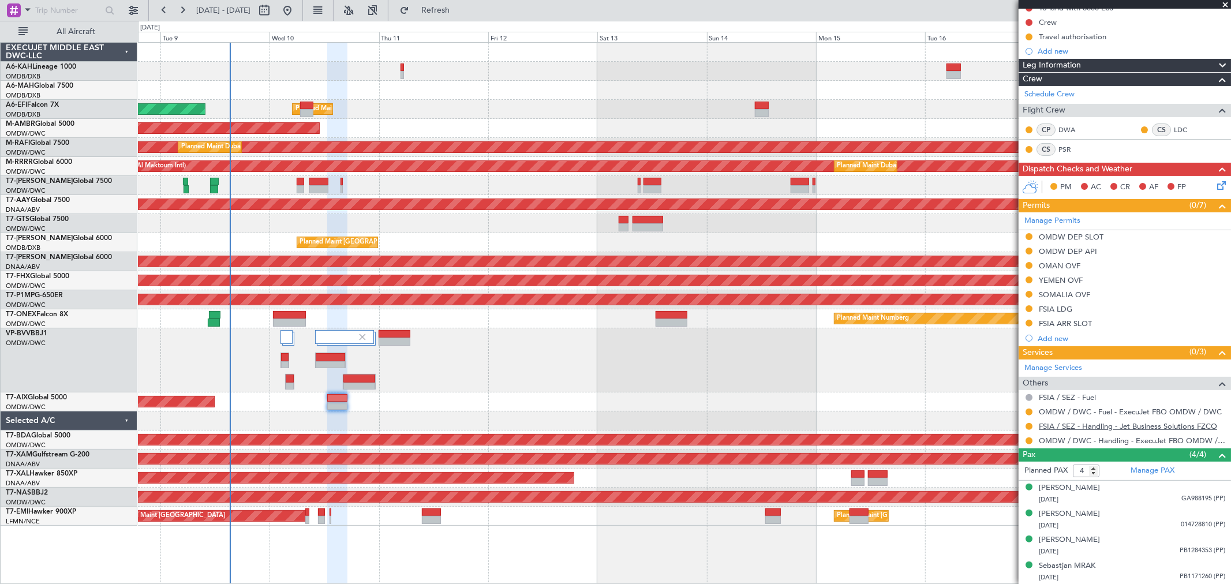
click at [1139, 426] on link "FSIA / SEZ - Handling - Jet Business Solutions FZCO" at bounding box center [1128, 426] width 178 height 10
click at [460, 10] on span "Refresh" at bounding box center [435, 10] width 48 height 8
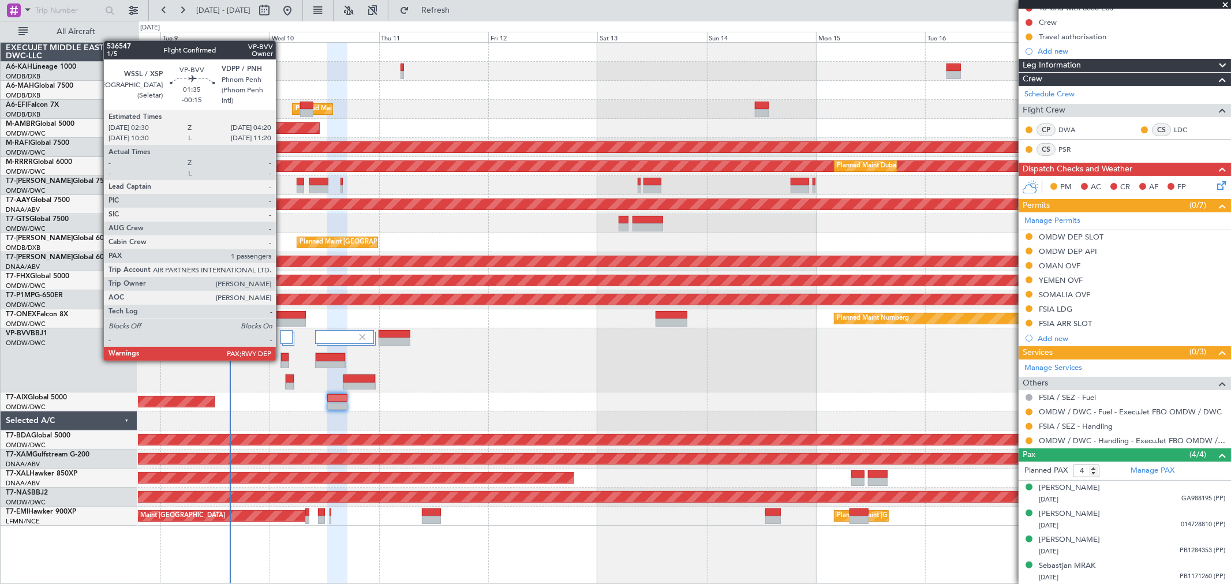
click at [282, 359] on div at bounding box center [285, 357] width 8 height 8
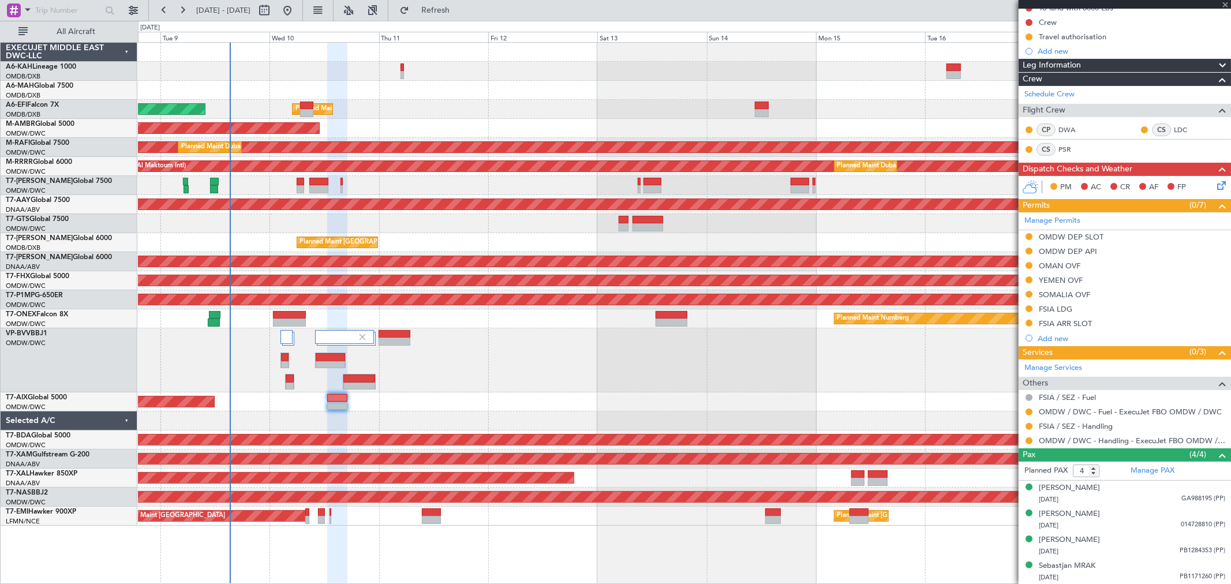
type input "-00:15"
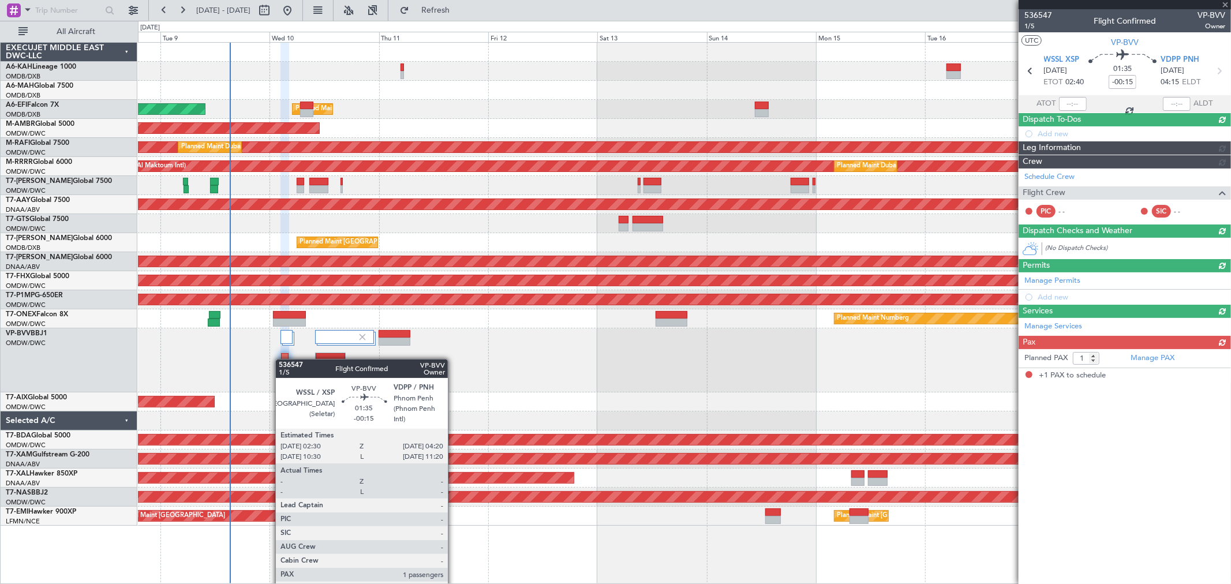
scroll to position [0, 0]
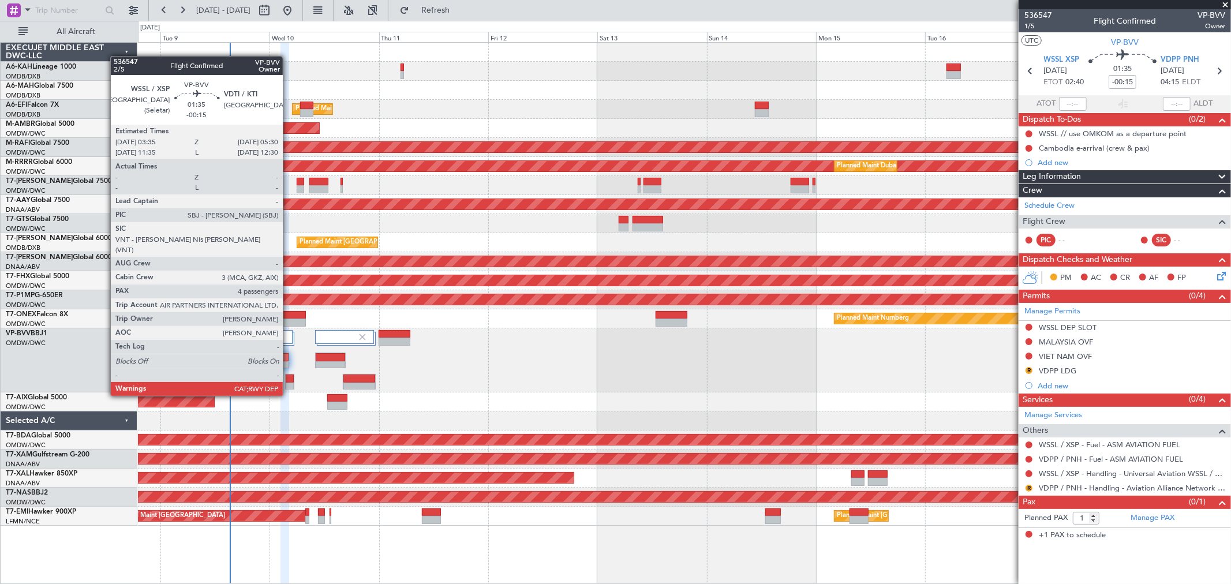
click at [289, 375] on div at bounding box center [290, 378] width 8 height 8
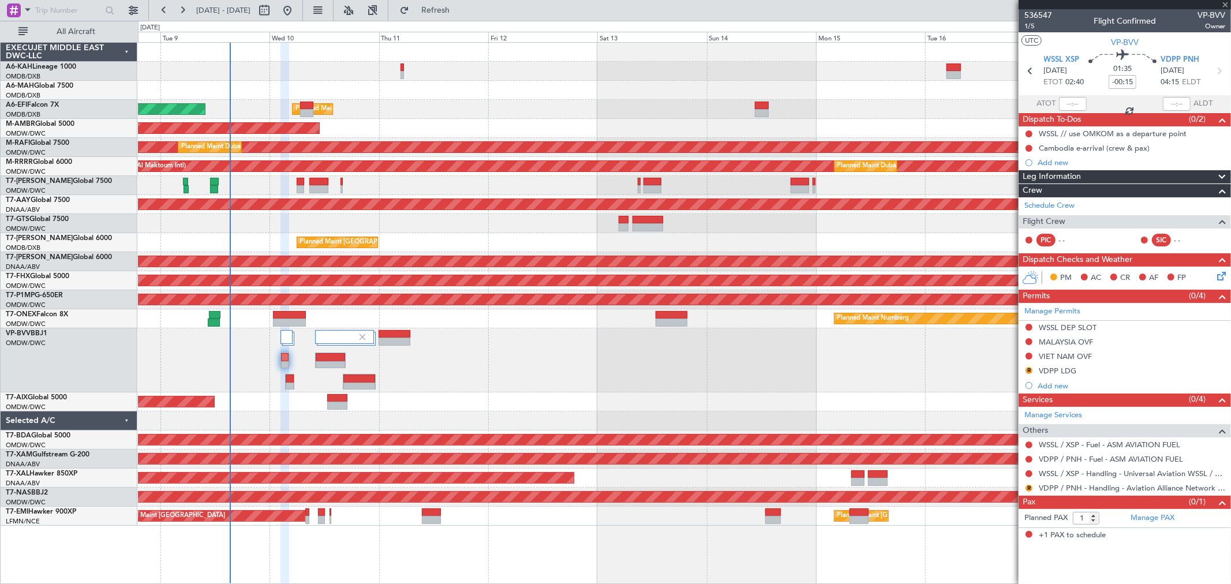
type input "4"
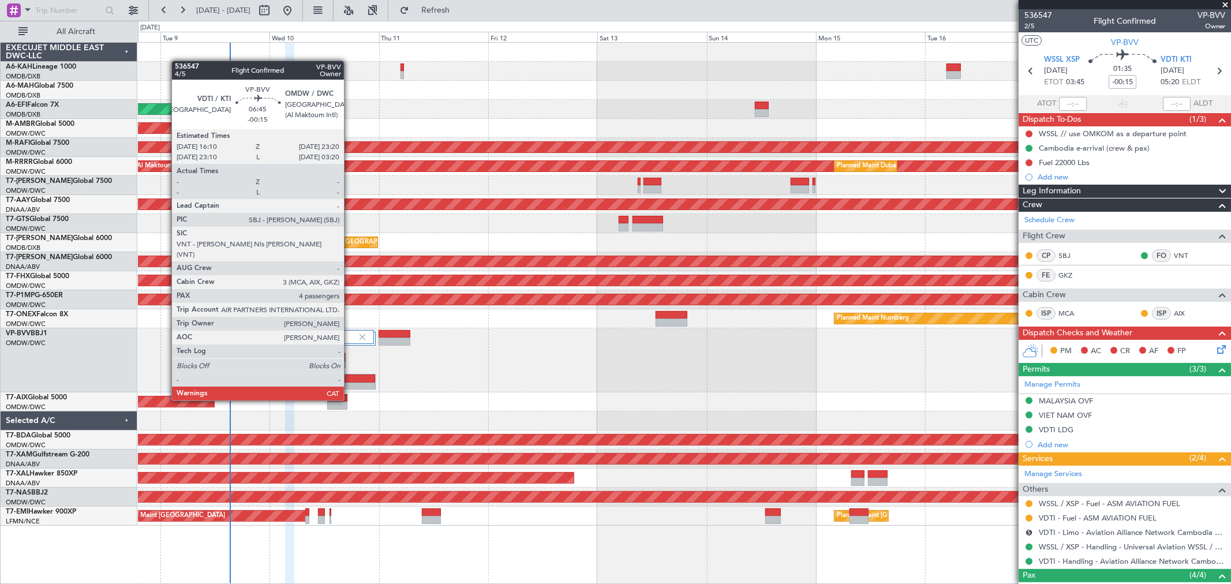
click at [350, 380] on div at bounding box center [359, 378] width 32 height 8
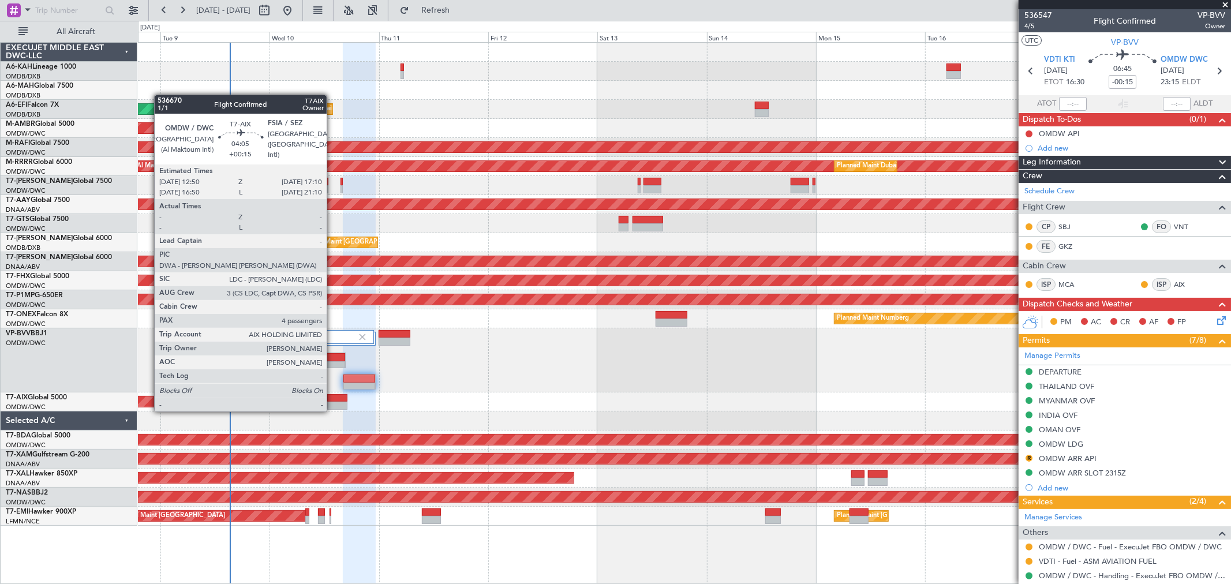
click at [332, 399] on div at bounding box center [337, 398] width 20 height 8
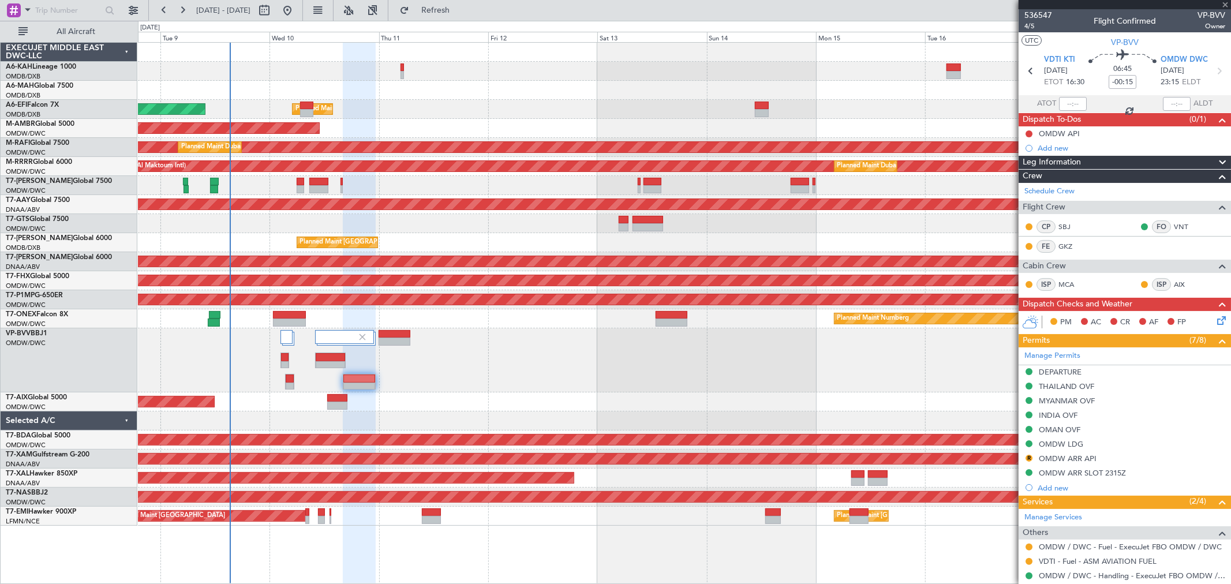
type input "+00:15"
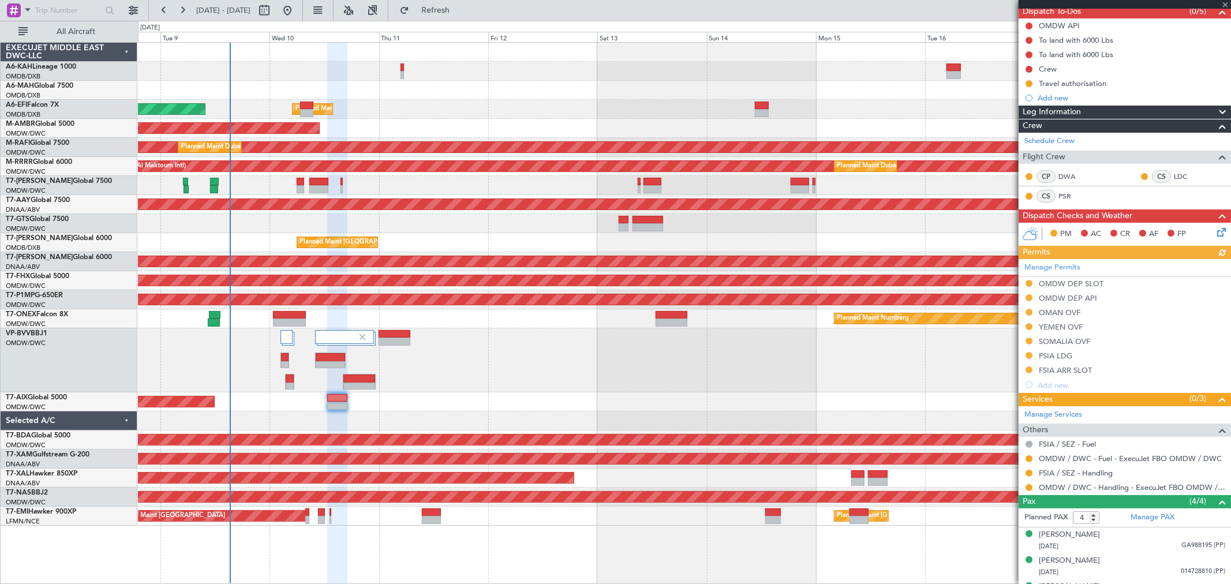
scroll to position [155, 0]
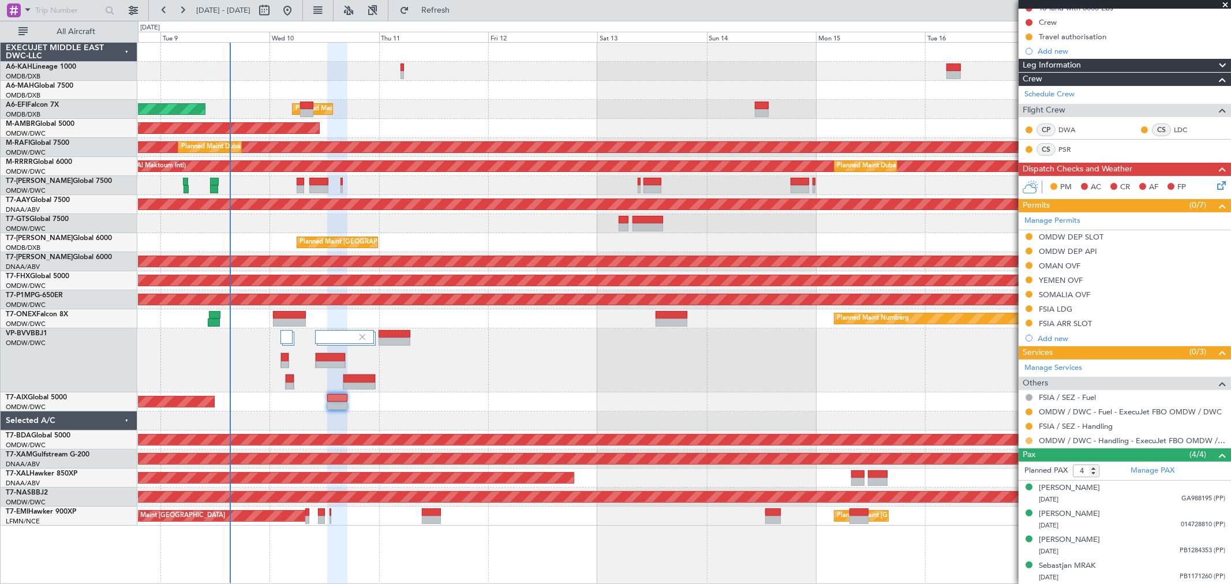
click at [1028, 439] on button at bounding box center [1028, 440] width 7 height 7
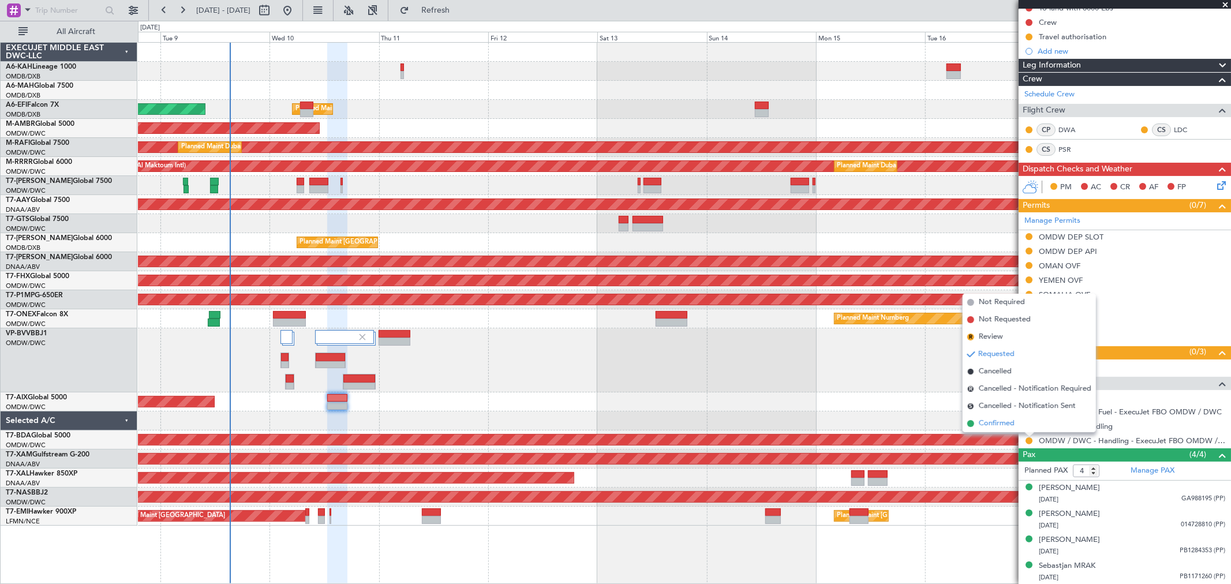
click at [1000, 425] on span "Confirmed" at bounding box center [997, 424] width 36 height 12
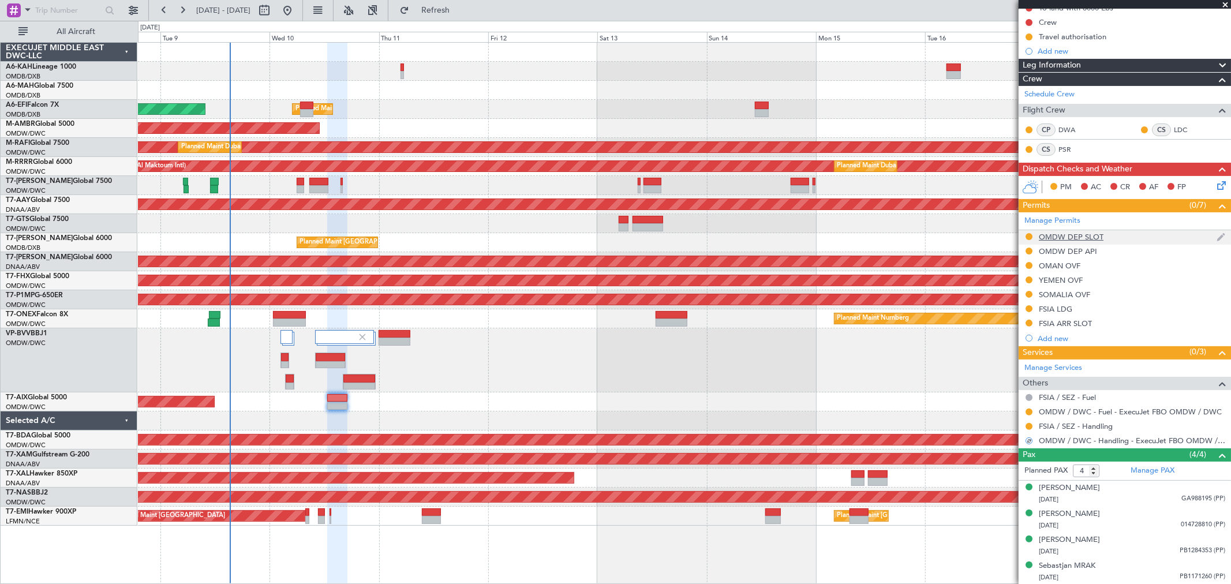
click at [1096, 233] on div "OMDW DEP SLOT" at bounding box center [1071, 237] width 65 height 10
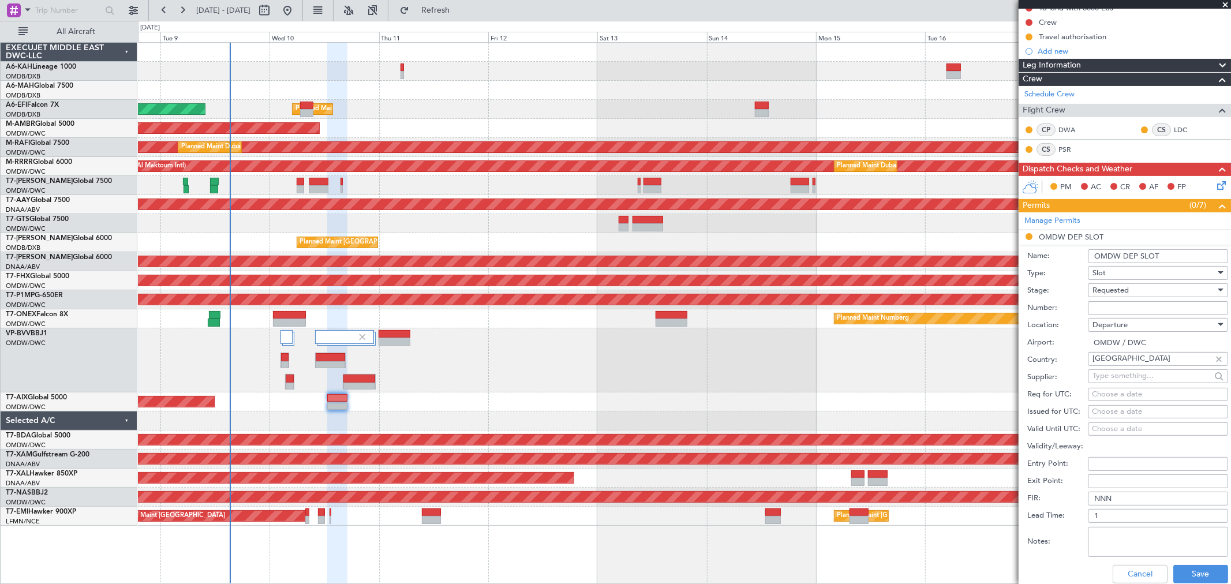
drag, startPoint x: 1117, startPoint y: 304, endPoint x: 1117, endPoint y: 298, distance: 6.3
click at [1117, 304] on input "Number:" at bounding box center [1158, 308] width 140 height 14
paste input "EJO189"
type input "EJO189"
click at [1112, 292] on span "Requested" at bounding box center [1110, 290] width 36 height 10
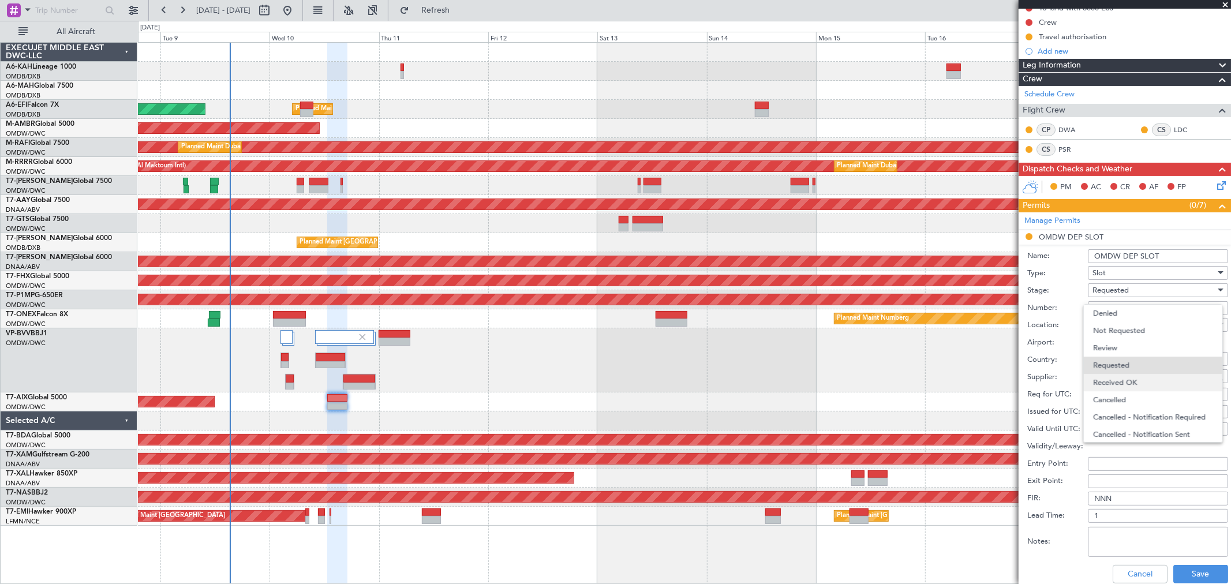
scroll to position [5, 0]
click at [1129, 379] on span "Received OK" at bounding box center [1153, 377] width 120 height 17
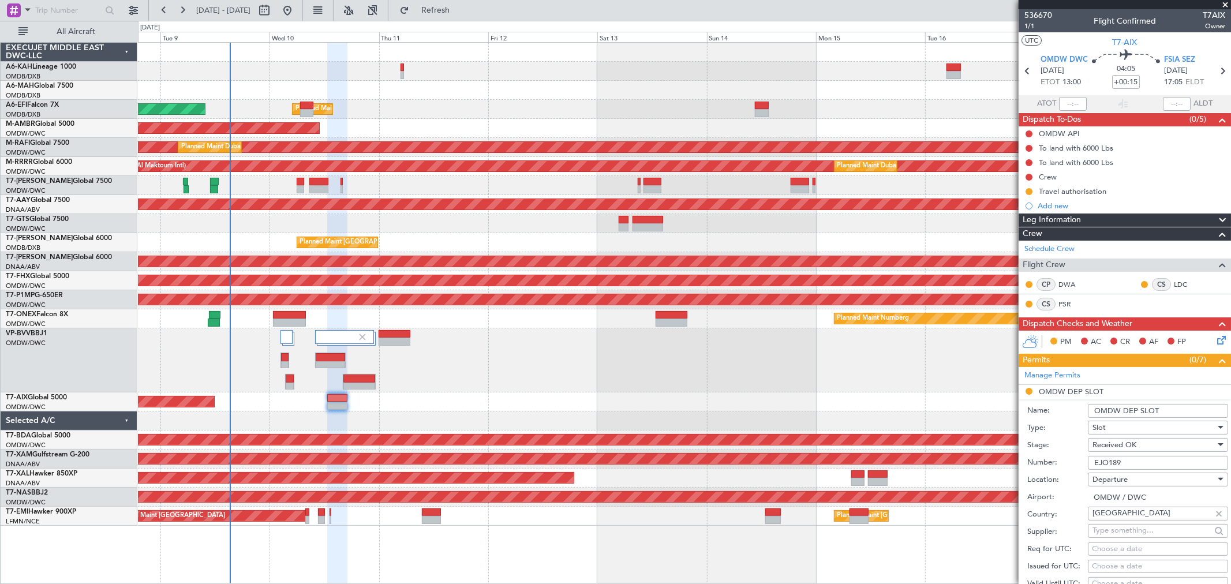
scroll to position [192, 0]
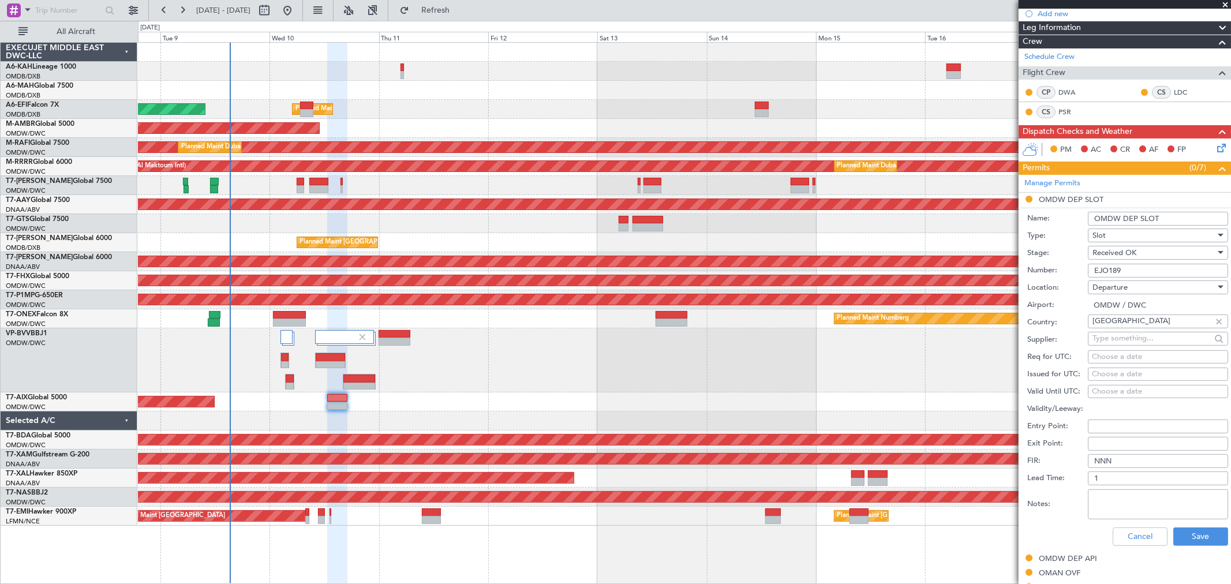
click at [1107, 373] on div "Choose a date" at bounding box center [1158, 375] width 132 height 12
select select "9"
select select "2025"
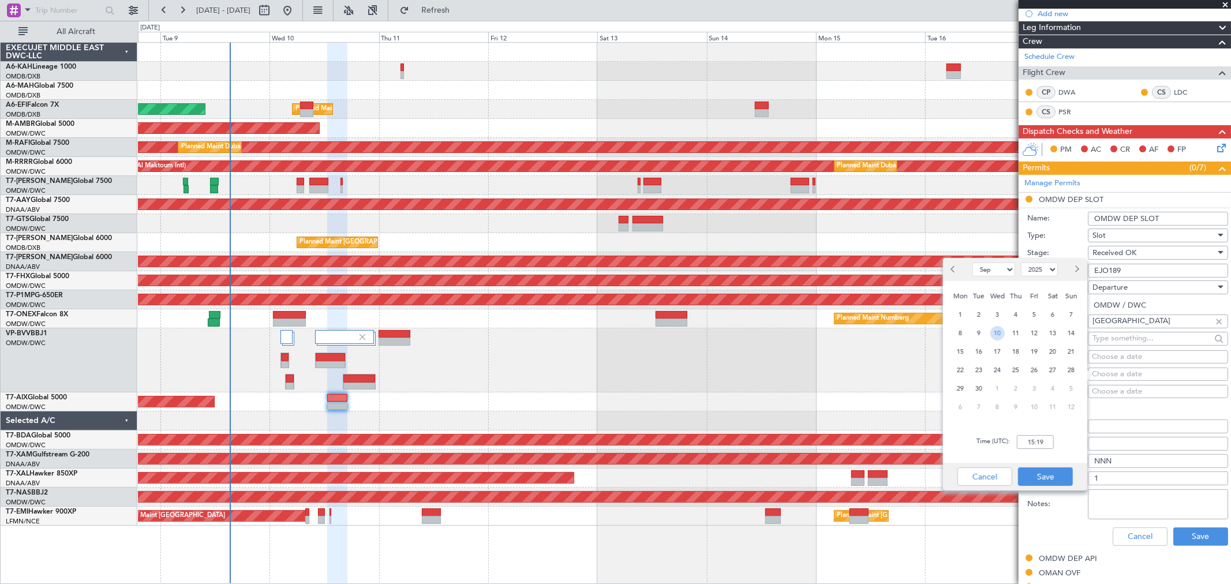
click at [994, 331] on span "10" at bounding box center [997, 333] width 14 height 14
click at [1041, 441] on input "00:00" at bounding box center [1035, 442] width 37 height 14
click at [1030, 465] on div "Cancel Save" at bounding box center [1015, 477] width 144 height 28
type input "13:00"
click at [1040, 480] on button "Save" at bounding box center [1045, 476] width 55 height 18
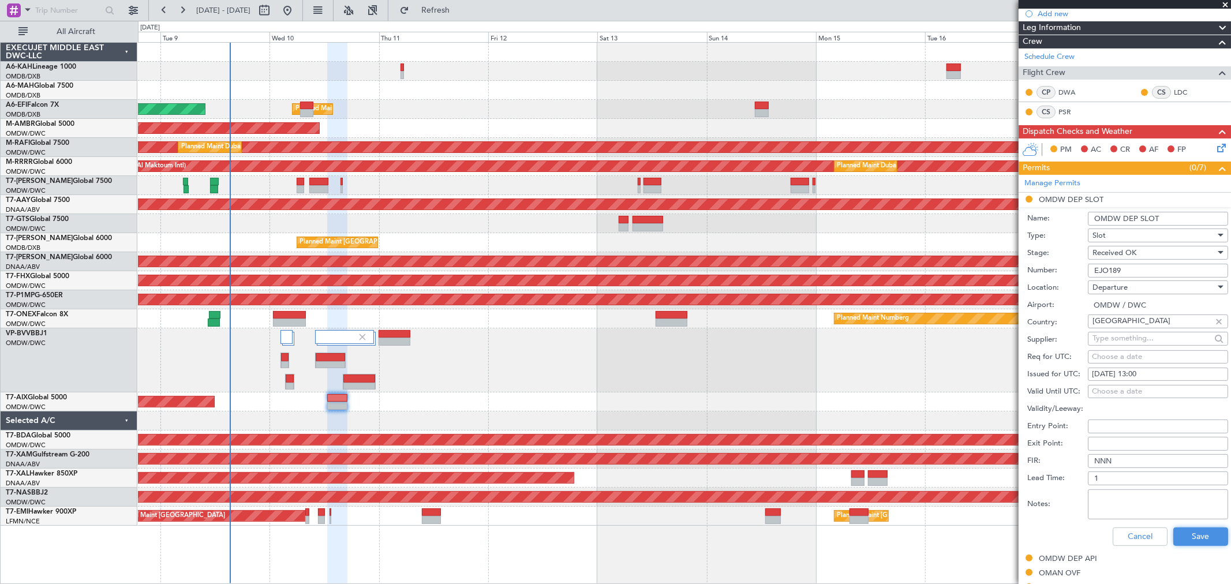
click at [1189, 526] on div "Cancel Save" at bounding box center [1127, 537] width 201 height 30
click at [1185, 534] on button "Save" at bounding box center [1200, 536] width 55 height 18
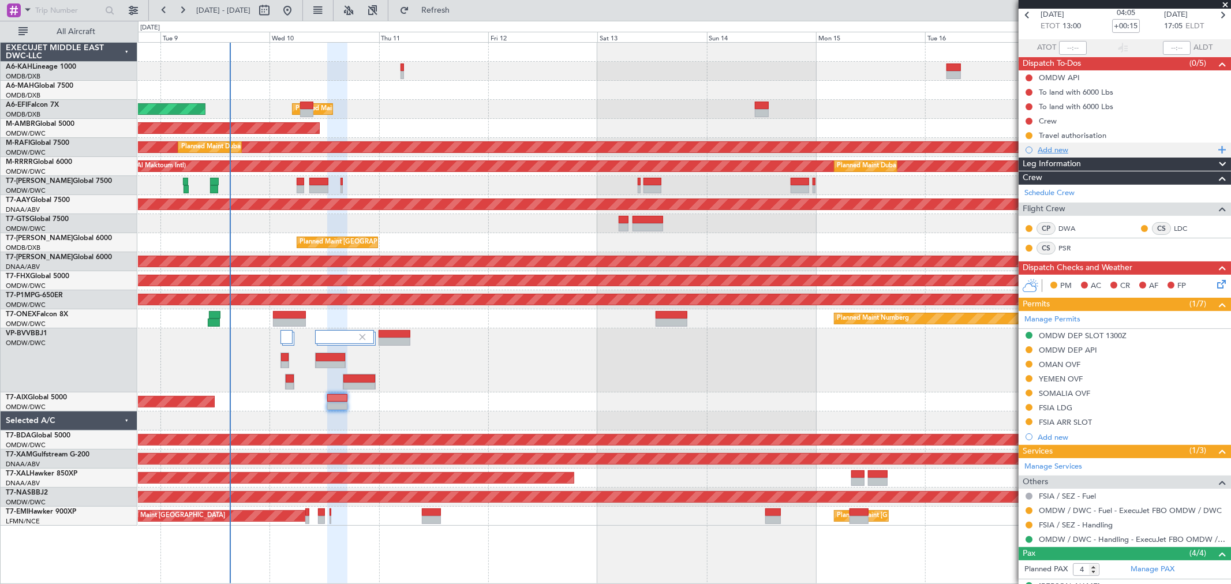
scroll to position [0, 0]
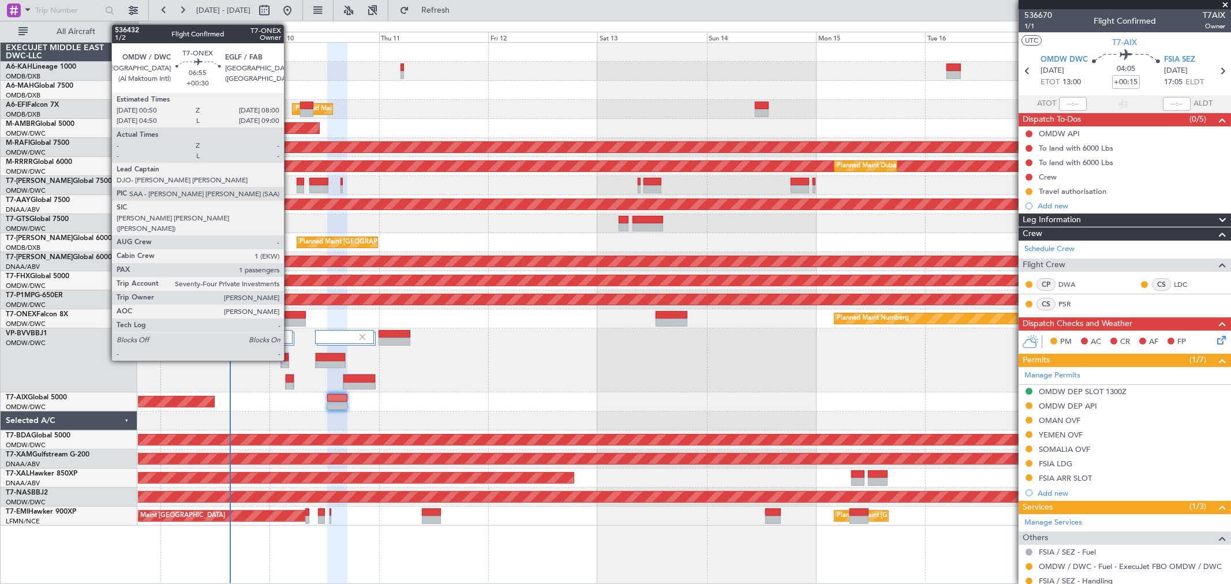
click at [290, 321] on div at bounding box center [289, 323] width 33 height 8
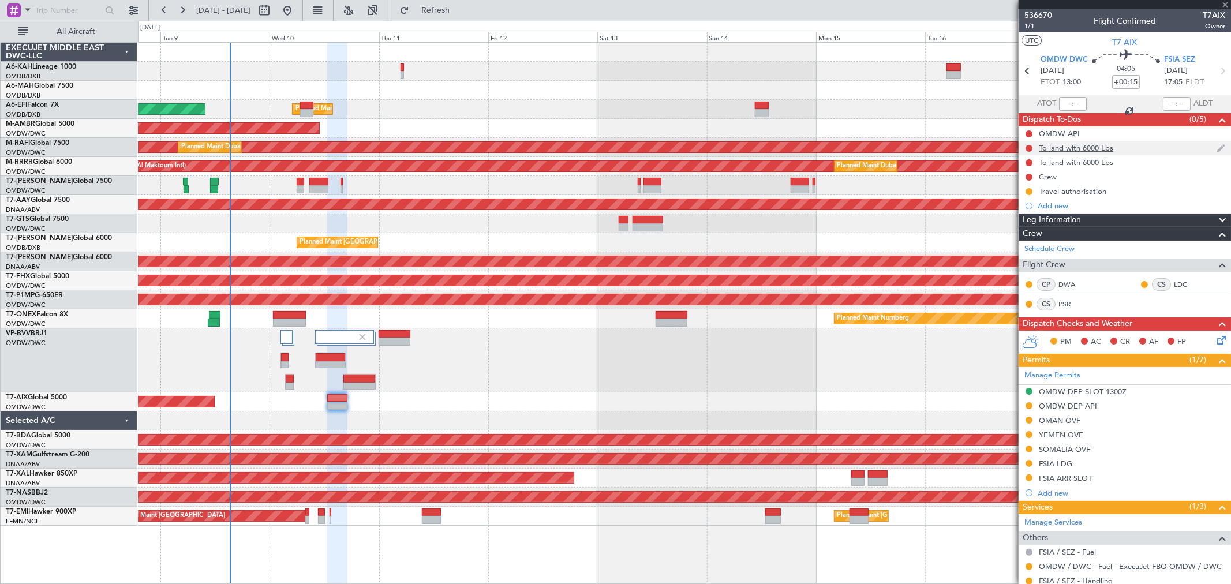
type input "+00:30"
type input "1"
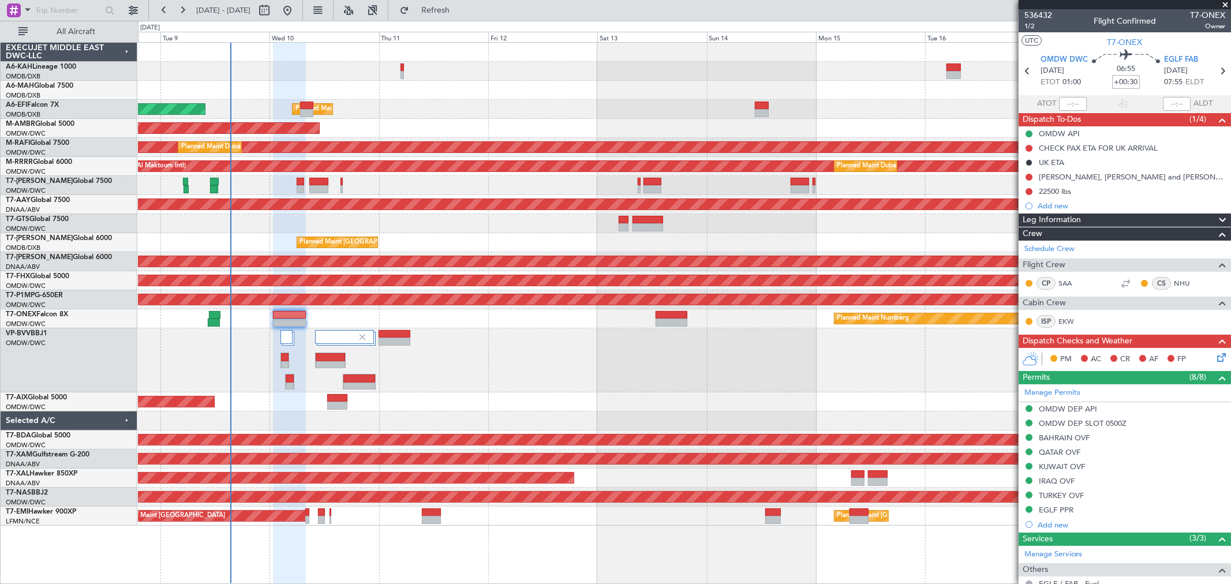
click at [1120, 83] on input "+00:30" at bounding box center [1126, 82] width 28 height 14
click at [1123, 78] on input "+00:25" at bounding box center [1126, 82] width 28 height 14
drag, startPoint x: 1117, startPoint y: 78, endPoint x: 1147, endPoint y: 81, distance: 30.1
click at [1147, 81] on div "06:50 +00:25" at bounding box center [1126, 71] width 76 height 43
type input "+"
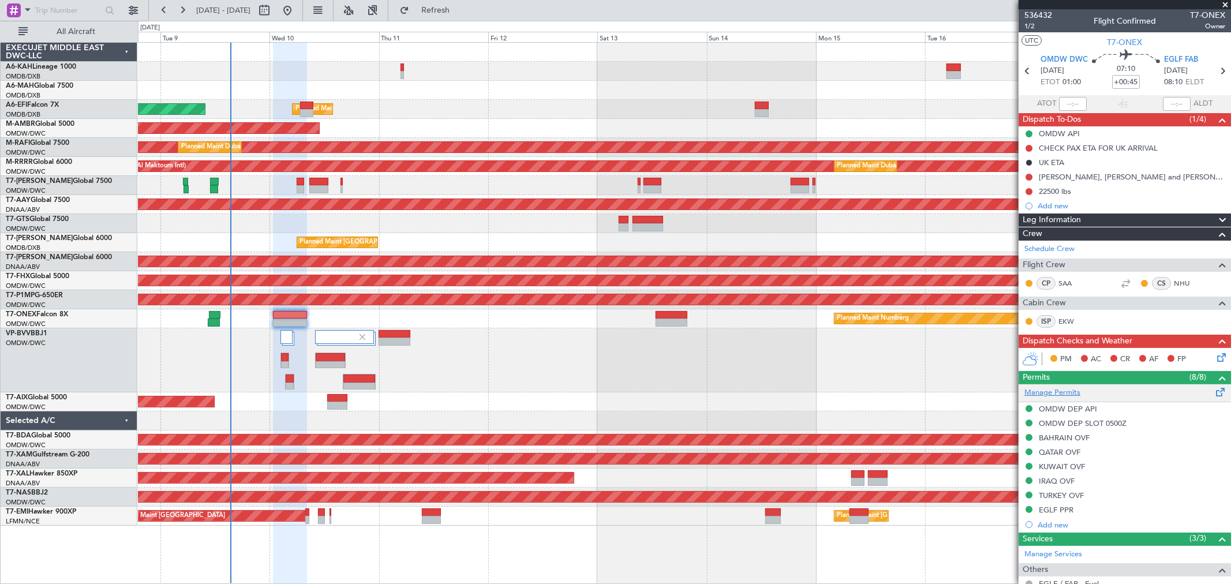
click at [1069, 391] on link "Manage Permits" at bounding box center [1052, 393] width 56 height 12
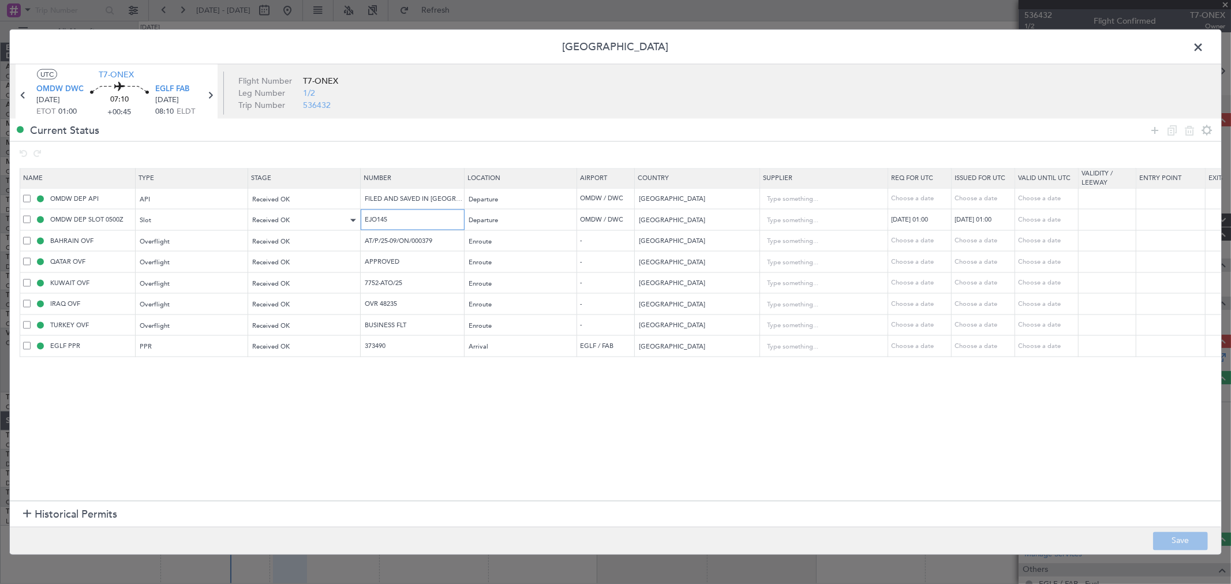
drag, startPoint x: 417, startPoint y: 222, endPoint x: 289, endPoint y: 229, distance: 127.7
click at [289, 227] on tr "OMDW DEP SLOT 0500Z Slot Received OK EJO145 Departure OMDW / DWC [GEOGRAPHIC_DA…" at bounding box center [756, 219] width 1472 height 21
drag, startPoint x: 445, startPoint y: 238, endPoint x: 256, endPoint y: 251, distance: 189.7
click at [238, 251] on tr "BAHRAIN OVF Overflight Received OK AT/P/25-09/ON/000379 Enroute - [GEOGRAPHIC_D…" at bounding box center [756, 240] width 1472 height 21
drag, startPoint x: 416, startPoint y: 261, endPoint x: 293, endPoint y: 261, distance: 123.5
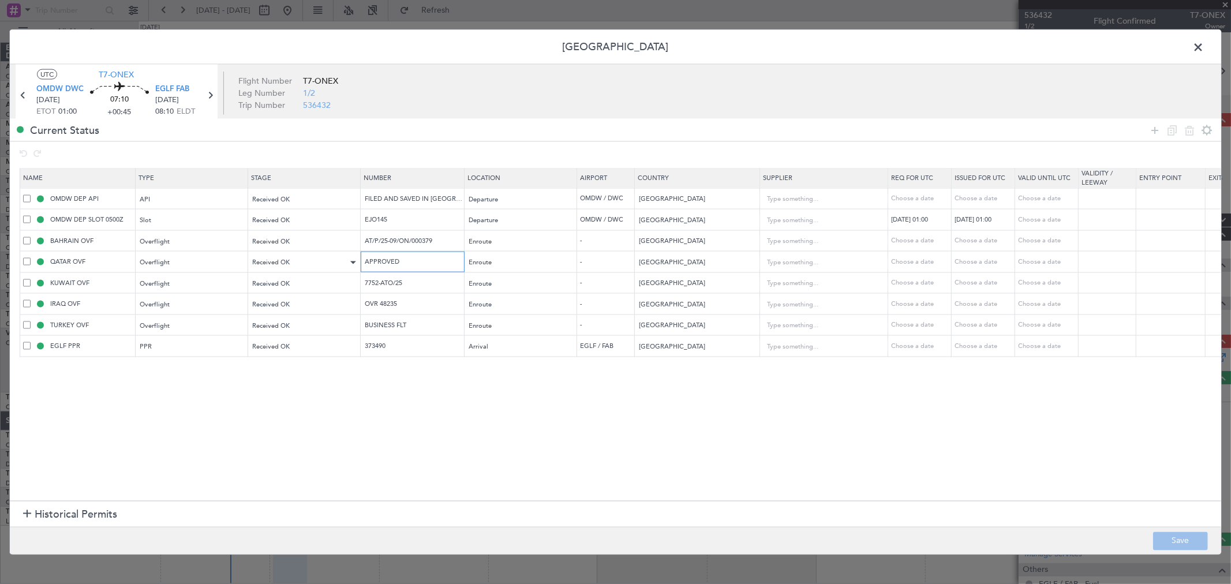
click at [294, 261] on tr "QATAR OVF Overflight Received OK APPROVED Enroute - [GEOGRAPHIC_DATA] Choose a …" at bounding box center [756, 261] width 1472 height 21
drag, startPoint x: 419, startPoint y: 286, endPoint x: 255, endPoint y: 291, distance: 164.5
click at [222, 286] on tr "KUWAIT OVF Overflight Received OK 7752-ATO/25 Enroute - [GEOGRAPHIC_DATA] Choos…" at bounding box center [756, 282] width 1472 height 21
drag, startPoint x: 424, startPoint y: 304, endPoint x: 309, endPoint y: 310, distance: 115.0
click at [307, 309] on tr "IRAQ OVF Overflight Received OK OVR 48235 Enroute - [GEOGRAPHIC_DATA] Choose a …" at bounding box center [756, 303] width 1472 height 21
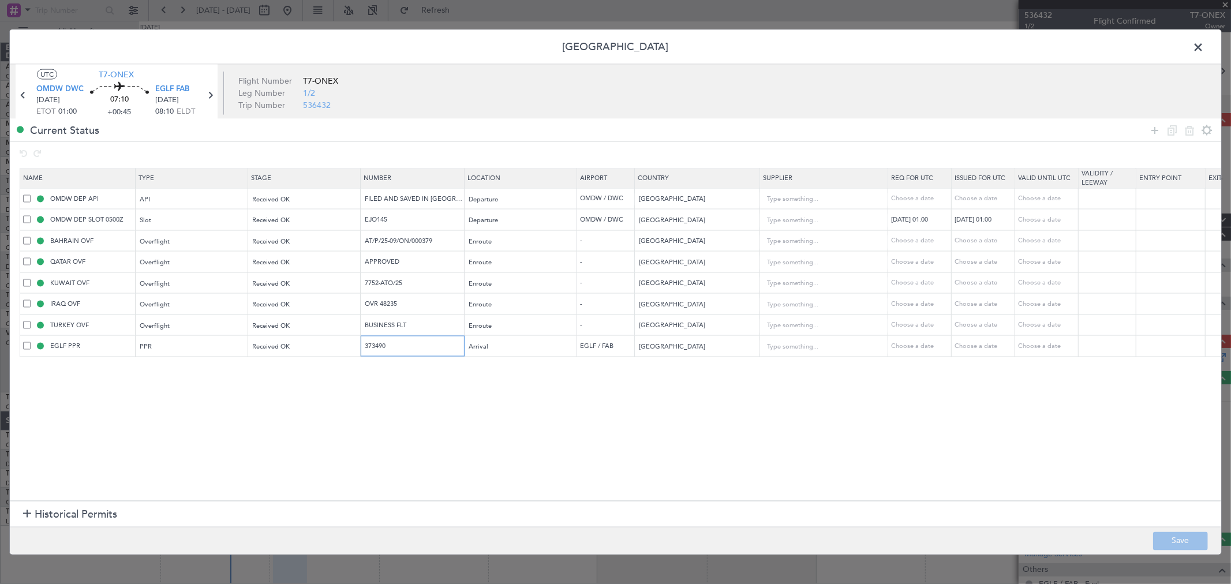
drag, startPoint x: 430, startPoint y: 349, endPoint x: 189, endPoint y: 380, distance: 243.7
click at [166, 368] on section "Name Type Stage Number Location Airport Country Supplier Req For Utc Issued For…" at bounding box center [615, 332] width 1211 height 335
click at [1189, 42] on header "[GEOGRAPHIC_DATA]" at bounding box center [615, 47] width 1211 height 35
click at [1204, 55] on span at bounding box center [1204, 50] width 0 height 23
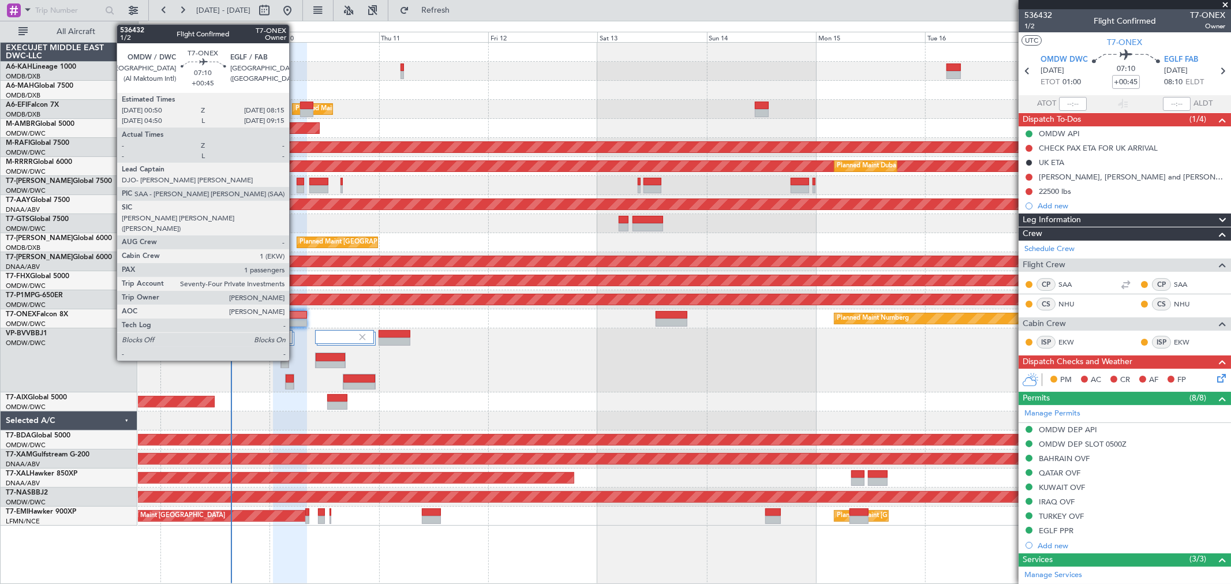
click at [295, 314] on div at bounding box center [290, 315] width 34 height 8
click at [298, 322] on div at bounding box center [290, 323] width 34 height 8
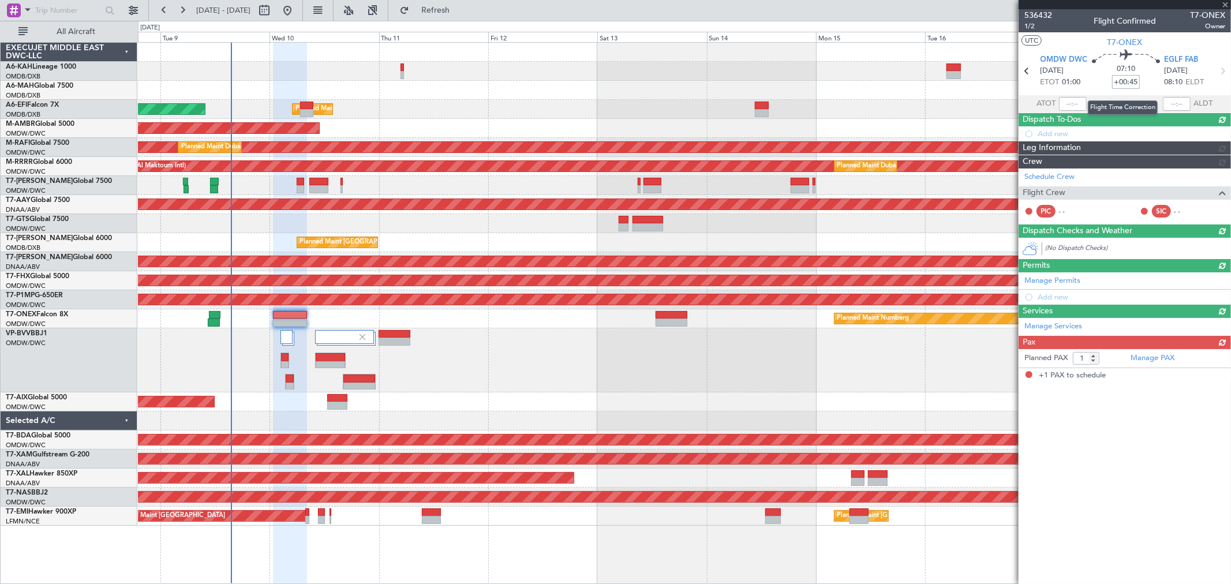
click at [1122, 84] on input "+00:45" at bounding box center [1126, 82] width 28 height 14
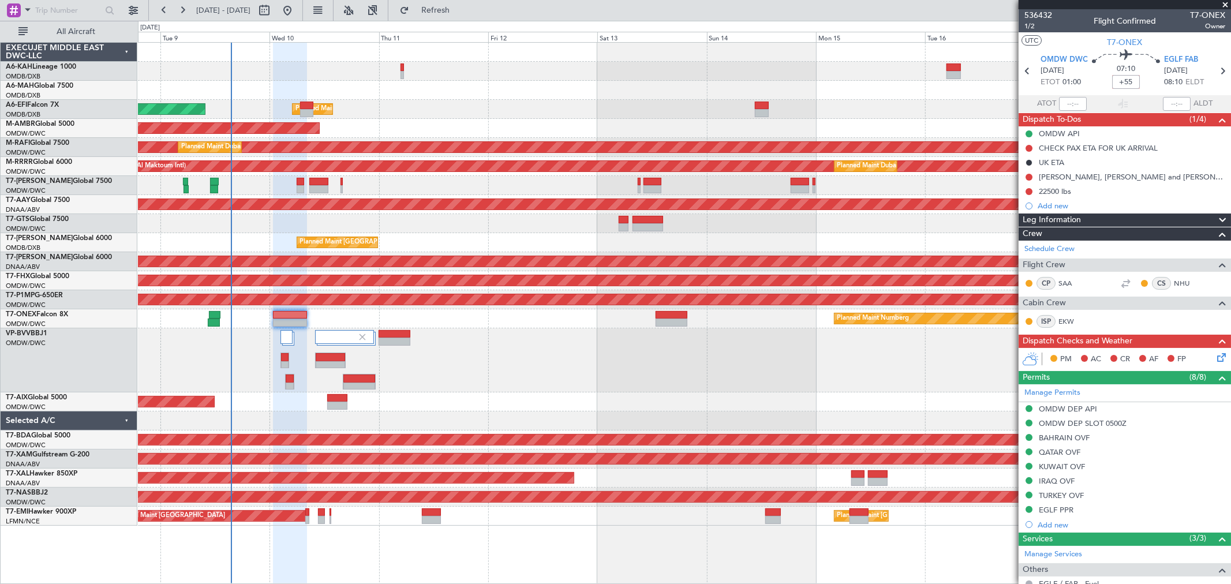
type input "+00:55"
click at [1031, 25] on span "1/2" at bounding box center [1038, 26] width 28 height 10
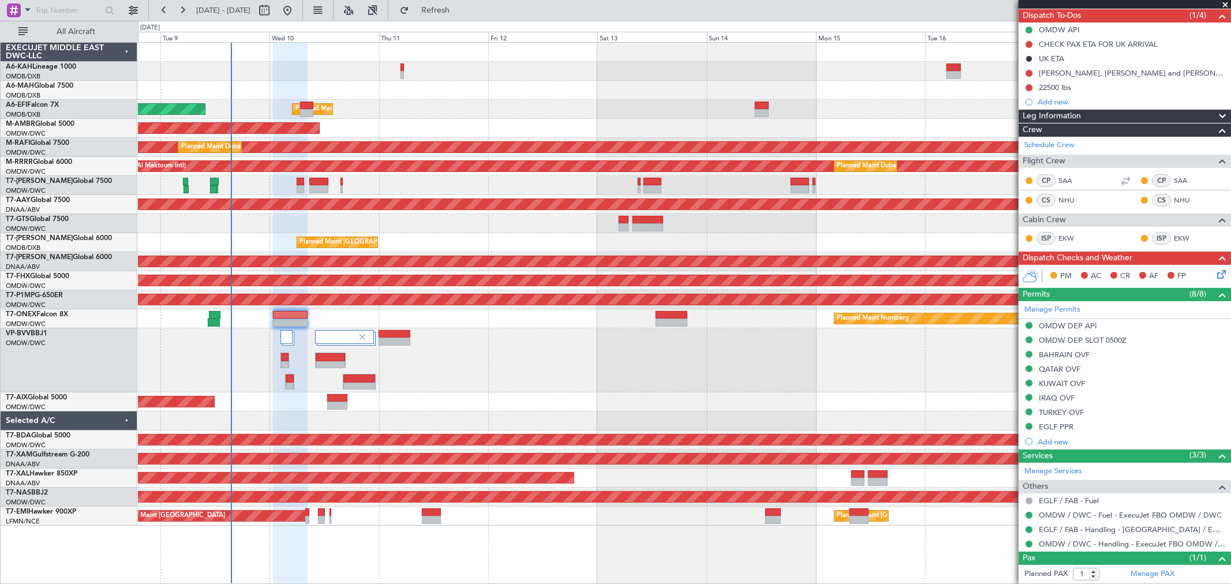
scroll to position [128, 0]
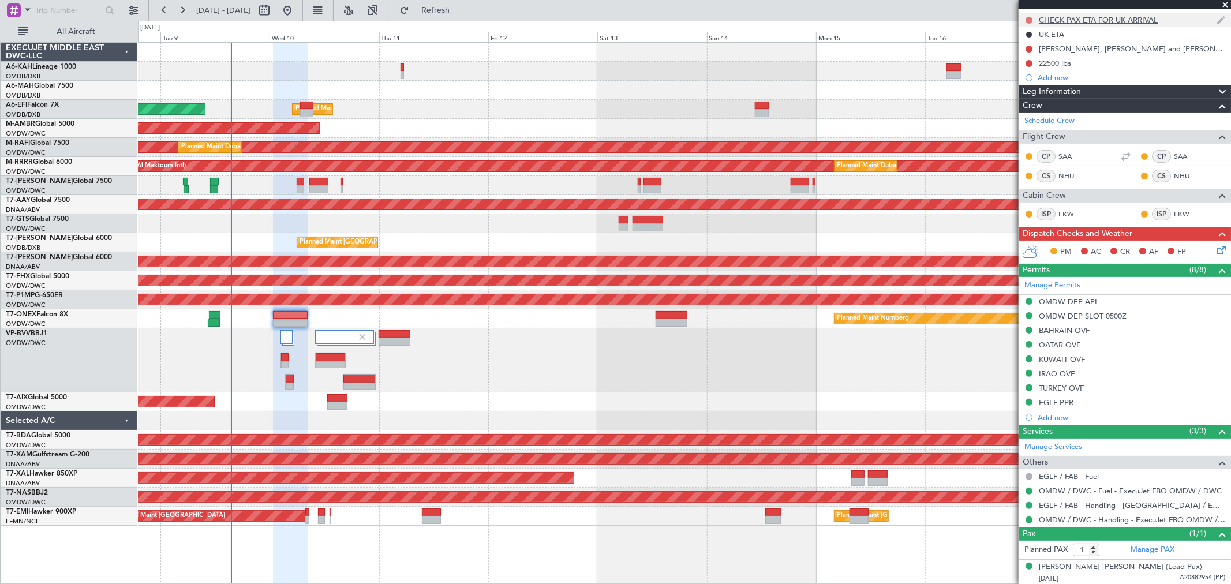
click at [1028, 17] on button at bounding box center [1028, 20] width 7 height 7
click at [1026, 66] on span "Completed" at bounding box center [1034, 71] width 38 height 12
click at [1029, 46] on button at bounding box center [1028, 49] width 7 height 7
click at [1022, 95] on span "Completed" at bounding box center [1034, 100] width 38 height 12
click at [1028, 62] on button at bounding box center [1028, 63] width 7 height 7
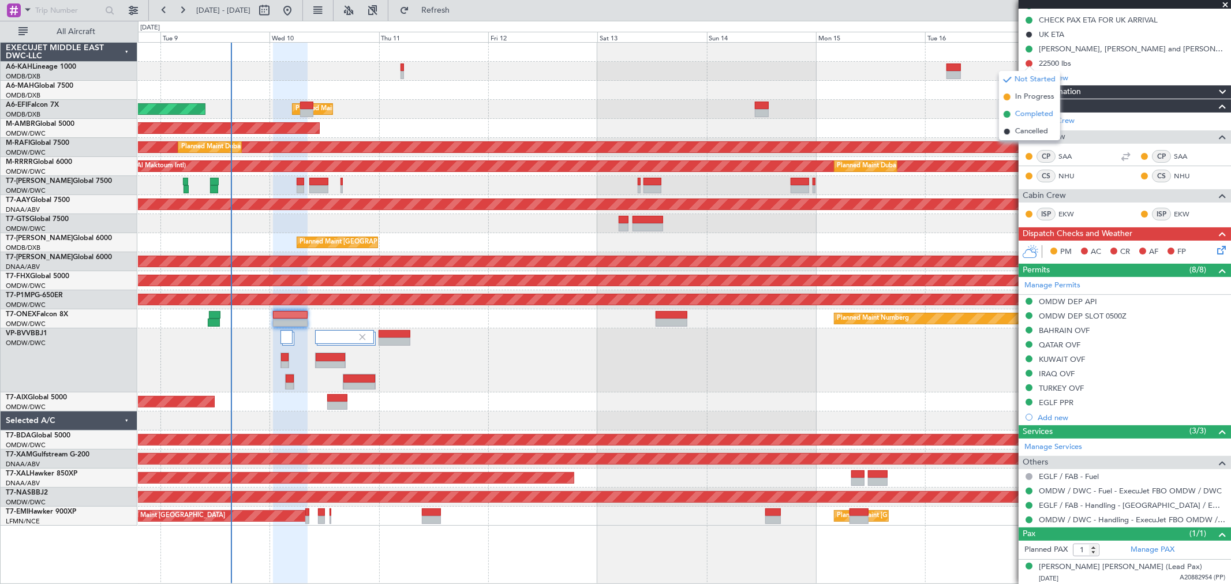
click at [1022, 118] on span "Completed" at bounding box center [1034, 114] width 38 height 12
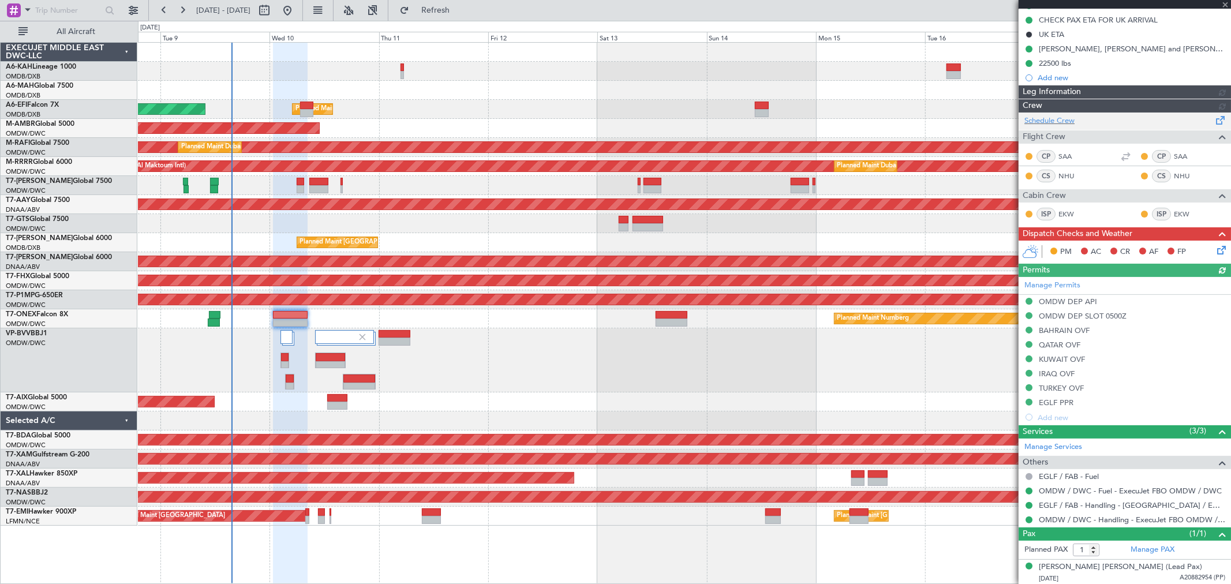
type input "[PERSON_NAME] ([PERSON_NAME])"
type input "7210"
click at [1215, 253] on icon at bounding box center [1219, 248] width 9 height 9
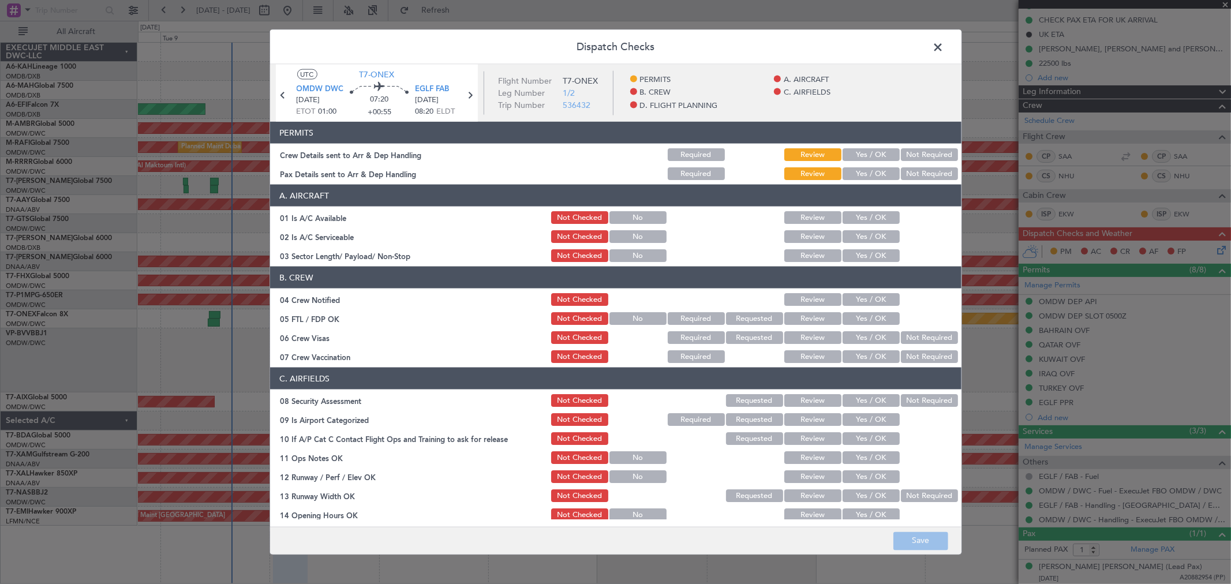
drag, startPoint x: 841, startPoint y: 147, endPoint x: 851, endPoint y: 156, distance: 13.5
click at [844, 151] on div "Yes / OK" at bounding box center [870, 155] width 58 height 16
drag, startPoint x: 851, startPoint y: 156, endPoint x: 853, endPoint y: 167, distance: 11.7
click at [851, 156] on button "Yes / OK" at bounding box center [870, 154] width 57 height 13
drag, startPoint x: 853, startPoint y: 173, endPoint x: 855, endPoint y: 185, distance: 12.3
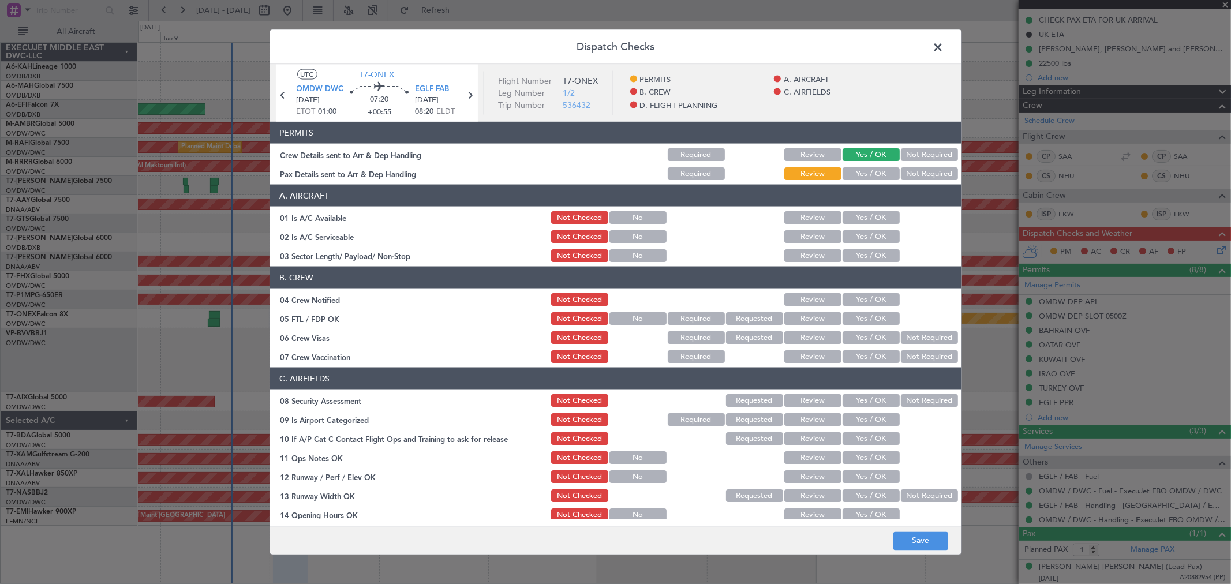
click at [853, 177] on button "Yes / OK" at bounding box center [870, 173] width 57 height 13
click at [856, 212] on div "Yes / OK" at bounding box center [870, 217] width 58 height 16
drag, startPoint x: 856, startPoint y: 223, endPoint x: 855, endPoint y: 245, distance: 22.0
click at [856, 228] on section "A. AIRCRAFT 01 Is A/C Available Not Checked No Review Yes / OK 02 Is A/C Servic…" at bounding box center [615, 224] width 691 height 79
drag, startPoint x: 855, startPoint y: 244, endPoint x: 855, endPoint y: 238, distance: 6.4
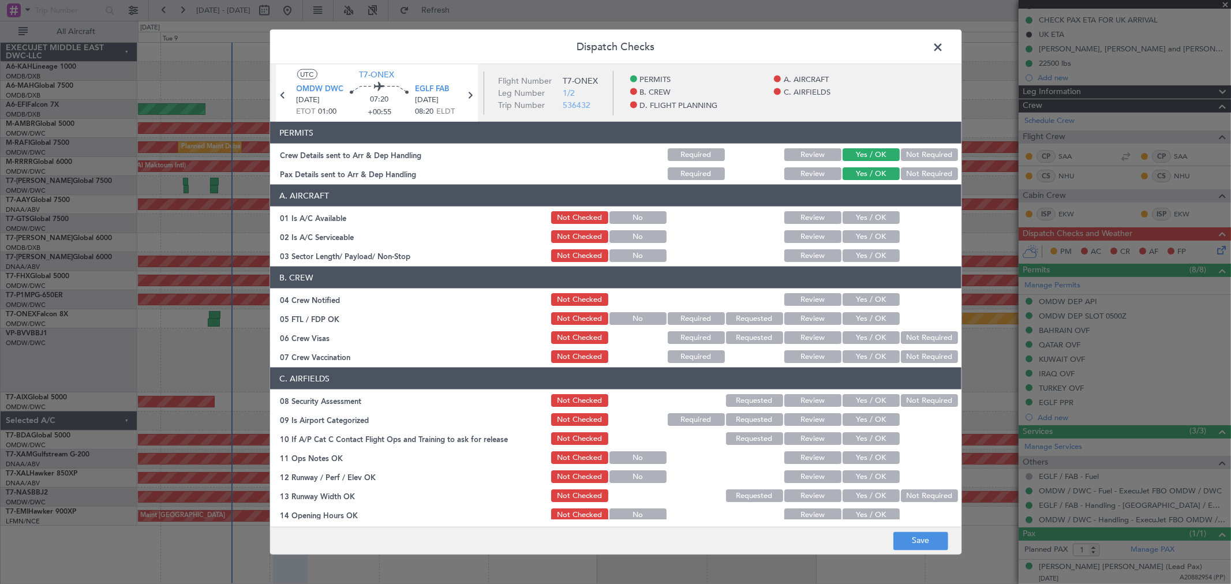
click at [855, 244] on div "Yes / OK" at bounding box center [870, 236] width 58 height 16
click at [852, 222] on button "Yes / OK" at bounding box center [870, 217] width 57 height 13
drag, startPoint x: 856, startPoint y: 238, endPoint x: 860, endPoint y: 257, distance: 19.0
click at [856, 241] on button "Yes / OK" at bounding box center [870, 236] width 57 height 13
drag, startPoint x: 860, startPoint y: 257, endPoint x: 862, endPoint y: 269, distance: 12.2
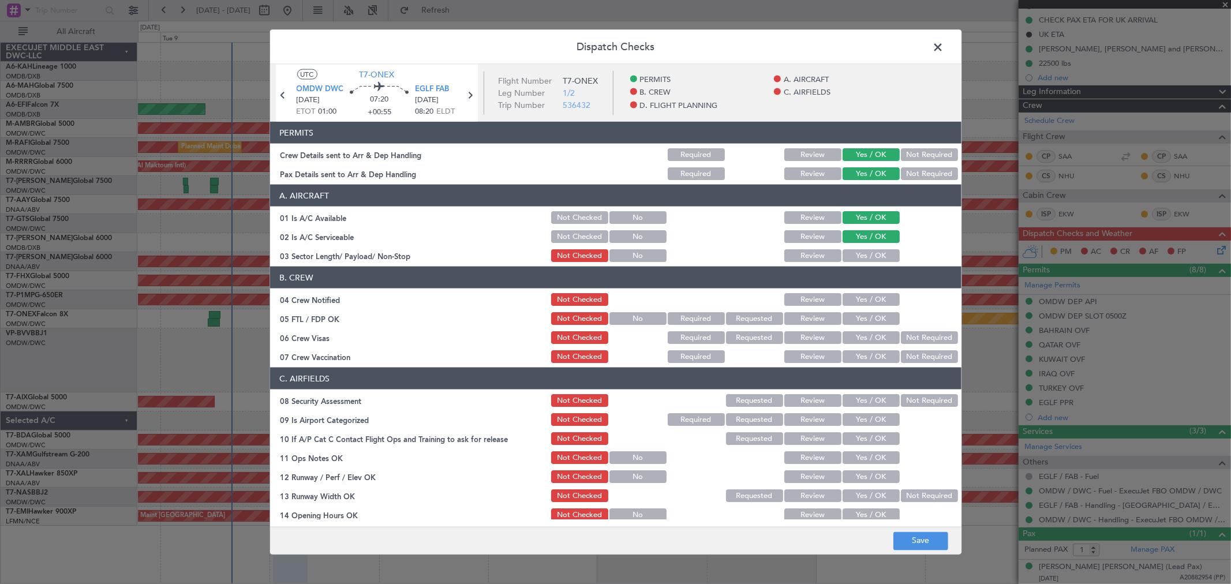
click at [860, 259] on button "Yes / OK" at bounding box center [870, 255] width 57 height 13
click at [855, 302] on button "Yes / OK" at bounding box center [870, 299] width 57 height 13
drag, startPoint x: 856, startPoint y: 317, endPoint x: 858, endPoint y: 326, distance: 8.8
click at [856, 320] on button "Yes / OK" at bounding box center [870, 318] width 57 height 13
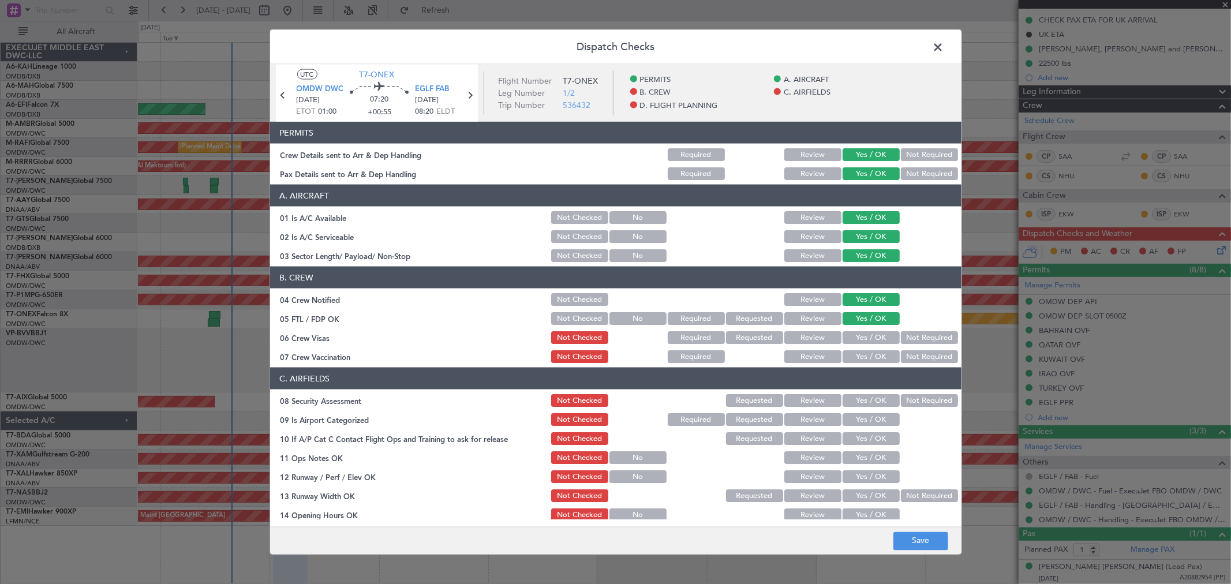
click at [858, 332] on section "B. CREW 04 Crew Notified Not Checked Review Yes / OK 05 FTL / FDP OK Not Checke…" at bounding box center [615, 316] width 691 height 98
drag, startPoint x: 863, startPoint y: 329, endPoint x: 863, endPoint y: 345, distance: 15.6
click at [863, 330] on div "Yes / OK" at bounding box center [870, 337] width 58 height 16
drag, startPoint x: 857, startPoint y: 338, endPoint x: 860, endPoint y: 354, distance: 16.9
click at [857, 339] on button "Yes / OK" at bounding box center [870, 337] width 57 height 13
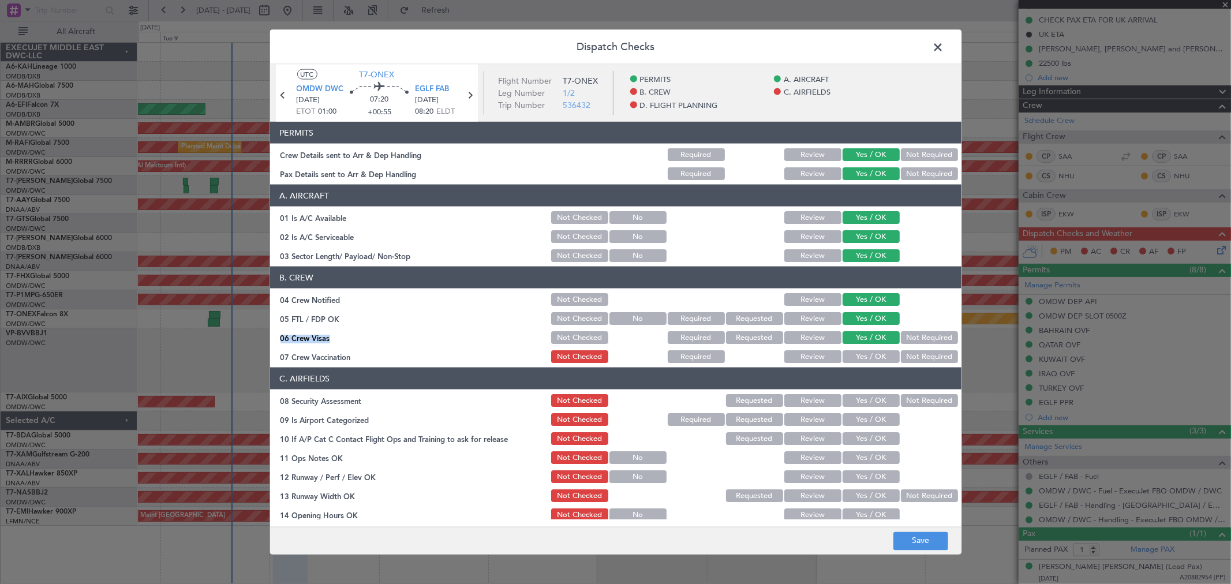
click at [858, 354] on button "Yes / OK" at bounding box center [870, 356] width 57 height 13
click at [862, 402] on button "Yes / OK" at bounding box center [870, 400] width 57 height 13
drag, startPoint x: 858, startPoint y: 418, endPoint x: 860, endPoint y: 430, distance: 12.8
click at [858, 418] on button "Yes / OK" at bounding box center [870, 419] width 57 height 13
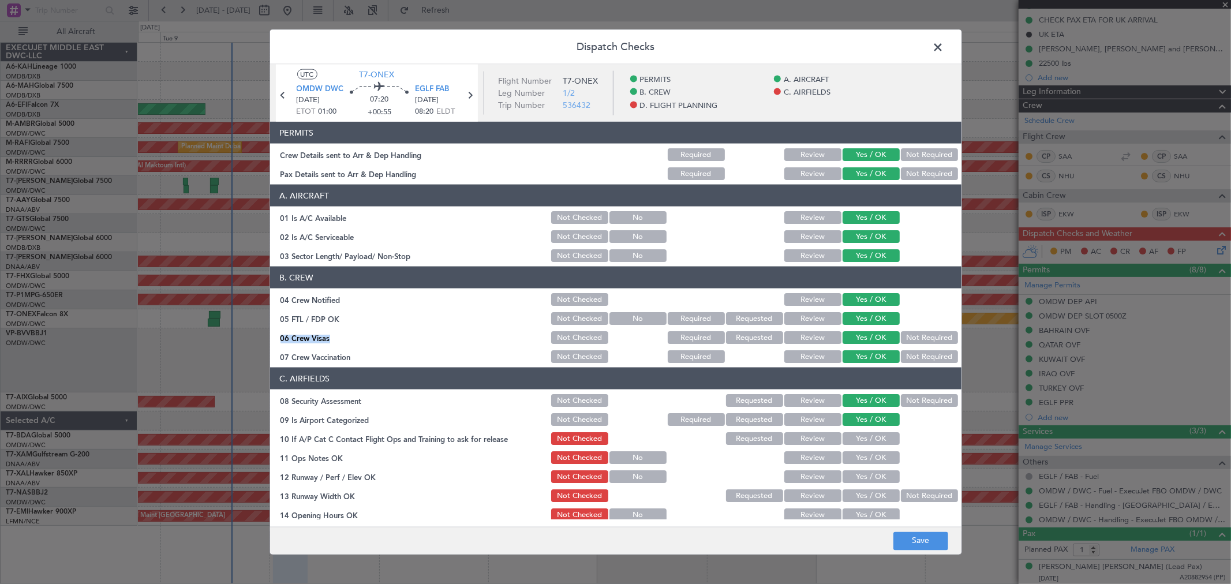
drag, startPoint x: 860, startPoint y: 432, endPoint x: 860, endPoint y: 445, distance: 13.9
click at [860, 434] on button "Yes / OK" at bounding box center [870, 438] width 57 height 13
drag, startPoint x: 856, startPoint y: 452, endPoint x: 856, endPoint y: 462, distance: 9.8
click at [856, 458] on button "Yes / OK" at bounding box center [870, 457] width 57 height 13
click at [856, 462] on button "Yes / OK" at bounding box center [870, 457] width 57 height 13
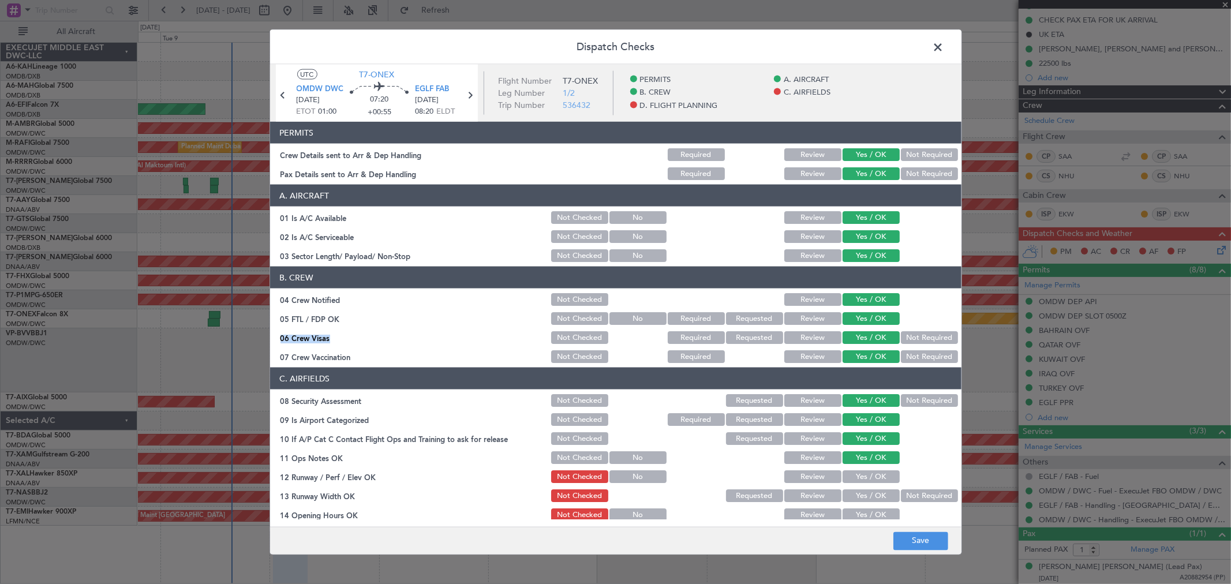
click at [857, 472] on button "Yes / OK" at bounding box center [870, 476] width 57 height 13
click at [853, 494] on button "Yes / OK" at bounding box center [870, 495] width 57 height 13
click at [855, 510] on button "Yes / OK" at bounding box center [870, 514] width 57 height 13
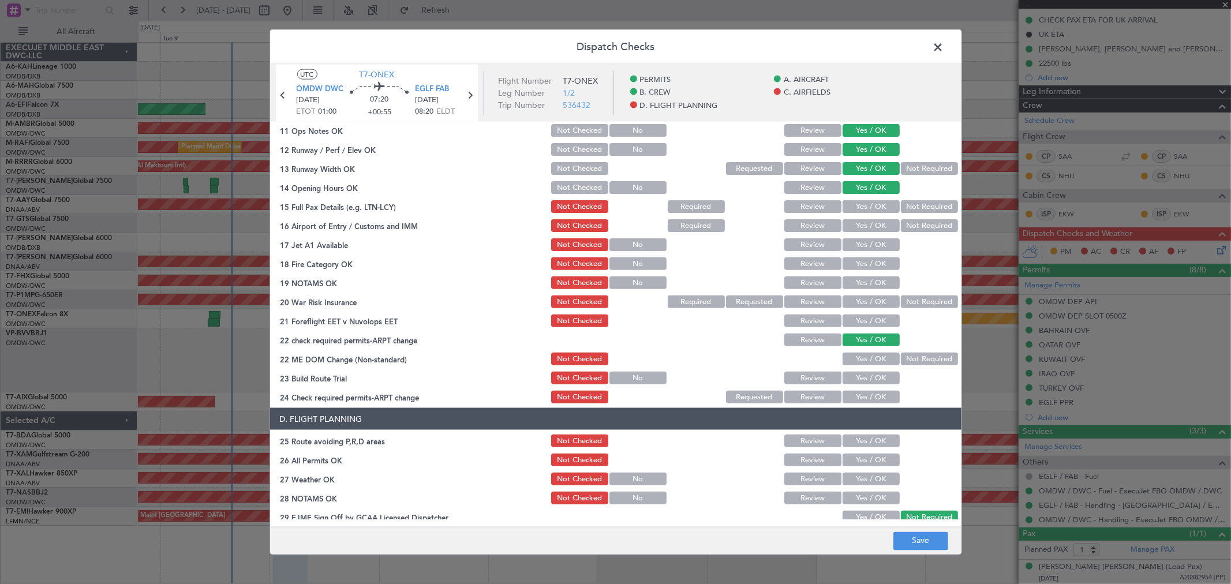
scroll to position [384, 0]
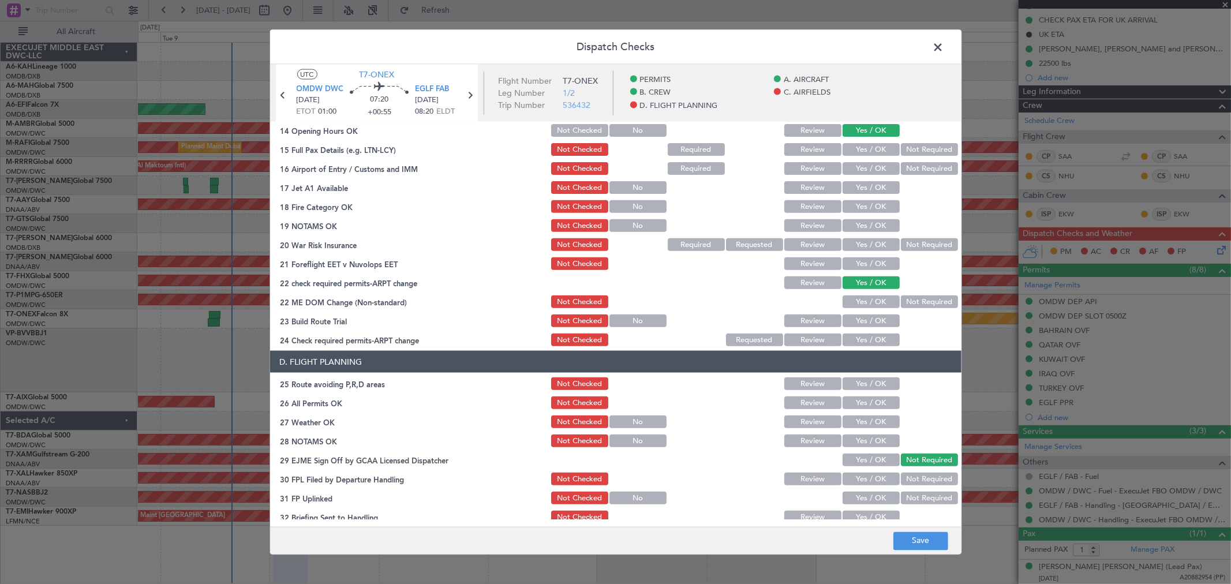
drag, startPoint x: 860, startPoint y: 147, endPoint x: 857, endPoint y: 163, distance: 16.5
click at [860, 148] on button "Yes / OK" at bounding box center [870, 149] width 57 height 13
click at [857, 166] on button "Yes / OK" at bounding box center [870, 168] width 57 height 13
drag, startPoint x: 855, startPoint y: 186, endPoint x: 852, endPoint y: 208, distance: 21.5
click at [855, 187] on button "Yes / OK" at bounding box center [870, 187] width 57 height 13
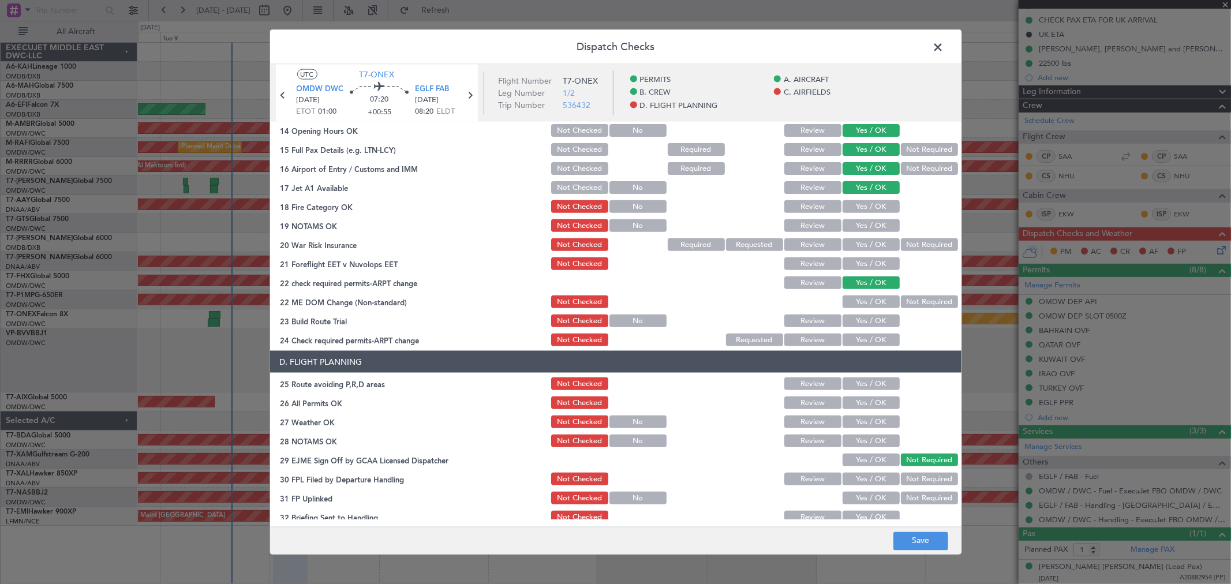
click at [852, 209] on button "Yes / OK" at bounding box center [870, 206] width 57 height 13
click at [851, 218] on div "Yes / OK" at bounding box center [870, 226] width 58 height 16
click at [855, 231] on button "Yes / OK" at bounding box center [870, 225] width 57 height 13
click at [855, 246] on button "Yes / OK" at bounding box center [870, 244] width 57 height 13
click at [860, 263] on button "Yes / OK" at bounding box center [870, 263] width 57 height 13
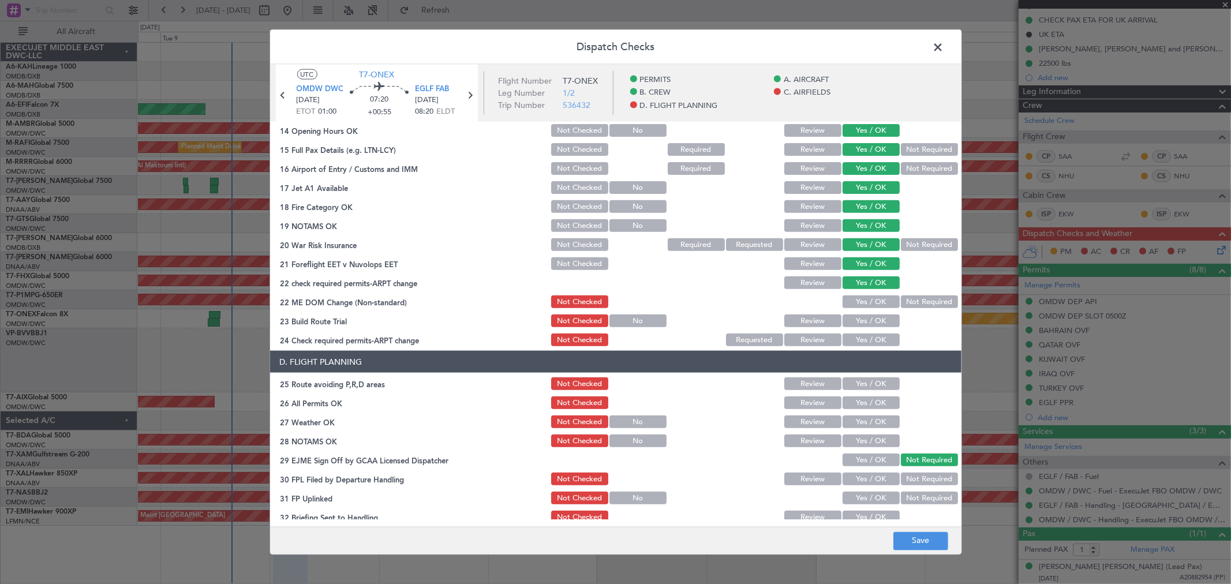
click at [864, 297] on button "Yes / OK" at bounding box center [870, 301] width 57 height 13
drag, startPoint x: 867, startPoint y: 315, endPoint x: 869, endPoint y: 332, distance: 17.5
click at [866, 320] on button "Yes / OK" at bounding box center [870, 320] width 57 height 13
drag, startPoint x: 864, startPoint y: 337, endPoint x: 864, endPoint y: 362, distance: 24.8
click at [863, 338] on button "Yes / OK" at bounding box center [870, 340] width 57 height 13
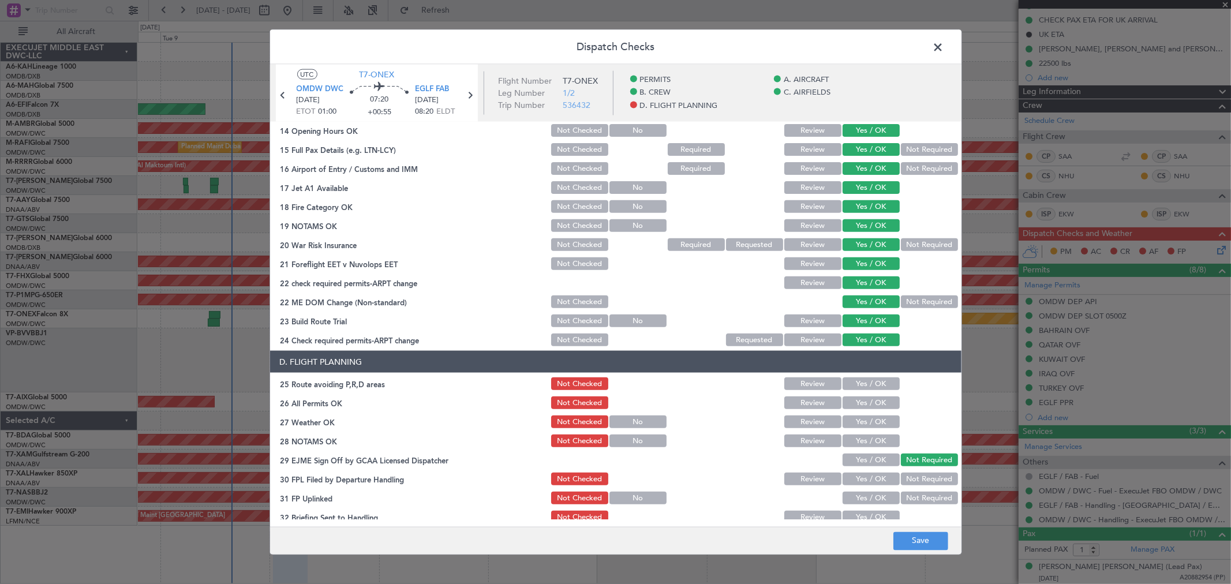
drag, startPoint x: 860, startPoint y: 381, endPoint x: 863, endPoint y: 395, distance: 14.6
click at [860, 382] on button "Yes / OK" at bounding box center [870, 383] width 57 height 13
drag, startPoint x: 862, startPoint y: 396, endPoint x: 858, endPoint y: 413, distance: 17.8
click at [861, 398] on button "Yes / OK" at bounding box center [870, 402] width 57 height 13
click at [856, 415] on button "Yes / OK" at bounding box center [870, 421] width 57 height 13
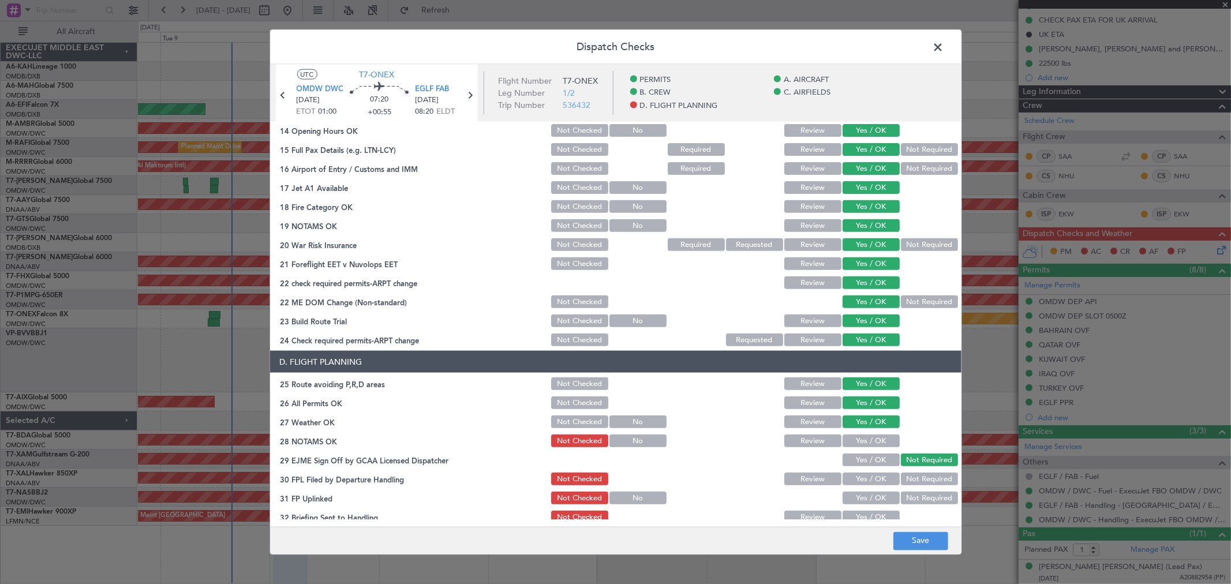
drag, startPoint x: 856, startPoint y: 430, endPoint x: 856, endPoint y: 443, distance: 12.1
click at [856, 435] on section "D. FLIGHT PLANNING 25 Route avoiding P,R,D areas Not Checked Review Yes / OK 26…" at bounding box center [615, 466] width 691 height 231
click at [856, 443] on button "Yes / OK" at bounding box center [870, 440] width 57 height 13
click at [851, 455] on button "Yes / OK" at bounding box center [870, 460] width 57 height 13
drag, startPoint x: 851, startPoint y: 468, endPoint x: 852, endPoint y: 480, distance: 12.1
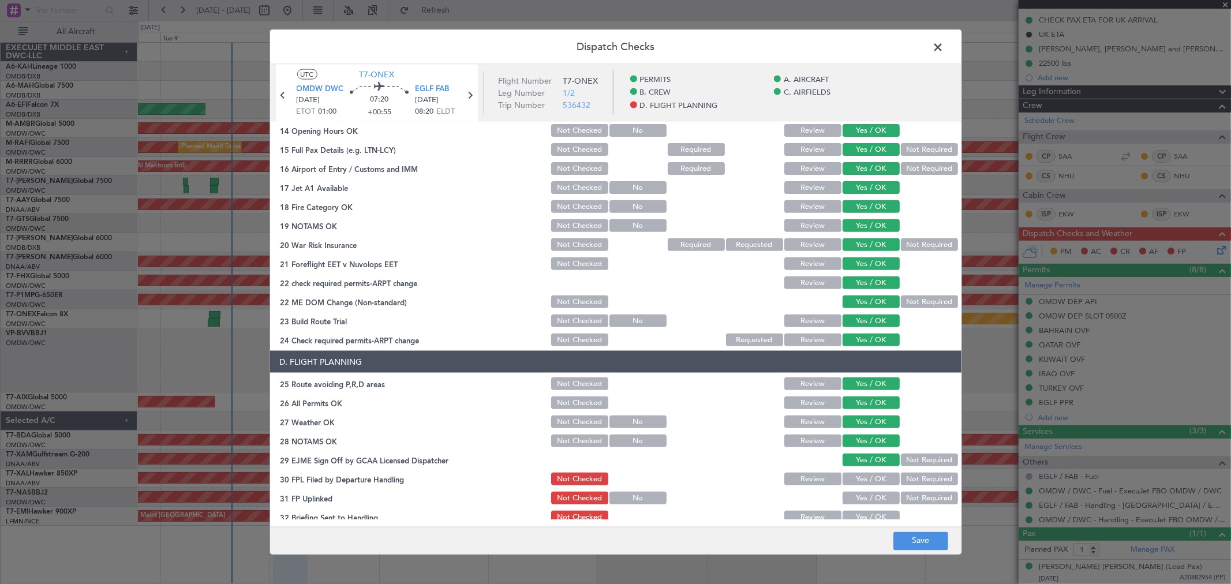
click at [851, 471] on section "D. FLIGHT PLANNING 25 Route avoiding P,R,D areas Not Checked Review Yes / OK 26…" at bounding box center [615, 466] width 691 height 231
drag, startPoint x: 852, startPoint y: 480, endPoint x: 852, endPoint y: 492, distance: 12.1
click at [852, 481] on button "Yes / OK" at bounding box center [870, 479] width 57 height 13
drag, startPoint x: 852, startPoint y: 492, endPoint x: 850, endPoint y: 502, distance: 10.1
click at [851, 493] on button "Yes / OK" at bounding box center [870, 498] width 57 height 13
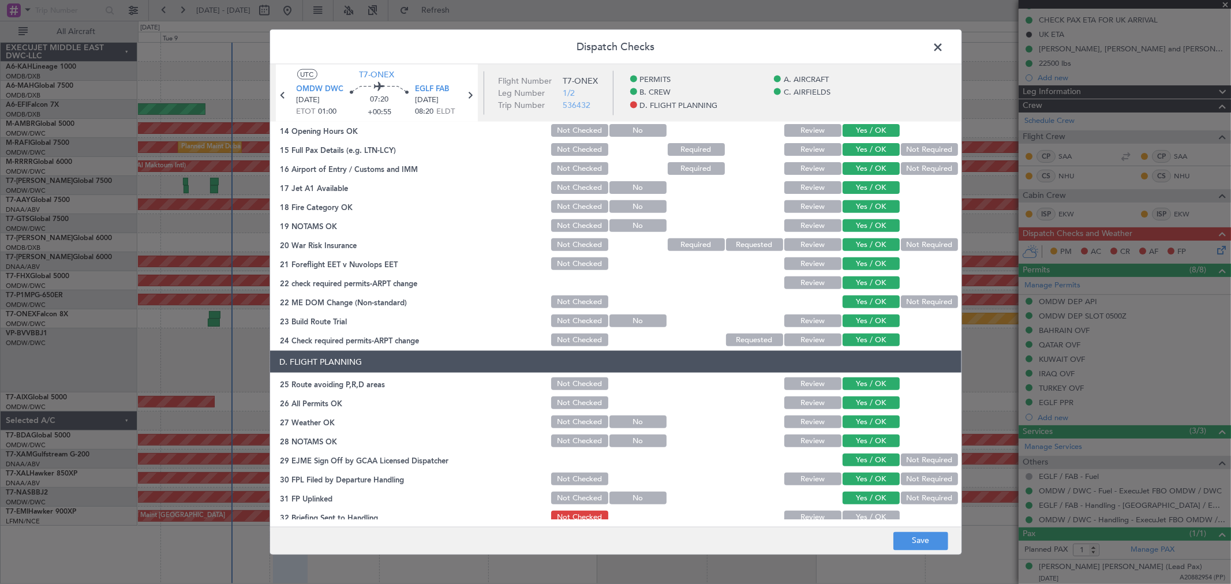
click at [851, 509] on div "Yes / OK" at bounding box center [870, 517] width 58 height 16
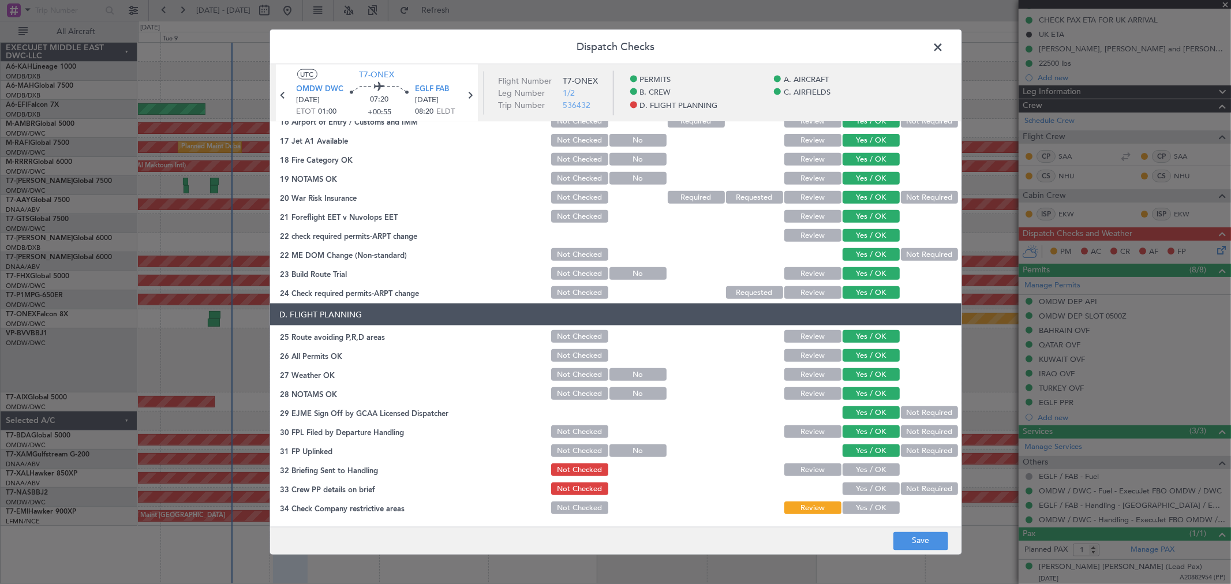
scroll to position [449, 0]
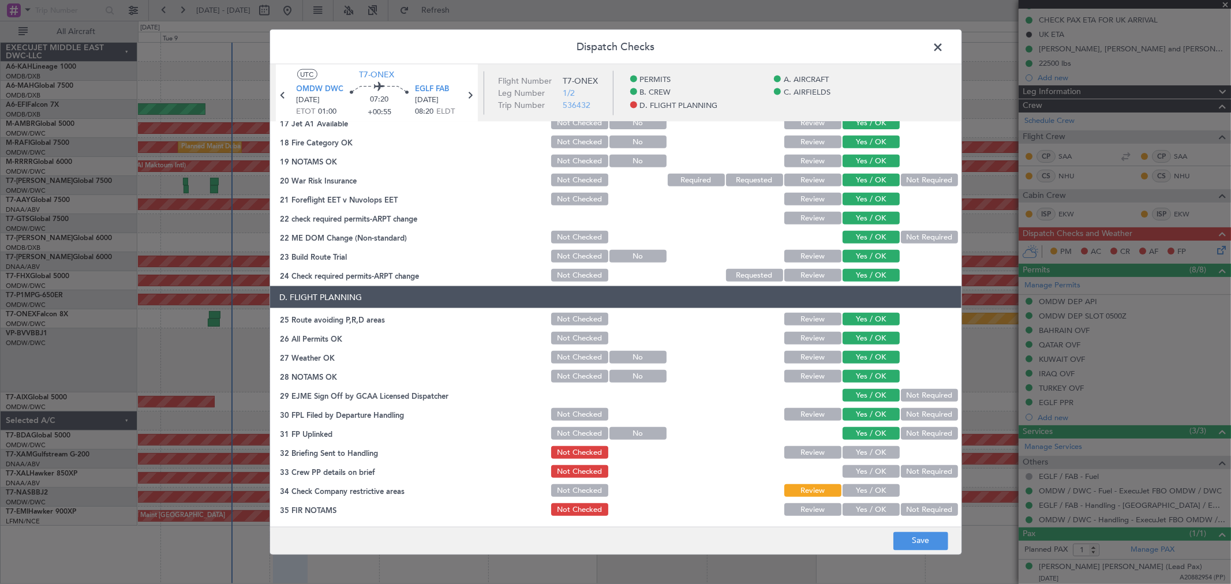
click at [860, 447] on button "Yes / OK" at bounding box center [870, 452] width 57 height 13
click at [859, 469] on button "Yes / OK" at bounding box center [870, 471] width 57 height 13
drag, startPoint x: 858, startPoint y: 487, endPoint x: 859, endPoint y: 504, distance: 16.7
click at [858, 488] on button "Yes / OK" at bounding box center [870, 490] width 57 height 13
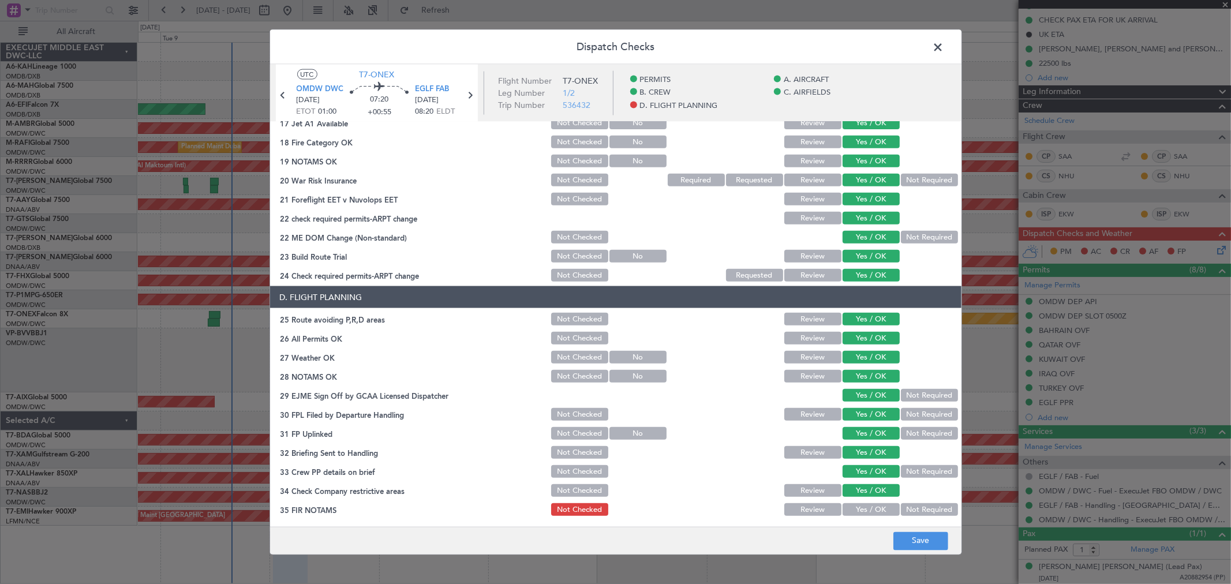
click at [859, 504] on button "Yes / OK" at bounding box center [870, 509] width 57 height 13
drag, startPoint x: 916, startPoint y: 546, endPoint x: 913, endPoint y: 538, distance: 8.0
click at [915, 546] on button "Save" at bounding box center [920, 540] width 55 height 18
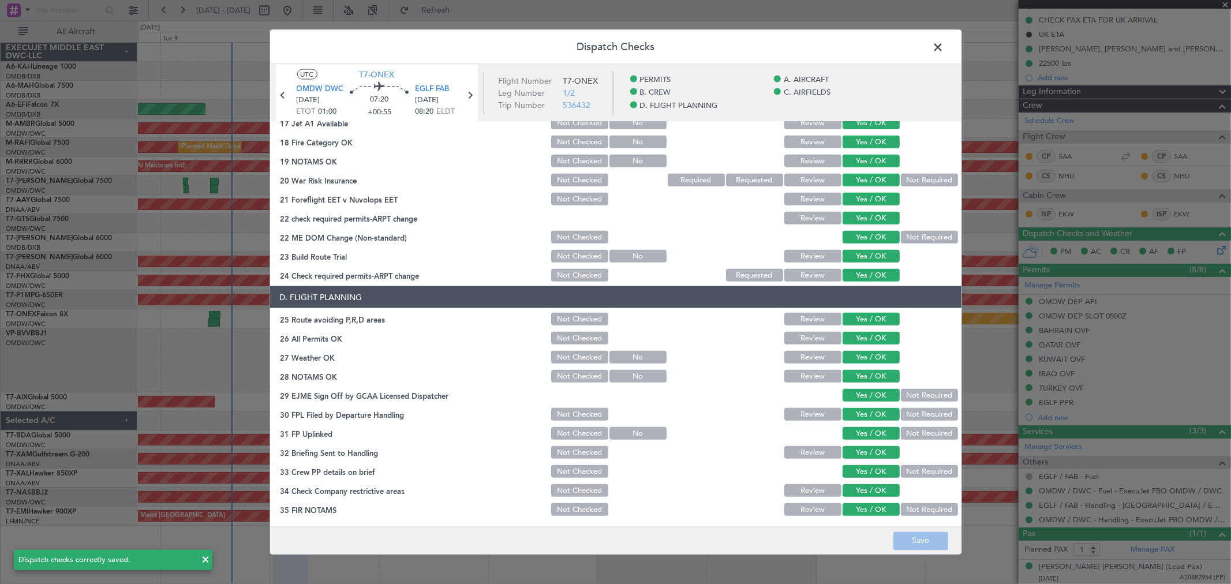
click at [944, 46] on span at bounding box center [944, 50] width 0 height 23
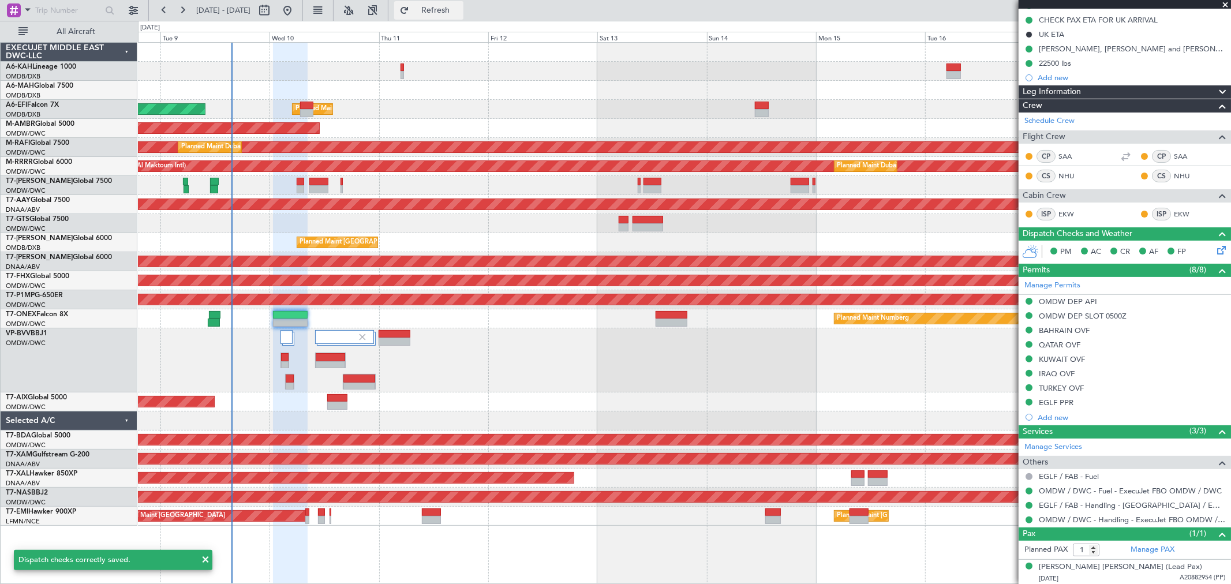
click at [454, 9] on span "Refresh" at bounding box center [435, 10] width 48 height 8
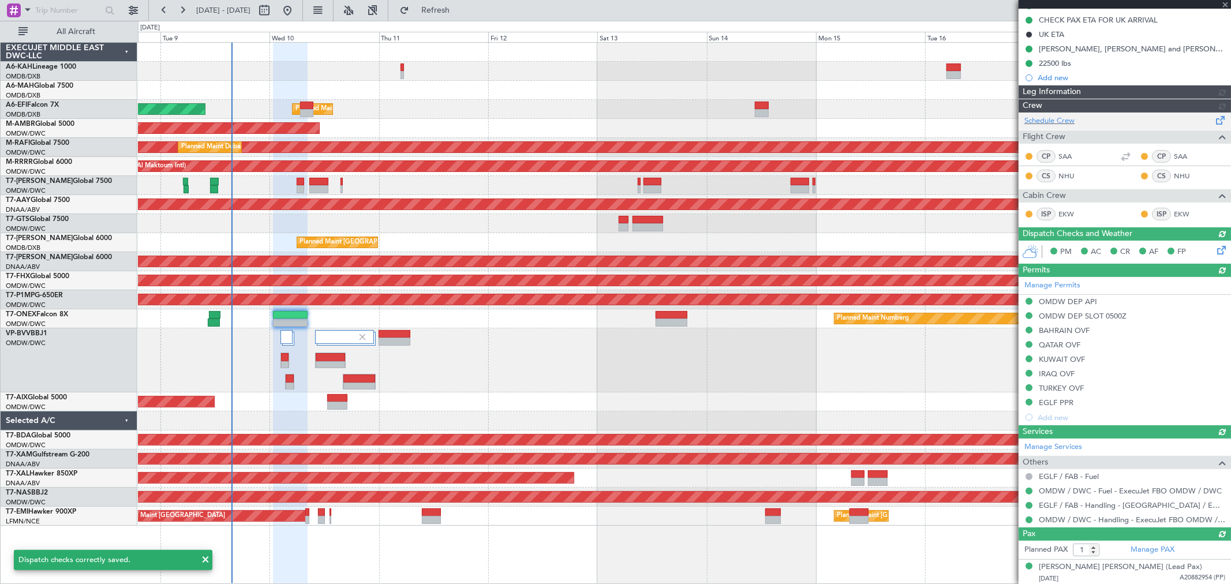
type input "[PERSON_NAME] ([PERSON_NAME])"
type input "7210"
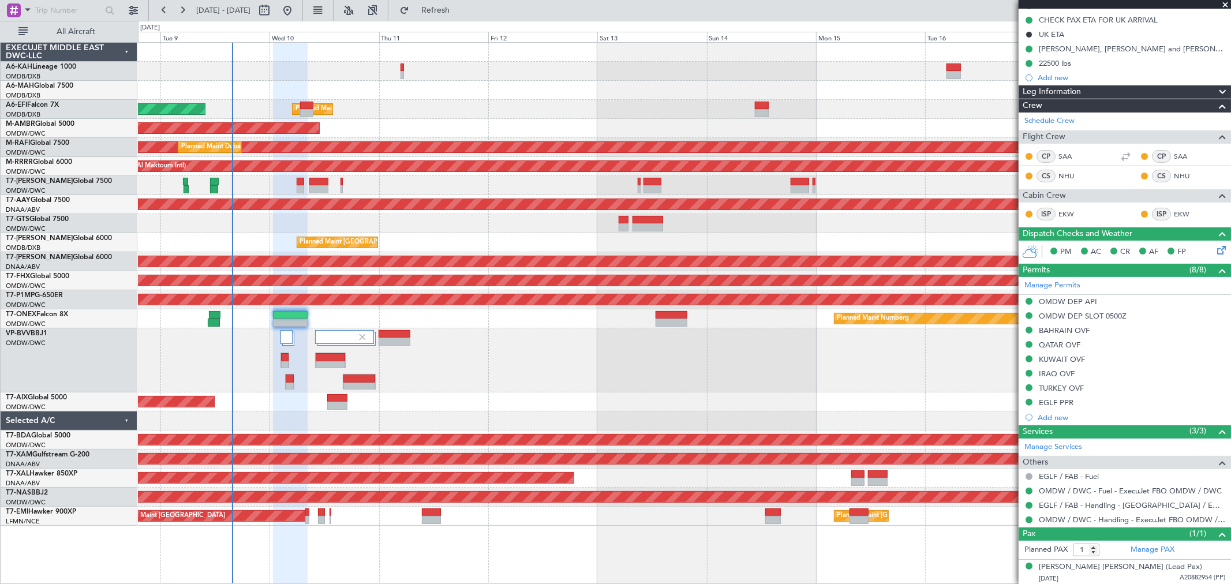
click at [517, 233] on div "Planned Maint Dubai (Dubai Intl) AOG Maint Dubai (Dubai Intl)" at bounding box center [684, 242] width 1092 height 19
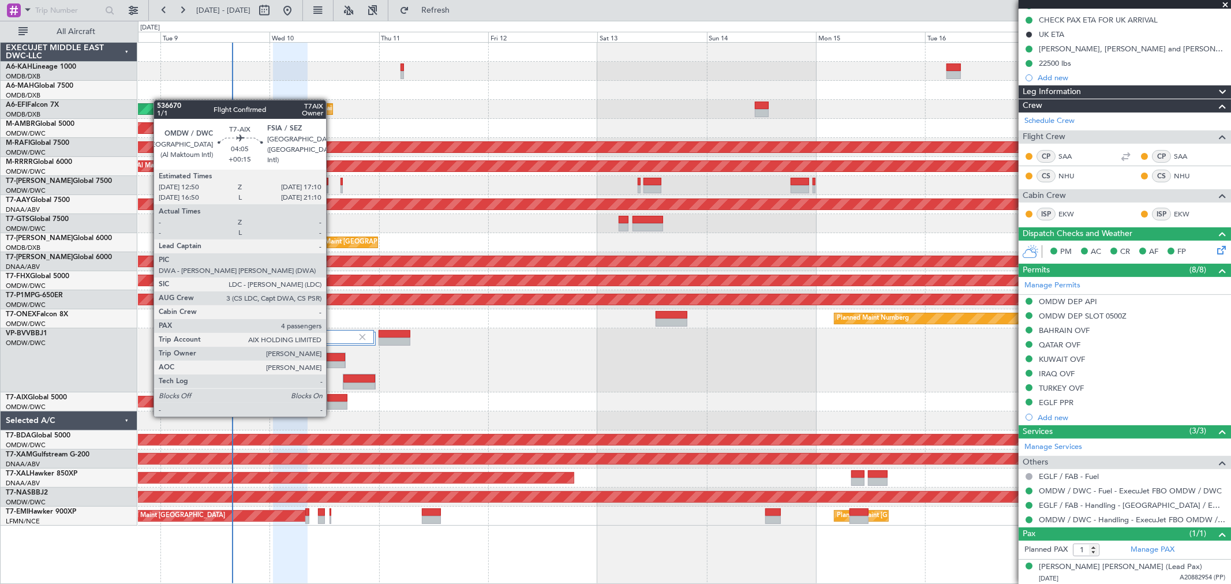
click at [332, 404] on div at bounding box center [337, 406] width 20 height 8
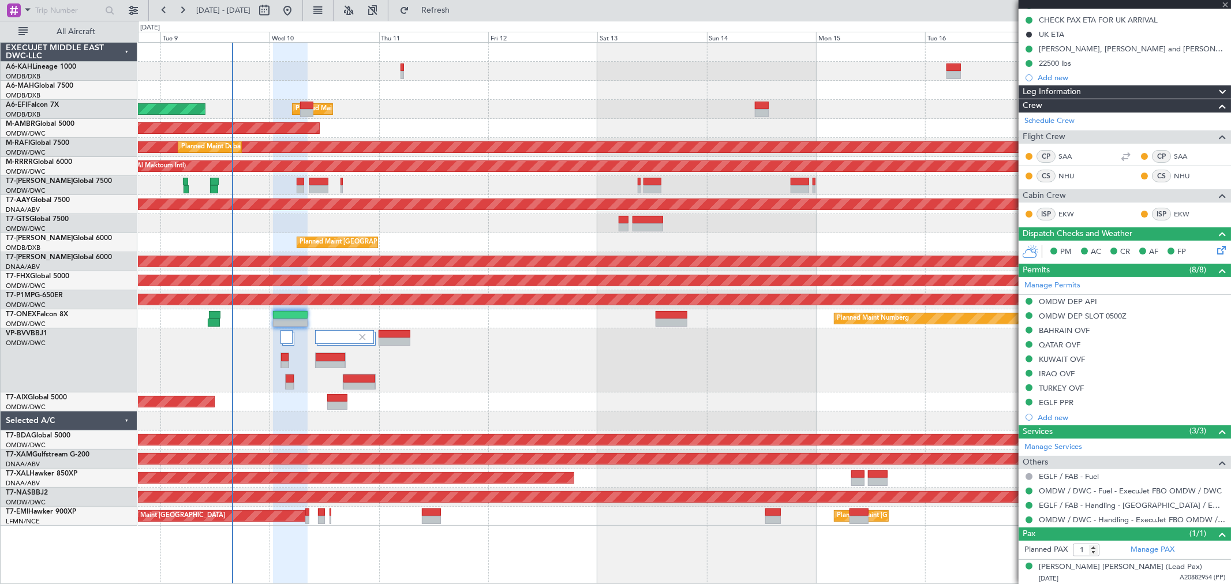
type input "+00:15"
type input "4"
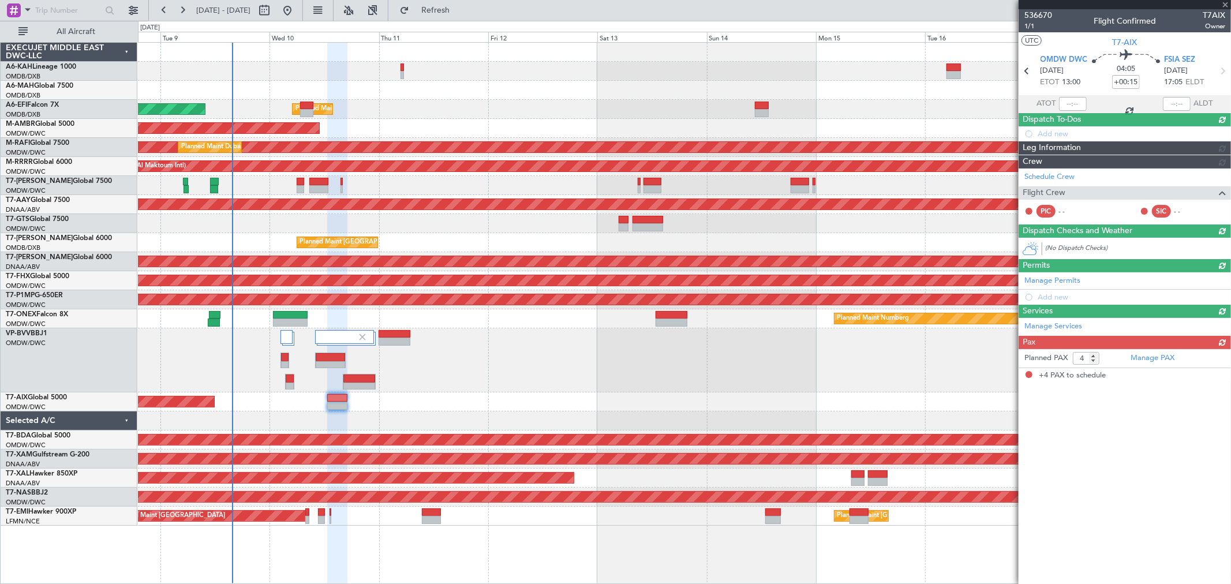
scroll to position [0, 0]
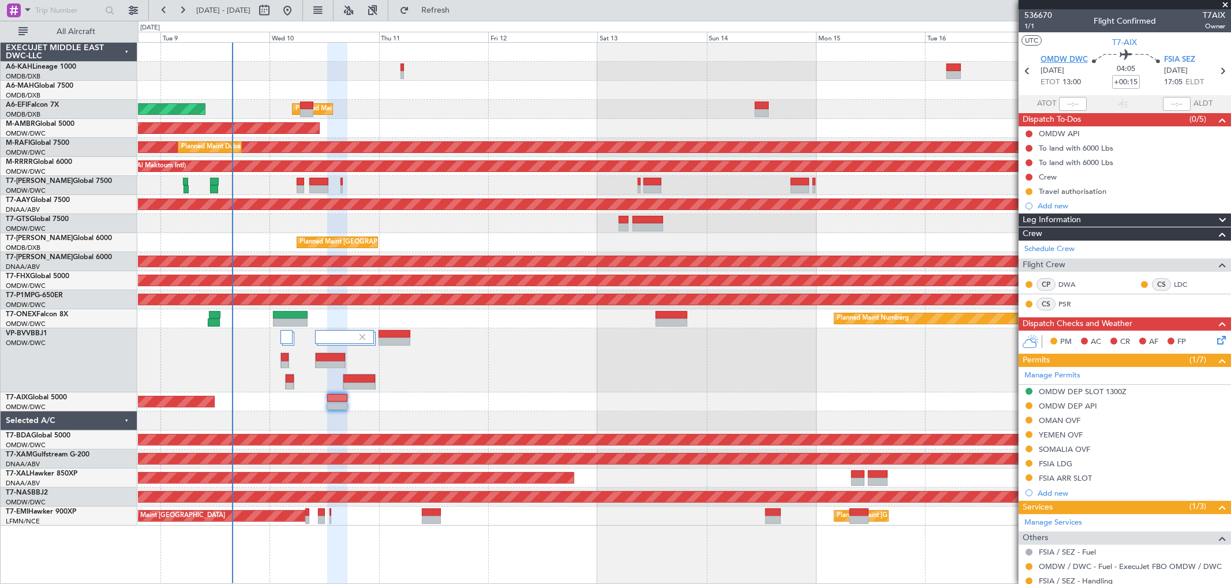
click at [1069, 61] on span "OMDW DWC" at bounding box center [1063, 60] width 47 height 12
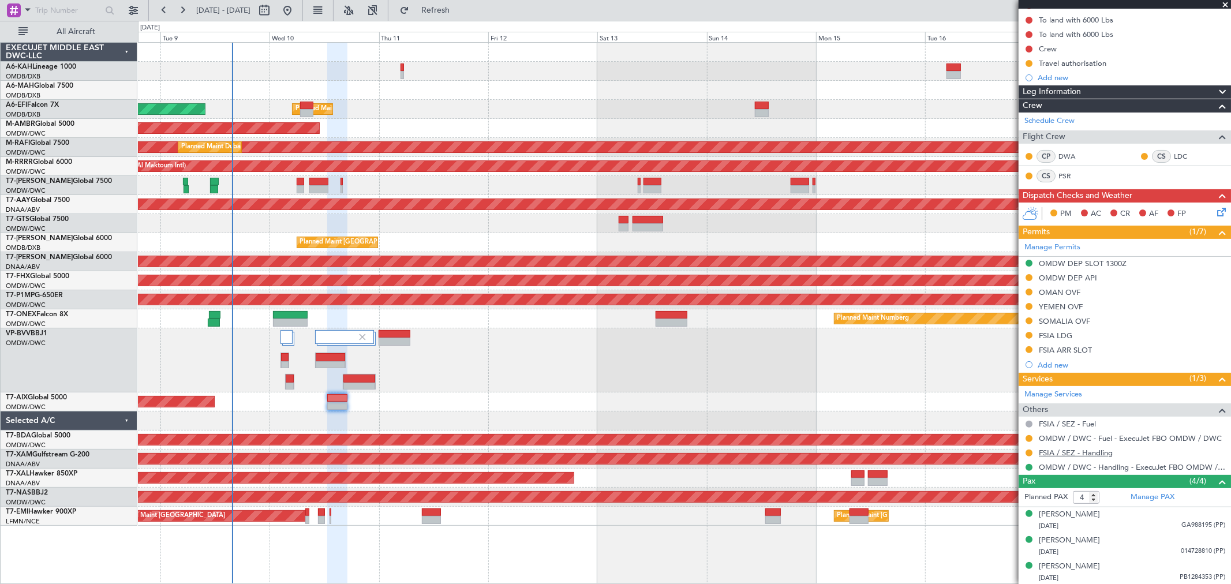
click at [1069, 449] on link "FSIA / SEZ - Handling" at bounding box center [1076, 453] width 74 height 10
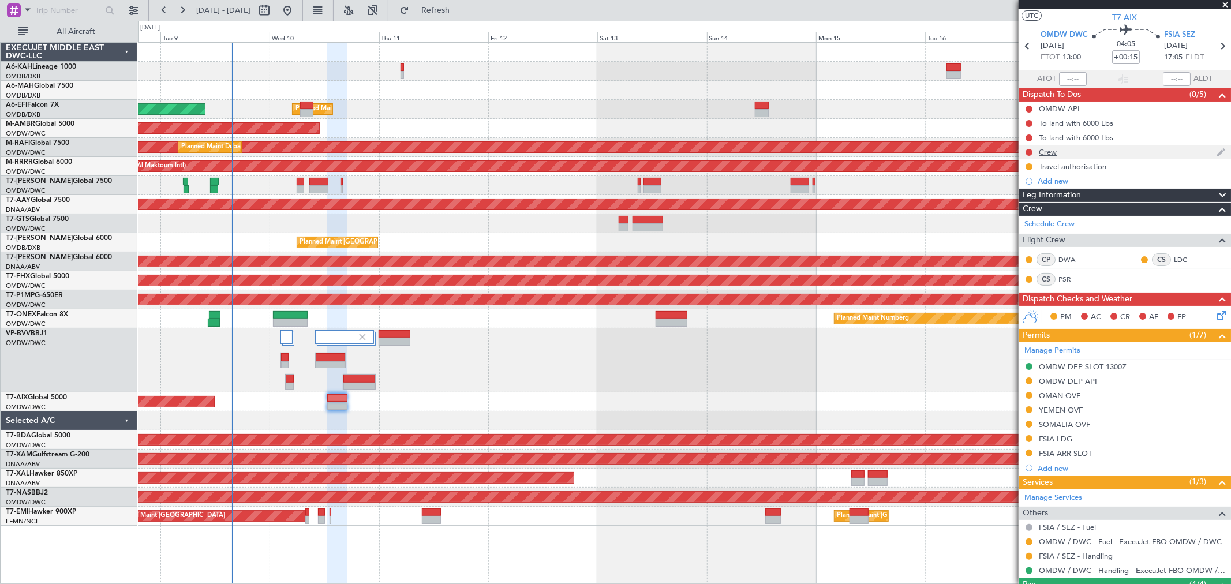
scroll to position [0, 0]
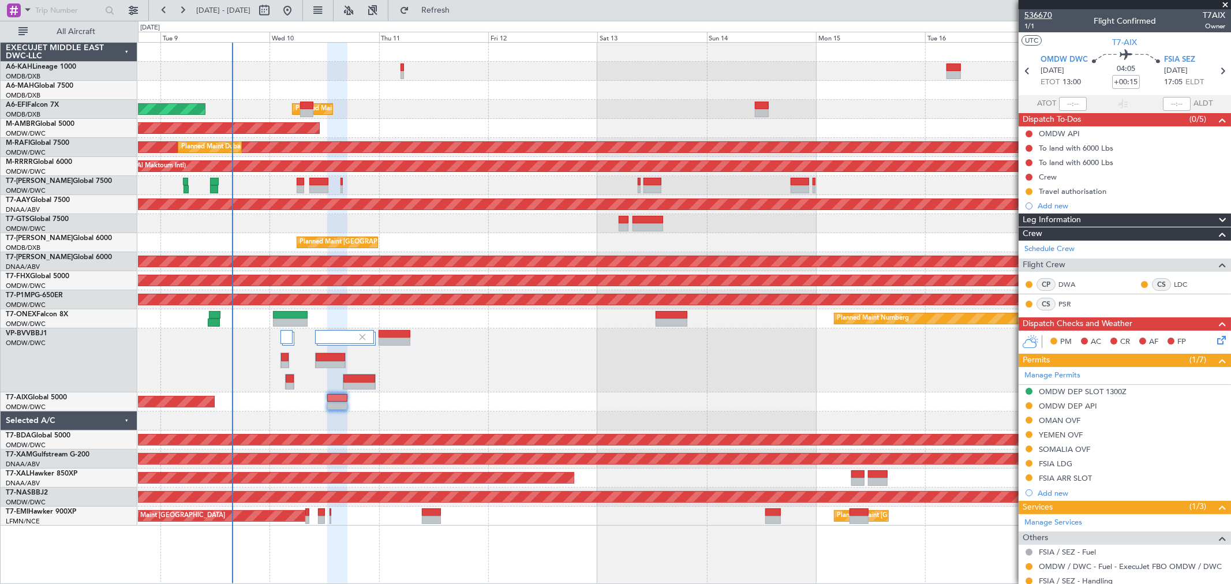
click at [1042, 13] on span "536670" at bounding box center [1038, 15] width 28 height 12
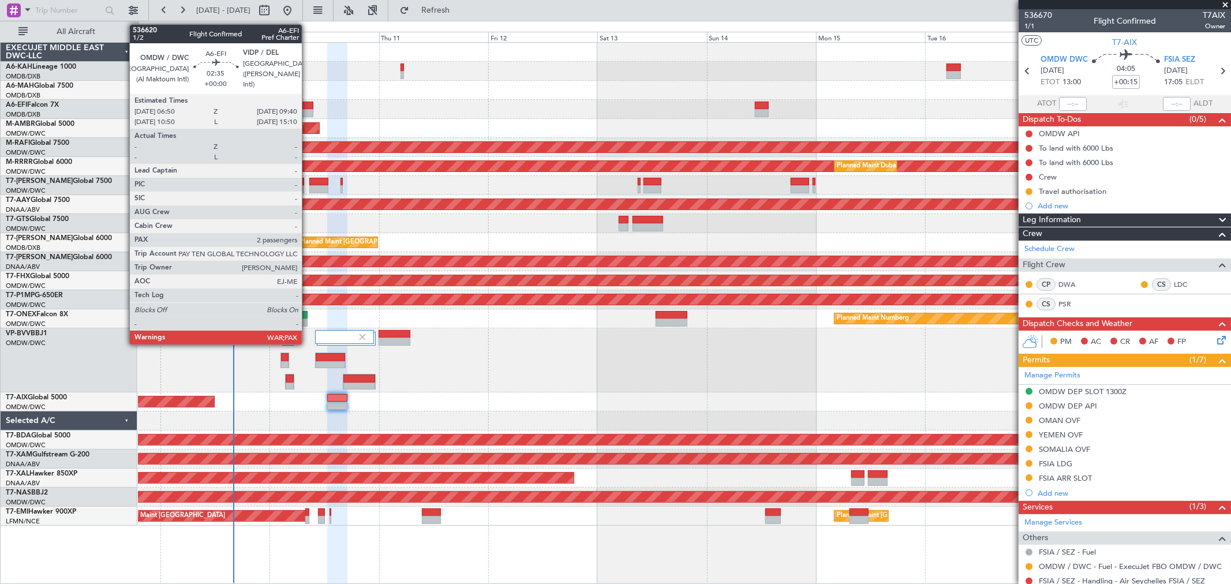
click at [308, 112] on div at bounding box center [306, 113] width 13 height 8
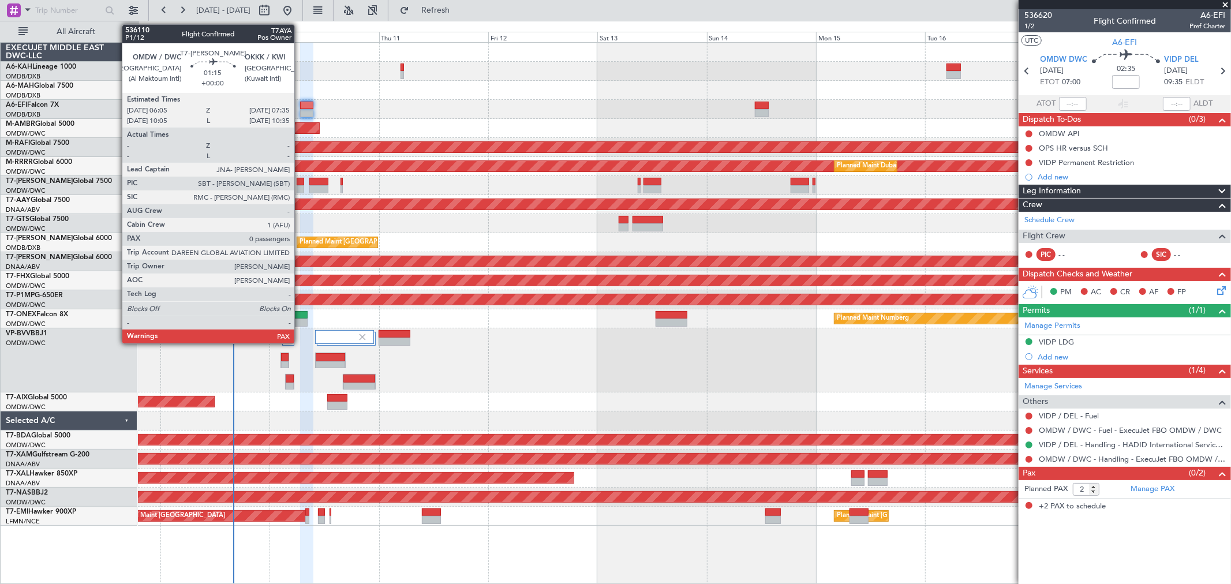
click at [300, 189] on div at bounding box center [300, 189] width 7 height 8
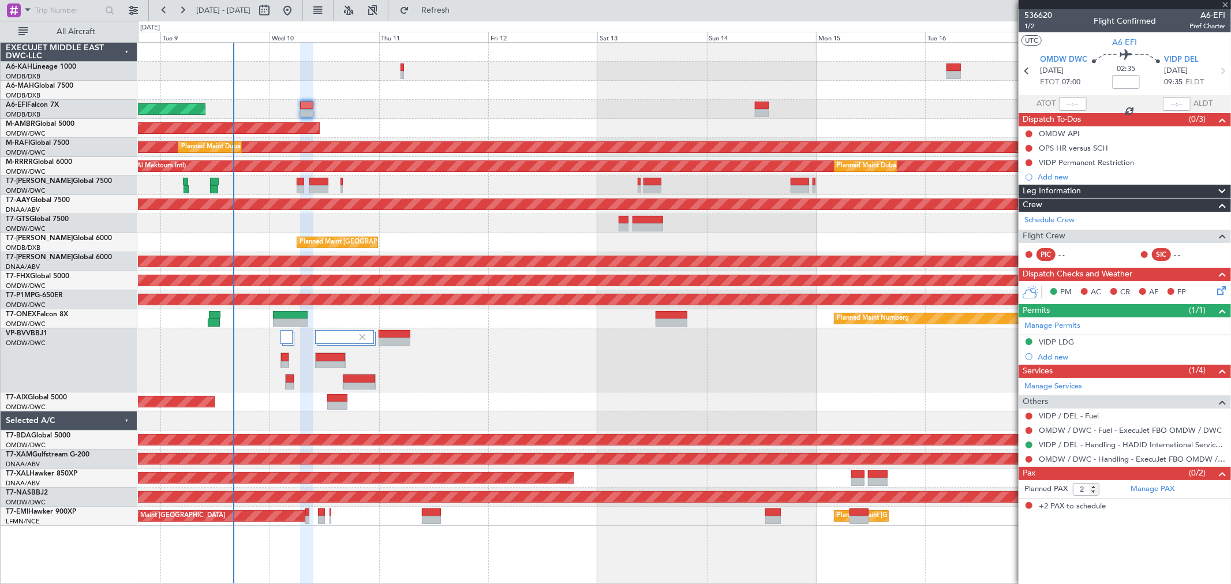
type input "0"
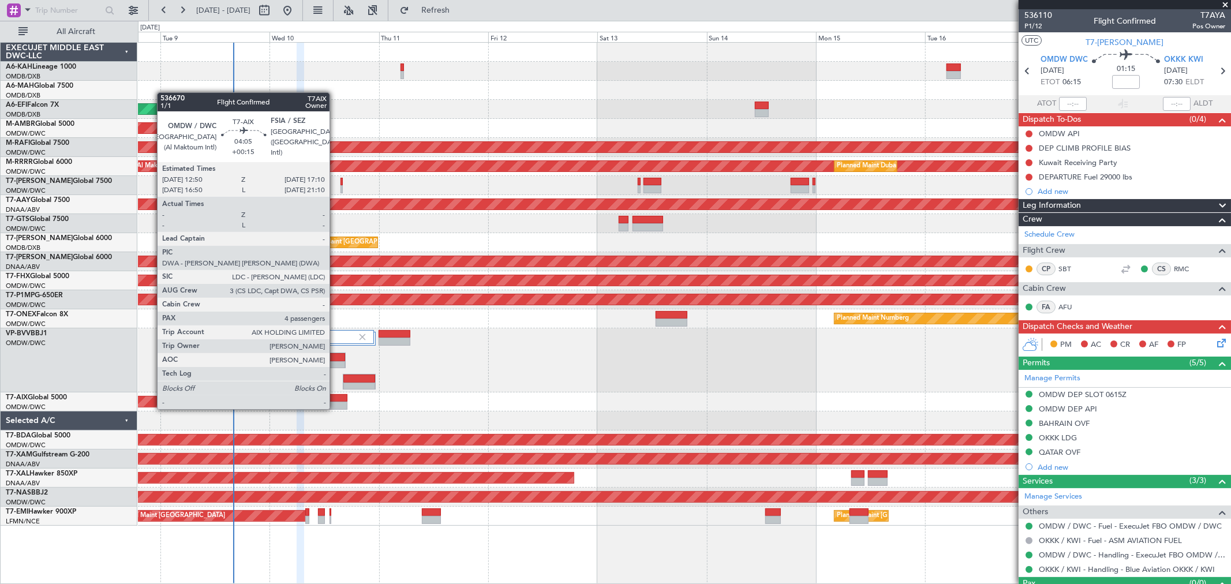
click at [335, 396] on div at bounding box center [337, 398] width 20 height 8
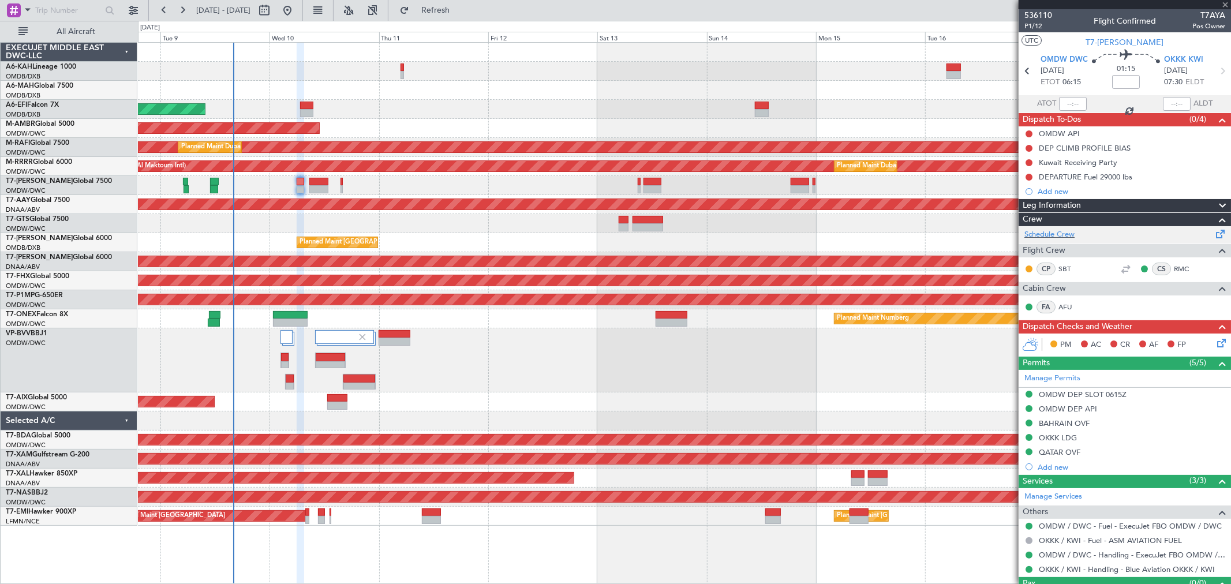
type input "+00:15"
type input "4"
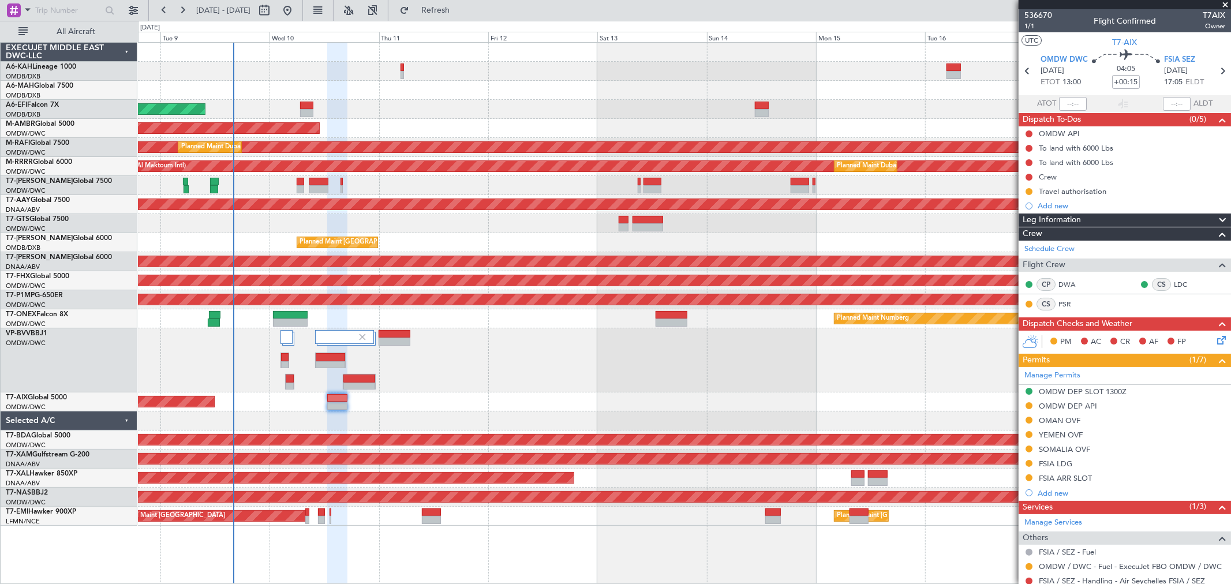
drag, startPoint x: 1069, startPoint y: 211, endPoint x: 1079, endPoint y: 212, distance: 10.0
click at [1069, 211] on div "Add new" at bounding box center [1124, 205] width 212 height 14
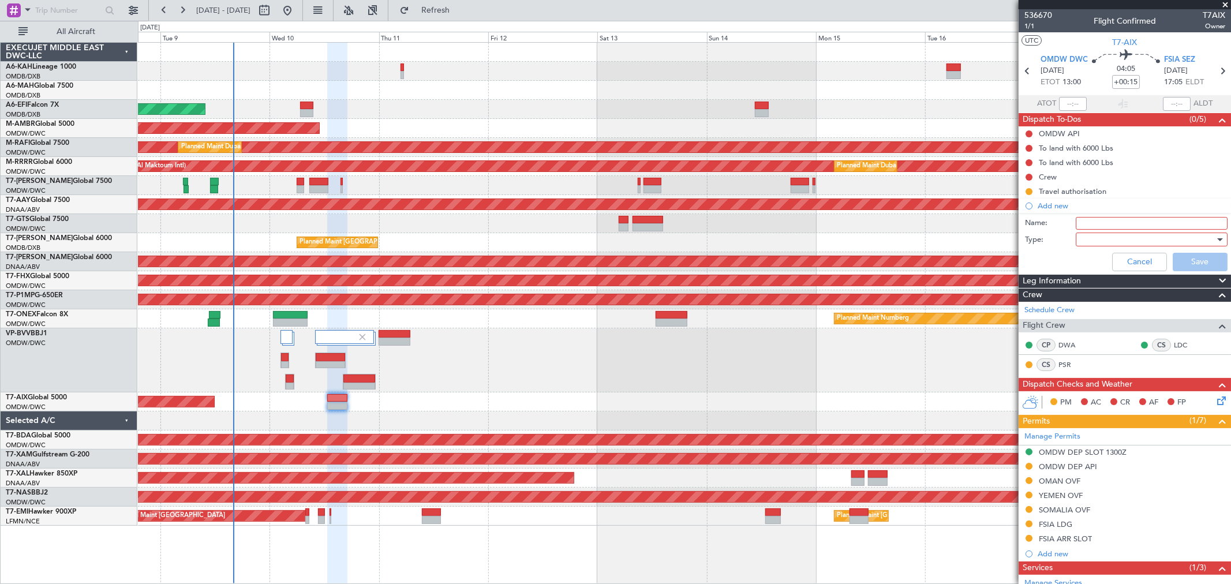
click at [1097, 231] on div at bounding box center [1147, 239] width 134 height 17
click at [1097, 224] on div at bounding box center [615, 292] width 1231 height 584
click at [1098, 222] on input "Name:" at bounding box center [1152, 223] width 152 height 13
type input "Flight planning"
click at [1102, 241] on div at bounding box center [1147, 239] width 134 height 17
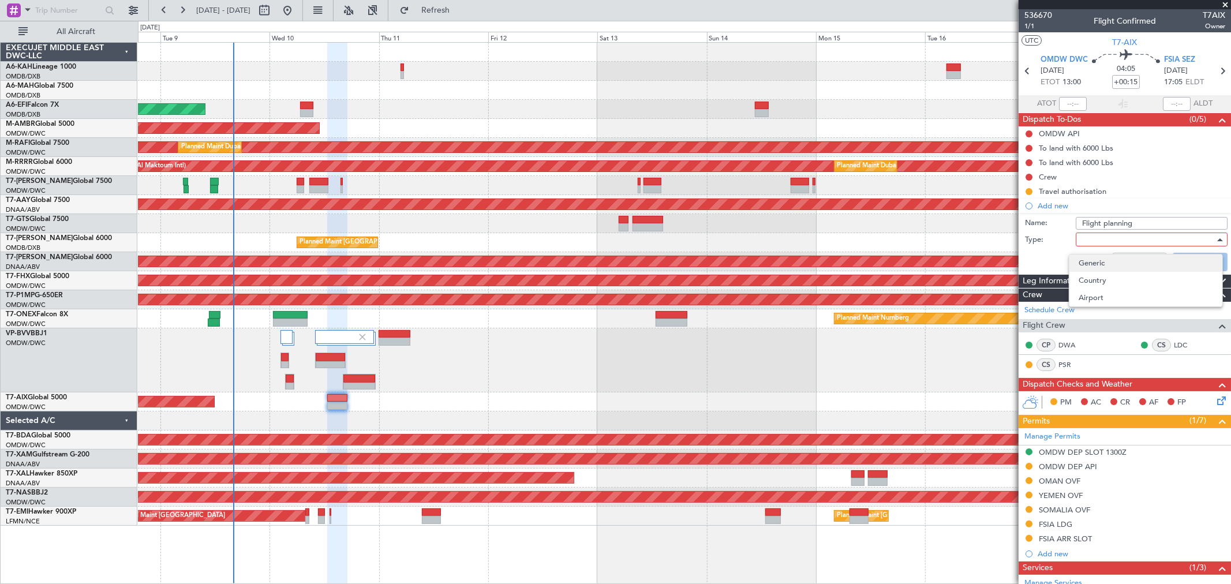
click at [1104, 259] on span "Generic" at bounding box center [1145, 262] width 134 height 17
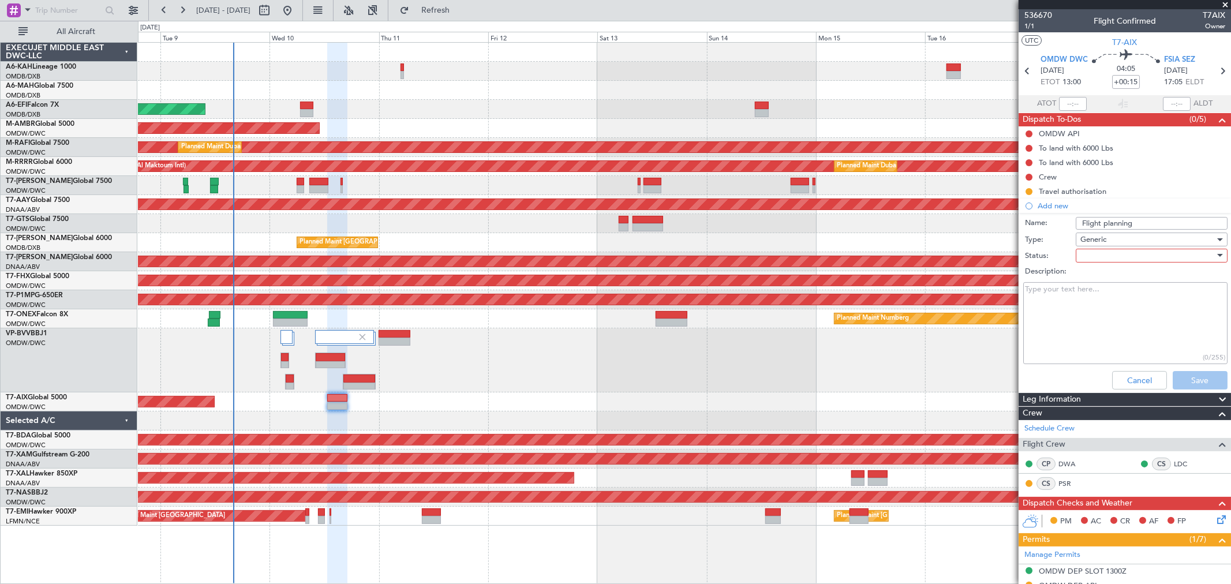
click at [1102, 248] on div at bounding box center [1147, 255] width 134 height 17
click at [1097, 279] on span "Not Started" at bounding box center [1145, 278] width 134 height 17
click at [1099, 271] on label "Description:" at bounding box center [1131, 272] width 212 height 12
click at [1099, 282] on textarea "Description:" at bounding box center [1125, 323] width 204 height 83
click at [1096, 307] on textarea "Description:" at bounding box center [1125, 323] width 204 height 83
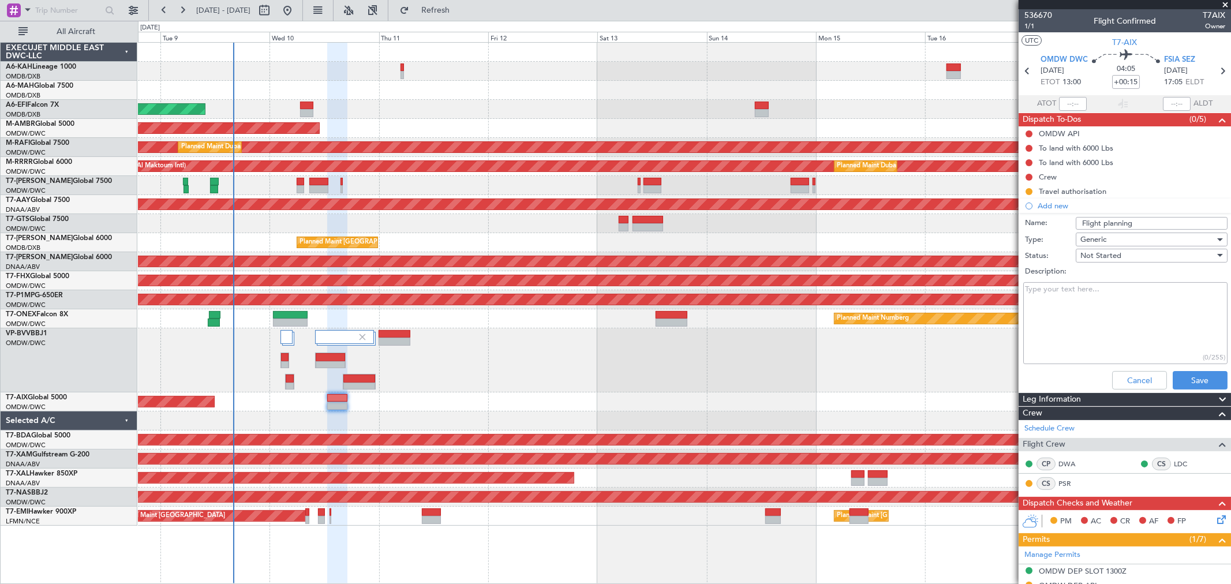
paste textarea "Fuel 30,000 M.85 FL430"
type textarea "Fuel 30,000 M.85 FL430"
click at [1201, 374] on button "Save" at bounding box center [1199, 380] width 55 height 18
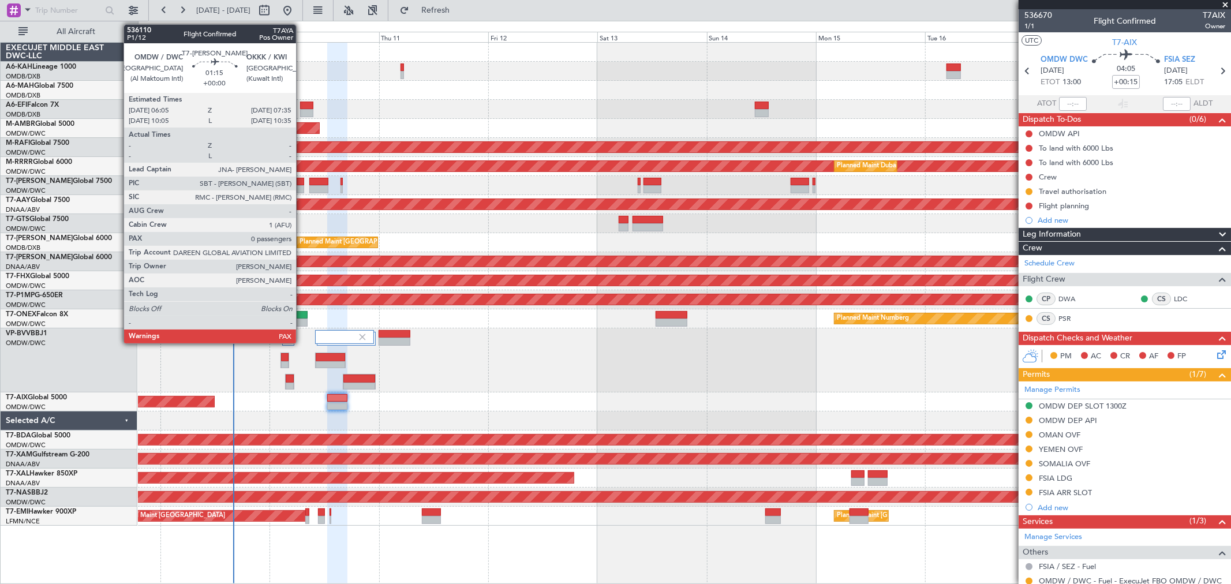
click at [302, 182] on div at bounding box center [300, 182] width 7 height 8
click at [298, 183] on div at bounding box center [300, 182] width 7 height 8
click at [298, 187] on div at bounding box center [300, 189] width 7 height 8
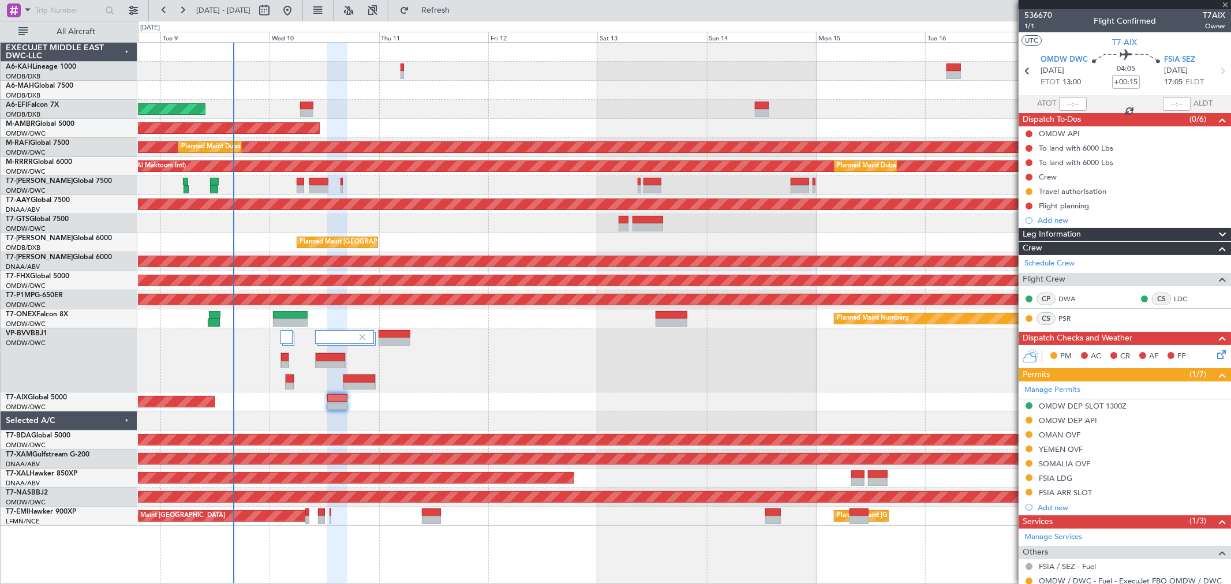
type input "0"
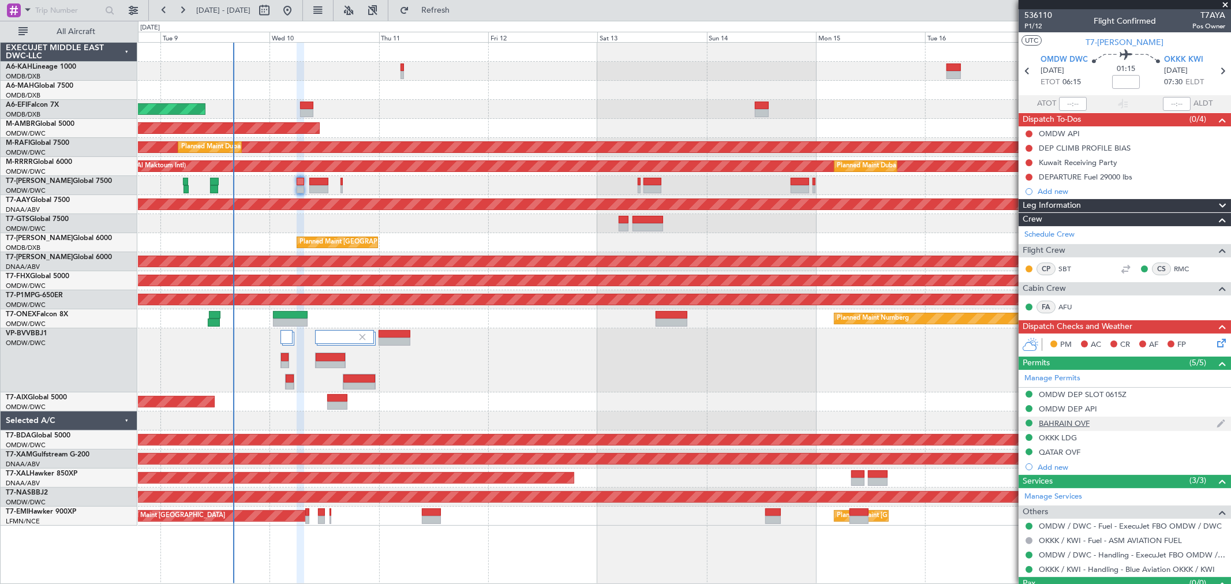
scroll to position [25, 0]
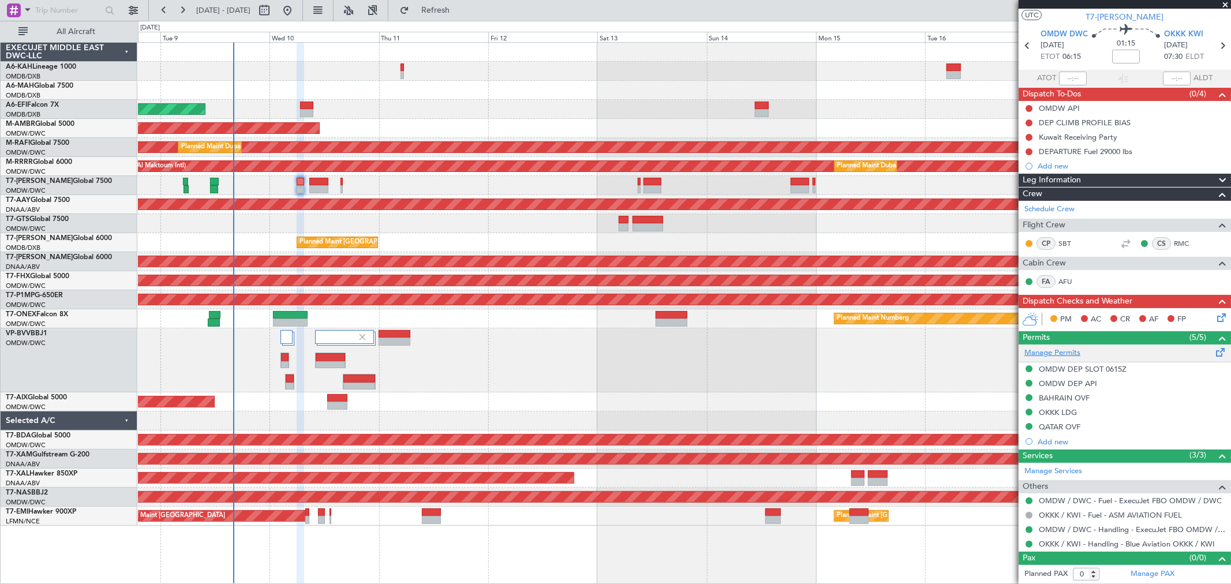
click at [1048, 353] on link "Manage Permits" at bounding box center [1052, 353] width 56 height 12
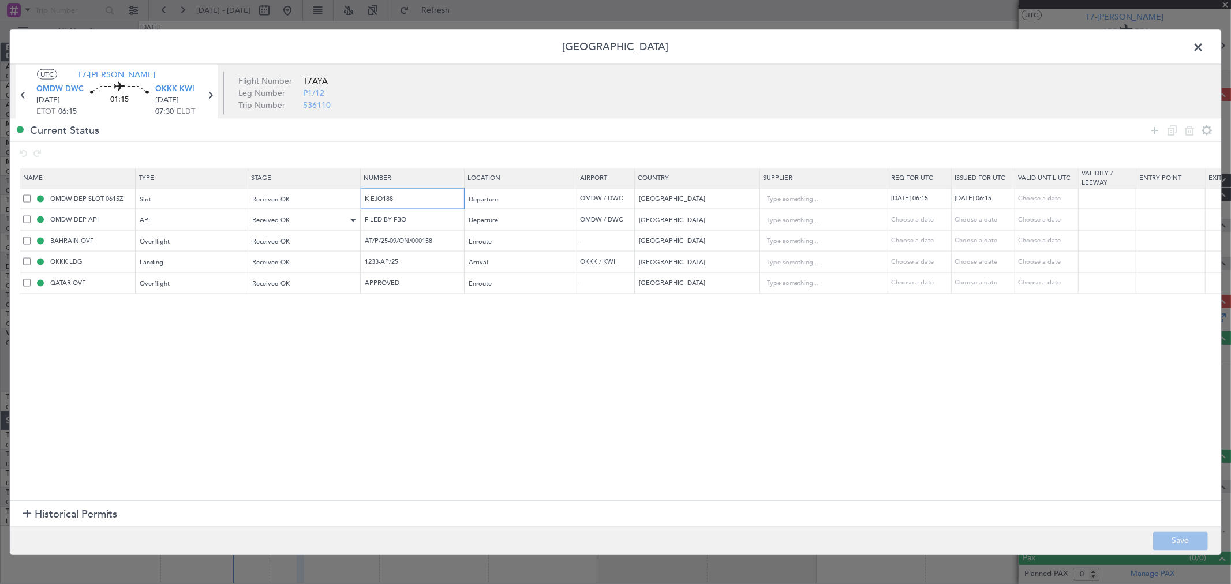
drag, startPoint x: 400, startPoint y: 197, endPoint x: 355, endPoint y: 211, distance: 46.7
click at [327, 204] on tr "OMDW DEP SLOT 0615Z Slot Received OK K EJO188 Departure OMDW / DWC United Arab …" at bounding box center [756, 198] width 1472 height 21
drag, startPoint x: 445, startPoint y: 242, endPoint x: 279, endPoint y: 252, distance: 166.4
click at [289, 252] on table "Name Type Stage Number Location Airport Country Supplier Req For Utc Issued For…" at bounding box center [756, 231] width 1473 height 126
click at [268, 269] on tr "OKKK LDG Landing Received OK 1233-AP/25 Arrival OKKK / KWI Kuwait Choose a date…" at bounding box center [756, 261] width 1472 height 21
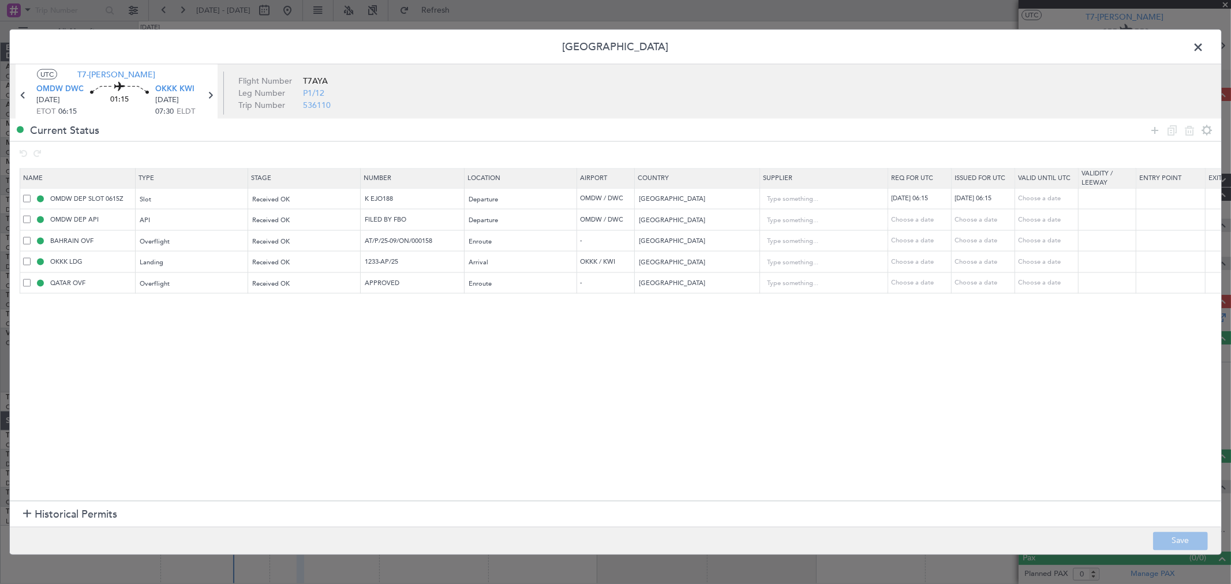
click at [1204, 51] on span at bounding box center [1204, 50] width 0 height 23
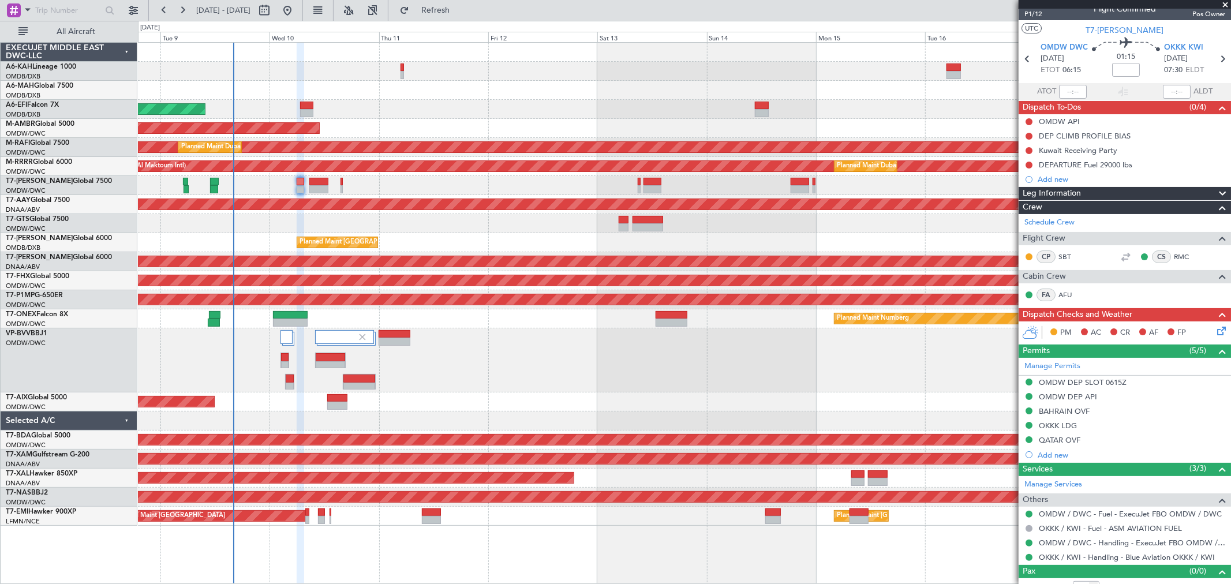
scroll to position [0, 0]
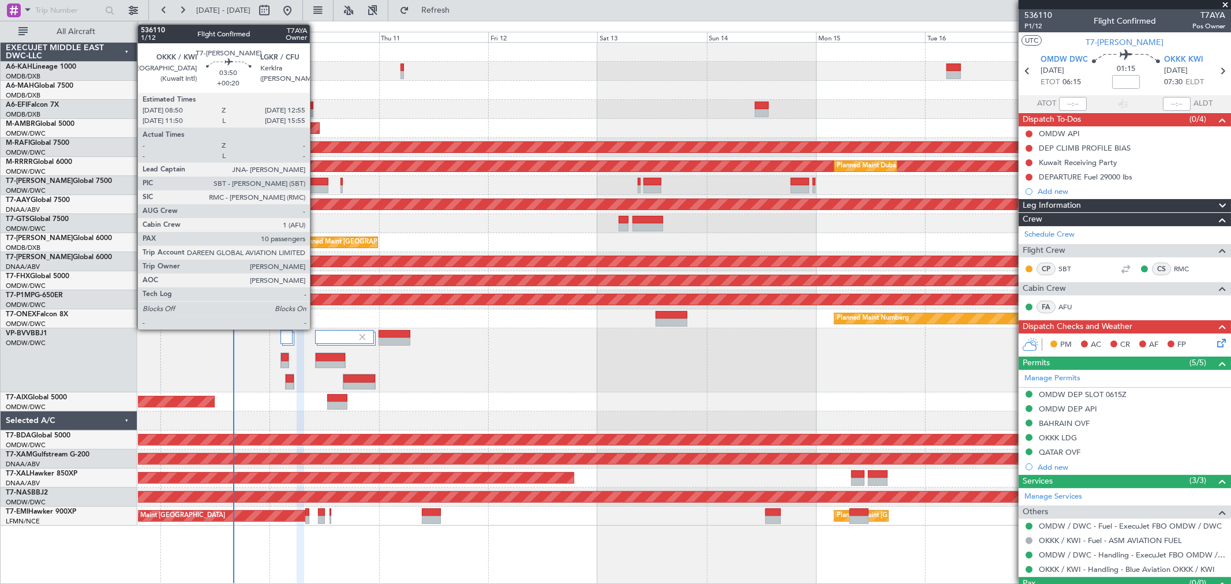
click at [316, 187] on div at bounding box center [318, 189] width 19 height 8
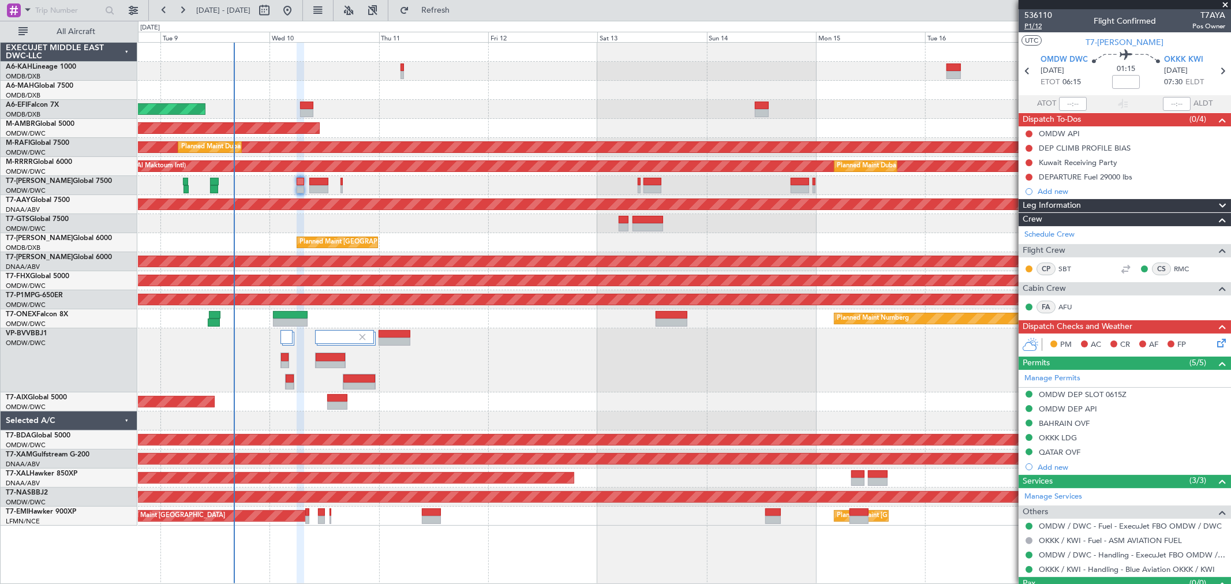
click at [1035, 27] on span "P1/12" at bounding box center [1038, 26] width 28 height 10
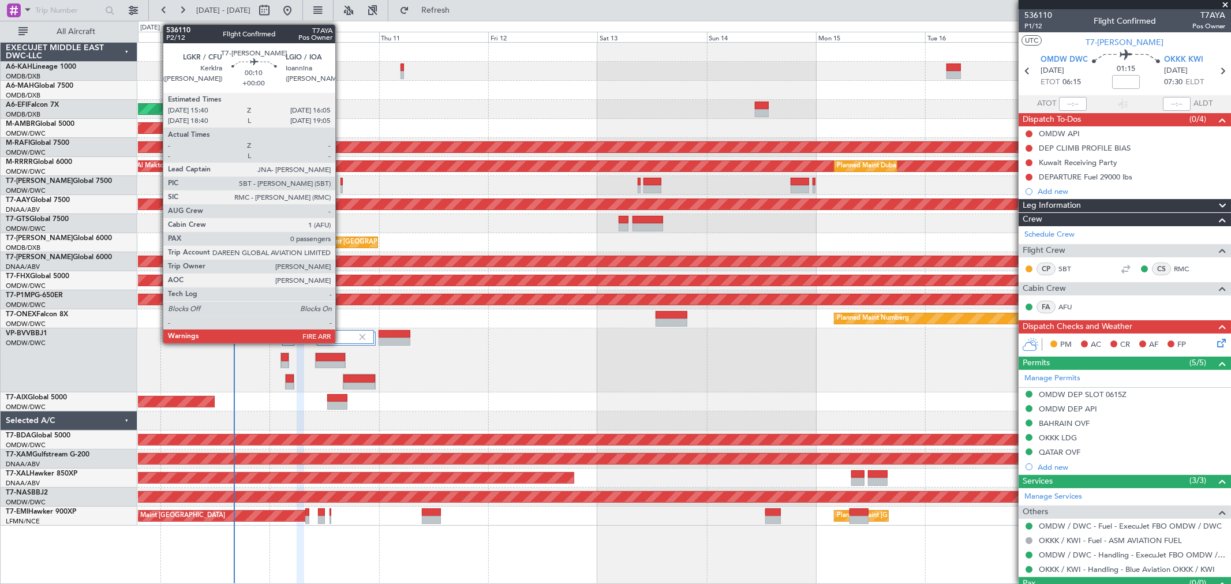
click at [341, 187] on div at bounding box center [341, 189] width 2 height 8
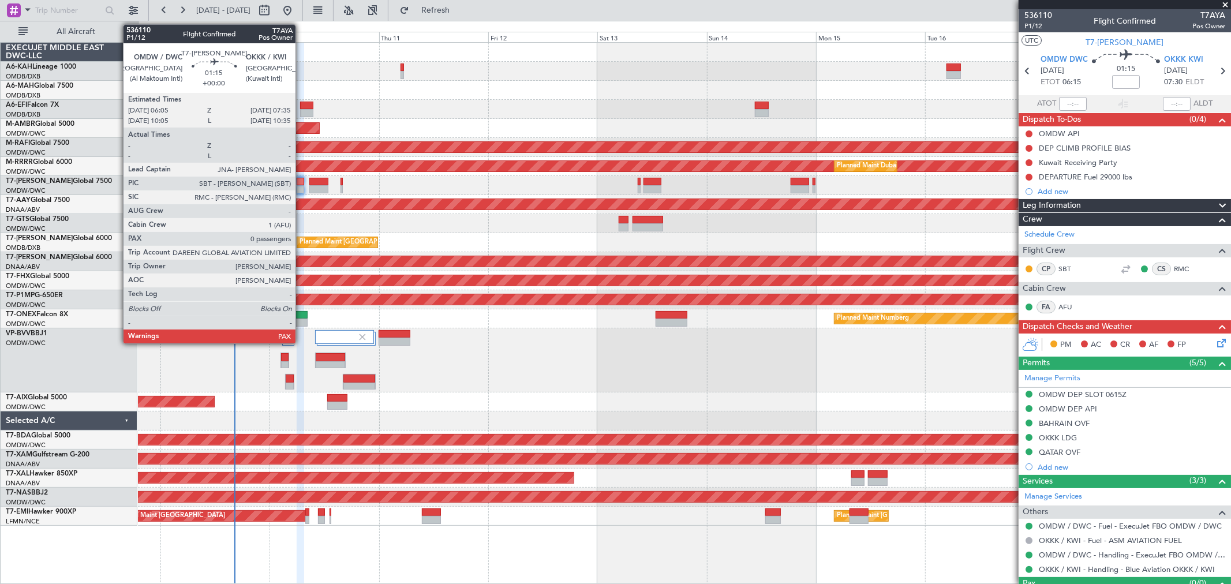
click at [301, 179] on div at bounding box center [300, 182] width 7 height 8
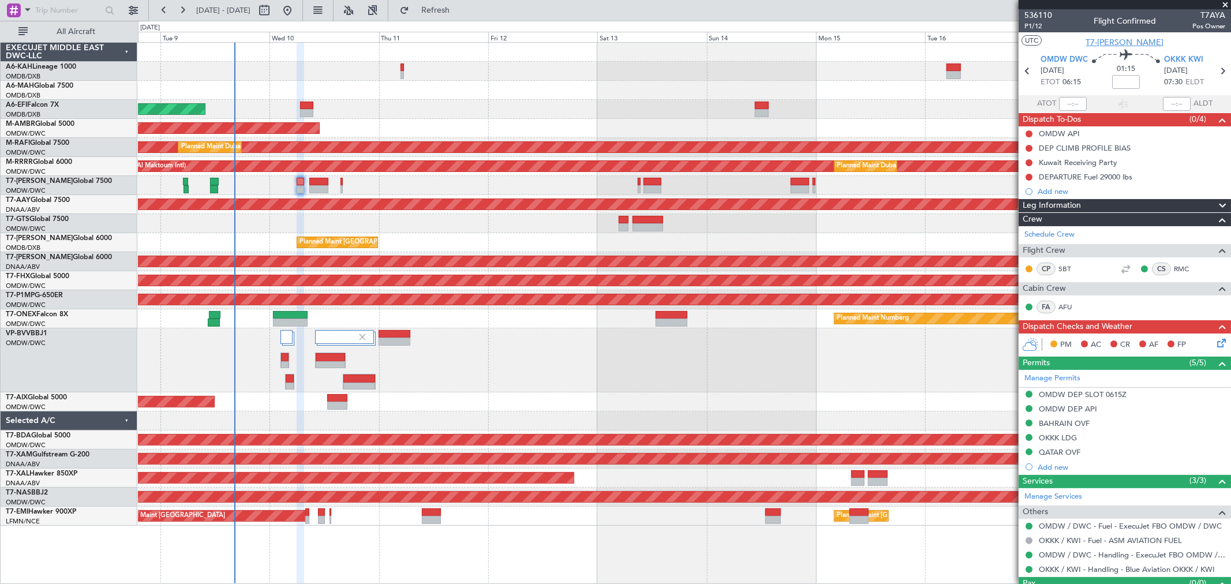
click at [1116, 39] on span "T7-[PERSON_NAME]" at bounding box center [1125, 42] width 78 height 12
click at [1070, 454] on div "QATAR OVF" at bounding box center [1060, 452] width 42 height 10
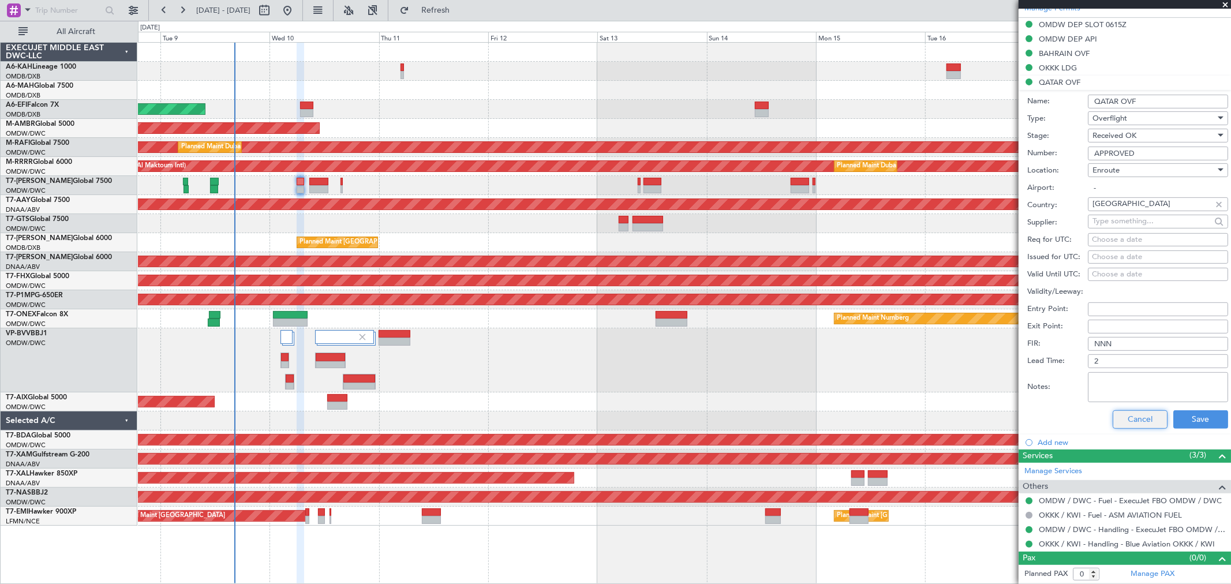
click at [1138, 428] on button "Cancel" at bounding box center [1139, 419] width 55 height 18
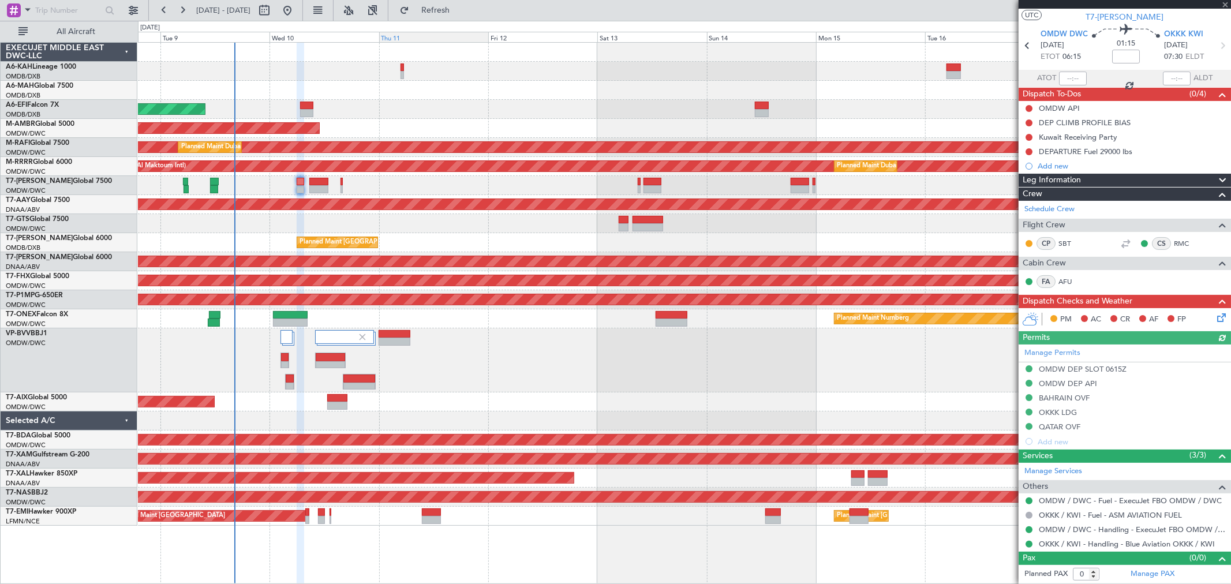
type input "[PERSON_NAME] ([PERSON_NAME])"
type input "7171"
click at [1029, 106] on button at bounding box center [1028, 108] width 7 height 7
click at [1024, 159] on span "Completed" at bounding box center [1034, 159] width 38 height 12
click at [1029, 119] on button at bounding box center [1028, 122] width 7 height 7
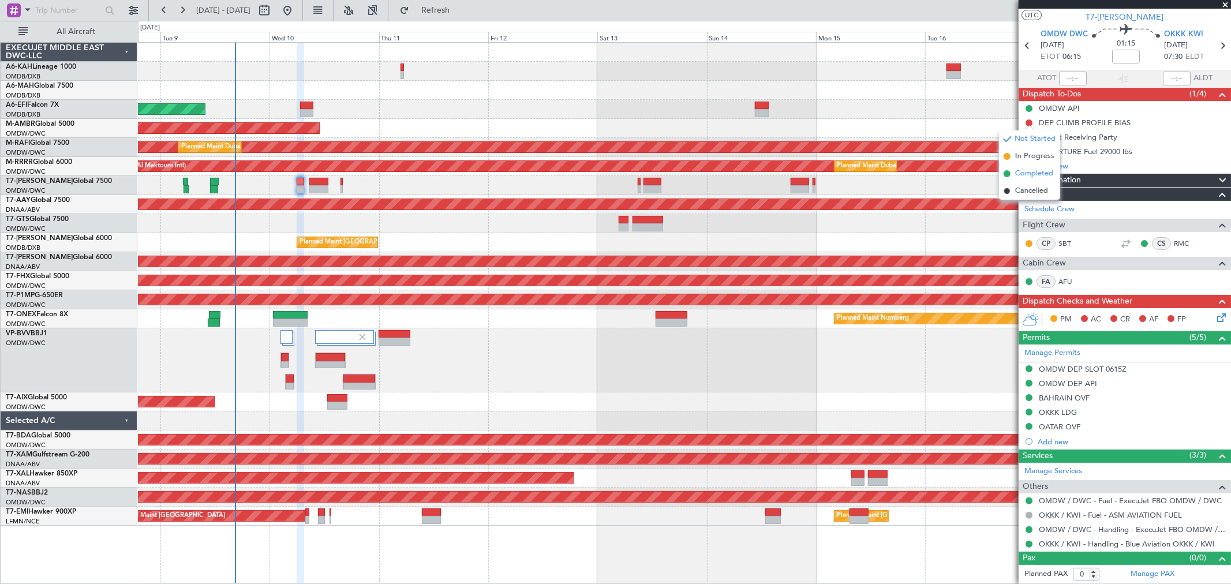
click at [1025, 177] on span "Completed" at bounding box center [1034, 174] width 38 height 12
click at [1029, 136] on button at bounding box center [1028, 137] width 7 height 7
click at [1024, 186] on span "Completed" at bounding box center [1034, 188] width 38 height 12
click at [1029, 148] on button at bounding box center [1028, 151] width 7 height 7
click at [1028, 199] on span "Completed" at bounding box center [1034, 203] width 38 height 12
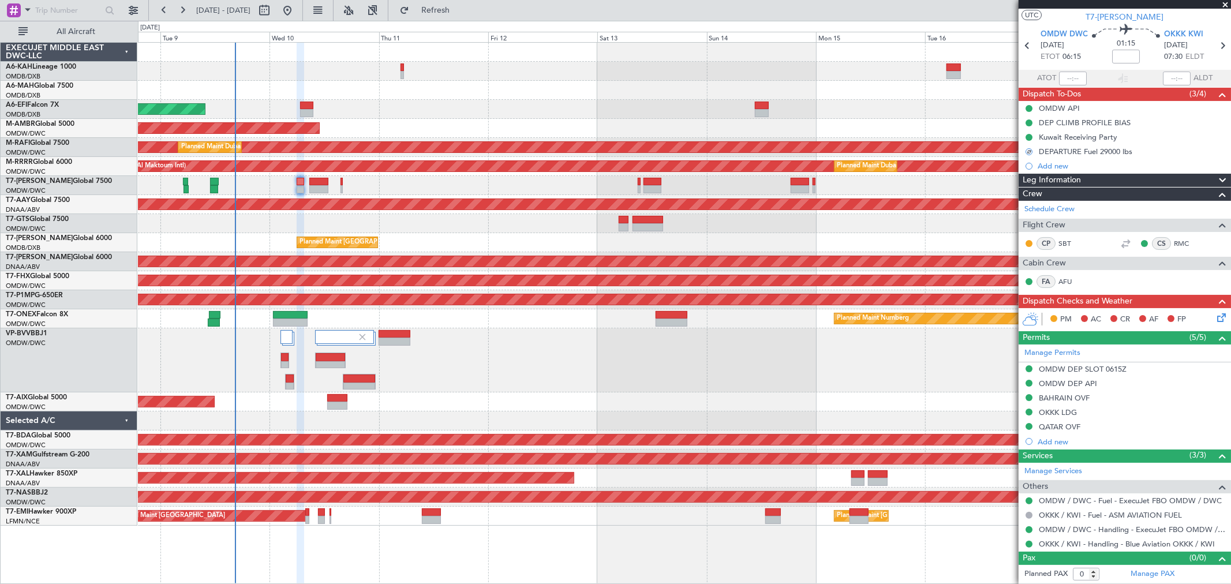
click at [1216, 311] on icon at bounding box center [1219, 315] width 9 height 9
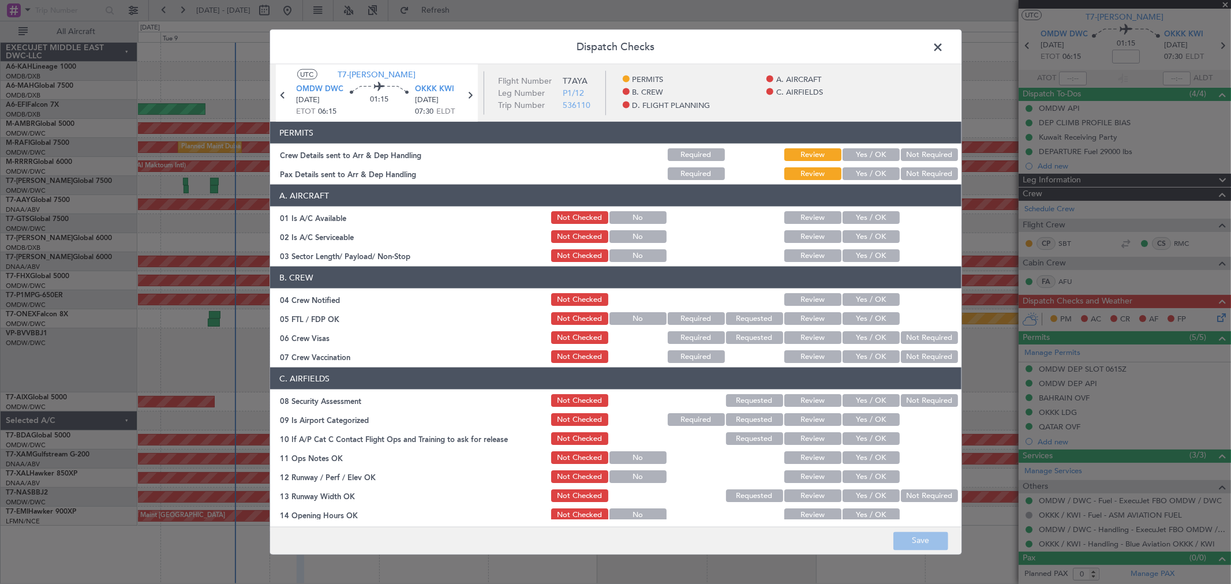
click at [860, 159] on button "Yes / OK" at bounding box center [870, 154] width 57 height 13
click at [862, 174] on button "Yes / OK" at bounding box center [870, 173] width 57 height 13
click at [873, 217] on button "Yes / OK" at bounding box center [870, 217] width 57 height 13
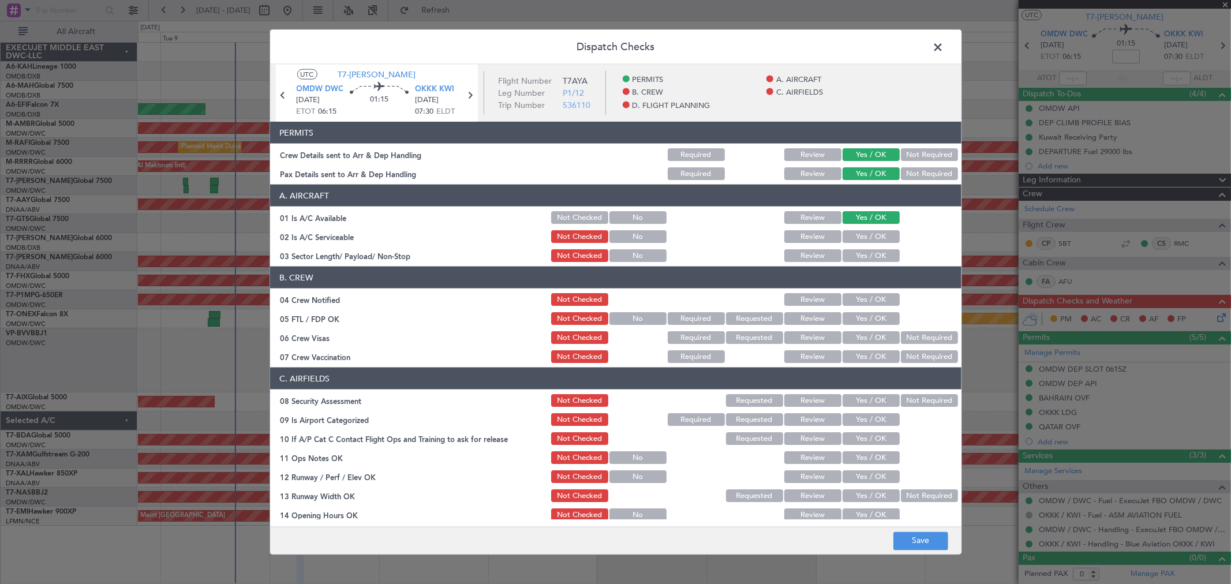
click at [866, 231] on button "Yes / OK" at bounding box center [870, 236] width 57 height 13
click at [862, 250] on button "Yes / OK" at bounding box center [870, 255] width 57 height 13
click at [857, 293] on button "Yes / OK" at bounding box center [870, 299] width 57 height 13
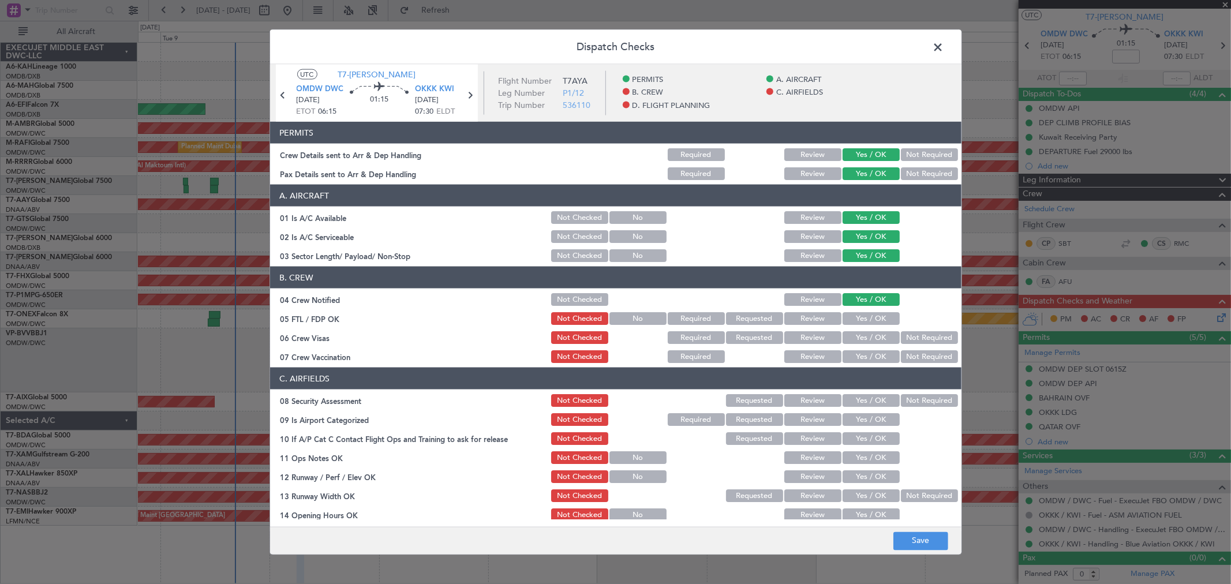
drag, startPoint x: 858, startPoint y: 309, endPoint x: 860, endPoint y: 323, distance: 14.0
click at [859, 314] on section "B. CREW 04 Crew Notified Not Checked Review Yes / OK 05 FTL / FDP OK Not Checke…" at bounding box center [615, 316] width 691 height 98
click at [860, 322] on button "Yes / OK" at bounding box center [870, 318] width 57 height 13
click at [858, 339] on button "Yes / OK" at bounding box center [870, 337] width 57 height 13
click at [858, 351] on button "Yes / OK" at bounding box center [870, 356] width 57 height 13
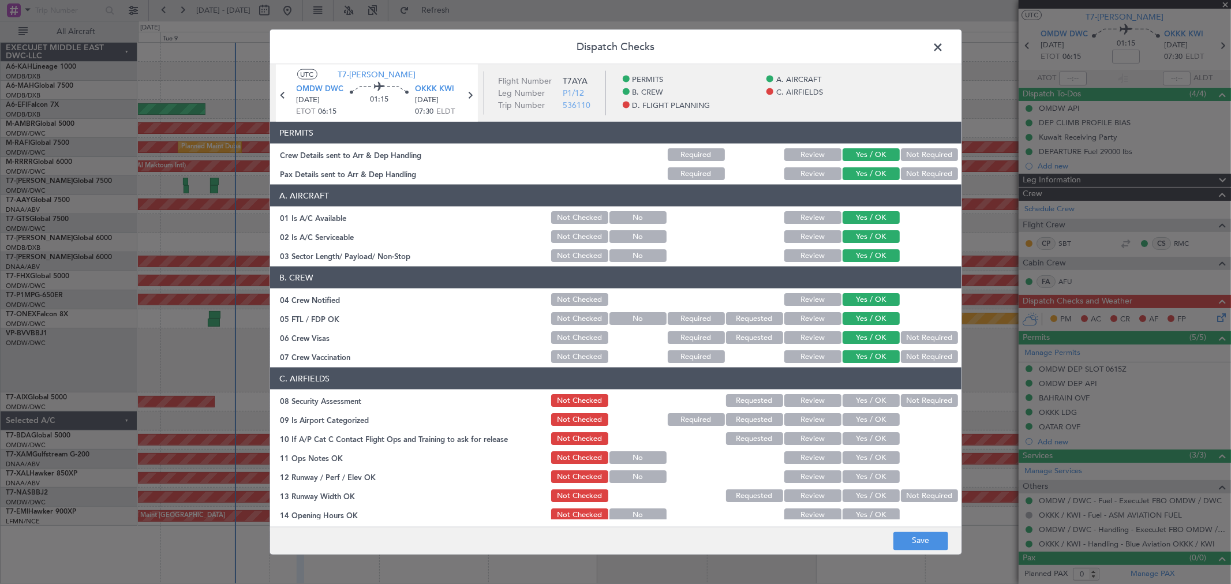
drag, startPoint x: 860, startPoint y: 396, endPoint x: 860, endPoint y: 405, distance: 9.3
click at [860, 396] on button "Yes / OK" at bounding box center [870, 400] width 57 height 13
click at [861, 419] on button "Yes / OK" at bounding box center [870, 419] width 57 height 13
click at [863, 442] on button "Yes / OK" at bounding box center [870, 438] width 57 height 13
click at [863, 469] on section "C. AIRFIELDS 08 Security Assessment Not Checked Requested Review Yes / OK Not R…" at bounding box center [615, 550] width 691 height 365
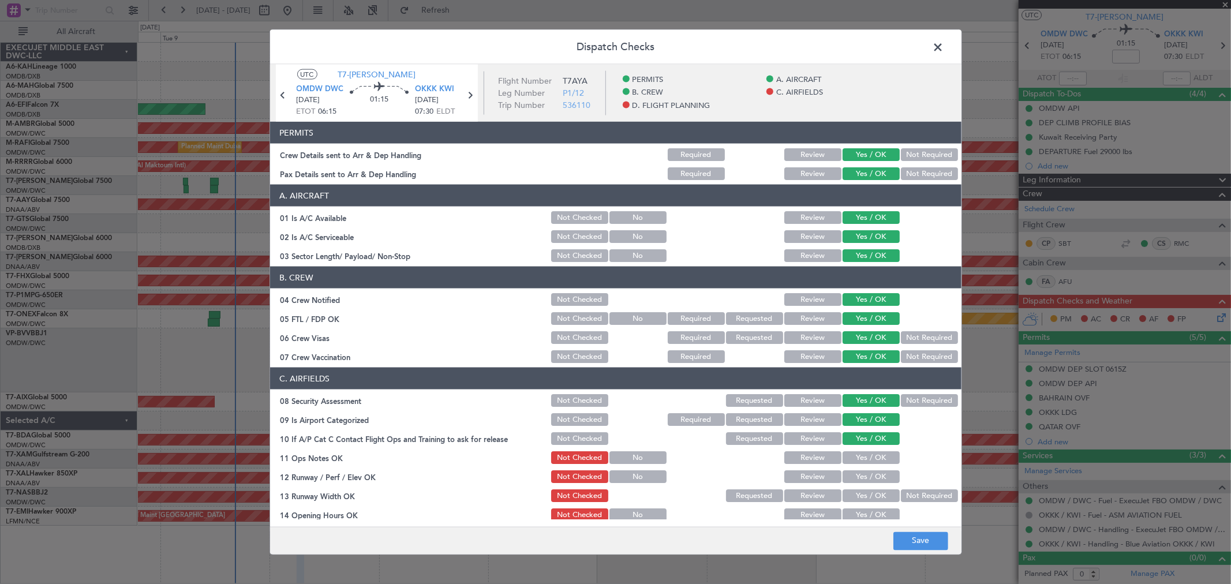
click at [857, 448] on section "C. AIRFIELDS 08 Security Assessment Not Checked Requested Review Yes / OK Not R…" at bounding box center [615, 550] width 691 height 365
drag, startPoint x: 856, startPoint y: 454, endPoint x: 857, endPoint y: 470, distance: 15.6
click at [856, 455] on button "Yes / OK" at bounding box center [870, 457] width 57 height 13
click at [858, 472] on button "Yes / OK" at bounding box center [870, 476] width 57 height 13
click at [860, 492] on button "Yes / OK" at bounding box center [870, 495] width 57 height 13
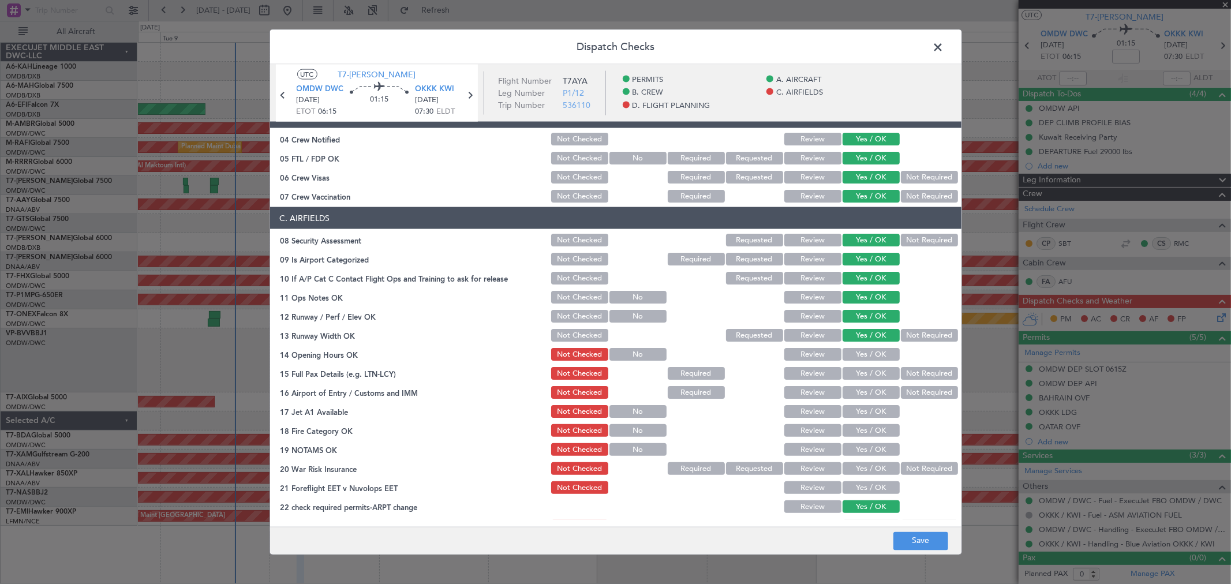
scroll to position [256, 0]
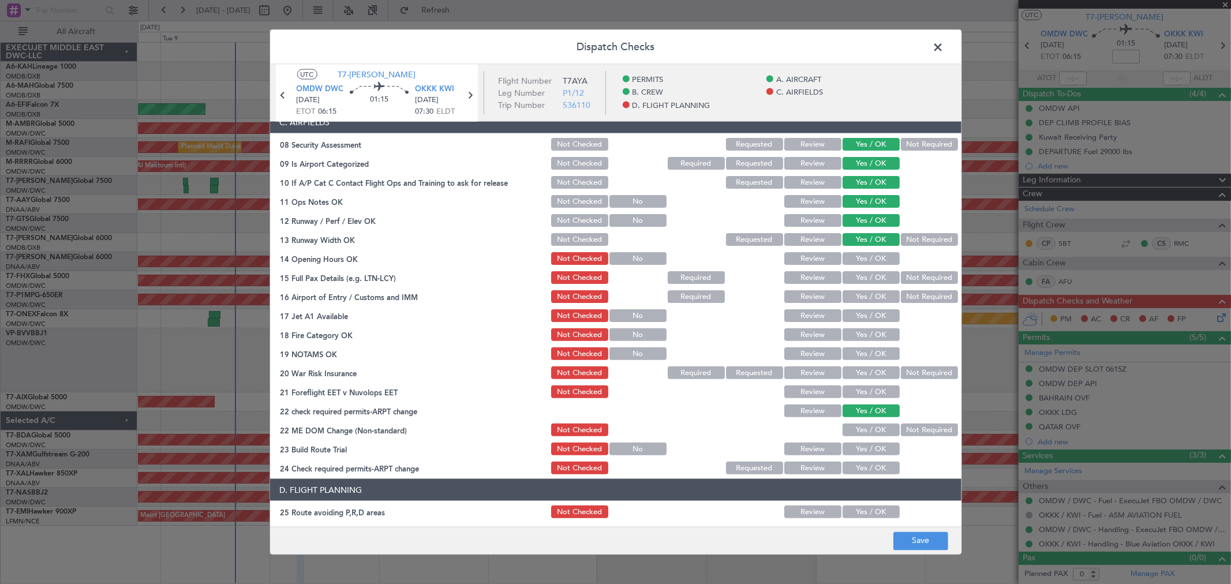
click at [855, 256] on button "Yes / OK" at bounding box center [870, 258] width 57 height 13
click at [850, 280] on button "Yes / OK" at bounding box center [870, 277] width 57 height 13
drag, startPoint x: 852, startPoint y: 297, endPoint x: 853, endPoint y: 314, distance: 16.8
click at [852, 298] on button "Yes / OK" at bounding box center [870, 296] width 57 height 13
drag, startPoint x: 854, startPoint y: 314, endPoint x: 855, endPoint y: 333, distance: 18.5
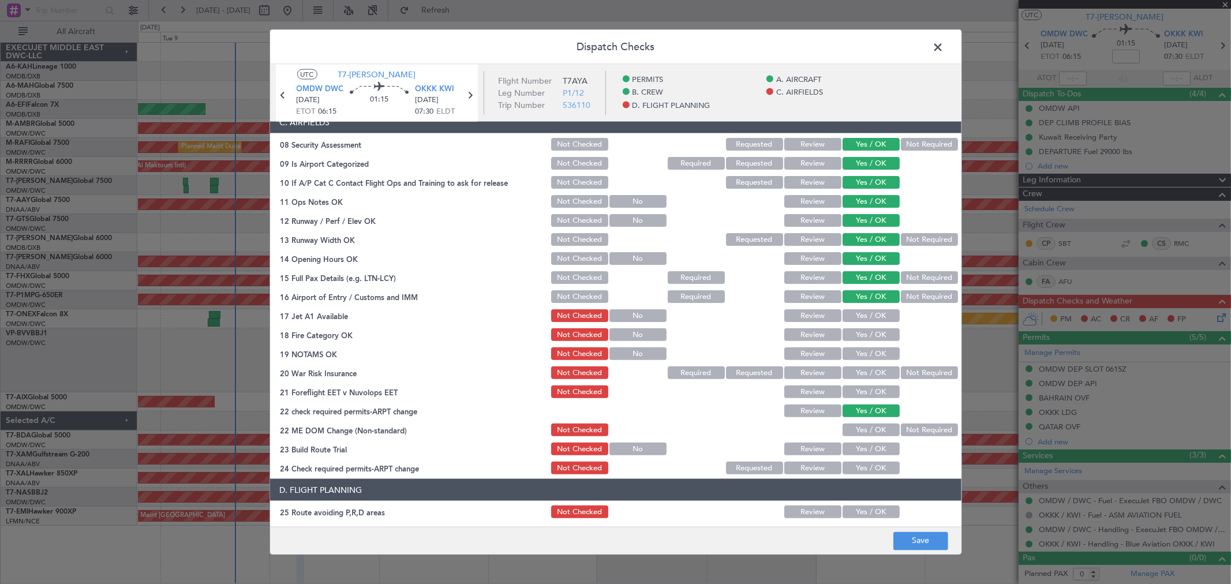
click at [854, 315] on button "Yes / OK" at bounding box center [870, 315] width 57 height 13
drag, startPoint x: 856, startPoint y: 336, endPoint x: 857, endPoint y: 343, distance: 6.5
click at [856, 337] on button "Yes / OK" at bounding box center [870, 334] width 57 height 13
click at [857, 353] on button "Yes / OK" at bounding box center [870, 353] width 57 height 13
drag, startPoint x: 858, startPoint y: 362, endPoint x: 857, endPoint y: 377, distance: 15.6
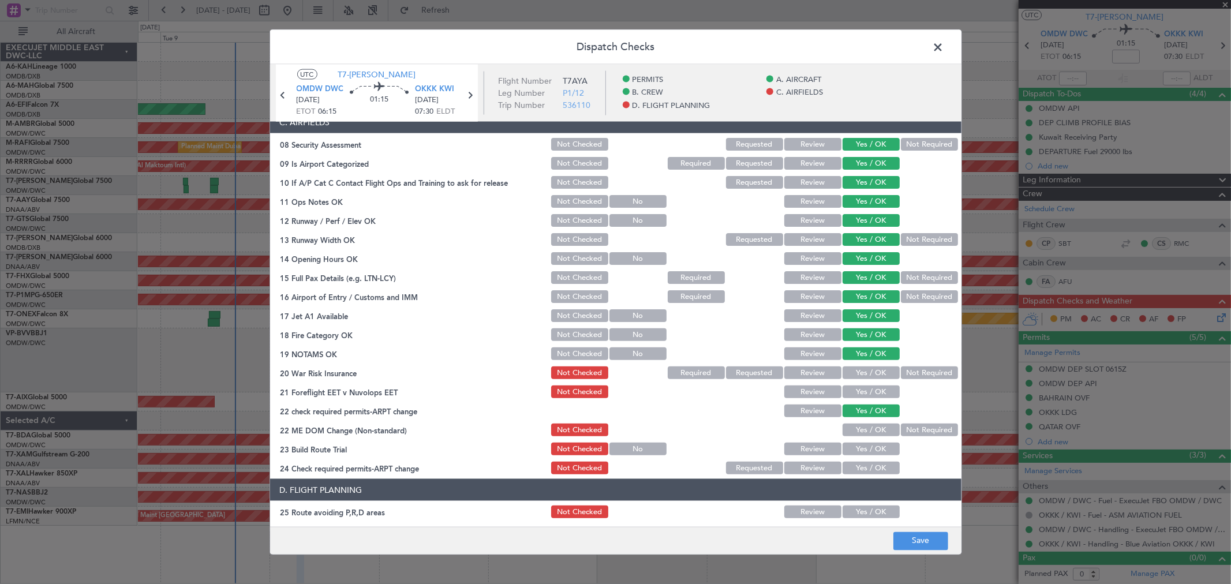
click at [858, 362] on section "C. AIRFIELDS 08 Security Assessment Not Checked Requested Review Yes / OK Not R…" at bounding box center [615, 293] width 691 height 365
drag, startPoint x: 857, startPoint y: 377, endPoint x: 857, endPoint y: 391, distance: 13.3
click at [856, 377] on button "Yes / OK" at bounding box center [870, 372] width 57 height 13
click at [857, 391] on button "Yes / OK" at bounding box center [870, 391] width 57 height 13
drag, startPoint x: 861, startPoint y: 425, endPoint x: 862, endPoint y: 445, distance: 20.2
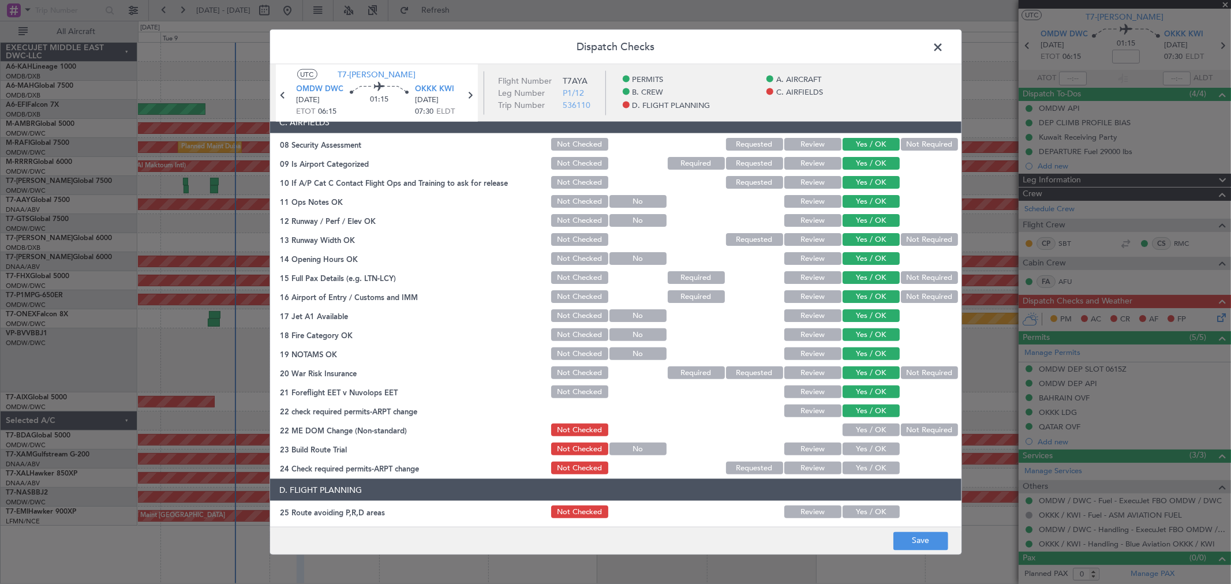
click at [861, 428] on button "Yes / OK" at bounding box center [870, 430] width 57 height 13
click at [863, 446] on button "Yes / OK" at bounding box center [870, 449] width 57 height 13
click at [861, 463] on button "Yes / OK" at bounding box center [870, 468] width 57 height 13
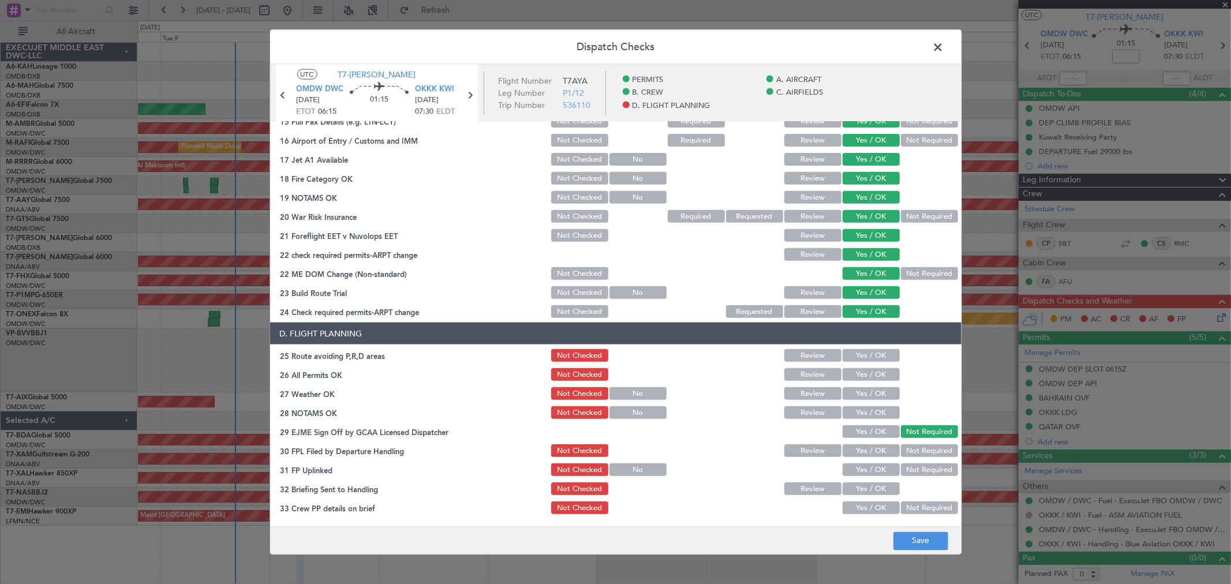
scroll to position [449, 0]
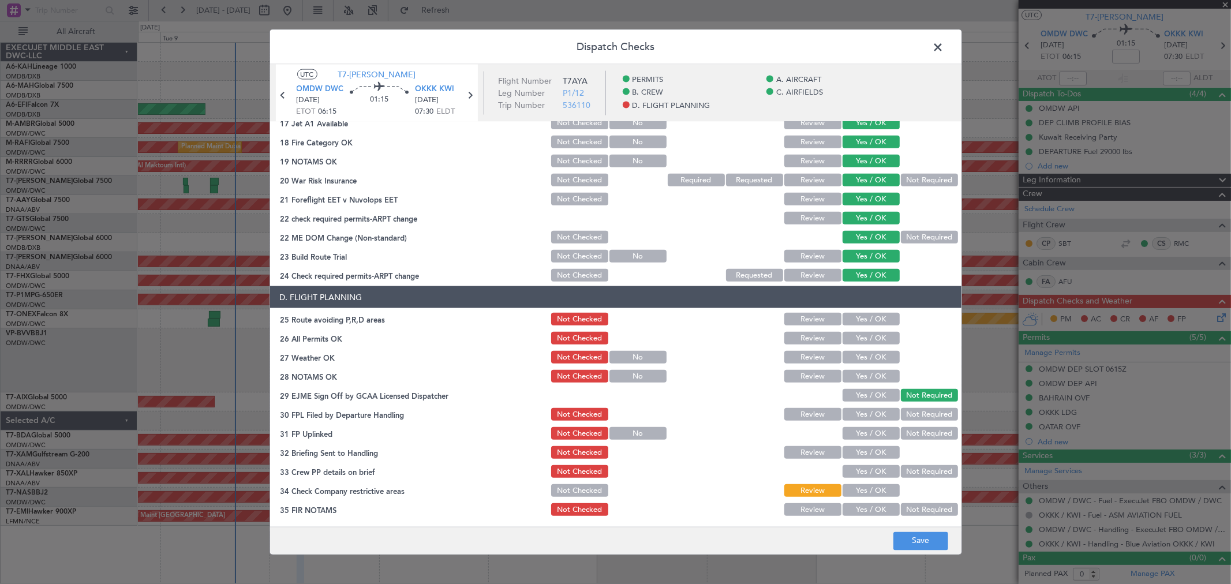
click at [856, 318] on button "Yes / OK" at bounding box center [870, 319] width 57 height 13
click at [856, 343] on div "Yes / OK" at bounding box center [870, 338] width 58 height 16
click at [855, 344] on div "Yes / OK" at bounding box center [870, 338] width 58 height 16
drag, startPoint x: 857, startPoint y: 336, endPoint x: 860, endPoint y: 349, distance: 13.0
click at [860, 343] on div "Yes / OK" at bounding box center [870, 338] width 58 height 16
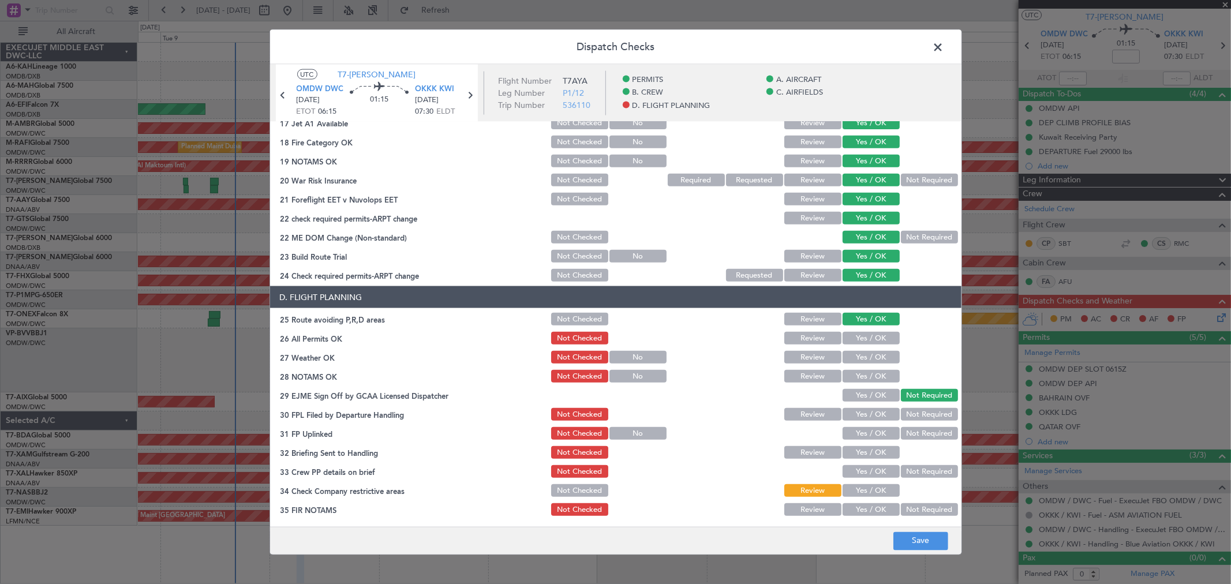
click at [860, 358] on button "Yes / OK" at bounding box center [870, 357] width 57 height 13
click at [860, 377] on button "Yes / OK" at bounding box center [870, 376] width 57 height 13
click at [860, 332] on button "Yes / OK" at bounding box center [870, 338] width 57 height 13
drag, startPoint x: 866, startPoint y: 394, endPoint x: 867, endPoint y: 418, distance: 23.7
click at [866, 394] on button "Yes / OK" at bounding box center [870, 395] width 57 height 13
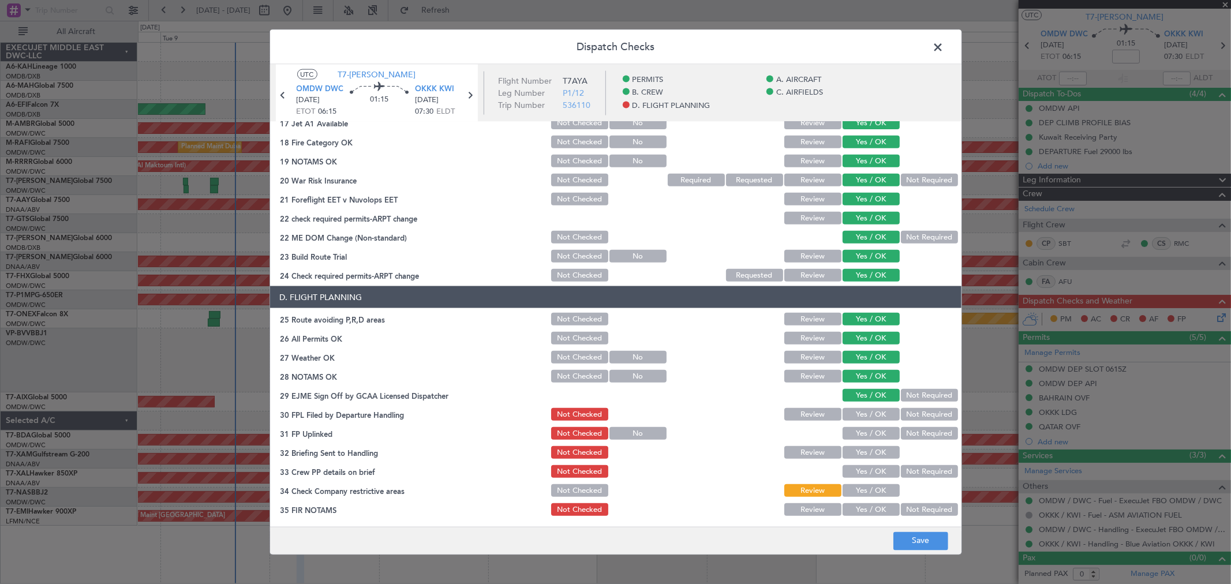
click at [867, 417] on button "Yes / OK" at bounding box center [870, 414] width 57 height 13
click at [864, 431] on button "Yes / OK" at bounding box center [870, 433] width 57 height 13
click at [861, 451] on button "Yes / OK" at bounding box center [870, 452] width 57 height 13
click at [861, 466] on button "Yes / OK" at bounding box center [870, 471] width 57 height 13
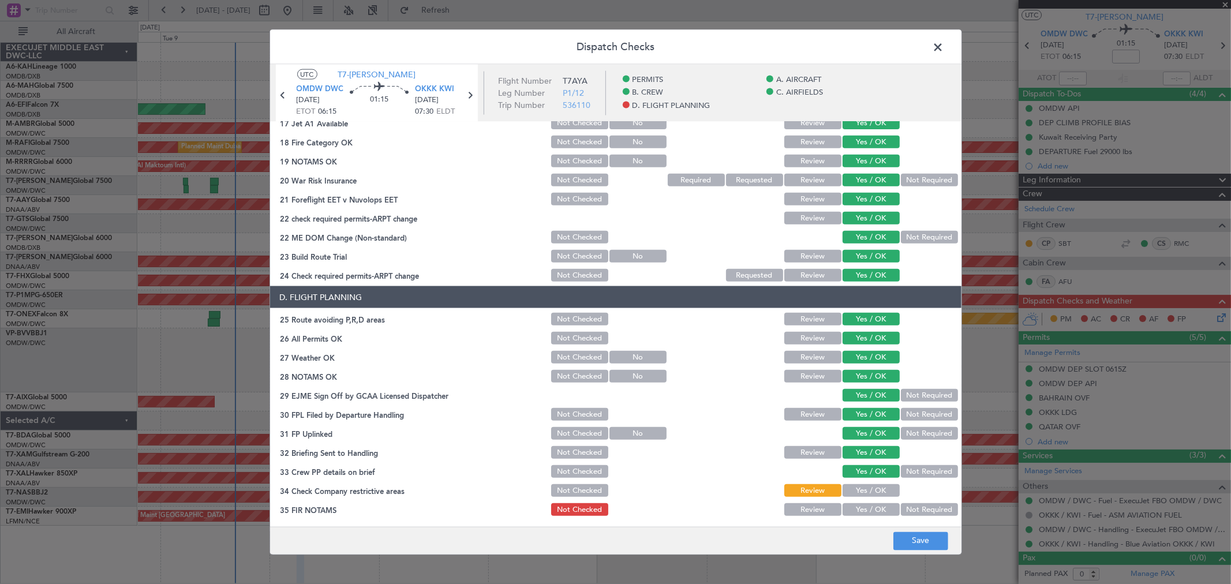
click at [861, 485] on button "Yes / OK" at bounding box center [870, 490] width 57 height 13
click at [860, 505] on button "Yes / OK" at bounding box center [870, 509] width 57 height 13
click at [919, 534] on button "Save" at bounding box center [920, 540] width 55 height 18
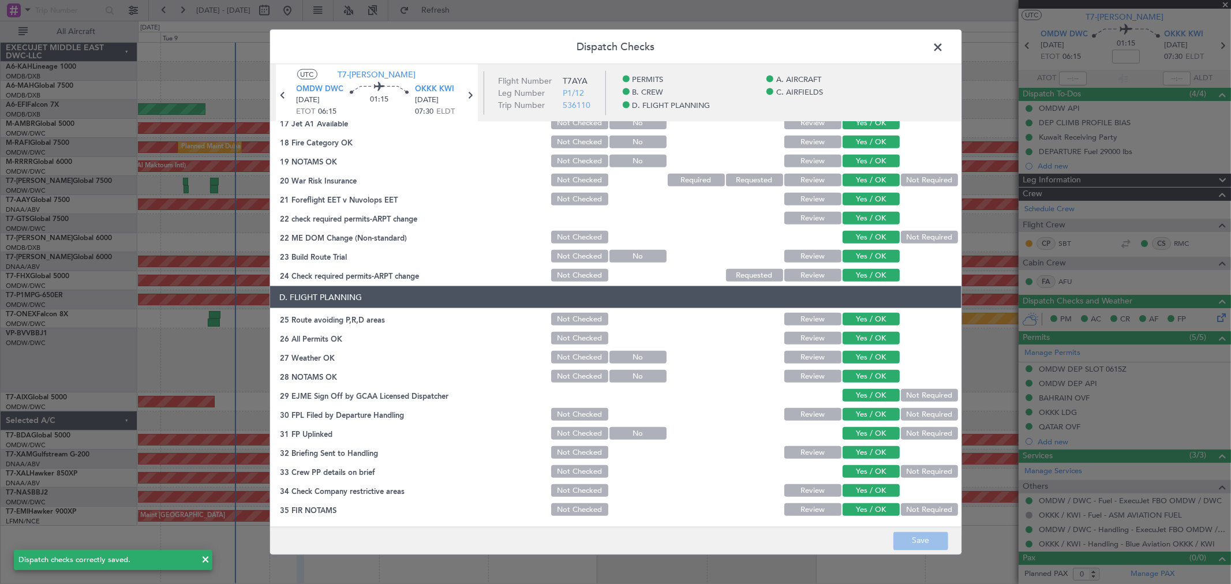
click at [944, 46] on span at bounding box center [944, 50] width 0 height 23
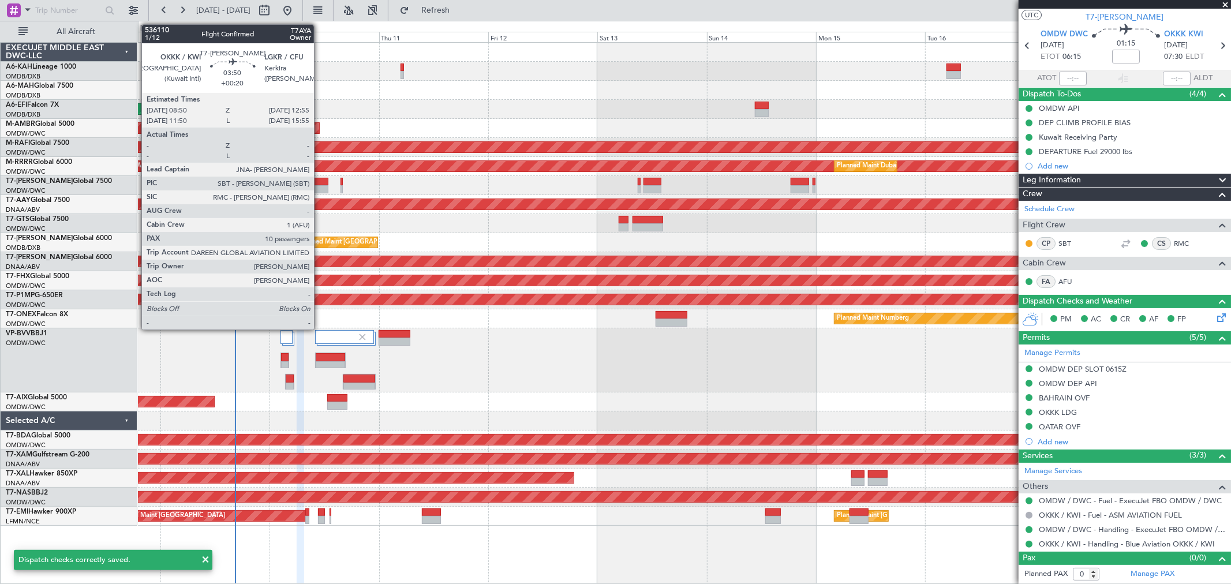
click at [320, 189] on div at bounding box center [318, 189] width 19 height 8
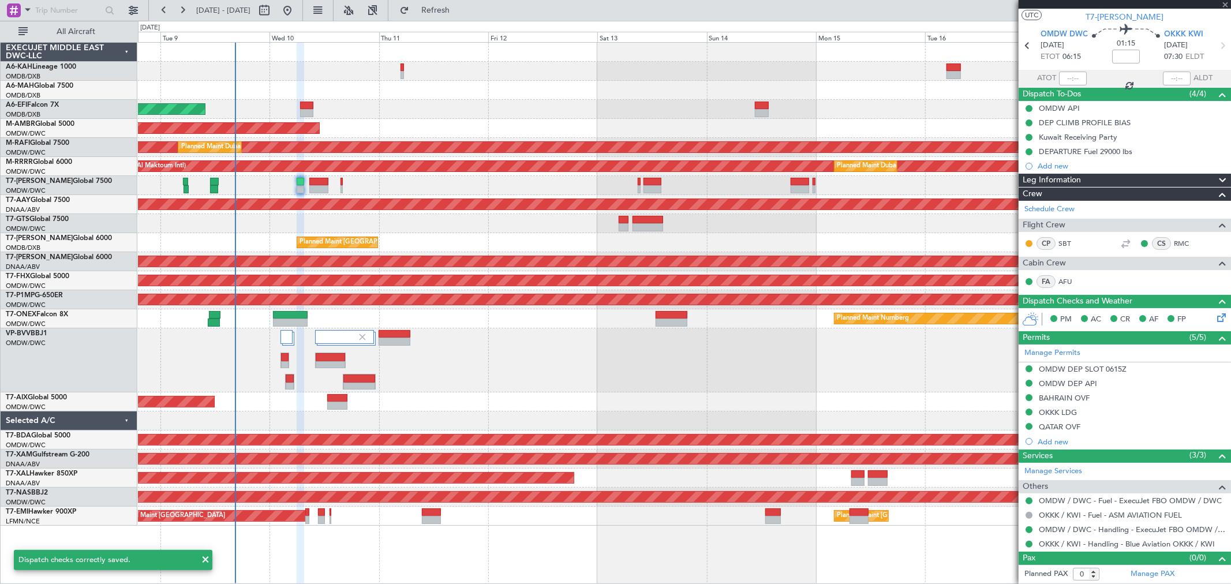
type input "+00:20"
type input "10"
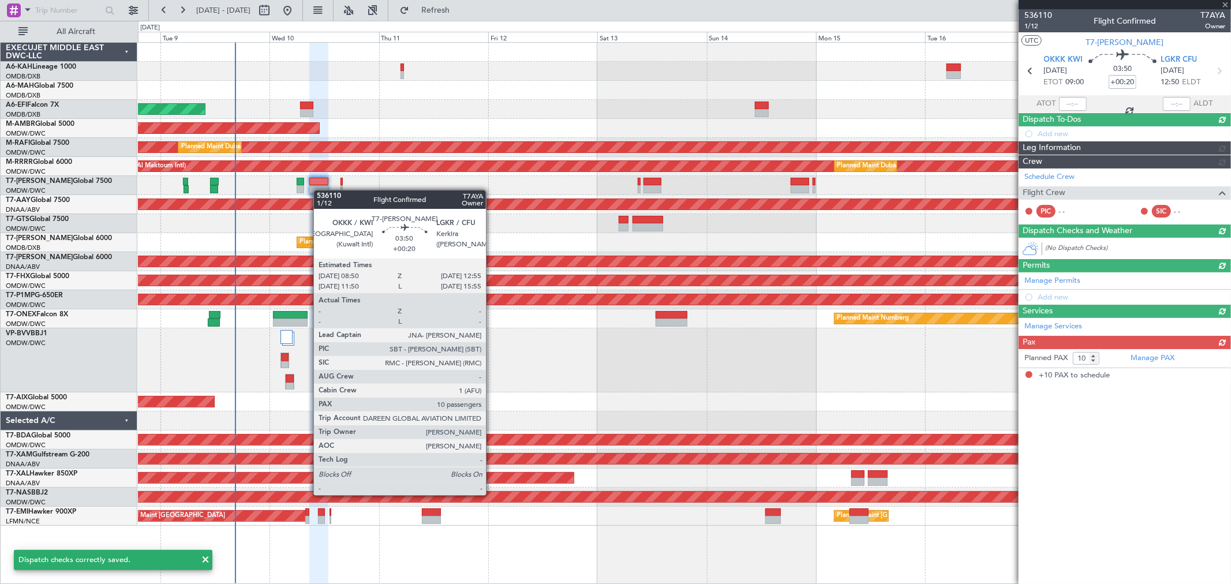
scroll to position [0, 0]
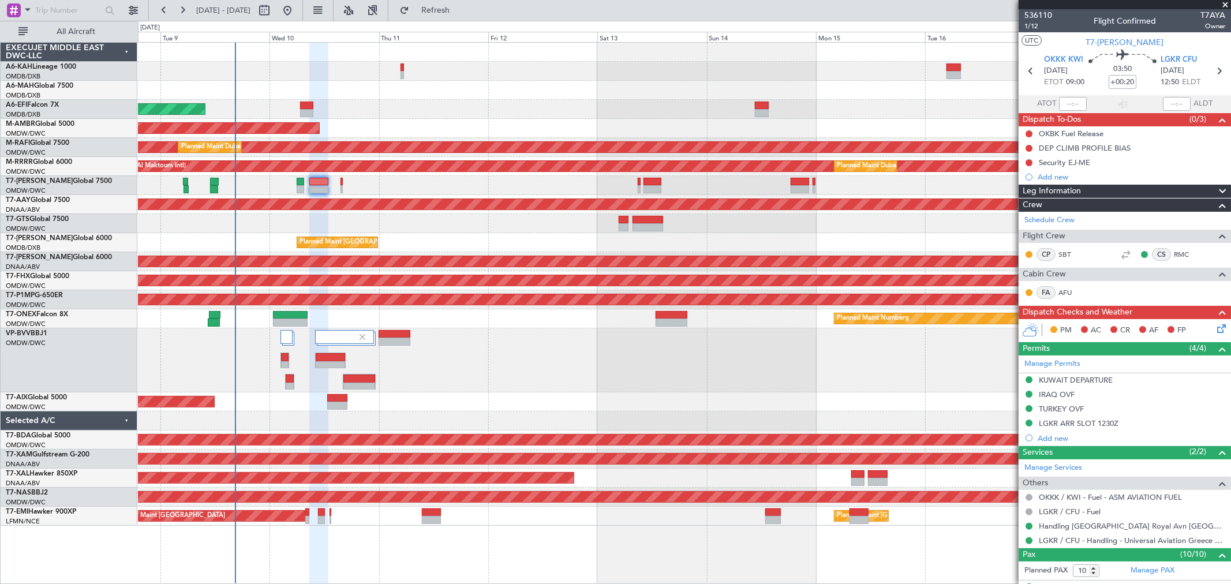
scroll to position [256, 0]
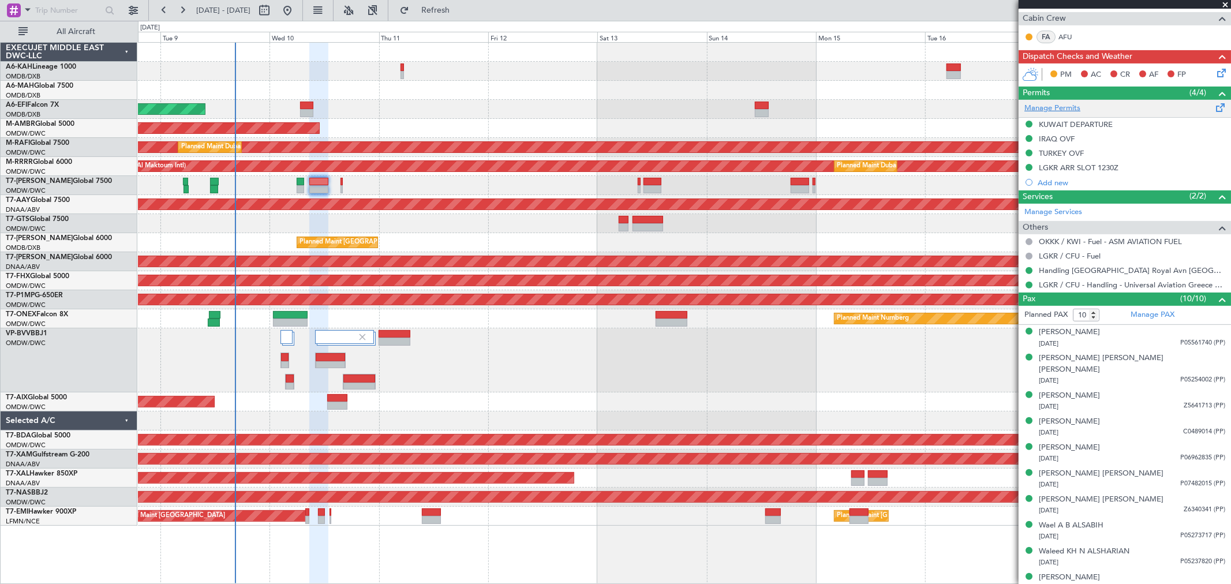
click at [1058, 108] on link "Manage Permits" at bounding box center [1052, 109] width 56 height 12
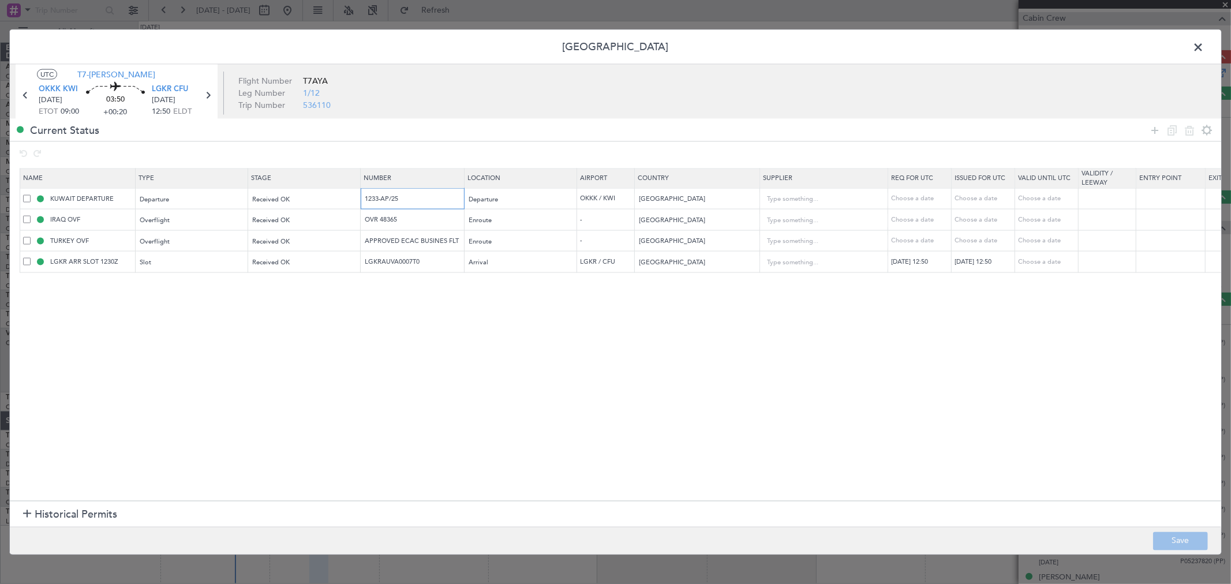
drag, startPoint x: 422, startPoint y: 193, endPoint x: 233, endPoint y: 209, distance: 190.5
click at [234, 209] on table "Name Type Stage Number Location Airport Country Supplier Req For Utc Issued For…" at bounding box center [756, 220] width 1473 height 104
drag, startPoint x: 419, startPoint y: 215, endPoint x: 270, endPoint y: 227, distance: 149.4
click at [294, 226] on tr "IRAQ OVF Overflight Received OK OVR 48365 Enroute - [GEOGRAPHIC_DATA] Choose a …" at bounding box center [756, 219] width 1472 height 21
click at [434, 256] on td "LGKRAUVA0007T0" at bounding box center [413, 261] width 104 height 21
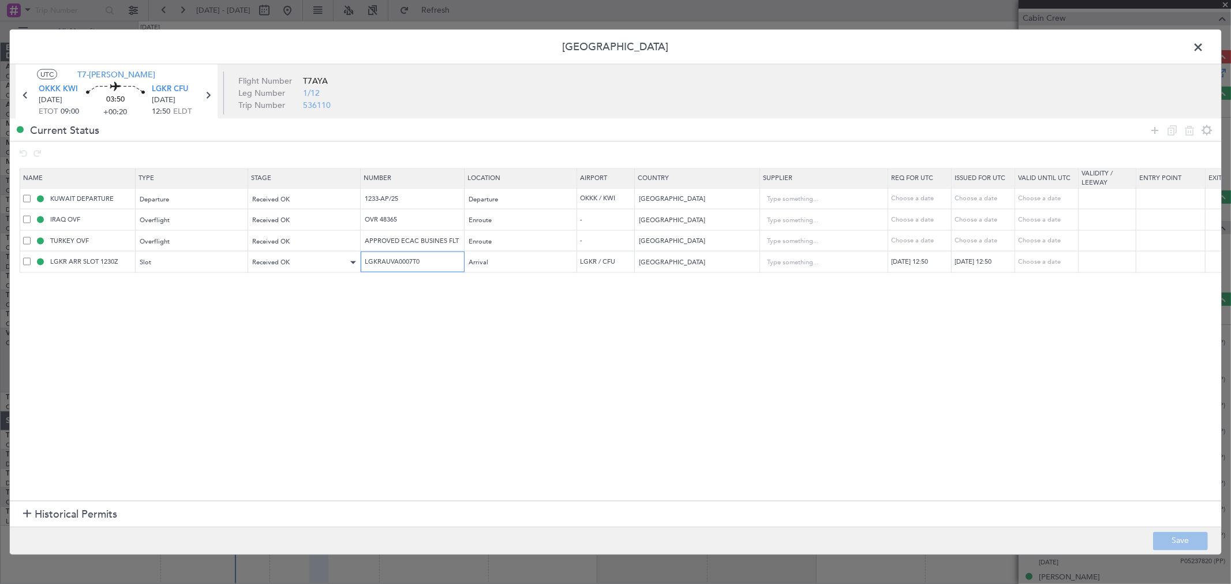
drag, startPoint x: 424, startPoint y: 260, endPoint x: 256, endPoint y: 254, distance: 168.0
click at [280, 261] on tr "LGKR ARR SLOT 1230Z Slot Received OK LGKRAUVA0007T0 Arrival LGKR / CFU [GEOGRAP…" at bounding box center [756, 261] width 1472 height 21
click at [1190, 47] on div "Permit Center UTC T7-AYA OKKK KWI [DATE] ETOT 09:00 03:50 +00:20 LGKR CFU [DATE…" at bounding box center [615, 292] width 1212 height 526
click at [1204, 48] on span at bounding box center [1204, 50] width 0 height 23
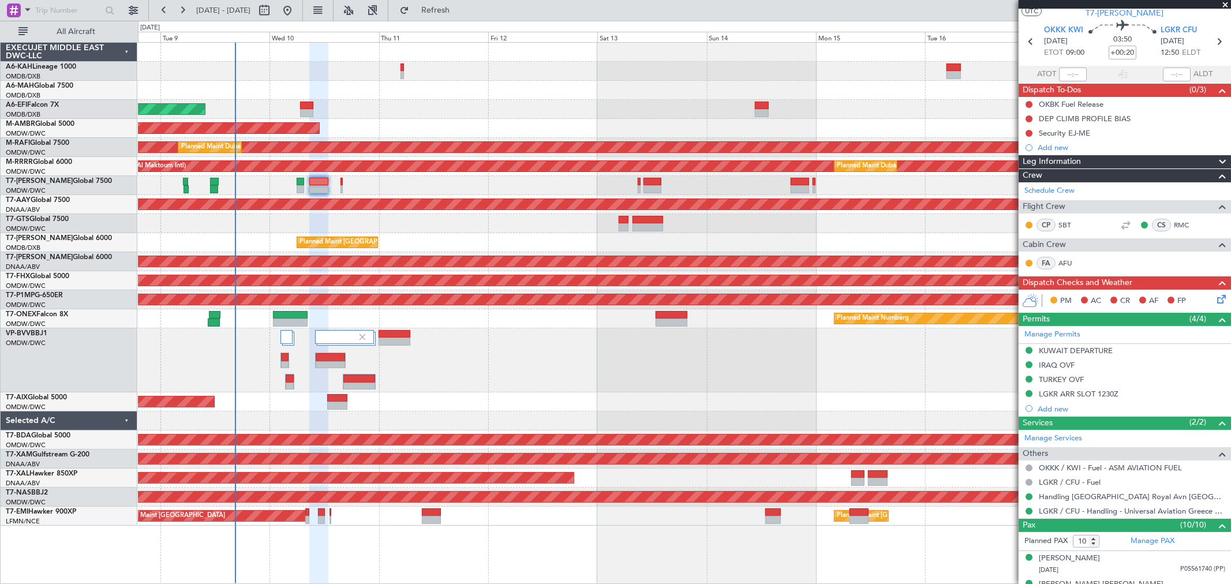
scroll to position [0, 0]
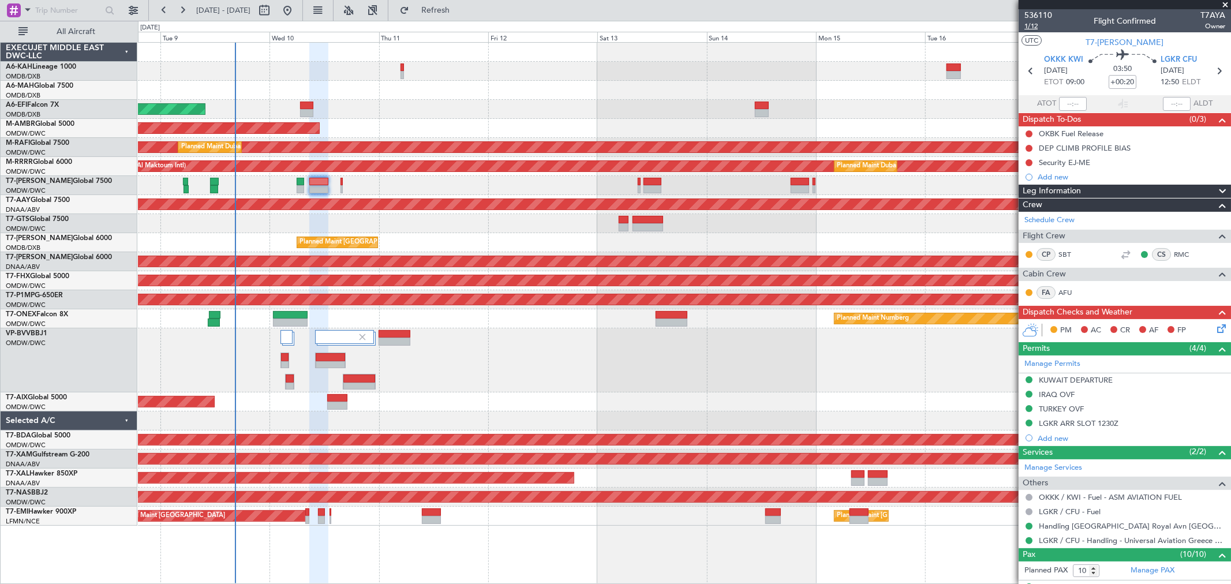
click at [1034, 24] on span "1/12" at bounding box center [1038, 26] width 28 height 10
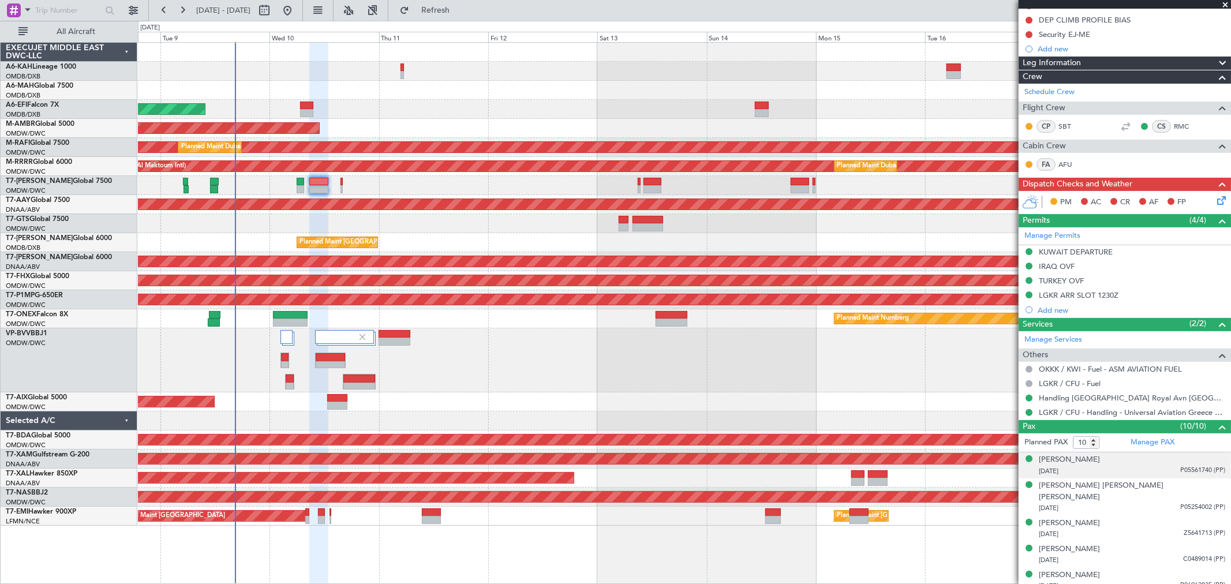
scroll to position [256, 0]
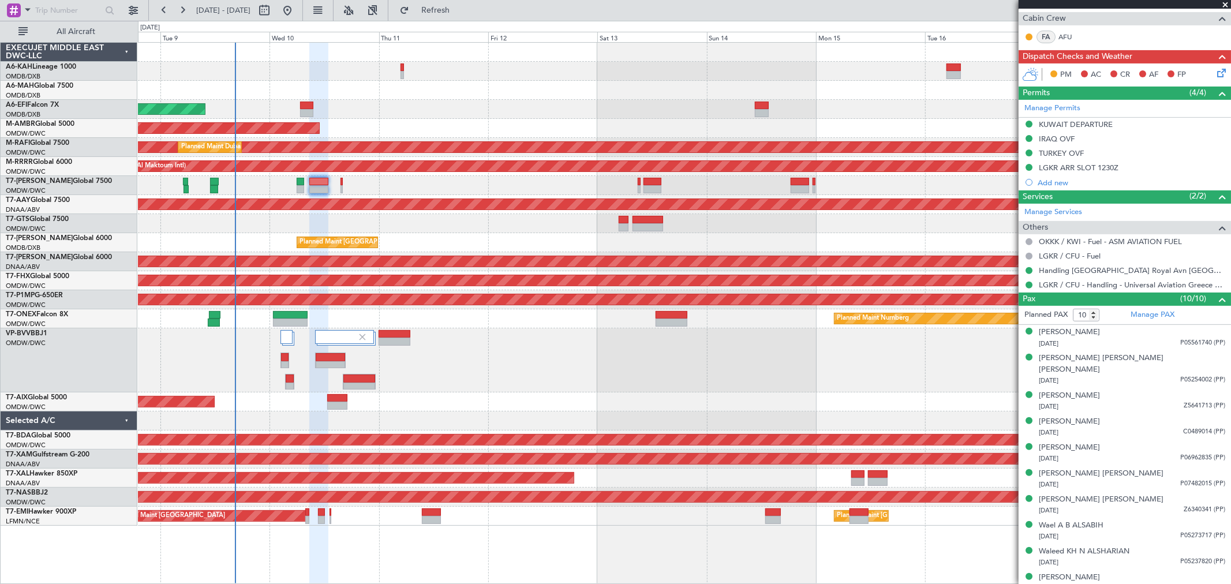
click at [432, 81] on div at bounding box center [684, 90] width 1092 height 19
click at [1215, 75] on icon at bounding box center [1219, 70] width 9 height 9
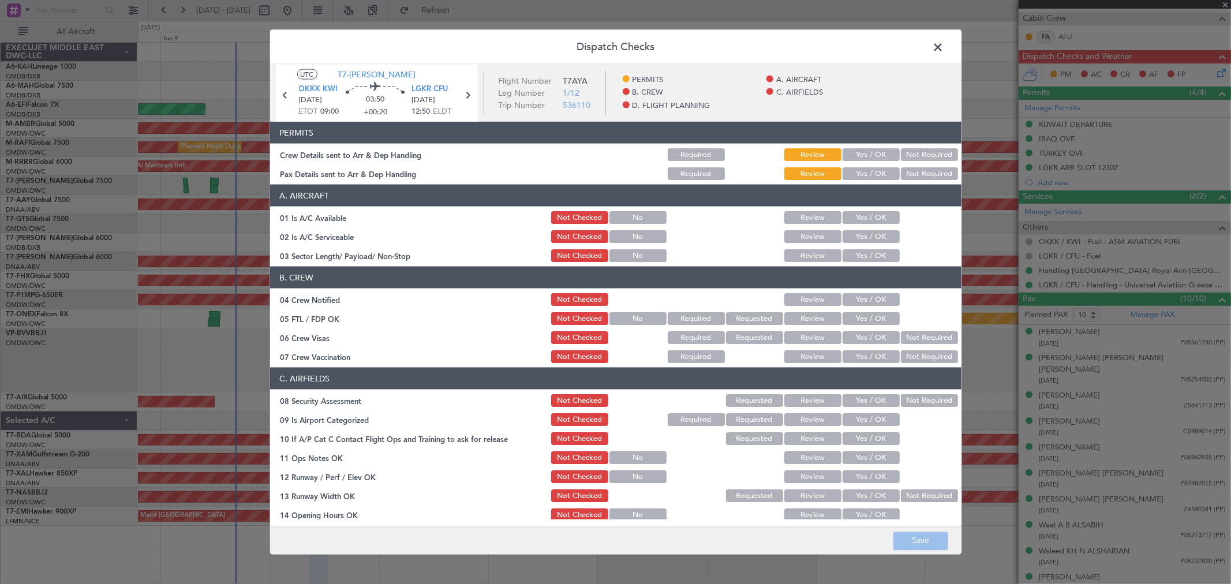
drag, startPoint x: 861, startPoint y: 151, endPoint x: 866, endPoint y: 163, distance: 13.7
click at [860, 151] on button "Yes / OK" at bounding box center [870, 154] width 57 height 13
drag, startPoint x: 866, startPoint y: 175, endPoint x: 867, endPoint y: 188, distance: 13.3
click at [864, 175] on button "Yes / OK" at bounding box center [870, 173] width 57 height 13
click at [866, 217] on button "Yes / OK" at bounding box center [870, 217] width 57 height 13
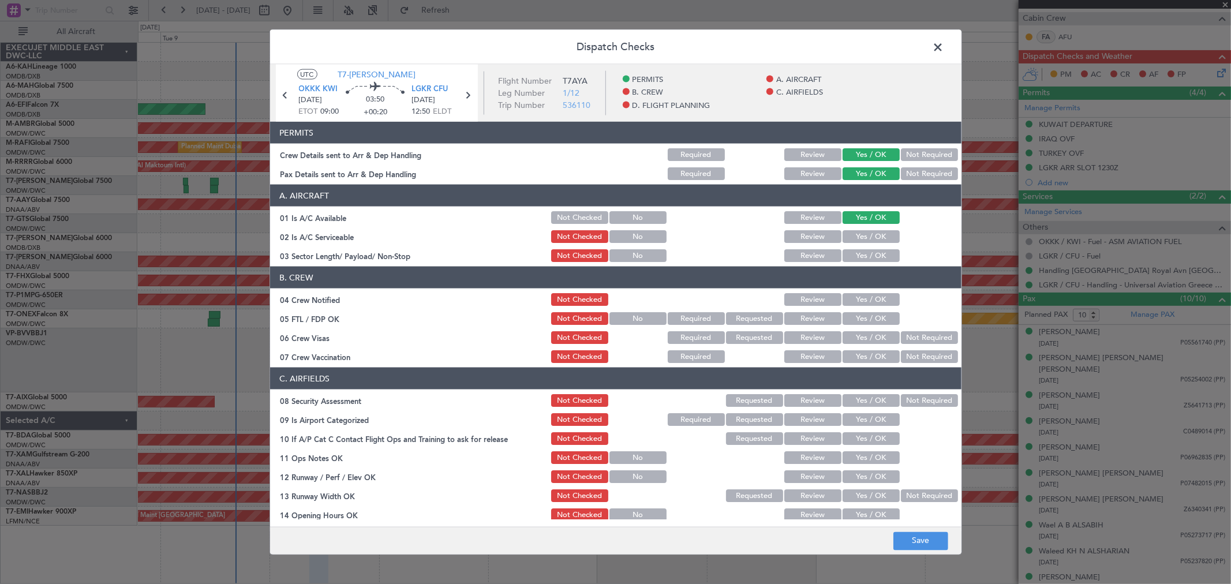
click at [860, 243] on div "Yes / OK" at bounding box center [870, 236] width 58 height 16
click at [857, 232] on button "Yes / OK" at bounding box center [870, 236] width 57 height 13
click at [860, 258] on button "Yes / OK" at bounding box center [870, 255] width 57 height 13
click at [856, 294] on button "Yes / OK" at bounding box center [870, 299] width 57 height 13
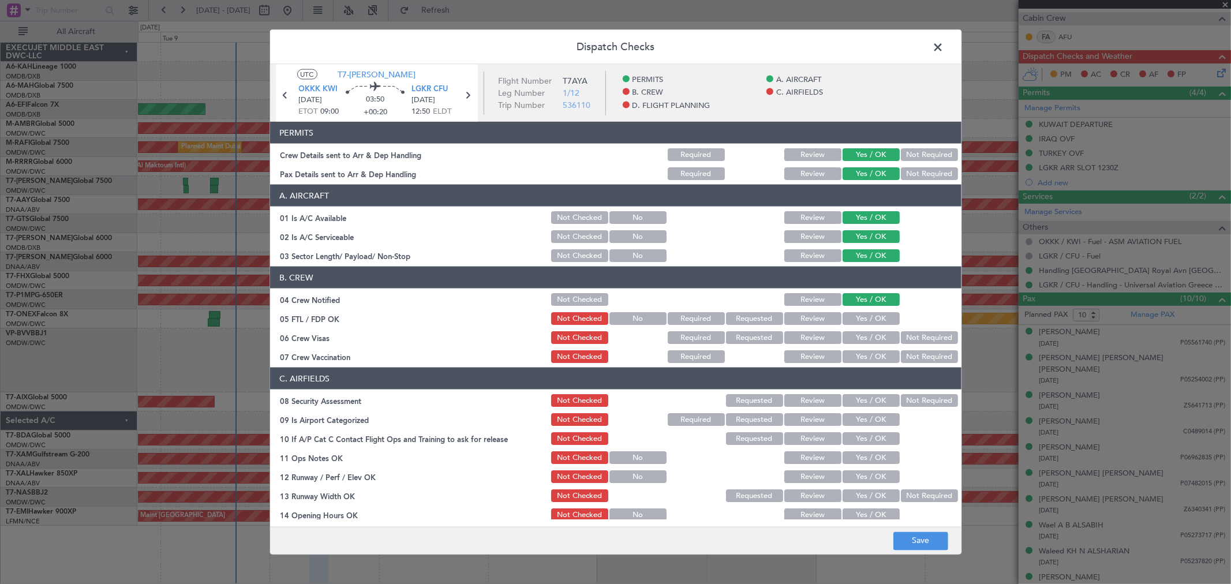
click at [857, 321] on button "Yes / OK" at bounding box center [870, 318] width 57 height 13
drag, startPoint x: 857, startPoint y: 335, endPoint x: 861, endPoint y: 349, distance: 14.4
click at [857, 336] on button "Yes / OK" at bounding box center [870, 337] width 57 height 13
click at [860, 357] on button "Yes / OK" at bounding box center [870, 356] width 57 height 13
drag, startPoint x: 861, startPoint y: 389, endPoint x: 861, endPoint y: 405, distance: 15.6
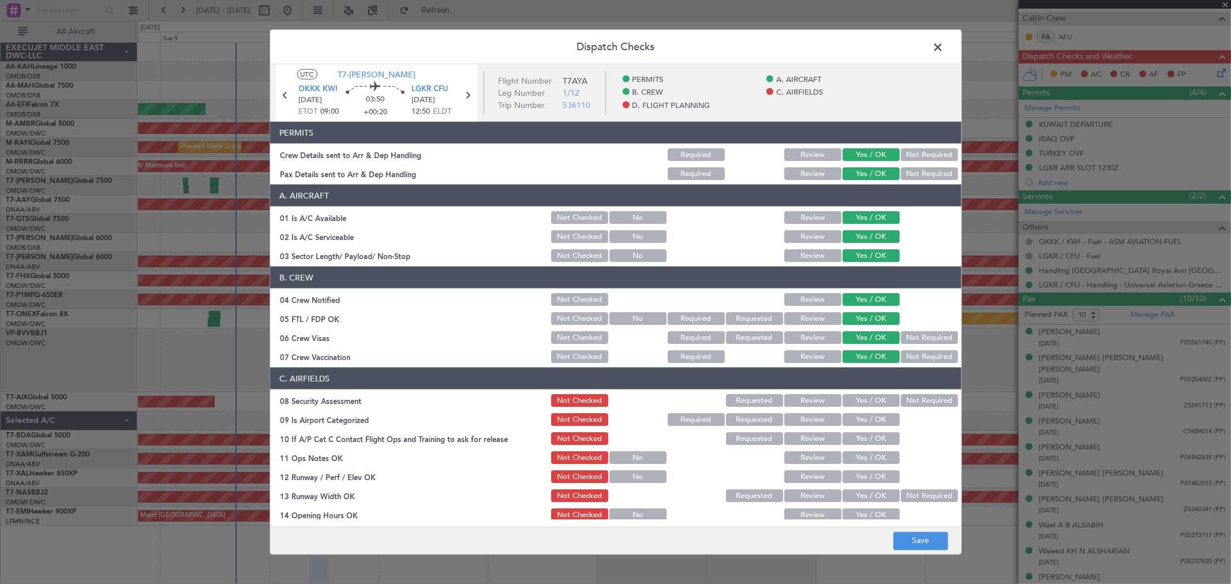
click at [861, 392] on section "C. AIRFIELDS 08 Security Assessment Not Checked Requested Review Yes / OK Not R…" at bounding box center [615, 550] width 691 height 365
click at [860, 404] on button "Yes / OK" at bounding box center [870, 400] width 57 height 13
drag, startPoint x: 857, startPoint y: 403, endPoint x: 856, endPoint y: 425, distance: 22.5
click at [857, 404] on button "Yes / OK" at bounding box center [870, 400] width 57 height 13
click at [855, 428] on section "C. AIRFIELDS 08 Security Assessment Not Checked Requested Review Yes / OK Not R…" at bounding box center [615, 550] width 691 height 365
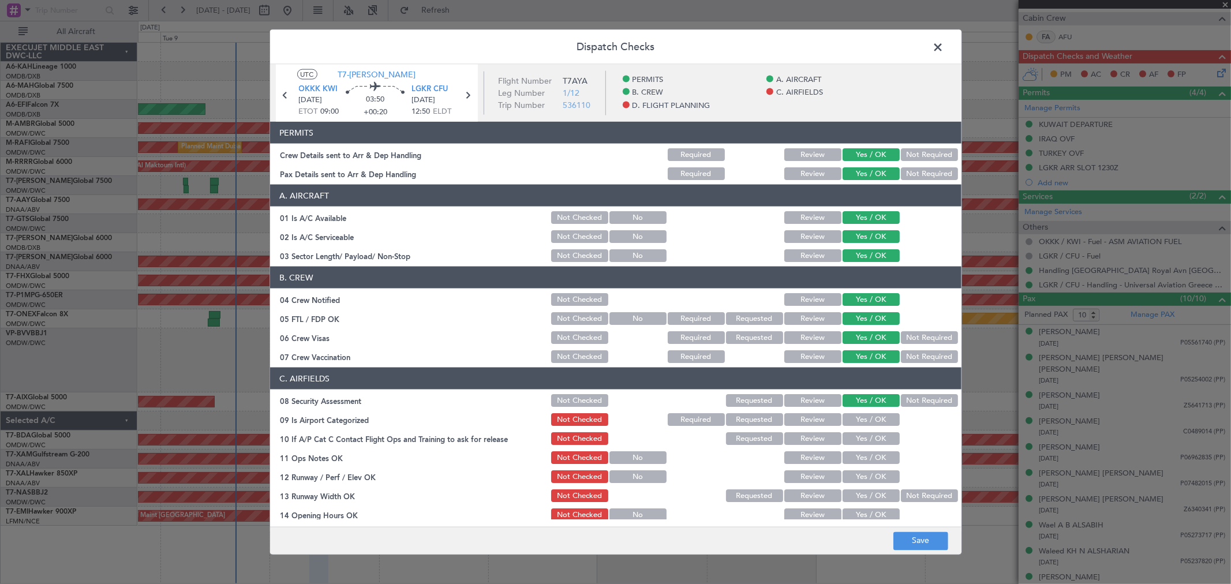
drag, startPoint x: 855, startPoint y: 412, endPoint x: 855, endPoint y: 436, distance: 24.2
click at [855, 413] on div "Yes / OK" at bounding box center [870, 419] width 58 height 16
click at [852, 436] on button "Yes / OK" at bounding box center [870, 438] width 57 height 13
click at [851, 419] on button "Yes / OK" at bounding box center [870, 419] width 57 height 13
click at [853, 452] on button "Yes / OK" at bounding box center [870, 457] width 57 height 13
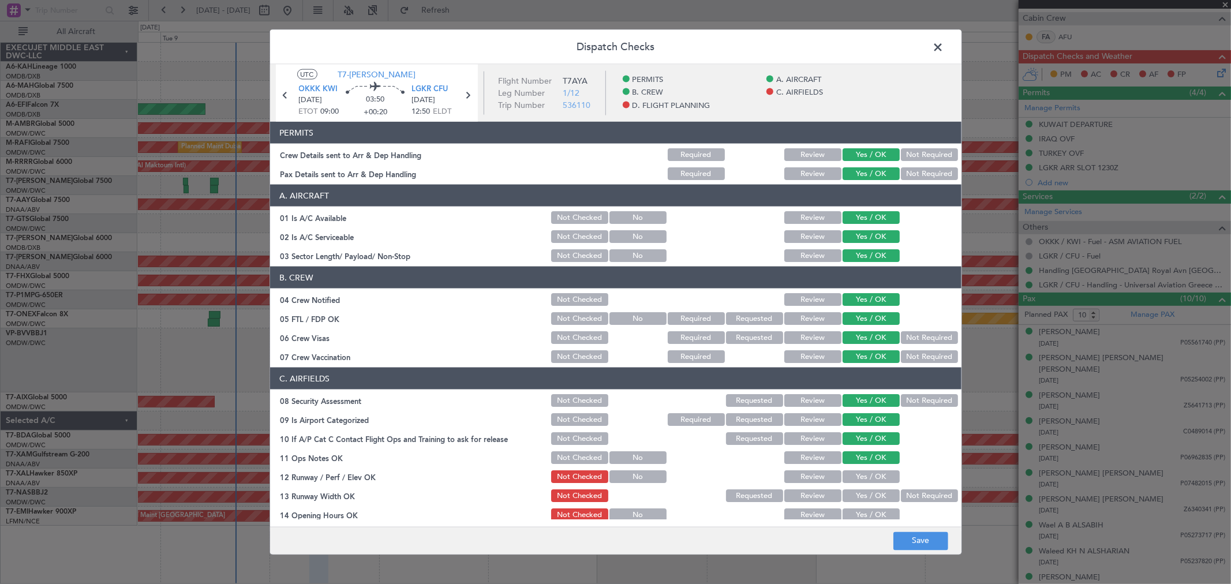
drag, startPoint x: 855, startPoint y: 467, endPoint x: 855, endPoint y: 477, distance: 9.2
click at [855, 473] on section "C. AIRFIELDS 08 Security Assessment Not Checked Requested Review Yes / OK Not R…" at bounding box center [615, 550] width 691 height 365
drag, startPoint x: 855, startPoint y: 480, endPoint x: 852, endPoint y: 500, distance: 20.9
click at [854, 480] on button "Yes / OK" at bounding box center [870, 476] width 57 height 13
click at [852, 500] on button "Yes / OK" at bounding box center [870, 495] width 57 height 13
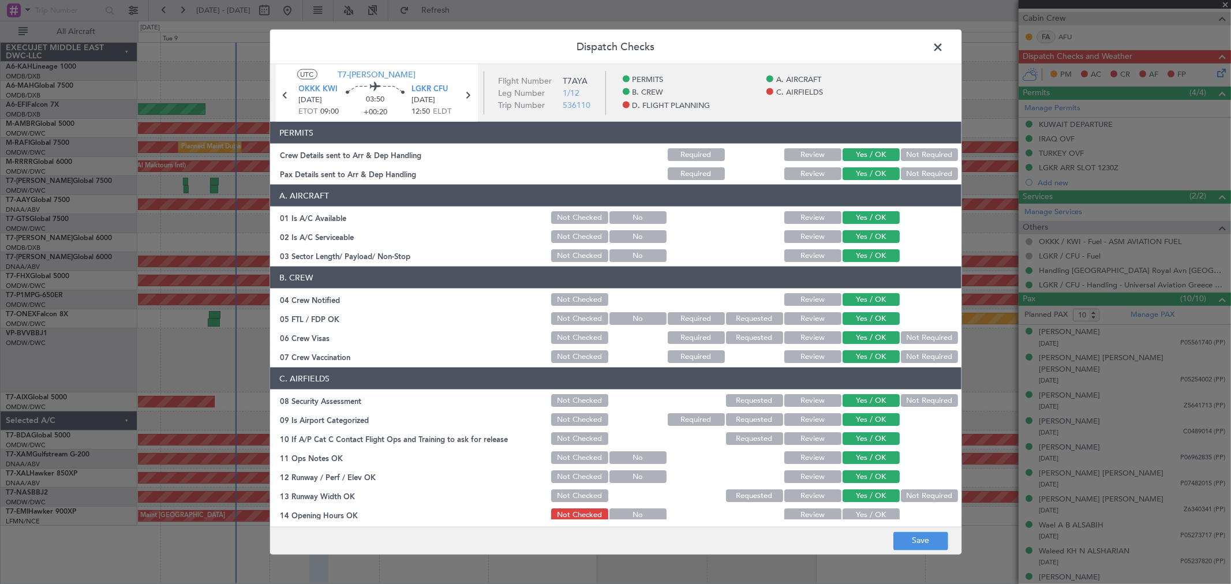
drag, startPoint x: 852, startPoint y: 505, endPoint x: 853, endPoint y: 515, distance: 10.4
click at [852, 509] on section "C. AIRFIELDS 08 Security Assessment Not Checked Requested Review Yes / OK Not R…" at bounding box center [615, 550] width 691 height 365
click at [853, 515] on button "Yes / OK" at bounding box center [870, 514] width 57 height 13
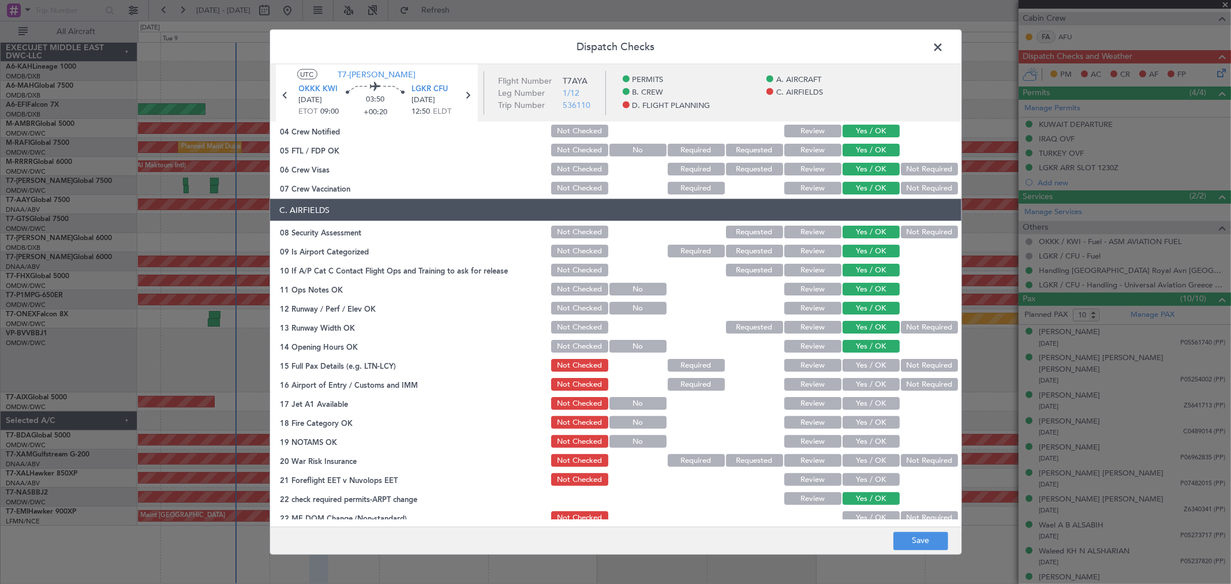
scroll to position [256, 0]
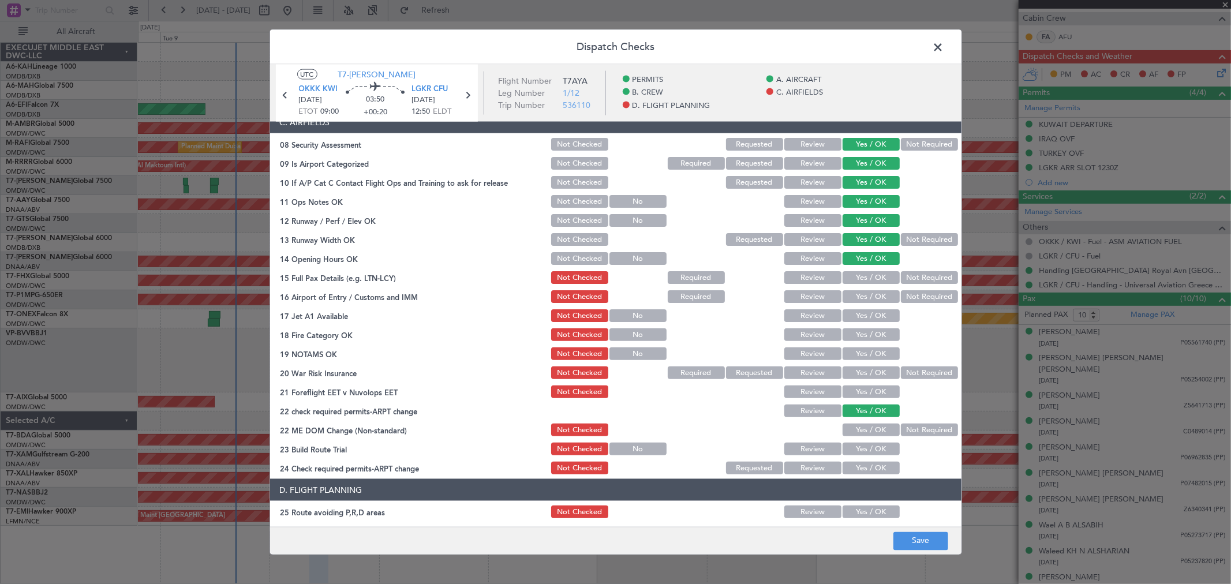
click at [861, 279] on button "Yes / OK" at bounding box center [870, 277] width 57 height 13
drag, startPoint x: 857, startPoint y: 294, endPoint x: 855, endPoint y: 312, distance: 17.5
click at [856, 297] on button "Yes / OK" at bounding box center [870, 296] width 57 height 13
click at [855, 313] on button "Yes / OK" at bounding box center [870, 315] width 57 height 13
click at [855, 331] on button "Yes / OK" at bounding box center [870, 334] width 57 height 13
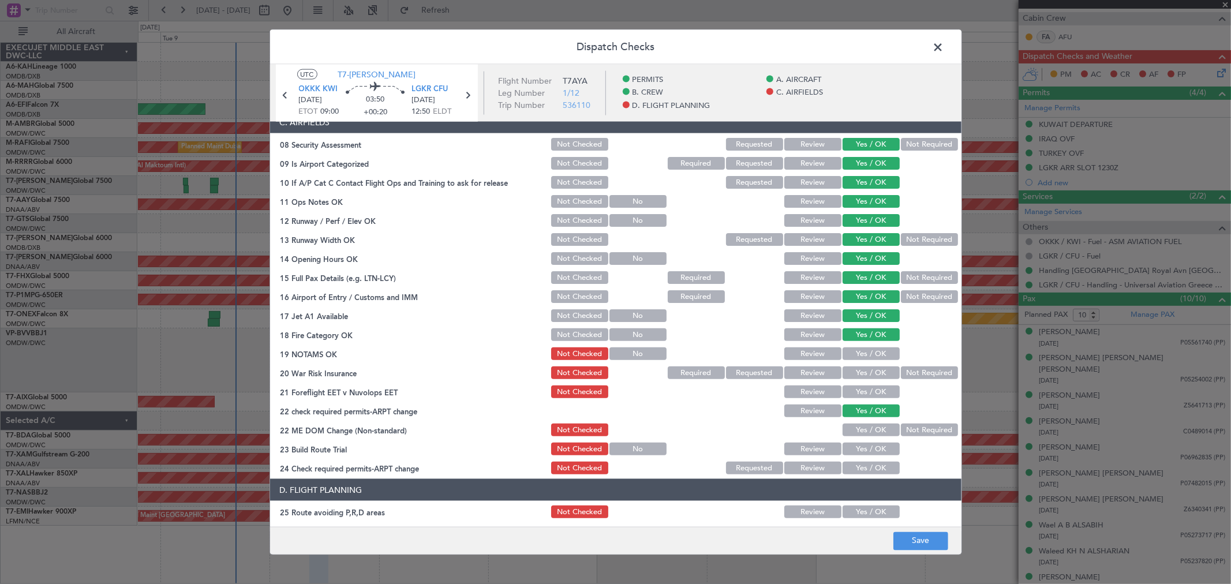
click at [856, 344] on section "C. AIRFIELDS 08 Security Assessment Not Checked Requested Review Yes / OK Not R…" at bounding box center [615, 293] width 691 height 365
drag, startPoint x: 856, startPoint y: 353, endPoint x: 859, endPoint y: 369, distance: 17.0
click at [856, 353] on button "Yes / OK" at bounding box center [870, 353] width 57 height 13
drag, startPoint x: 859, startPoint y: 369, endPoint x: 857, endPoint y: 385, distance: 16.2
click at [858, 370] on button "Yes / OK" at bounding box center [870, 372] width 57 height 13
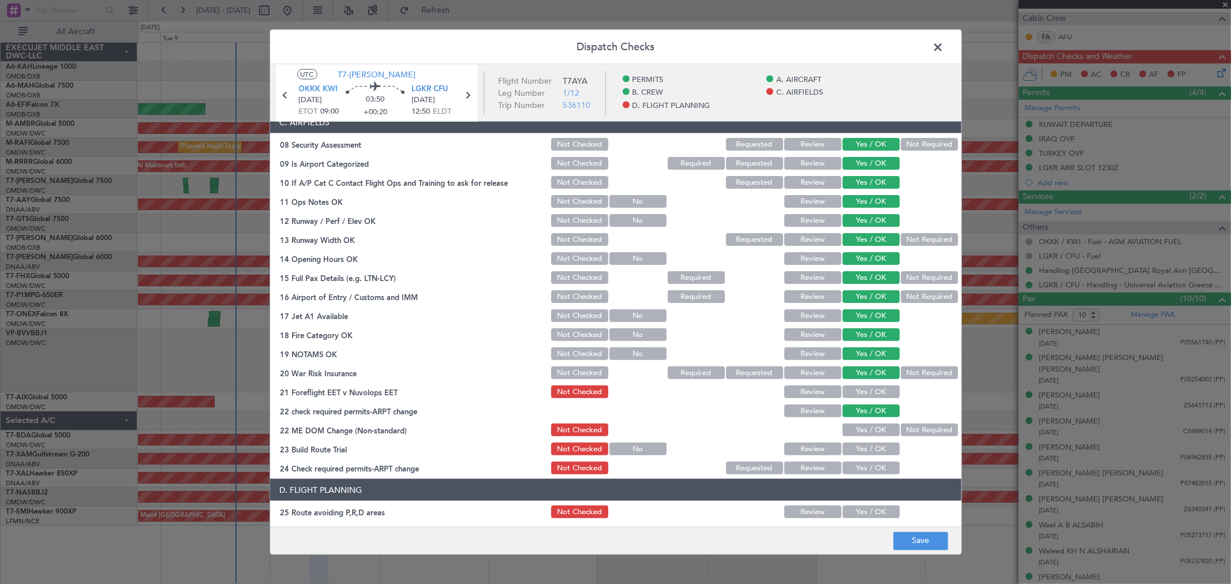
click at [857, 388] on button "Yes / OK" at bounding box center [870, 391] width 57 height 13
click at [856, 429] on button "Yes / OK" at bounding box center [870, 430] width 57 height 13
click at [857, 445] on button "Yes / OK" at bounding box center [870, 449] width 57 height 13
click at [857, 462] on button "Yes / OK" at bounding box center [870, 468] width 57 height 13
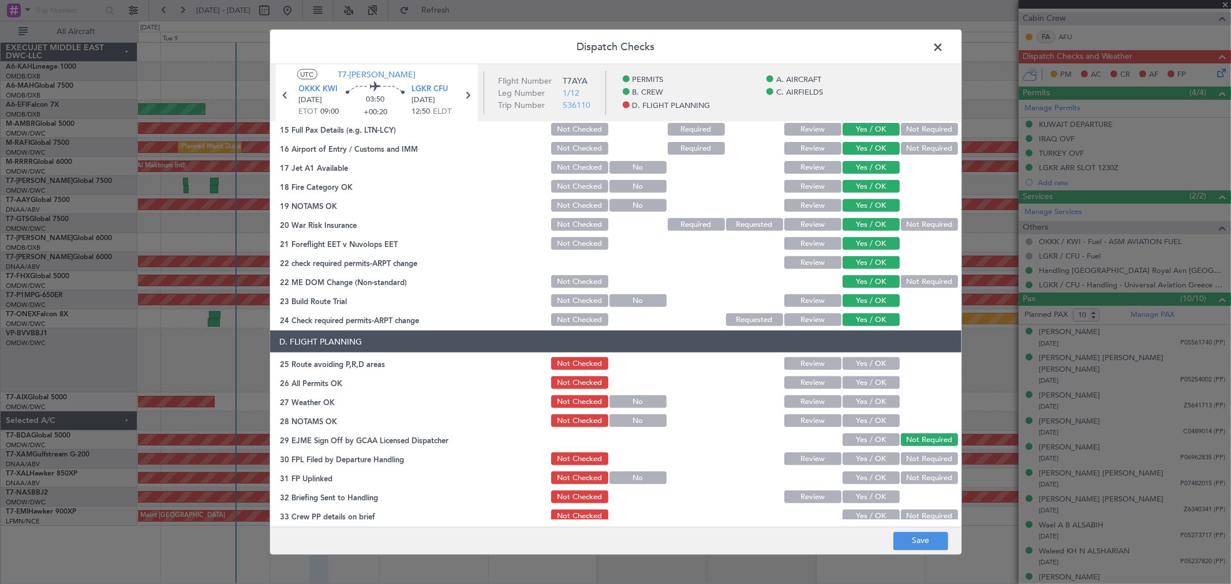
scroll to position [448, 0]
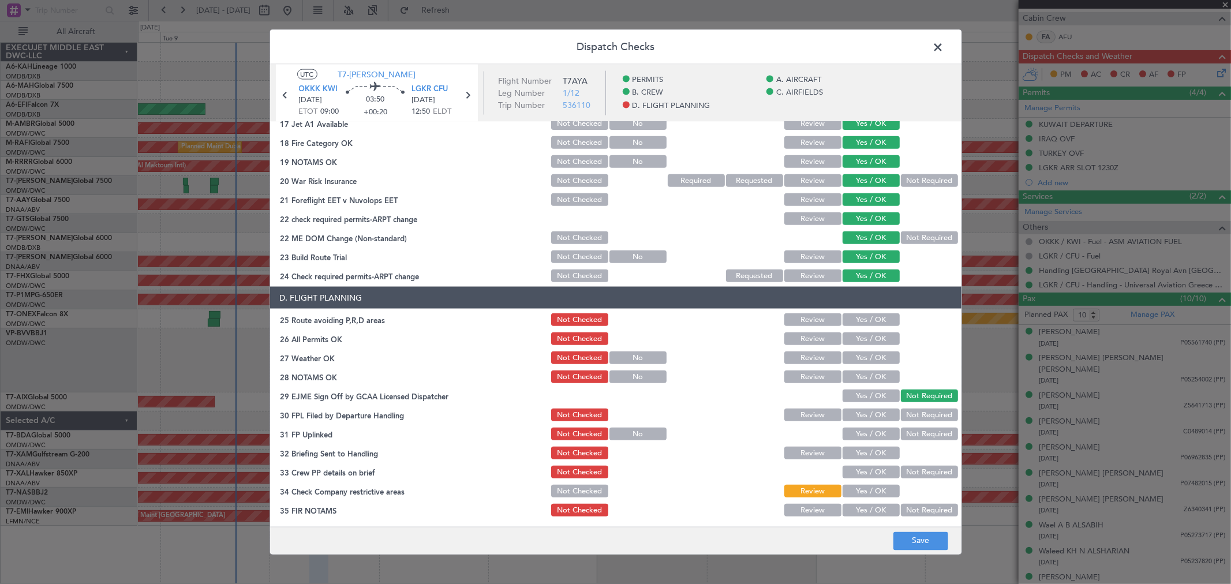
drag, startPoint x: 853, startPoint y: 310, endPoint x: 863, endPoint y: 330, distance: 22.5
click at [855, 313] on div "Yes / OK" at bounding box center [870, 320] width 58 height 16
click at [862, 321] on button "Yes / OK" at bounding box center [870, 319] width 57 height 13
drag, startPoint x: 862, startPoint y: 342, endPoint x: 860, endPoint y: 353, distance: 11.1
click at [861, 343] on button "Yes / OK" at bounding box center [870, 338] width 57 height 13
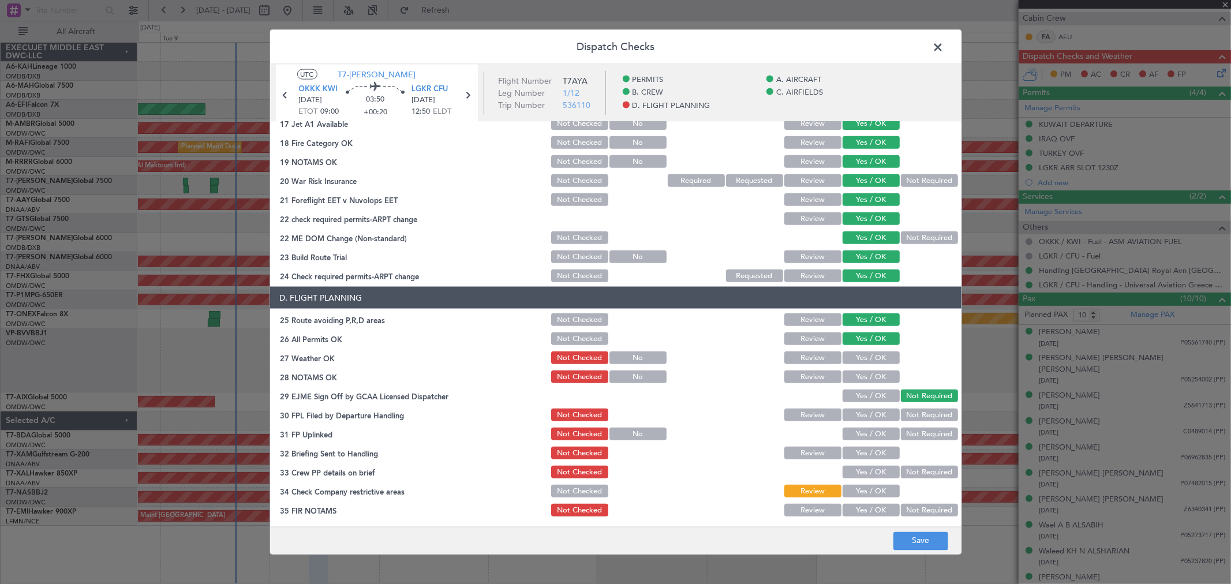
click at [859, 355] on button "Yes / OK" at bounding box center [870, 357] width 57 height 13
drag, startPoint x: 859, startPoint y: 364, endPoint x: 864, endPoint y: 383, distance: 19.9
click at [859, 365] on div "Yes / OK" at bounding box center [870, 358] width 58 height 16
drag, startPoint x: 866, startPoint y: 384, endPoint x: 861, endPoint y: 374, distance: 10.8
click at [864, 384] on section "D. FLIGHT PLANNING 25 Route avoiding P,R,D areas Not Checked Review Yes / OK 26…" at bounding box center [615, 402] width 691 height 231
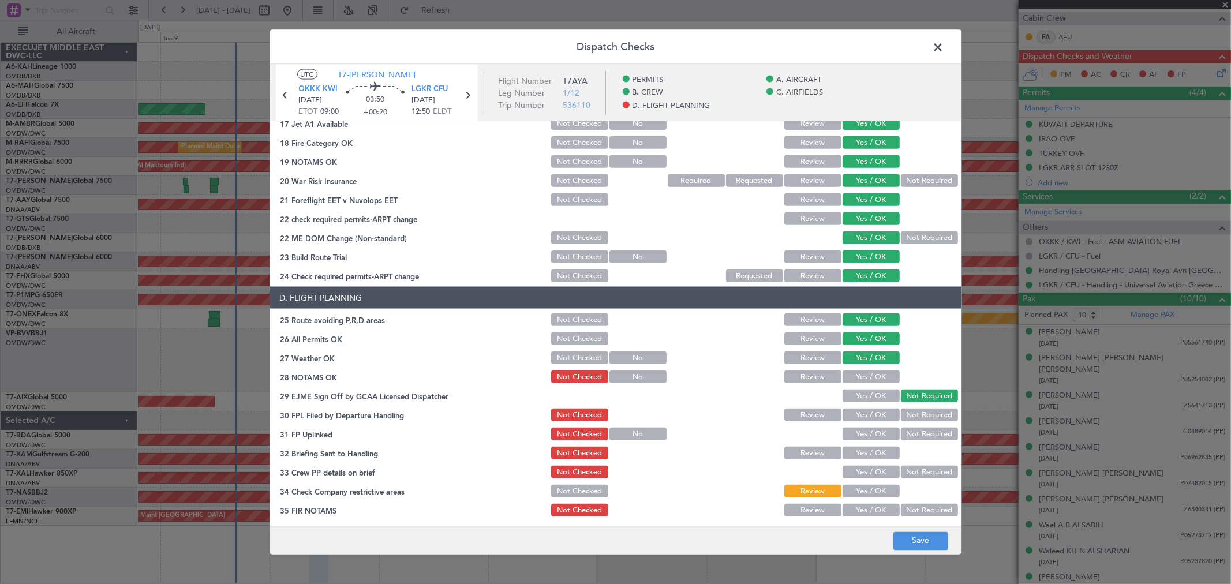
click at [861, 374] on button "Yes / OK" at bounding box center [870, 376] width 57 height 13
drag, startPoint x: 861, startPoint y: 388, endPoint x: 860, endPoint y: 400, distance: 12.1
click at [860, 389] on button "Yes / OK" at bounding box center [870, 395] width 57 height 13
click at [859, 402] on div "Yes / OK" at bounding box center [870, 396] width 58 height 16
click at [858, 417] on button "Yes / OK" at bounding box center [870, 415] width 57 height 13
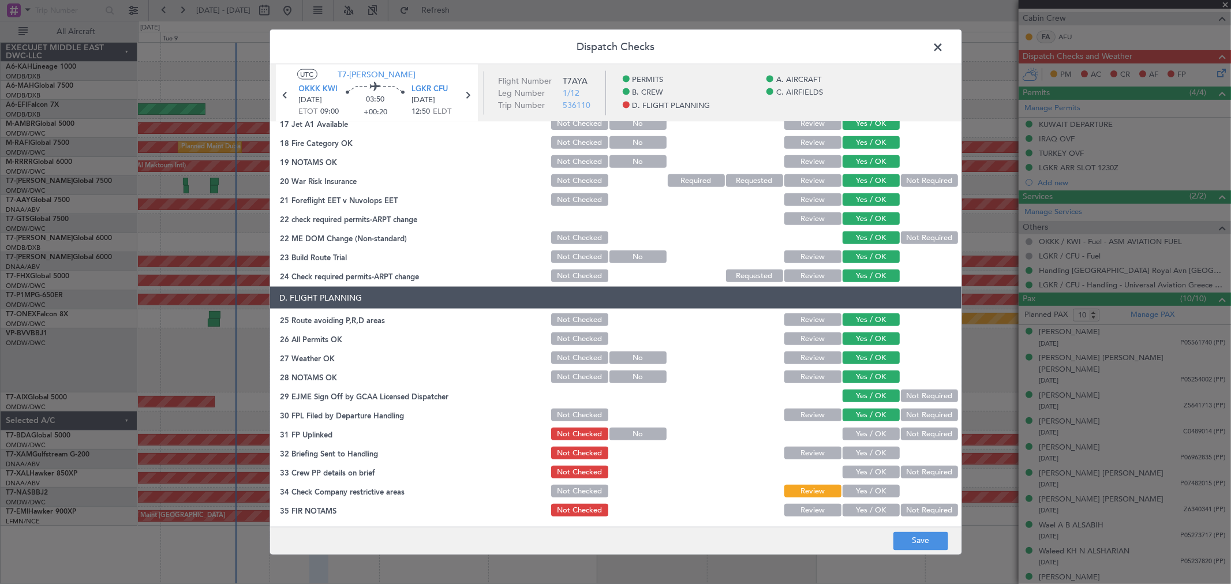
click at [859, 429] on button "Yes / OK" at bounding box center [870, 434] width 57 height 13
drag, startPoint x: 860, startPoint y: 450, endPoint x: 860, endPoint y: 465, distance: 15.0
click at [860, 451] on button "Yes / OK" at bounding box center [870, 453] width 57 height 13
click at [860, 466] on button "Yes / OK" at bounding box center [870, 472] width 57 height 13
click at [863, 492] on button "Yes / OK" at bounding box center [870, 491] width 57 height 13
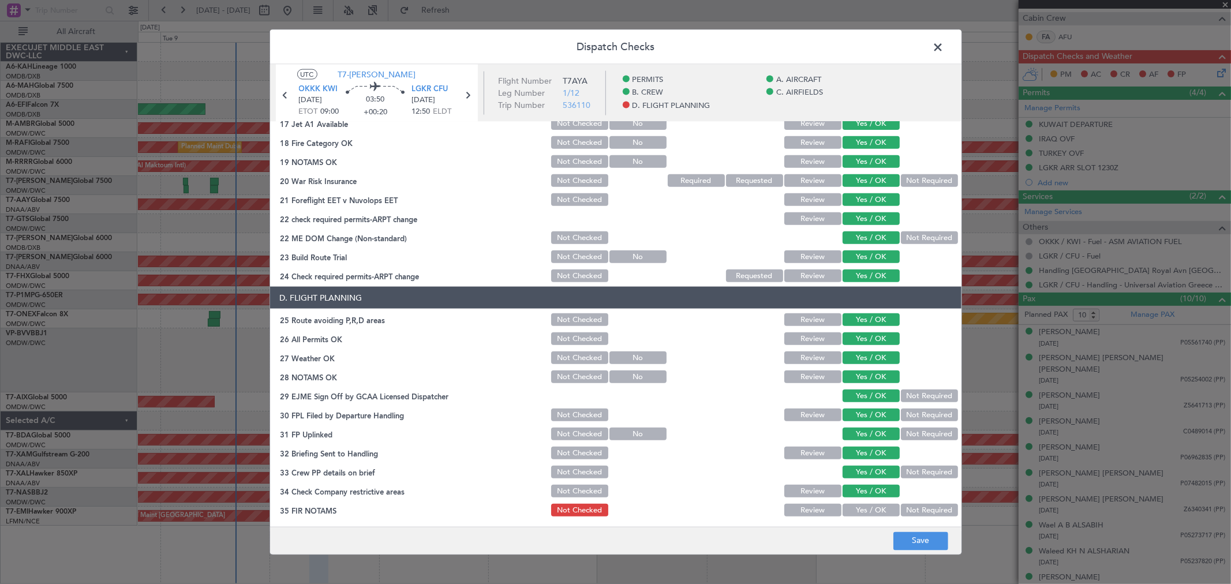
click at [861, 514] on button "Yes / OK" at bounding box center [870, 510] width 57 height 13
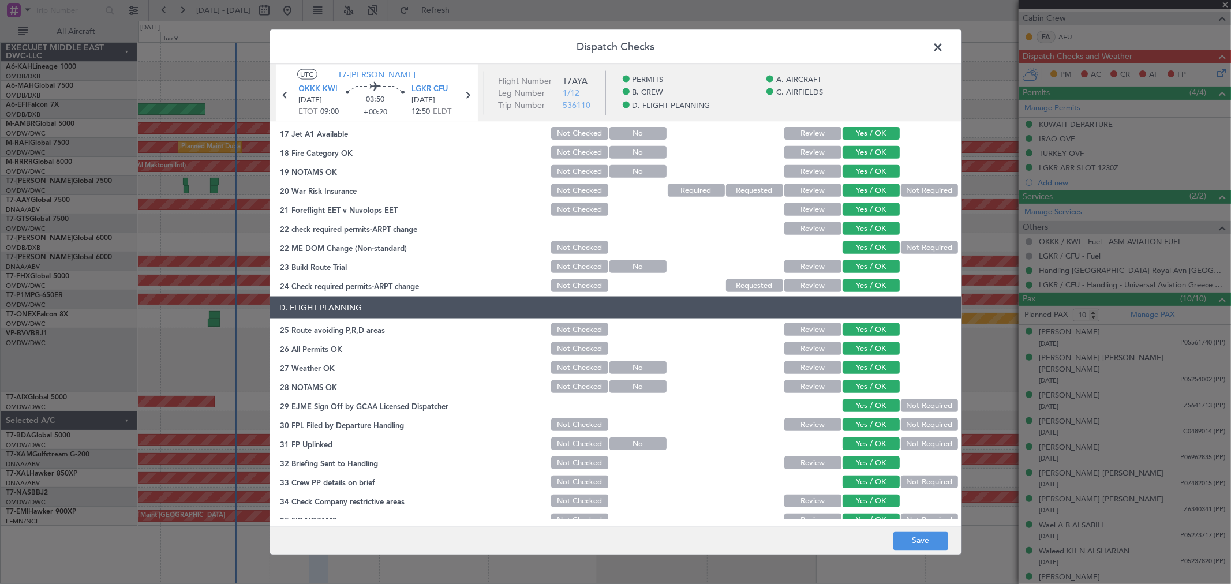
scroll to position [449, 0]
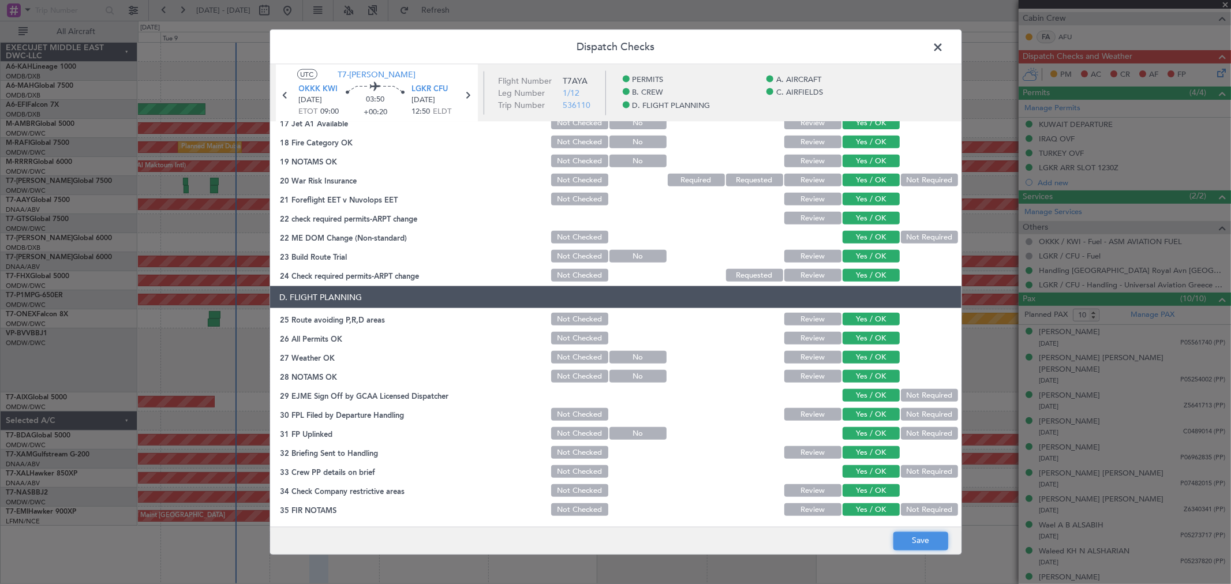
click at [916, 538] on button "Save" at bounding box center [920, 540] width 55 height 18
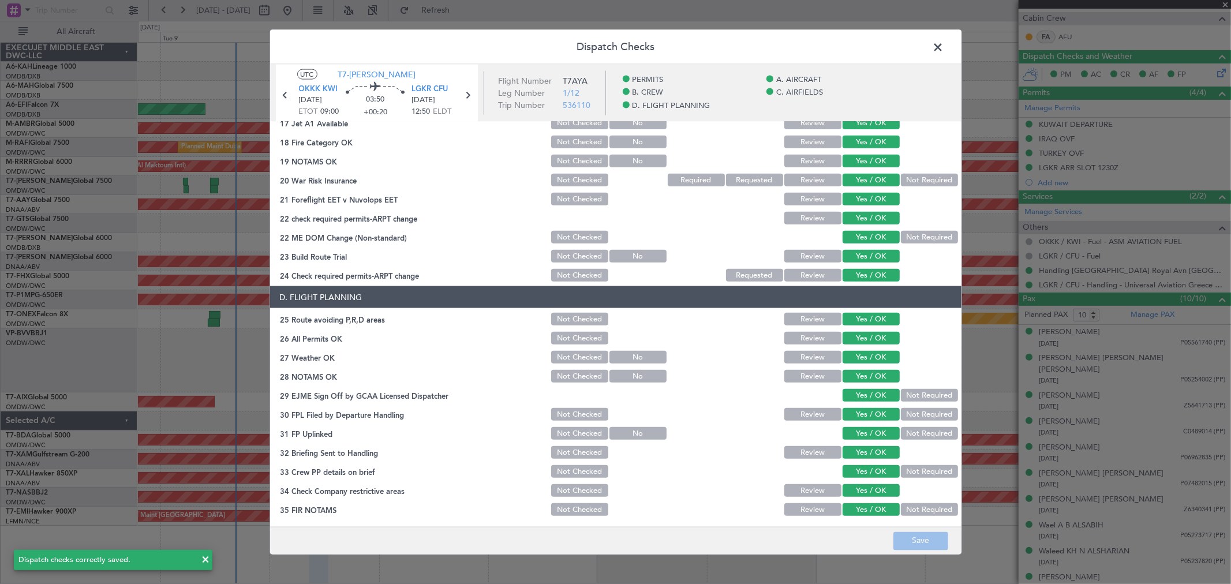
click at [944, 43] on span at bounding box center [944, 50] width 0 height 23
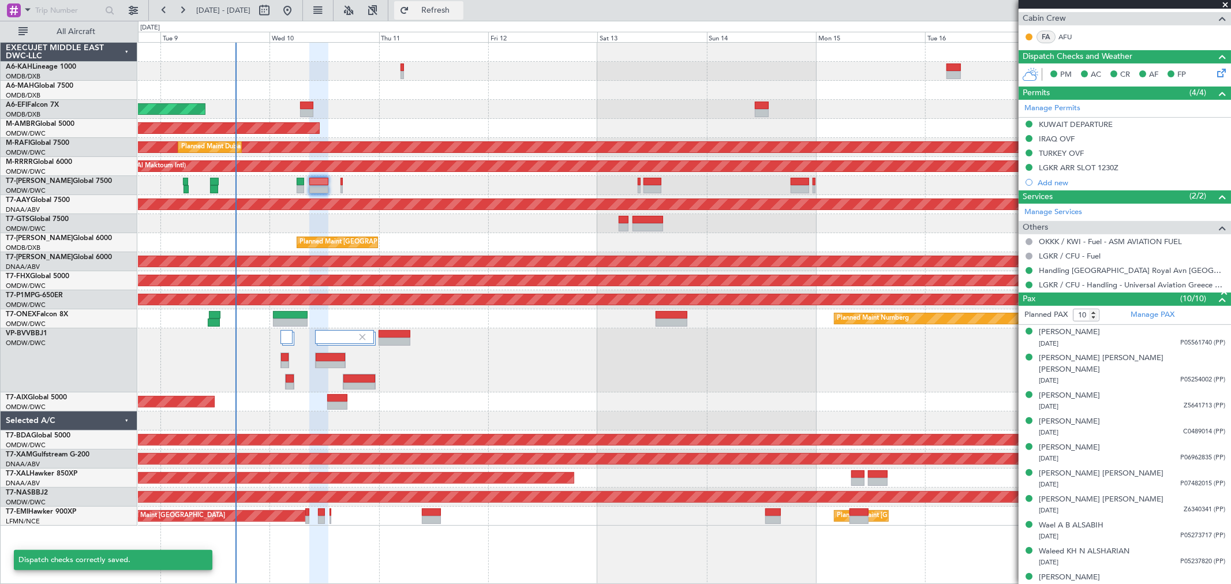
click at [460, 10] on span "Refresh" at bounding box center [435, 10] width 48 height 8
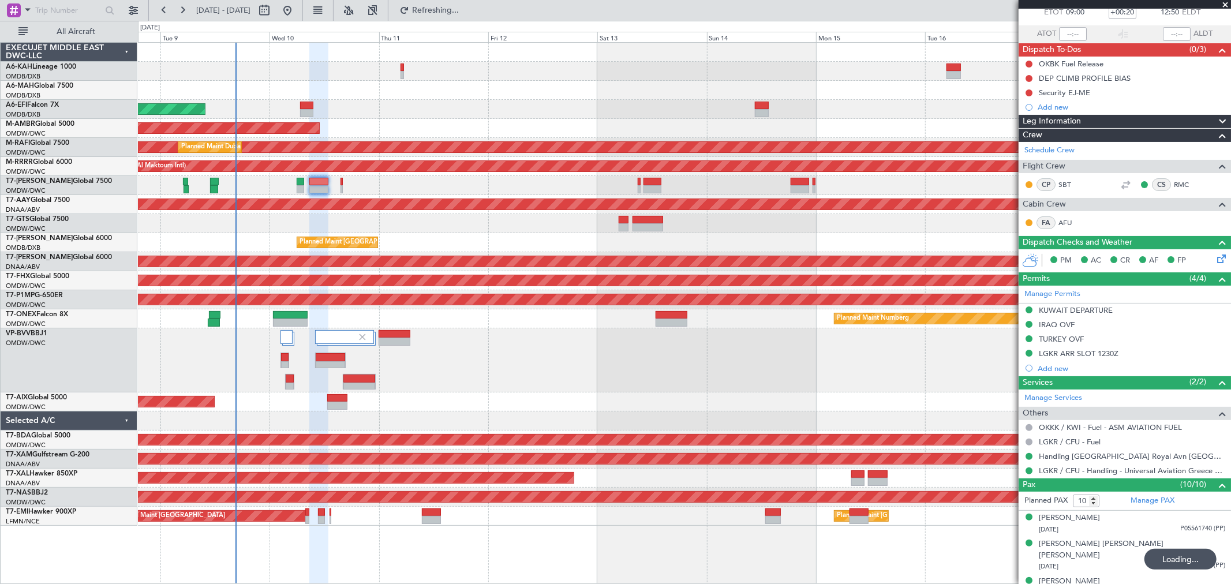
scroll to position [0, 0]
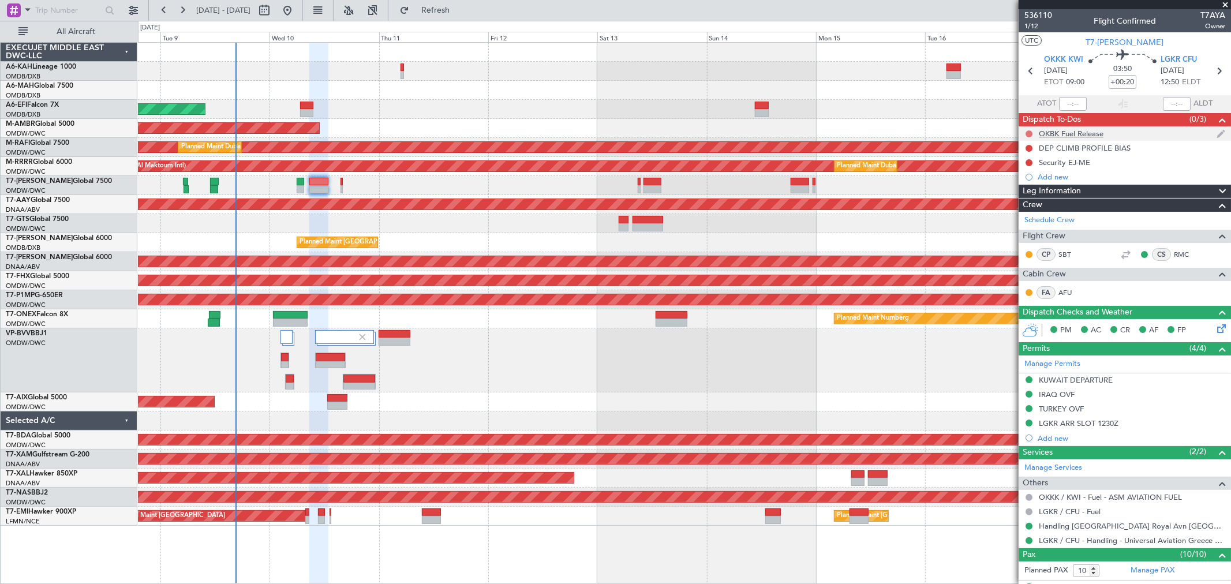
click at [1026, 134] on button at bounding box center [1028, 133] width 7 height 7
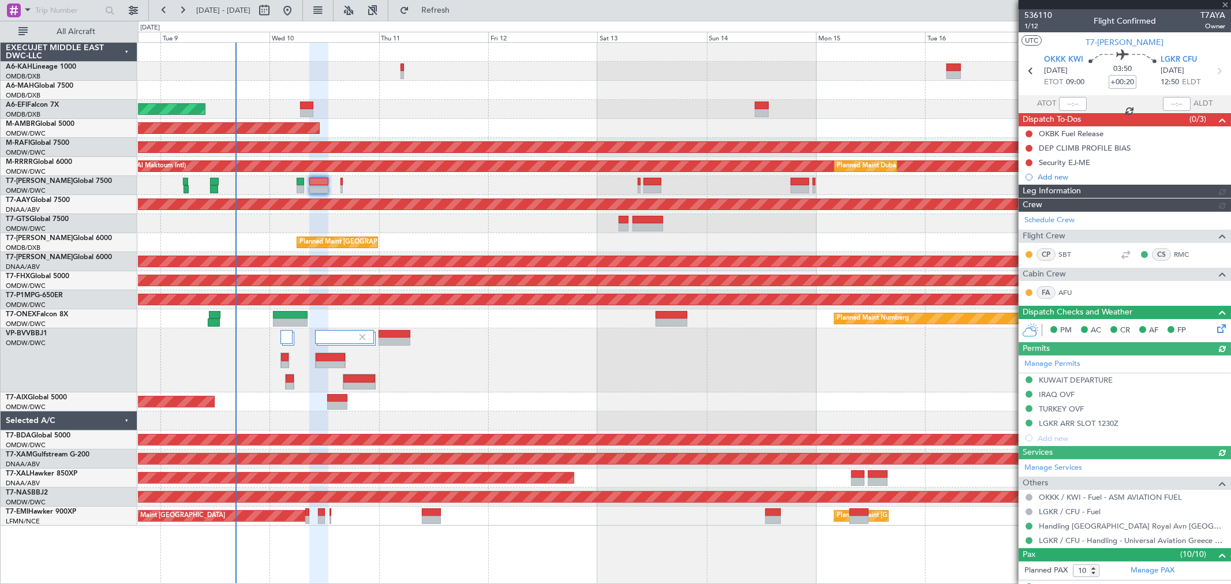
click at [1024, 183] on div "536110 1/12 Flight Confirmed T7AYA Owner UTC T7-AYA OKKK KWI [DATE] ETOT 09:00 …" at bounding box center [1124, 430] width 212 height 842
type input "[PERSON_NAME] ([PERSON_NAME])"
type input "7243"
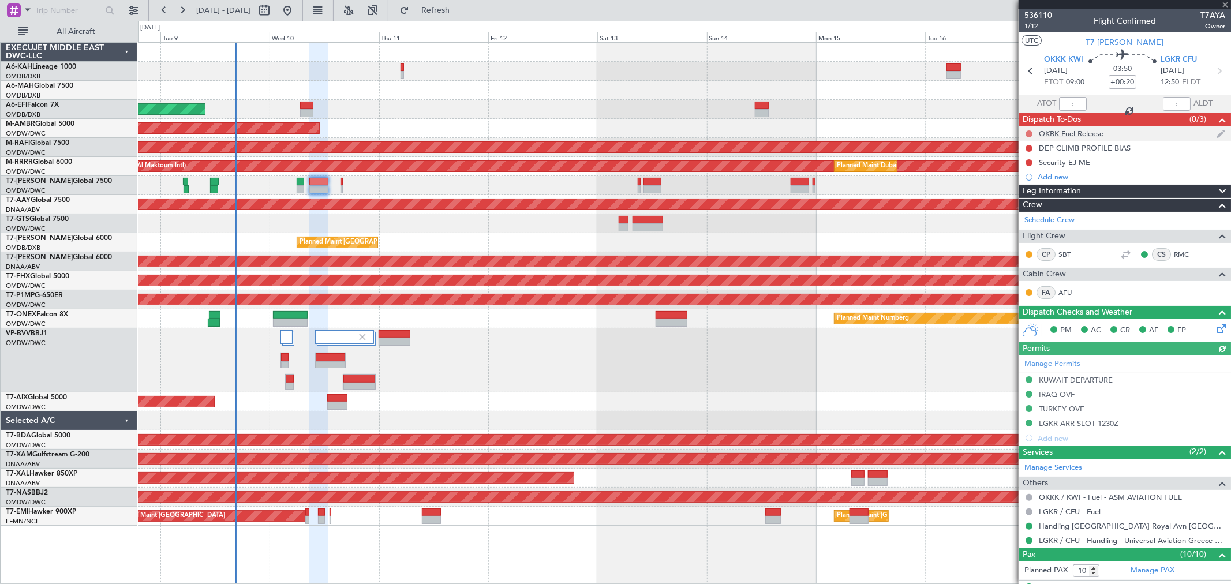
click at [1029, 136] on button at bounding box center [1028, 133] width 7 height 7
click at [1026, 179] on li "Completed" at bounding box center [1029, 184] width 61 height 17
click at [1030, 149] on button at bounding box center [1028, 148] width 7 height 7
drag, startPoint x: 1024, startPoint y: 197, endPoint x: 1029, endPoint y: 170, distance: 28.1
click at [1024, 198] on span "Completed" at bounding box center [1034, 199] width 38 height 12
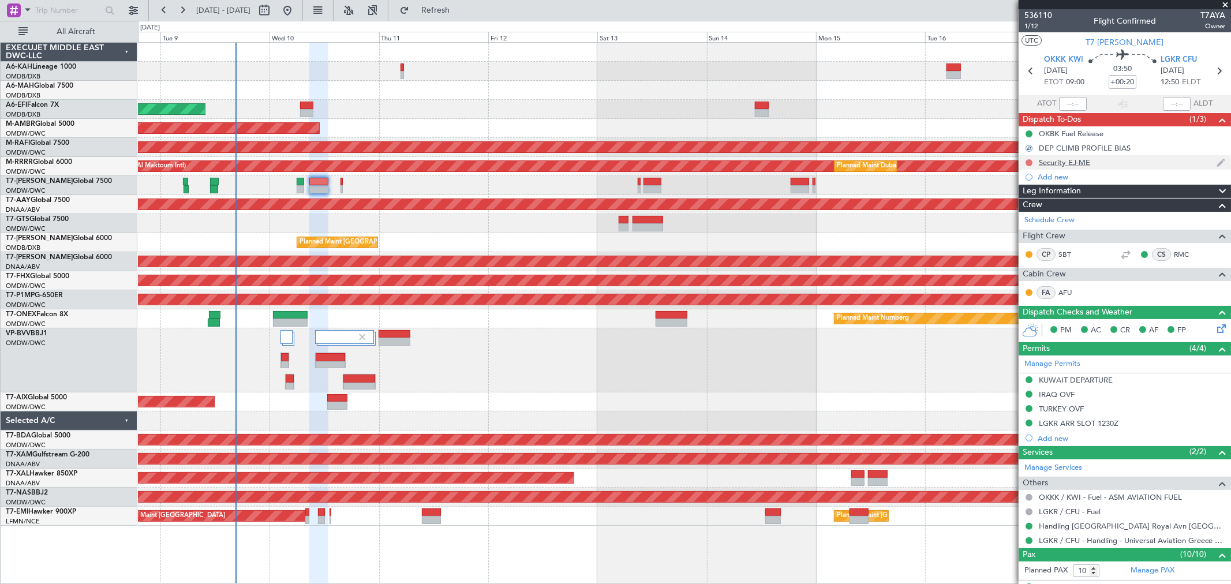
click at [1031, 164] on button at bounding box center [1028, 162] width 7 height 7
click at [1023, 212] on span "Completed" at bounding box center [1034, 214] width 38 height 12
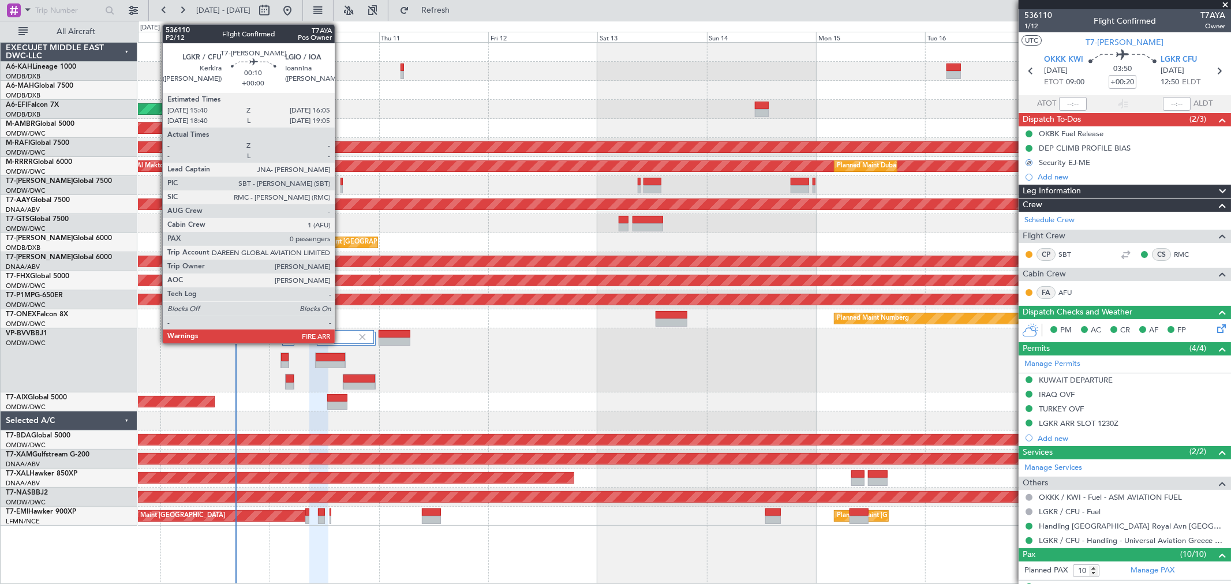
click at [340, 185] on div at bounding box center [341, 189] width 2 height 8
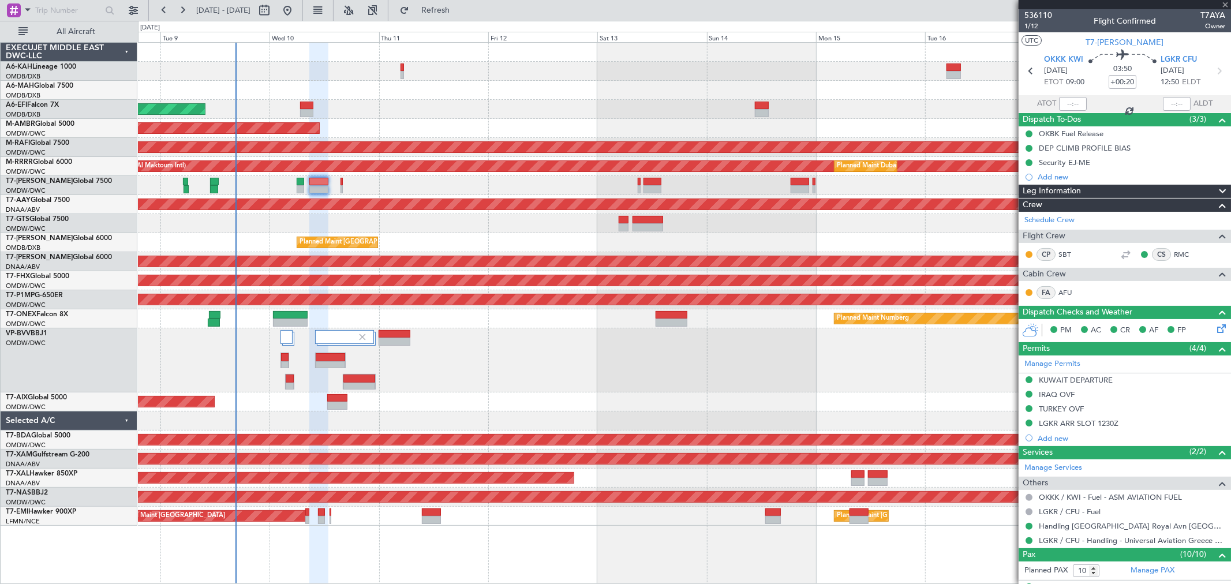
type input "0"
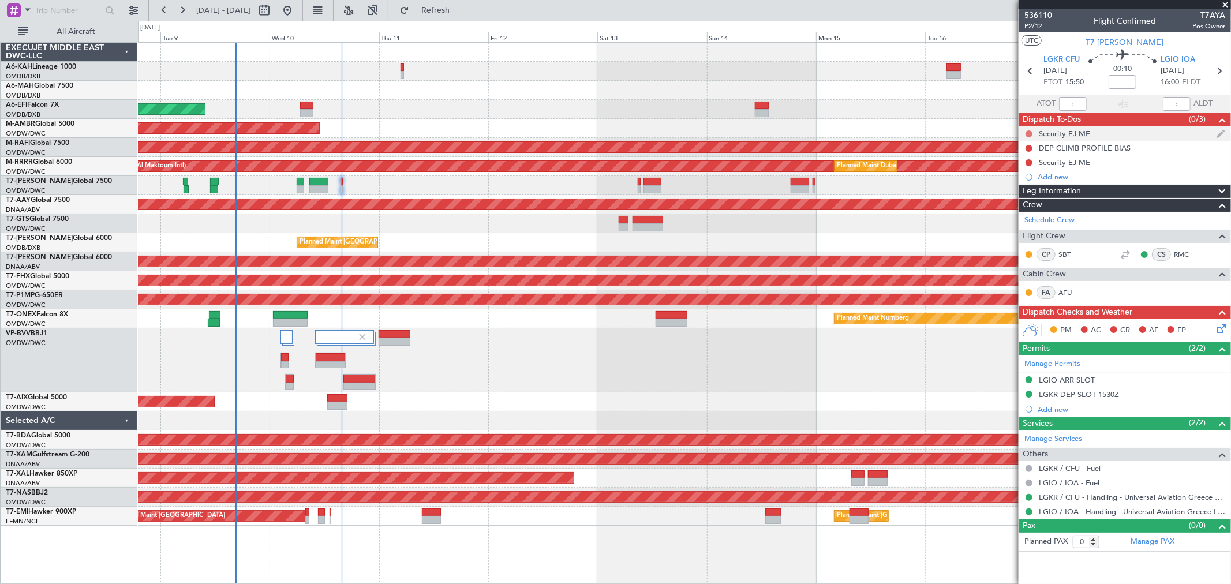
click at [1027, 132] on button at bounding box center [1028, 133] width 7 height 7
drag, startPoint x: 1020, startPoint y: 182, endPoint x: 1027, endPoint y: 160, distance: 22.4
click at [1018, 182] on span "Completed" at bounding box center [1034, 185] width 38 height 12
click at [1026, 149] on button at bounding box center [1028, 148] width 7 height 7
click at [1025, 198] on span "Completed" at bounding box center [1034, 199] width 38 height 12
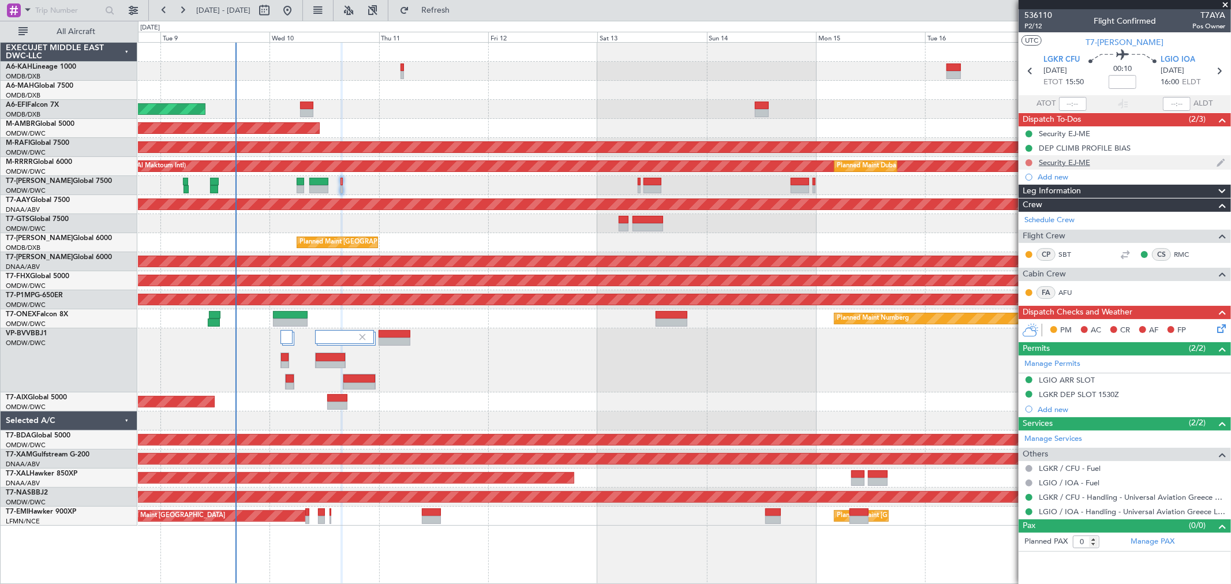
click at [1031, 162] on button at bounding box center [1028, 162] width 7 height 7
click at [1025, 211] on span "Completed" at bounding box center [1034, 214] width 38 height 12
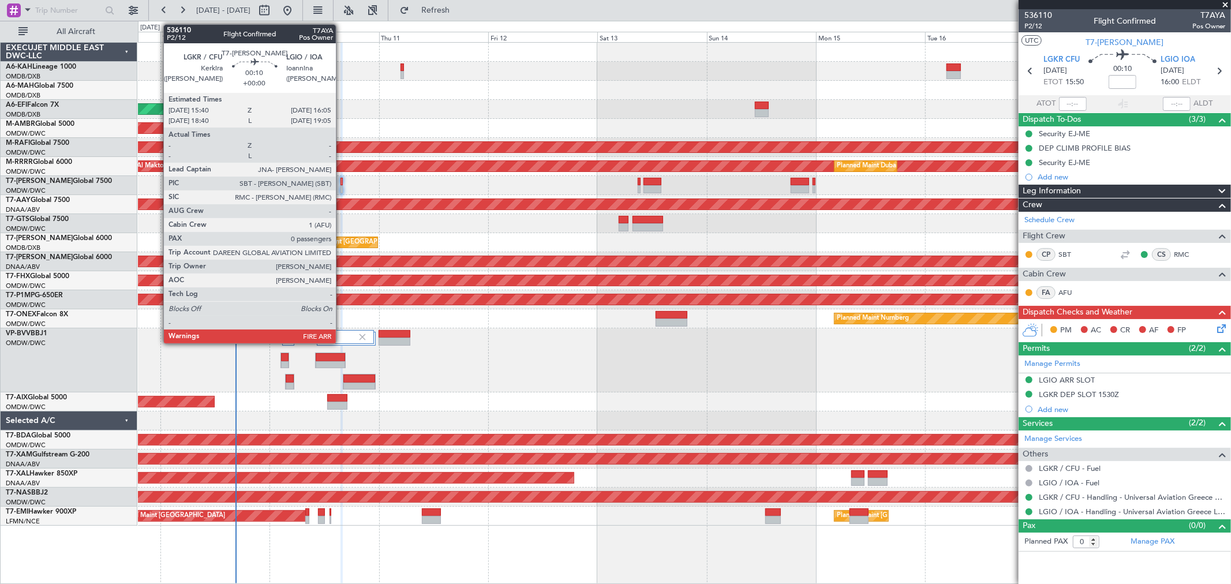
click at [342, 185] on div at bounding box center [341, 189] width 2 height 8
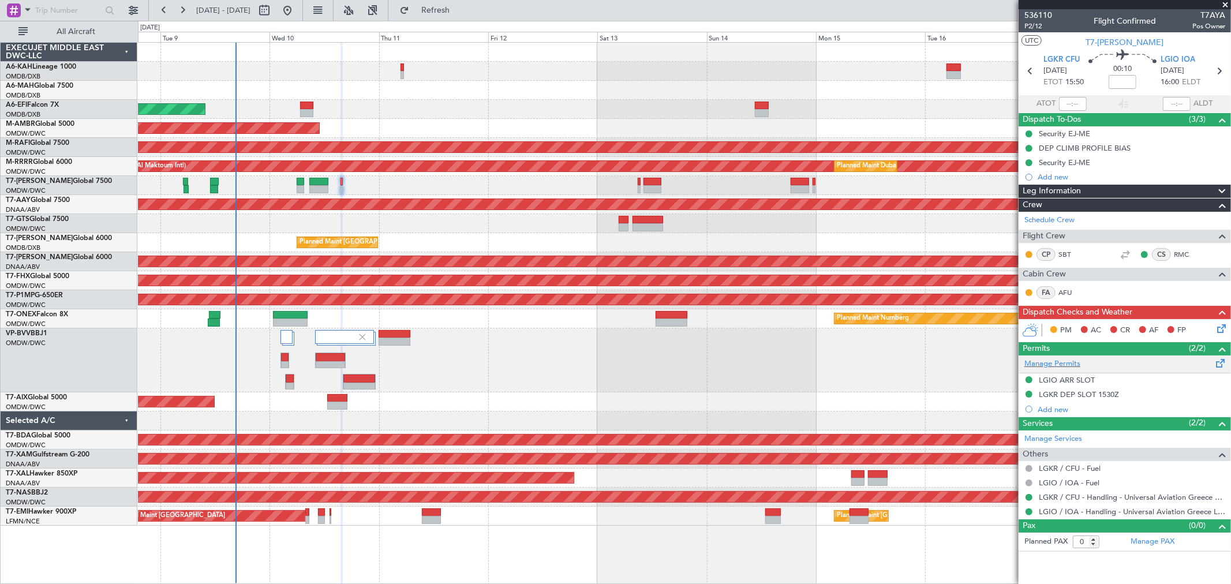
click at [1057, 358] on div "Manage Permits" at bounding box center [1124, 363] width 212 height 17
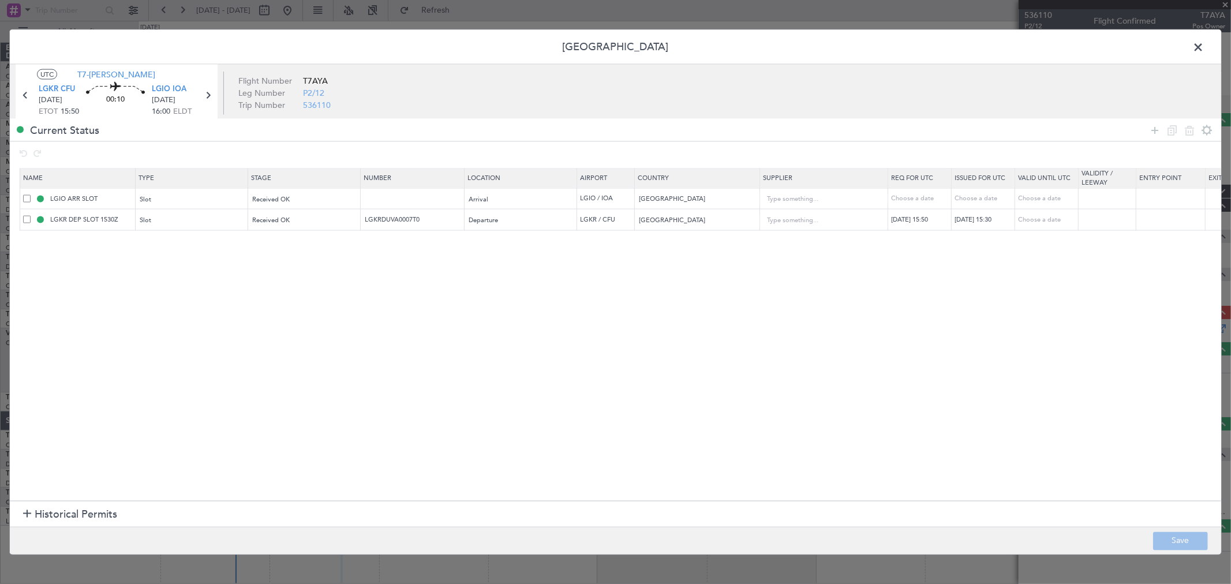
click at [377, 193] on td at bounding box center [413, 198] width 104 height 21
click at [389, 194] on input "text" at bounding box center [414, 198] width 100 height 10
type input "APPROVED"
click at [1184, 540] on button "Save" at bounding box center [1180, 540] width 55 height 18
click at [440, 221] on div at bounding box center [615, 292] width 1211 height 525
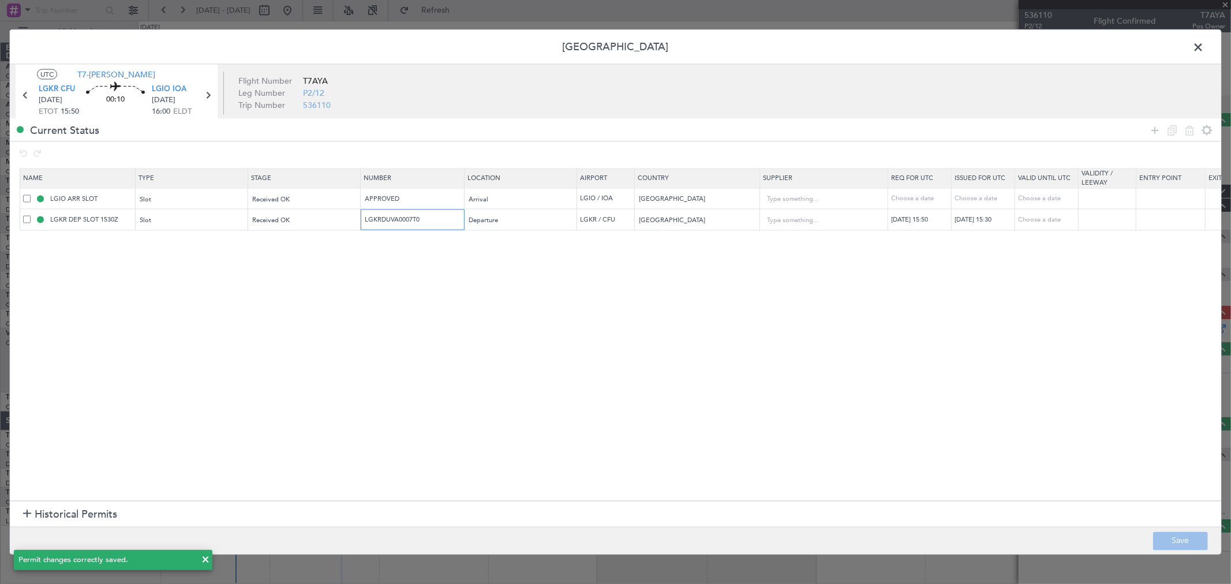
drag, startPoint x: 433, startPoint y: 219, endPoint x: 361, endPoint y: 222, distance: 72.2
click at [354, 224] on tr "LGKR DEP SLOT 1530Z Slot Received OK LGKRDUVA0007T0 Departure LGKR / CFU [GEOGR…" at bounding box center [756, 219] width 1472 height 21
click at [1204, 54] on span at bounding box center [1204, 50] width 0 height 23
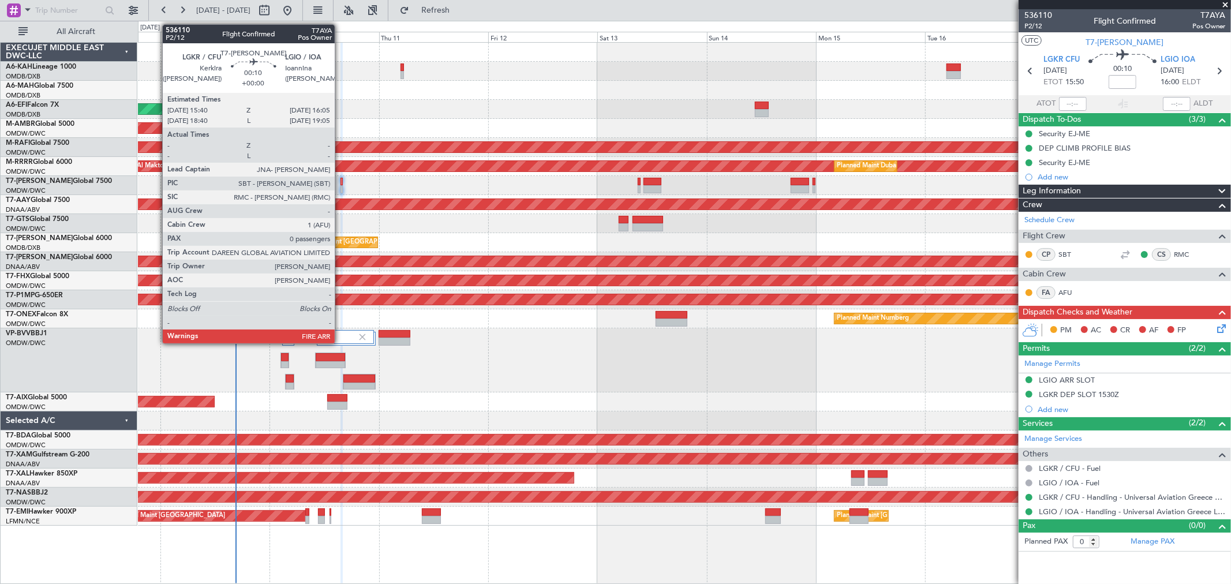
click at [340, 186] on div at bounding box center [341, 189] width 2 height 8
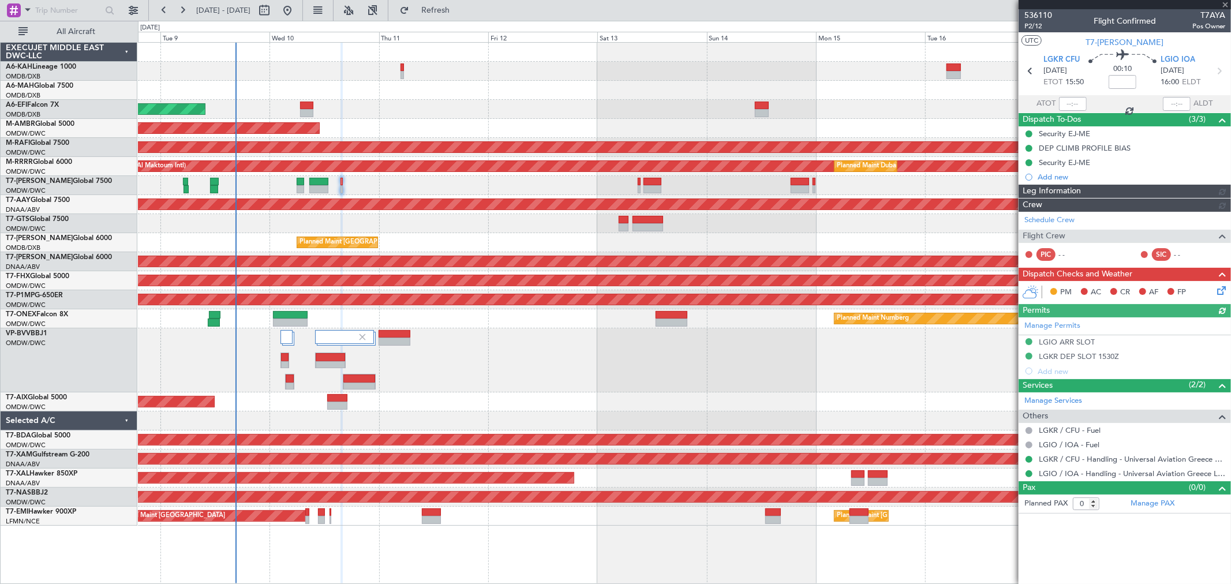
type input "[PERSON_NAME] ([PERSON_NAME])"
type input "7250"
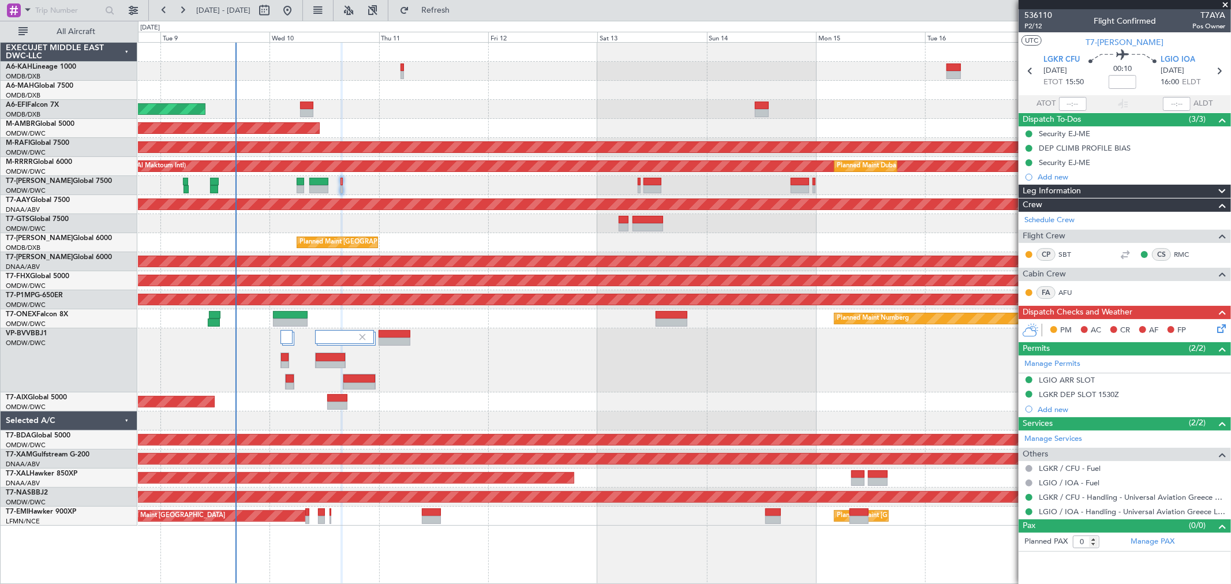
type input "[PERSON_NAME] ([PERSON_NAME])"
type input "7250"
type input "[PERSON_NAME] ([PERSON_NAME])"
type input "7250"
click at [1223, 328] on icon at bounding box center [1219, 326] width 9 height 9
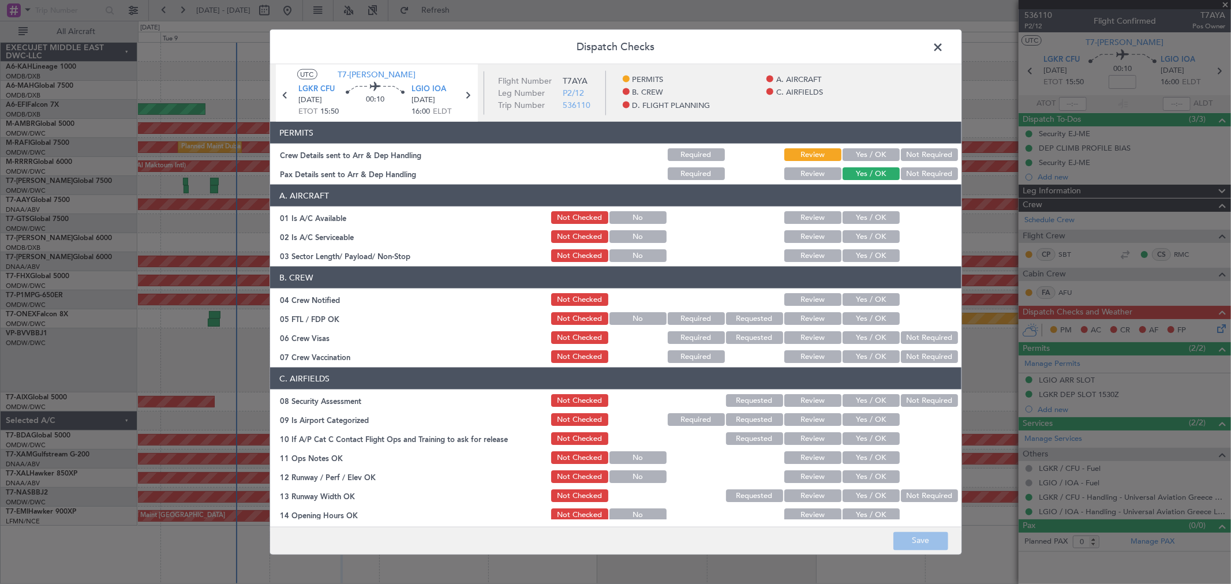
click at [877, 159] on button "Yes / OK" at bounding box center [870, 154] width 57 height 13
click at [878, 226] on section "A. AIRCRAFT 01 Is A/C Available Not Checked No Review Yes / OK 02 Is A/C Servic…" at bounding box center [615, 224] width 691 height 79
click at [868, 219] on button "Yes / OK" at bounding box center [870, 217] width 57 height 13
drag, startPoint x: 870, startPoint y: 238, endPoint x: 866, endPoint y: 251, distance: 13.9
click at [869, 238] on button "Yes / OK" at bounding box center [870, 236] width 57 height 13
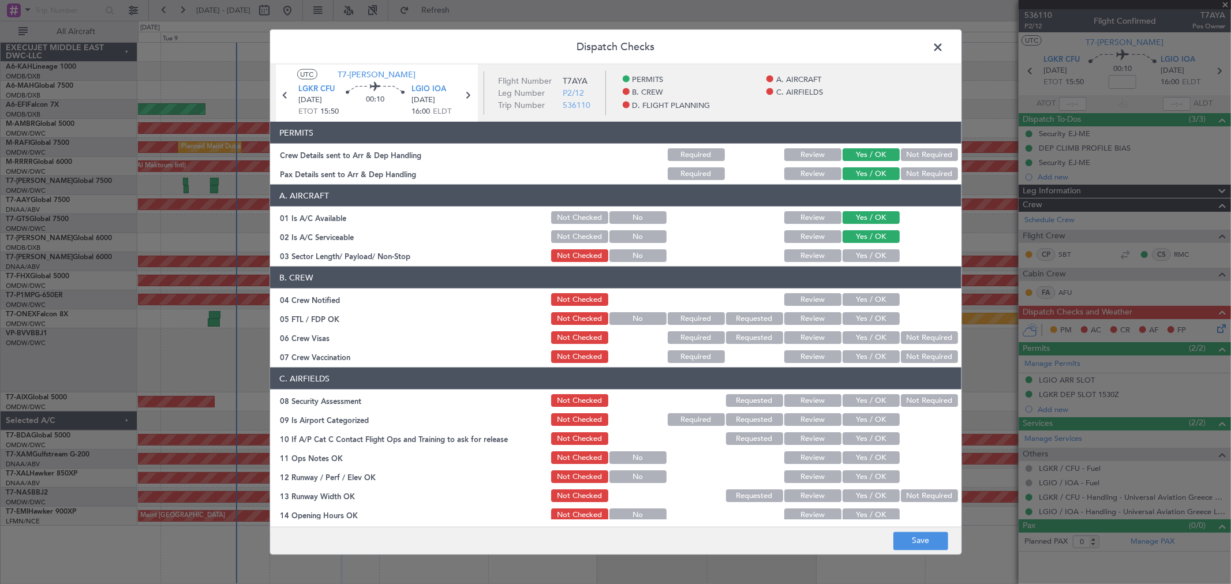
click at [864, 260] on button "Yes / OK" at bounding box center [870, 255] width 57 height 13
drag, startPoint x: 864, startPoint y: 292, endPoint x: 857, endPoint y: 327, distance: 35.9
click at [864, 293] on div "Yes / OK" at bounding box center [870, 299] width 58 height 16
click at [855, 303] on button "Yes / OK" at bounding box center [870, 299] width 57 height 13
click at [857, 323] on button "Yes / OK" at bounding box center [870, 318] width 57 height 13
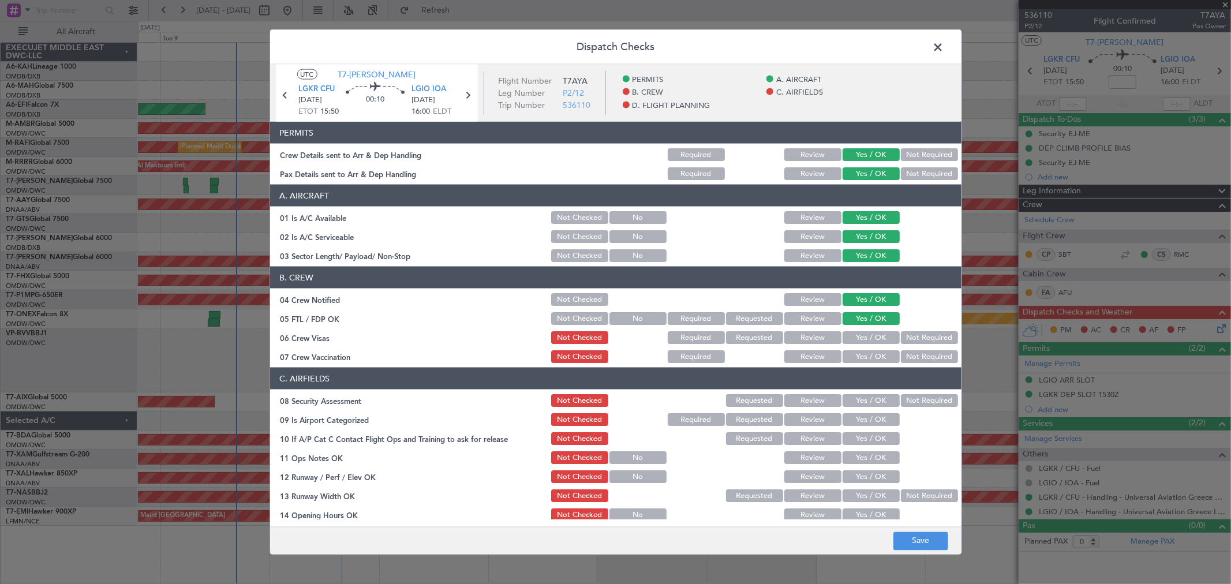
drag, startPoint x: 857, startPoint y: 335, endPoint x: 860, endPoint y: 347, distance: 12.5
click at [857, 336] on button "Yes / OK" at bounding box center [870, 337] width 57 height 13
click at [857, 364] on div "Yes / OK" at bounding box center [870, 357] width 58 height 16
click at [857, 360] on button "Yes / OK" at bounding box center [870, 356] width 57 height 13
click at [860, 406] on button "Yes / OK" at bounding box center [870, 400] width 57 height 13
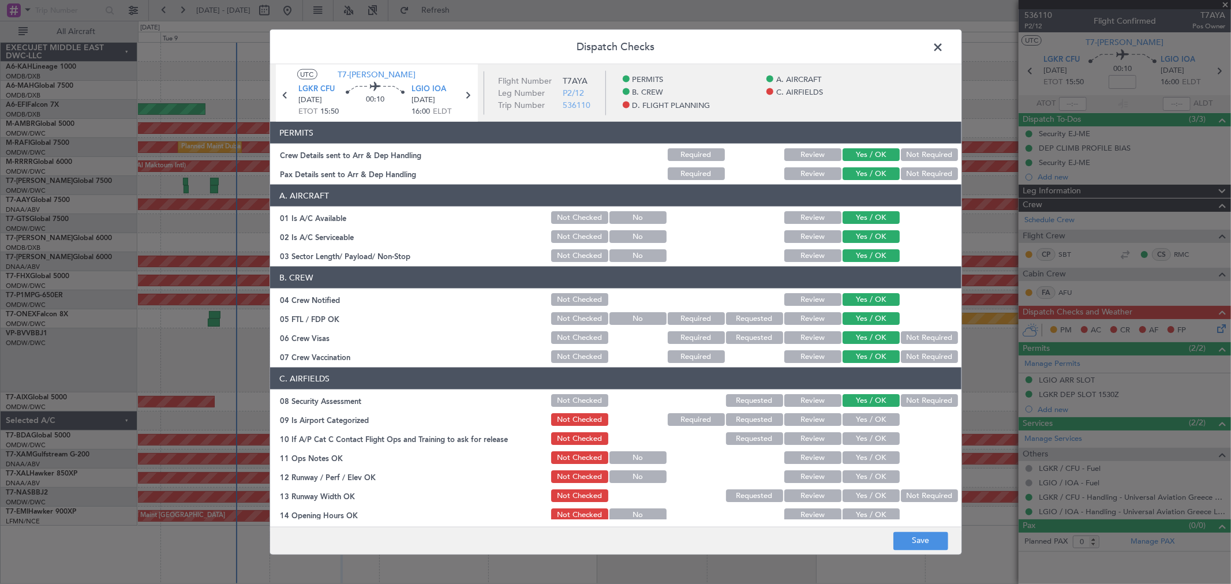
click at [860, 420] on button "Yes / OK" at bounding box center [870, 419] width 57 height 13
drag, startPoint x: 855, startPoint y: 434, endPoint x: 854, endPoint y: 447, distance: 13.3
click at [855, 437] on button "Yes / OK" at bounding box center [870, 438] width 57 height 13
click at [852, 452] on button "Yes / OK" at bounding box center [870, 457] width 57 height 13
click at [852, 473] on button "Yes / OK" at bounding box center [870, 476] width 57 height 13
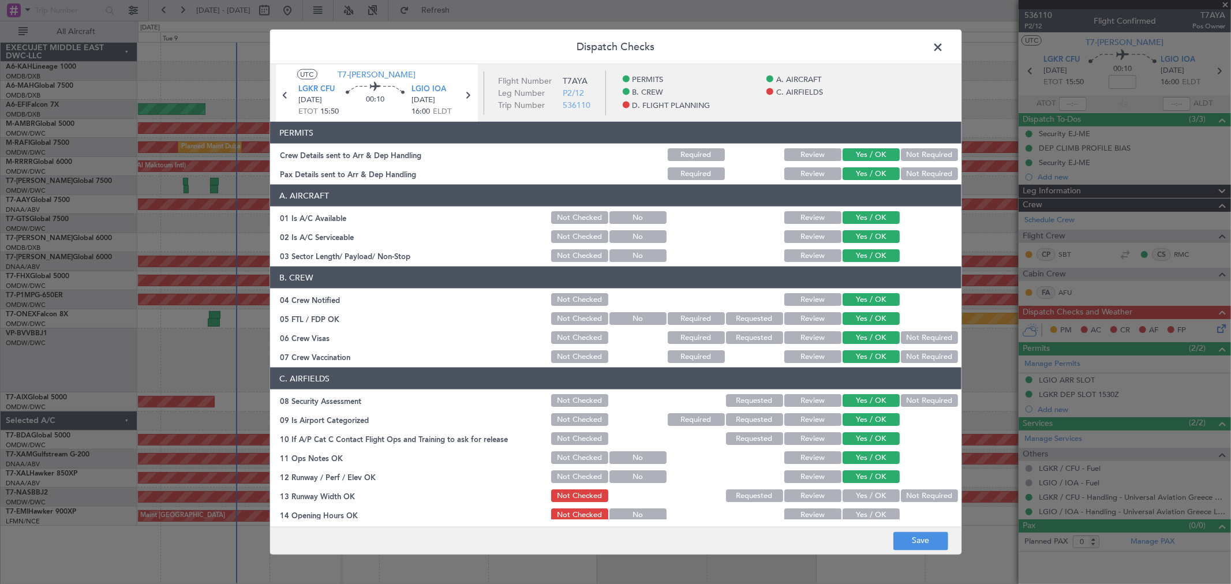
drag, startPoint x: 854, startPoint y: 495, endPoint x: 854, endPoint y: 508, distance: 12.7
click at [854, 498] on button "Yes / OK" at bounding box center [870, 495] width 57 height 13
drag, startPoint x: 854, startPoint y: 508, endPoint x: 857, endPoint y: 518, distance: 10.2
click at [855, 511] on button "Yes / OK" at bounding box center [870, 514] width 57 height 13
click at [857, 518] on button "Yes / OK" at bounding box center [870, 514] width 57 height 13
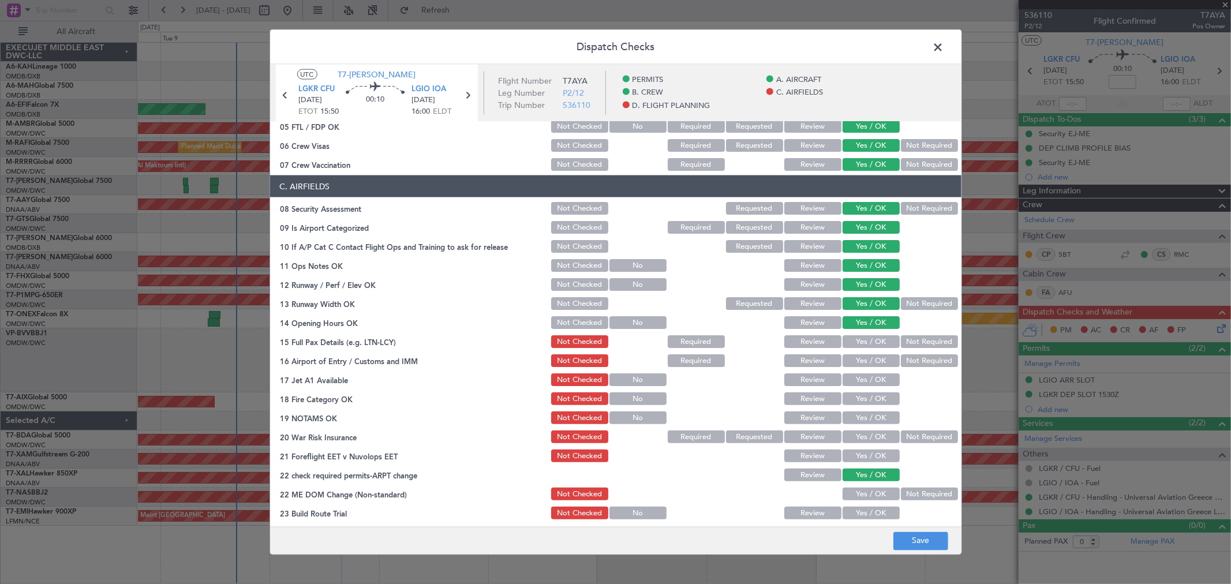
scroll to position [320, 0]
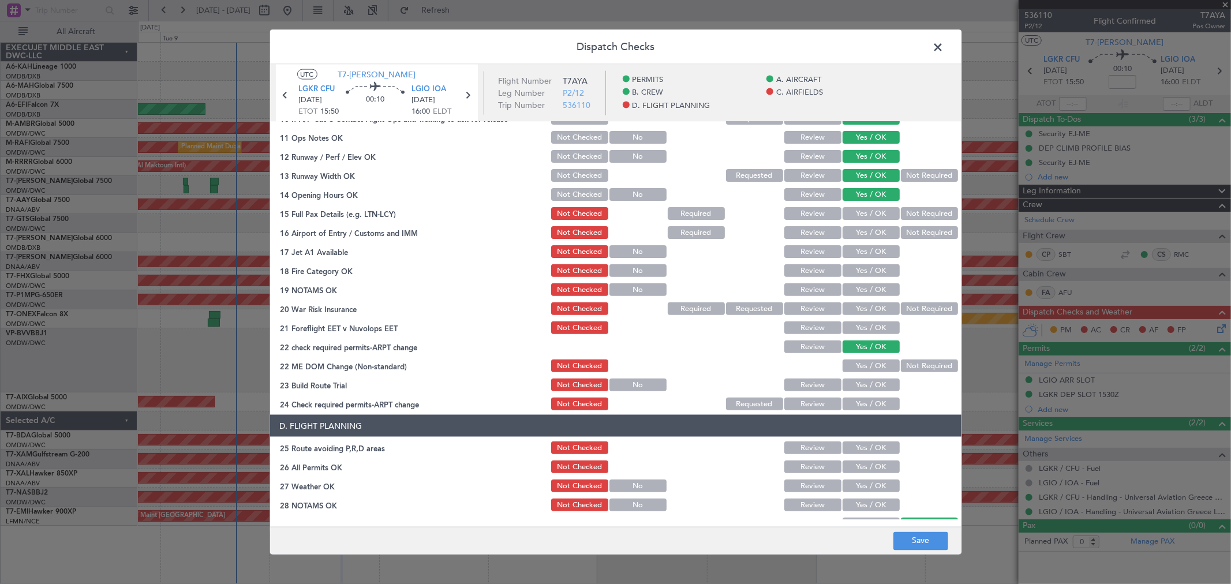
click at [850, 209] on button "Yes / OK" at bounding box center [870, 213] width 57 height 13
drag, startPoint x: 856, startPoint y: 234, endPoint x: 856, endPoint y: 242, distance: 8.1
click at [856, 237] on button "Yes / OK" at bounding box center [870, 232] width 57 height 13
click at [861, 260] on section "C. AIRFIELDS 08 Security Assessment Not Checked Requested Review Yes / OK Not R…" at bounding box center [615, 229] width 691 height 365
click at [857, 252] on button "Yes / OK" at bounding box center [870, 251] width 57 height 13
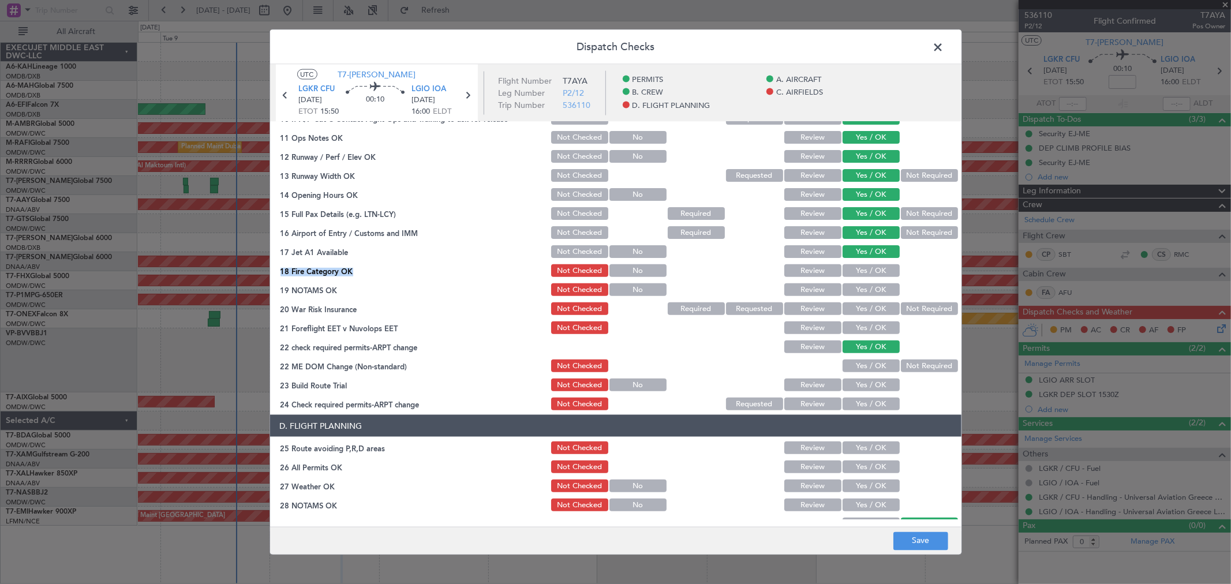
drag, startPoint x: 858, startPoint y: 264, endPoint x: 857, endPoint y: 284, distance: 20.2
click at [858, 264] on button "Yes / OK" at bounding box center [870, 270] width 57 height 13
click at [857, 283] on button "Yes / OK" at bounding box center [870, 289] width 57 height 13
click at [856, 309] on button "Yes / OK" at bounding box center [870, 308] width 57 height 13
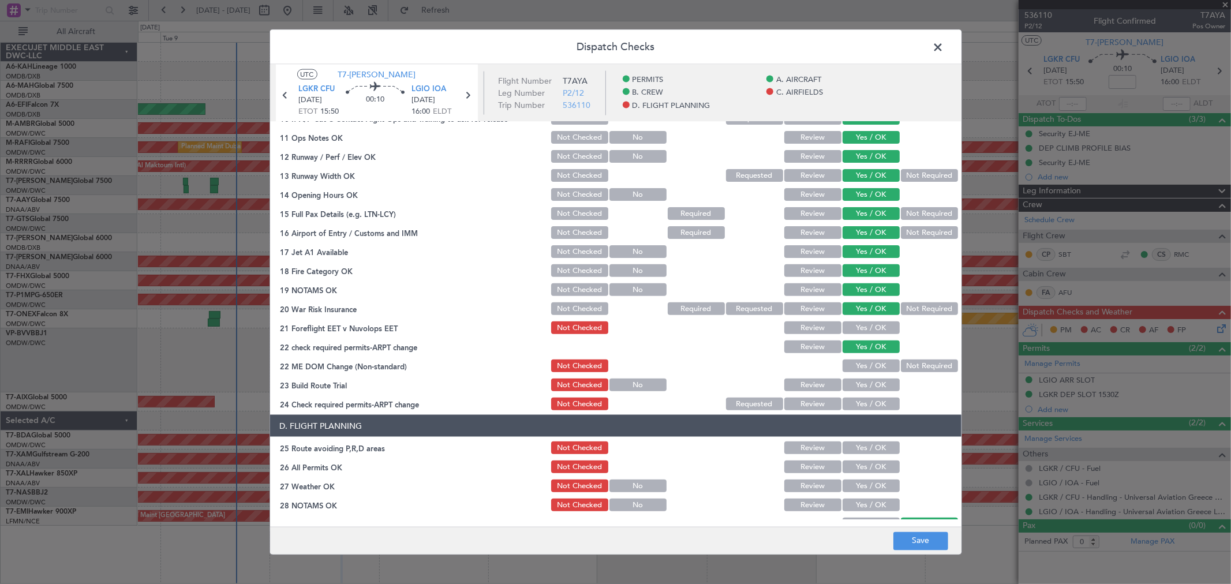
click at [855, 336] on section "C. AIRFIELDS 08 Security Assessment Not Checked Requested Review Yes / OK Not R…" at bounding box center [615, 229] width 691 height 365
click at [854, 336] on section "C. AIRFIELDS 08 Security Assessment Not Checked Requested Review Yes / OK Not R…" at bounding box center [615, 229] width 691 height 365
click at [861, 383] on button "Yes / OK" at bounding box center [870, 385] width 57 height 13
drag, startPoint x: 856, startPoint y: 368, endPoint x: 856, endPoint y: 340, distance: 27.1
click at [855, 368] on button "Yes / OK" at bounding box center [870, 365] width 57 height 13
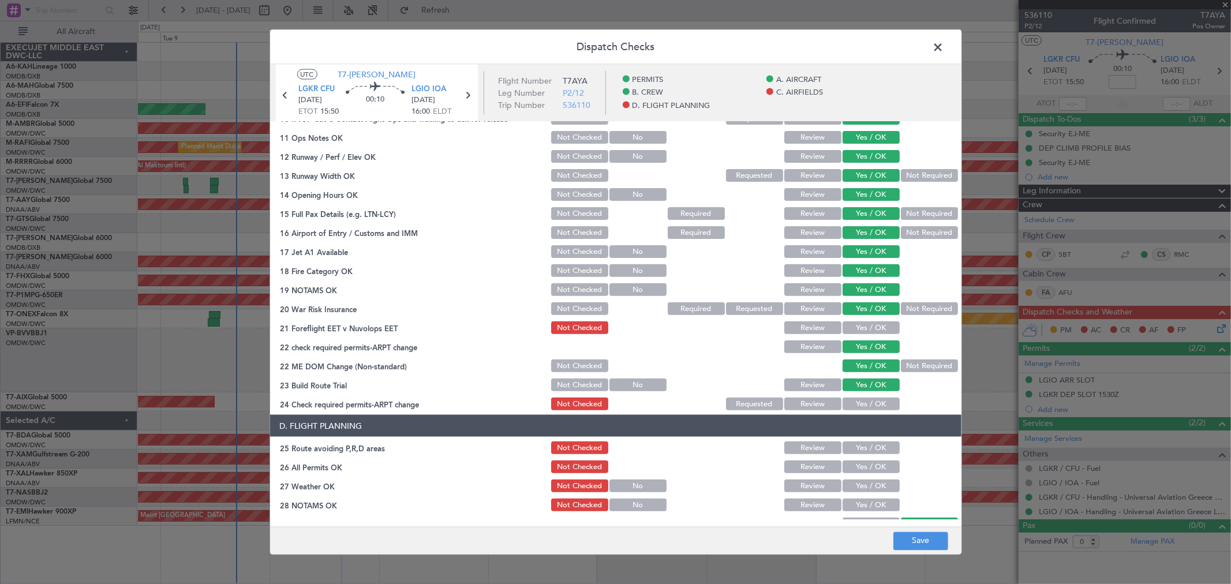
click at [856, 320] on div "Yes / OK" at bounding box center [870, 328] width 58 height 16
click at [853, 331] on button "Yes / OK" at bounding box center [870, 327] width 57 height 13
drag, startPoint x: 859, startPoint y: 389, endPoint x: 860, endPoint y: 400, distance: 11.0
click at [859, 395] on section "C. AIRFIELDS 08 Security Assessment Not Checked Requested Review Yes / OK Not R…" at bounding box center [615, 229] width 691 height 365
click at [860, 400] on button "Yes / OK" at bounding box center [870, 404] width 57 height 13
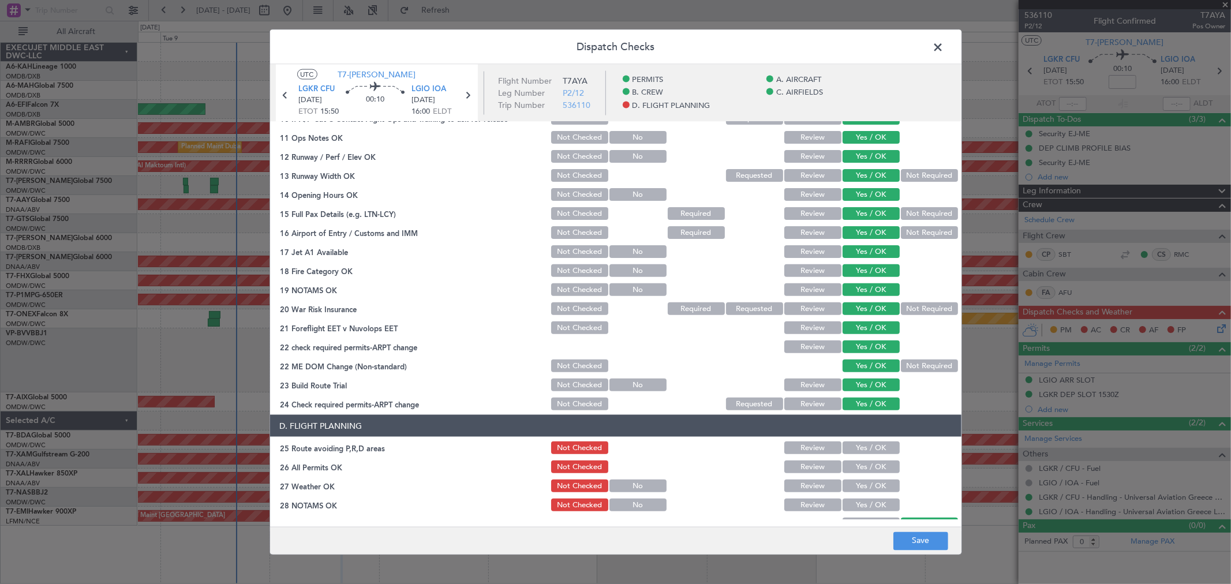
click at [857, 435] on header "D. FLIGHT PLANNING" at bounding box center [615, 426] width 691 height 22
click at [856, 447] on button "Yes / OK" at bounding box center [870, 447] width 57 height 13
drag, startPoint x: 857, startPoint y: 481, endPoint x: 857, endPoint y: 488, distance: 7.5
click at [857, 484] on button "Yes / OK" at bounding box center [870, 486] width 57 height 13
click at [851, 469] on button "Yes / OK" at bounding box center [870, 466] width 57 height 13
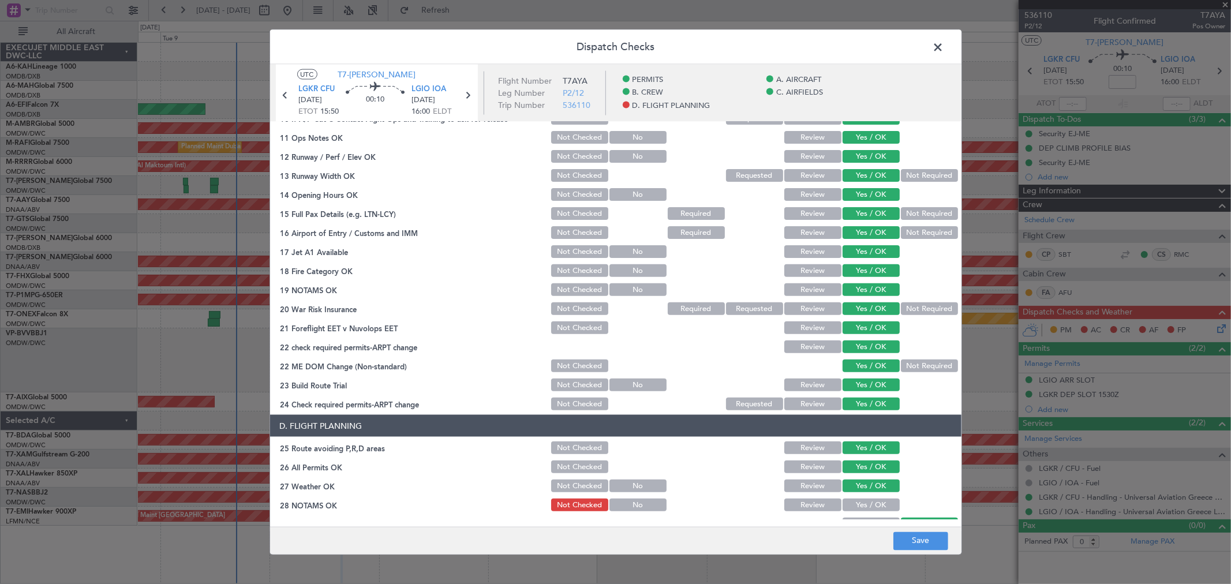
drag, startPoint x: 857, startPoint y: 487, endPoint x: 858, endPoint y: 493, distance: 5.8
click at [858, 492] on div "Yes / OK" at bounding box center [870, 486] width 58 height 16
drag, startPoint x: 857, startPoint y: 509, endPoint x: 855, endPoint y: 504, distance: 5.9
click at [856, 511] on div "Yes / OK" at bounding box center [870, 505] width 58 height 16
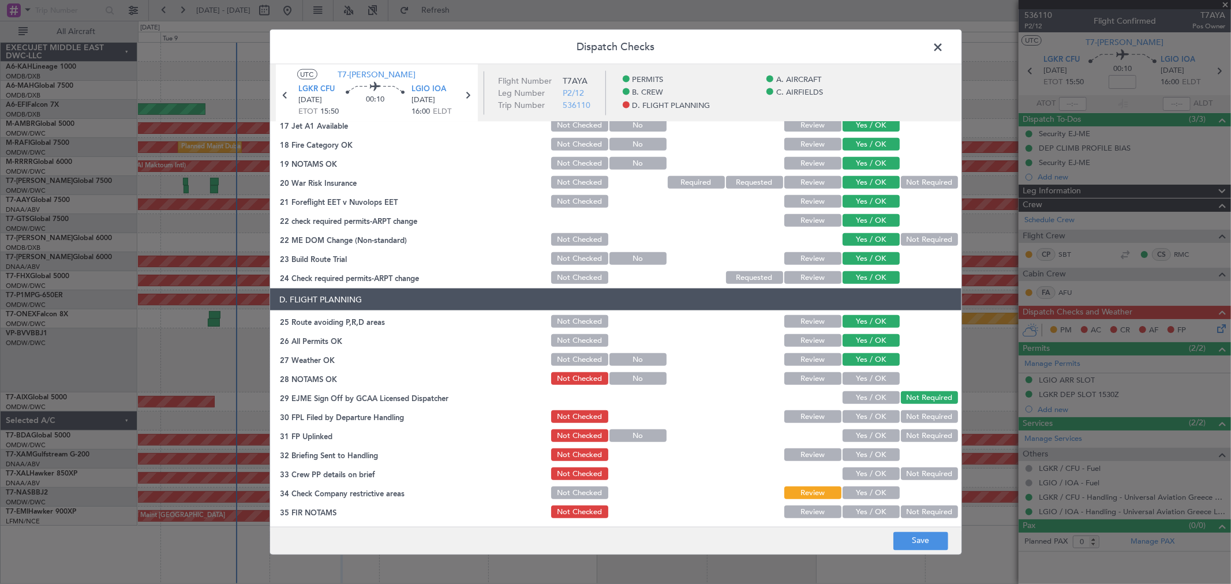
scroll to position [449, 0]
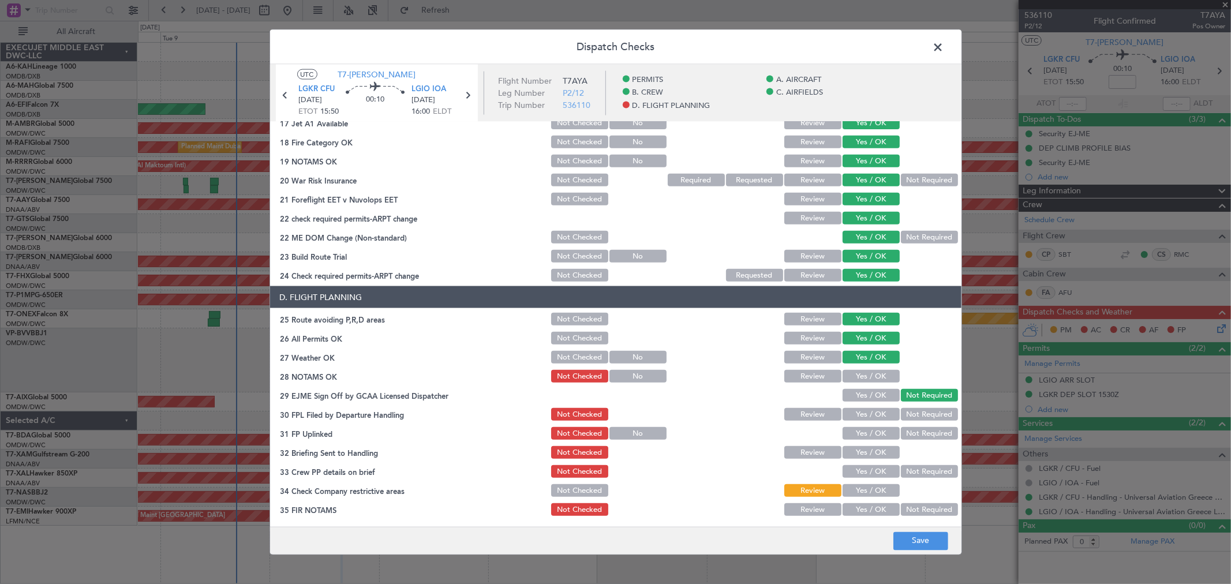
click at [851, 383] on section "D. FLIGHT PLANNING 25 Route avoiding P,R,D areas Not Checked Review Yes / OK 26…" at bounding box center [615, 401] width 691 height 231
click at [856, 375] on button "Yes / OK" at bounding box center [870, 376] width 57 height 13
click at [863, 396] on button "Yes / OK" at bounding box center [870, 395] width 57 height 13
click at [863, 411] on button "Yes / OK" at bounding box center [870, 414] width 57 height 13
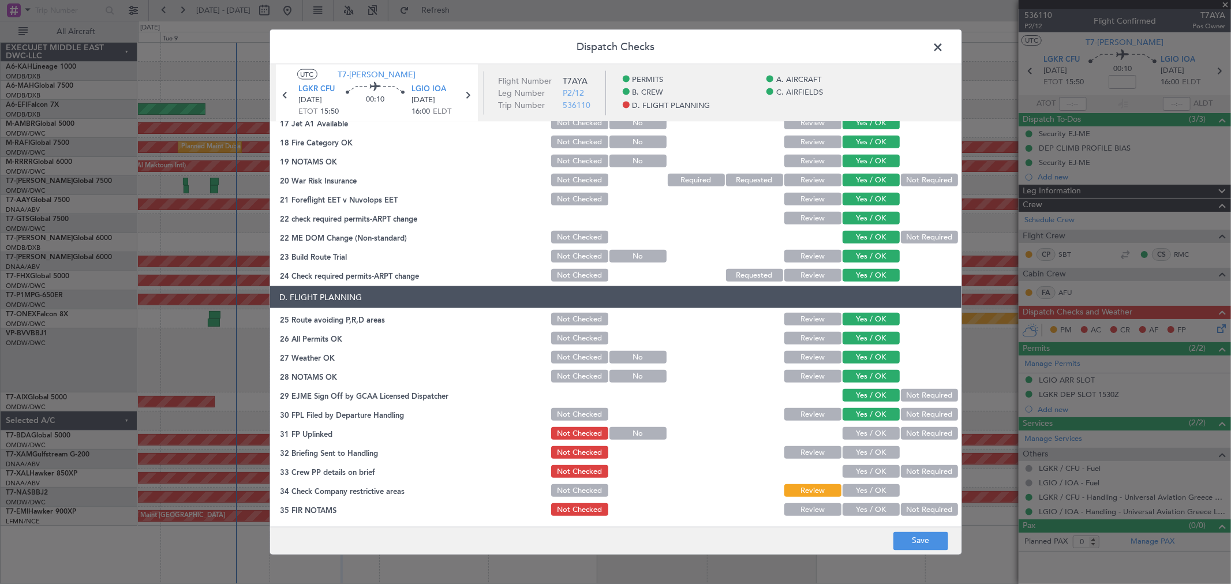
click at [862, 421] on div "Yes / OK" at bounding box center [870, 414] width 58 height 16
click at [857, 433] on button "Yes / OK" at bounding box center [870, 433] width 57 height 13
drag, startPoint x: 860, startPoint y: 448, endPoint x: 857, endPoint y: 463, distance: 15.3
click at [857, 449] on button "Yes / OK" at bounding box center [870, 452] width 57 height 13
drag, startPoint x: 852, startPoint y: 467, endPoint x: 851, endPoint y: 479, distance: 11.6
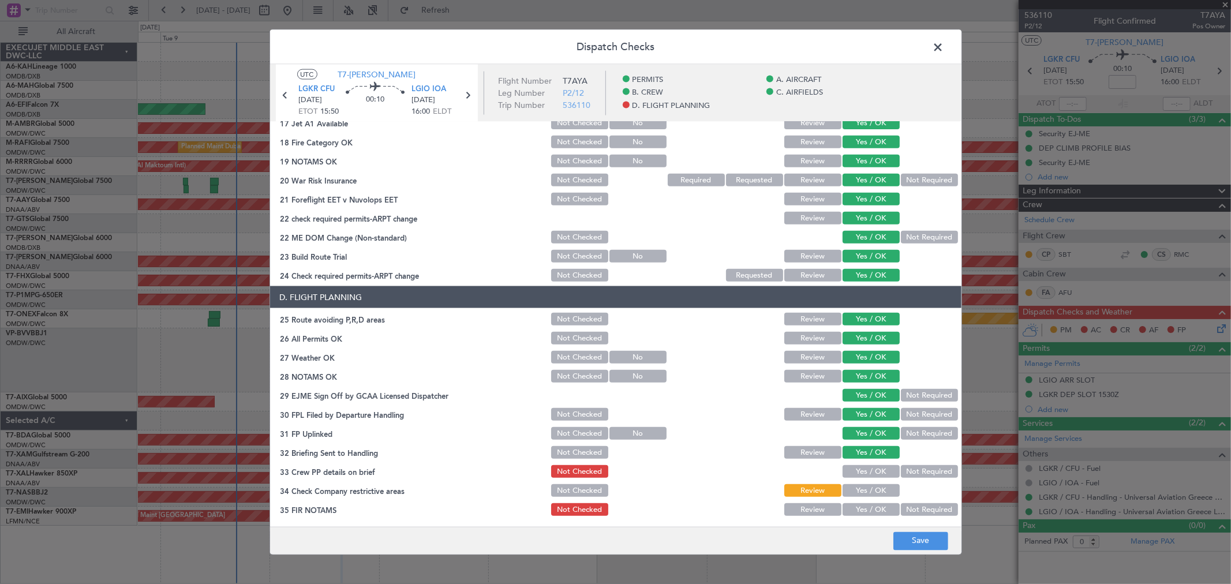
click at [851, 467] on button "Yes / OK" at bounding box center [870, 471] width 57 height 13
drag, startPoint x: 852, startPoint y: 484, endPoint x: 854, endPoint y: 499, distance: 15.7
click at [852, 485] on button "Yes / OK" at bounding box center [870, 490] width 57 height 13
drag, startPoint x: 851, startPoint y: 507, endPoint x: 873, endPoint y: 531, distance: 32.7
click at [851, 508] on button "Yes / OK" at bounding box center [870, 509] width 57 height 13
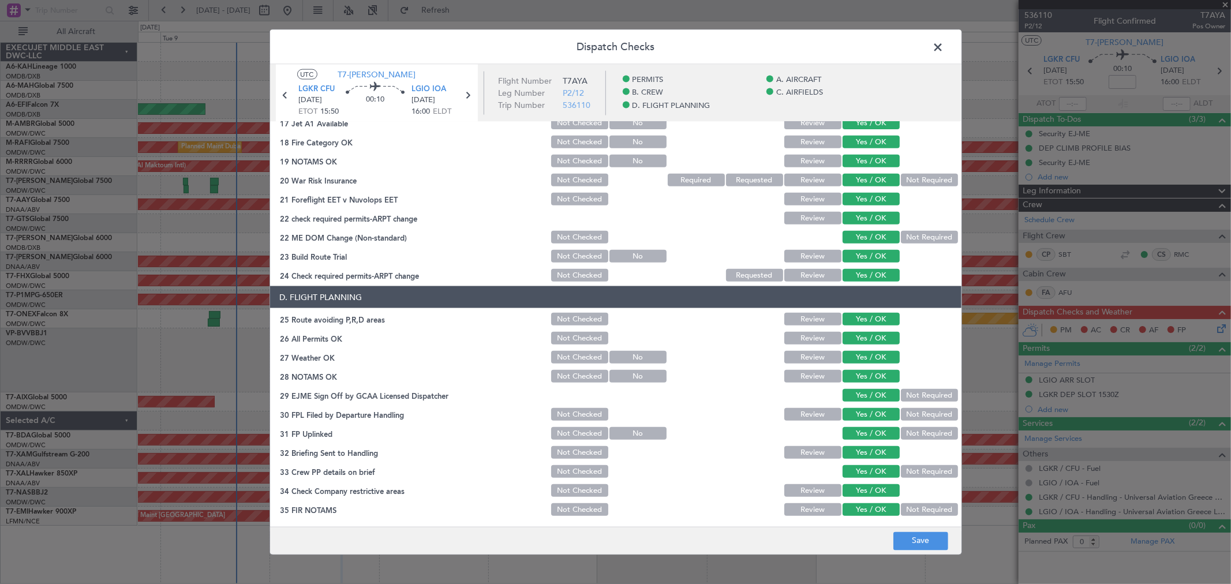
click at [910, 552] on footer "Save" at bounding box center [615, 540] width 691 height 28
drag, startPoint x: 918, startPoint y: 546, endPoint x: 915, endPoint y: 537, distance: 9.9
click at [916, 546] on button "Save" at bounding box center [920, 540] width 55 height 18
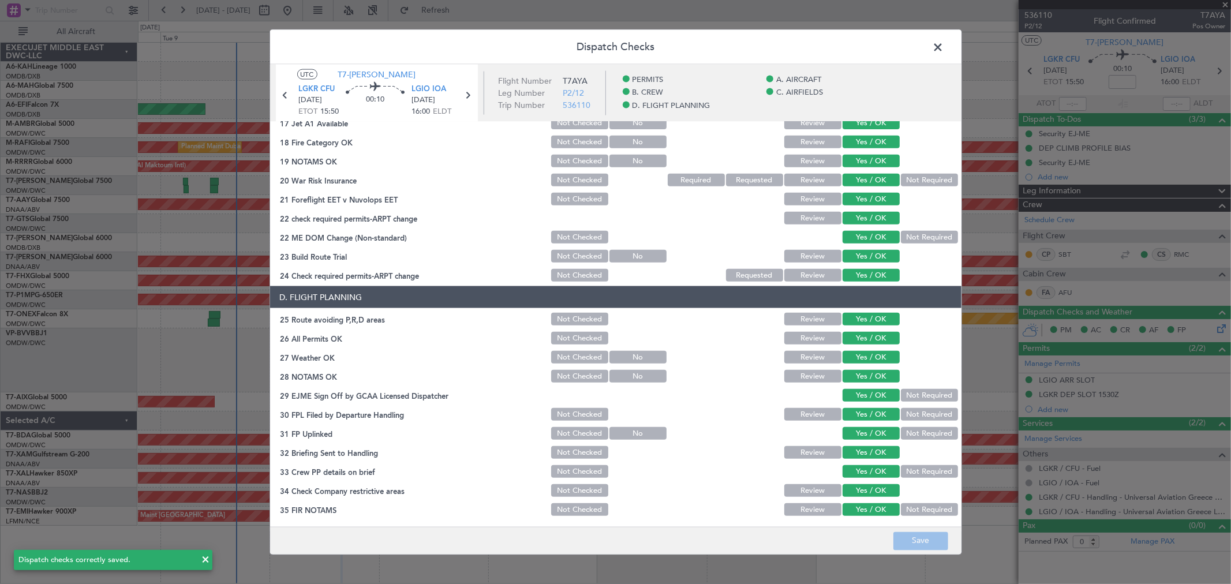
click at [944, 54] on span at bounding box center [944, 50] width 0 height 23
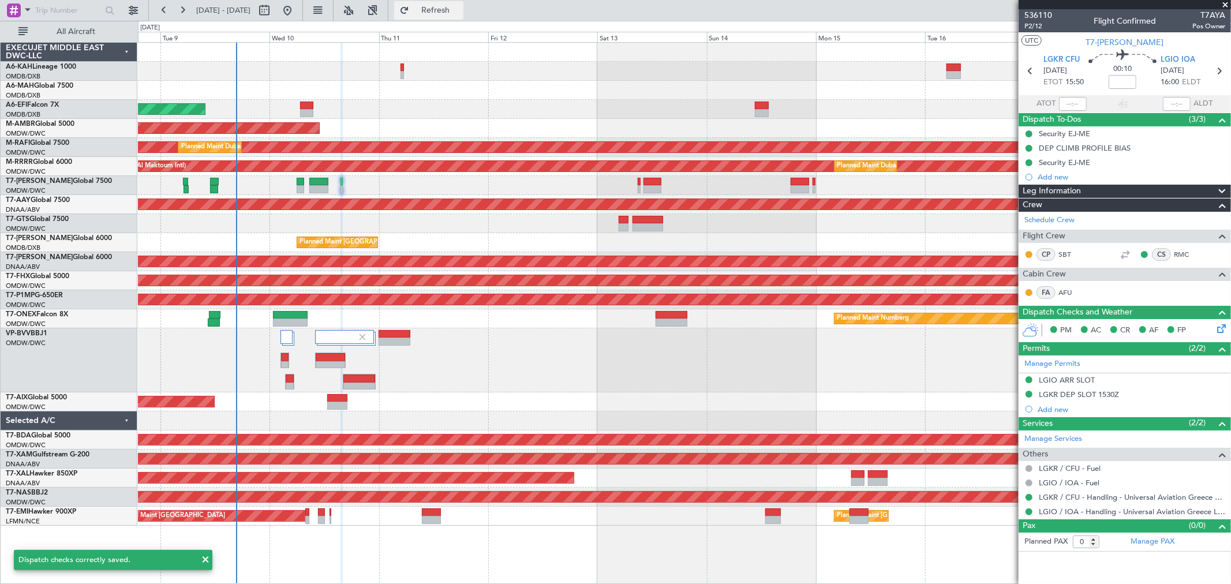
click at [460, 8] on span "Refresh" at bounding box center [435, 10] width 48 height 8
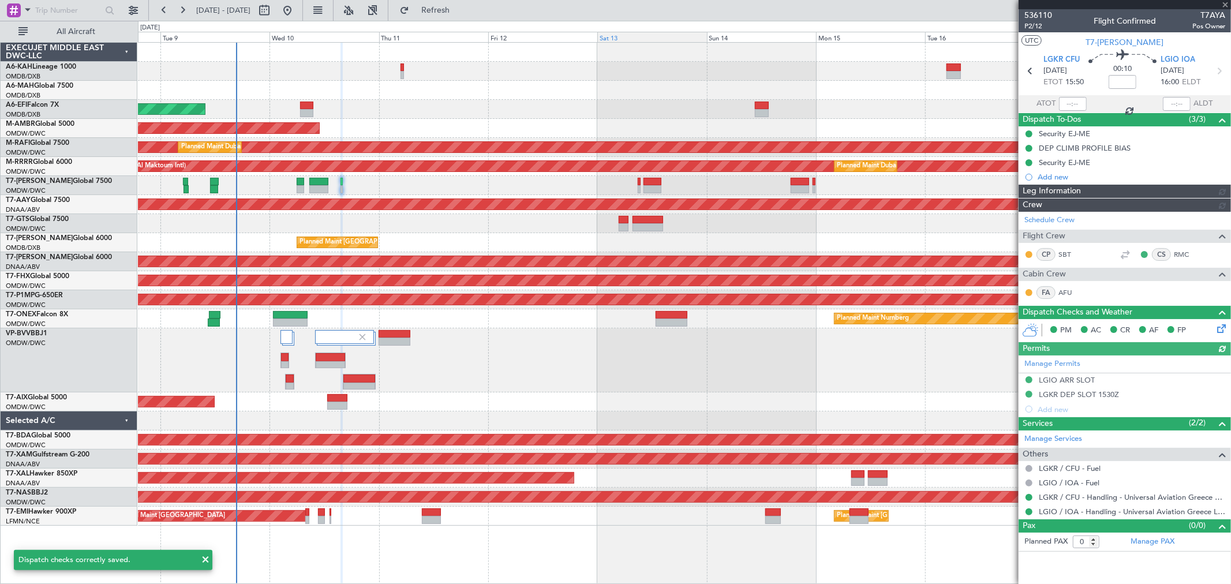
type input "[PERSON_NAME] ([PERSON_NAME])"
type input "7250"
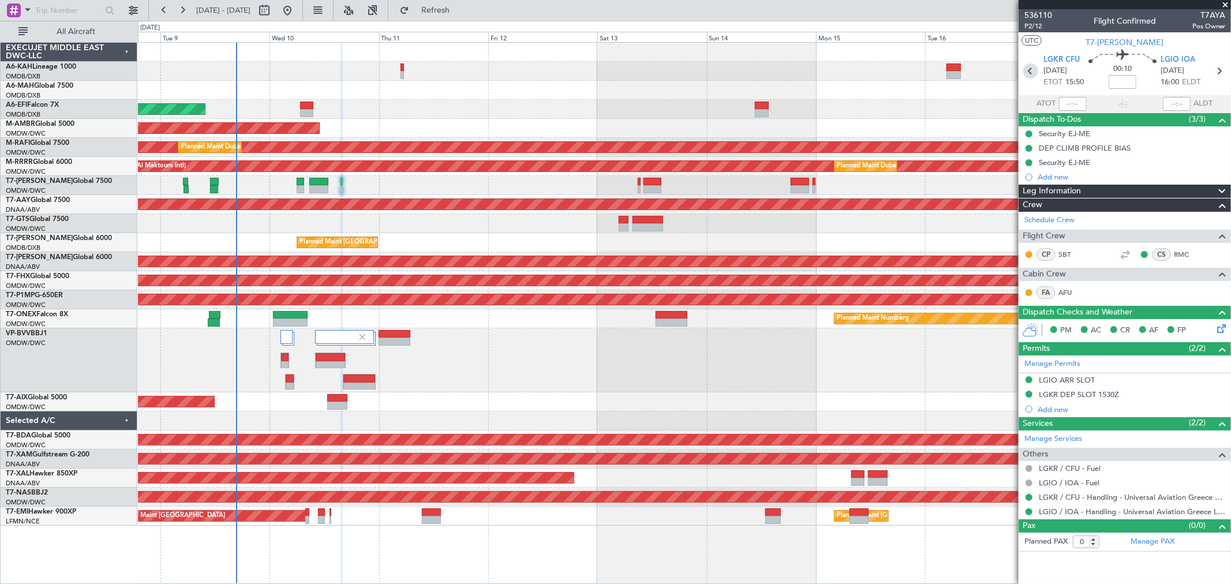
click at [1029, 67] on icon at bounding box center [1030, 70] width 15 height 15
type input "+00:20"
type input "10"
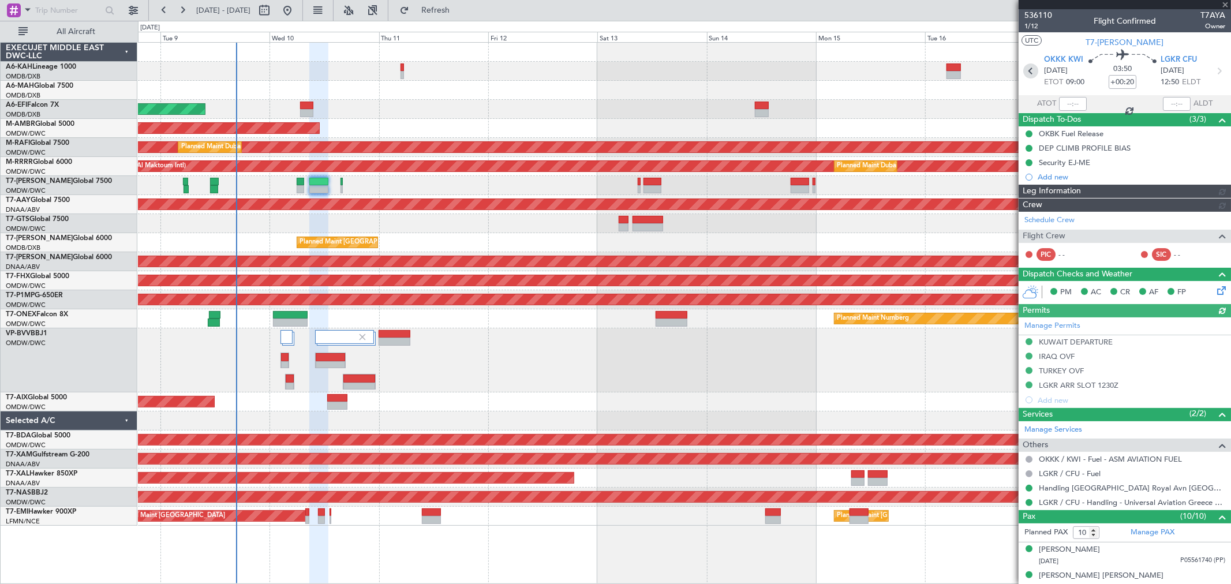
type input "[PERSON_NAME] ([PERSON_NAME])"
type input "7243"
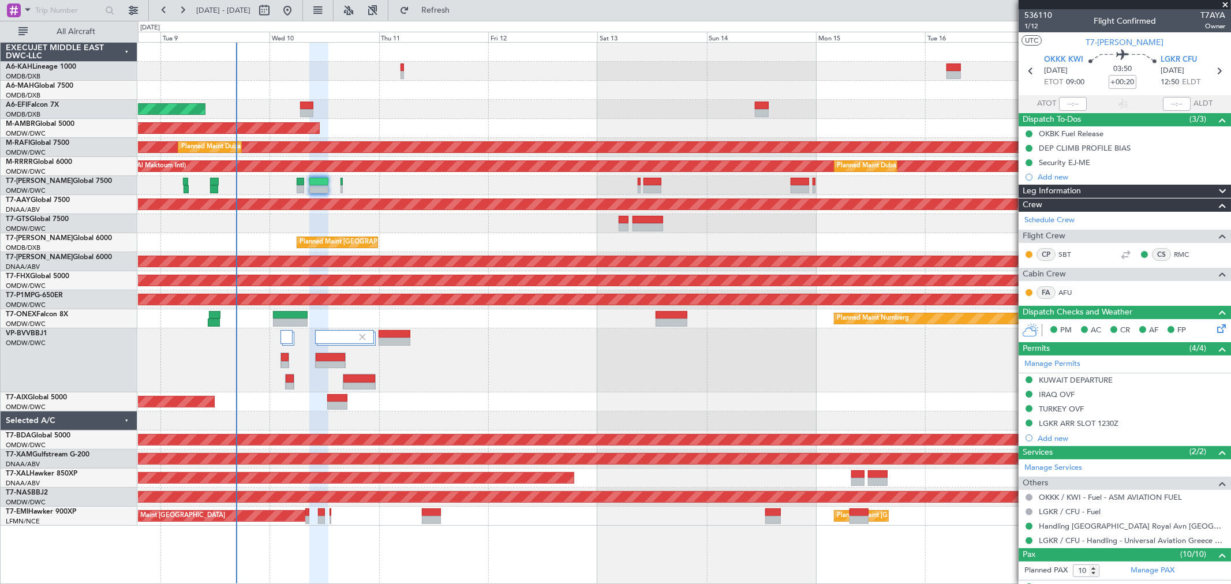
click at [1221, 2] on span at bounding box center [1225, 5] width 12 height 10
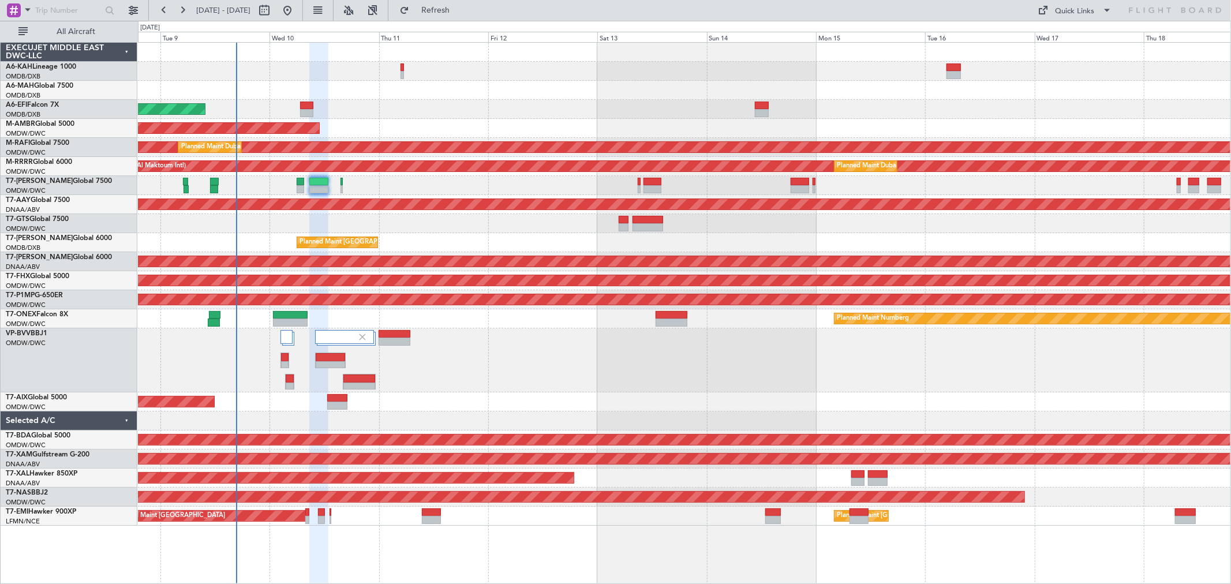
type input "0"
click at [853, 125] on div "AOG Maint Dubai (Al Maktoum Intl)" at bounding box center [684, 128] width 1092 height 19
